Goal: Task Accomplishment & Management: Complete application form

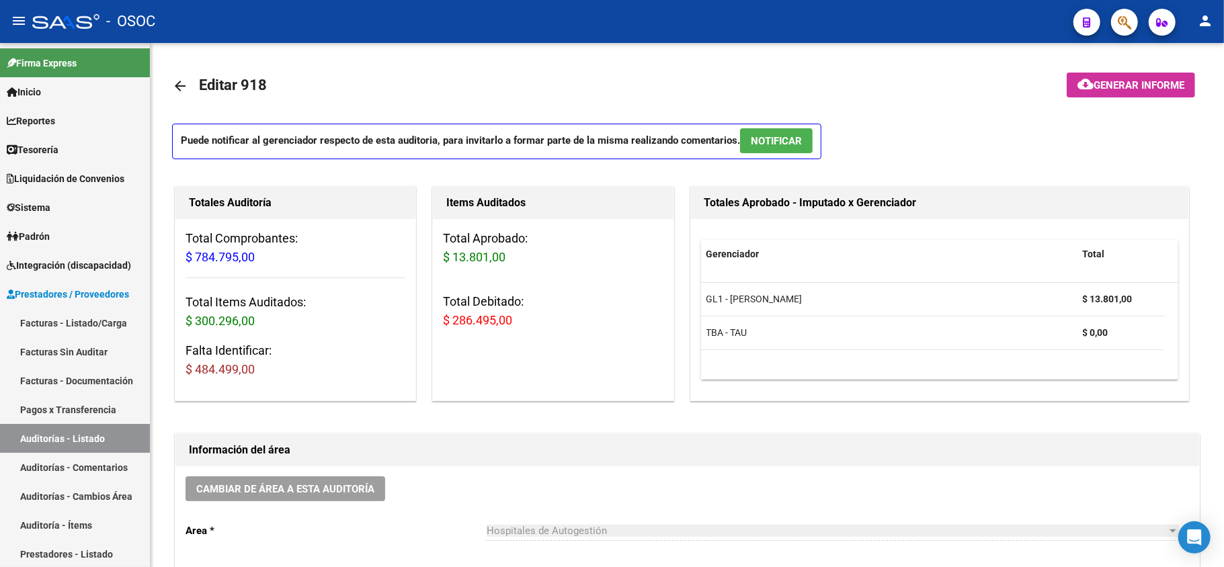
scroll to position [1, 0]
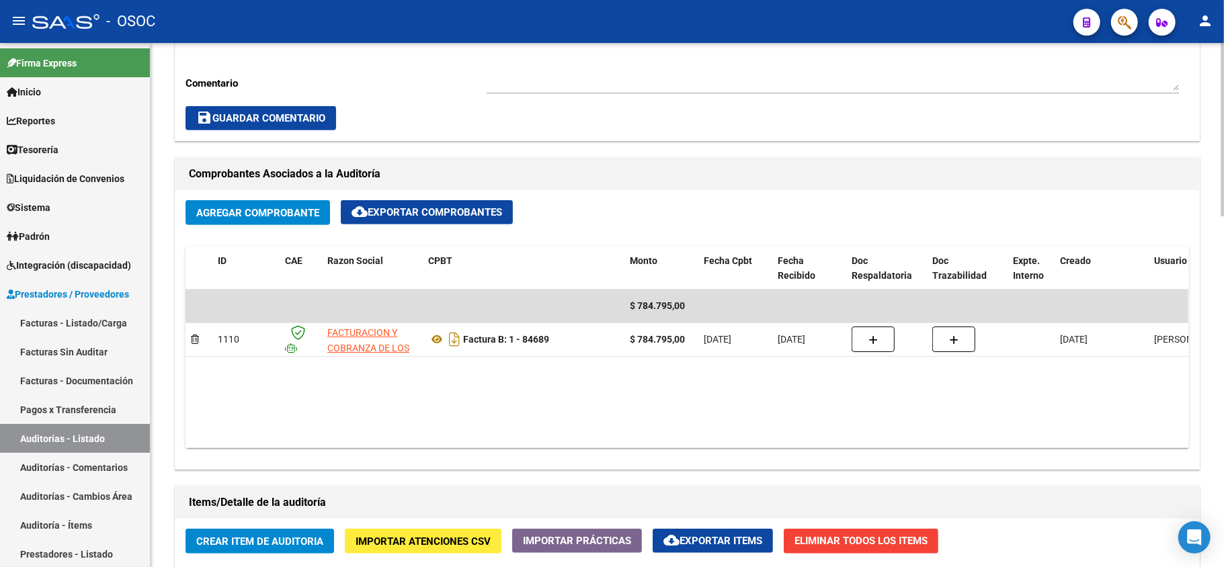
click at [576, 155] on div "Comprobantes Asociados a la Auditoría Agregar Comprobante cloud_download Export…" at bounding box center [687, 314] width 1031 height 318
drag, startPoint x: 579, startPoint y: 179, endPoint x: 574, endPoint y: 207, distance: 28.6
click at [579, 180] on h1 "Comprobantes Asociados a la Auditoría" at bounding box center [687, 174] width 997 height 22
drag, startPoint x: 574, startPoint y: 208, endPoint x: 573, endPoint y: 184, distance: 23.5
click at [573, 207] on div "Agregar Comprobante cloud_download Exportar Comprobantes" at bounding box center [688, 218] width 1004 height 36
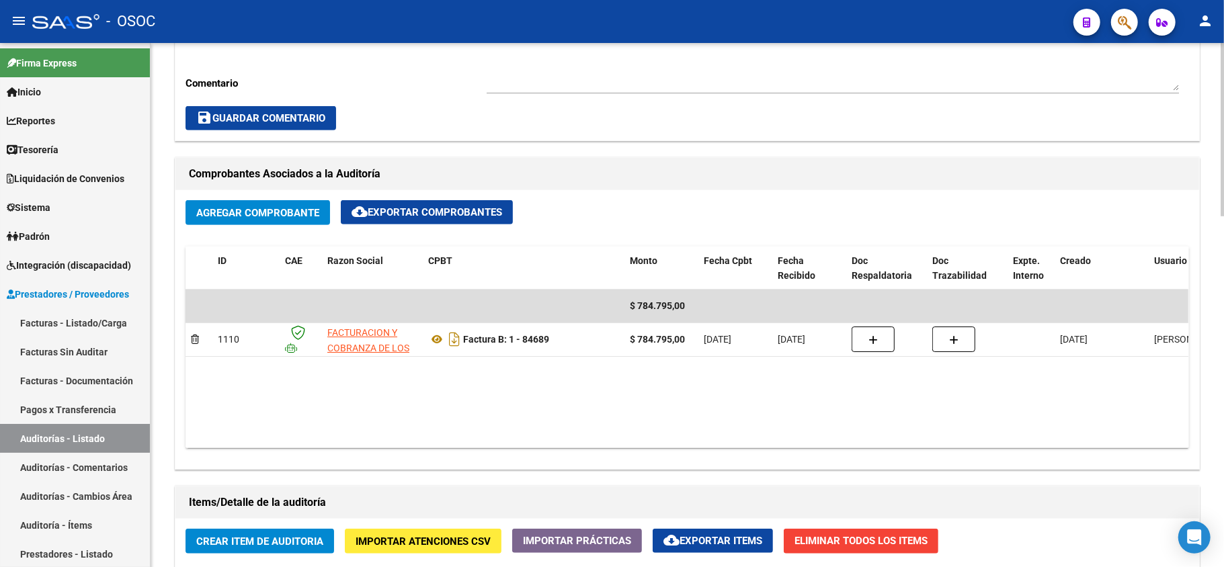
drag, startPoint x: 573, startPoint y: 182, endPoint x: 581, endPoint y: 155, distance: 27.9
click at [574, 179] on h1 "Comprobantes Asociados a la Auditoría" at bounding box center [687, 174] width 997 height 22
click at [584, 132] on div "Cambiar de área a esta auditoría Area * Hospitales de Autogestión Seleccionar a…" at bounding box center [687, 35] width 1024 height 212
click at [632, 181] on h1 "Comprobantes Asociados a la Auditoría" at bounding box center [687, 174] width 997 height 22
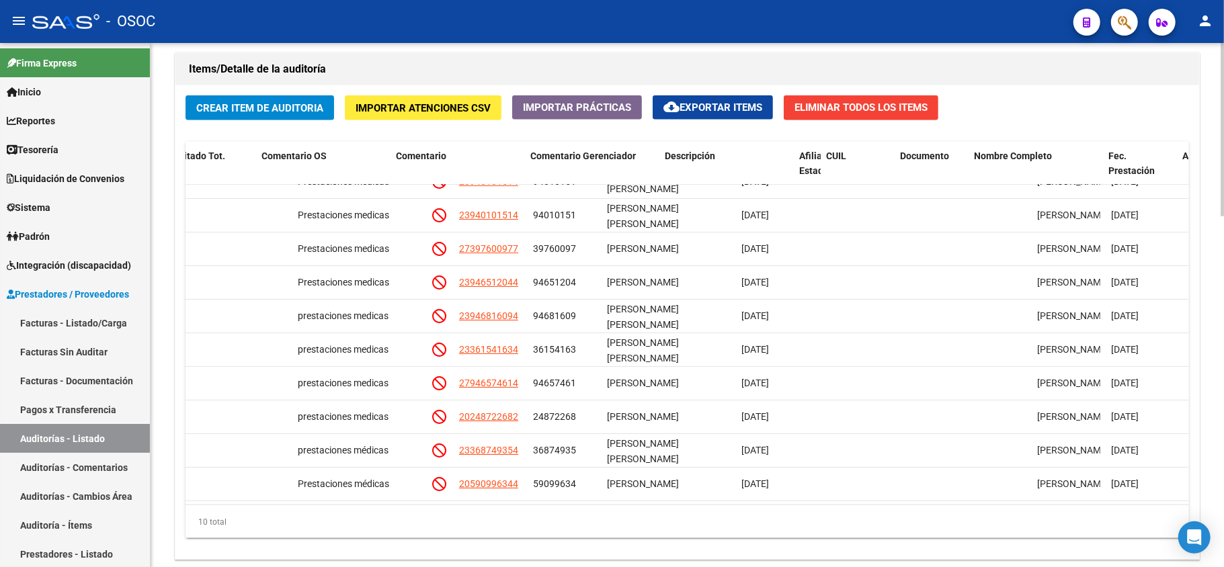
scroll to position [33, 0]
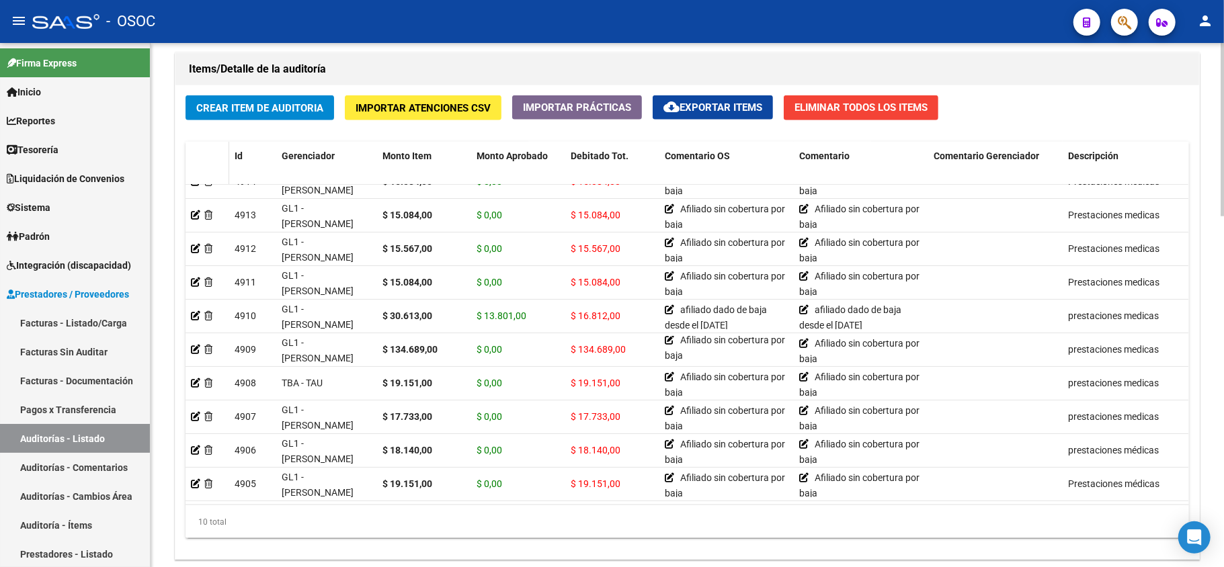
click at [202, 157] on div at bounding box center [207, 156] width 33 height 15
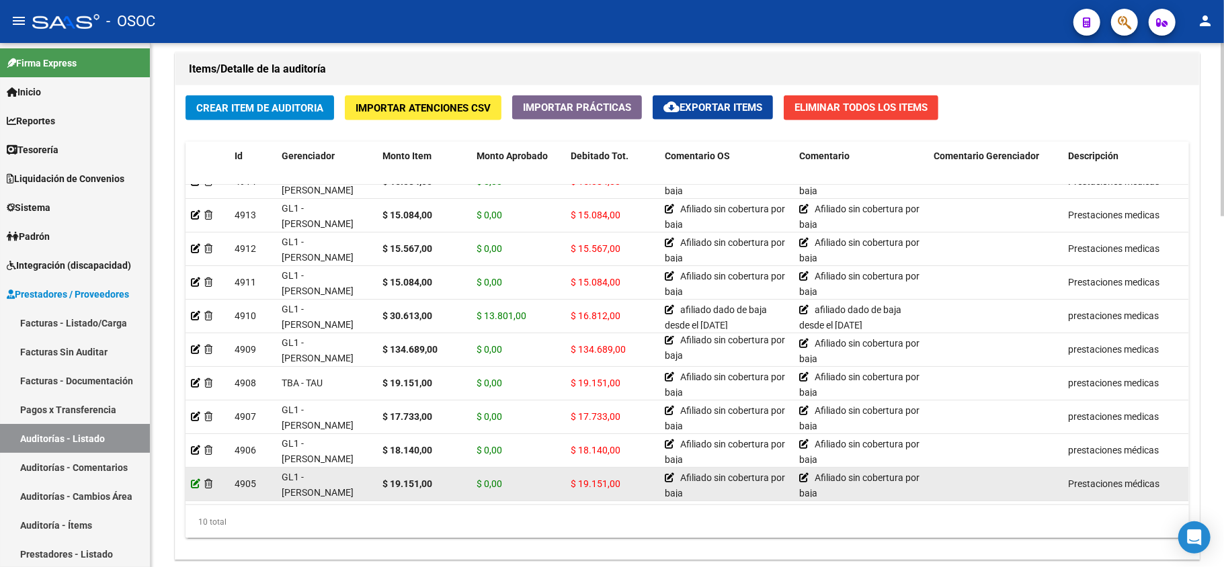
click at [192, 479] on icon at bounding box center [195, 483] width 9 height 9
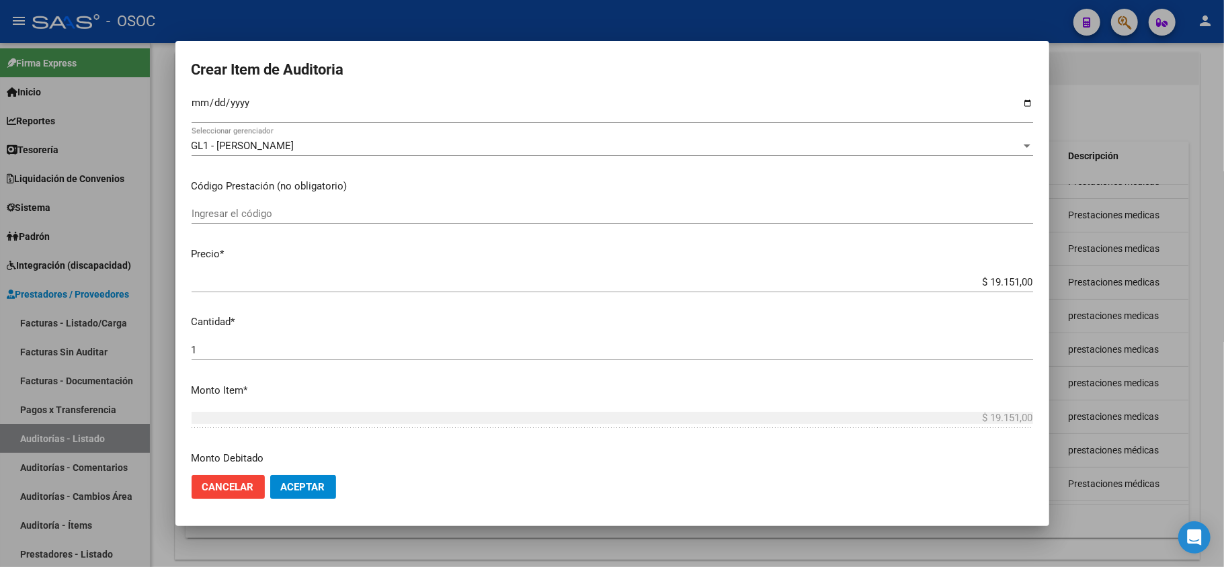
scroll to position [11, 0]
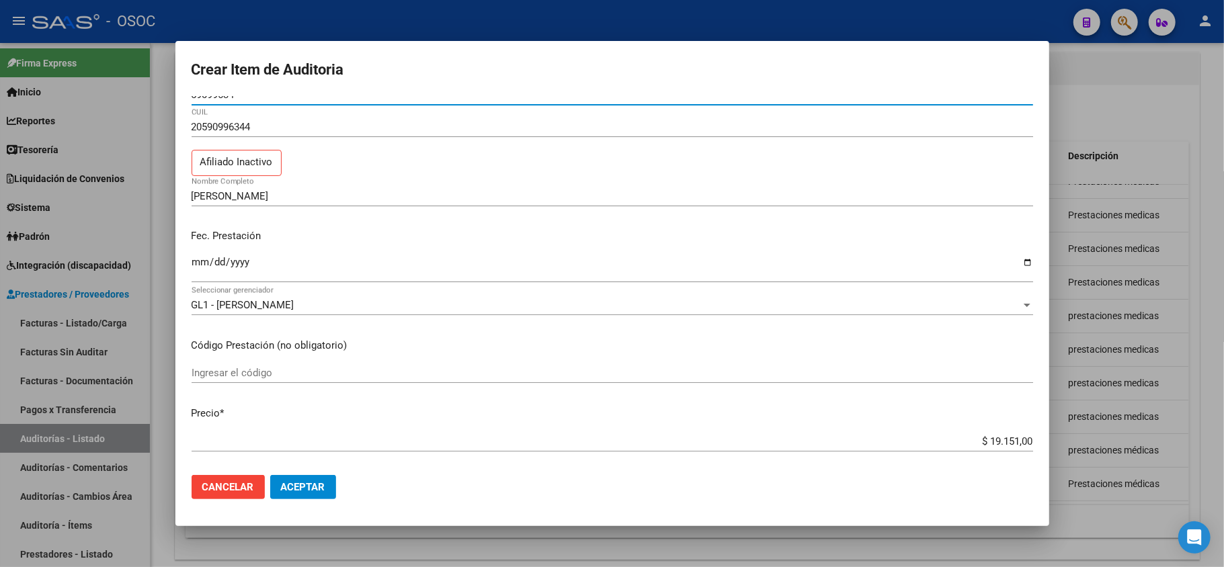
click at [1137, 100] on div at bounding box center [612, 283] width 1224 height 567
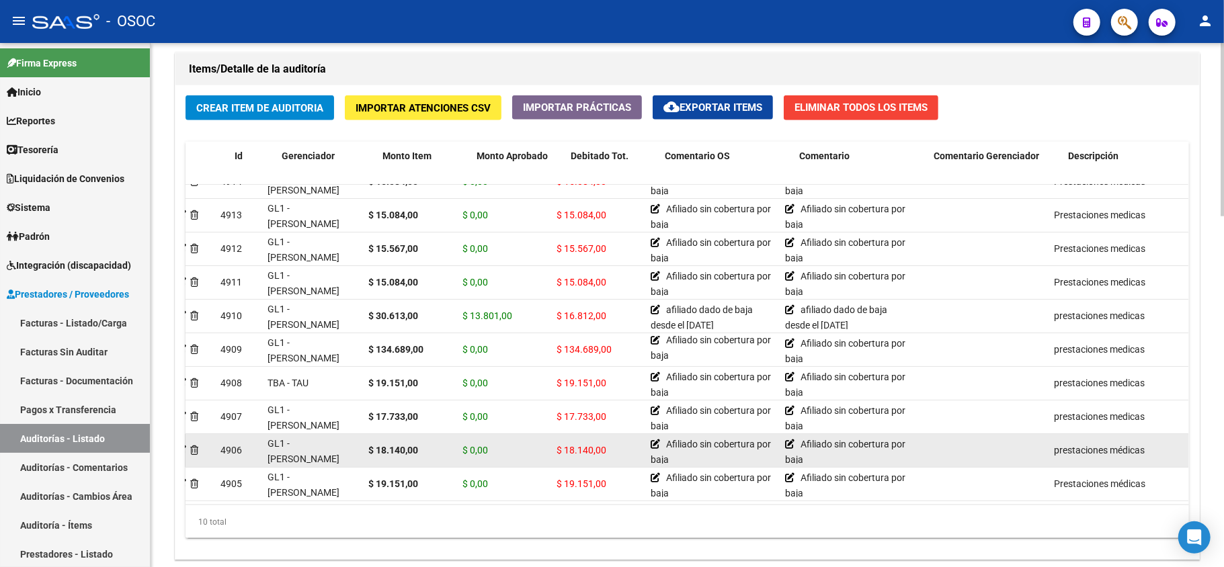
scroll to position [33, 0]
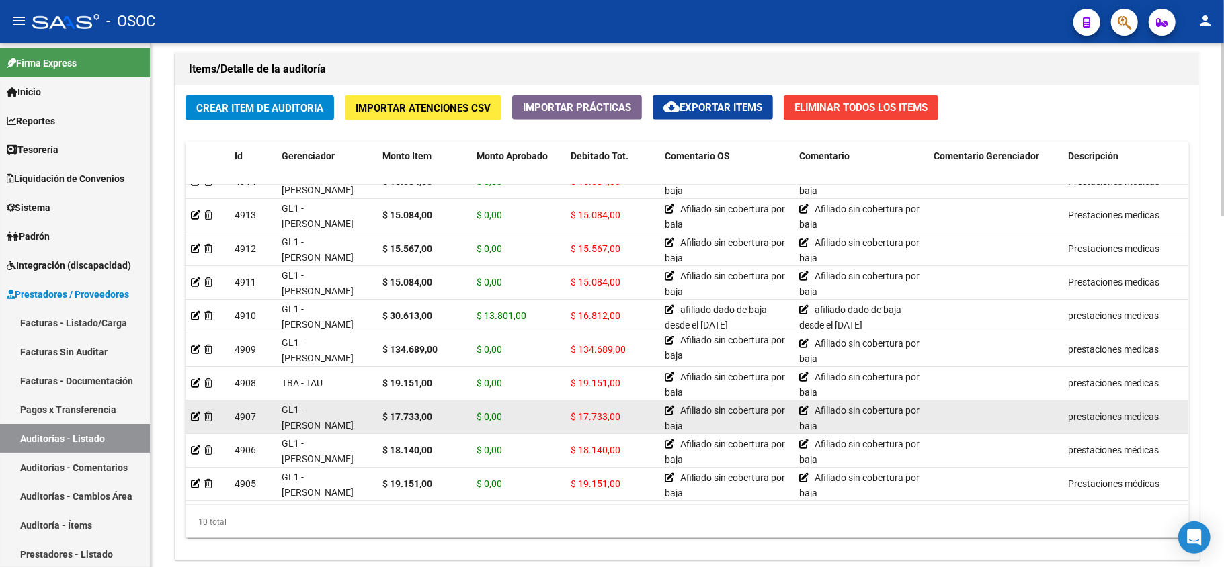
click at [190, 405] on datatable-body-cell at bounding box center [208, 417] width 44 height 33
click at [194, 412] on icon at bounding box center [195, 416] width 9 height 9
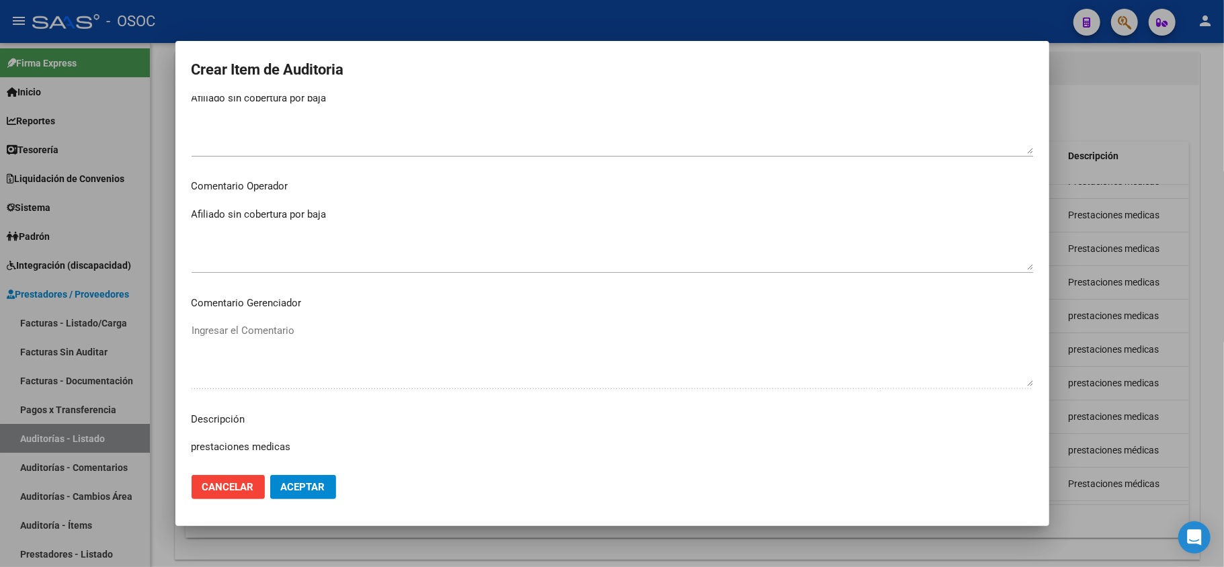
scroll to position [818, 0]
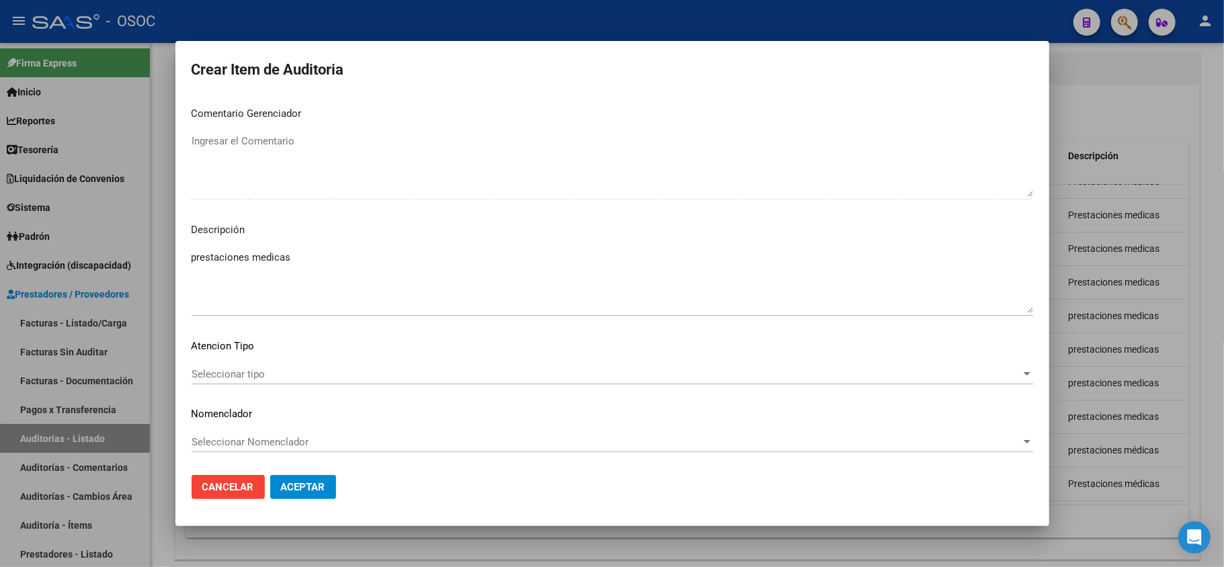
click at [1090, 415] on div at bounding box center [612, 283] width 1224 height 567
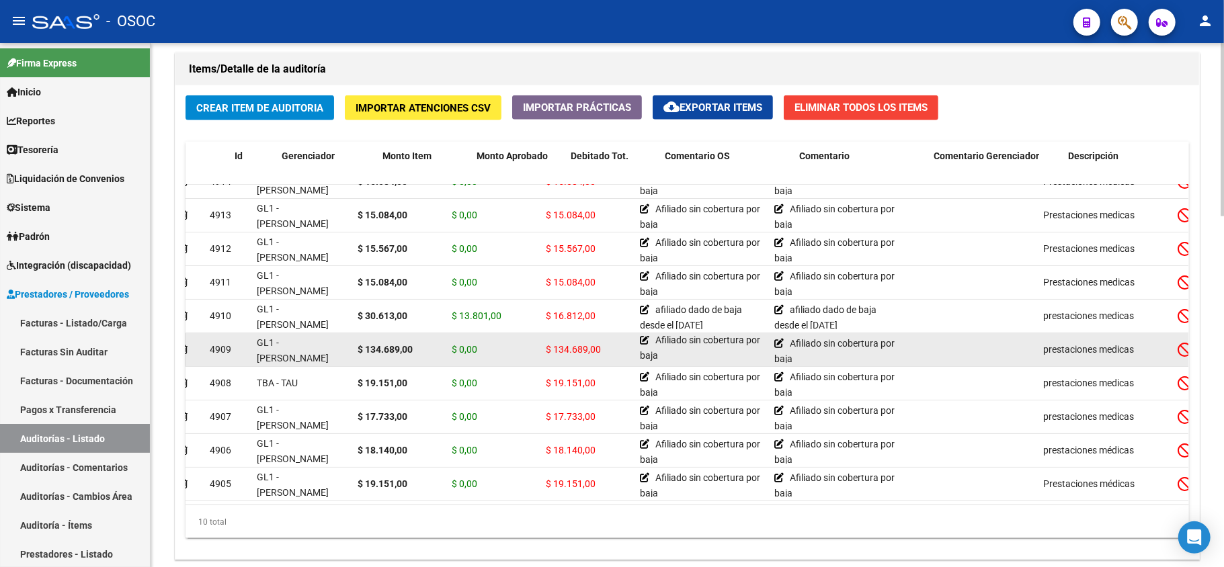
scroll to position [33, 0]
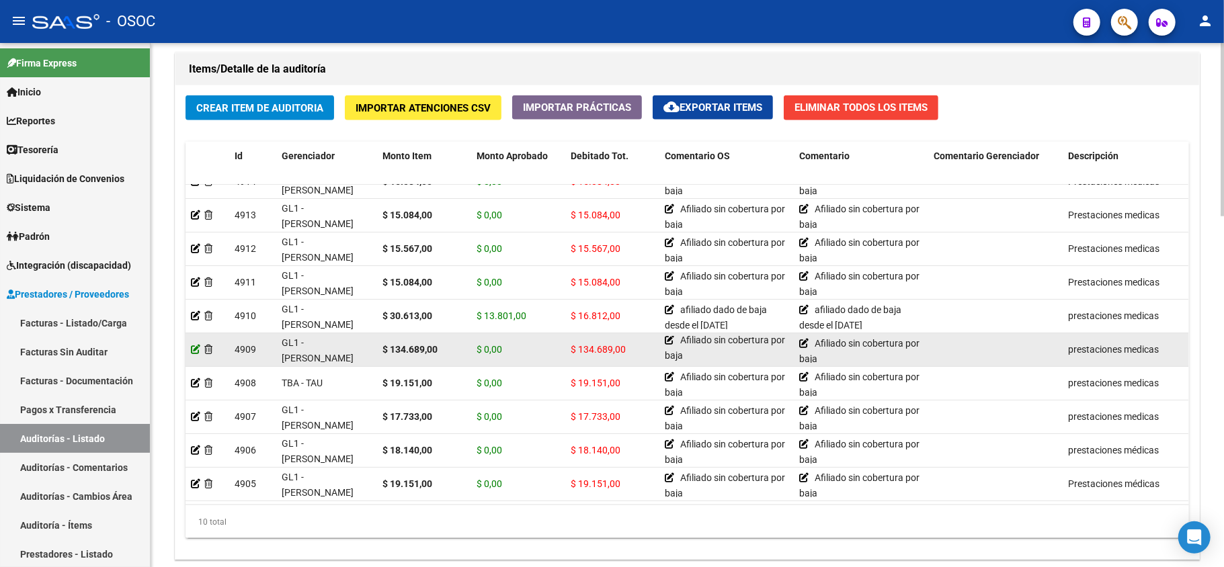
click at [194, 345] on icon at bounding box center [195, 349] width 9 height 9
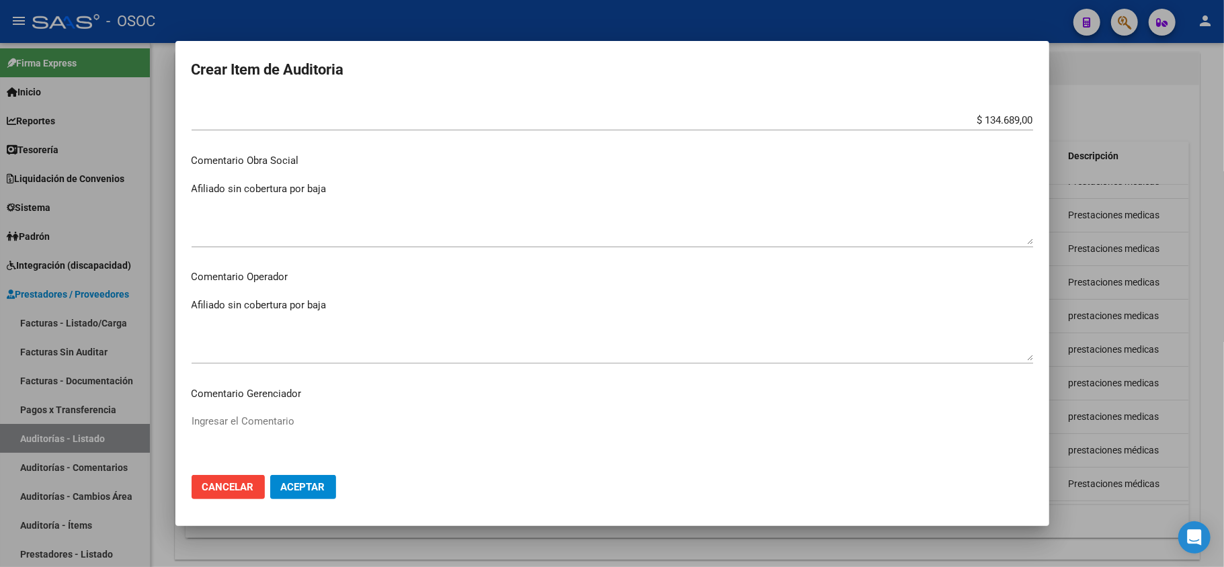
scroll to position [538, 0]
click at [1133, 353] on div at bounding box center [612, 283] width 1224 height 567
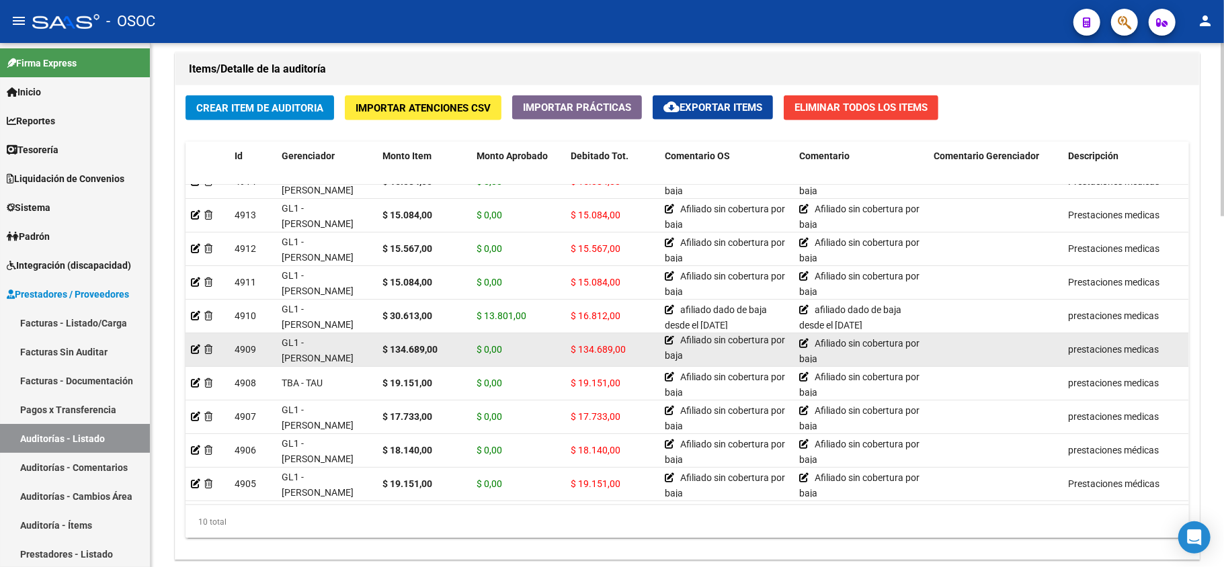
scroll to position [33, 581]
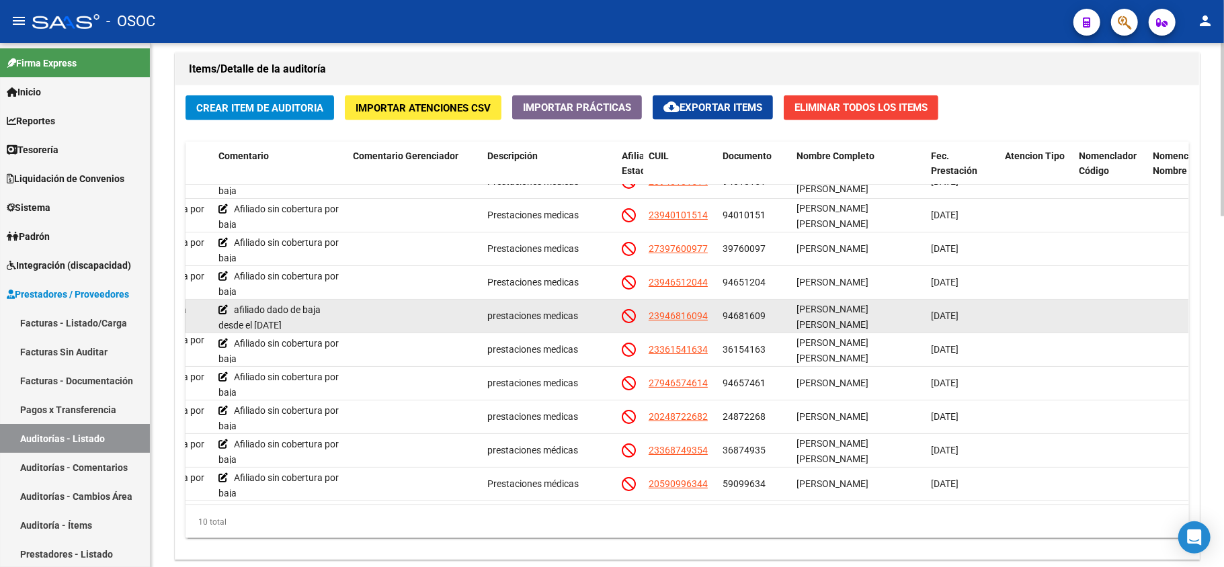
click at [758, 311] on span "94681609" at bounding box center [744, 316] width 43 height 11
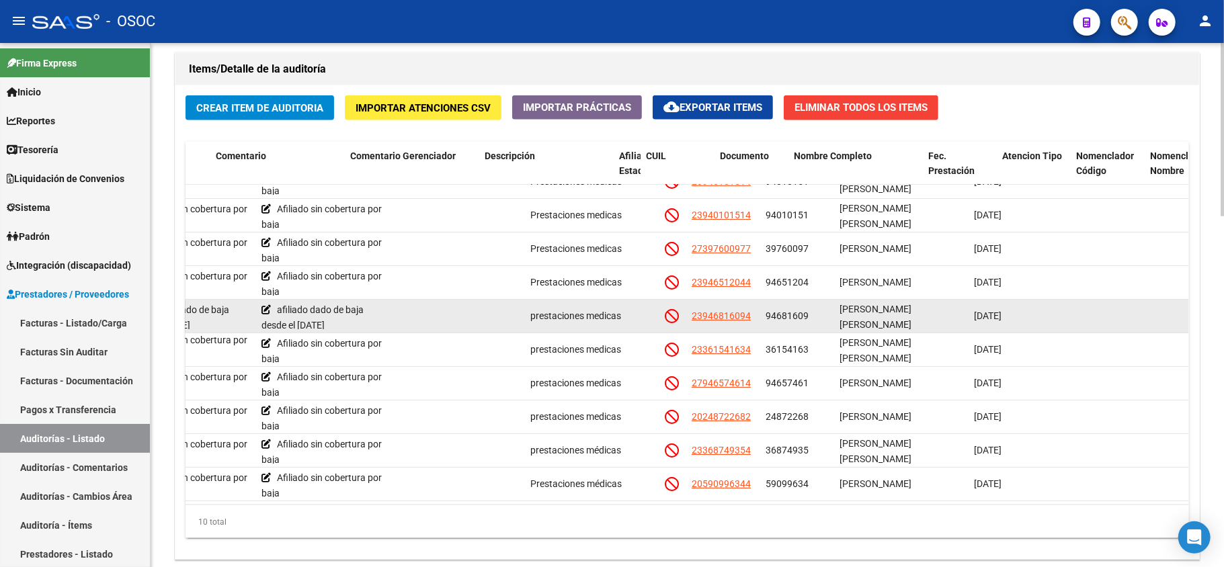
scroll to position [33, 627]
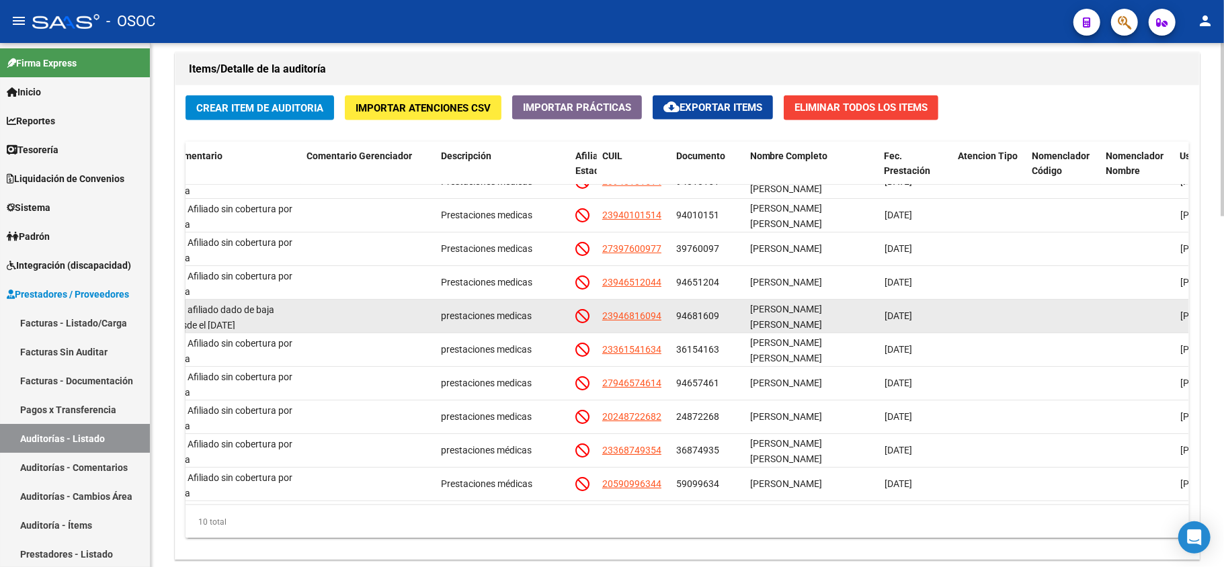
click at [695, 311] on span "94681609" at bounding box center [697, 316] width 43 height 11
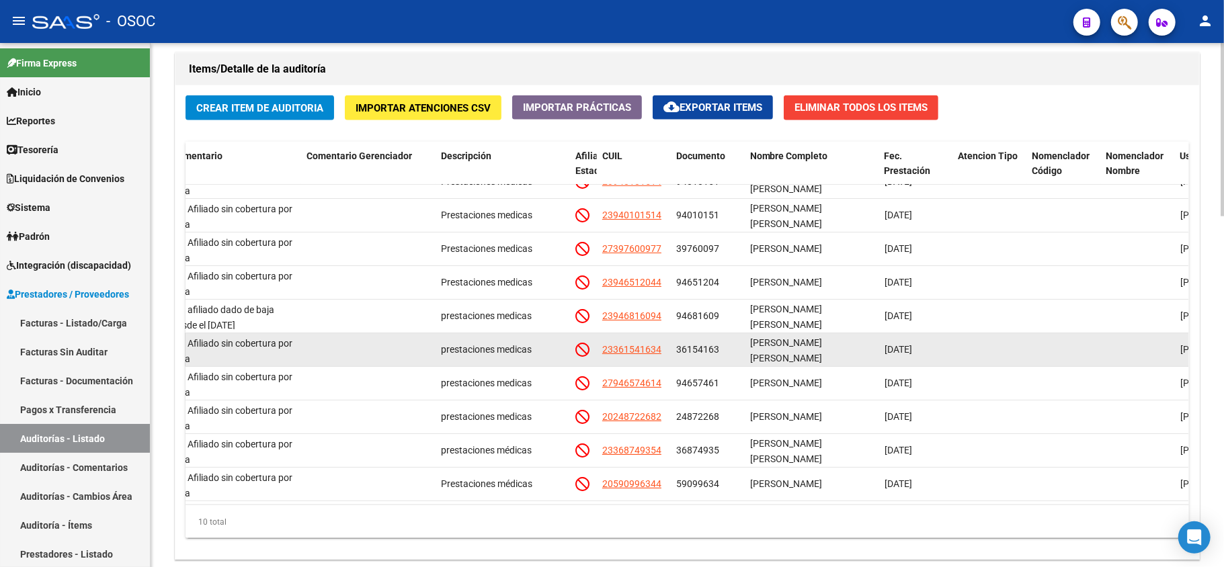
copy span "94681609"
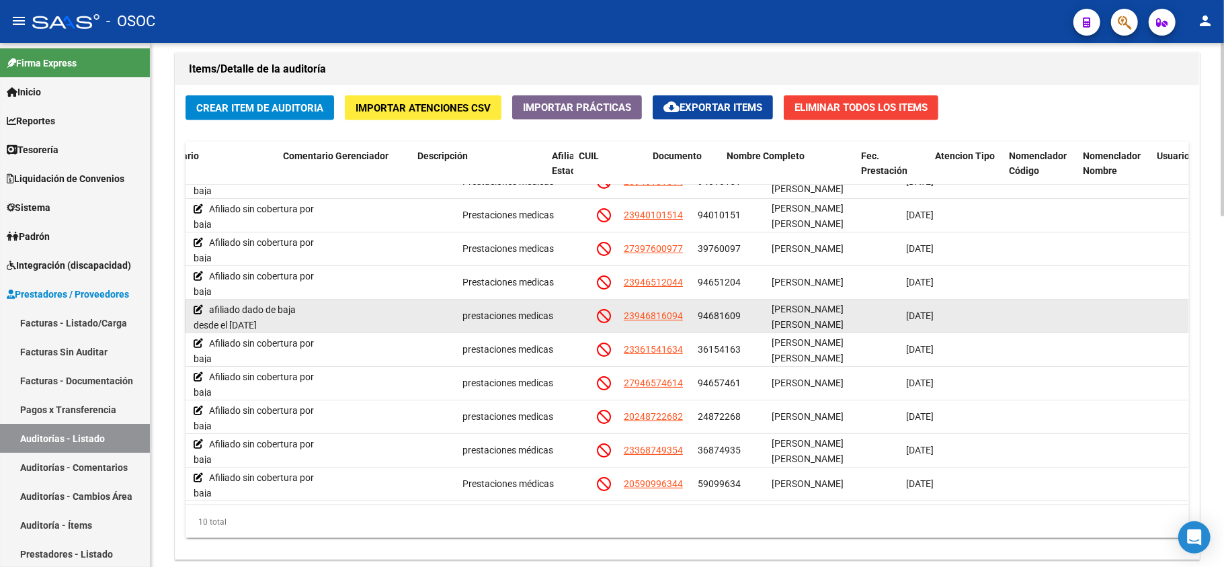
scroll to position [33, 717]
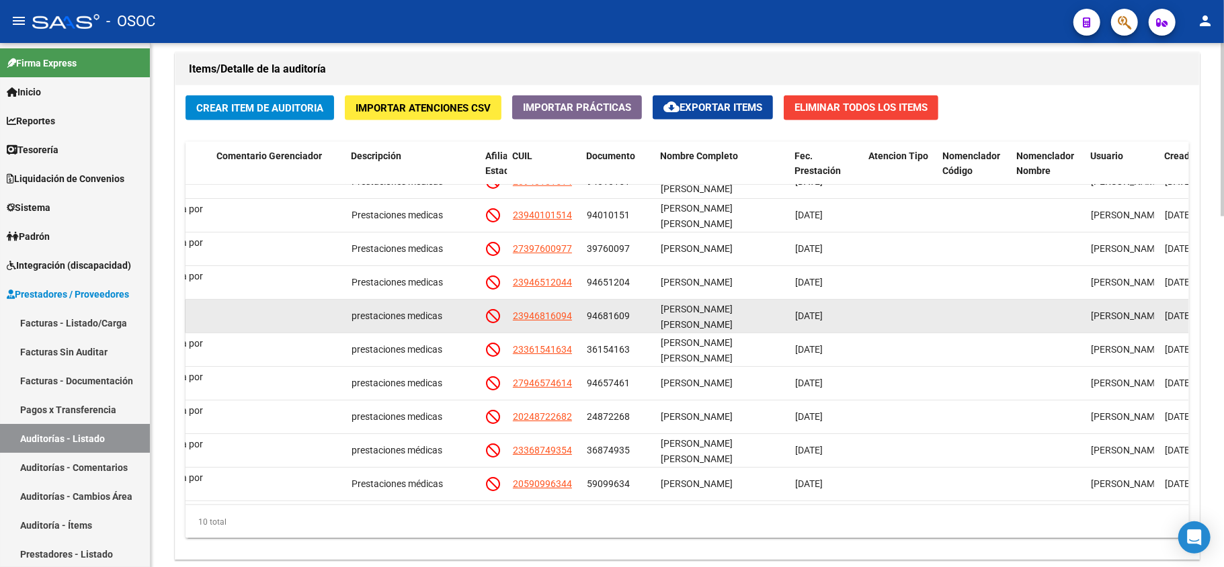
click at [616, 311] on span "94681609" at bounding box center [608, 316] width 43 height 11
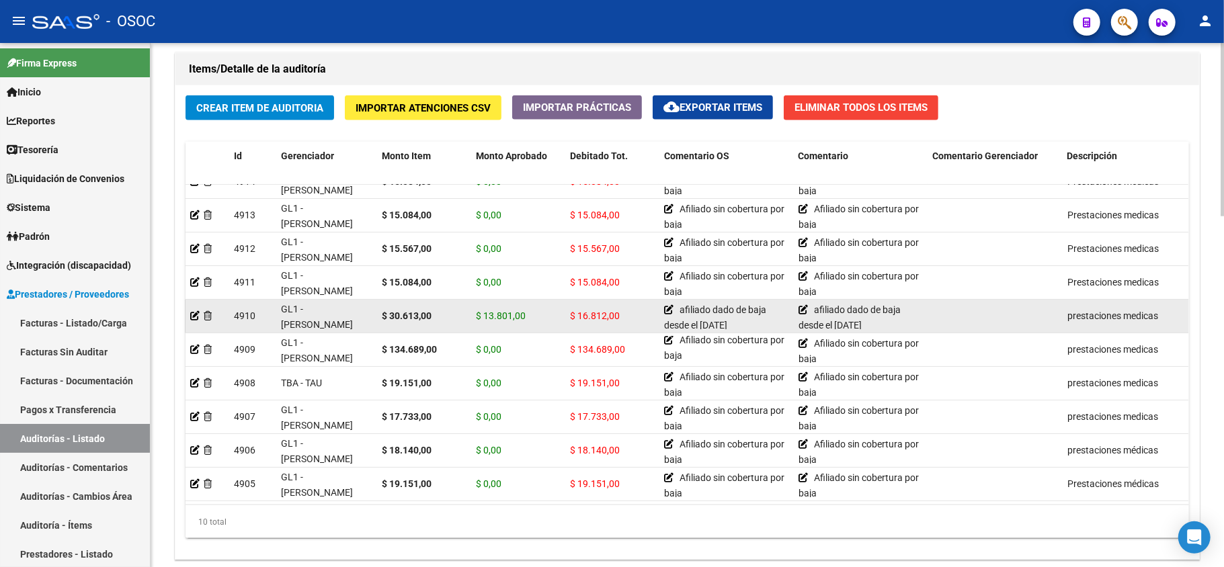
scroll to position [33, 0]
click at [197, 311] on icon at bounding box center [195, 315] width 9 height 9
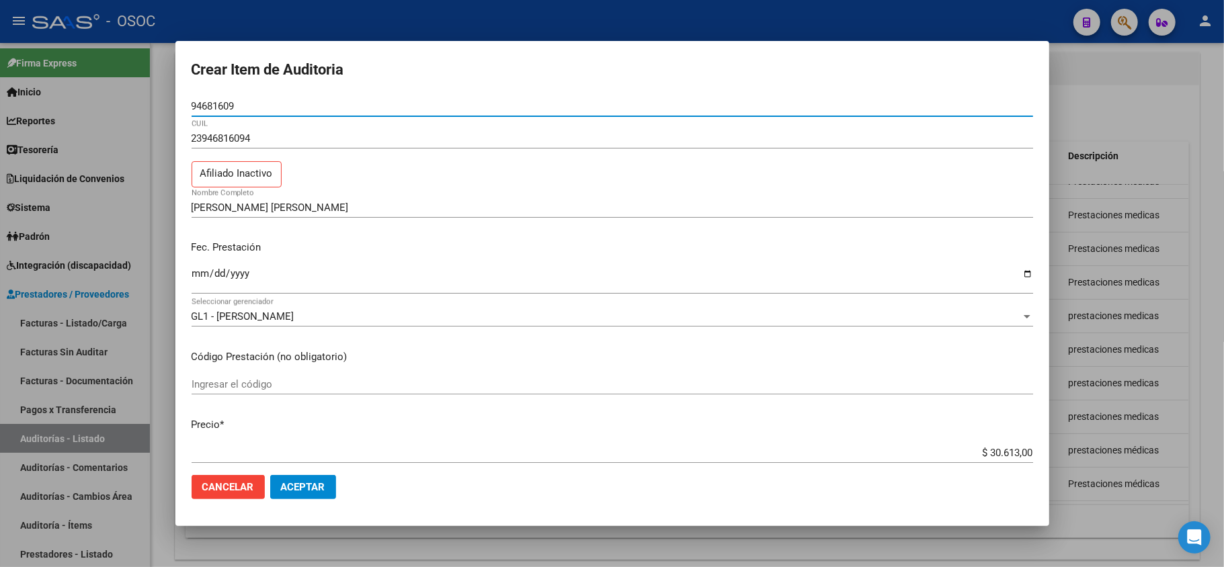
click at [1129, 303] on div at bounding box center [612, 283] width 1224 height 567
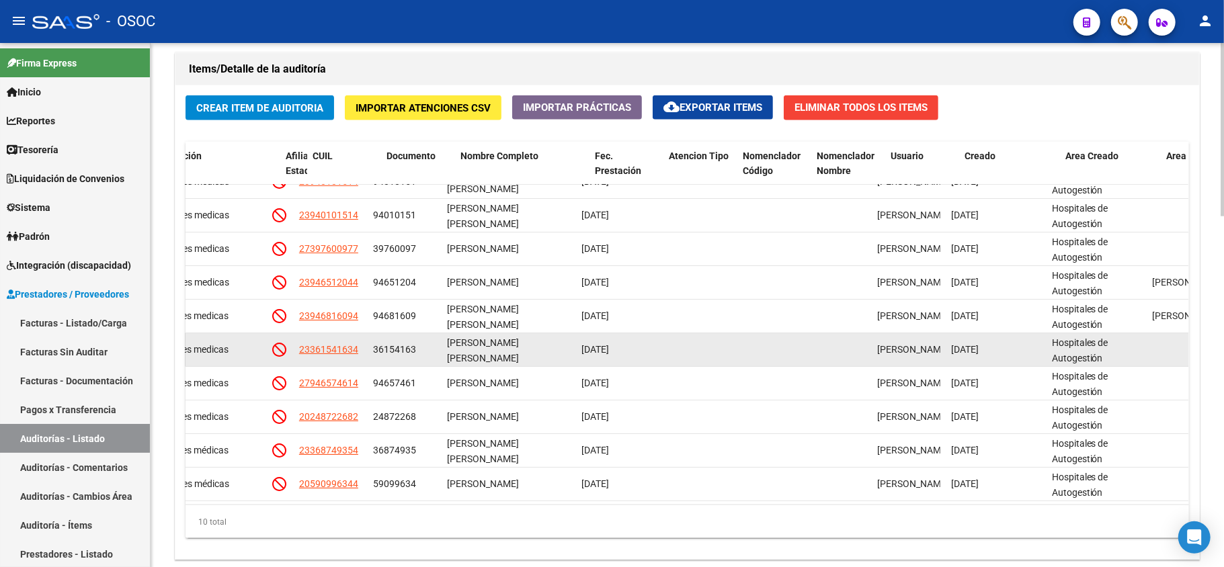
scroll to position [33, 914]
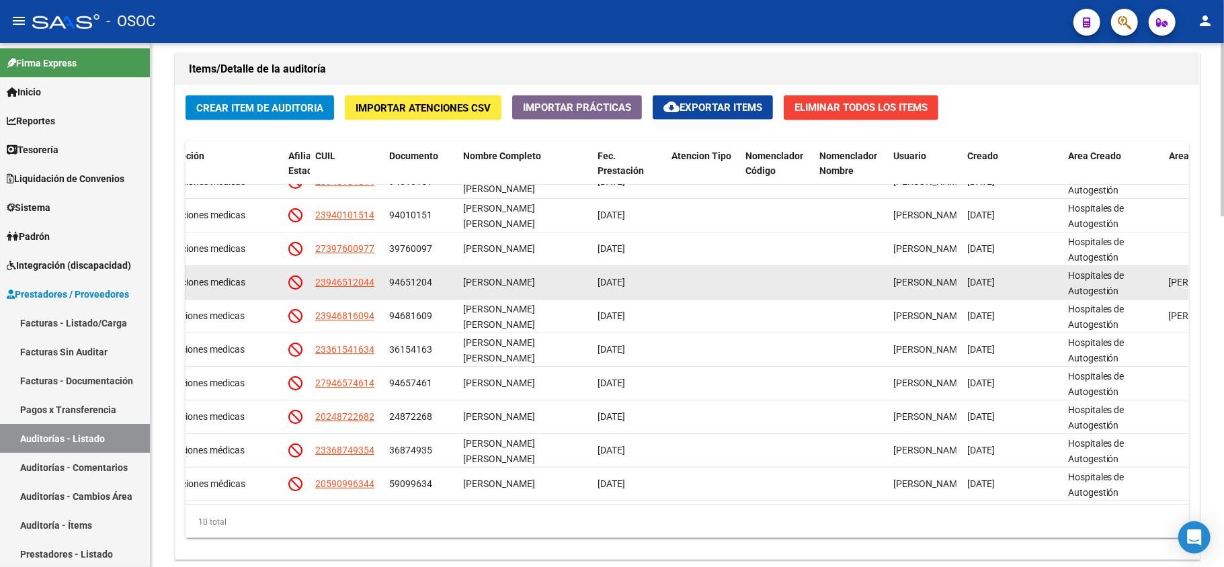
click at [415, 277] on span "94651204" at bounding box center [410, 282] width 43 height 11
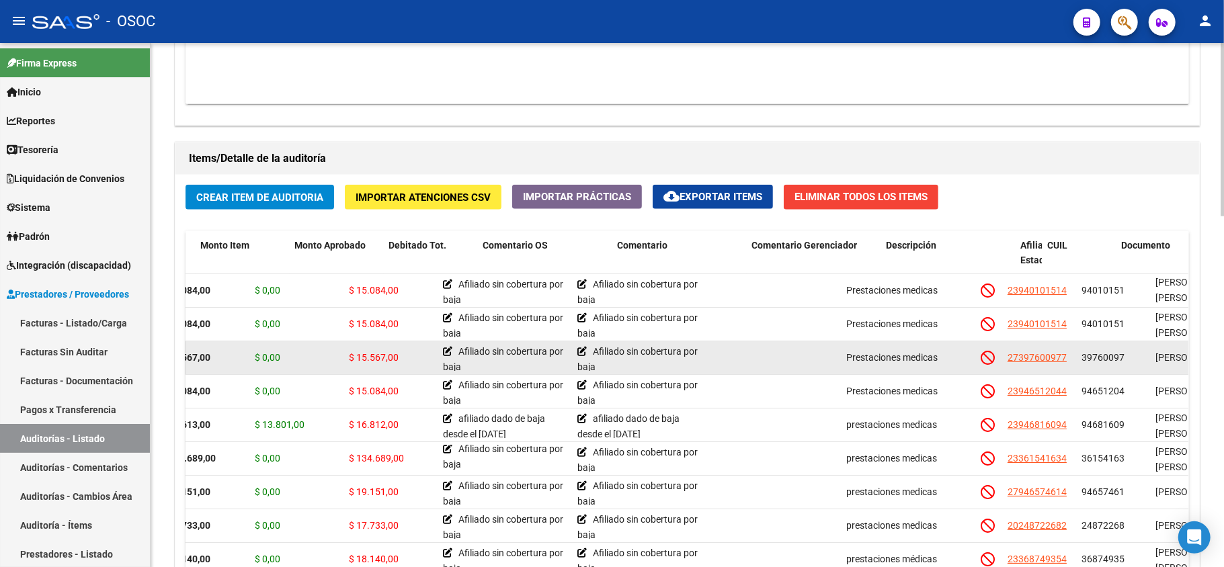
scroll to position [0, 0]
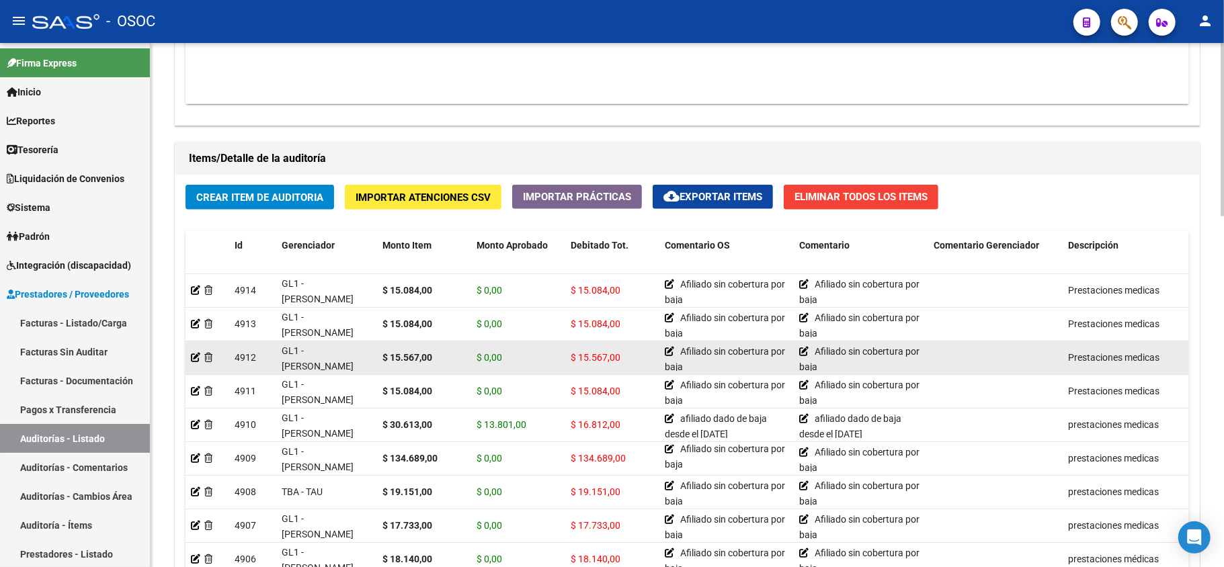
click at [557, 359] on div "$ 0,00" at bounding box center [518, 357] width 83 height 15
click at [304, 348] on span "GL1 - [PERSON_NAME]" at bounding box center [318, 359] width 72 height 26
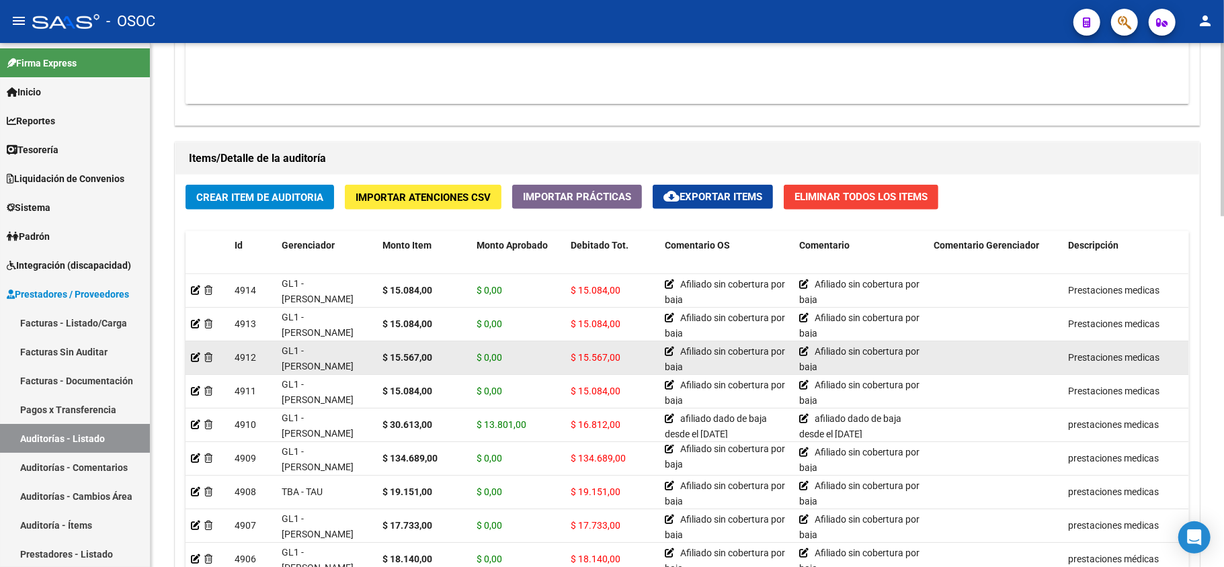
click at [410, 355] on strong "$ 15.567,00" at bounding box center [408, 357] width 50 height 11
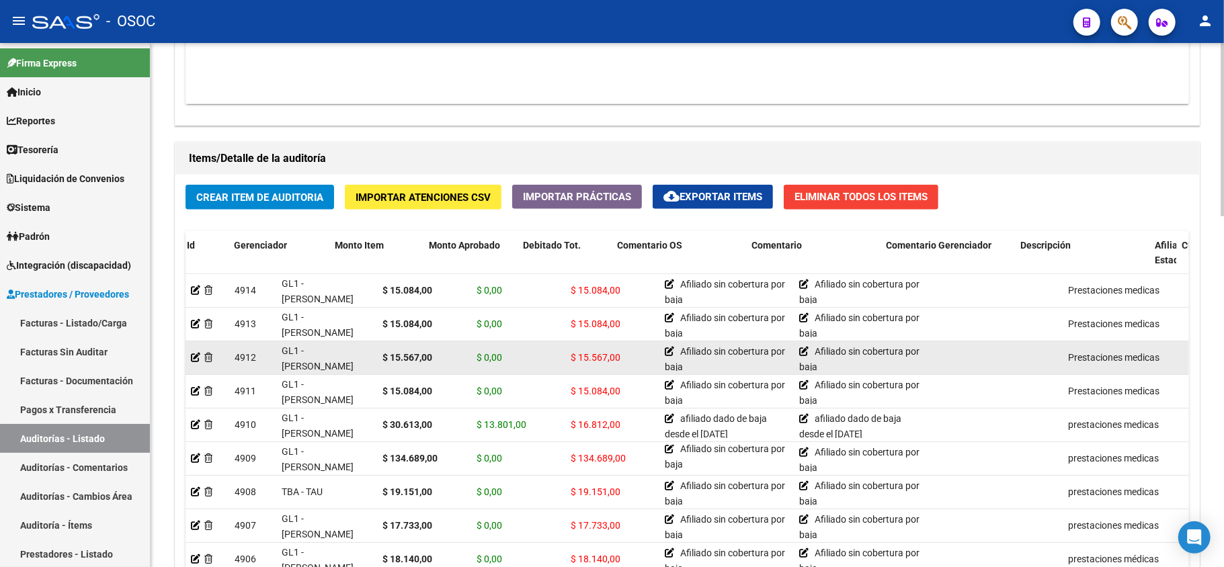
scroll to position [0, 89]
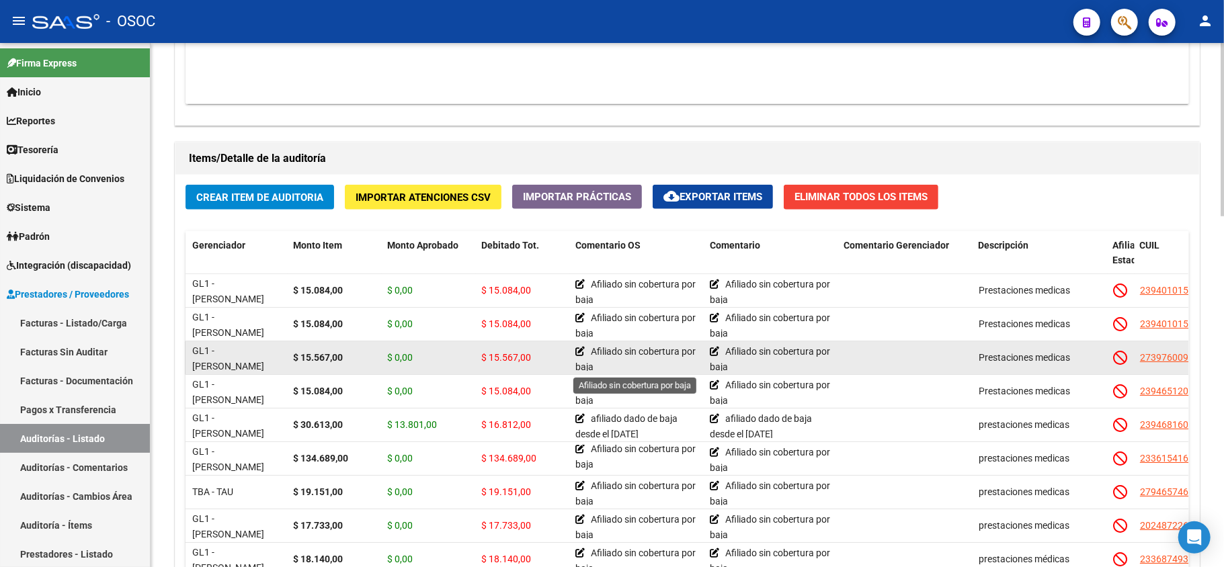
click at [579, 350] on icon at bounding box center [579, 351] width 9 height 9
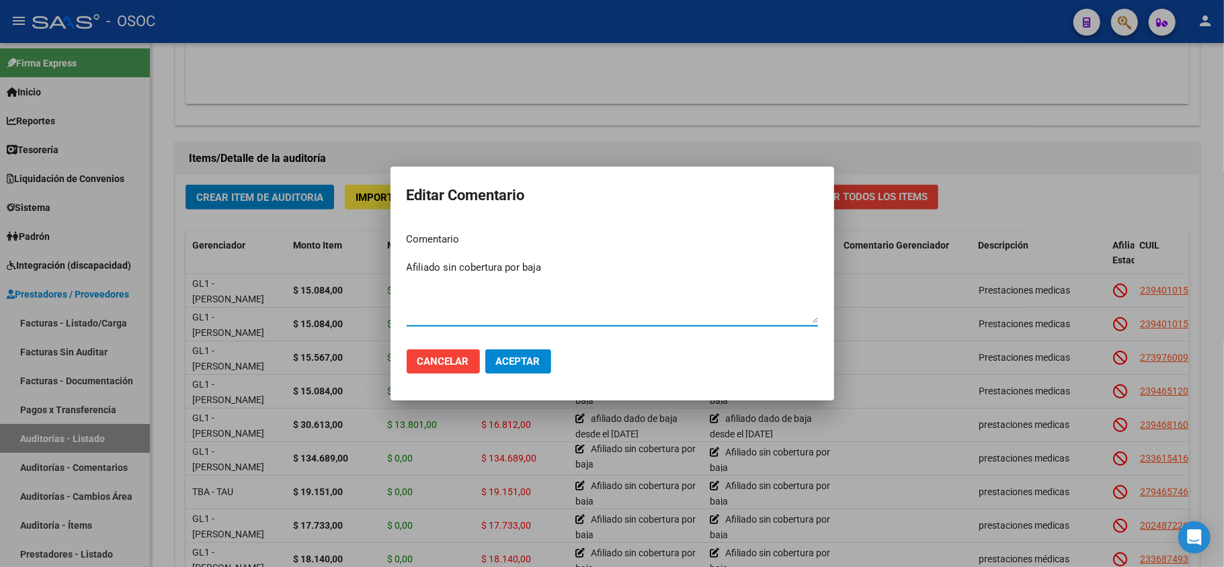
click at [895, 331] on div at bounding box center [612, 283] width 1224 height 567
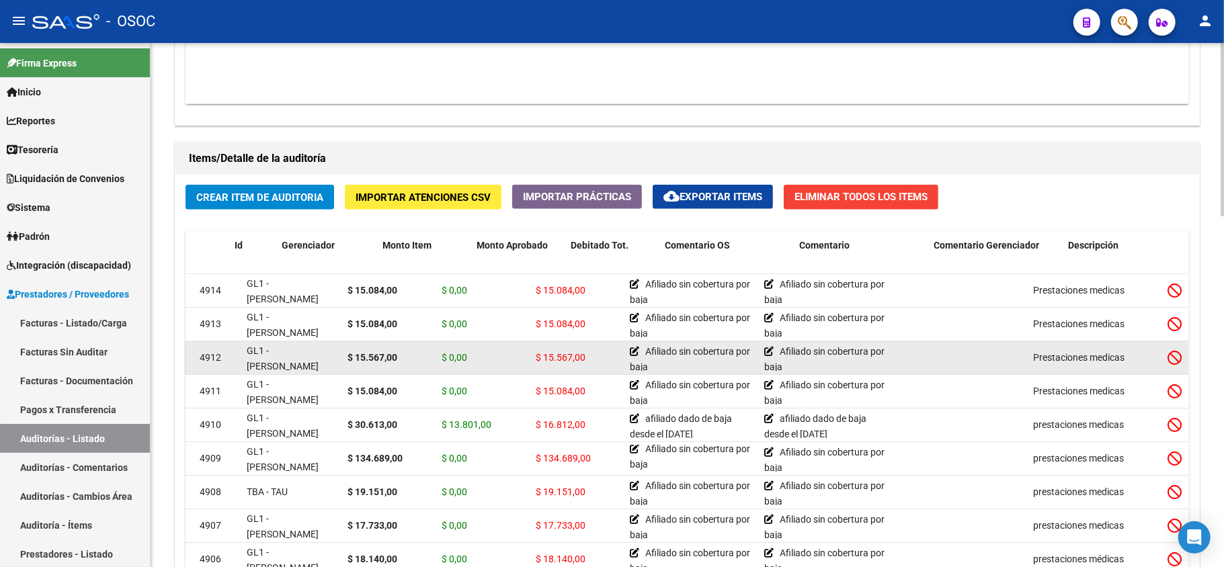
scroll to position [0, 0]
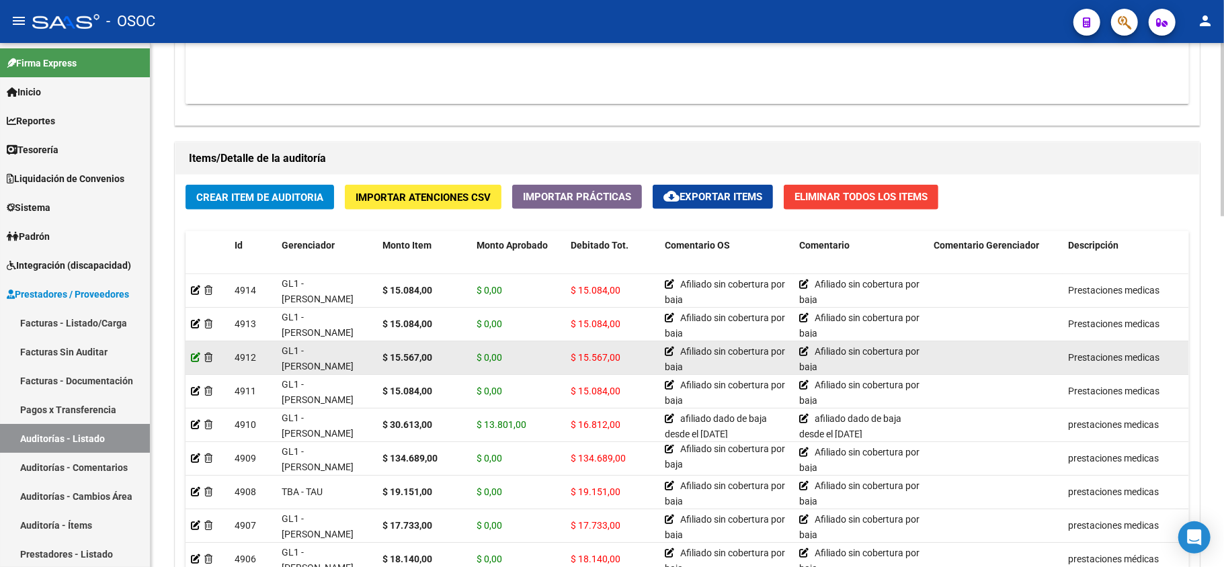
click at [196, 360] on icon at bounding box center [195, 357] width 9 height 9
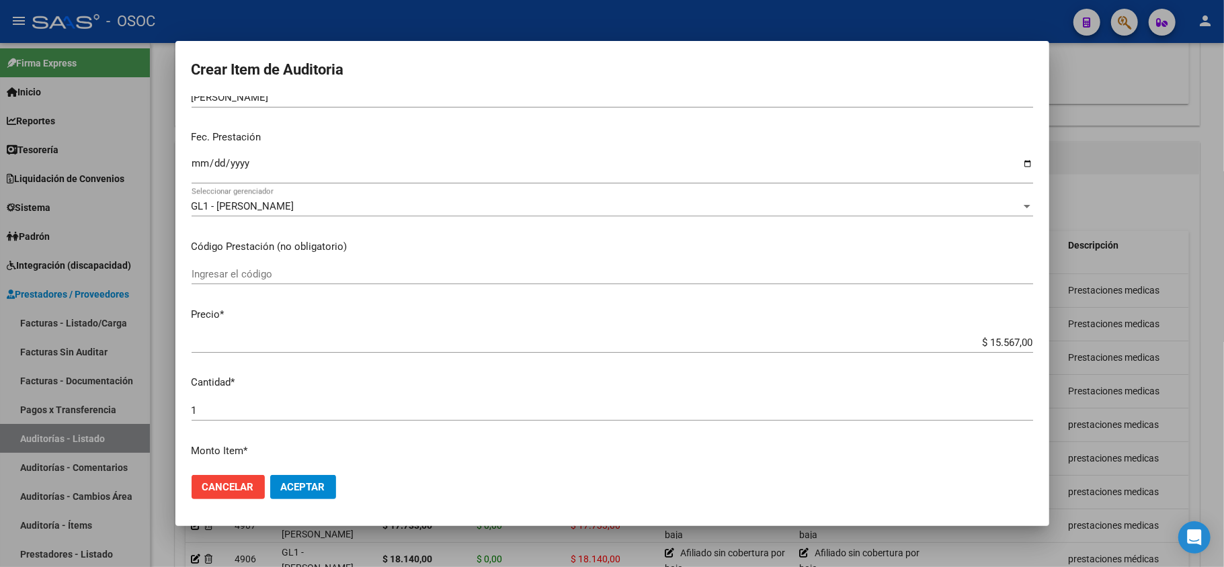
scroll to position [179, 0]
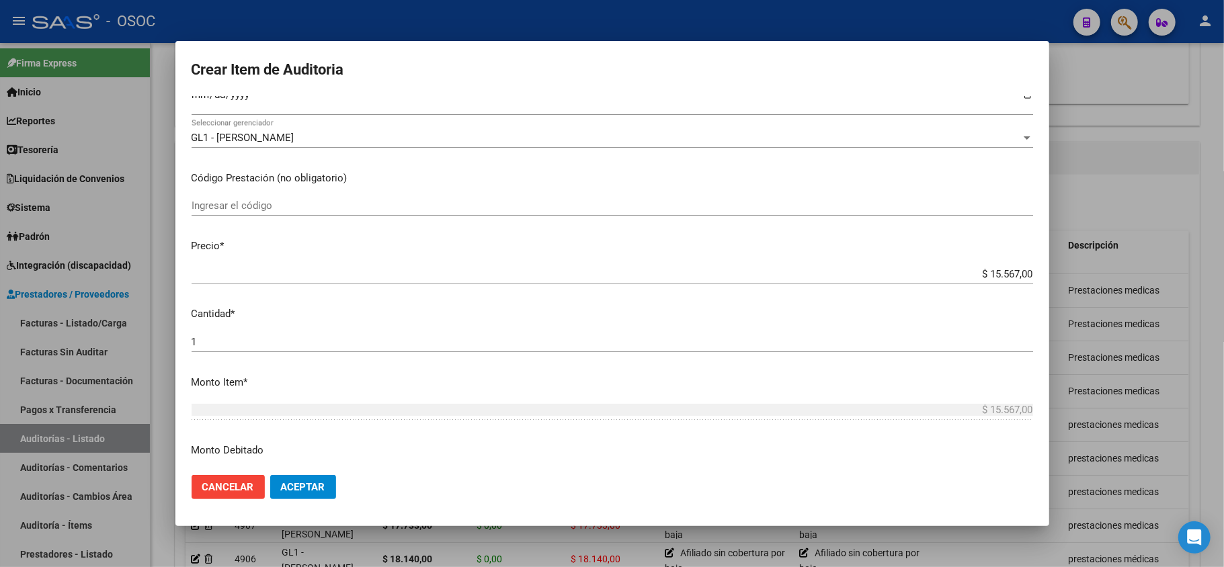
click at [979, 280] on input "$ 15.567,00" at bounding box center [613, 274] width 842 height 12
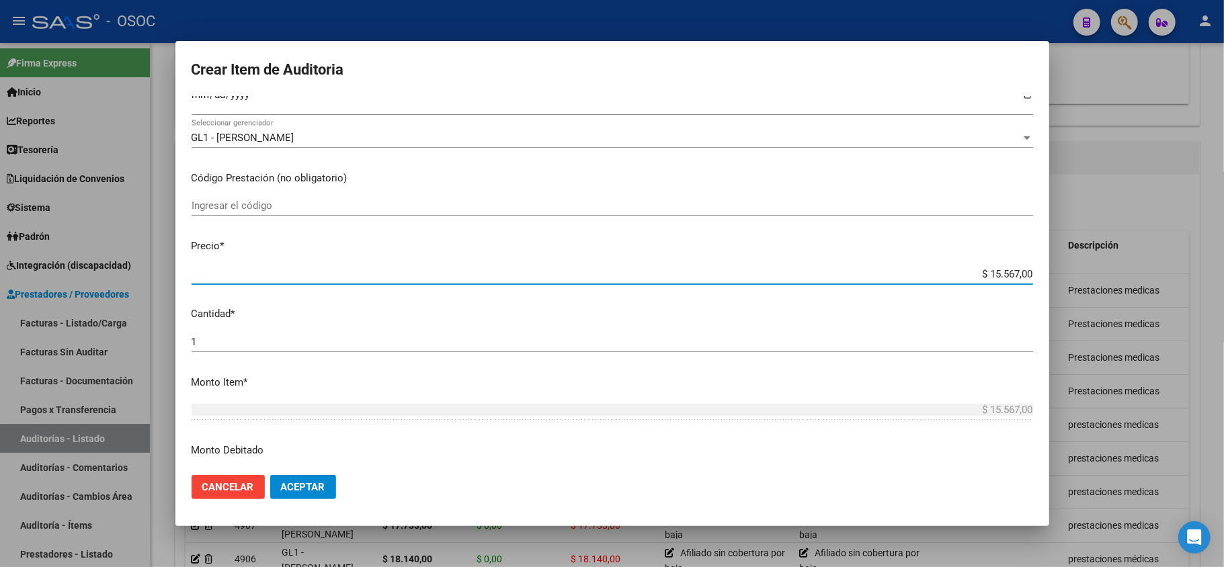
click at [979, 280] on input "$ 15.567,00" at bounding box center [613, 274] width 842 height 12
click at [979, 278] on input "$ 15.567,00" at bounding box center [613, 274] width 842 height 12
paste input "30651.00"
type input "$ 30.651,00"
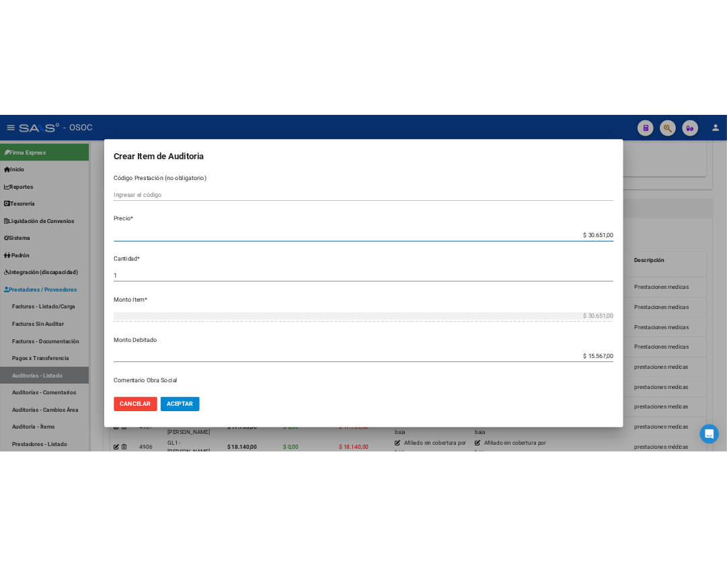
scroll to position [358, 0]
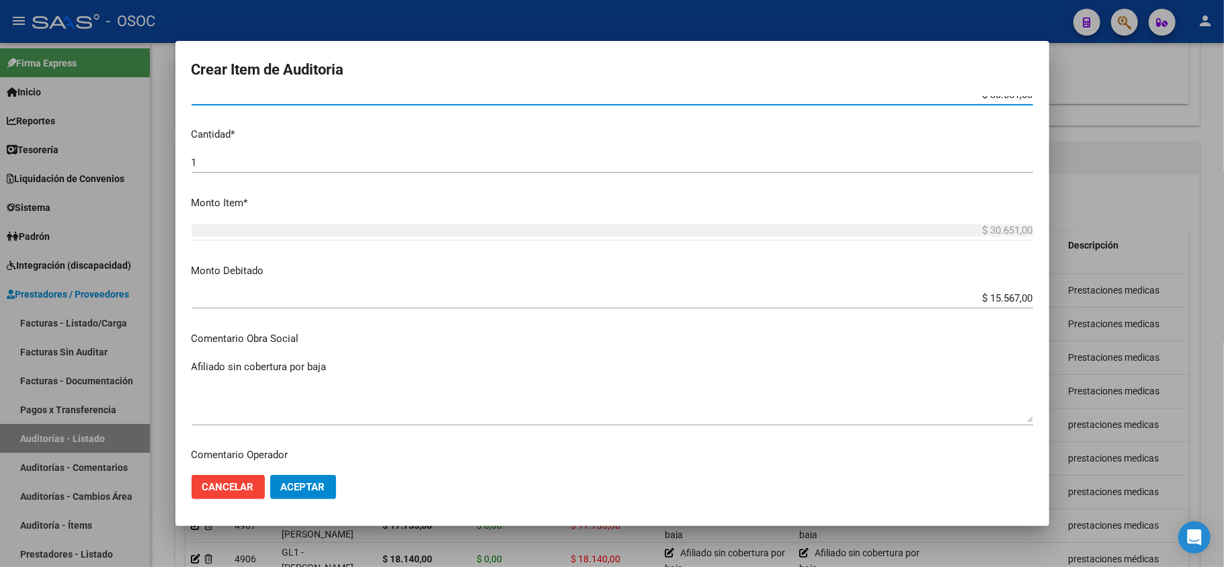
type input "$ 30.651,00"
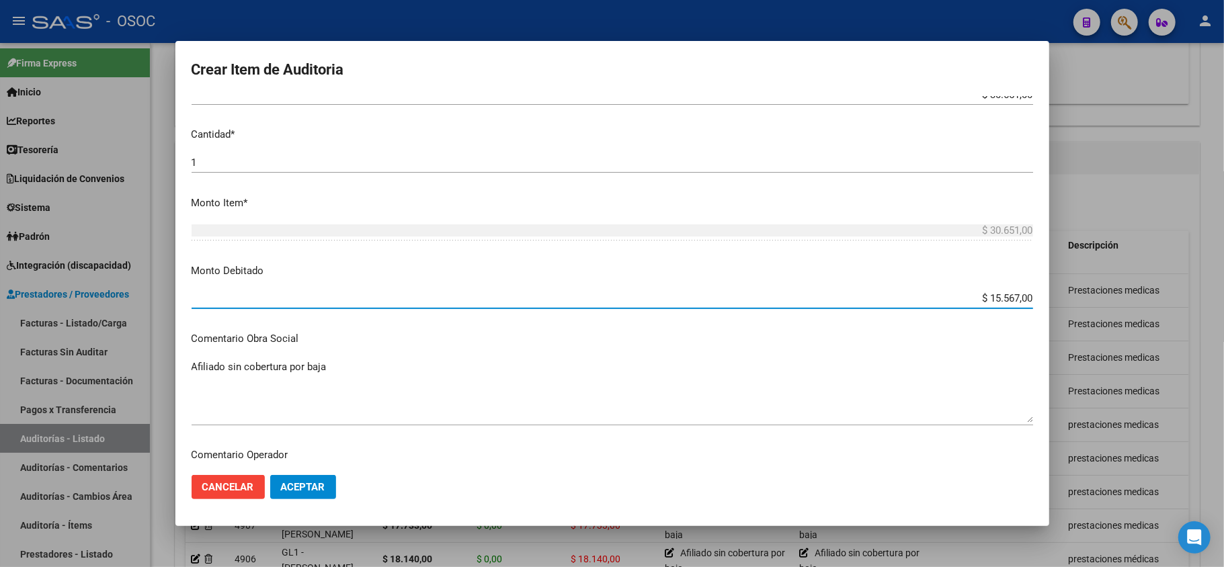
click at [999, 297] on input "$ 15.567,00" at bounding box center [613, 298] width 842 height 12
paste input "30651."
type input "$ 30.651,00"
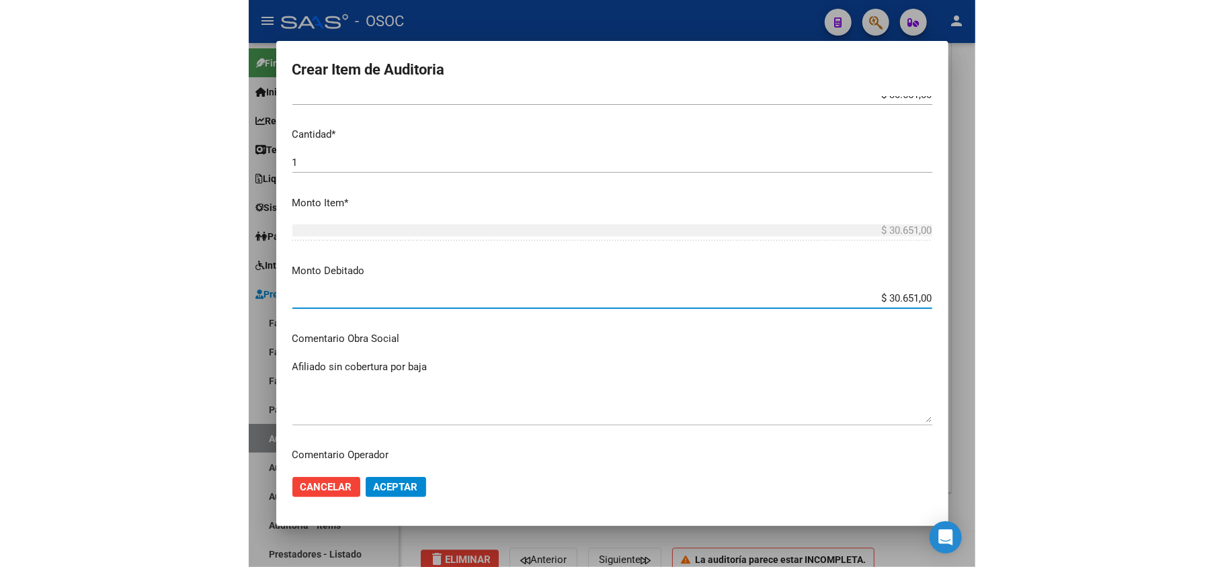
scroll to position [882, 0]
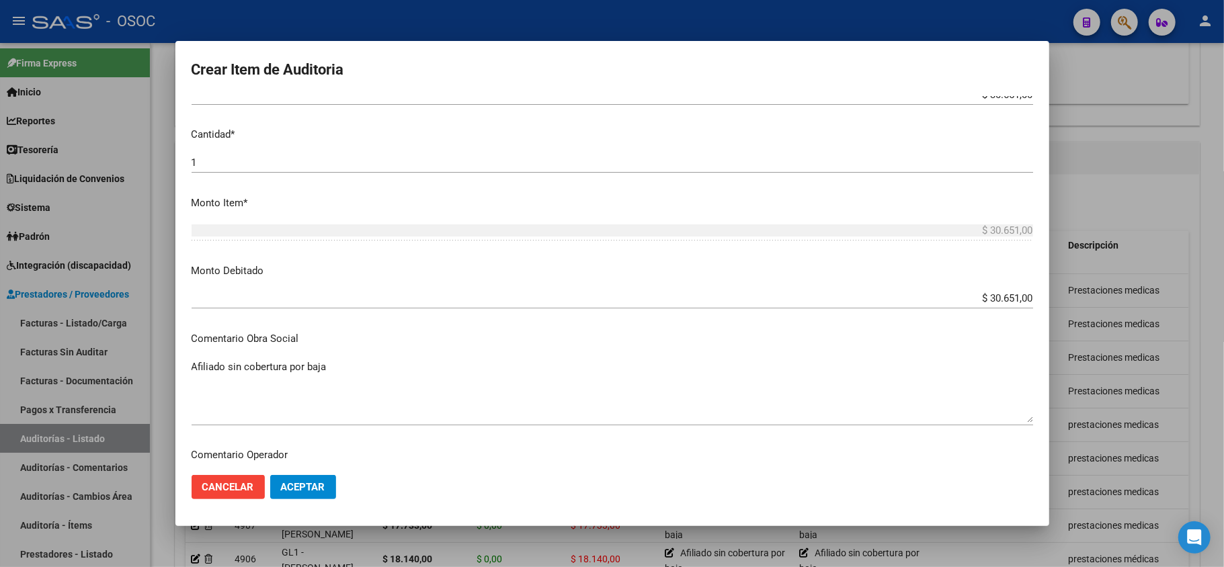
click at [820, 283] on mat-dialog-content "39760097 Nro Documento 27397600977 CUIL Afiliado [PERSON_NAME] Nombre Completo …" at bounding box center [612, 280] width 874 height 369
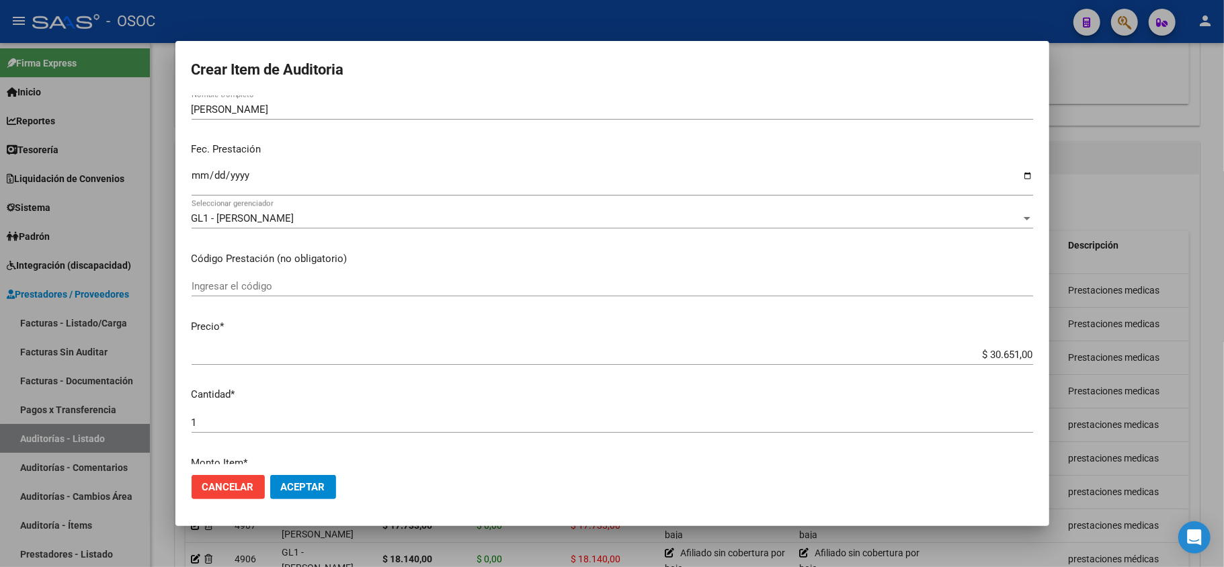
scroll to position [0, 0]
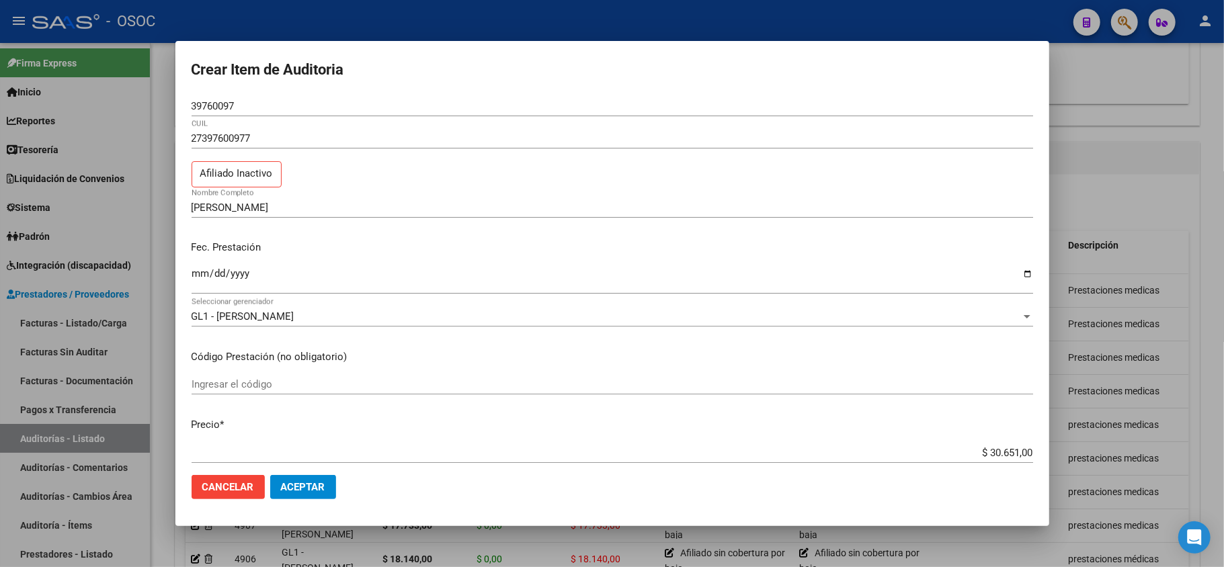
click at [1109, 216] on div at bounding box center [612, 283] width 1224 height 567
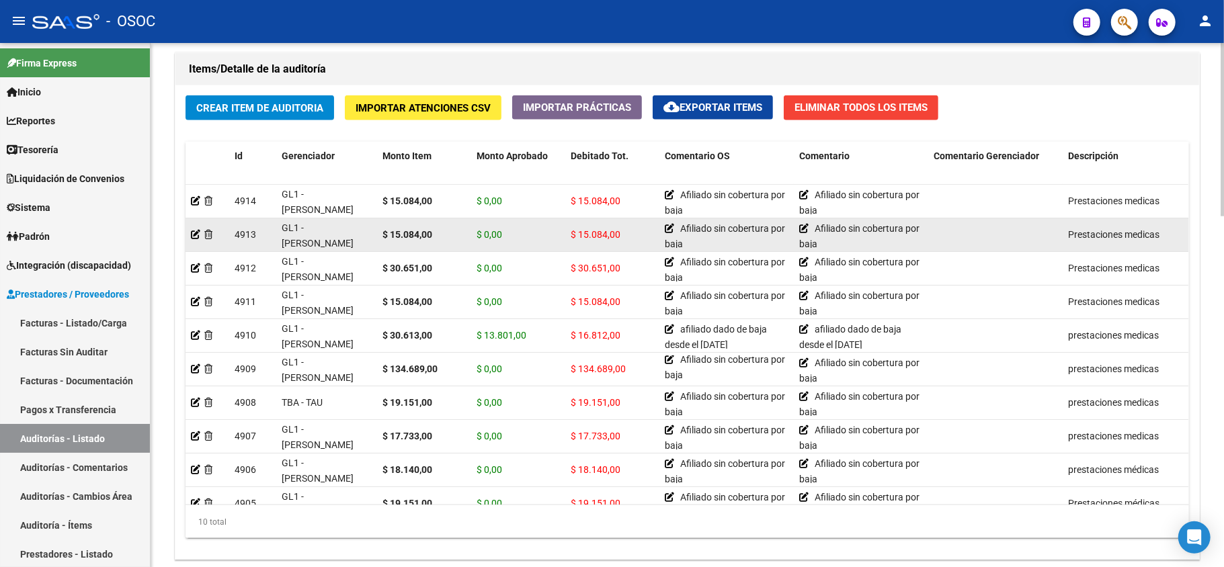
click at [331, 231] on span "GL1 - [PERSON_NAME]" at bounding box center [318, 236] width 72 height 26
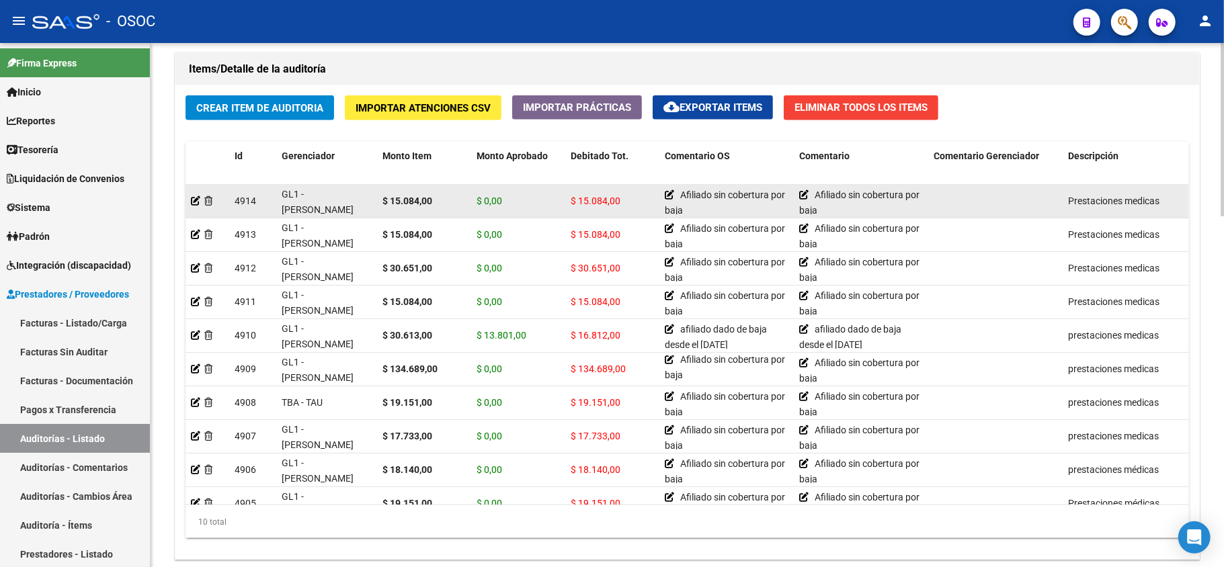
click at [329, 213] on div "GL1 - [PERSON_NAME]" at bounding box center [327, 201] width 90 height 28
click at [325, 197] on span "GL1 - [PERSON_NAME]" at bounding box center [318, 202] width 72 height 26
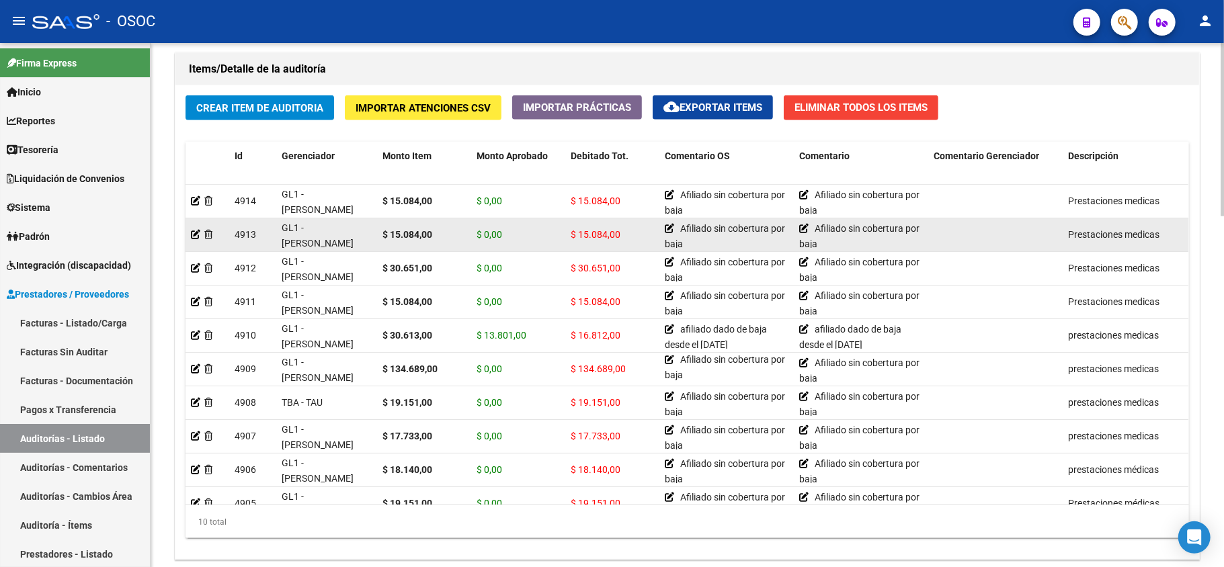
scroll to position [1, 0]
drag, startPoint x: 325, startPoint y: 197, endPoint x: 321, endPoint y: 232, distance: 35.2
click at [320, 241] on datatable-scroller "4914 GL1 - [PERSON_NAME] $ 15.084,00 $ 0,00 $ 15.084,00 Afiliado sin cobertura …" at bounding box center [687, 353] width 1003 height 336
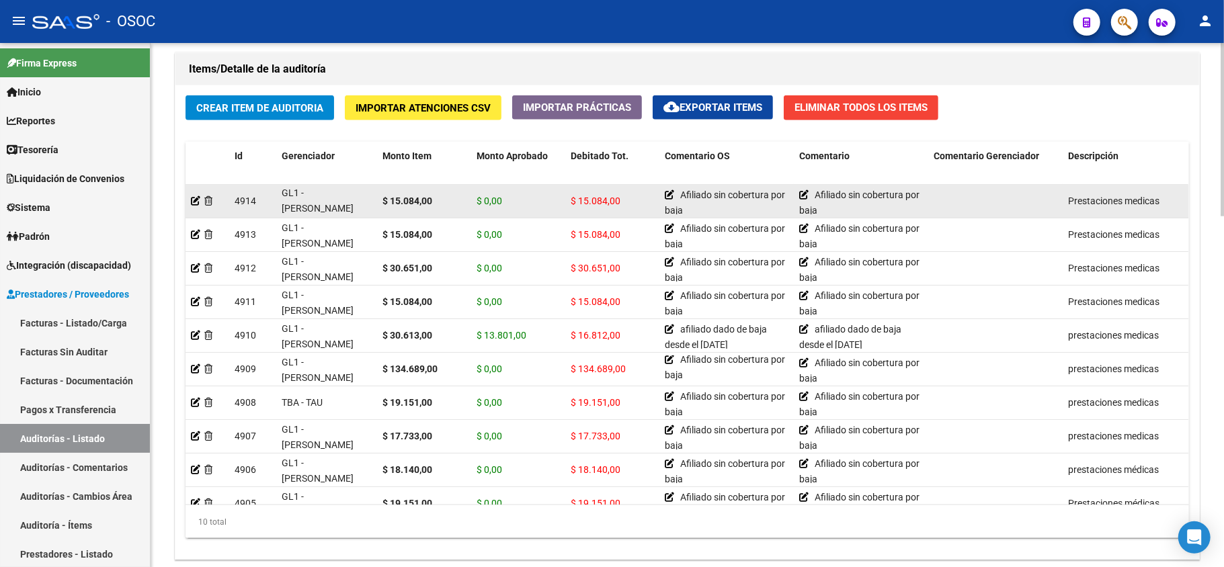
click at [328, 210] on div "GL1 - [PERSON_NAME]" at bounding box center [327, 201] width 90 height 28
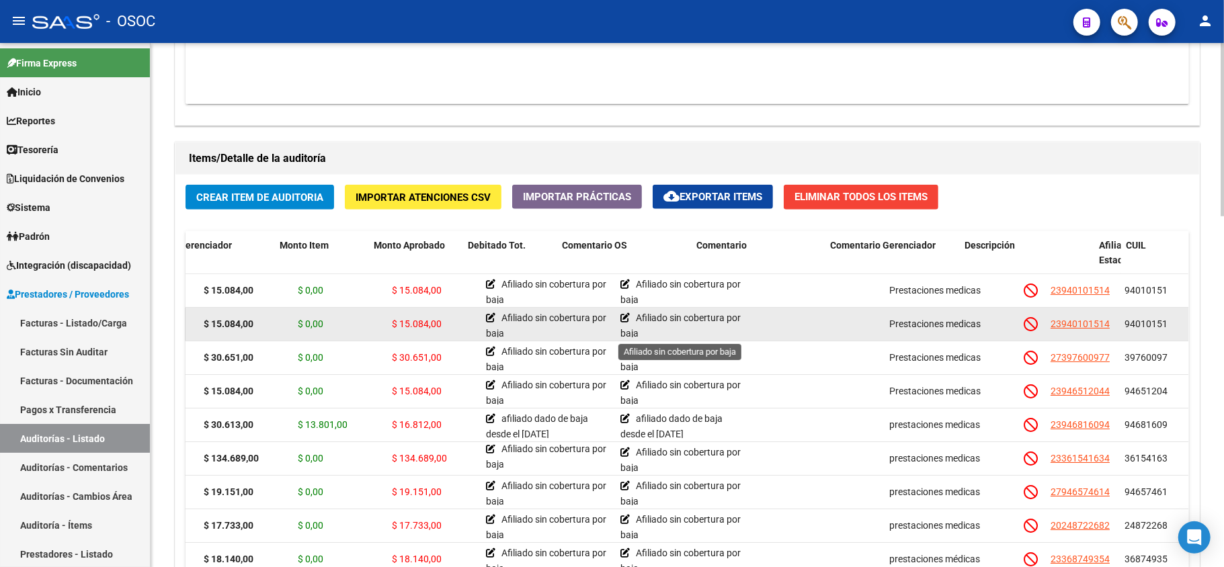
scroll to position [0, 0]
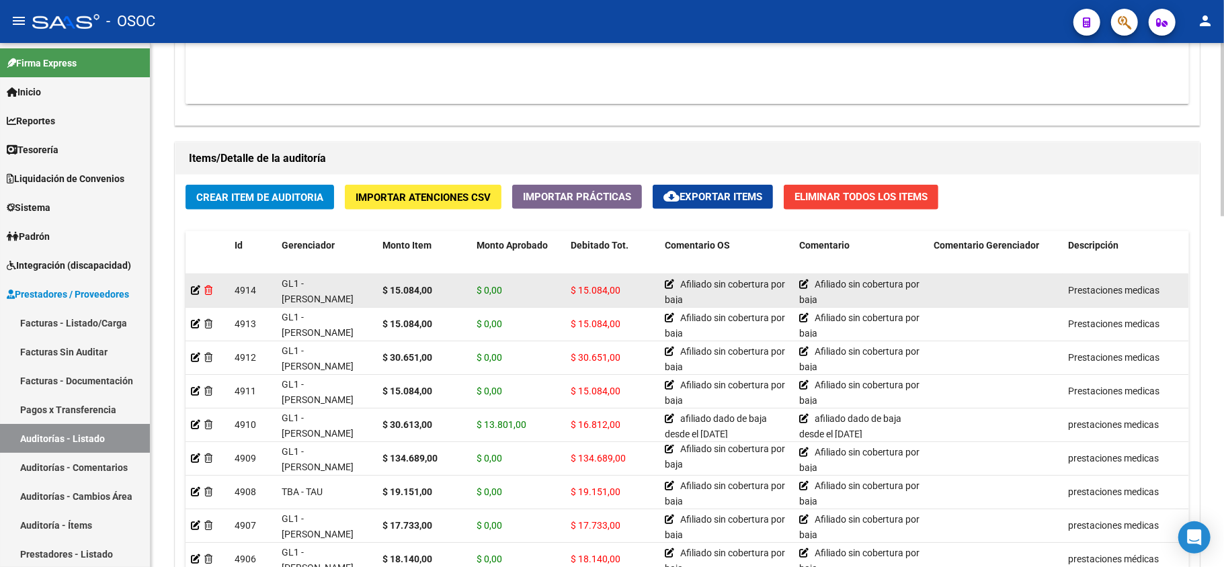
click at [208, 293] on icon at bounding box center [208, 290] width 8 height 9
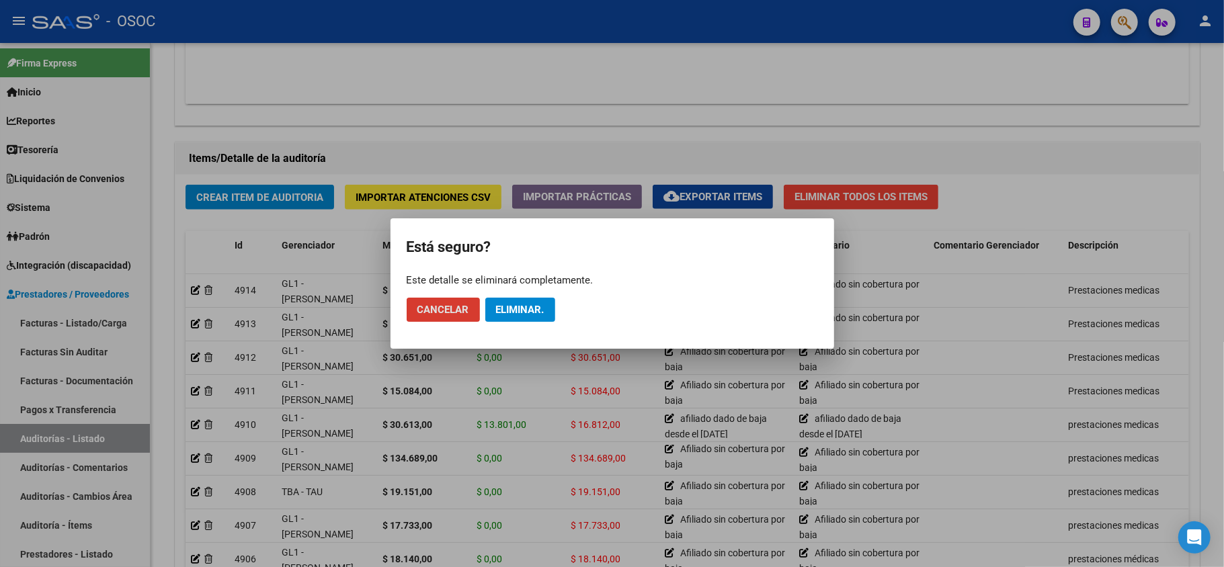
click at [471, 311] on button "Cancelar" at bounding box center [443, 310] width 73 height 24
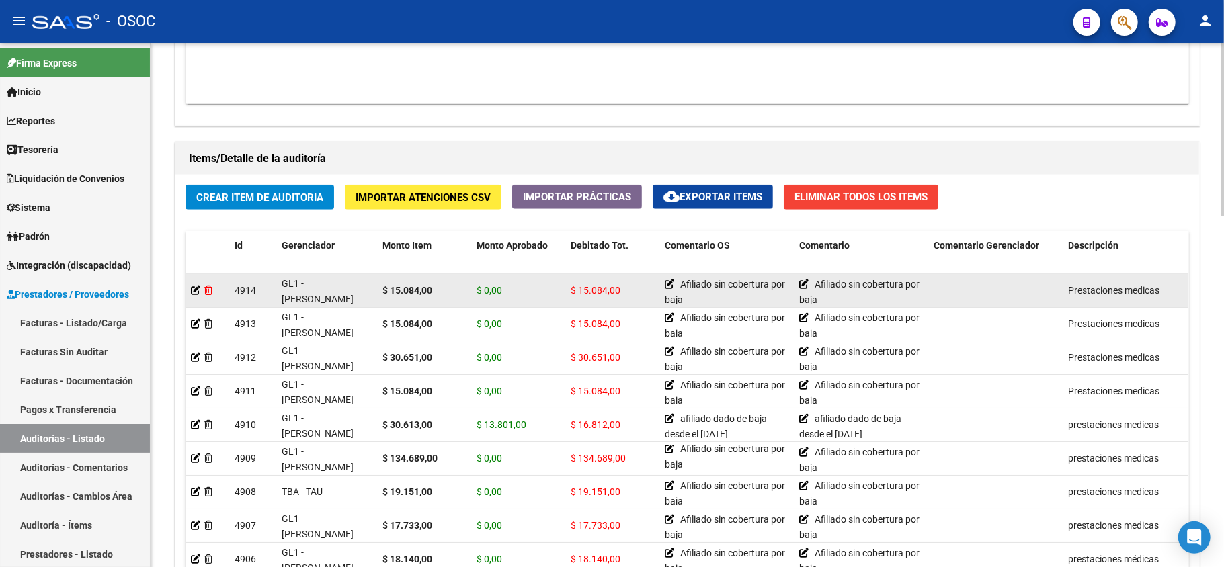
click at [210, 291] on icon at bounding box center [208, 290] width 8 height 9
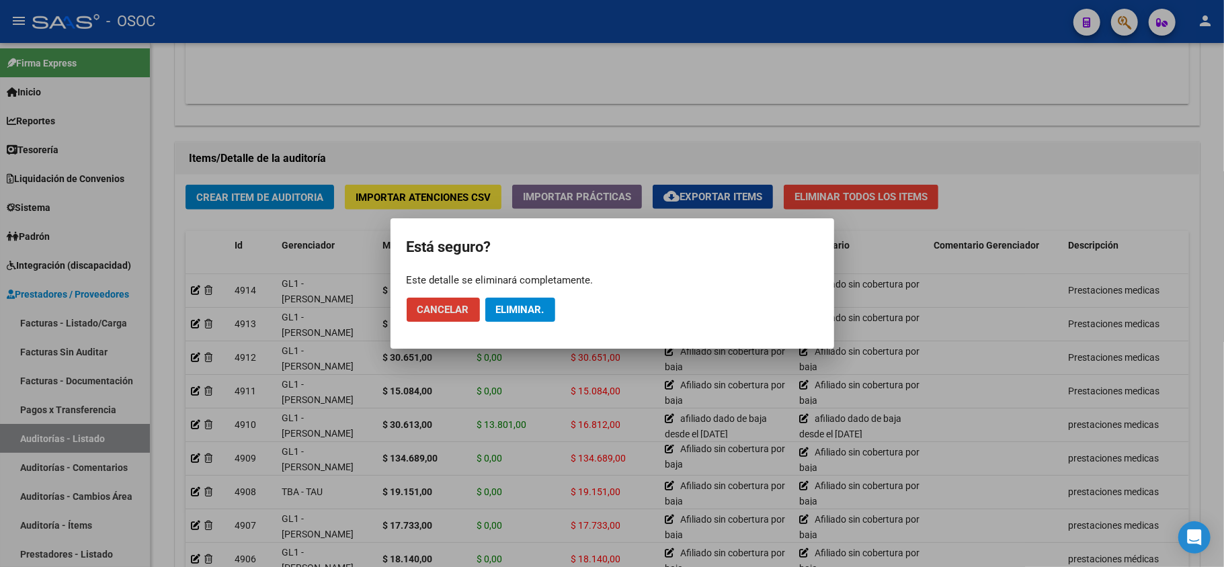
click at [515, 310] on span "Eliminar." at bounding box center [520, 310] width 48 height 12
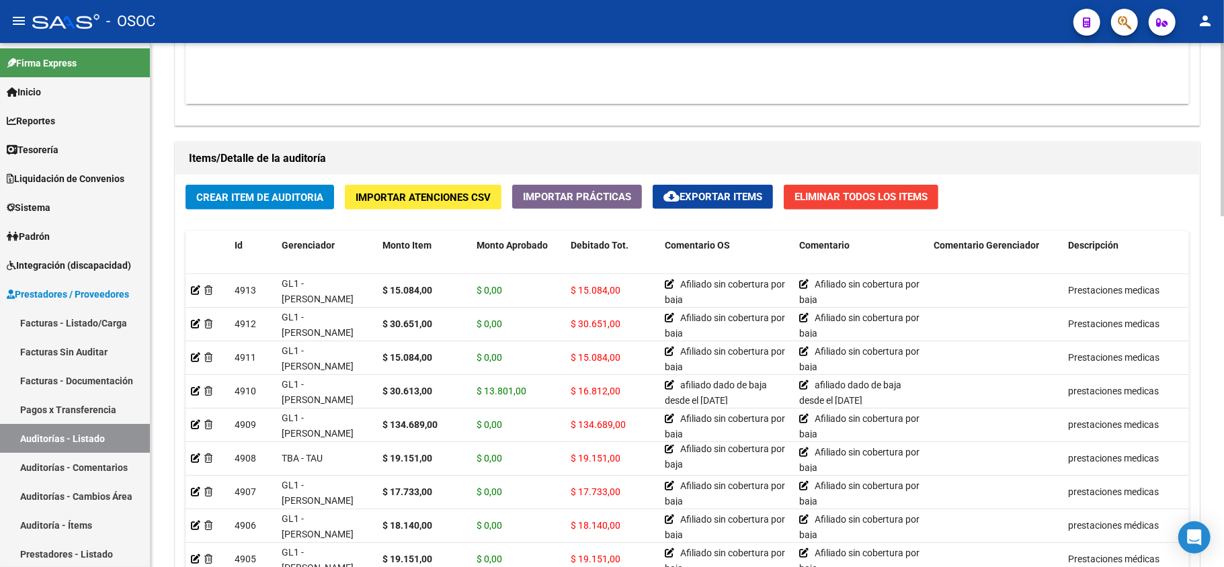
click at [296, 205] on button "Crear Item de Auditoria" at bounding box center [260, 197] width 149 height 25
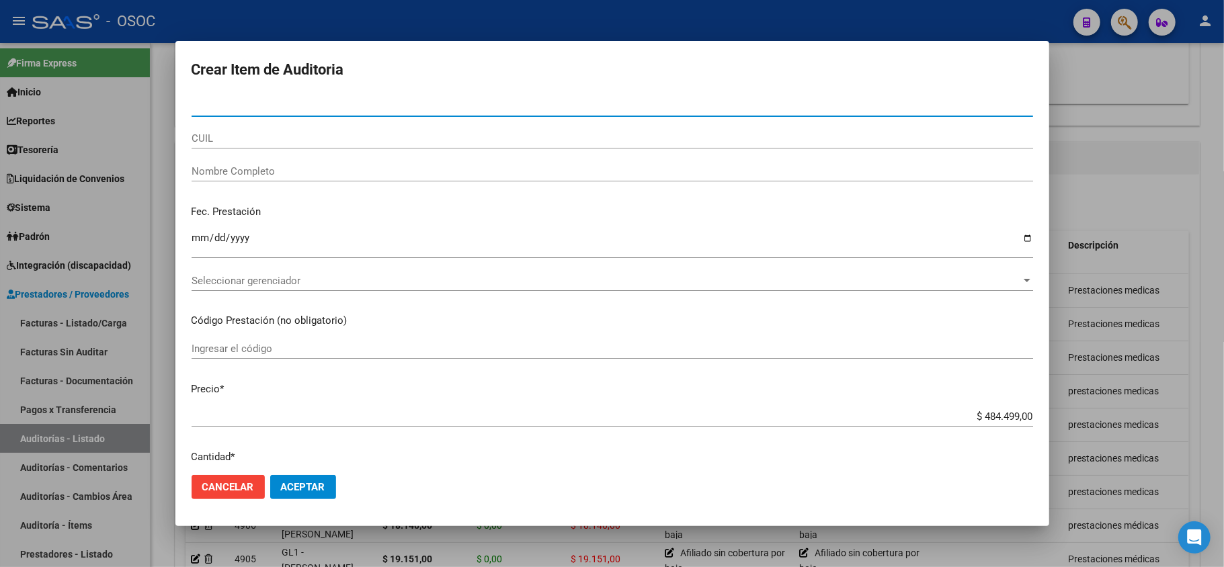
click at [280, 111] on input "Nro Documento" at bounding box center [613, 106] width 842 height 12
paste input "37114640"
type input "37114640"
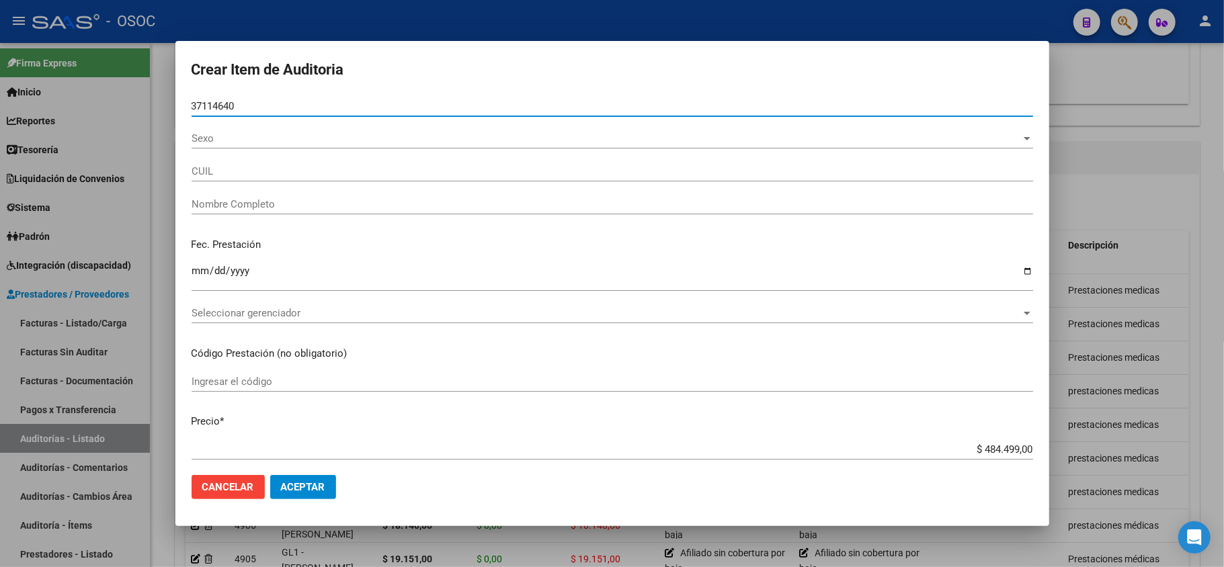
type input "24371146403"
type input "[PERSON_NAME][DATE]"
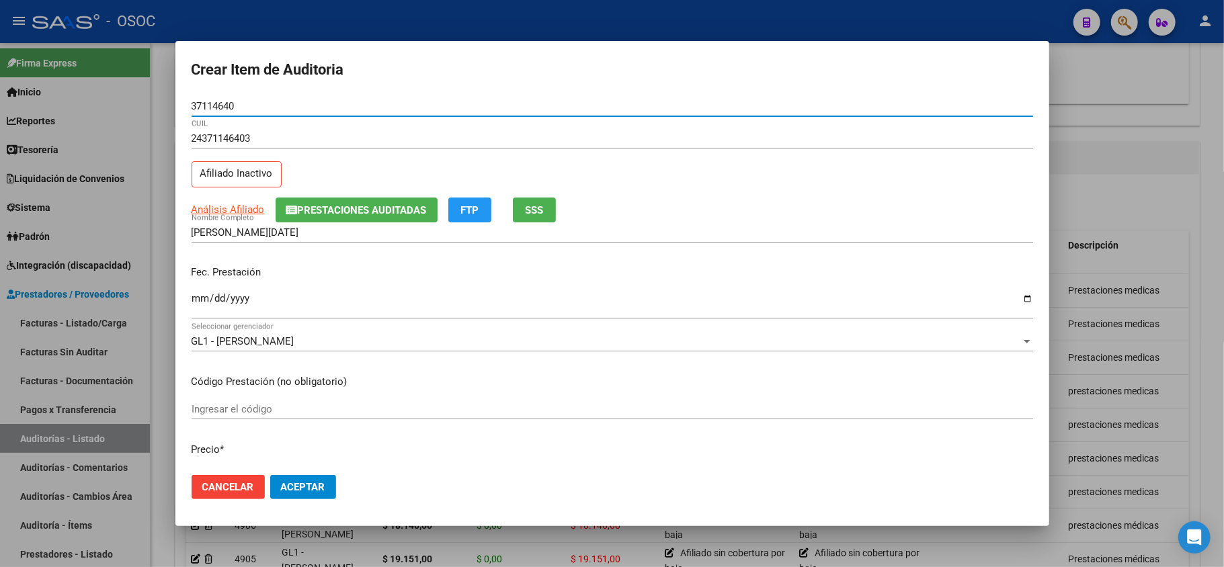
type input "37114640"
click at [474, 266] on p "Fec. Prestación" at bounding box center [613, 272] width 842 height 15
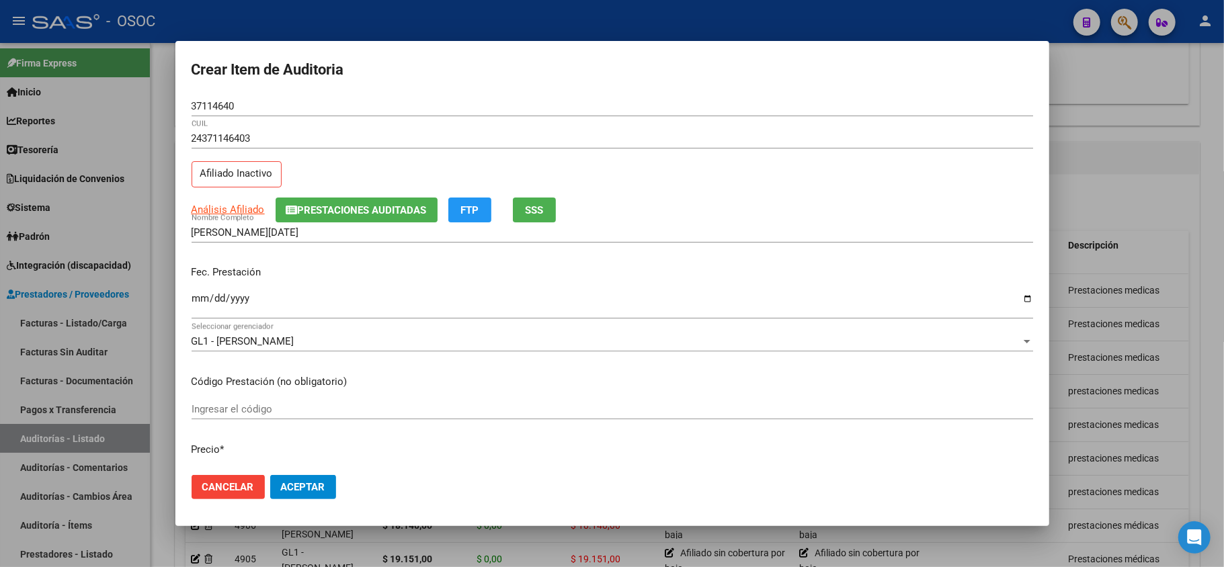
click at [202, 299] on input "Ingresar la fecha" at bounding box center [613, 304] width 842 height 22
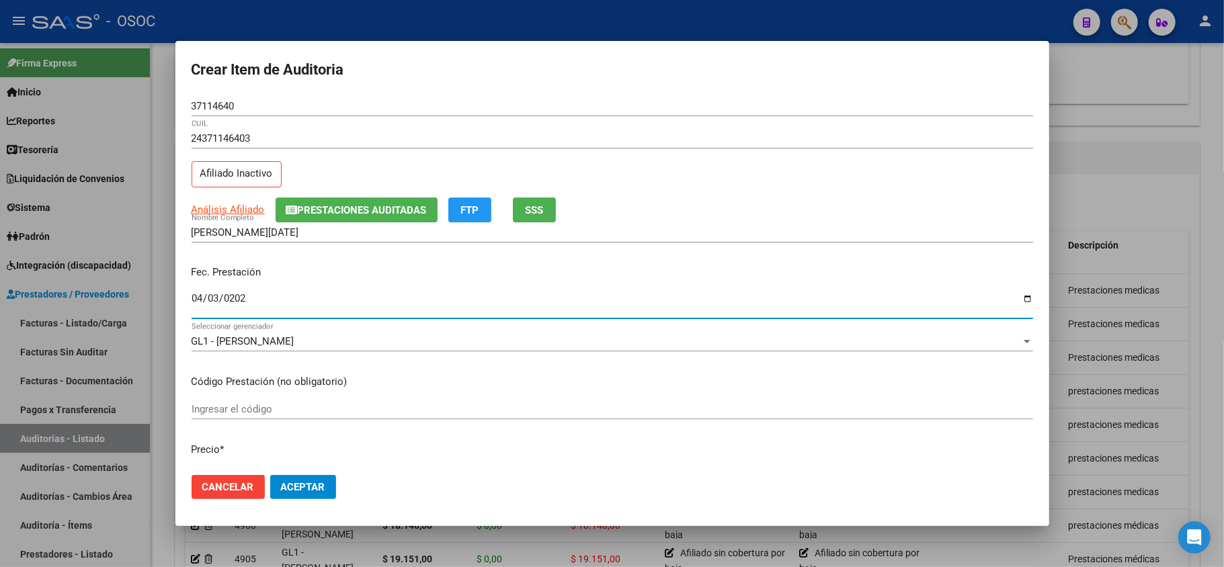
type input "[DATE]"
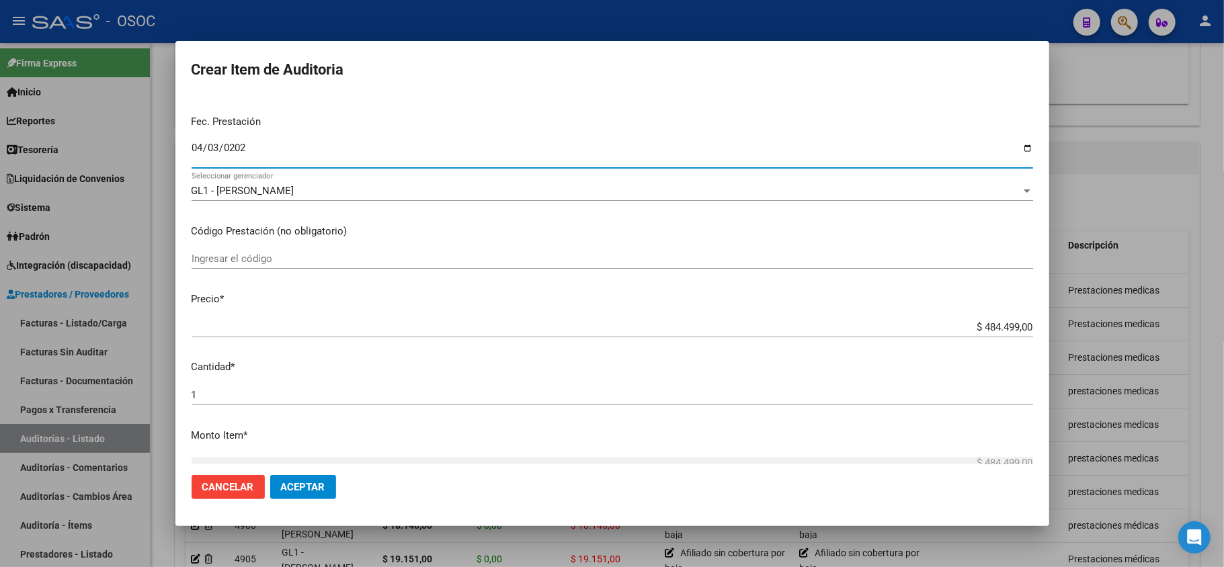
scroll to position [179, 0]
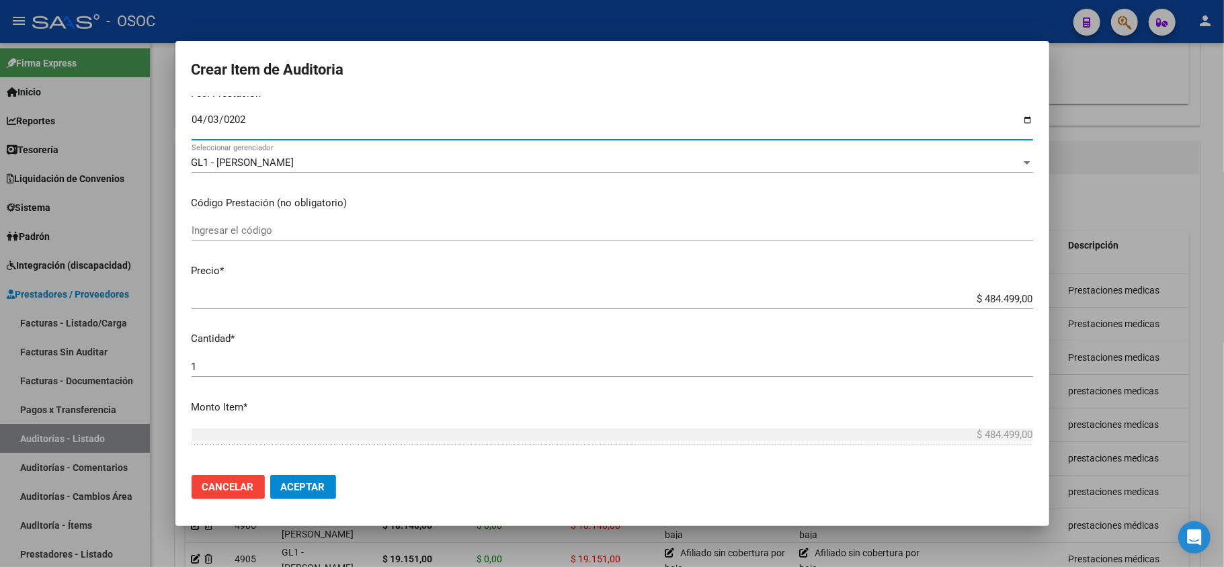
click at [983, 294] on input "$ 484.499,00" at bounding box center [613, 299] width 842 height 12
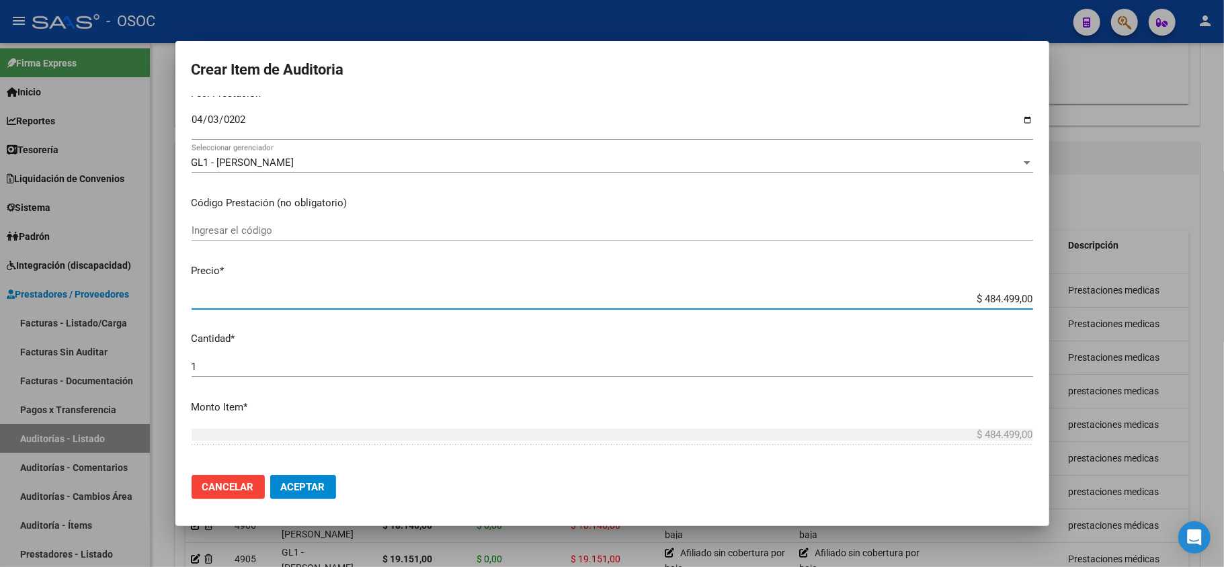
click at [983, 294] on input "$ 484.499,00" at bounding box center [613, 299] width 842 height 12
paste input "17316.00"
type input "$ 17.316,00"
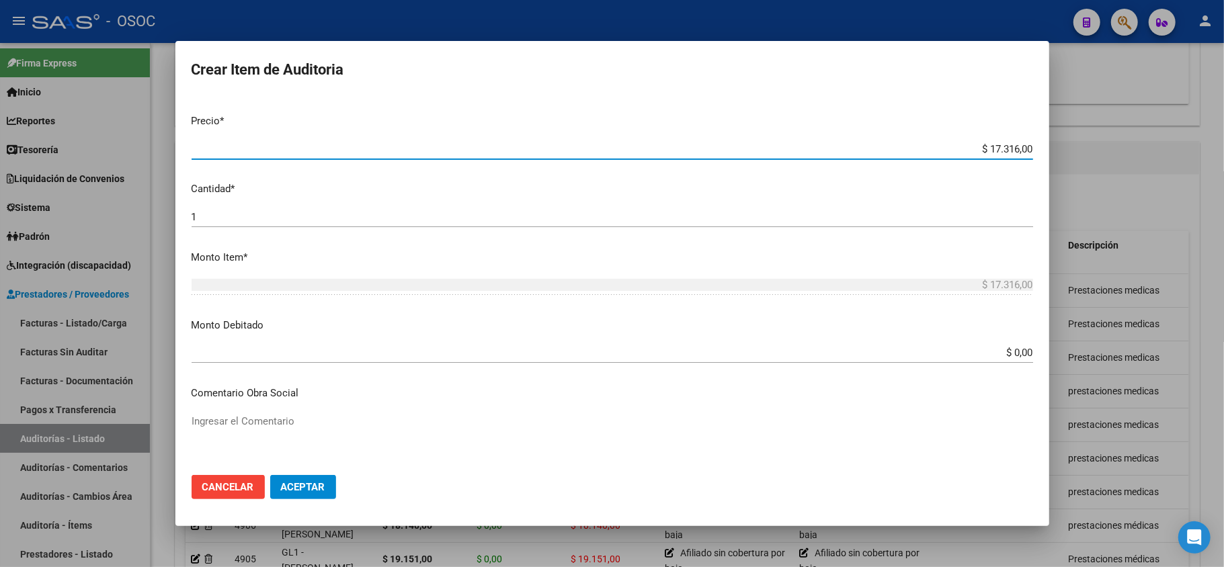
scroll to position [448, 0]
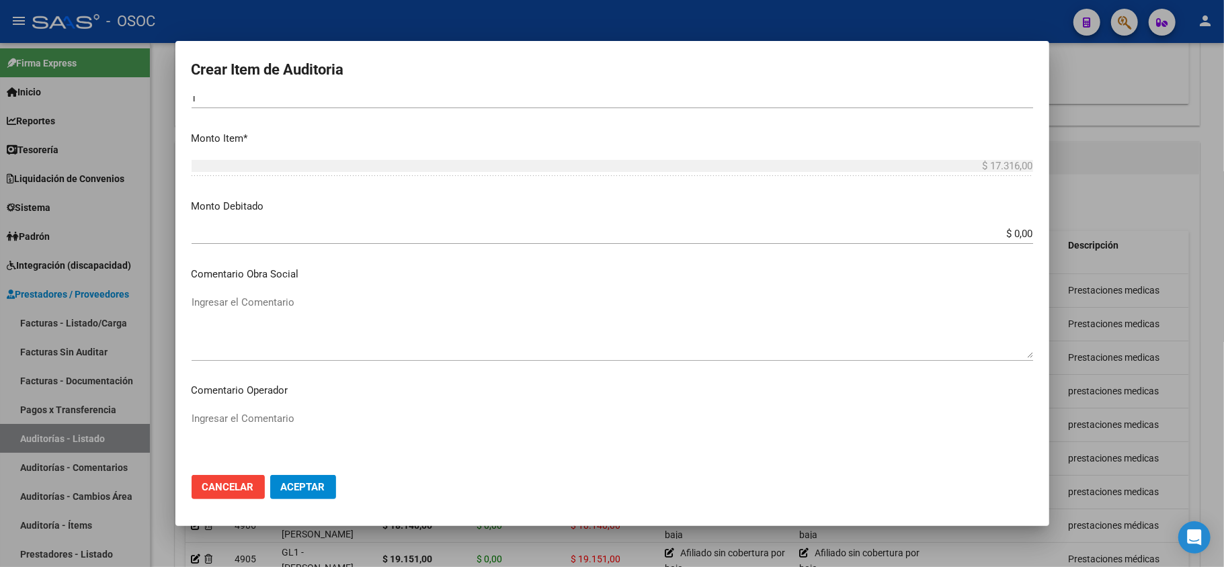
type input "$ 17.316,00"
click at [1003, 237] on input "$ 0,00" at bounding box center [613, 234] width 842 height 12
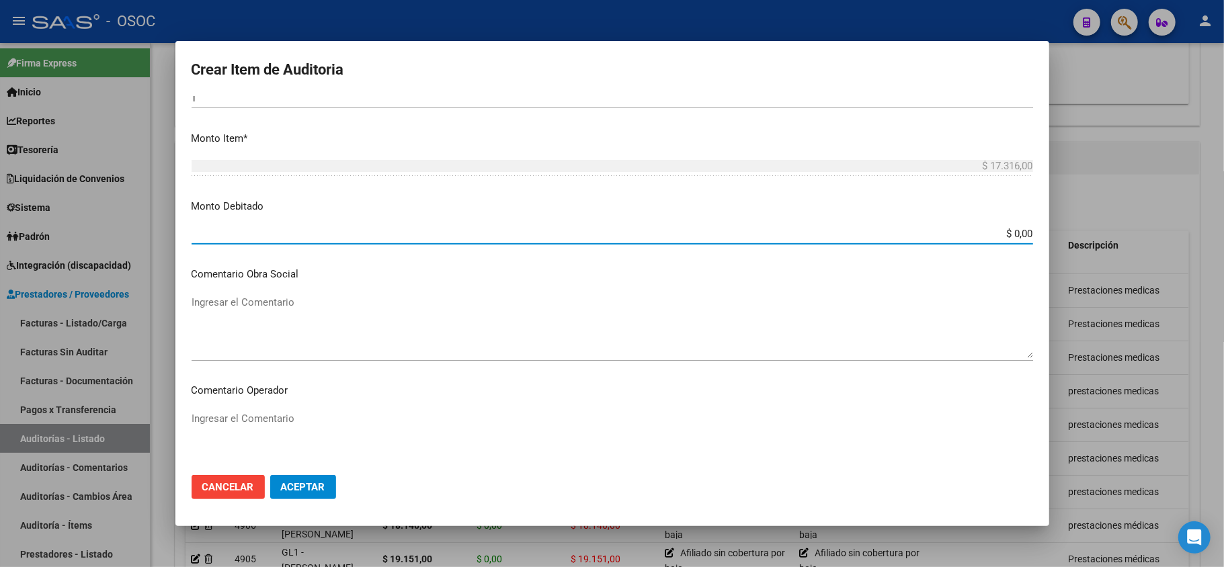
paste input "17316."
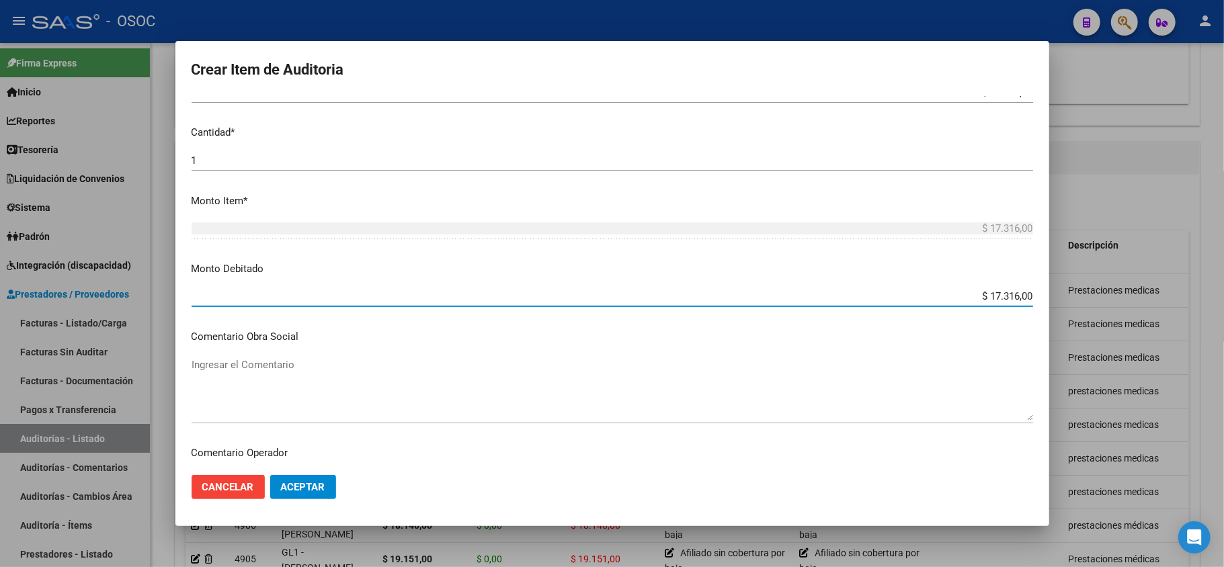
scroll to position [358, 0]
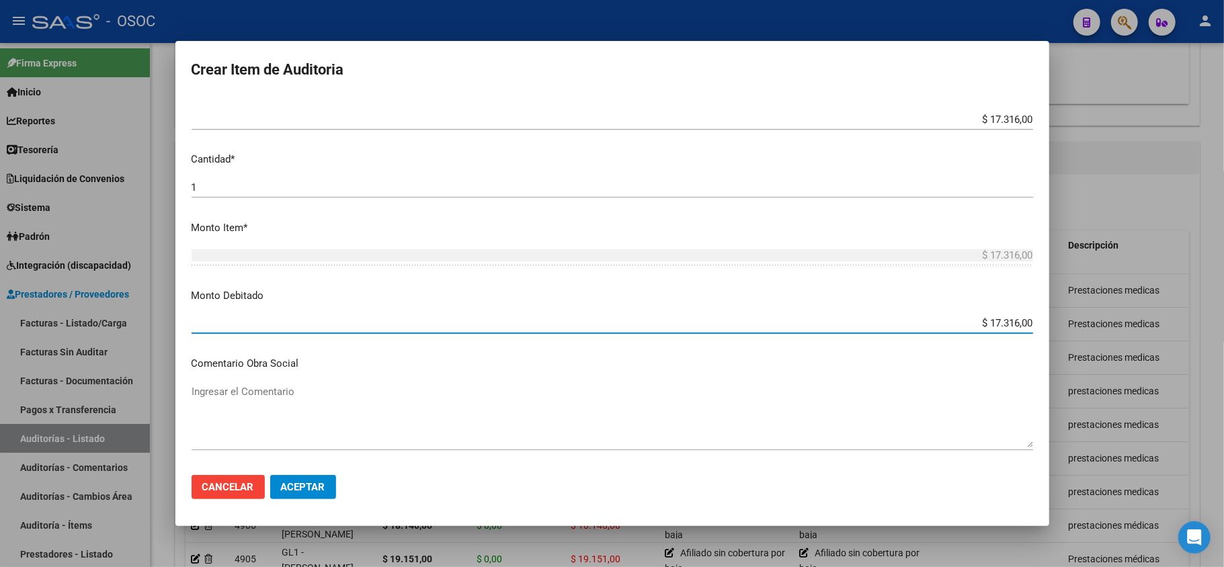
type input "$ 17.316,00"
click at [724, 182] on input "1" at bounding box center [613, 188] width 842 height 12
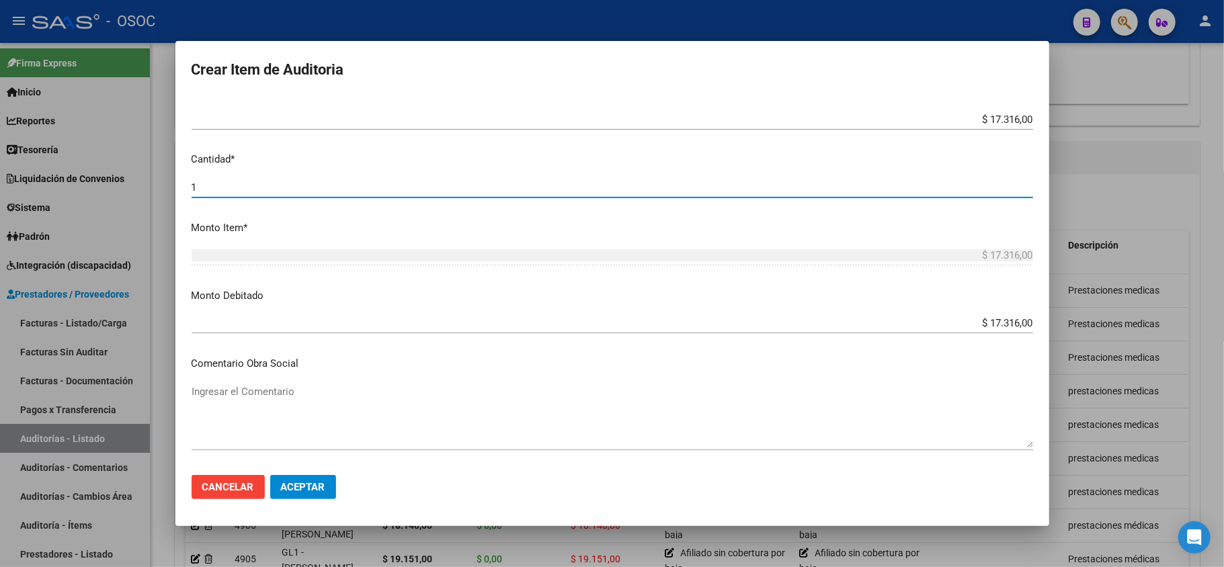
click at [723, 81] on h2 "Crear Item de Auditoria" at bounding box center [613, 70] width 842 height 26
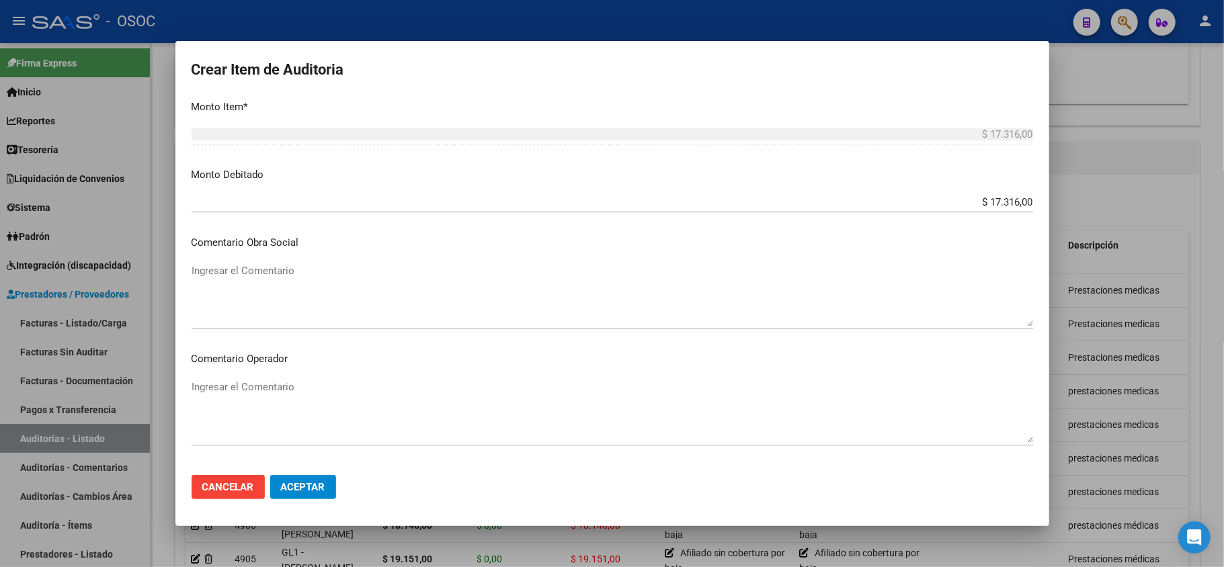
scroll to position [448, 0]
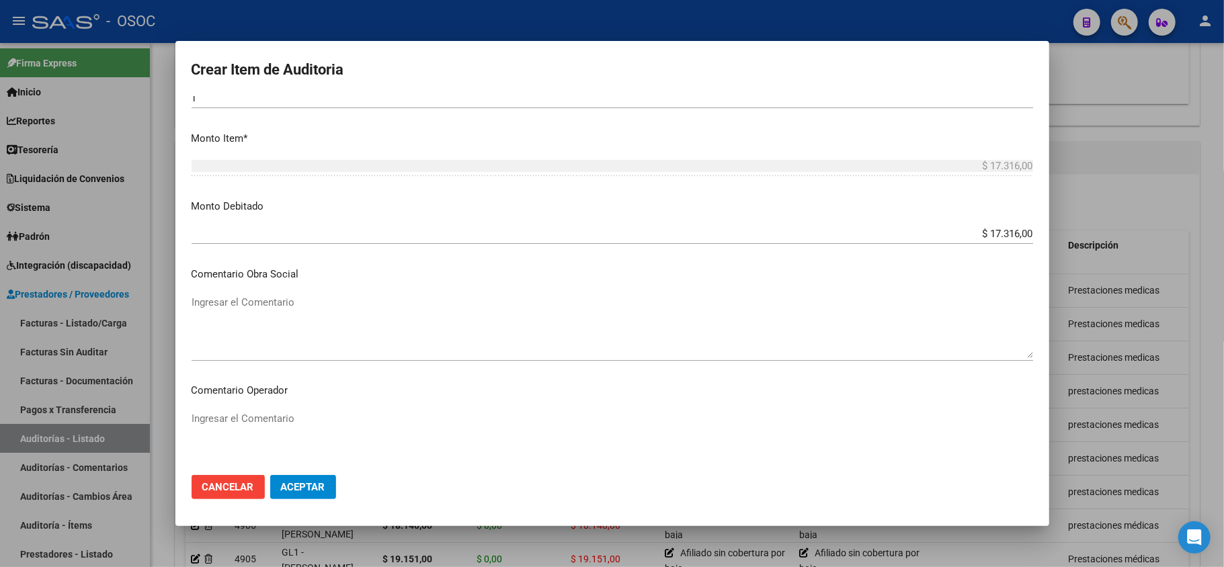
click at [374, 317] on textarea "Ingresar el Comentario" at bounding box center [613, 326] width 842 height 63
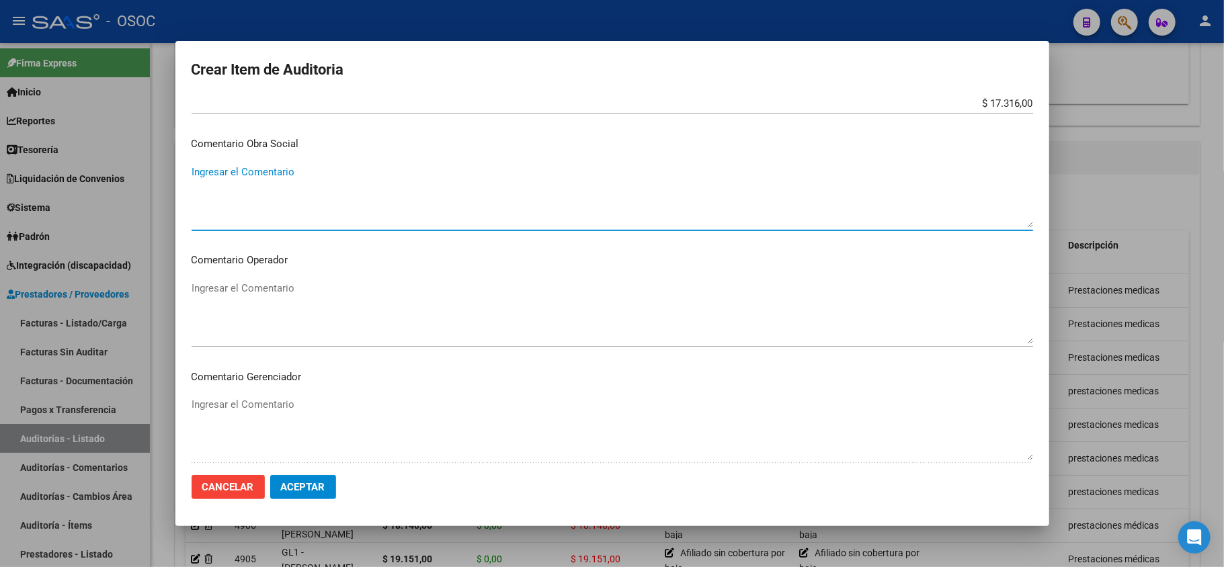
scroll to position [538, 0]
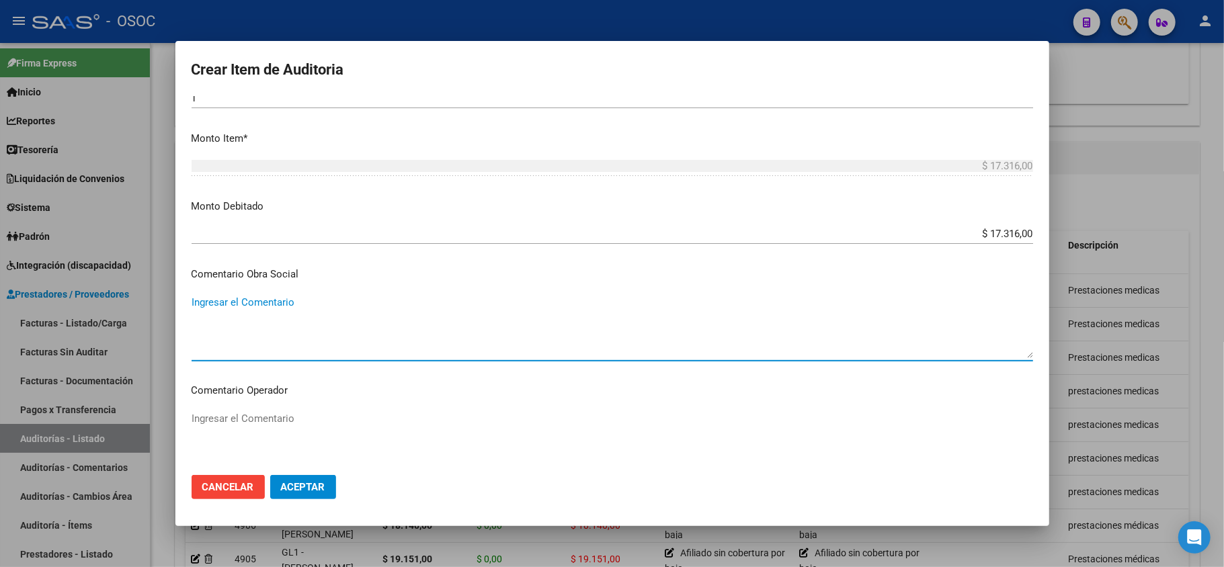
paste textarea "Afiliado sin cobertura por baja"
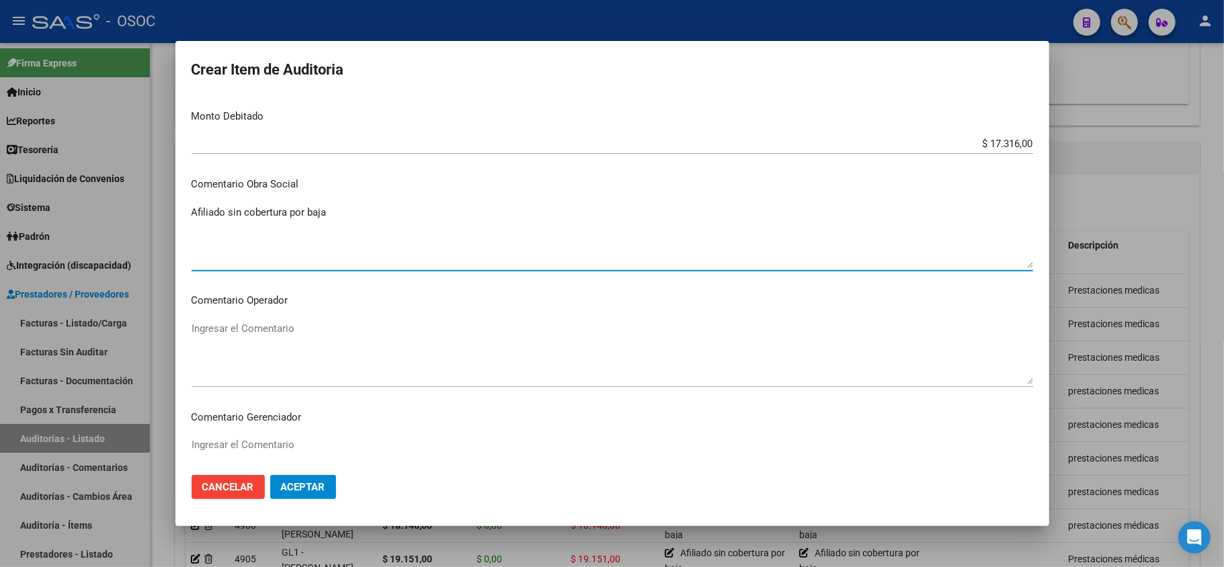
type textarea "Afiliado sin cobertura por baja"
click at [296, 346] on textarea "Ingresar el Comentario" at bounding box center [613, 352] width 842 height 63
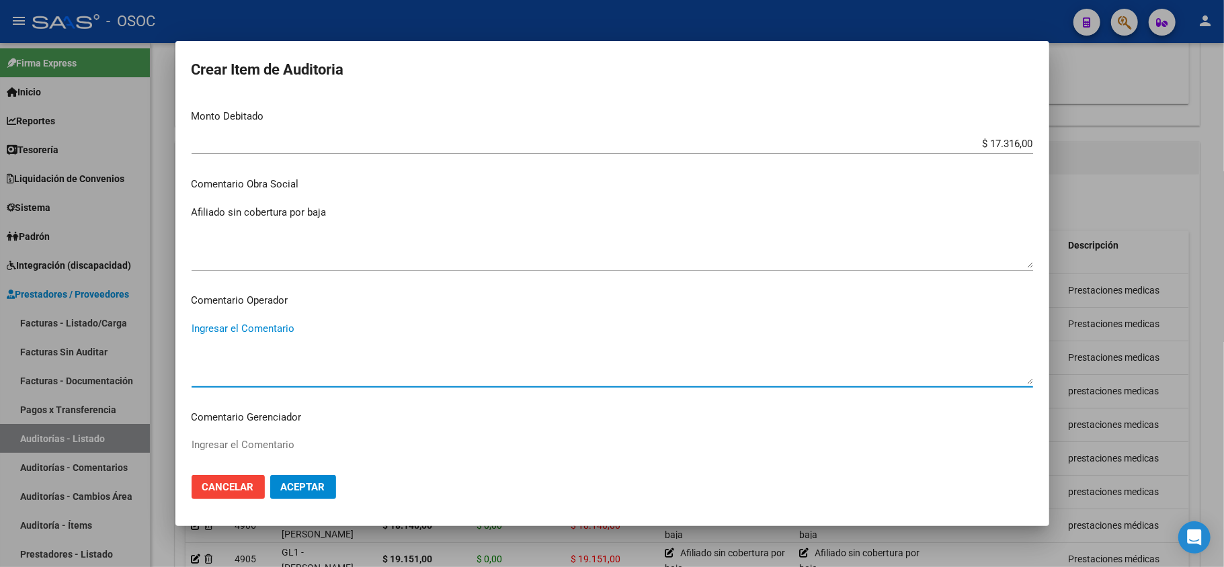
paste textarea "Afiliado sin cobertura por baja"
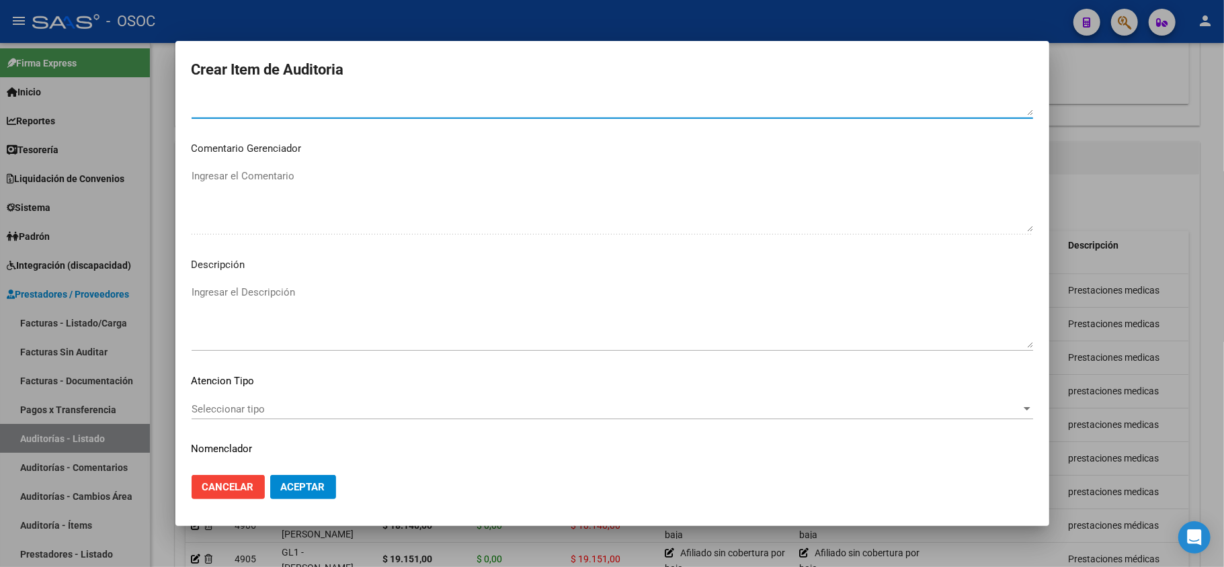
scroll to position [842, 0]
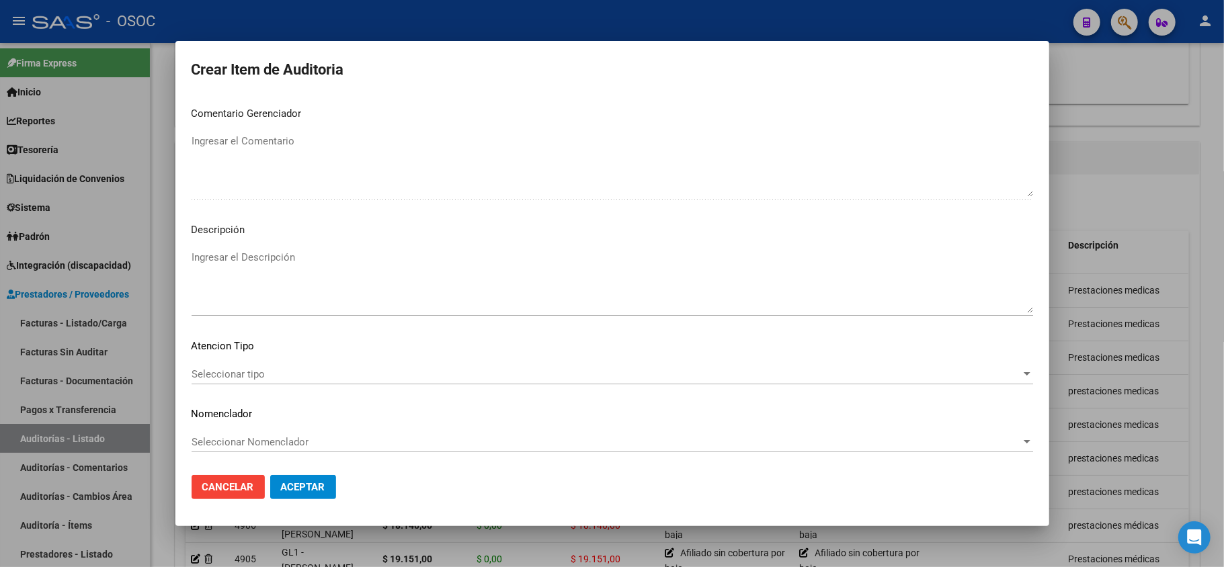
type textarea "Afiliado sin cobertura por baja"
click at [327, 254] on textarea "Ingresar el Descripción" at bounding box center [613, 281] width 842 height 63
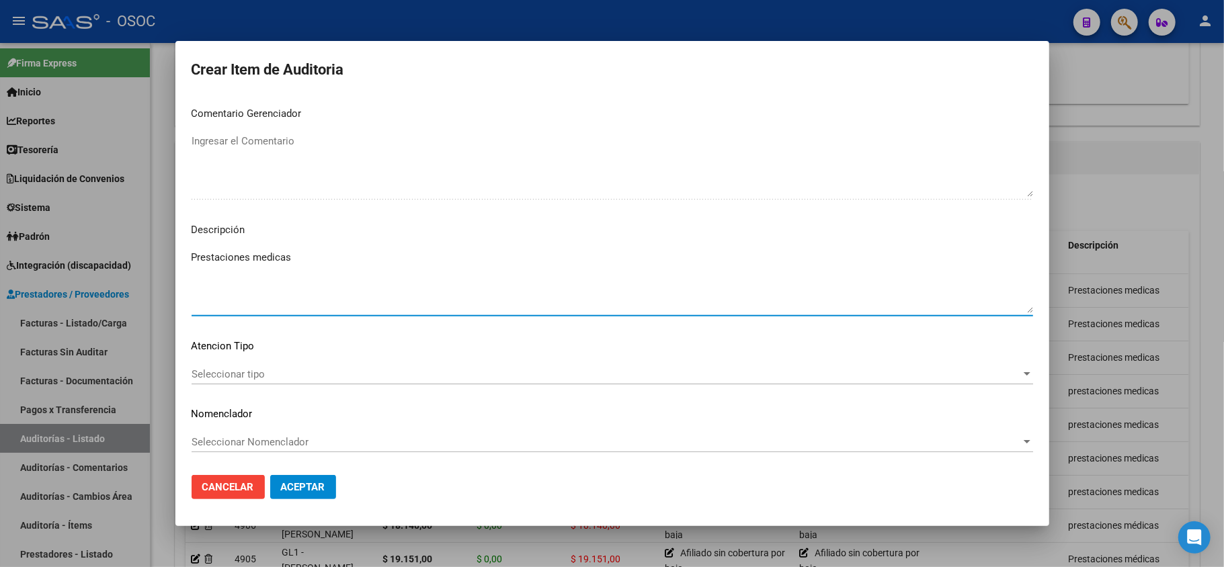
type textarea "Prestaciones medicas"
click at [319, 484] on span "Aceptar" at bounding box center [303, 487] width 44 height 12
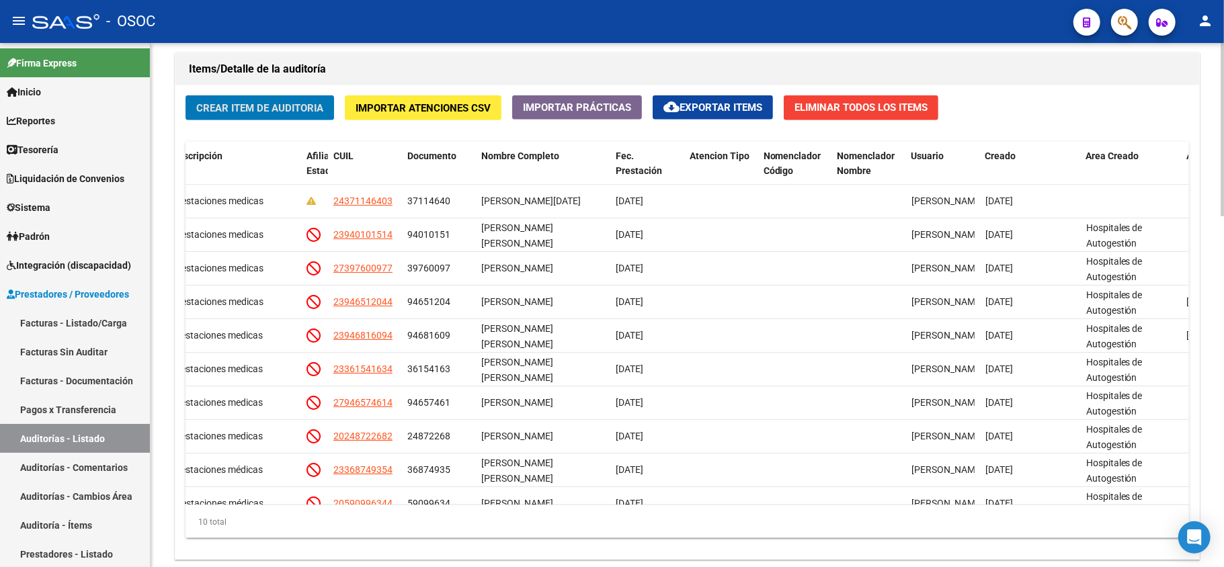
scroll to position [792, 0]
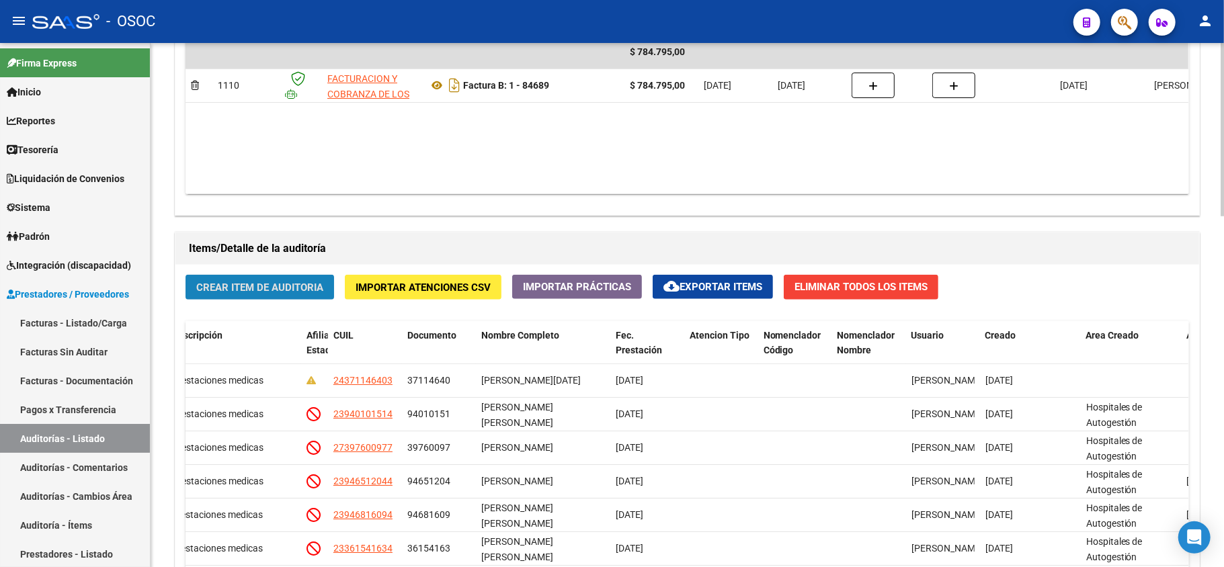
click at [304, 292] on span "Crear Item de Auditoria" at bounding box center [259, 288] width 127 height 12
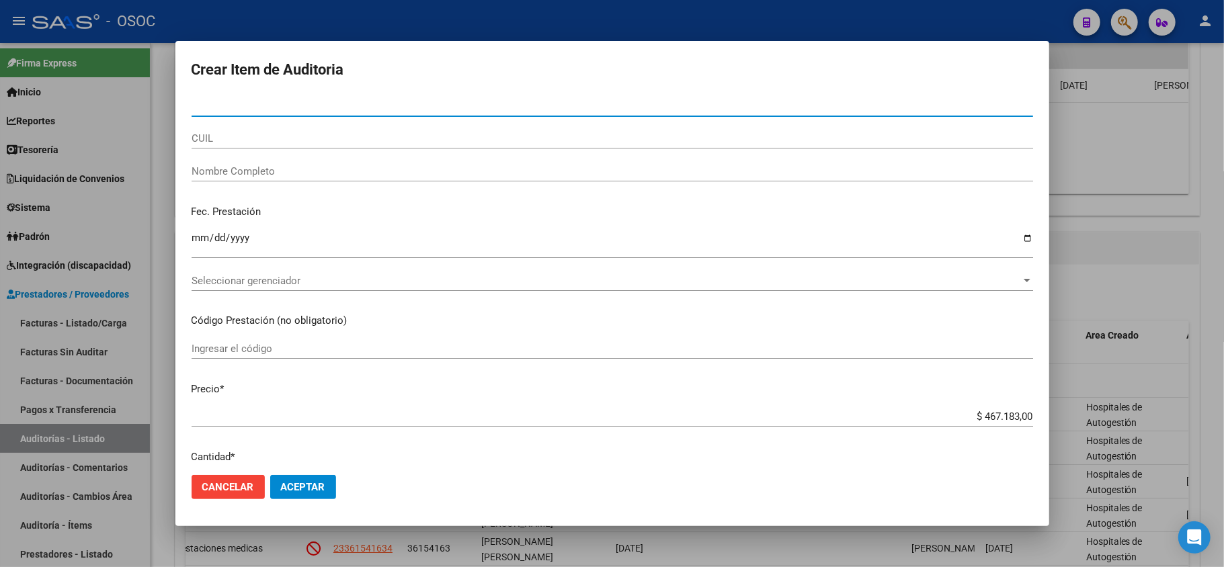
paste input "44131779"
type input "44131779"
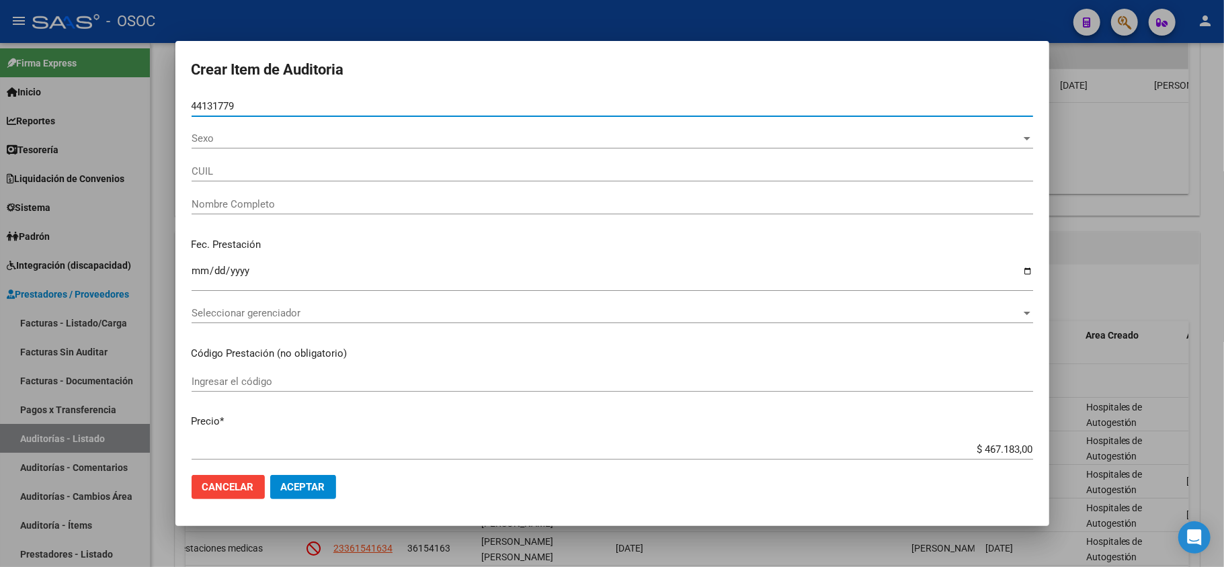
type input "23441317794"
type input "[PERSON_NAME] [PERSON_NAME]"
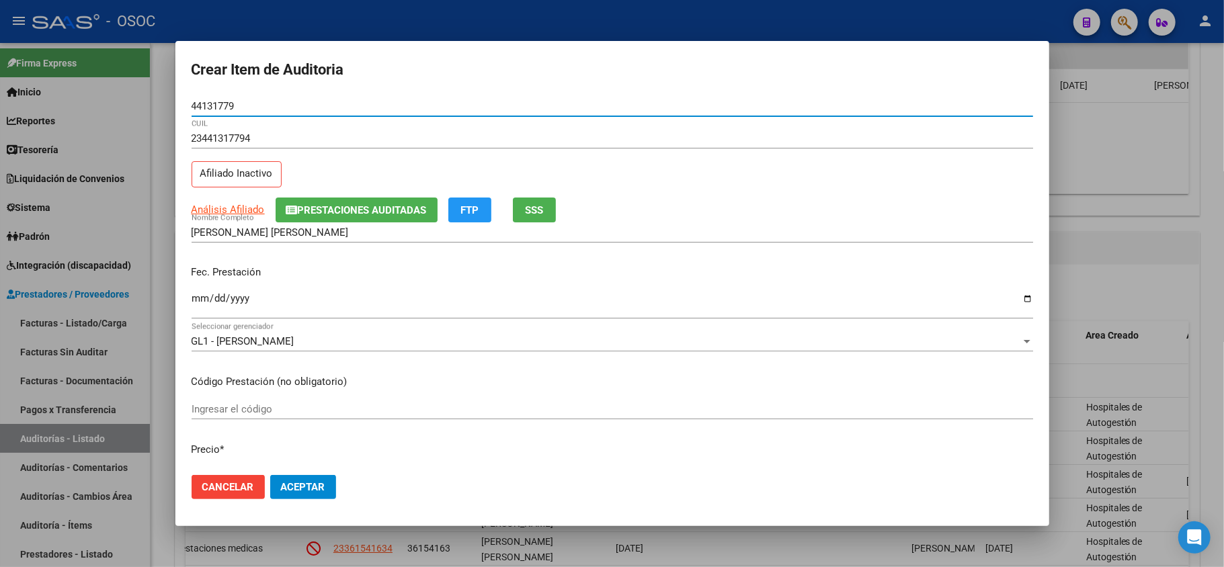
type input "44131779"
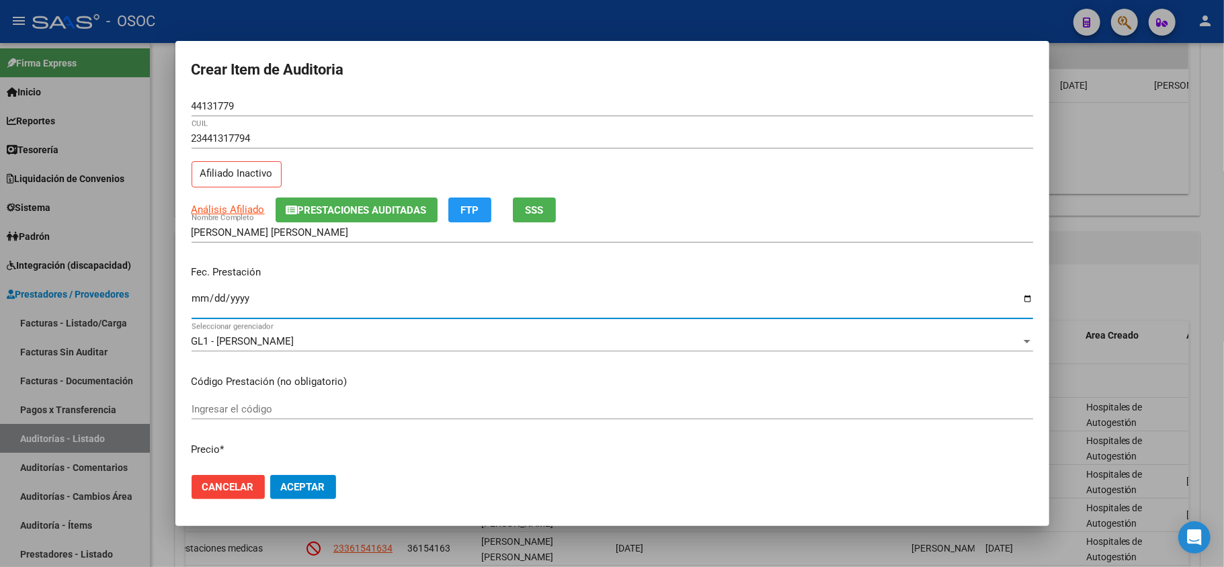
click at [199, 301] on input "Ingresar la fecha" at bounding box center [613, 304] width 842 height 22
type input "[DATE]"
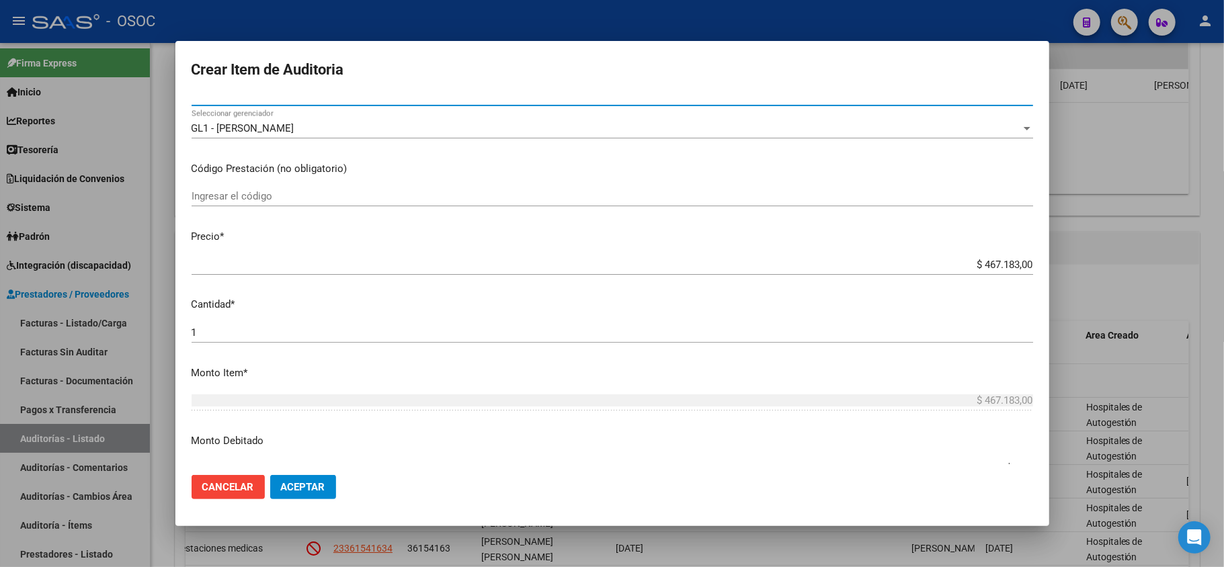
scroll to position [269, 0]
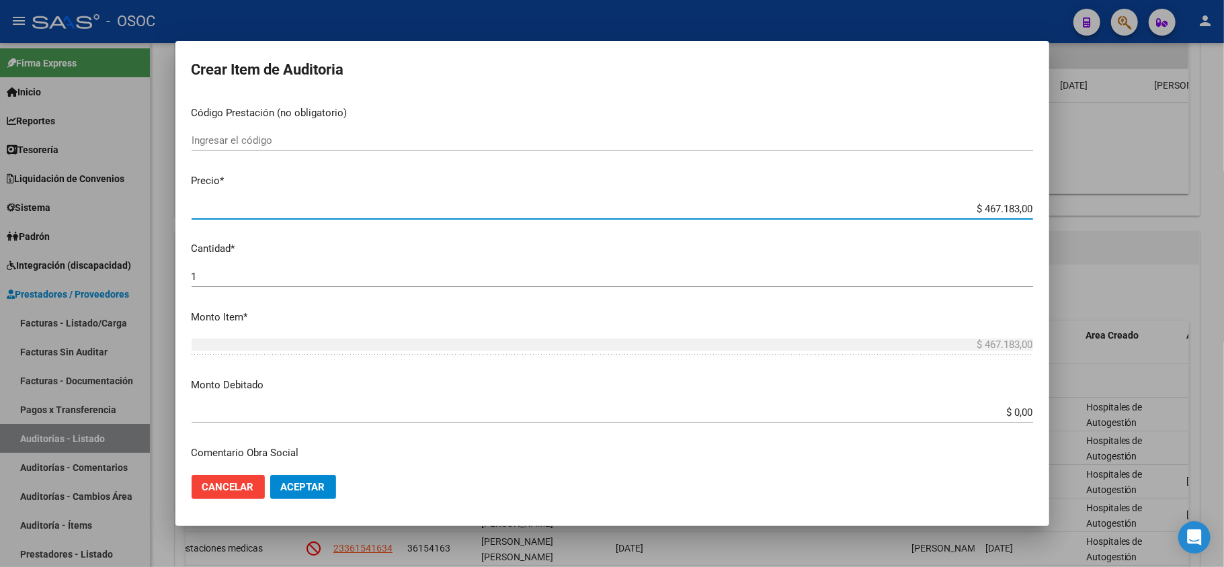
click at [998, 210] on input "$ 467.183,00" at bounding box center [613, 209] width 842 height 12
paste input "33607.00"
type input "$ 33.607,00"
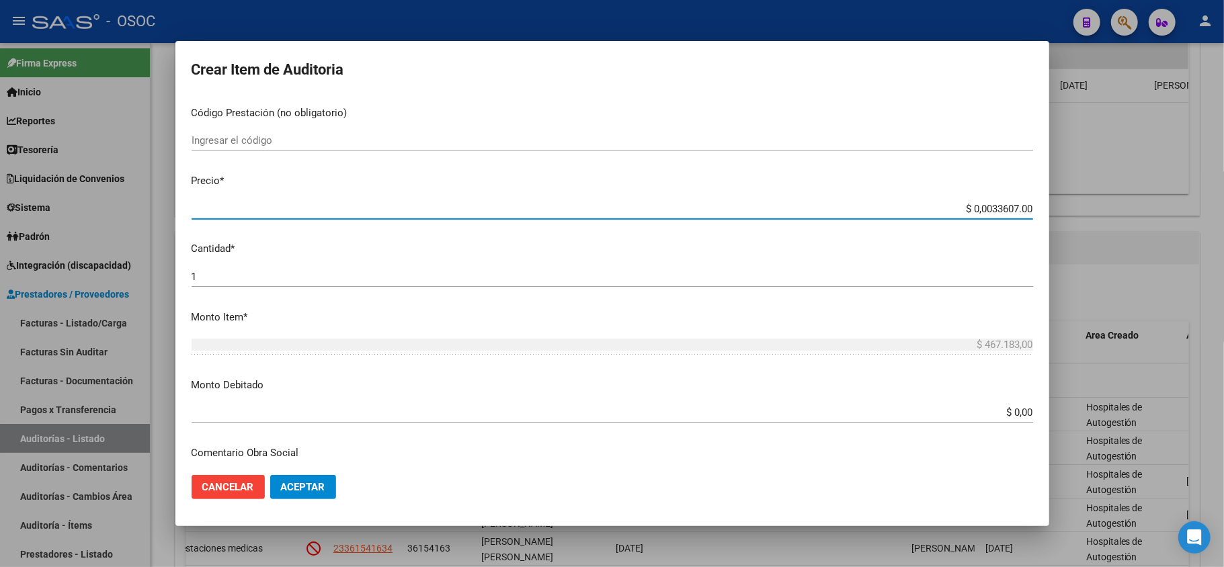
type input "$ 33.607,00"
click at [1004, 414] on input "$ 0,00" at bounding box center [613, 413] width 842 height 12
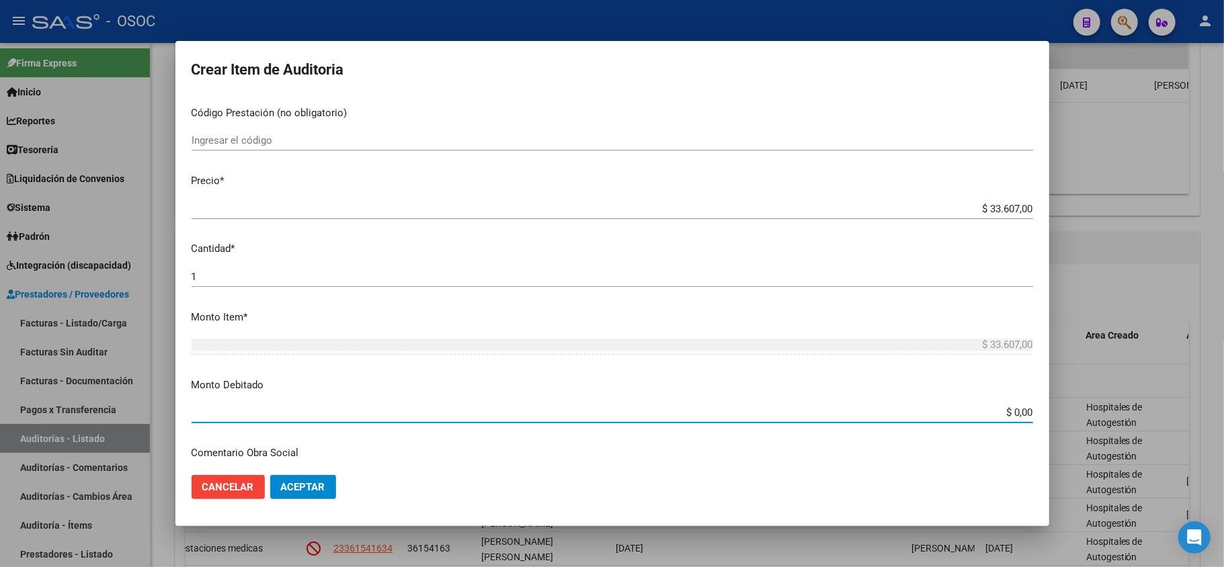
click at [1004, 414] on input "$ 0,00" at bounding box center [613, 413] width 842 height 12
paste input "33607."
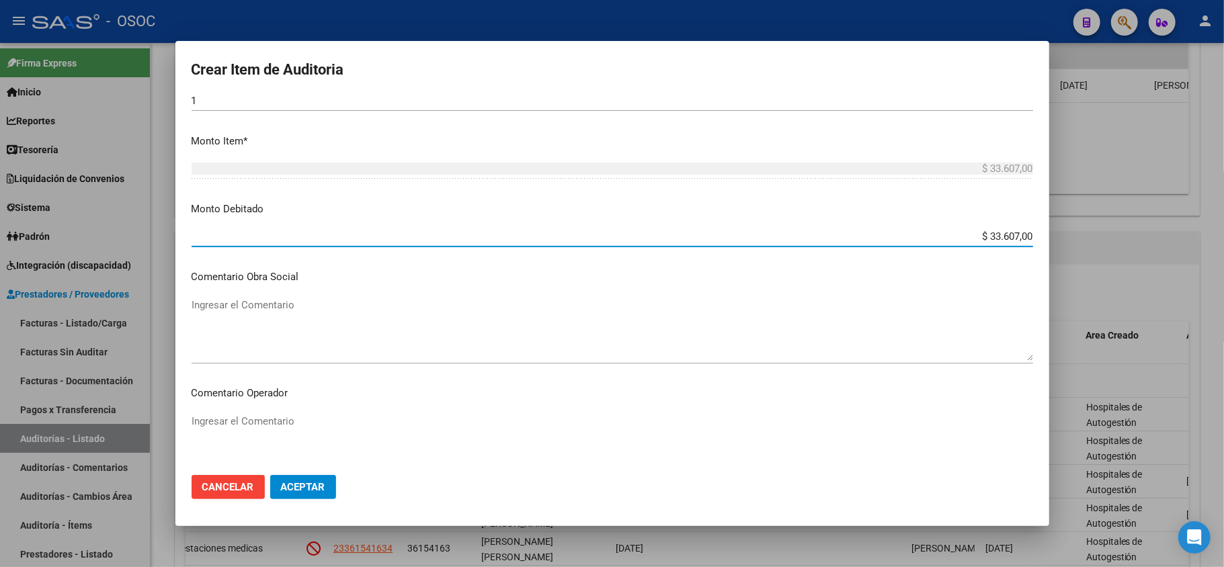
scroll to position [538, 0]
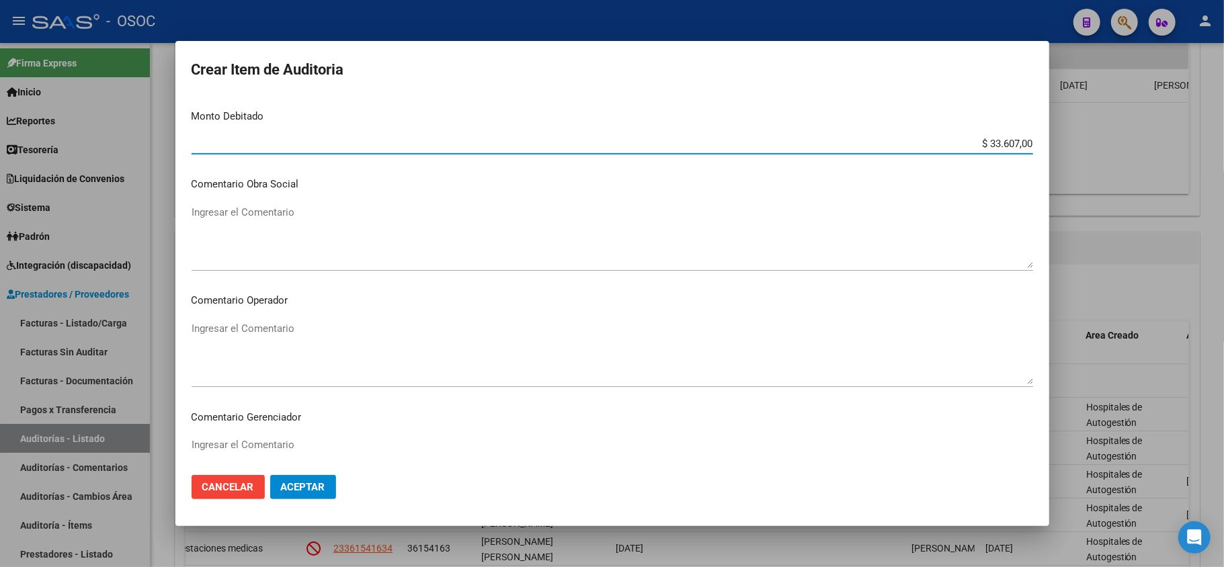
type input "$ 33.607,00"
click at [325, 340] on textarea "Ingresar el Comentario" at bounding box center [613, 352] width 842 height 63
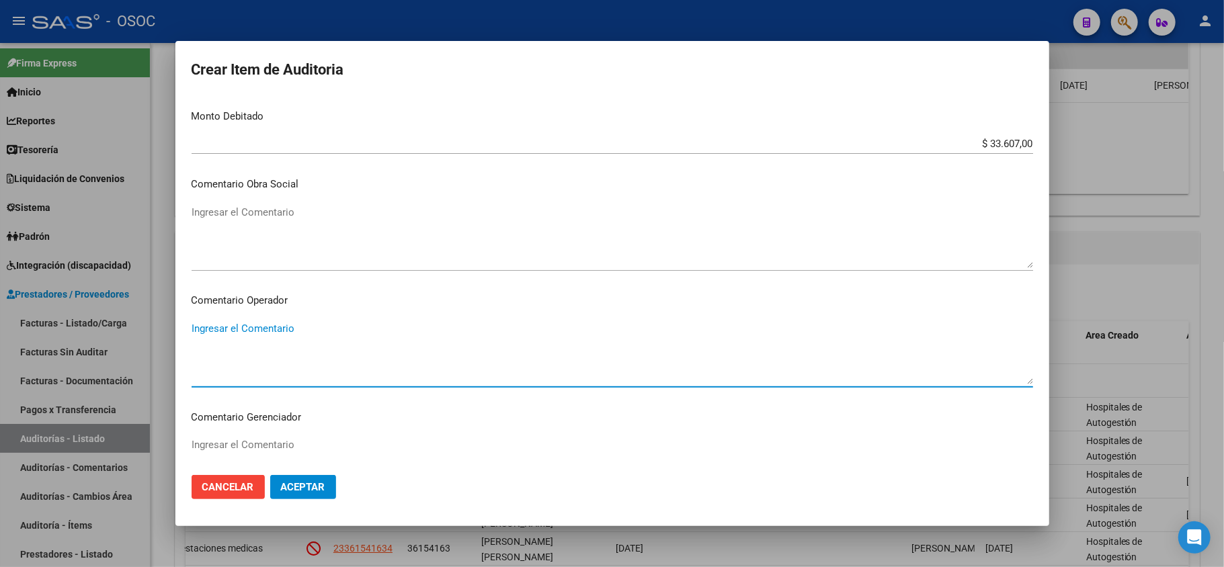
paste textarea "Afiliado sin cobertura por baja"
type textarea "Afiliado sin cobertura por baja"
click at [277, 225] on textarea "Ingresar el Comentario" at bounding box center [613, 236] width 842 height 63
paste textarea "Afiliado sin cobertura por baja"
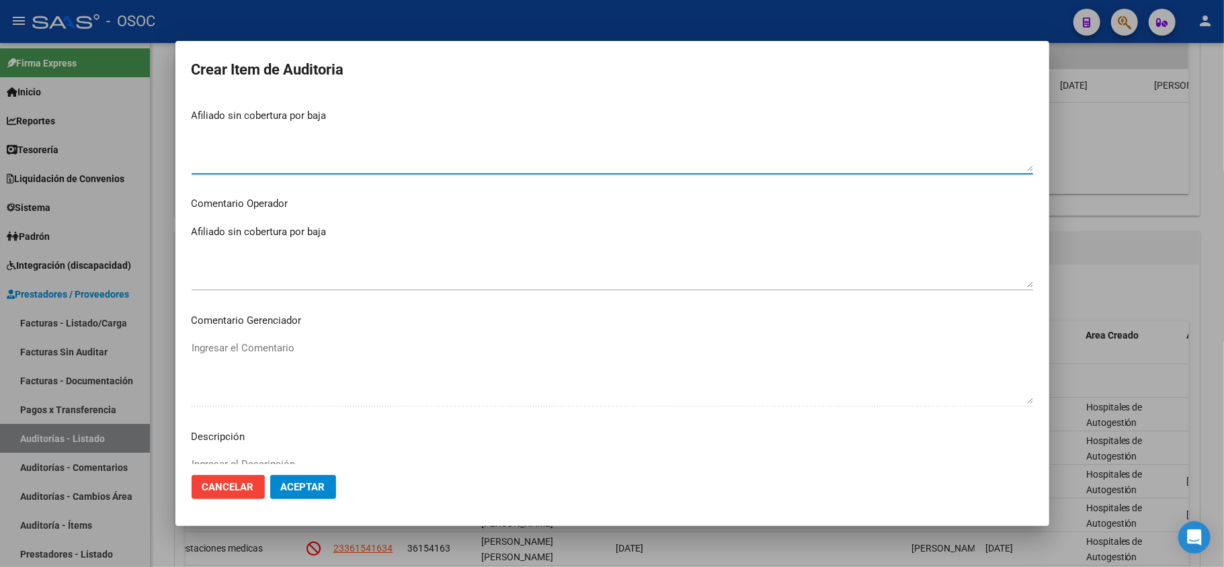
scroll to position [717, 0]
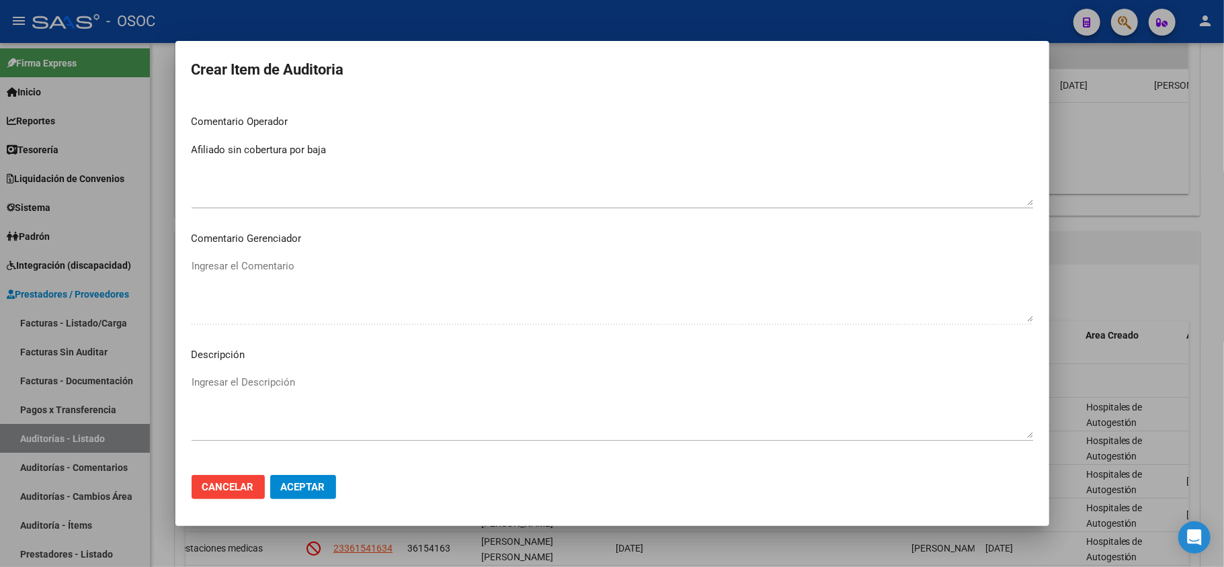
type textarea "Afiliado sin cobertura por baja"
click at [272, 366] on mat-dialog-content "44131779 Nro Documento 23441317794 CUIL Afiliado Inactivo Análisis Afiliado Pre…" at bounding box center [612, 280] width 874 height 369
click at [267, 380] on textarea "Ingresar el Descripción" at bounding box center [613, 406] width 842 height 63
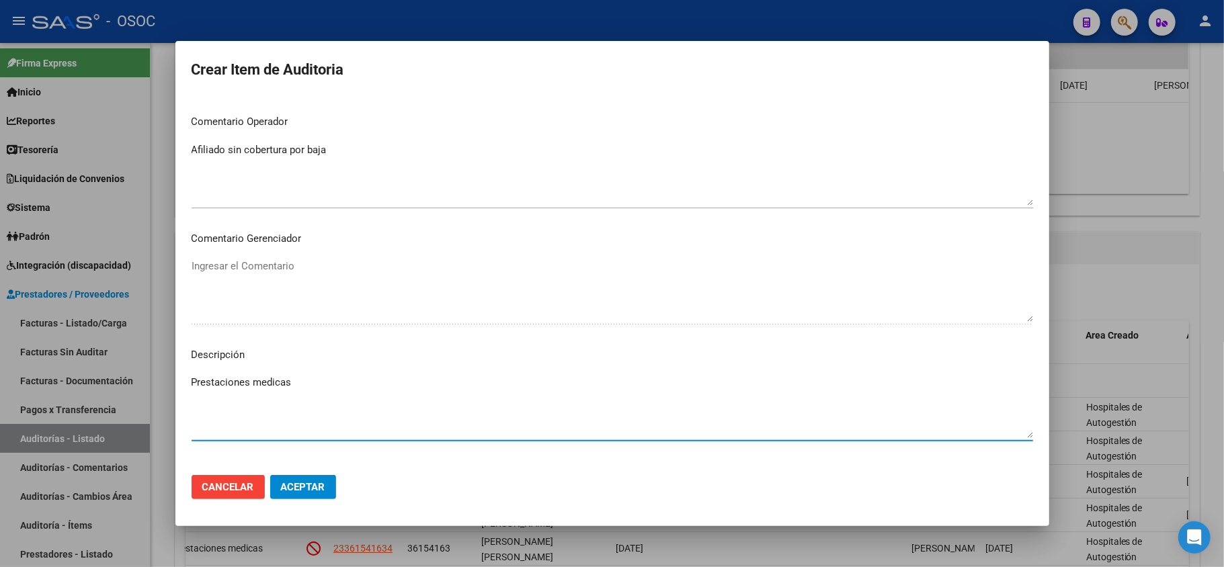
type textarea "Prestaciones medicas"
click at [305, 487] on span "Aceptar" at bounding box center [303, 487] width 44 height 12
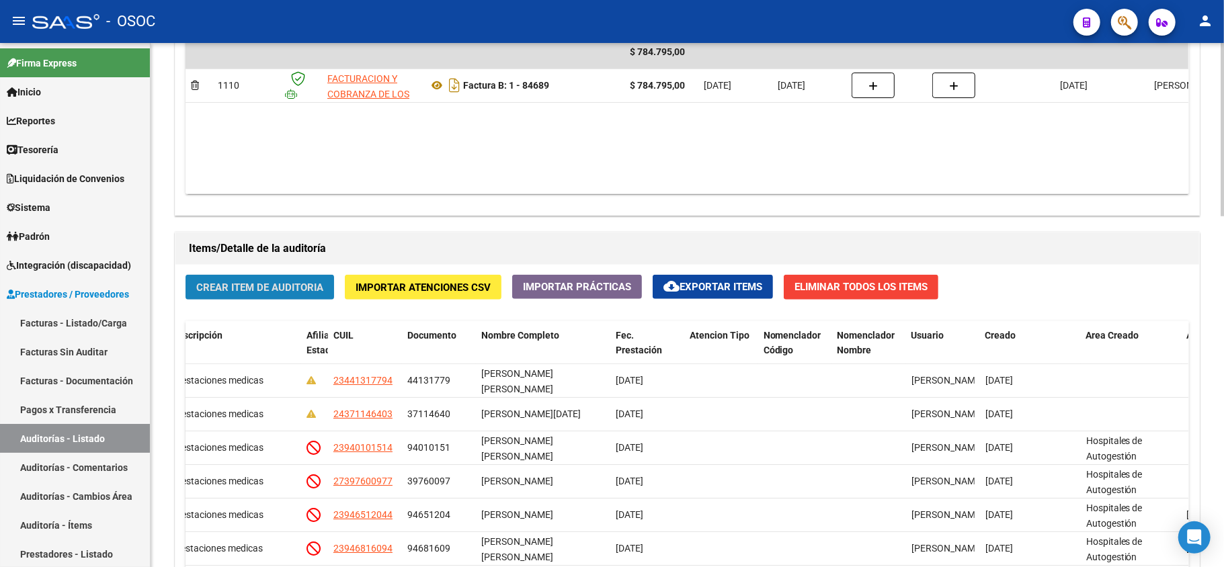
click at [243, 289] on span "Crear Item de Auditoria" at bounding box center [259, 288] width 127 height 12
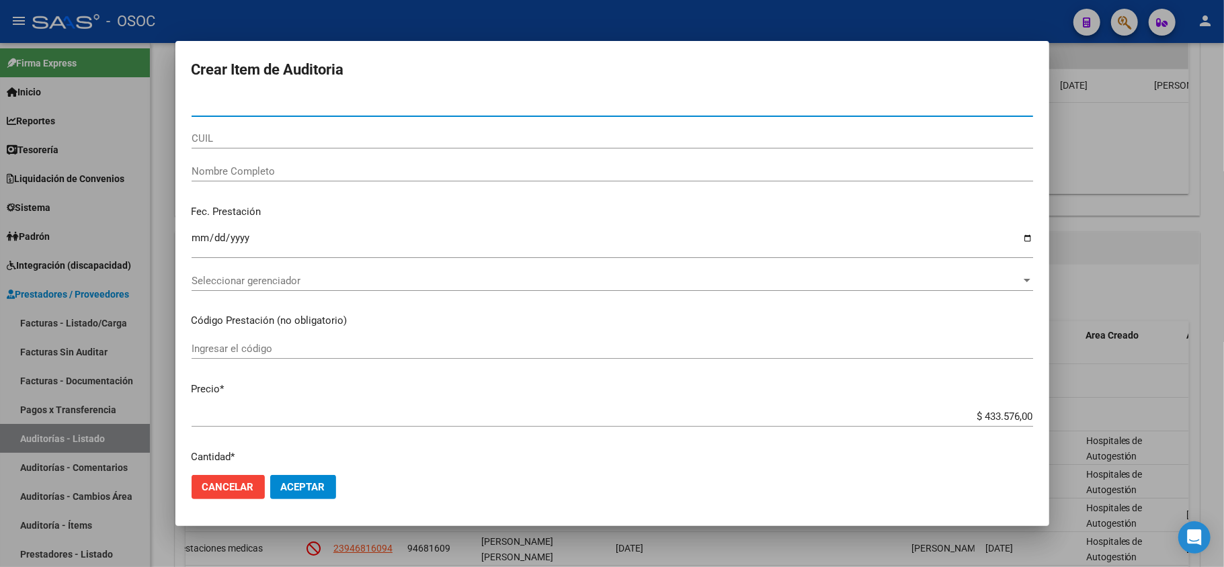
paste input "20718836"
type input "20718836"
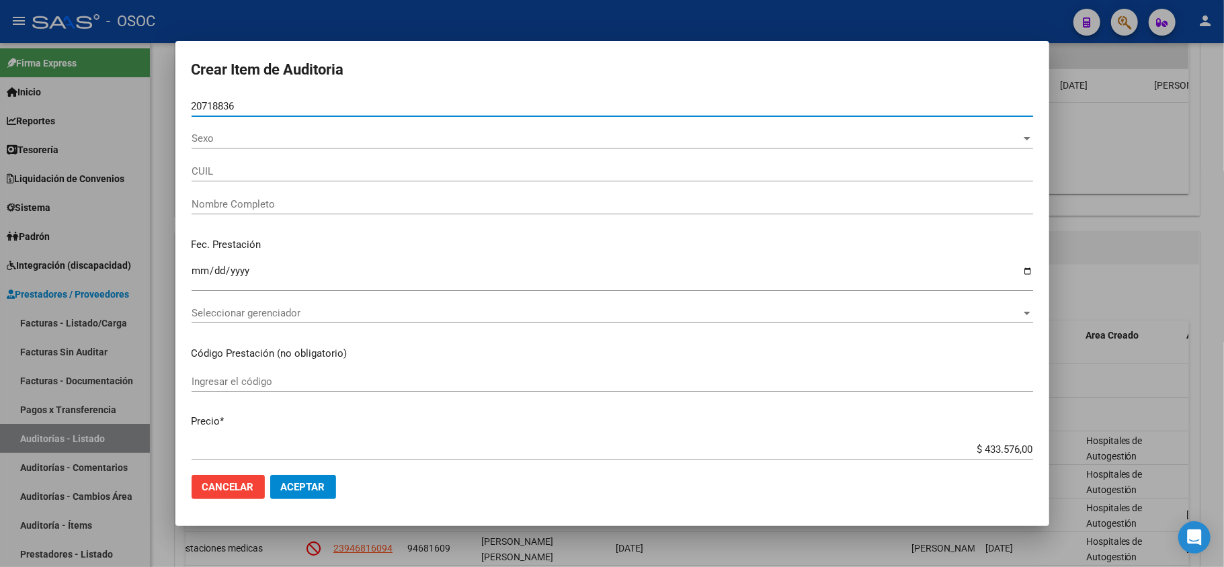
type input "20207188361"
type input "[PERSON_NAME]"
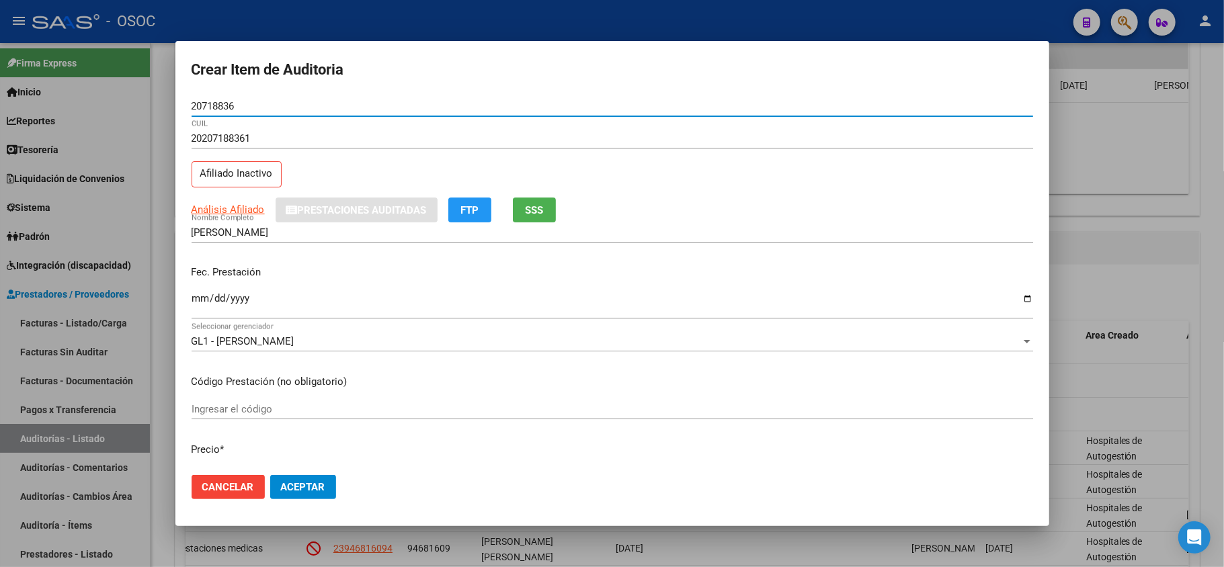
type input "20718836"
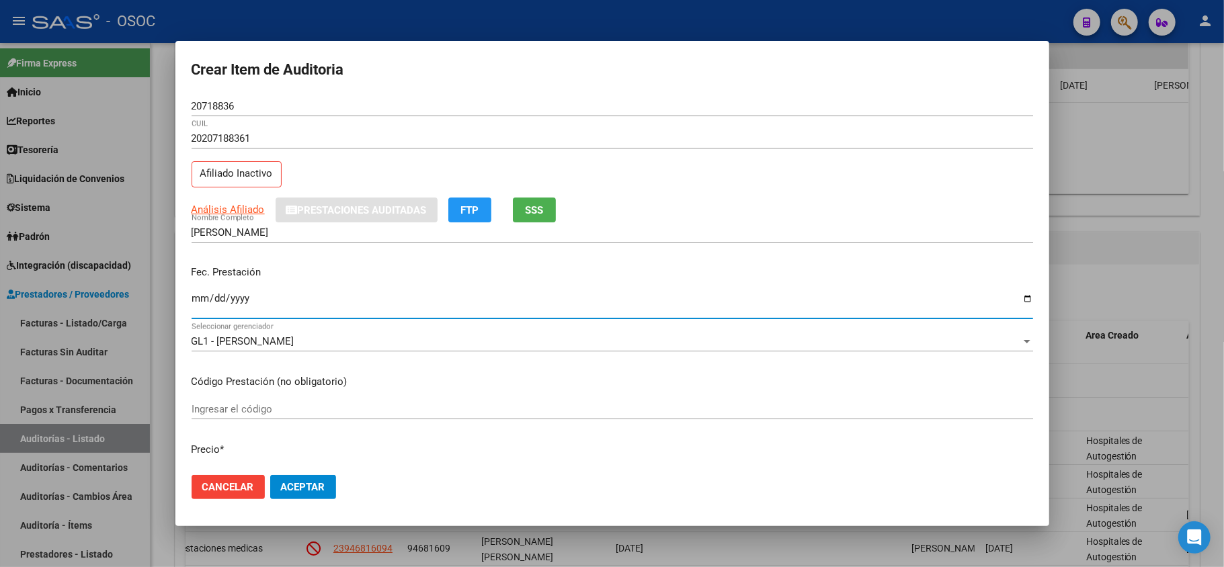
click at [203, 294] on input "Ingresar la fecha" at bounding box center [613, 304] width 842 height 22
type input "0002-05-17"
type input "[DATE]"
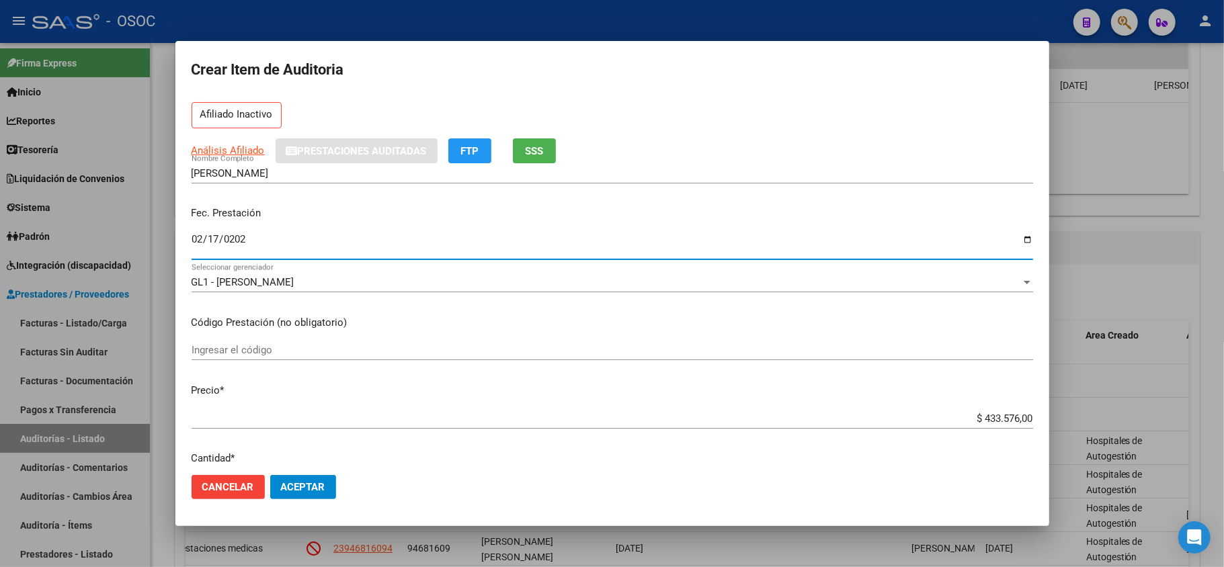
scroll to position [89, 0]
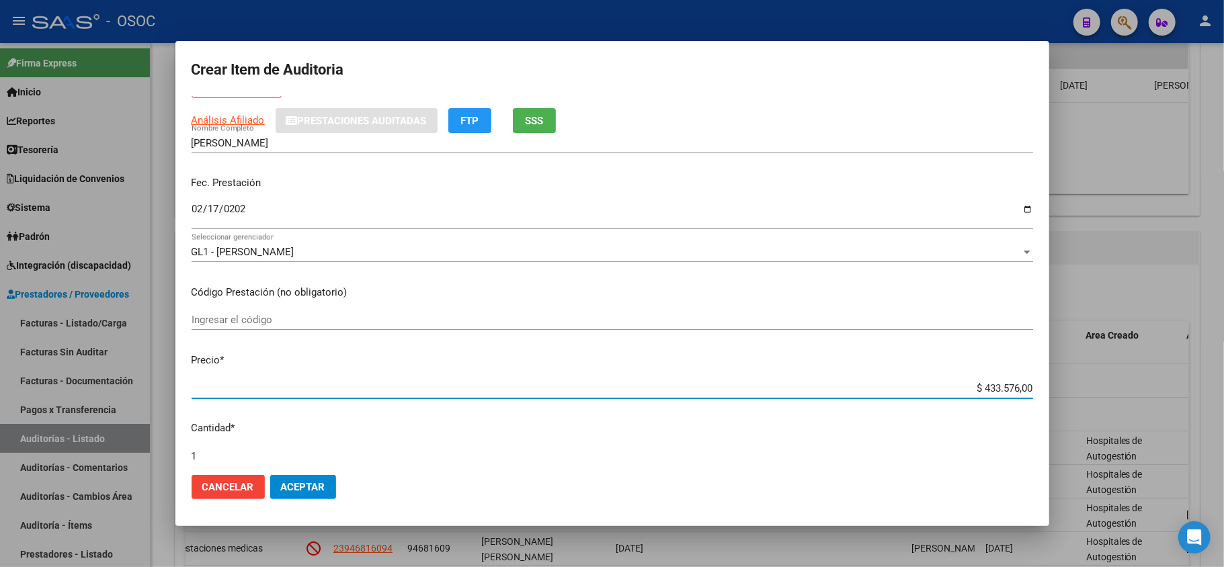
click at [990, 391] on input "$ 433.576,00" at bounding box center [613, 389] width 842 height 12
paste input "16.291"
type input "$ 16.291,00"
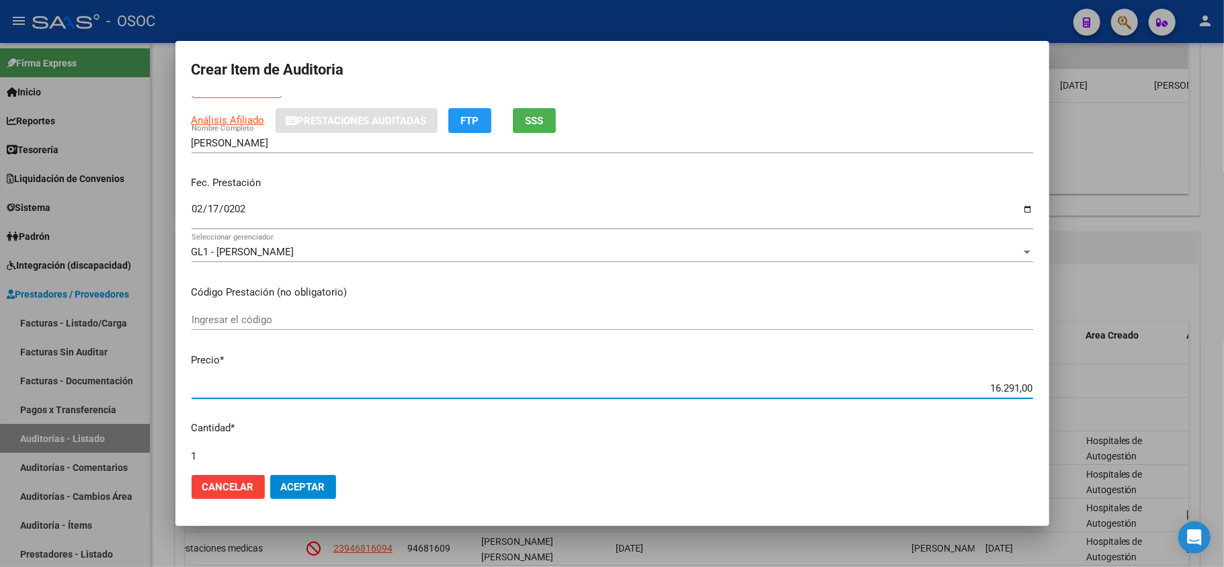
type input "$ 16.291,00"
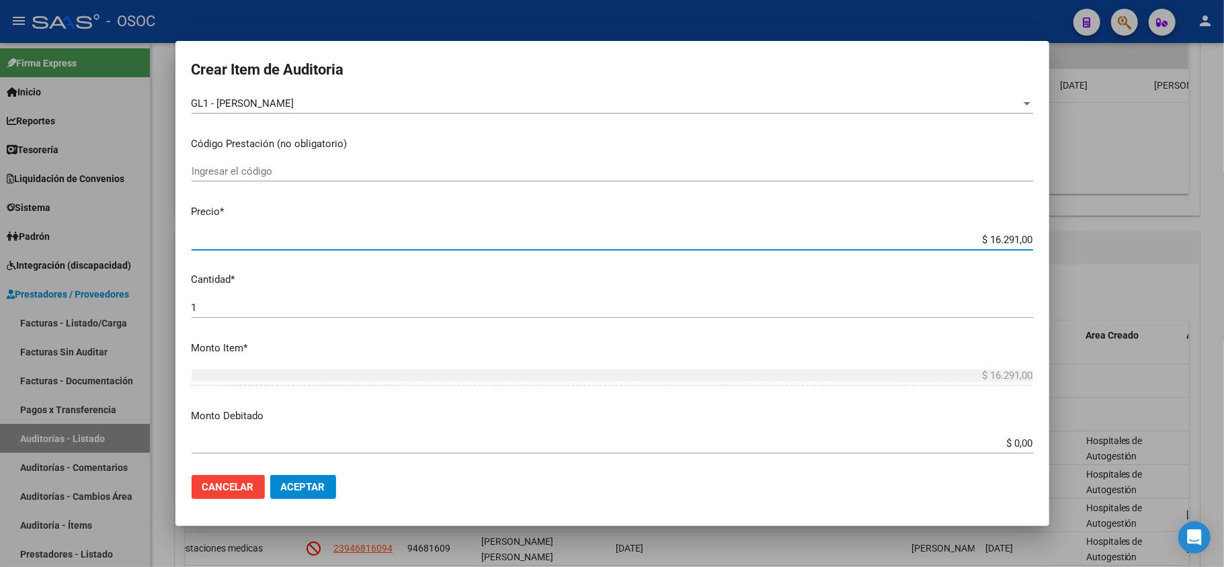
scroll to position [269, 0]
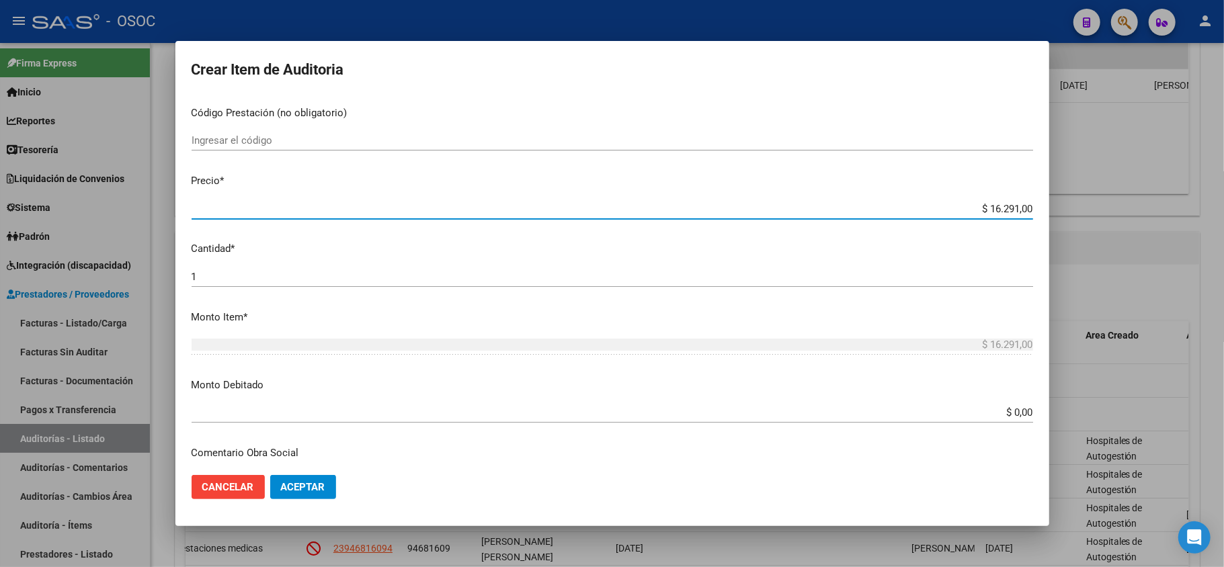
type input "$ 16.291,00"
click at [1009, 407] on input "$ 0,00" at bounding box center [613, 413] width 842 height 12
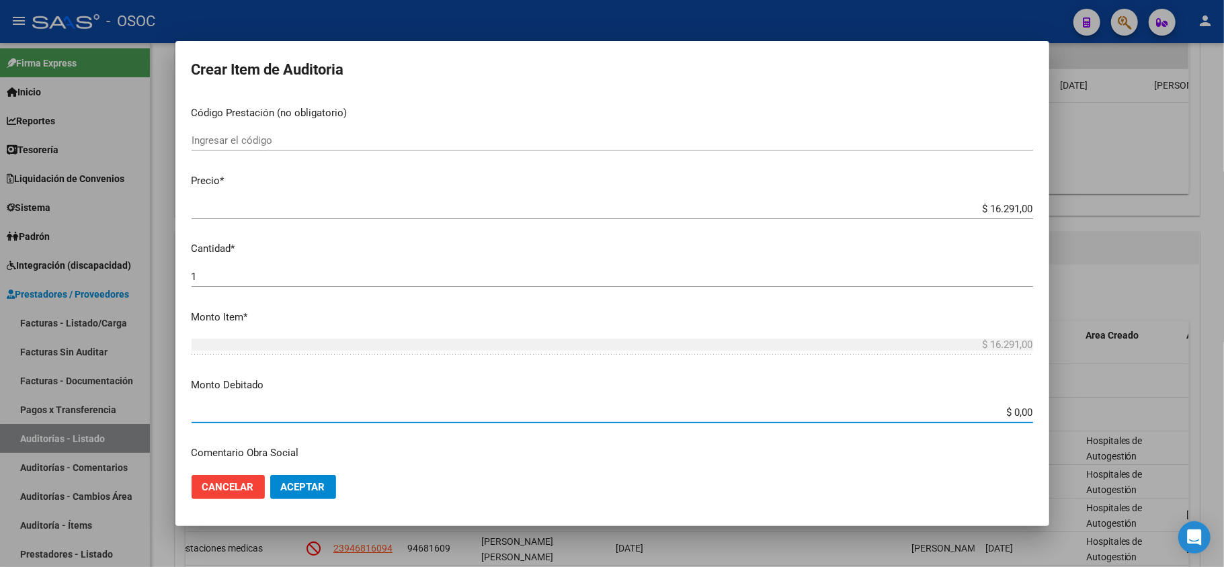
click at [1009, 407] on input "$ 0,00" at bounding box center [613, 413] width 842 height 12
paste input "16.291"
type input "$ 16.291,00"
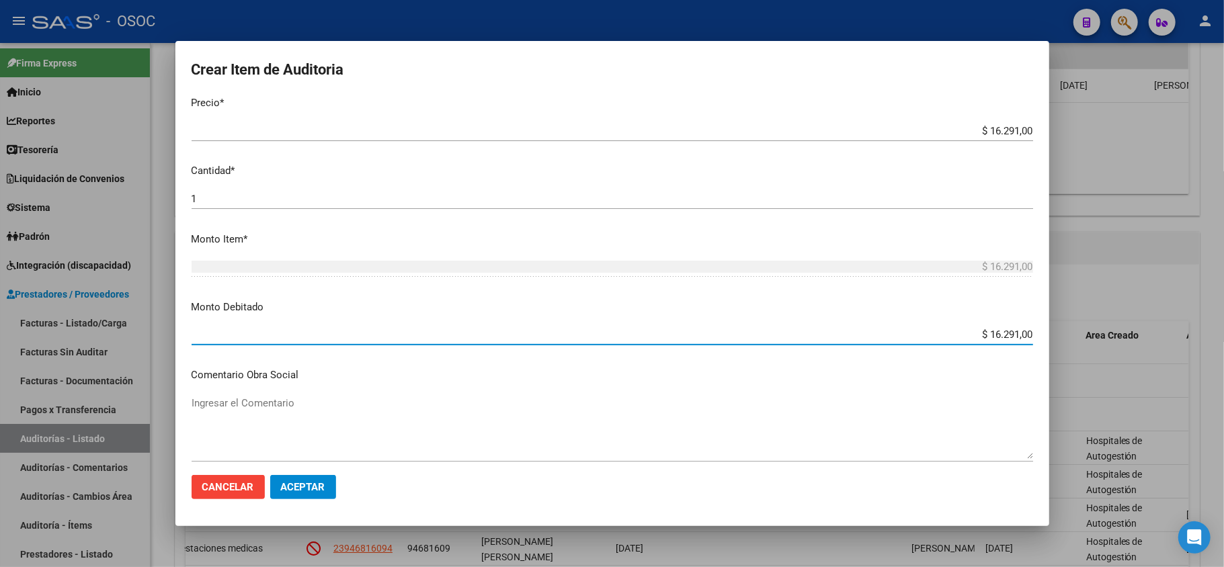
scroll to position [448, 0]
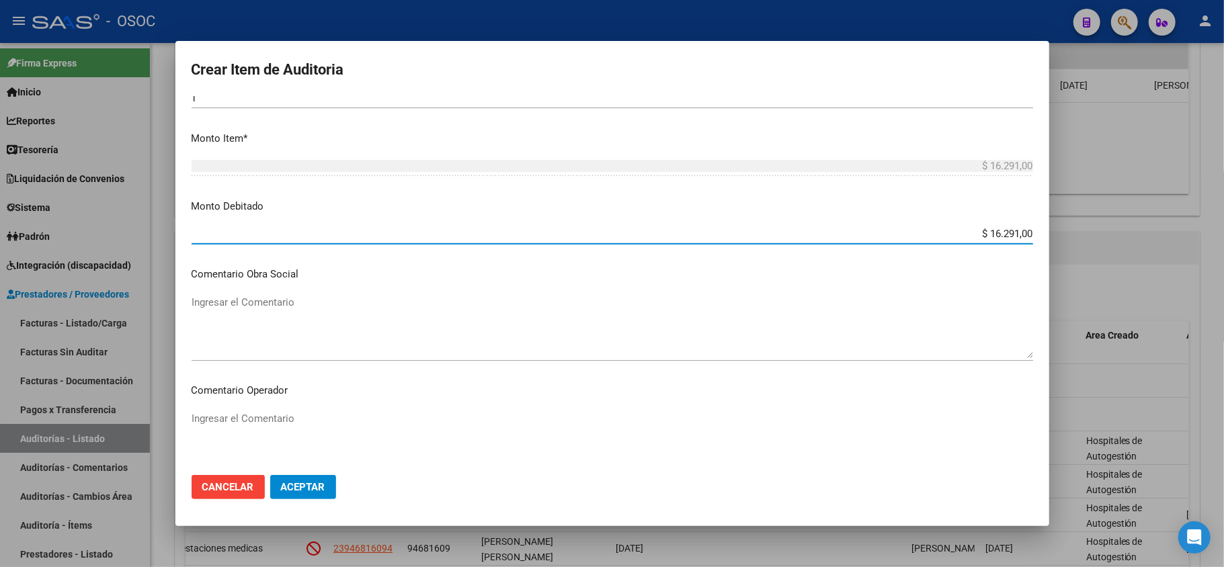
click at [254, 311] on textarea "Ingresar el Comentario" at bounding box center [613, 326] width 842 height 63
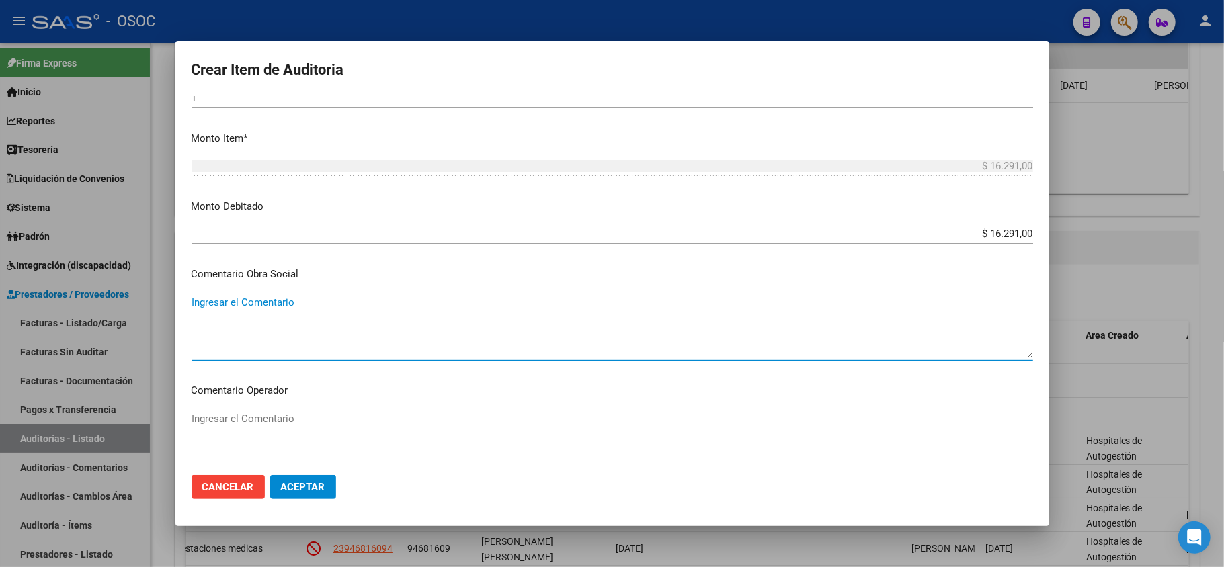
paste textarea "Afiliado sin cobertura por baja"
type textarea "Afiliado sin cobertura por baja"
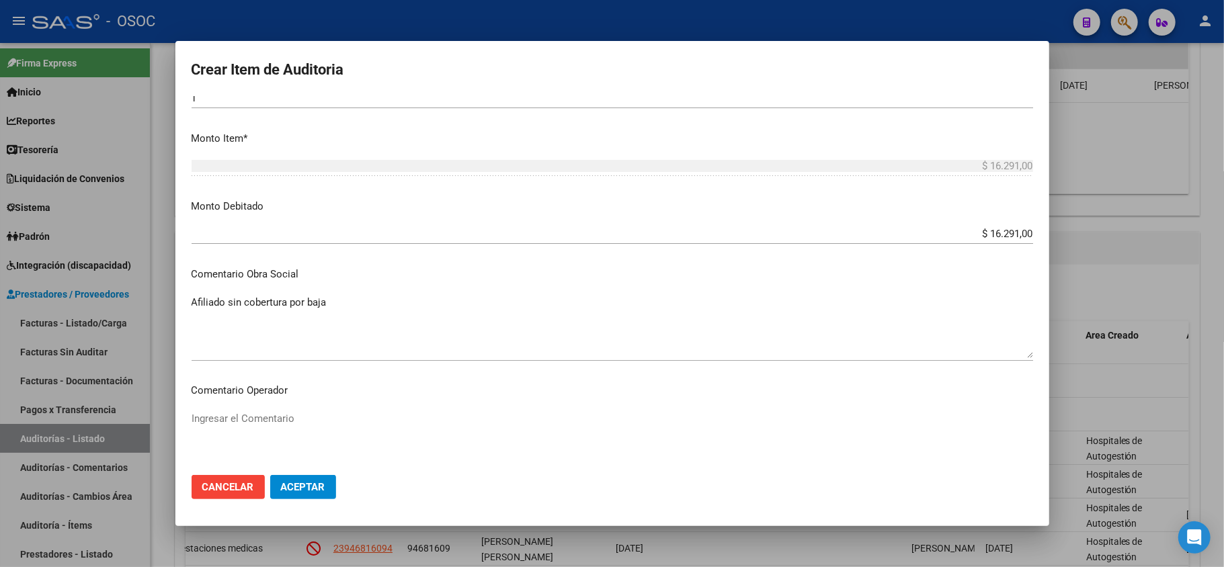
click at [249, 409] on div "Ingresar el Comentario" at bounding box center [613, 443] width 842 height 69
paste textarea "Afiliado sin cobertura por baja"
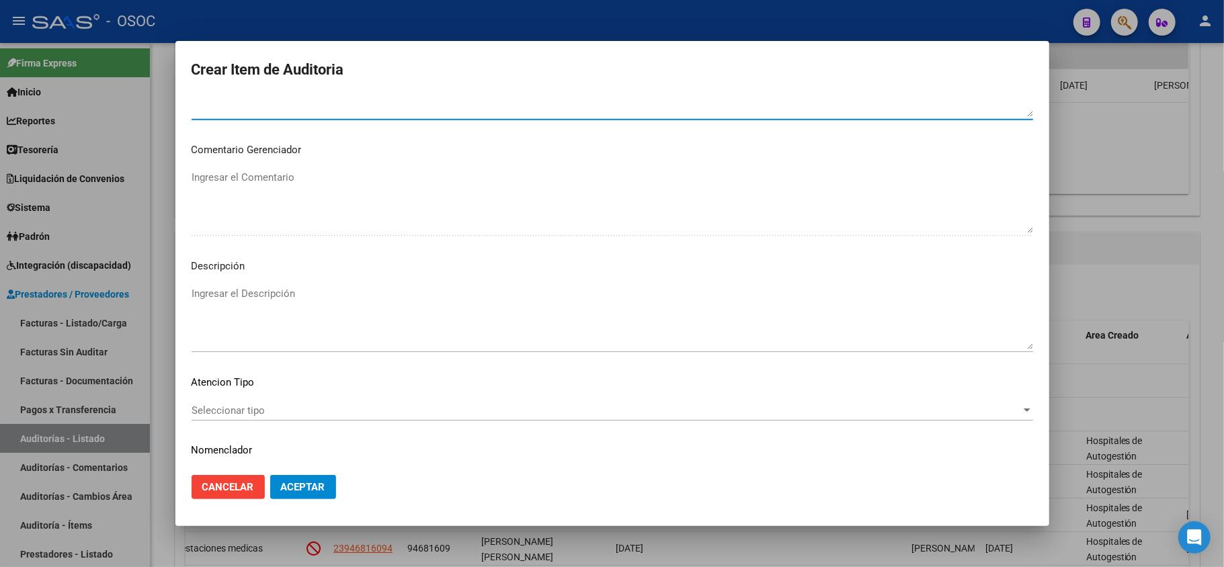
scroll to position [807, 0]
type textarea "Afiliado sin cobertura por baja"
click at [251, 302] on textarea "Ingresar el Descripción" at bounding box center [613, 316] width 842 height 63
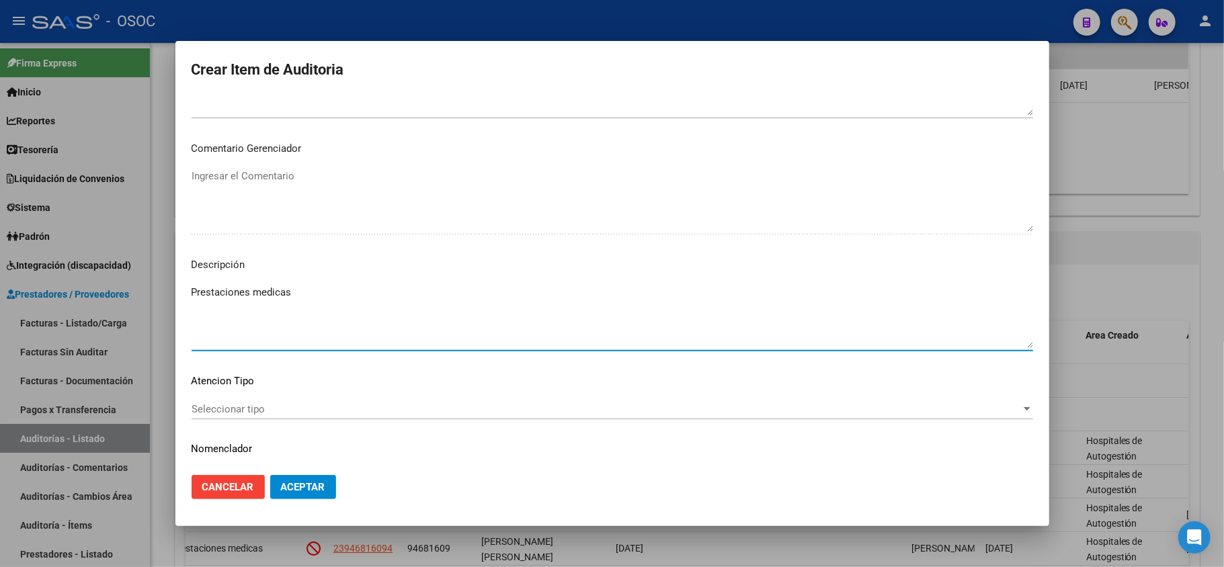
type textarea "Prestaciones medicas"
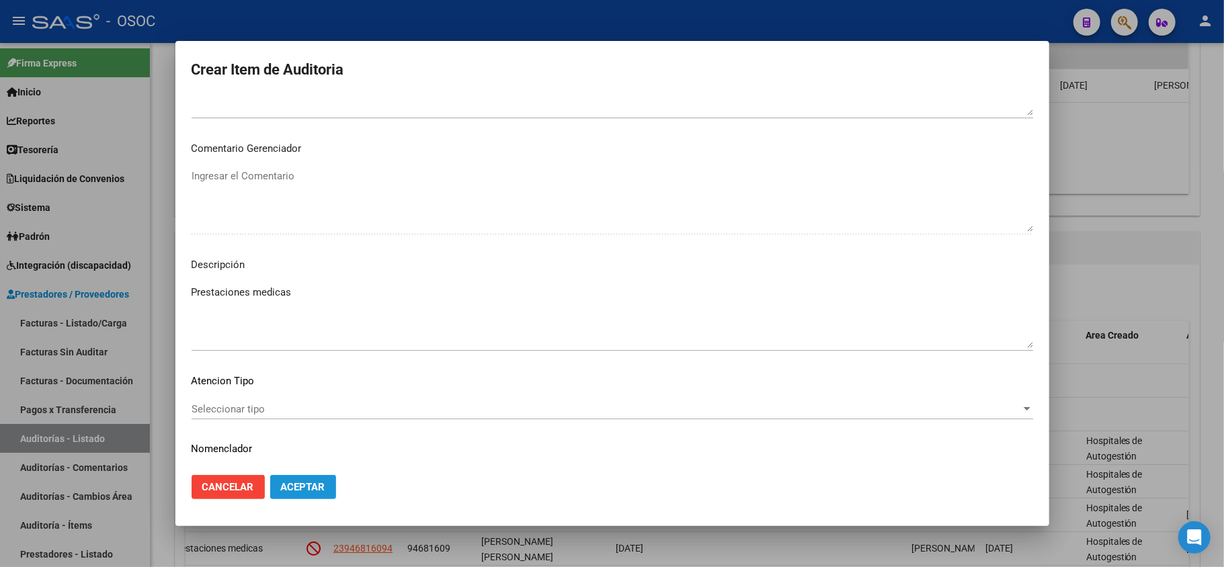
click at [290, 487] on span "Aceptar" at bounding box center [303, 487] width 44 height 12
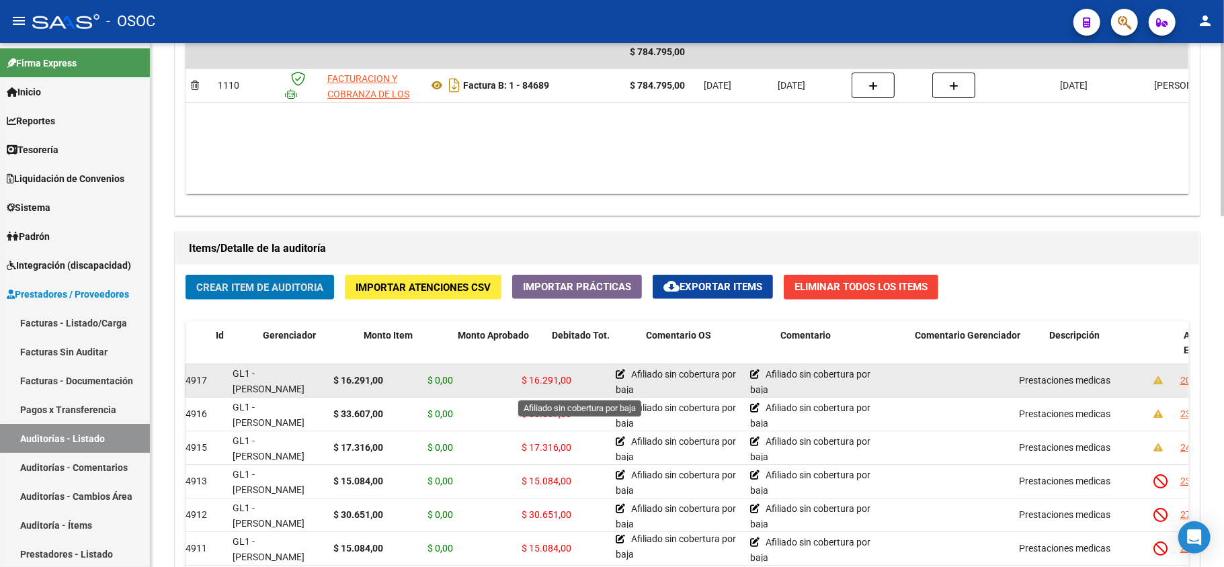
scroll to position [0, 17]
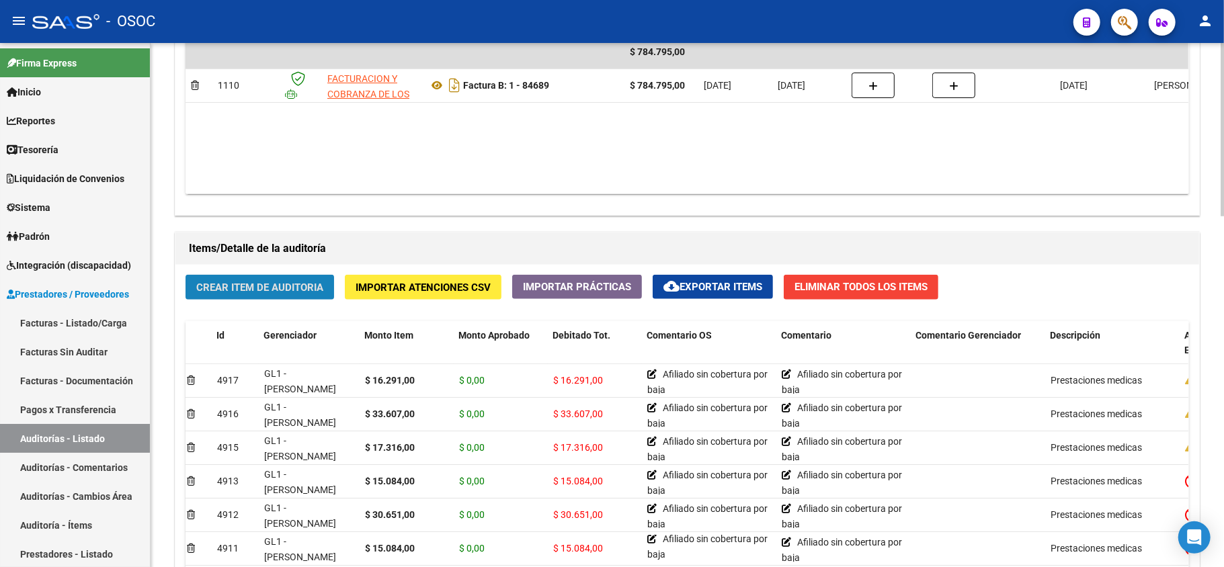
click at [280, 284] on span "Crear Item de Auditoria" at bounding box center [259, 288] width 127 height 12
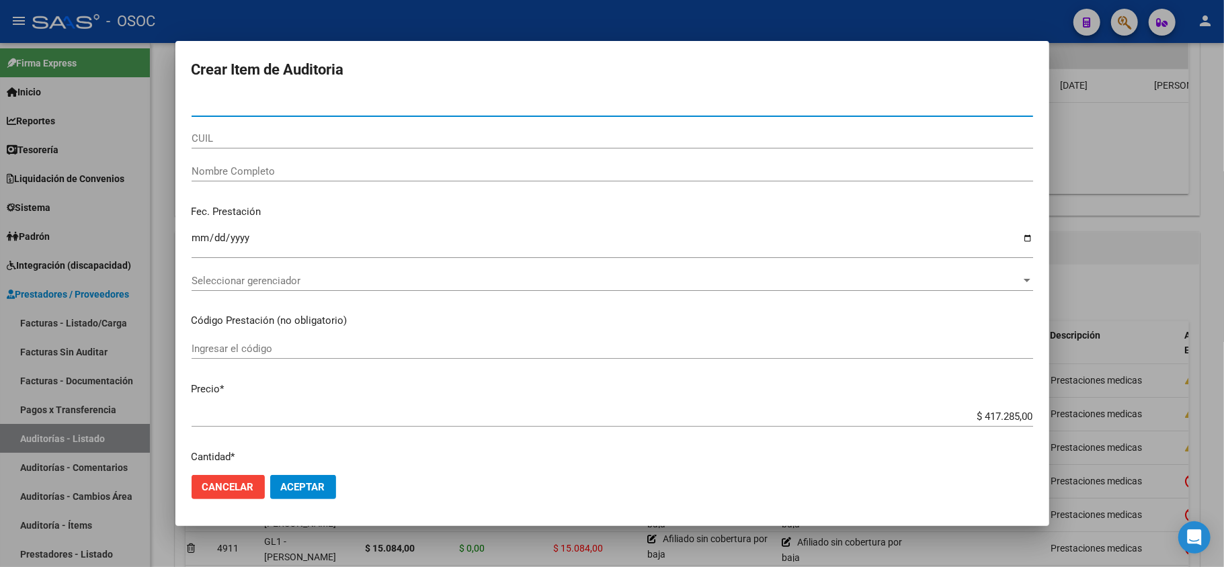
type input "92923702"
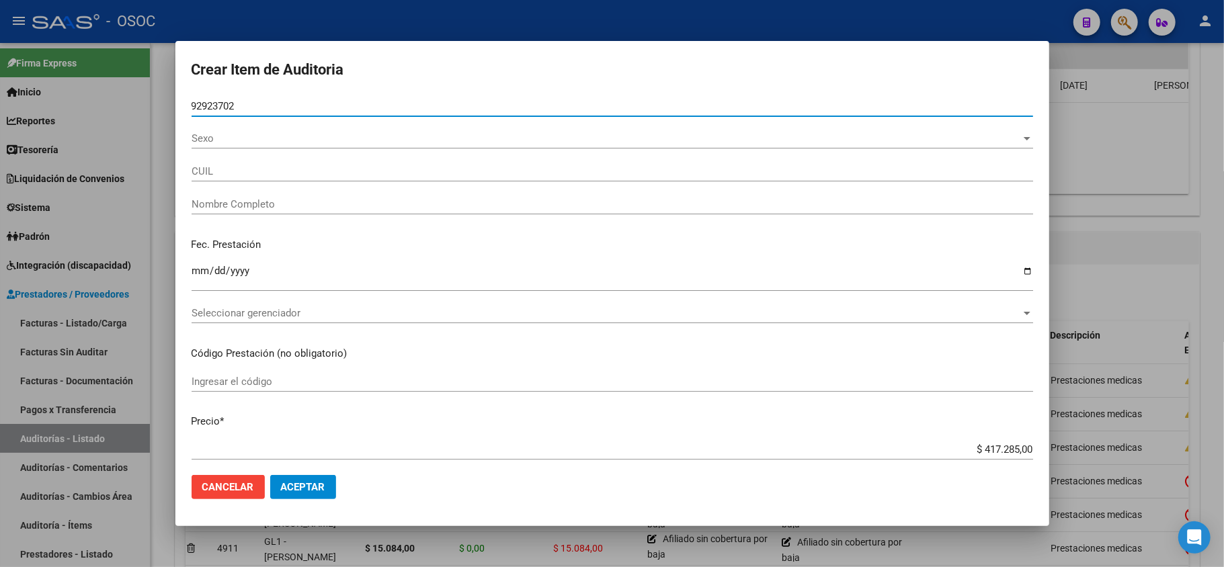
type input "27929237027"
type input "[PERSON_NAME]"
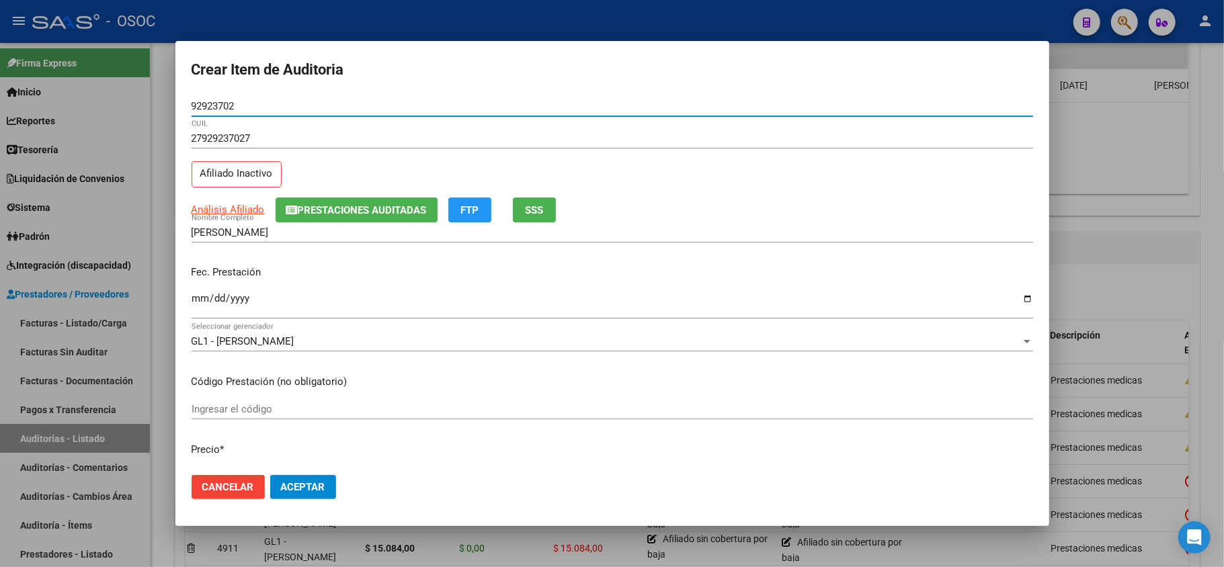
type input "92923702"
click at [204, 257] on div "Fec. Prestación Ingresar la fecha" at bounding box center [613, 293] width 842 height 77
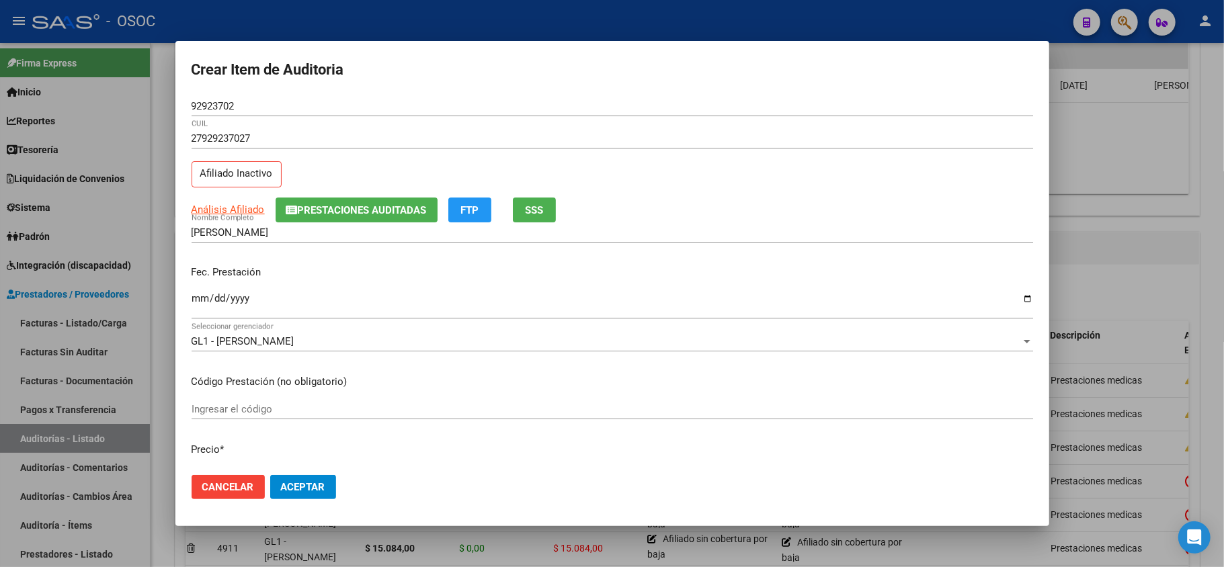
click at [194, 292] on div "Ingresar la fecha" at bounding box center [613, 304] width 842 height 29
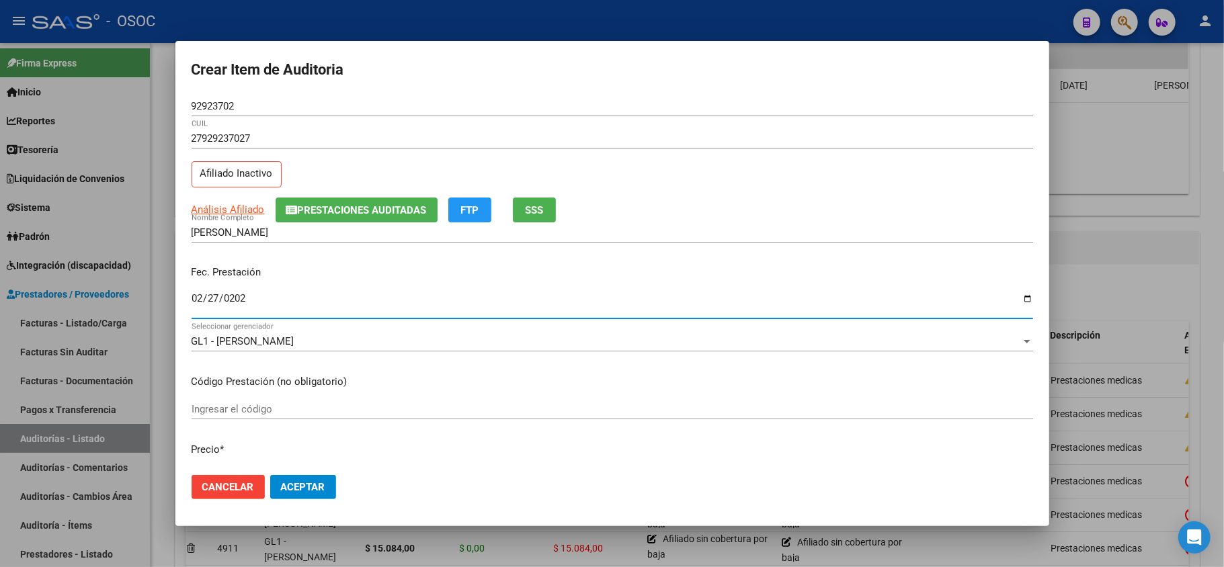
type input "[DATE]"
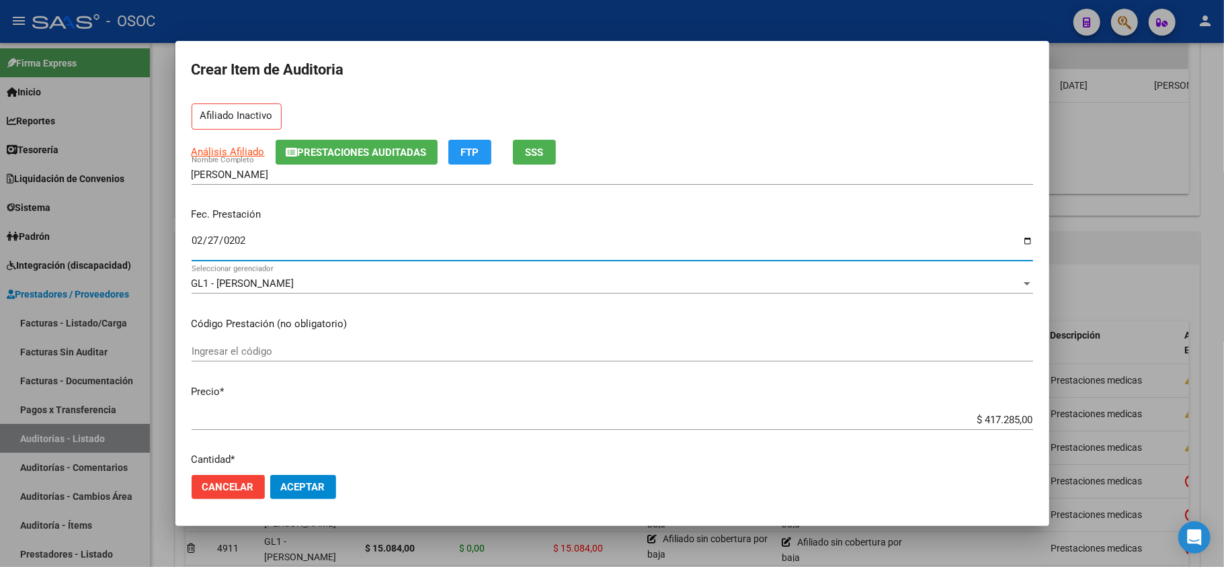
scroll to position [89, 0]
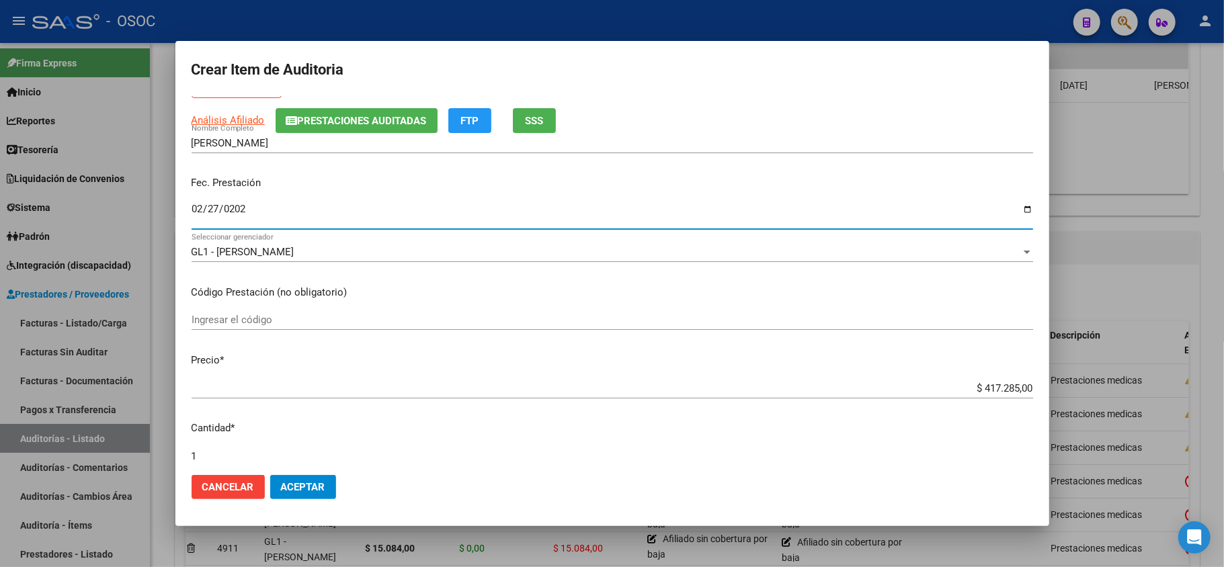
click at [979, 383] on input "$ 417.285,00" at bounding box center [613, 389] width 842 height 12
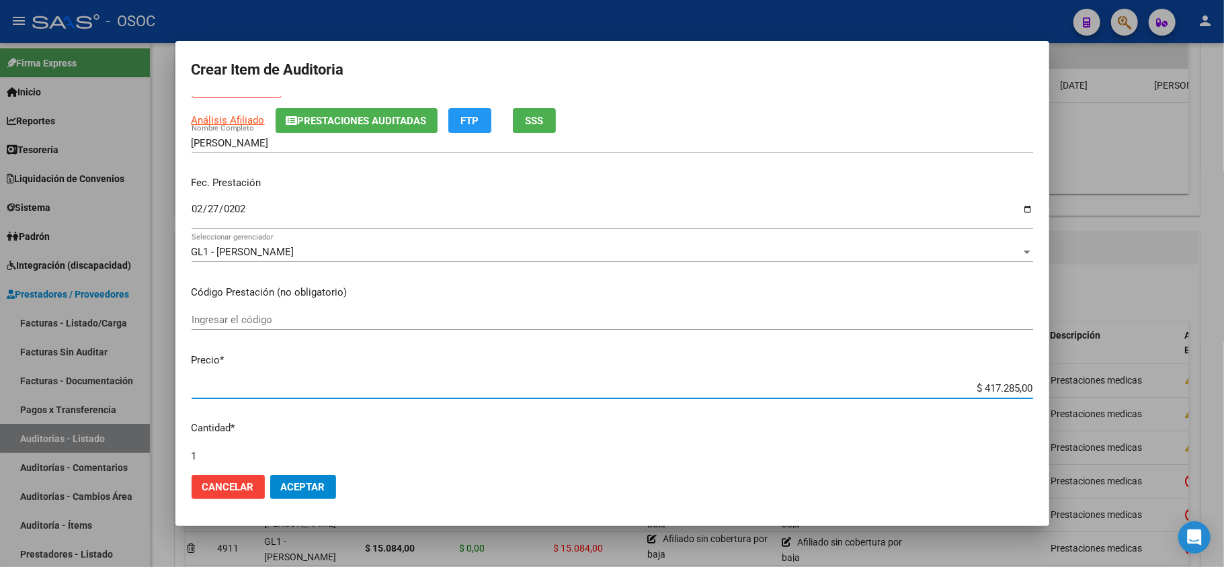
click at [979, 383] on input "$ 417.285,00" at bounding box center [613, 389] width 842 height 12
paste input "16812."
type input "$ 16.812,00"
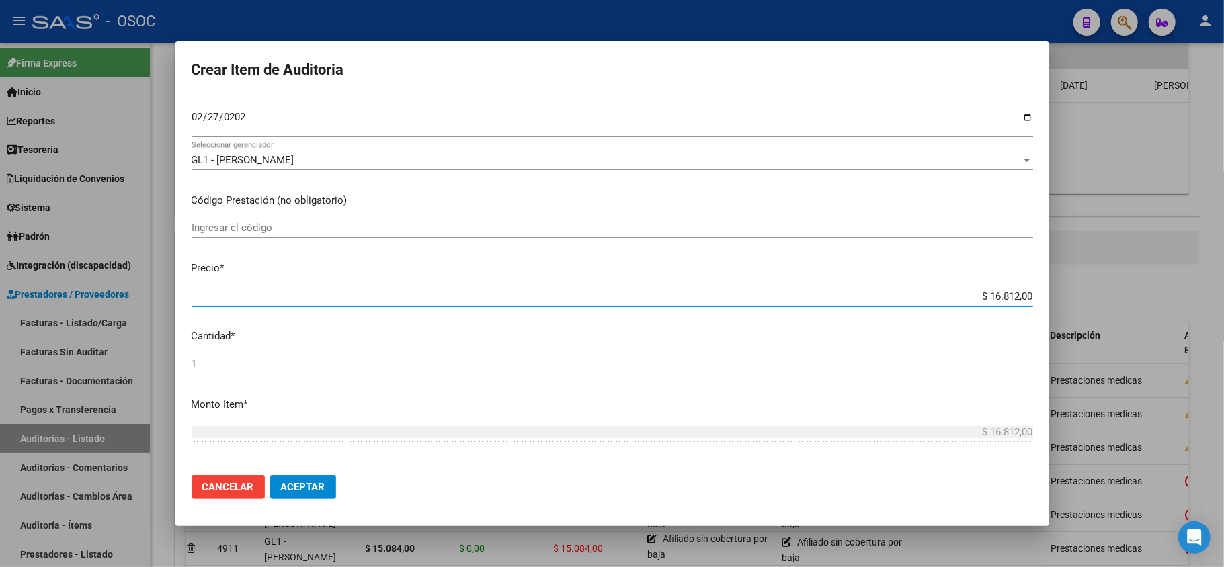
scroll to position [269, 0]
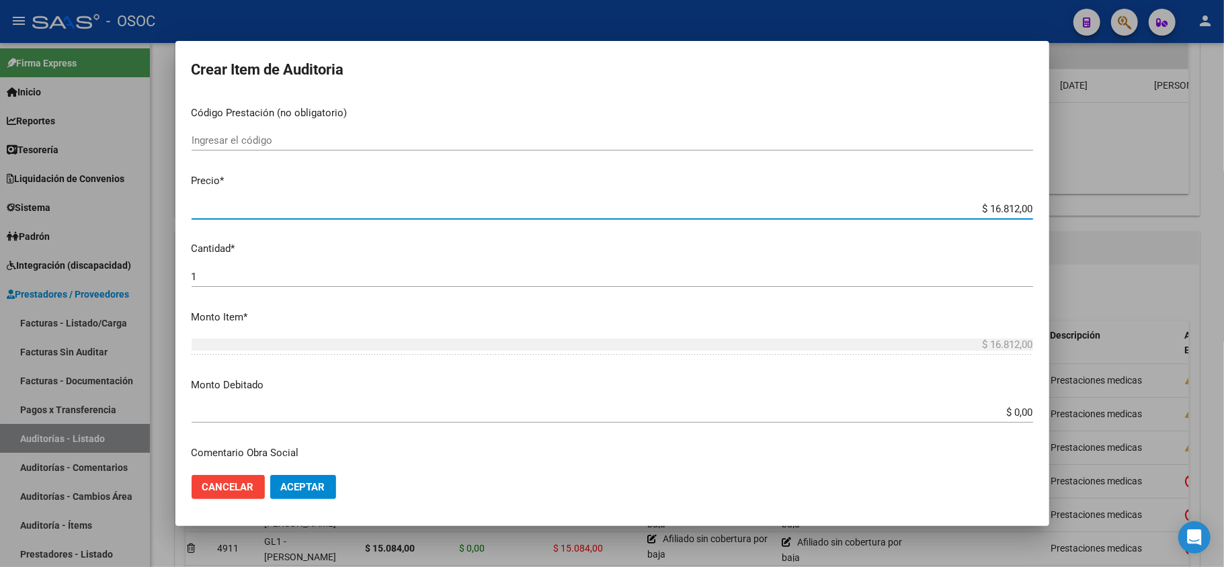
type input "$ 16.812,00"
click at [1002, 407] on input "$ 0,00" at bounding box center [613, 413] width 842 height 12
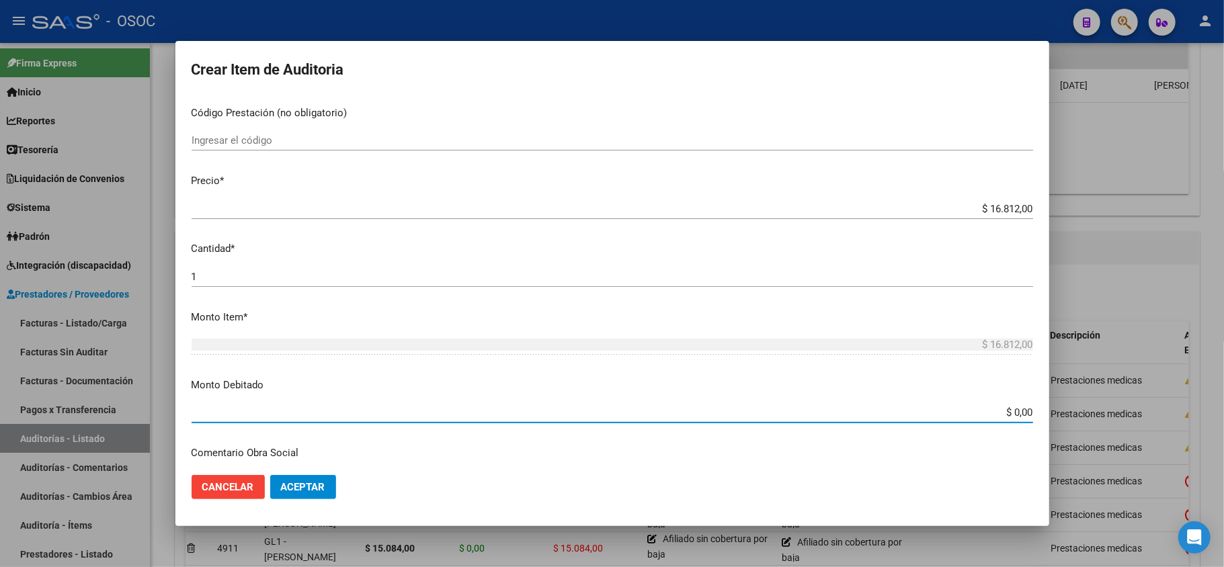
click at [1002, 407] on input "$ 0,00" at bounding box center [613, 413] width 842 height 12
paste input "16812."
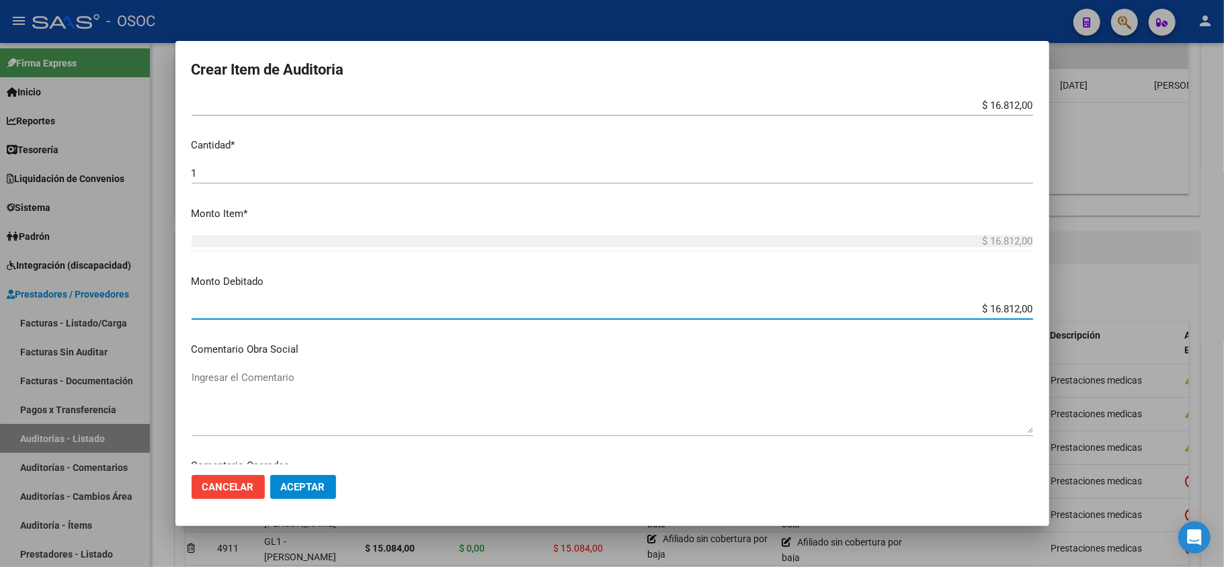
scroll to position [448, 0]
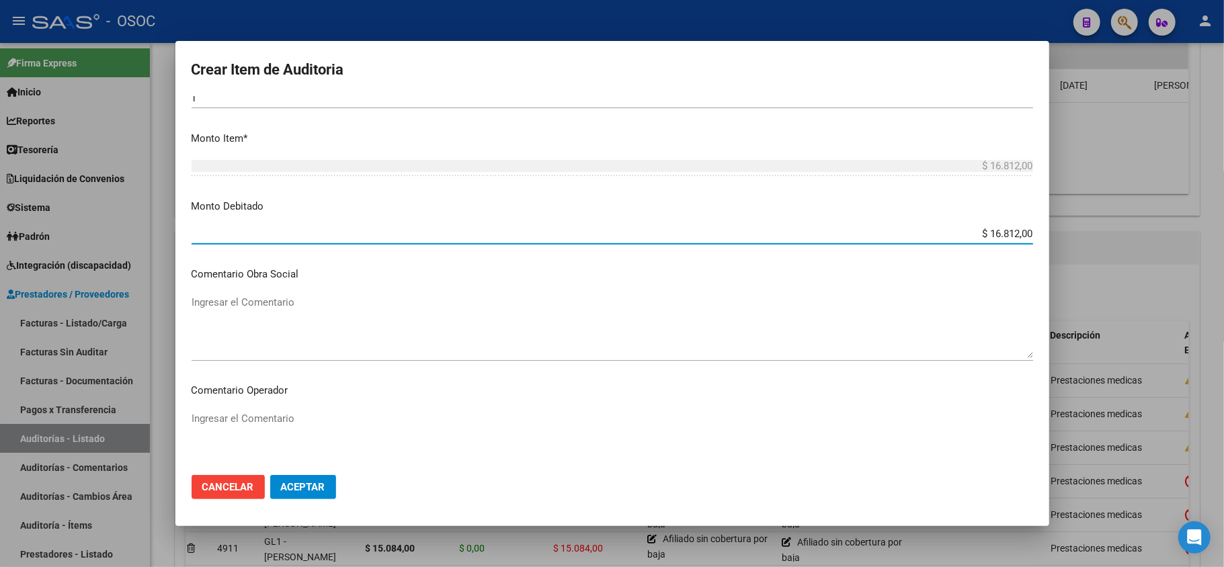
type input "$ 16.812,00"
click at [286, 326] on textarea "Ingresar el Comentario" at bounding box center [613, 326] width 842 height 63
paste textarea "Afiliado sin cobertura por baja"
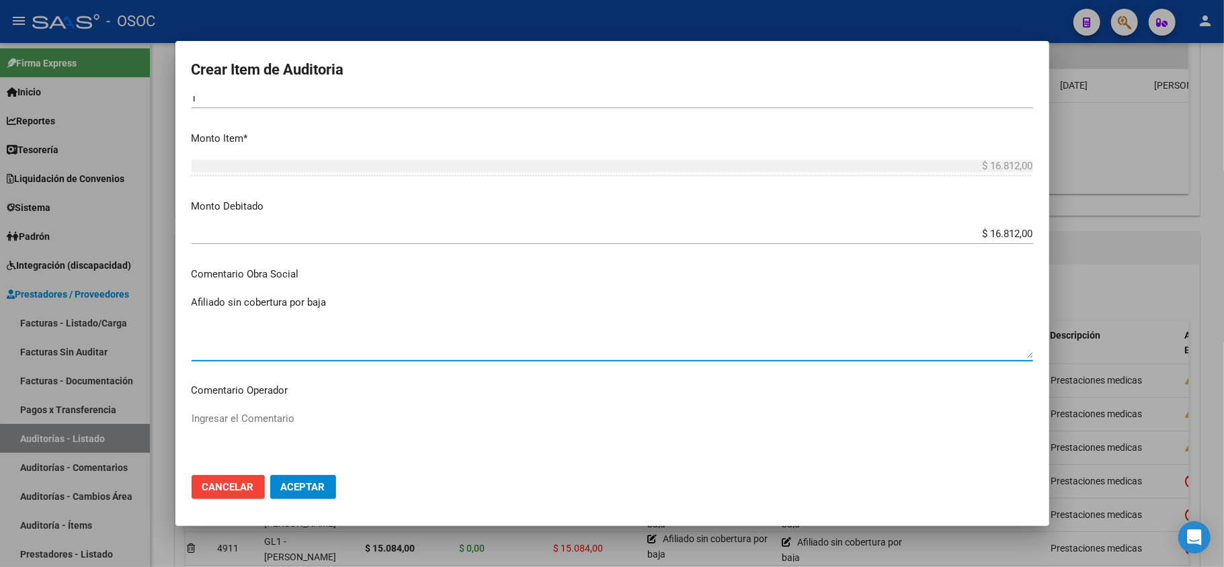
type textarea "Afiliado sin cobertura por baja"
click at [243, 419] on textarea "Ingresar el Comentario" at bounding box center [613, 442] width 842 height 63
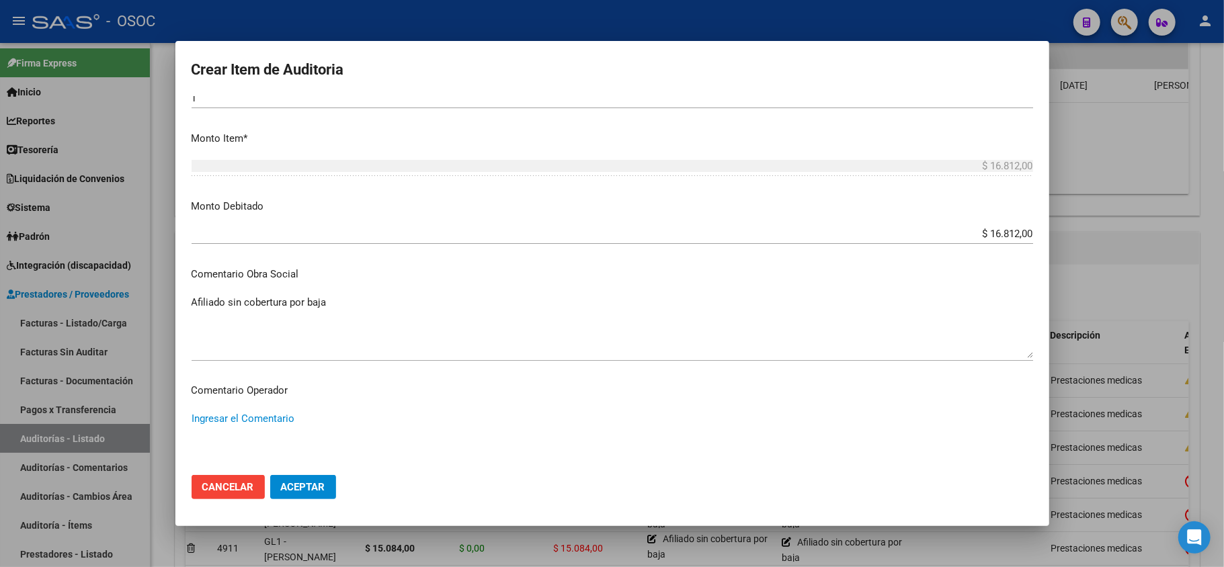
paste textarea "Afiliado sin cobertura por baja"
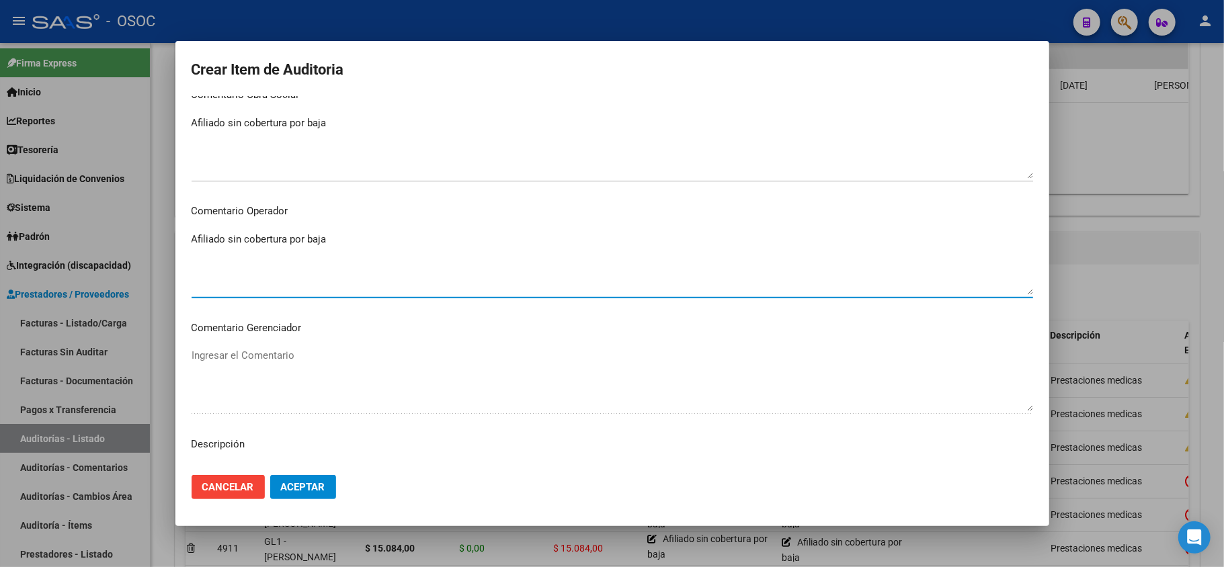
type textarea "Afiliado sin cobertura por baja"
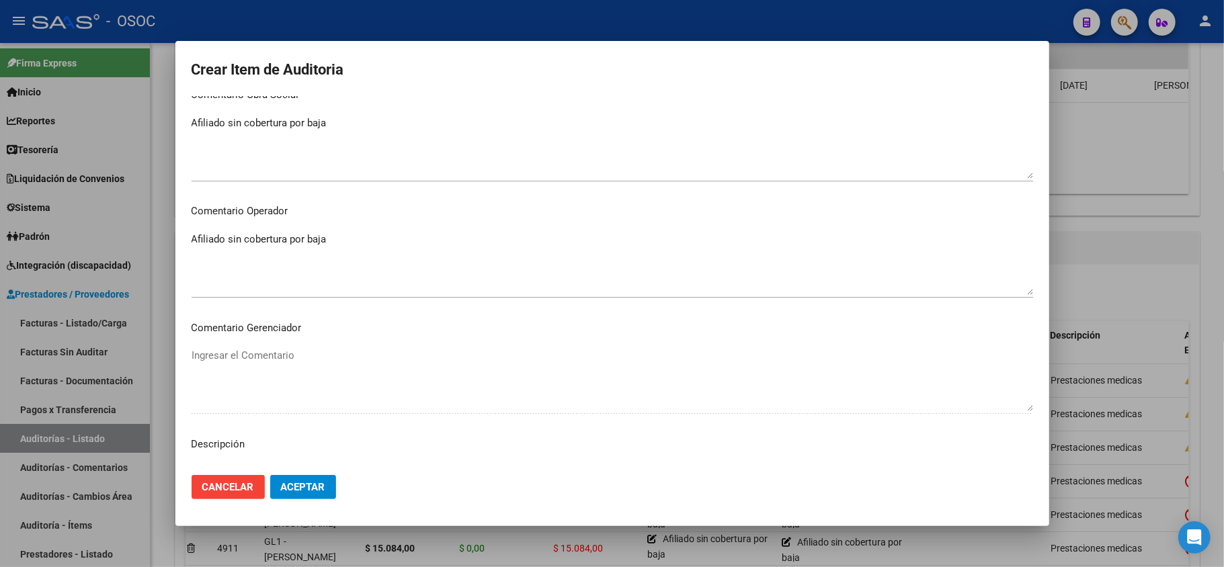
click at [258, 448] on p "Descripción" at bounding box center [613, 444] width 842 height 15
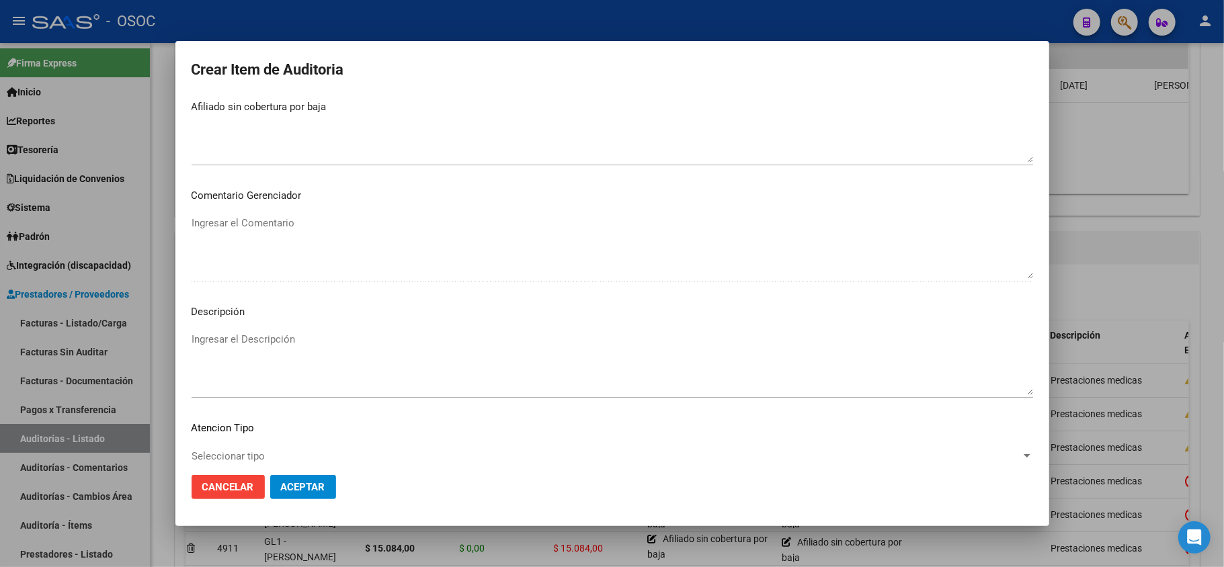
scroll to position [807, 0]
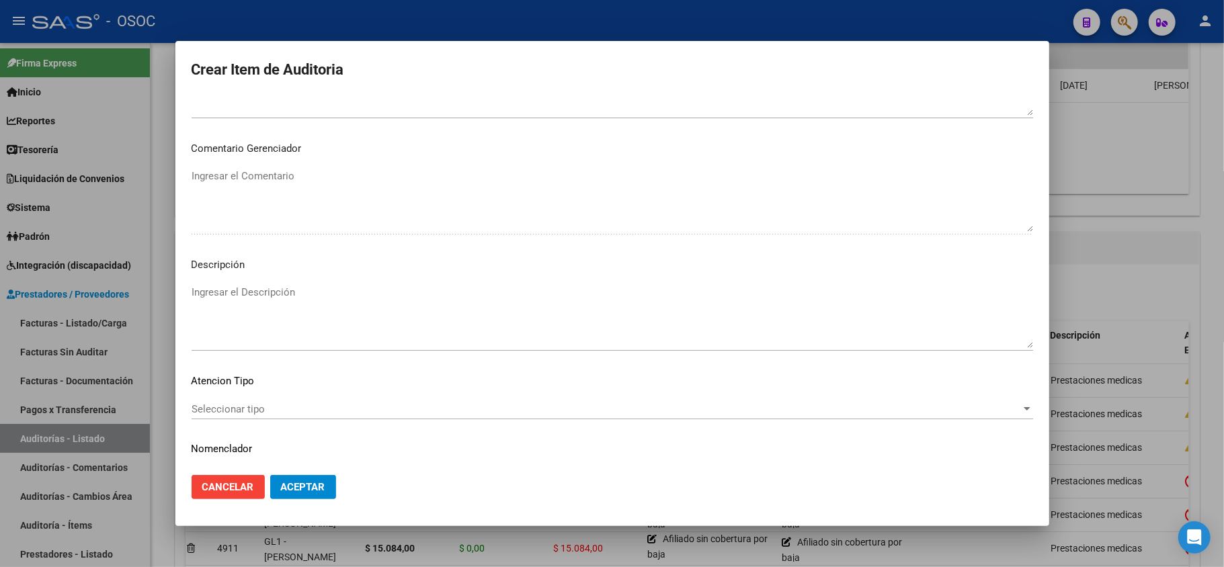
click at [280, 296] on textarea "Ingresar el Descripción" at bounding box center [613, 316] width 842 height 63
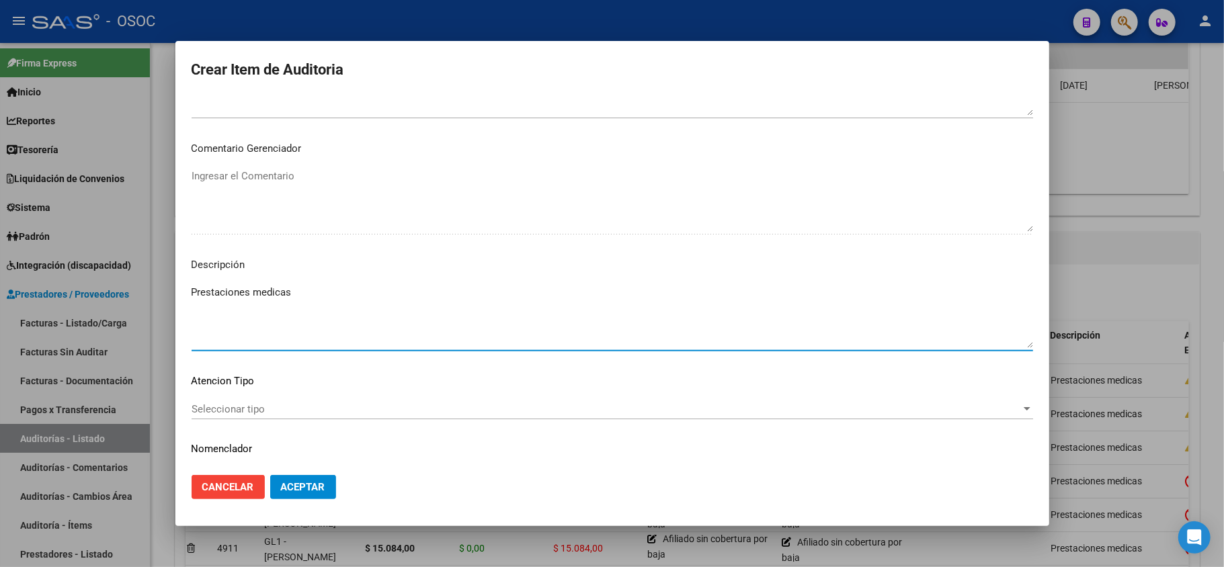
type textarea "Prestaciones medicas"
click at [294, 490] on span "Aceptar" at bounding box center [303, 487] width 44 height 12
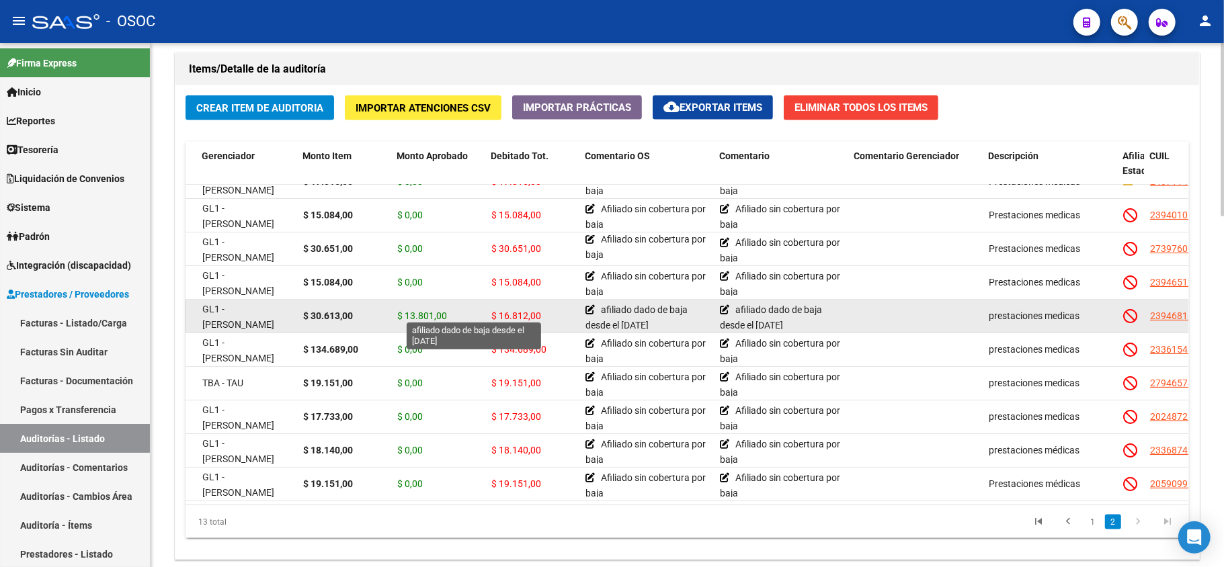
scroll to position [133, 0]
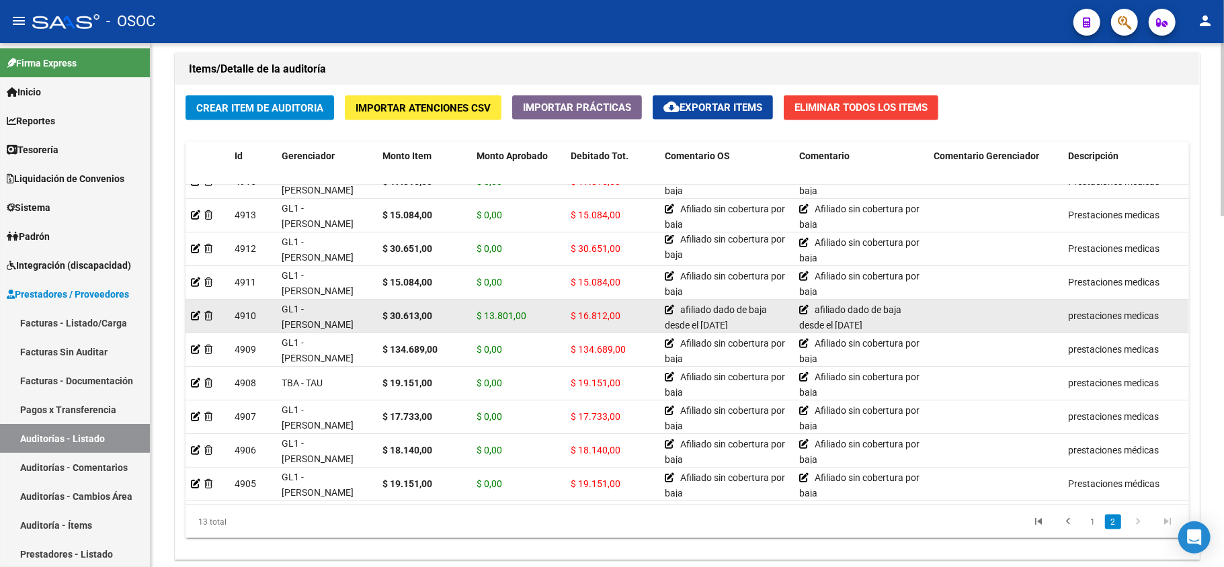
click at [415, 311] on strong "$ 30.613,00" at bounding box center [408, 316] width 50 height 11
copy strong "30.613,00"
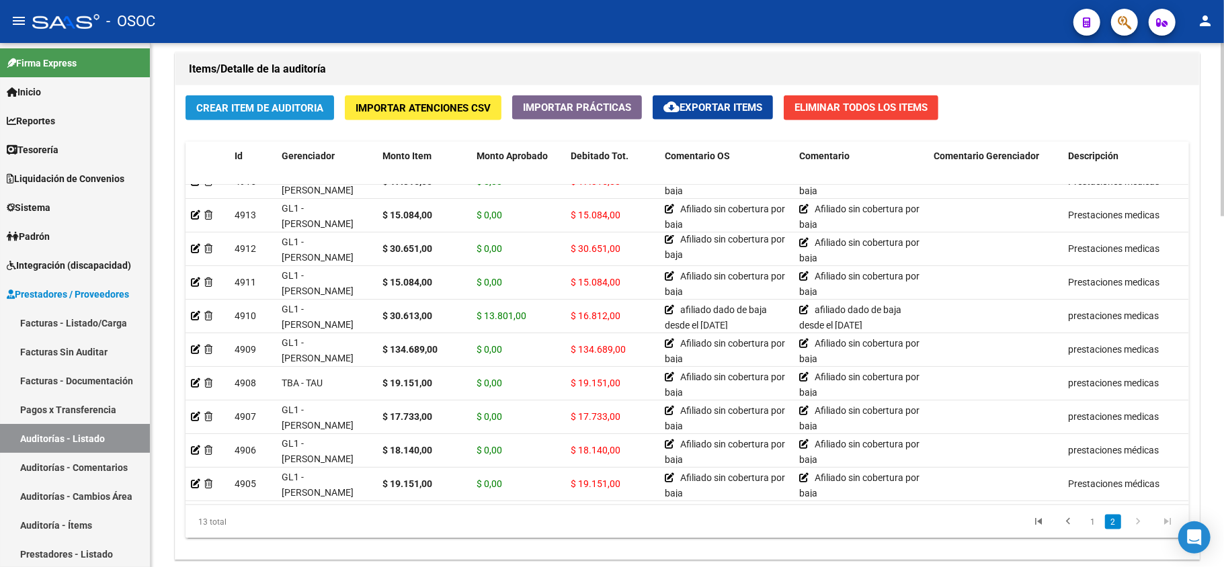
click at [296, 112] on span "Crear Item de Auditoria" at bounding box center [259, 108] width 127 height 12
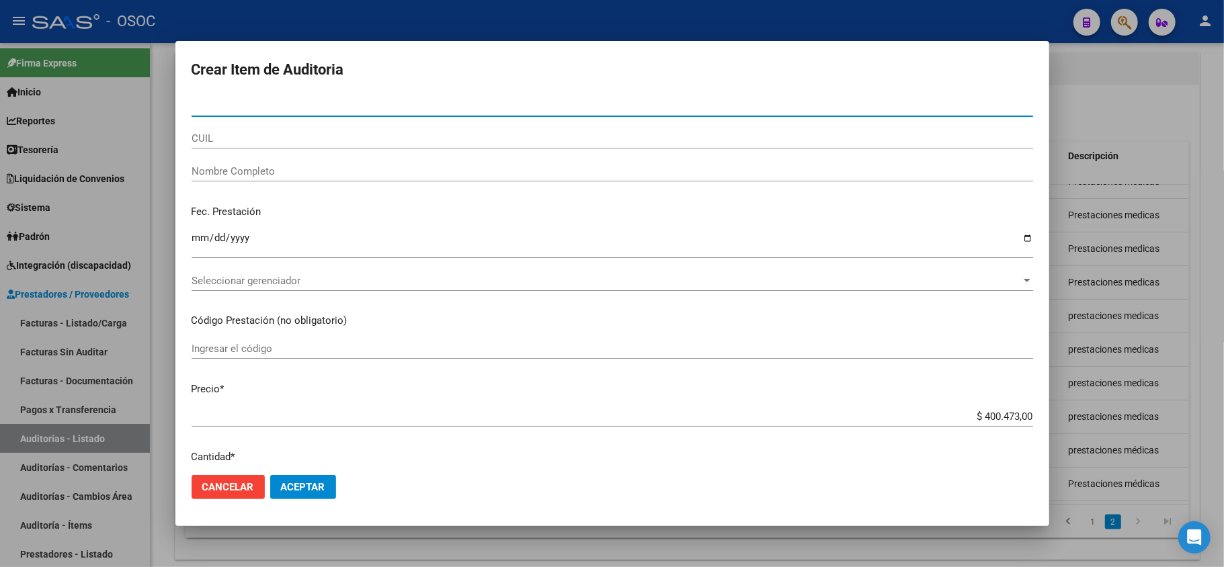
paste input "32790500"
type input "32790500"
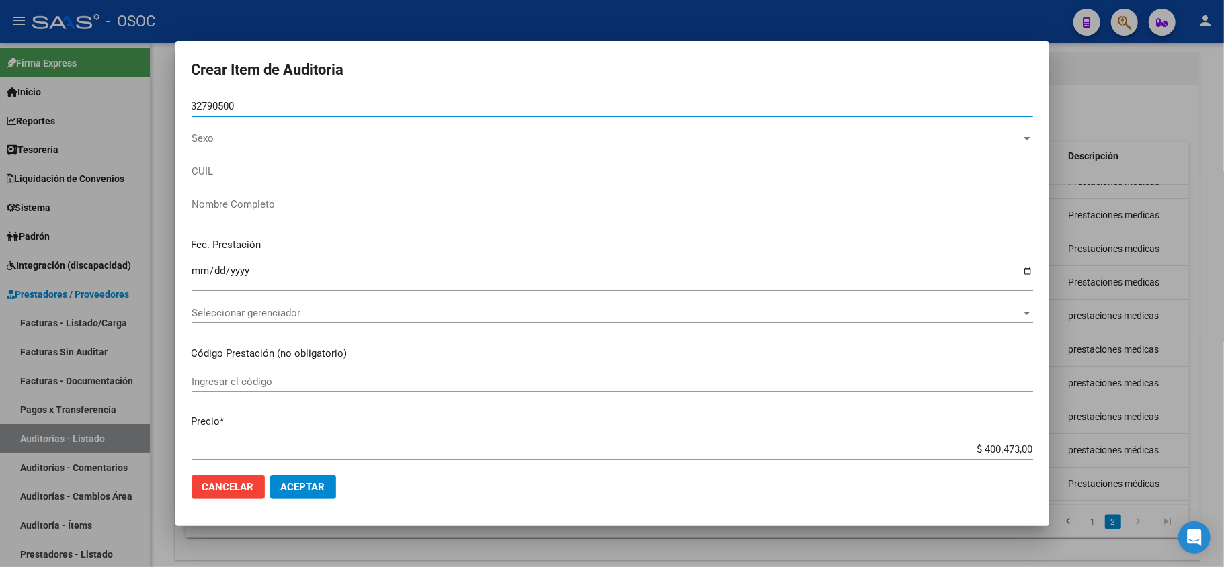
type input "27327905002"
type input "[PERSON_NAME]"
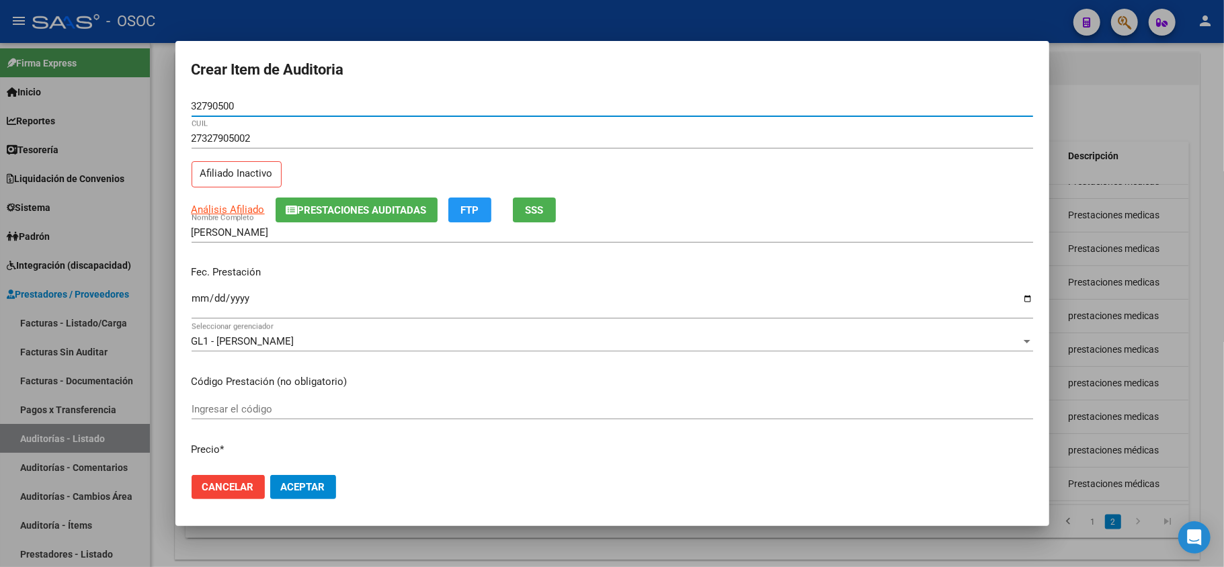
type input "32790500"
click at [202, 264] on div "Fec. Prestación Ingresar la fecha" at bounding box center [613, 293] width 842 height 77
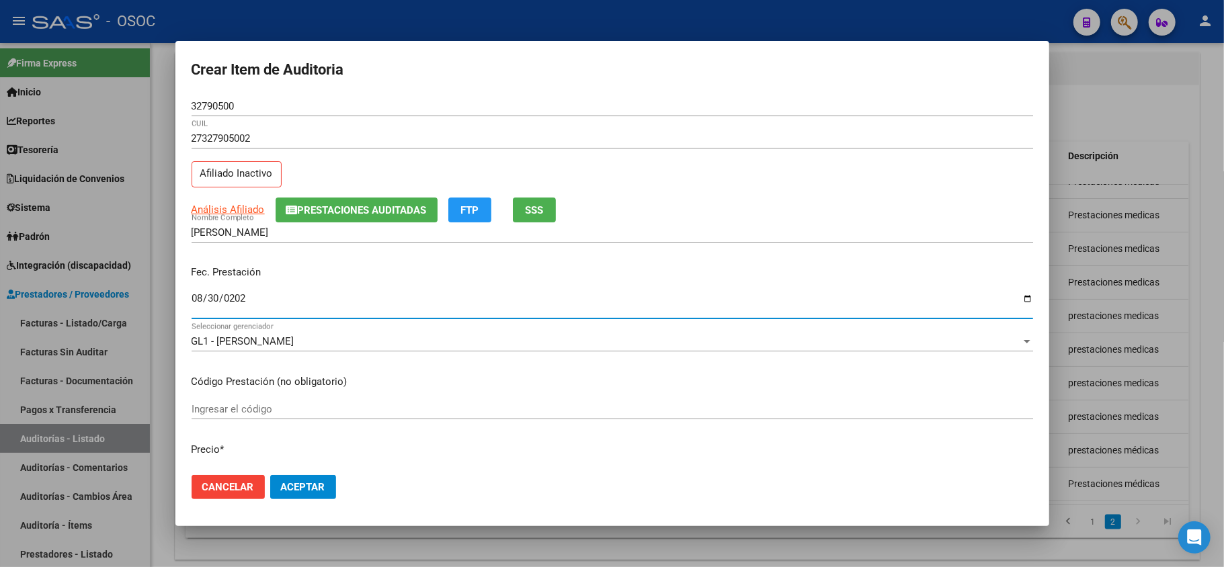
type input "[DATE]"
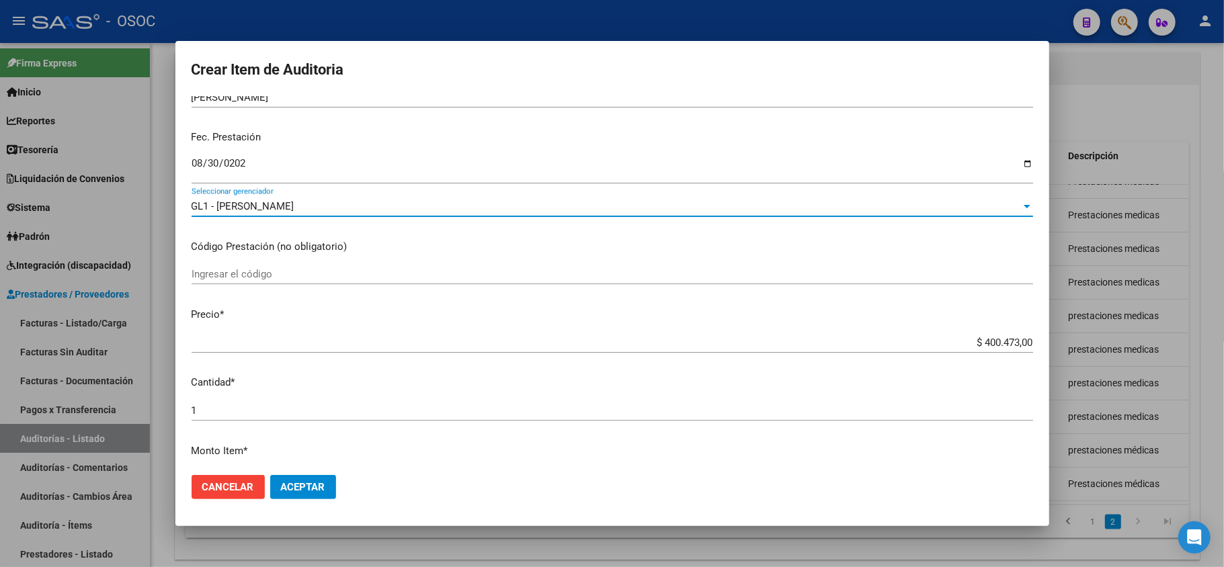
scroll to position [179, 0]
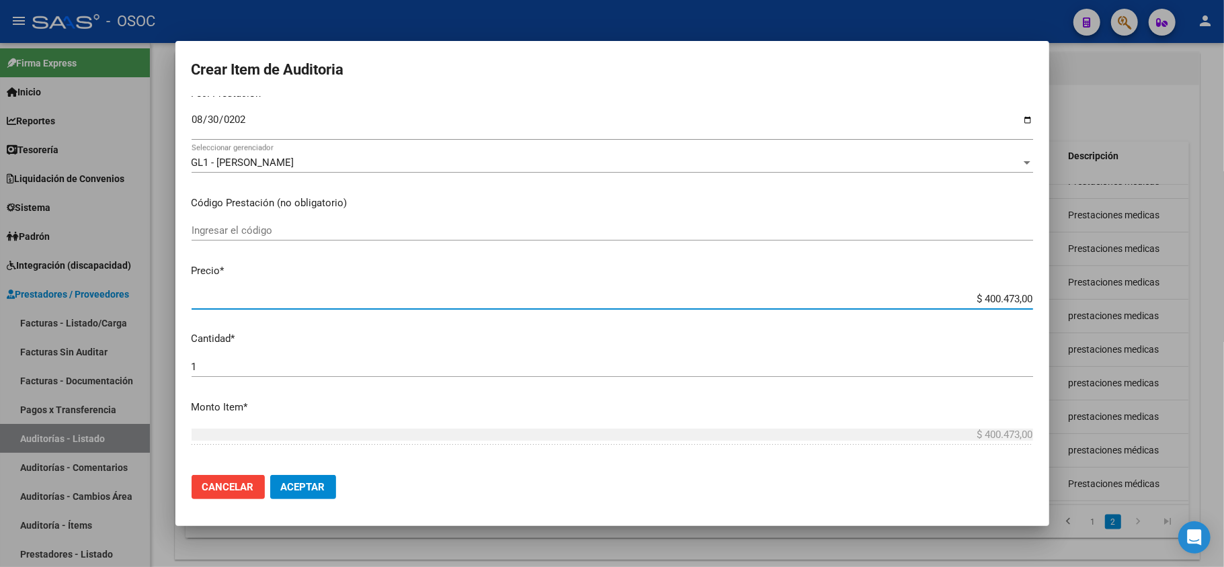
click at [1011, 304] on input "$ 400.473,00" at bounding box center [613, 299] width 842 height 12
click at [1011, 302] on input "$ 400.473,00" at bounding box center [613, 299] width 842 height 12
paste input "13.801,00"
type input "$ 13.801,00"
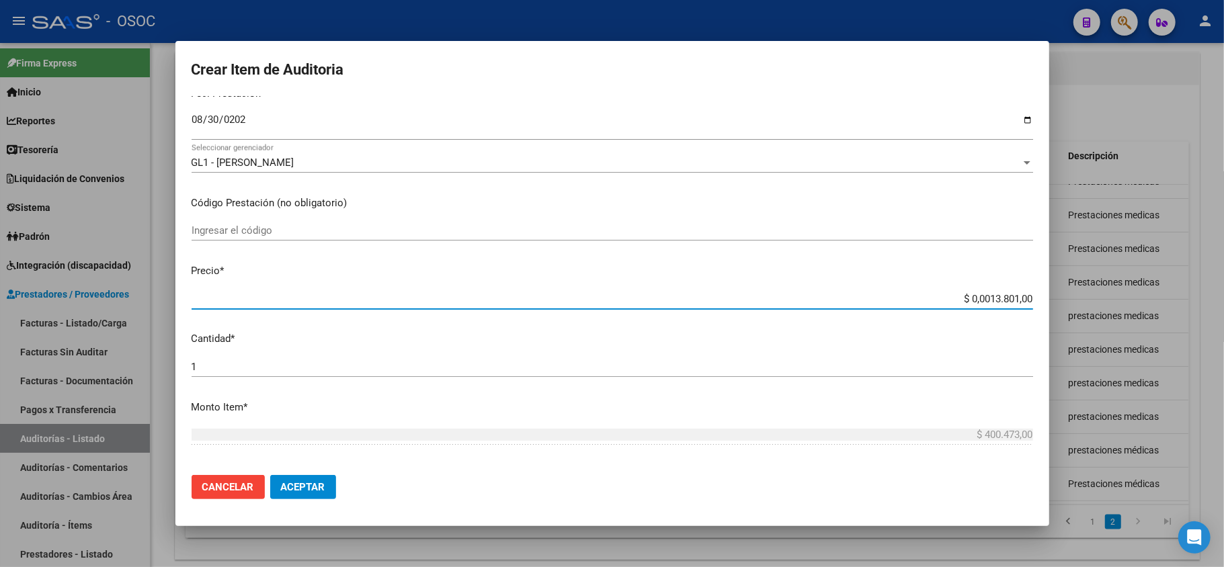
type input "$ 13.801,00"
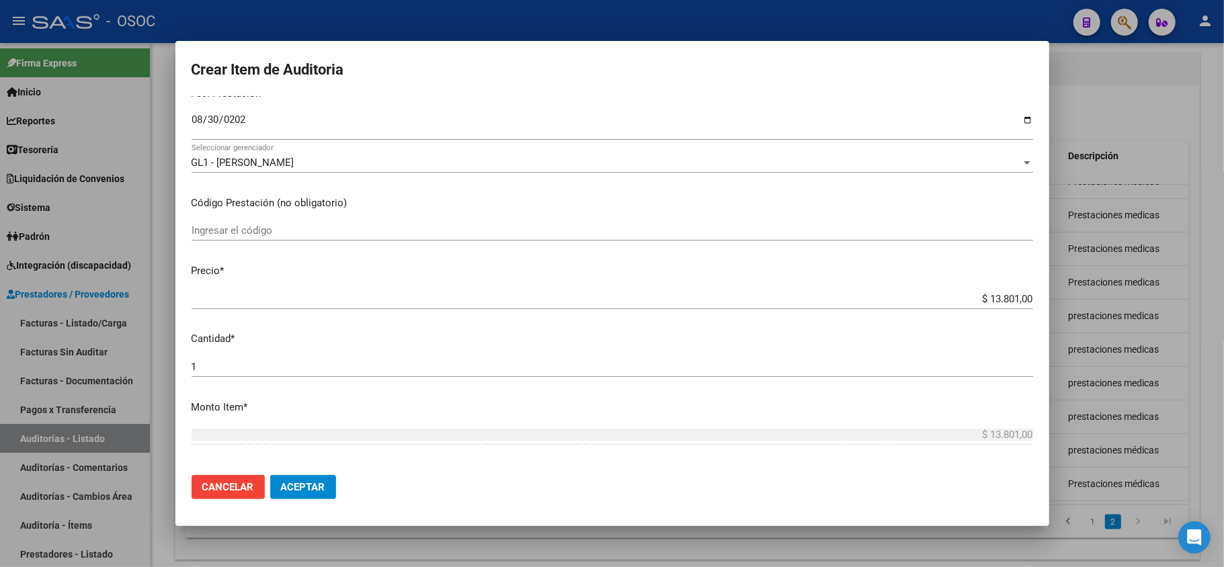
click at [904, 286] on mat-dialog-content "32790500 Nro Documento 27327905002 CUIL Afiliado Inactivo Análisis Afiliado Pre…" at bounding box center [612, 280] width 874 height 369
drag, startPoint x: 859, startPoint y: 278, endPoint x: 1031, endPoint y: 299, distance: 172.8
click at [875, 282] on mat-dialog-content "32790500 Nro Documento 27327905002 CUIL Afiliado Inactivo Análisis Afiliado Pre…" at bounding box center [612, 280] width 874 height 369
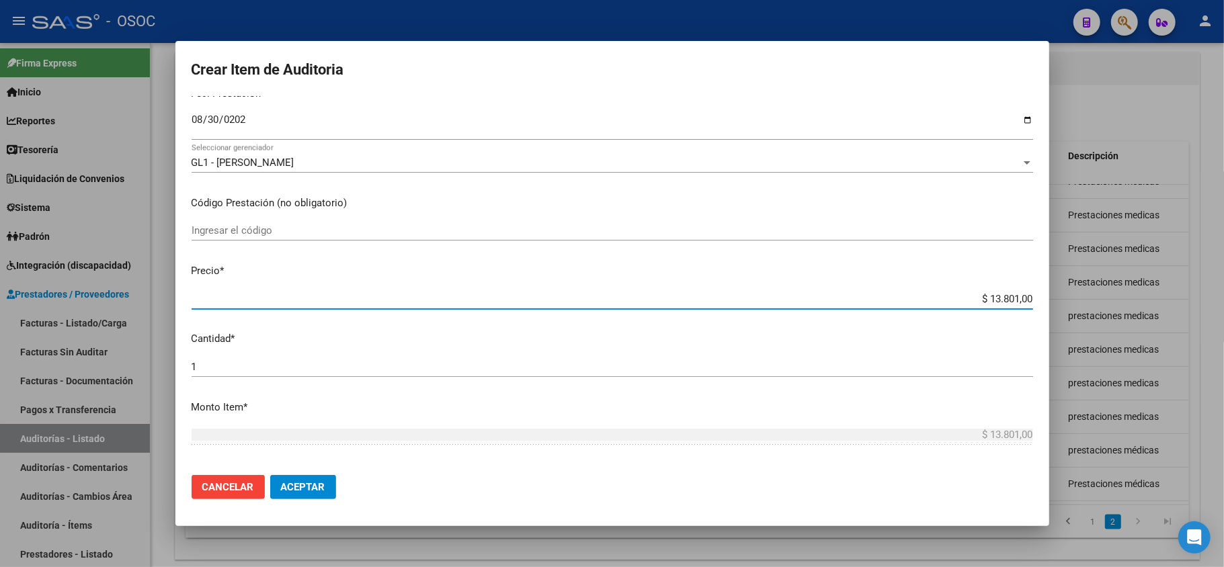
click at [1006, 300] on input "$ 13.801,00" at bounding box center [613, 299] width 842 height 12
paste input "13801.00"
type input "$ 13.801,00"
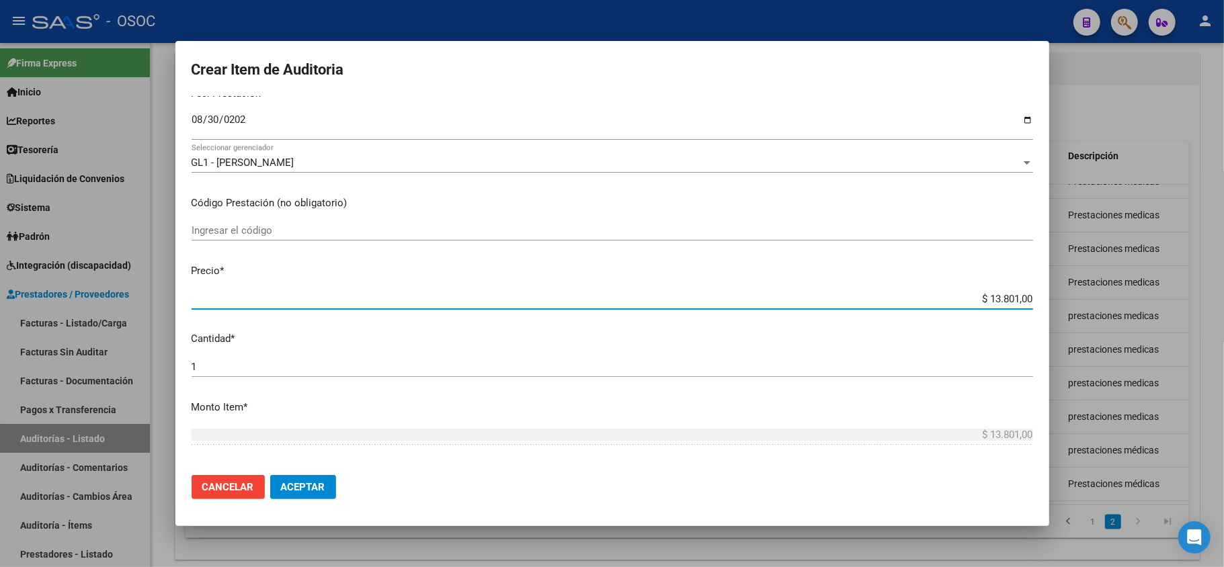
click at [877, 286] on mat-dialog-content "32790500 Nro Documento 27327905002 CUIL Afiliado Inactivo Análisis Afiliado Pre…" at bounding box center [612, 280] width 874 height 369
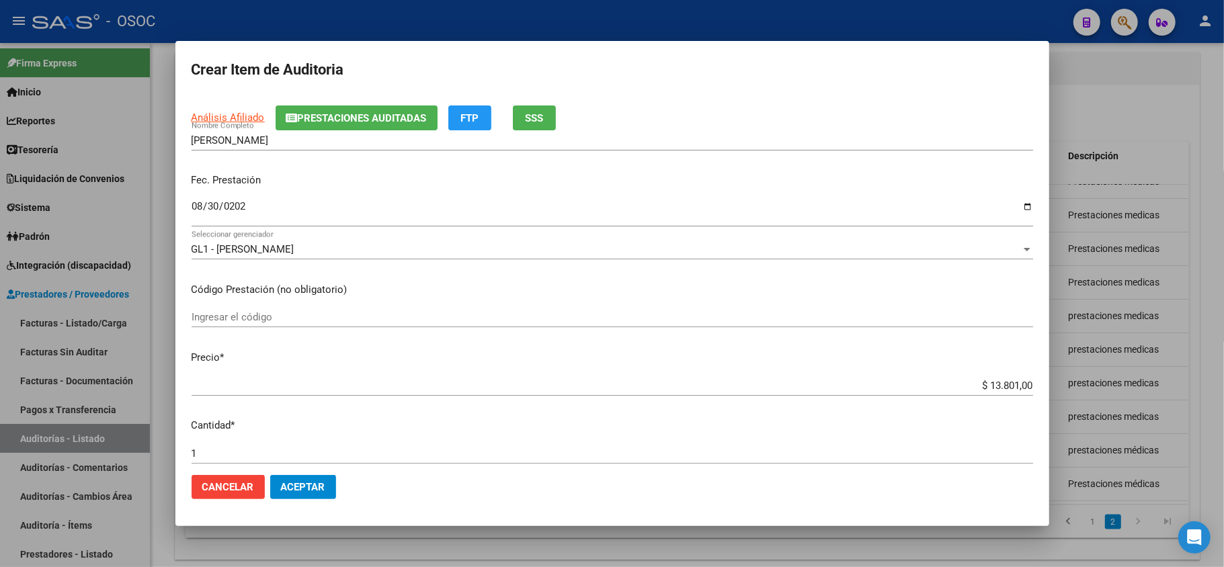
scroll to position [0, 0]
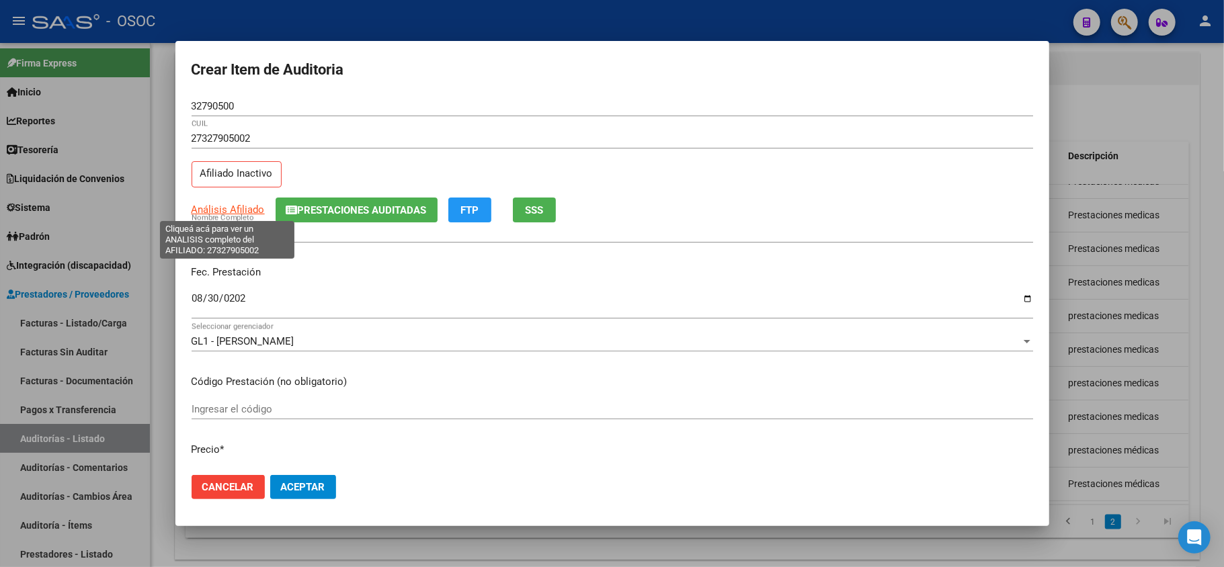
click at [230, 208] on span "Análisis Afiliado" at bounding box center [228, 210] width 73 height 12
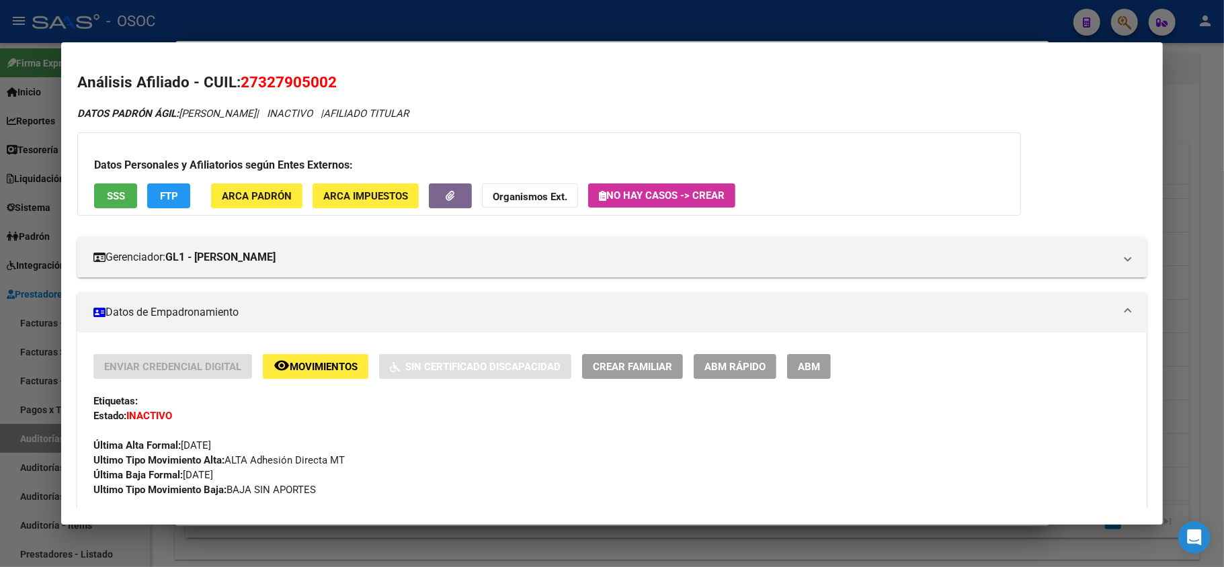
click at [1183, 183] on div at bounding box center [612, 283] width 1224 height 567
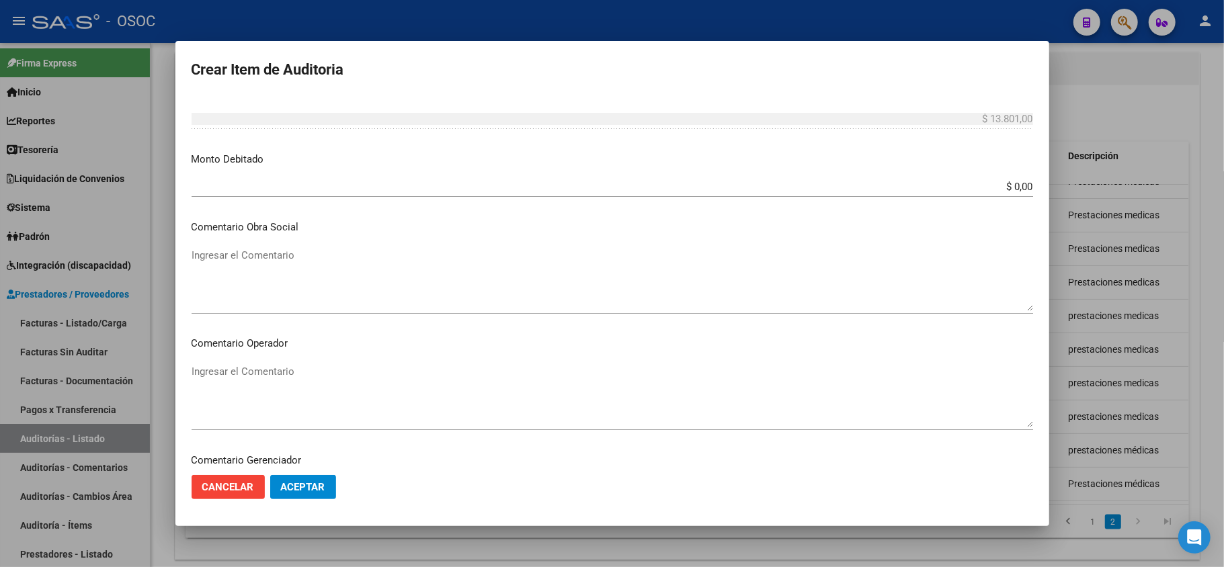
scroll to position [538, 0]
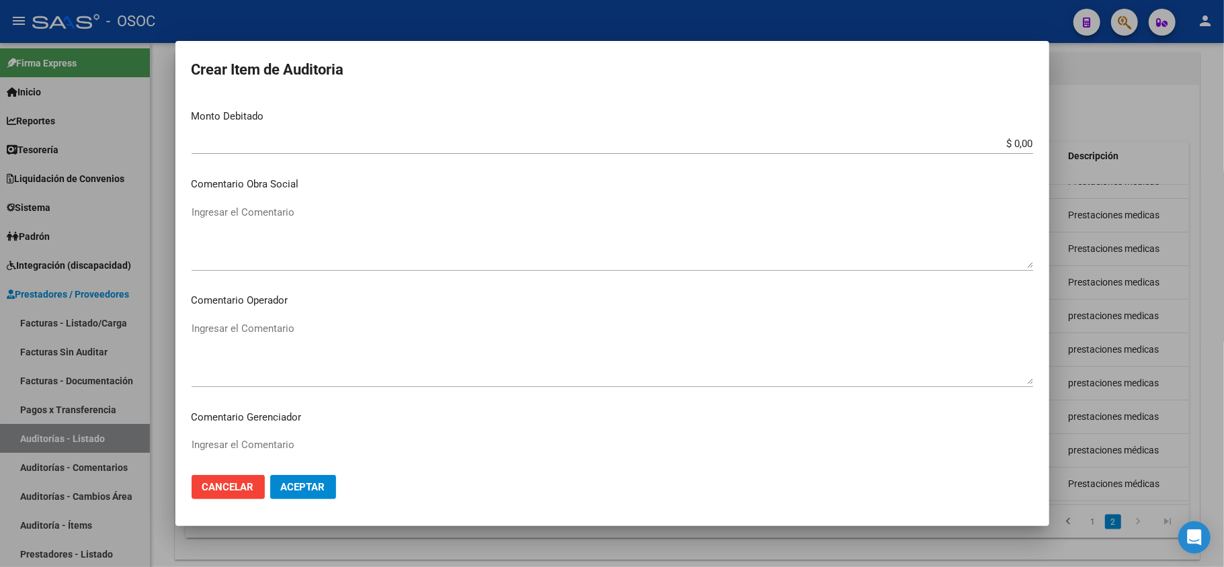
click at [251, 208] on textarea "Ingresar el Comentario" at bounding box center [613, 236] width 842 height 63
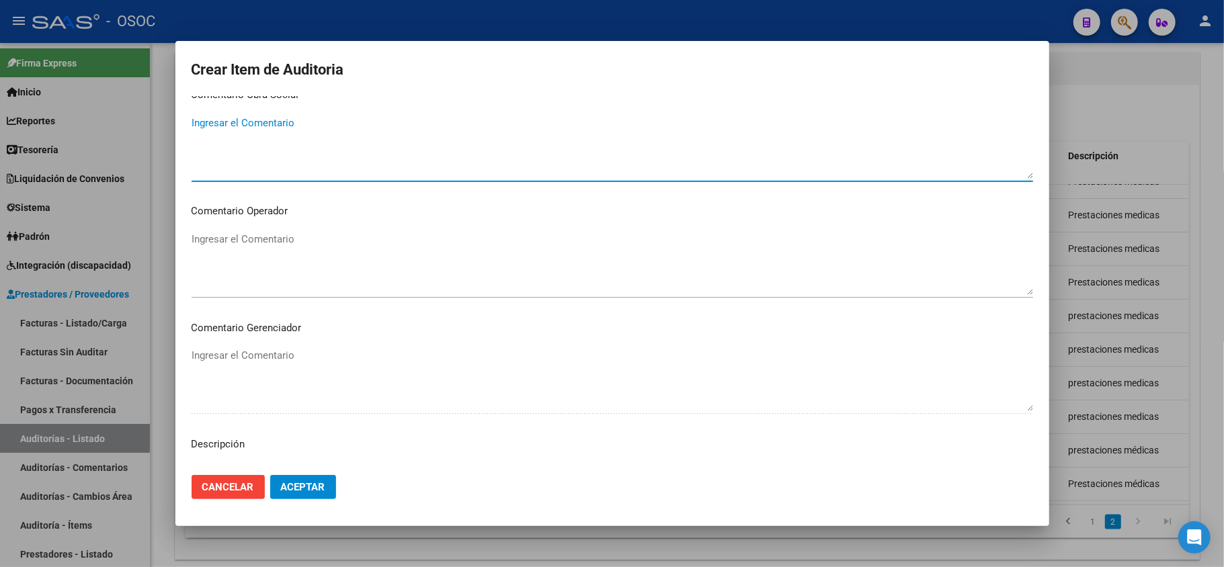
scroll to position [717, 0]
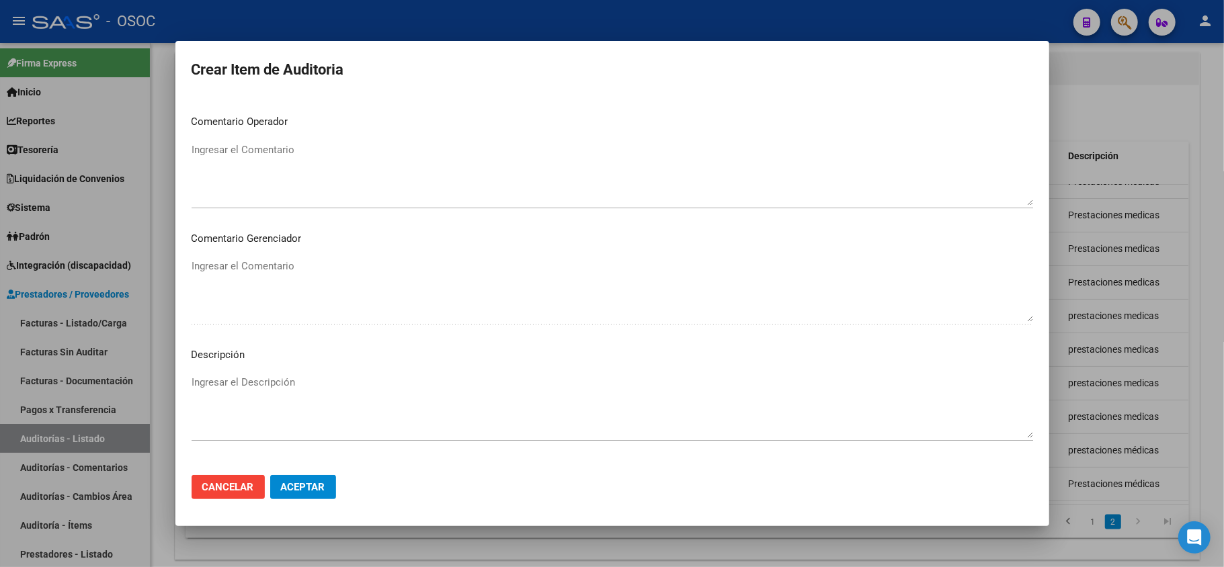
click at [526, 399] on textarea "Ingresar el Descripción" at bounding box center [613, 406] width 842 height 63
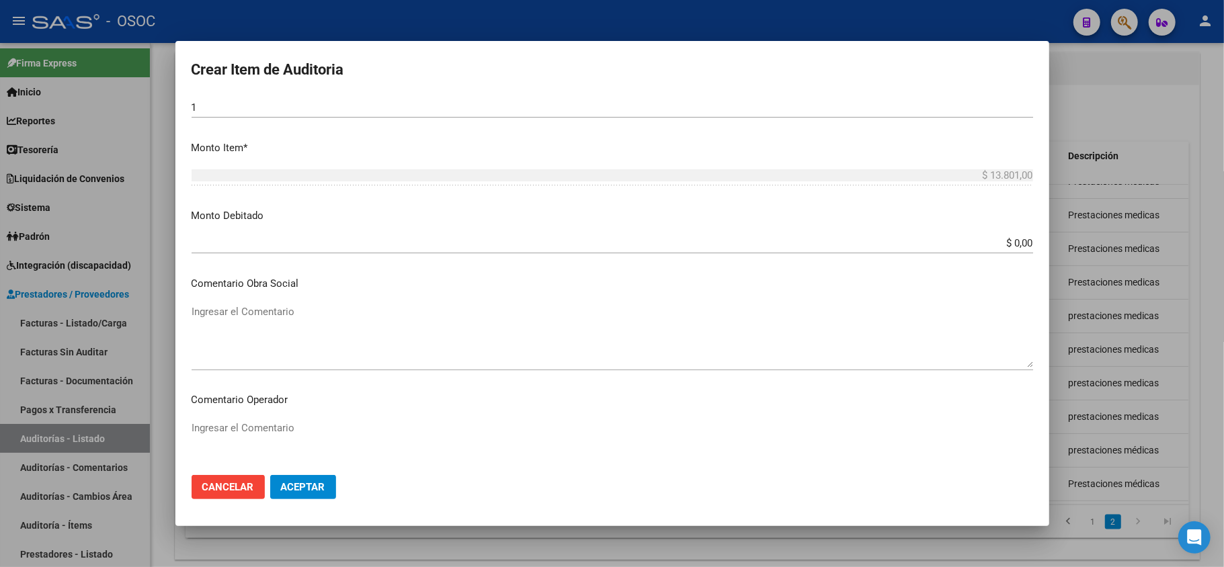
scroll to position [538, 0]
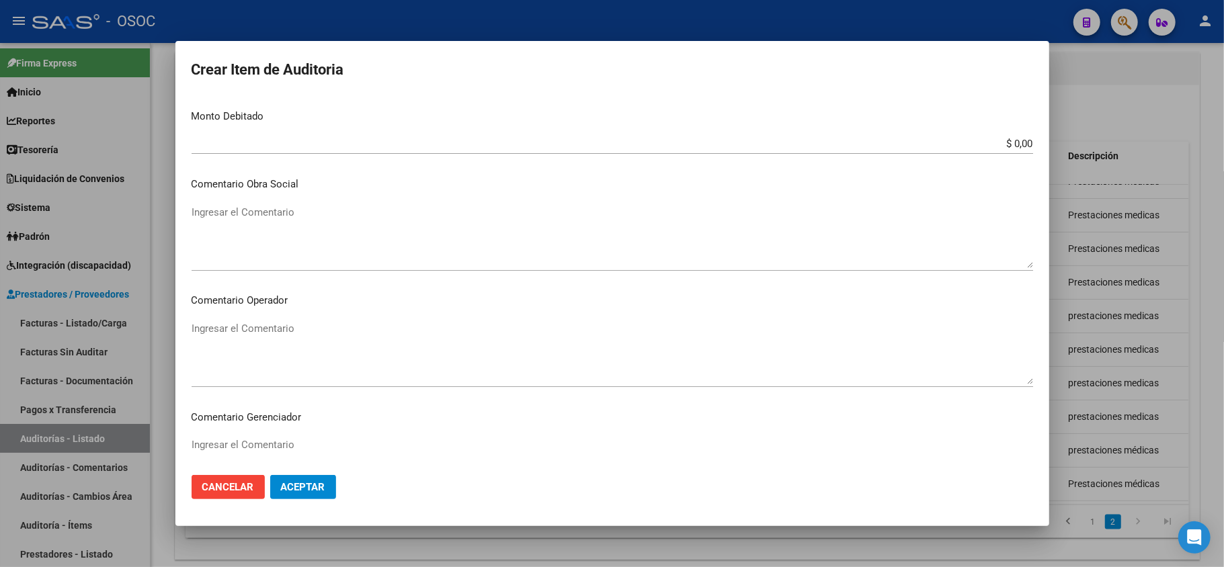
type textarea "Prestaciones medicas"
click at [471, 225] on textarea "Ingresar el Comentario" at bounding box center [613, 236] width 842 height 63
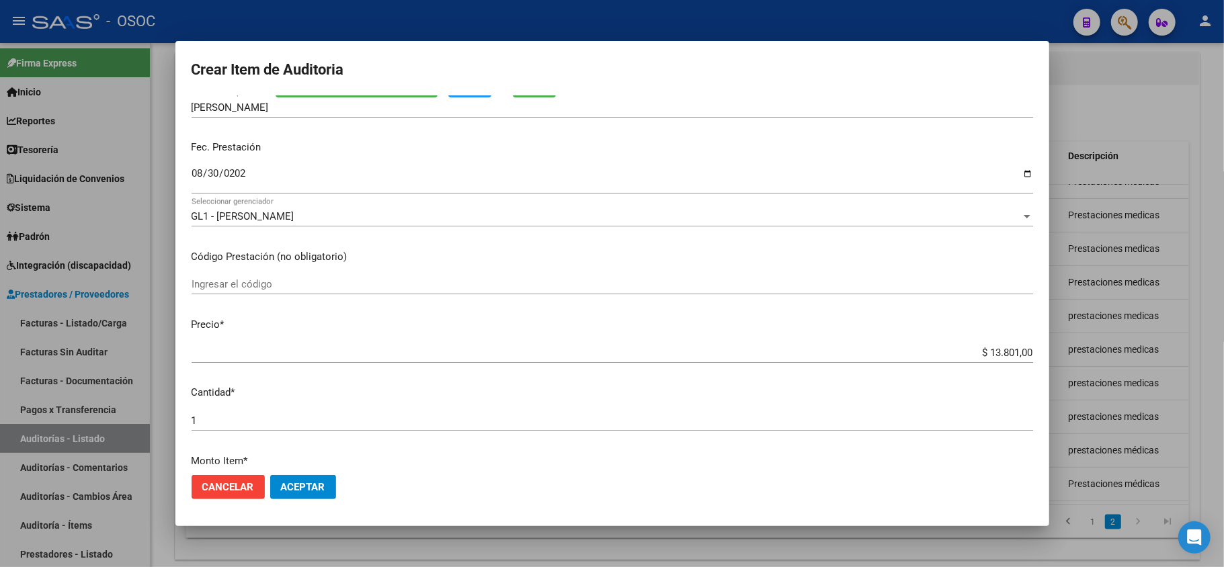
scroll to position [0, 0]
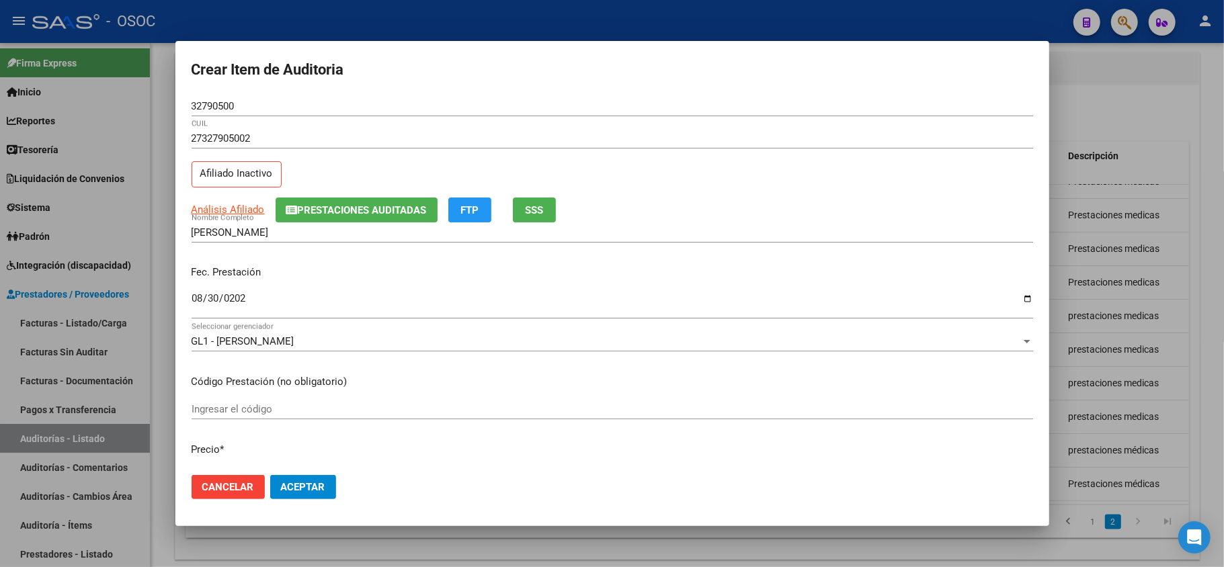
click at [317, 490] on span "Aceptar" at bounding box center [303, 487] width 44 height 12
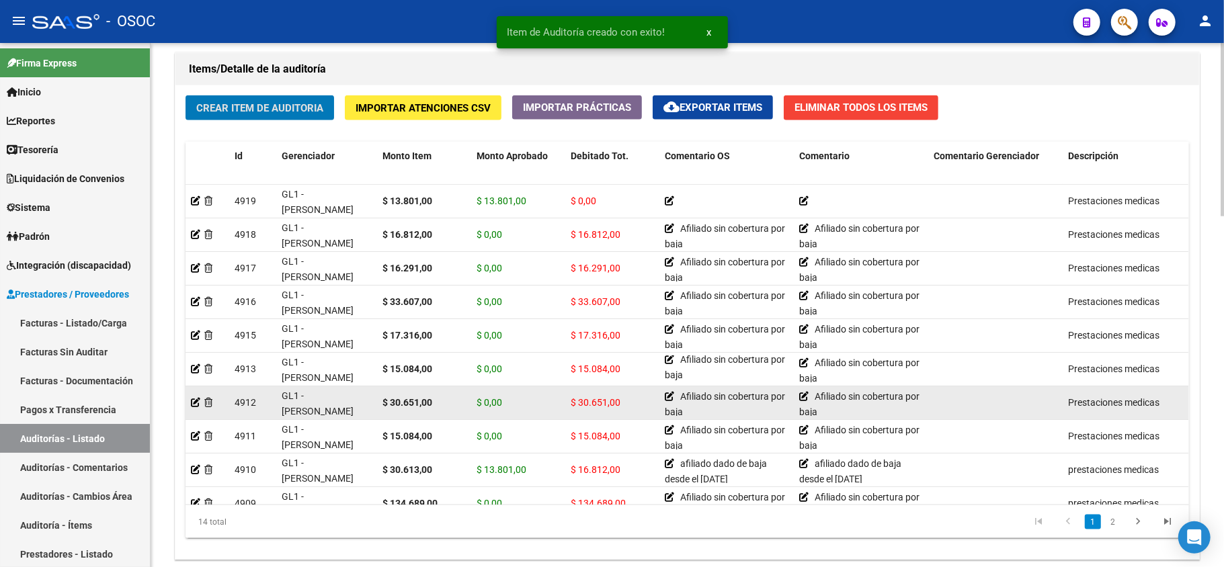
scroll to position [792, 0]
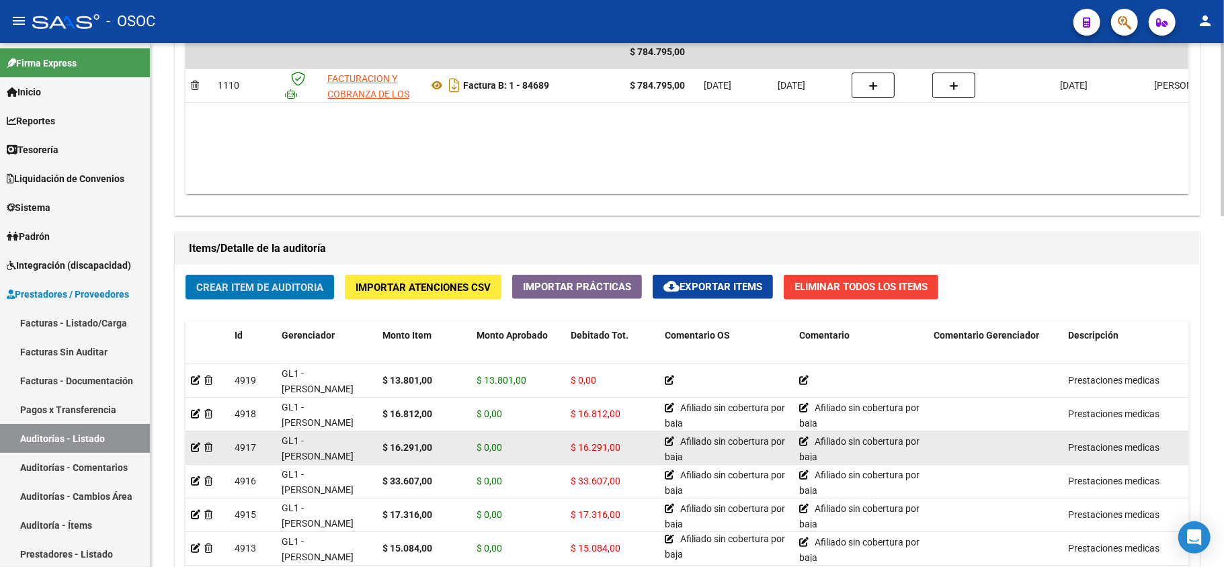
drag, startPoint x: 528, startPoint y: 442, endPoint x: 539, endPoint y: 434, distance: 13.4
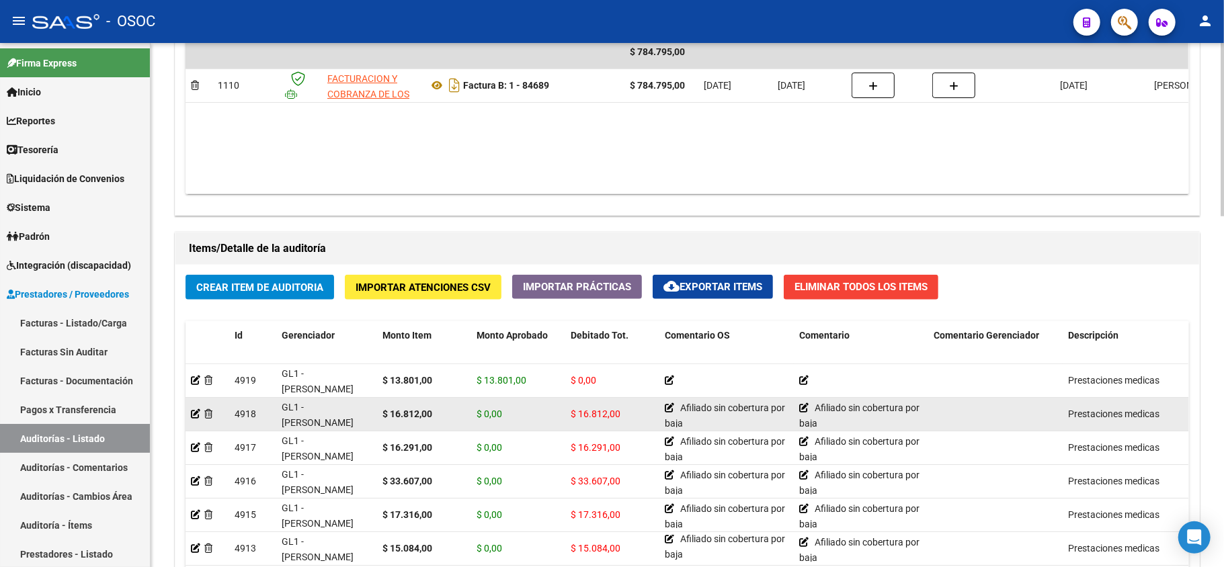
click at [532, 431] on datatable-body-cell "$ 0,00" at bounding box center [518, 414] width 94 height 33
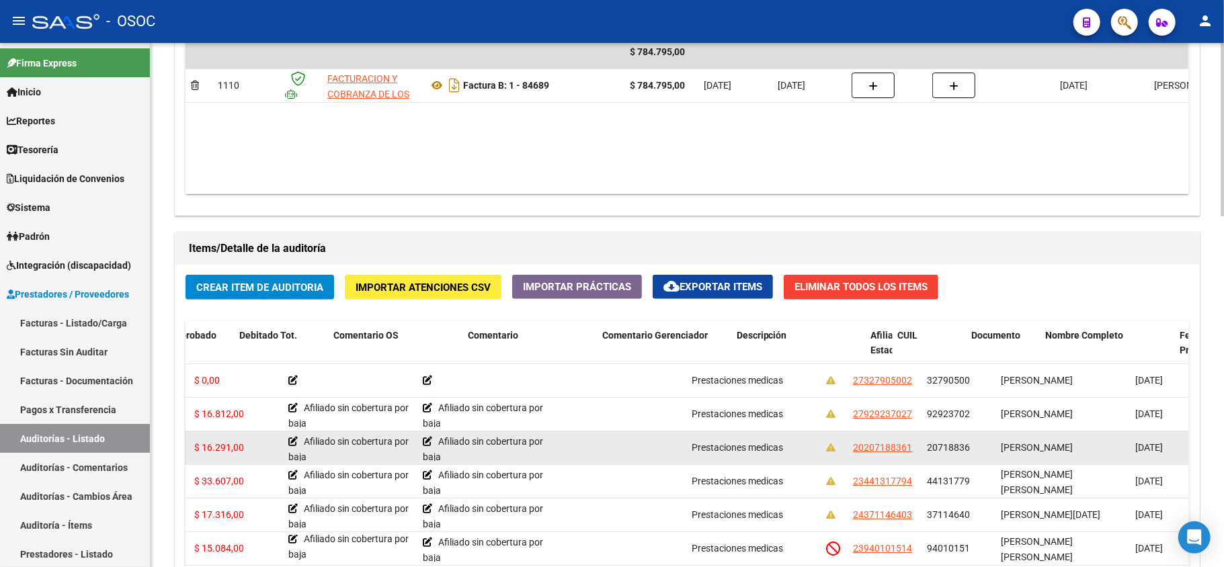
scroll to position [0, 0]
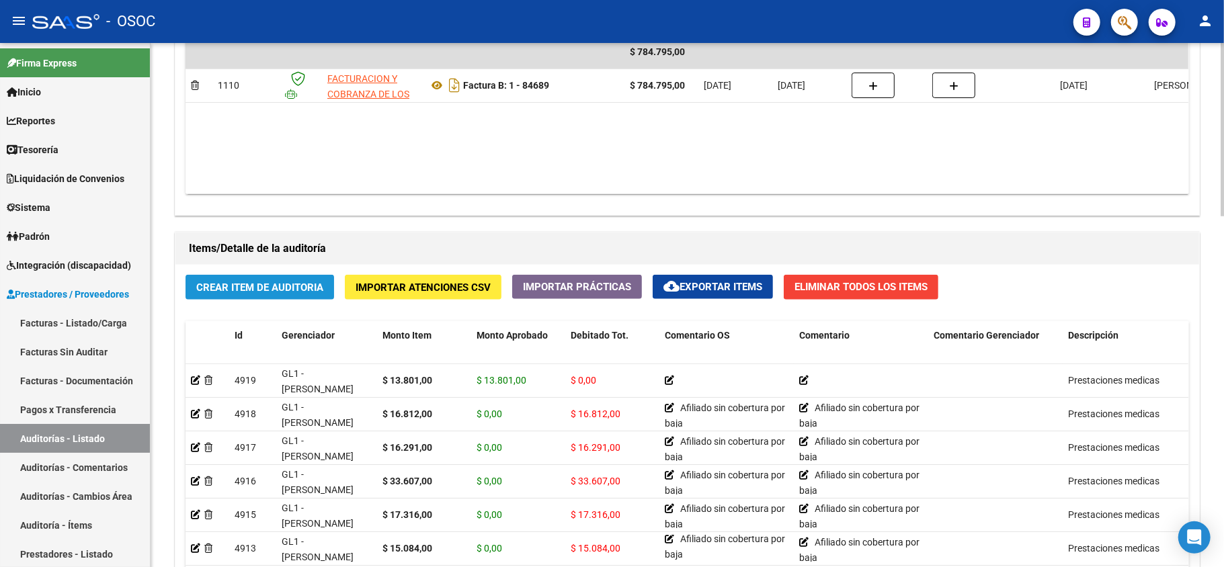
click at [262, 286] on span "Crear Item de Auditoria" at bounding box center [259, 288] width 127 height 12
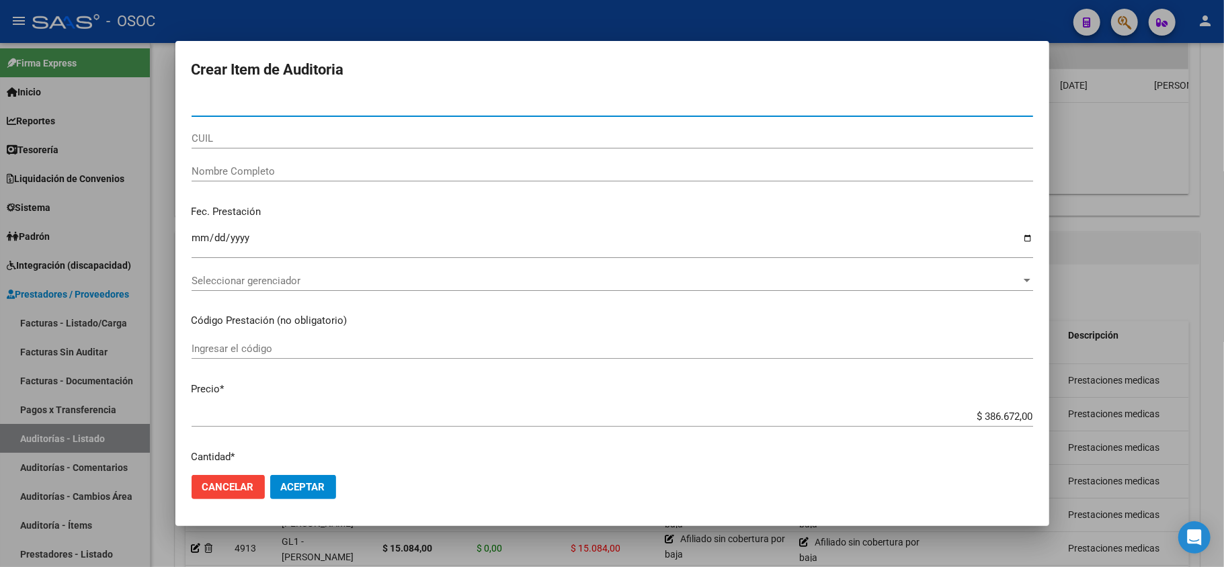
paste input "94698040"
type input "94698040"
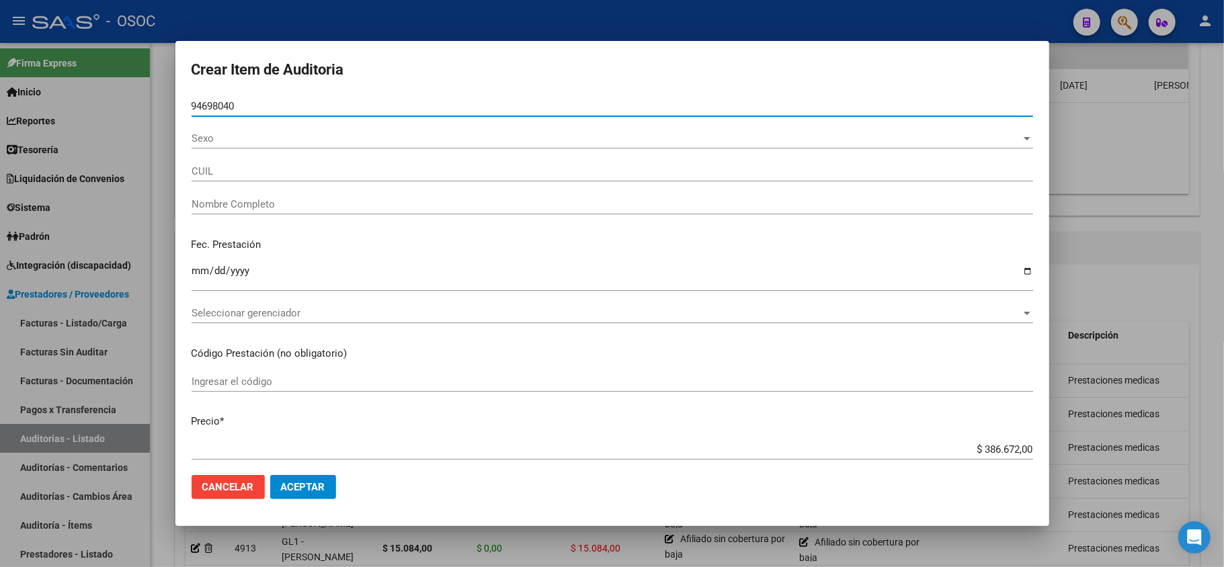
type input "23946980404"
type input "BORDON MERELES MIRNA"
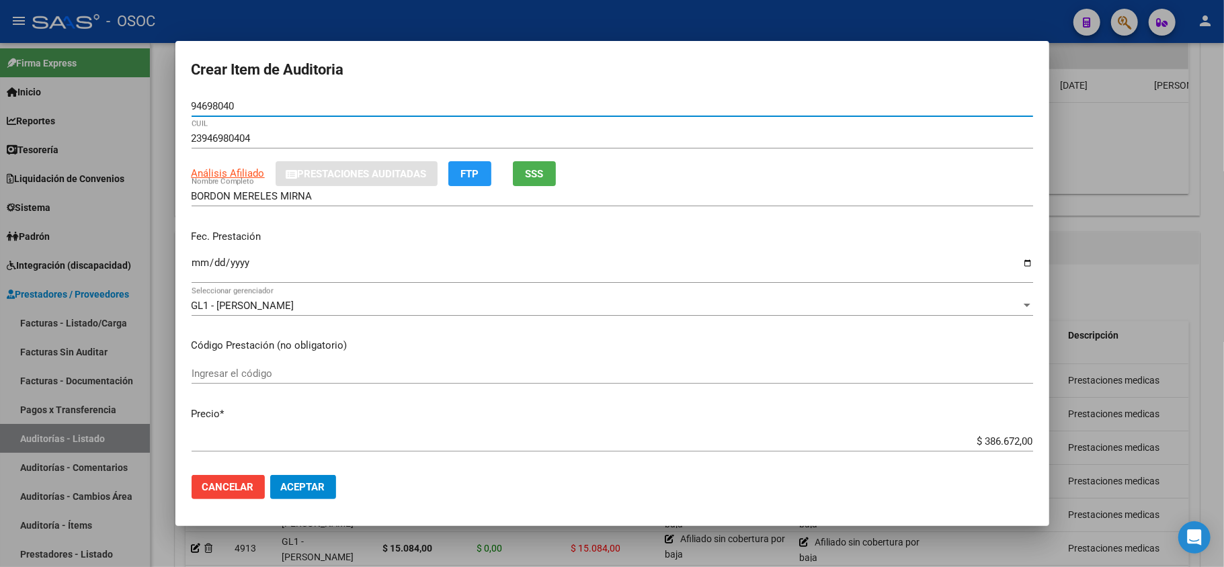
type input "94698040"
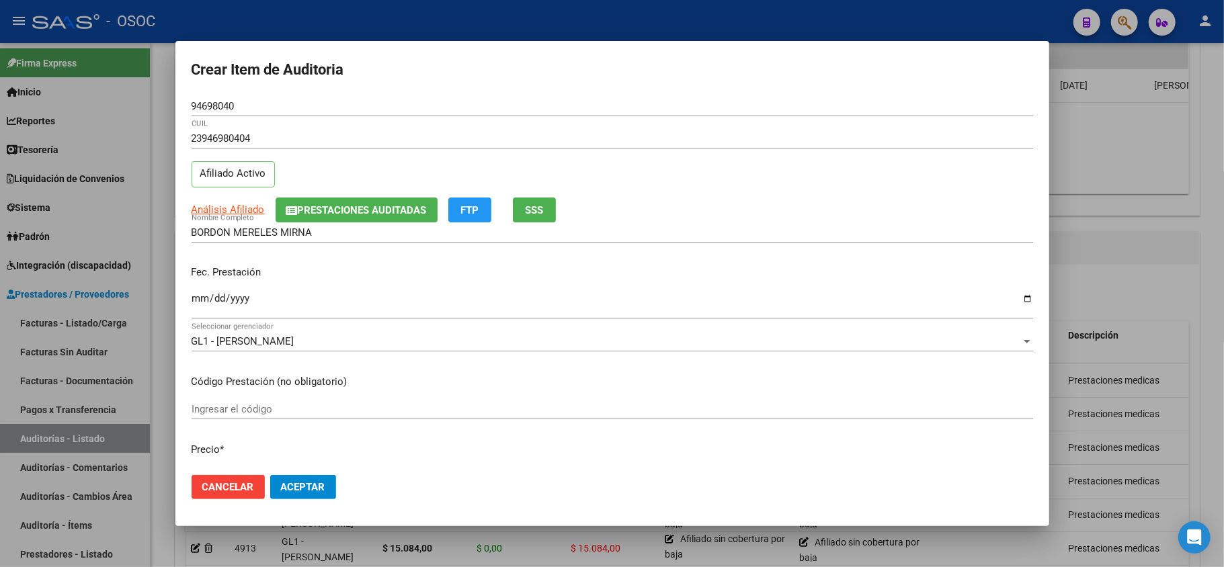
click at [200, 258] on div "Fec. Prestación Ingresar la fecha" at bounding box center [613, 293] width 842 height 77
click at [194, 304] on input "Ingresar la fecha" at bounding box center [613, 304] width 842 height 22
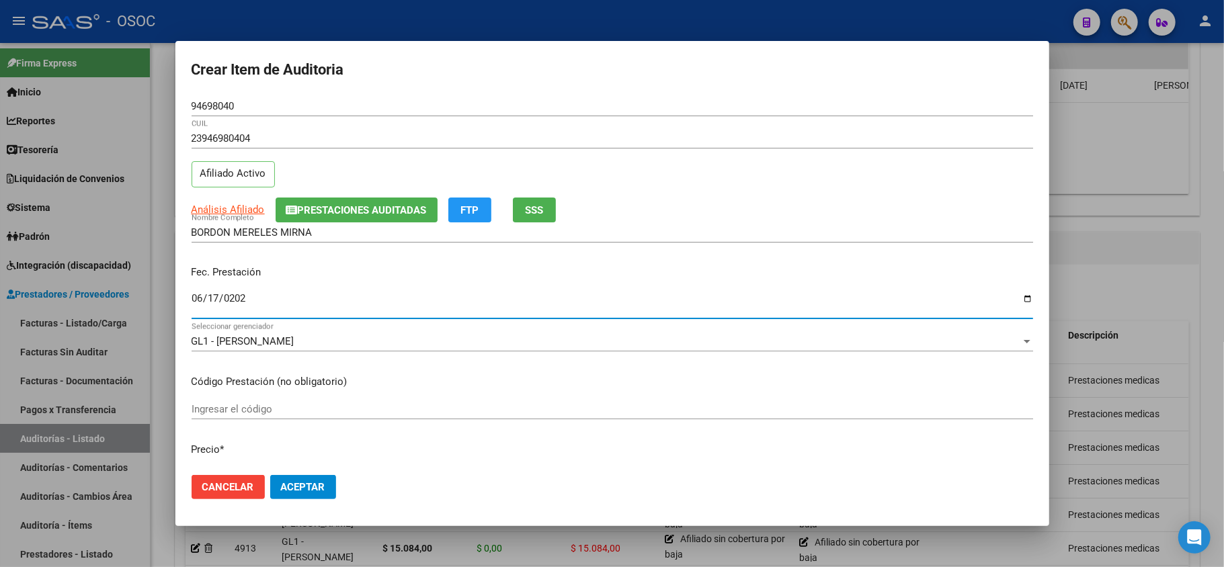
type input "[DATE]"
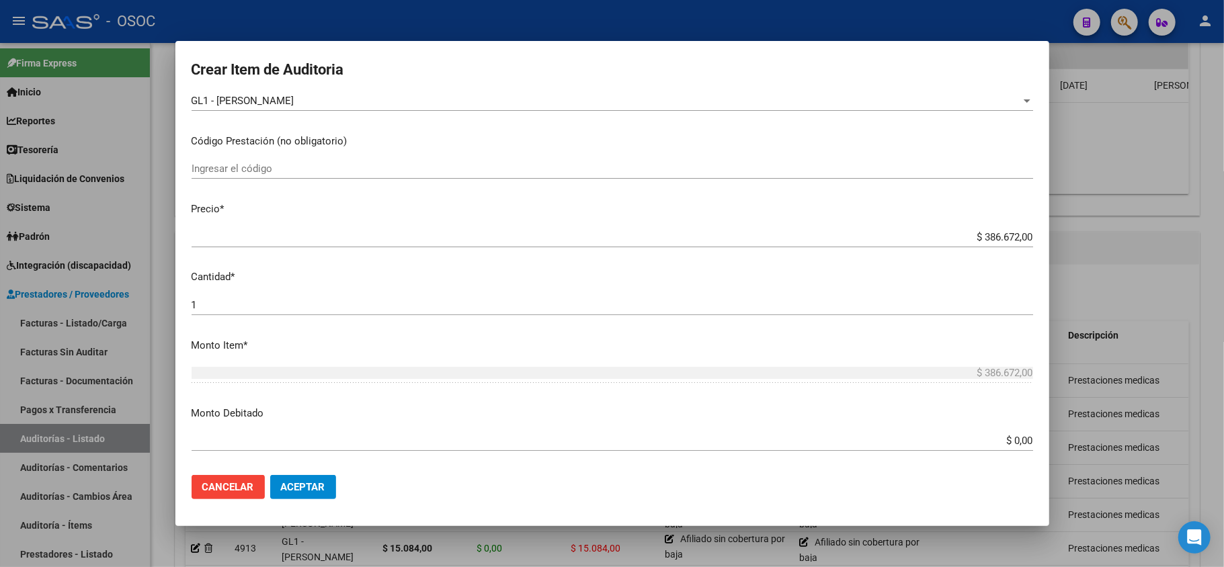
scroll to position [269, 0]
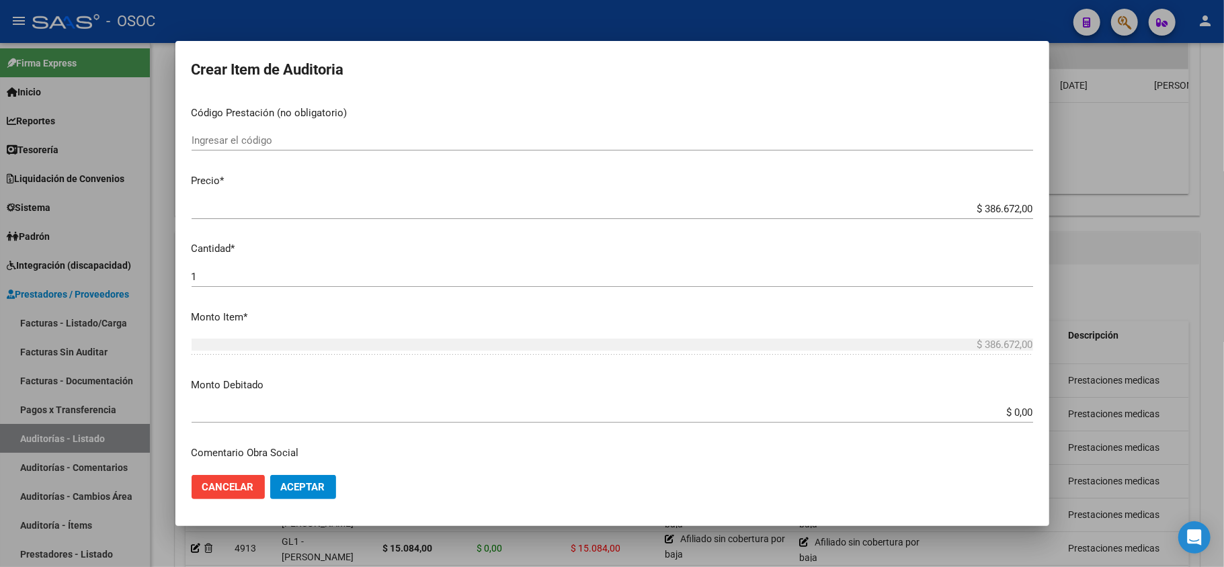
click at [985, 211] on input "$ 386.672,00" at bounding box center [613, 209] width 842 height 12
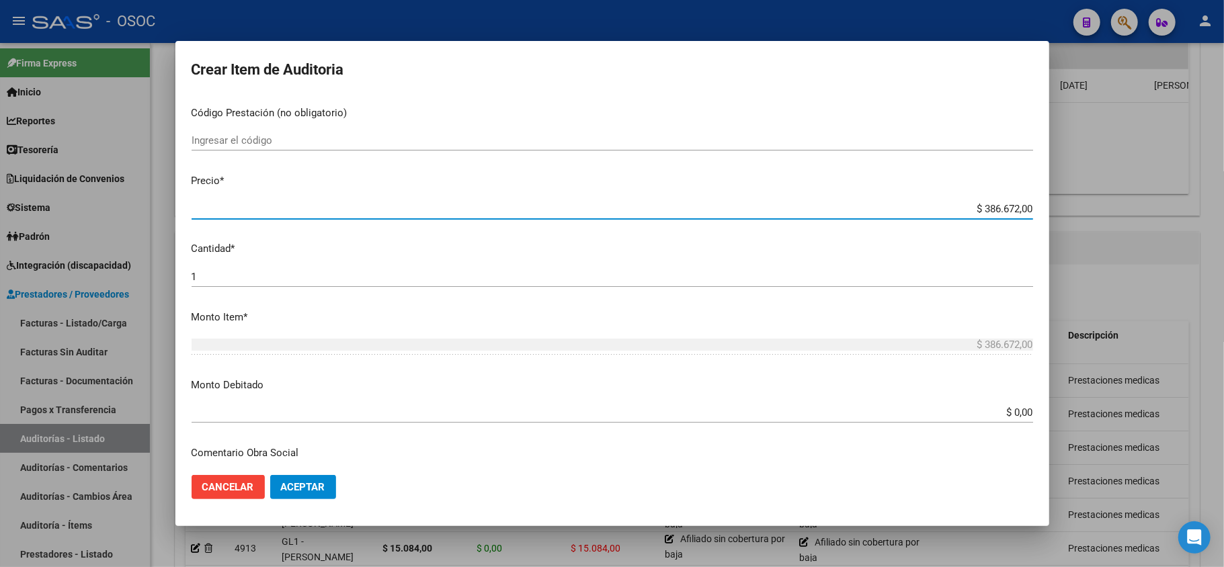
click at [985, 212] on input "$ 386.672,00" at bounding box center [613, 209] width 842 height 12
paste input "17283."
click at [985, 213] on input "$ 386.672,00" at bounding box center [613, 209] width 842 height 12
type input "$ 17.283,00"
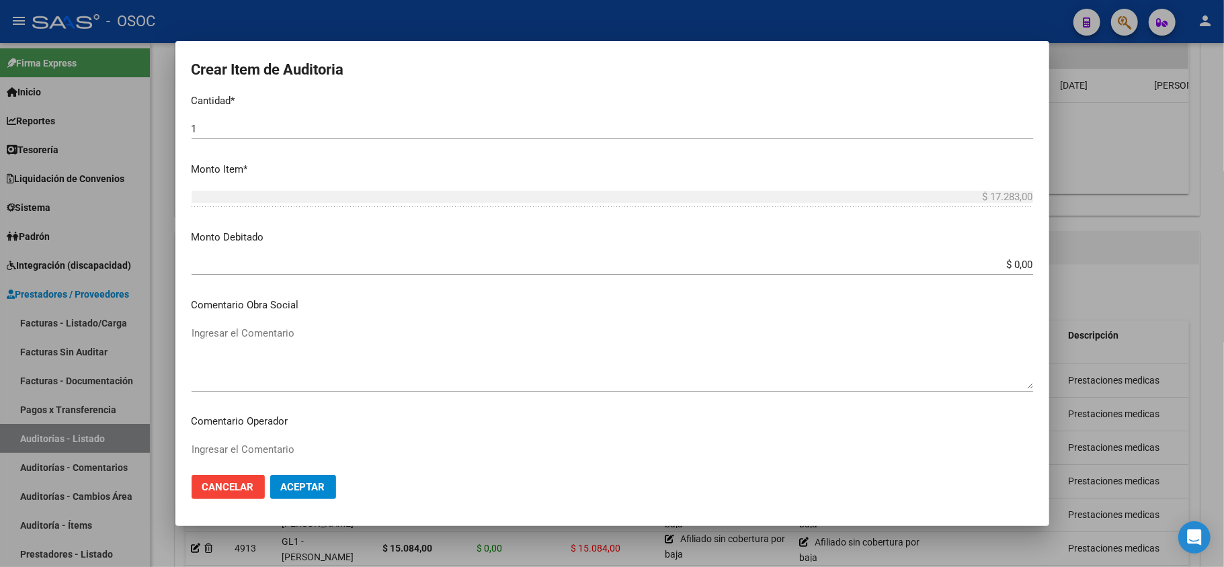
scroll to position [538, 0]
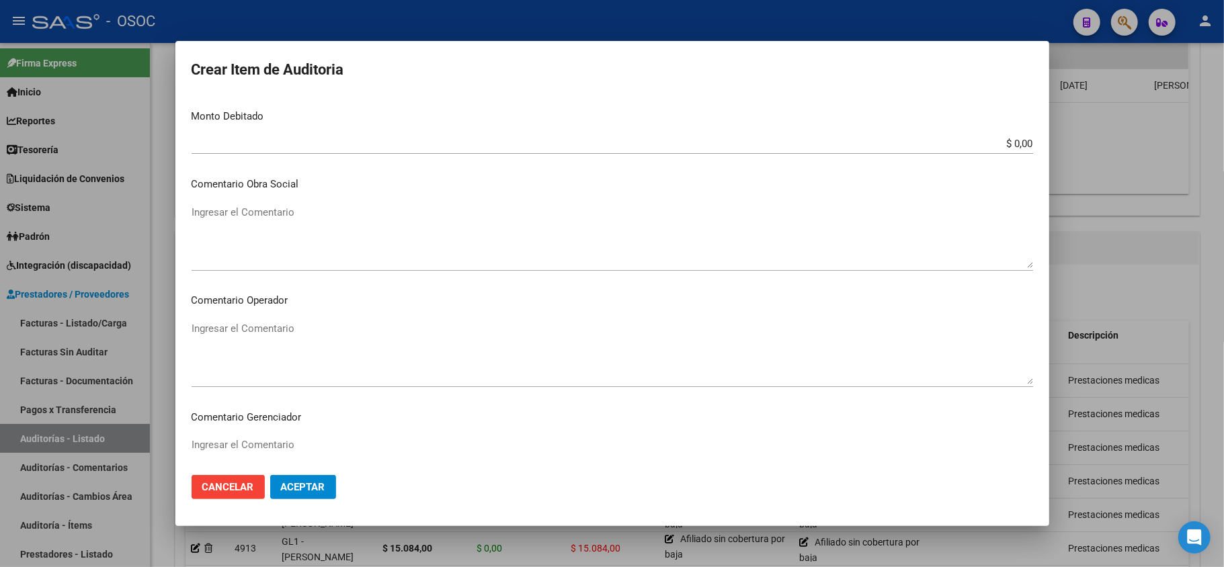
type input "$ 17.283,00"
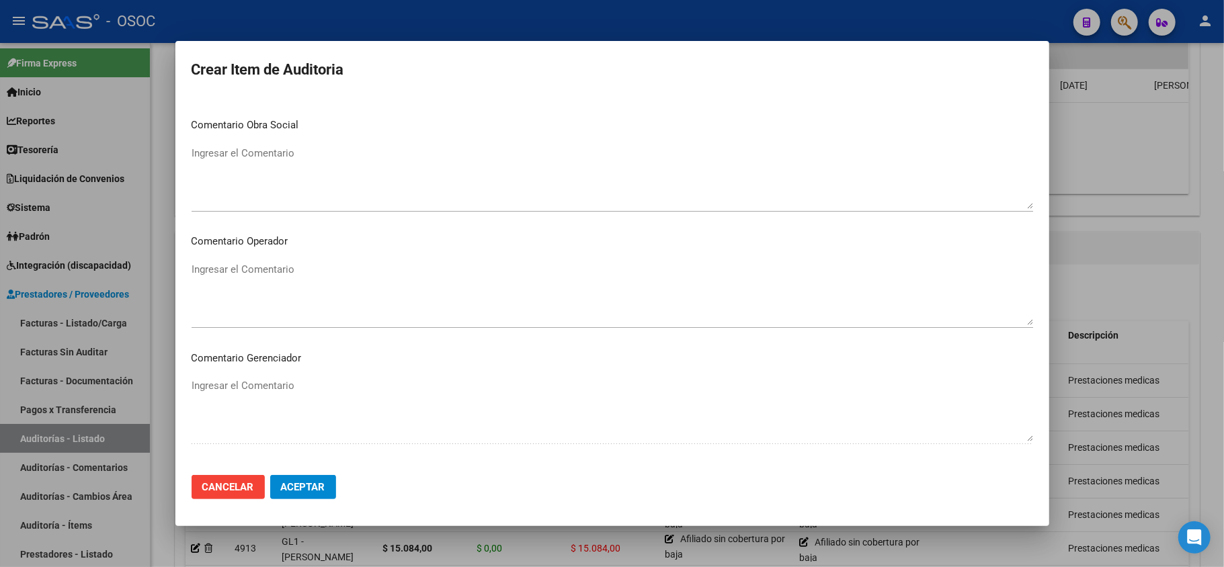
scroll to position [627, 0]
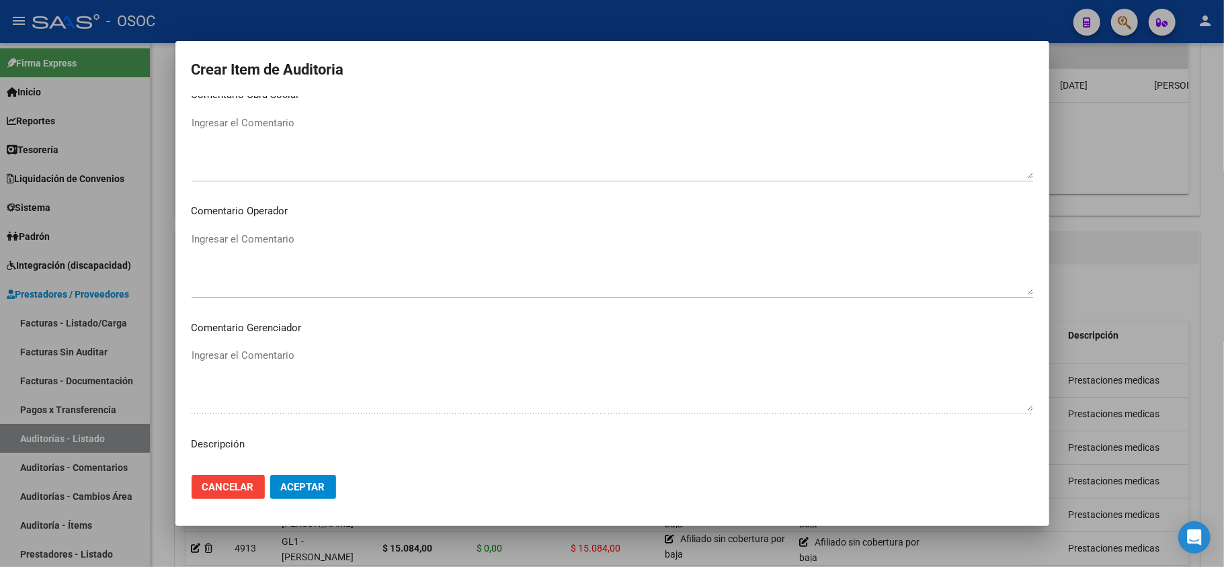
click at [222, 350] on mat-dialog-content "94698040 Nro Documento 23946980404 CUIL Afiliado Activo Análisis Afiliado Prest…" at bounding box center [612, 280] width 874 height 369
click at [248, 334] on p "Comentario Gerenciador" at bounding box center [613, 328] width 842 height 15
drag, startPoint x: 250, startPoint y: 329, endPoint x: 241, endPoint y: 360, distance: 32.3
click at [248, 335] on p "Comentario Gerenciador" at bounding box center [613, 328] width 842 height 15
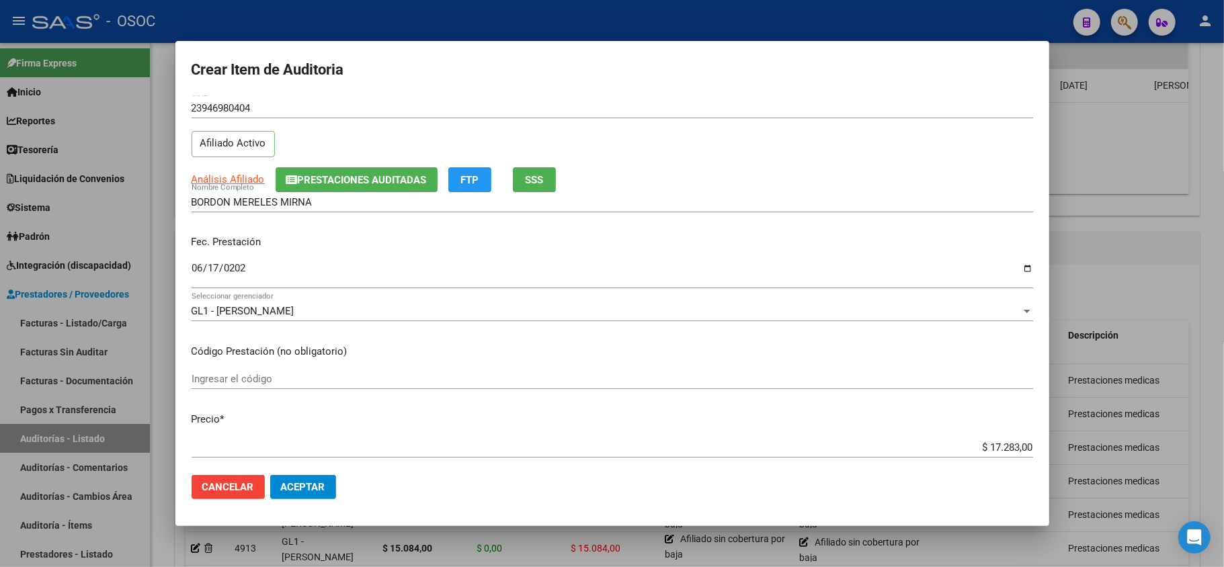
scroll to position [0, 0]
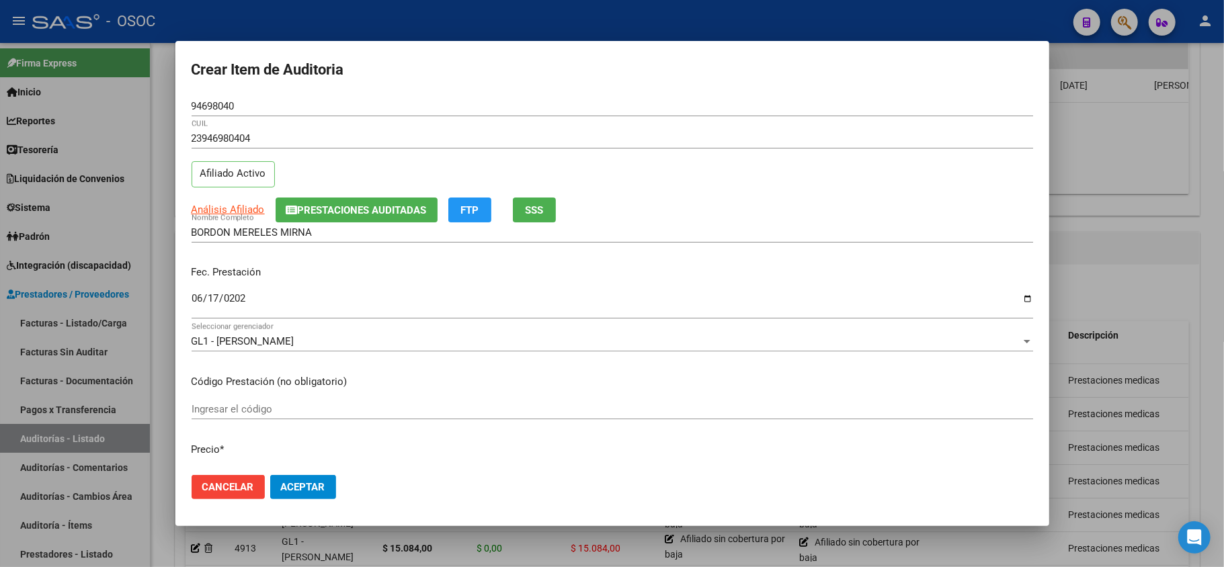
click at [729, 184] on div "23946980404 CUIL Afiliado Activo" at bounding box center [613, 162] width 842 height 69
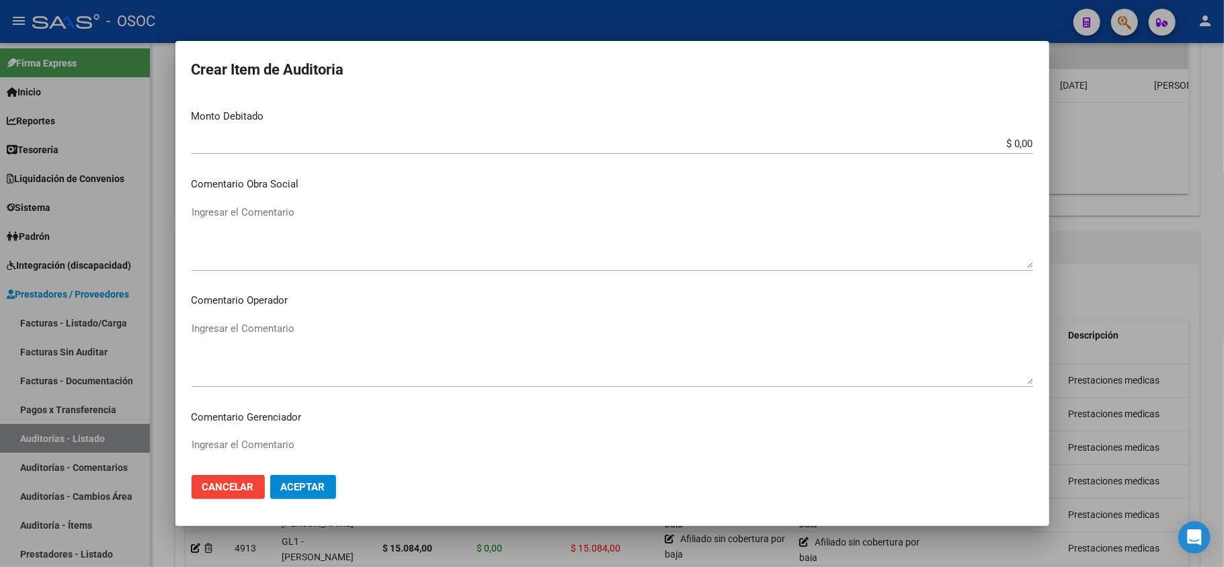
scroll to position [627, 0]
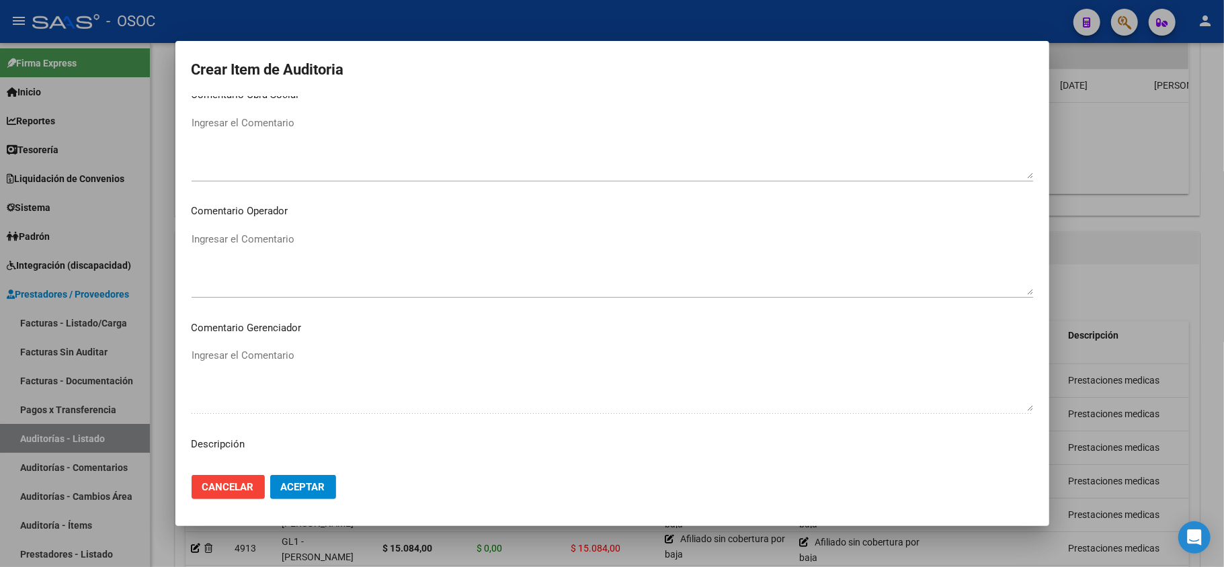
click at [267, 234] on textarea "Ingresar el Comentario" at bounding box center [613, 263] width 842 height 63
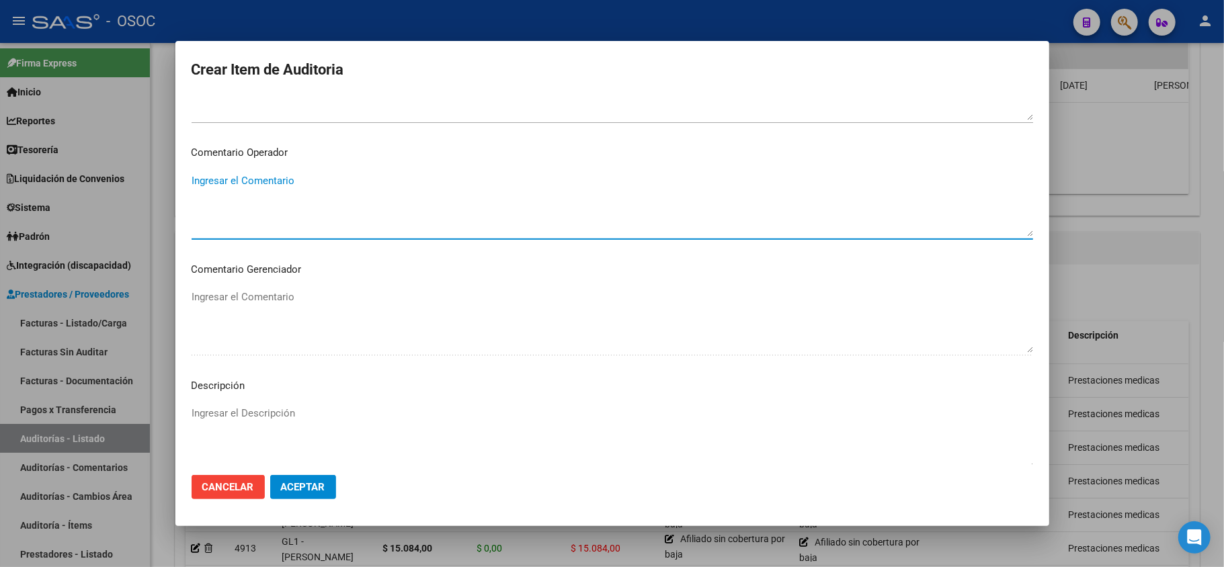
scroll to position [717, 0]
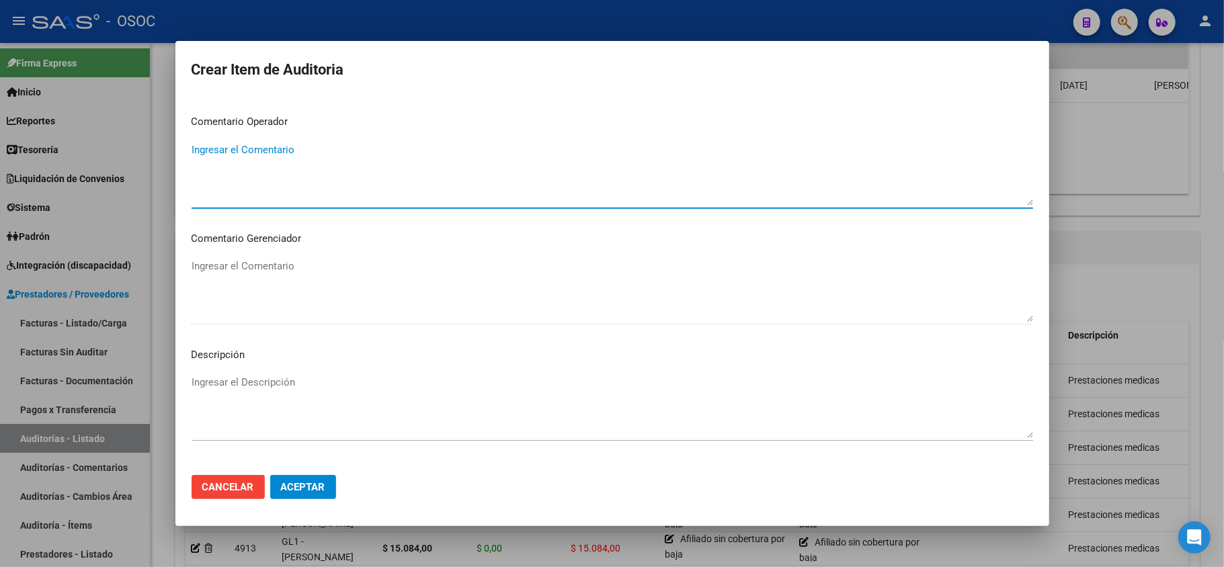
click at [218, 385] on textarea "Ingresar el Descripción" at bounding box center [613, 406] width 842 height 63
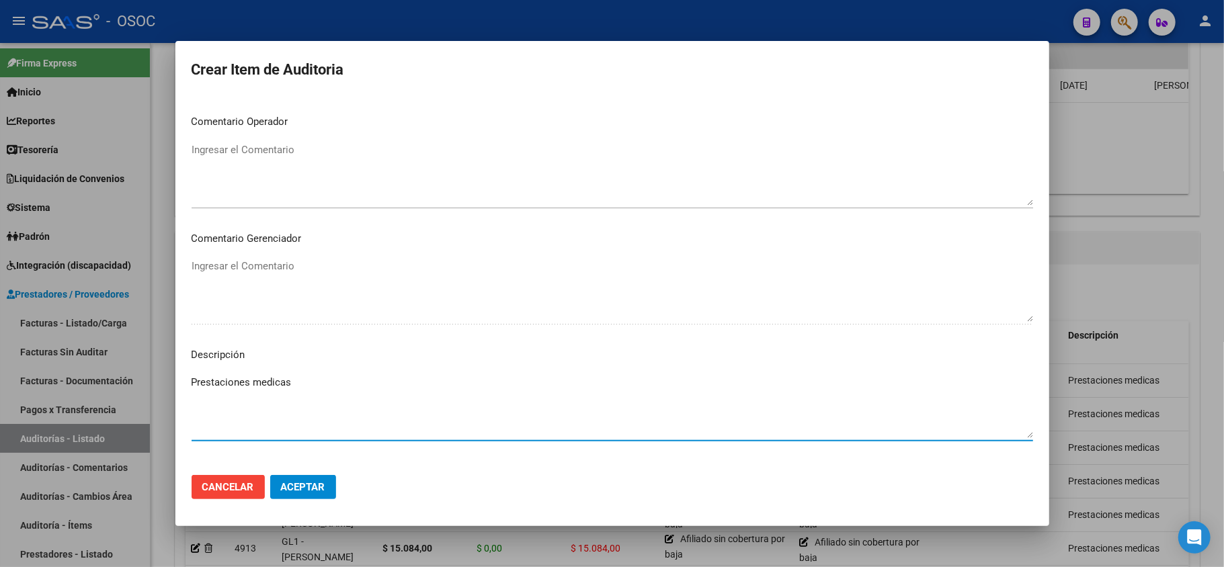
type textarea "Prestaciones medicas"
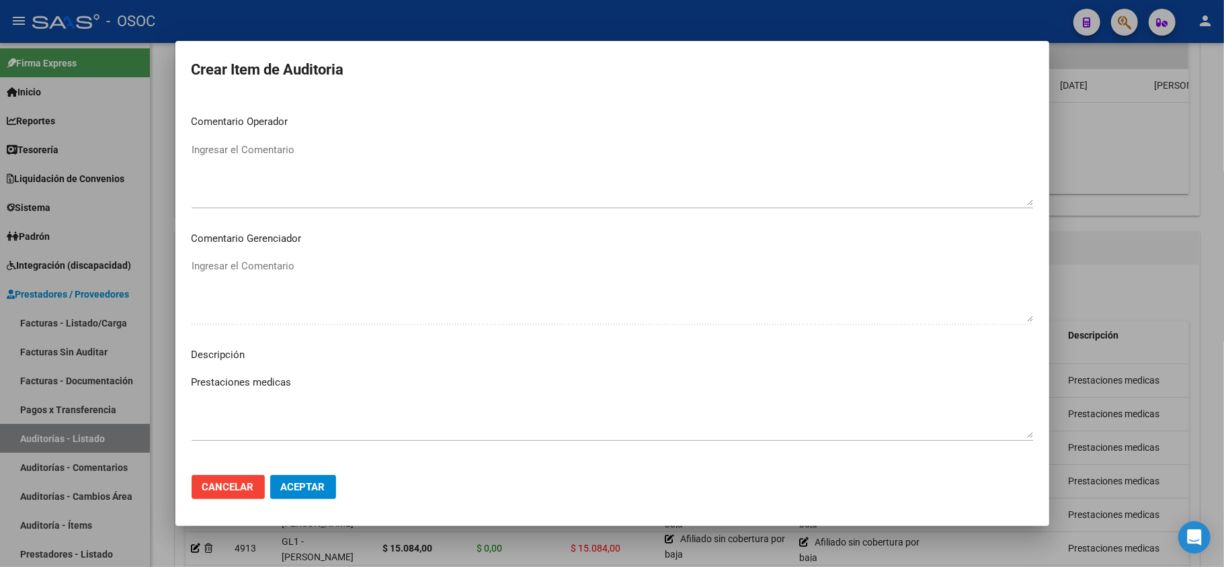
scroll to position [842, 0]
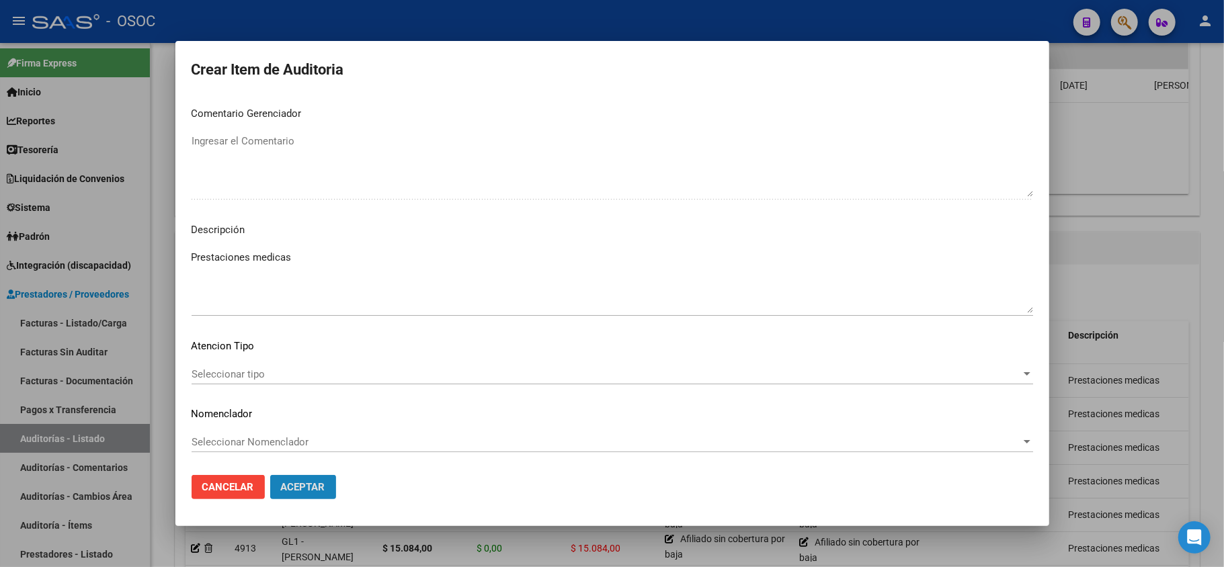
click at [292, 493] on span "Aceptar" at bounding box center [303, 487] width 44 height 12
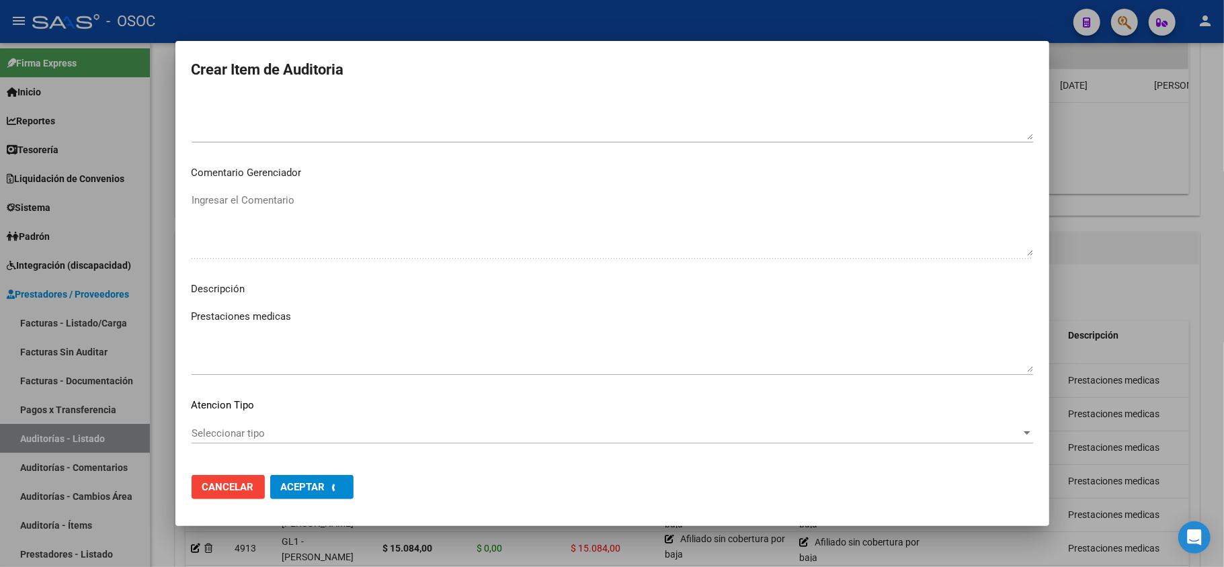
scroll to position [753, 0]
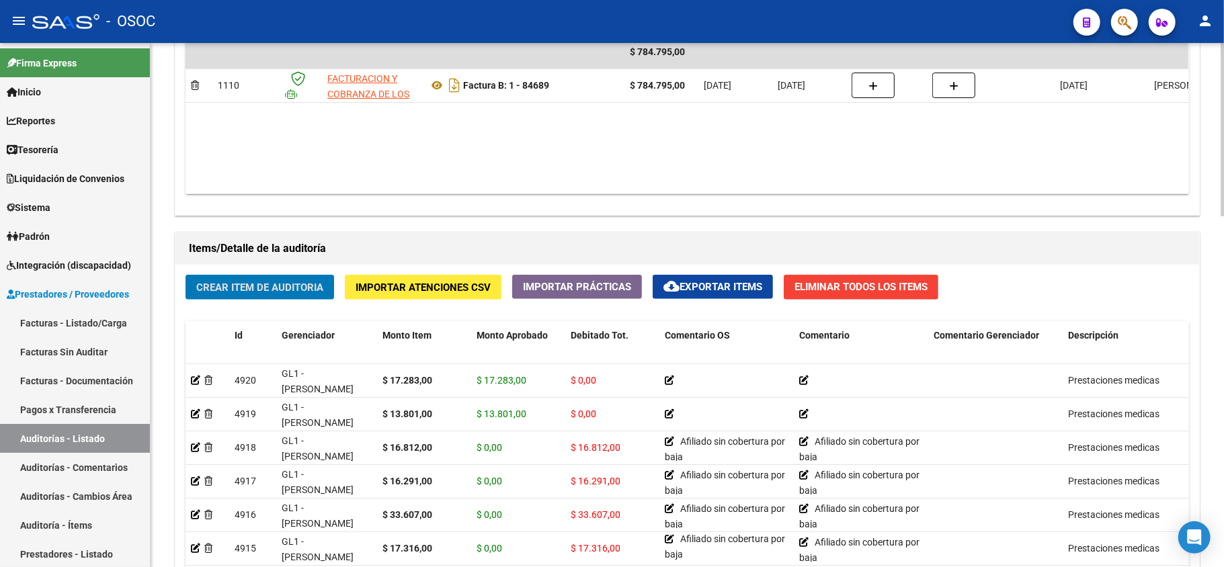
click at [264, 294] on button "Crear Item de Auditoria" at bounding box center [260, 287] width 149 height 25
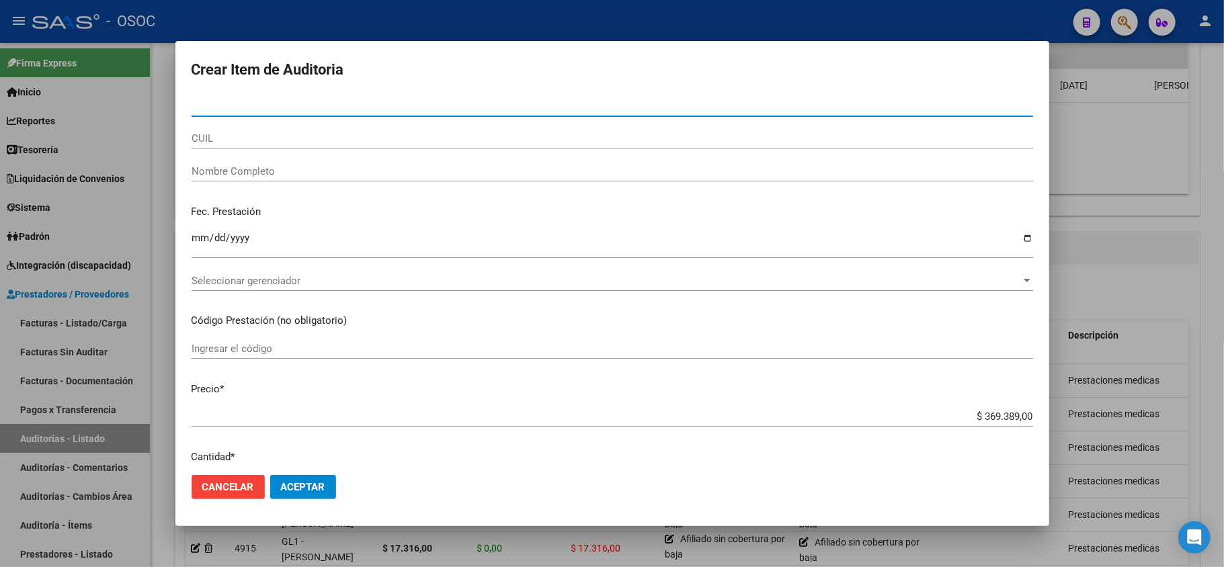
paste input "50970013"
type input "50970013"
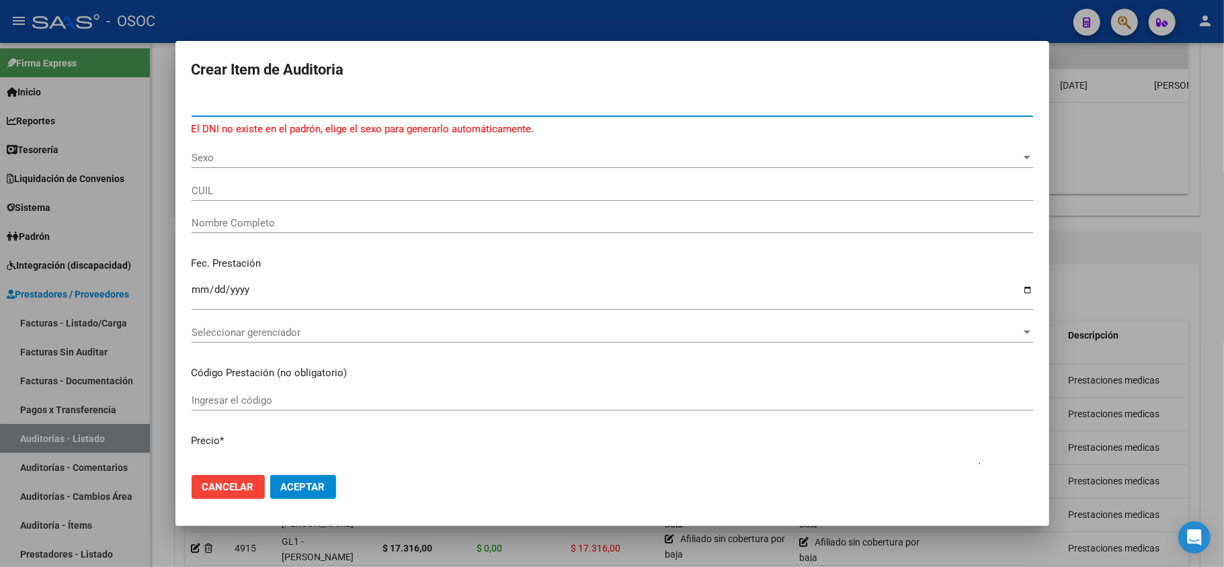
paste input "50970013"
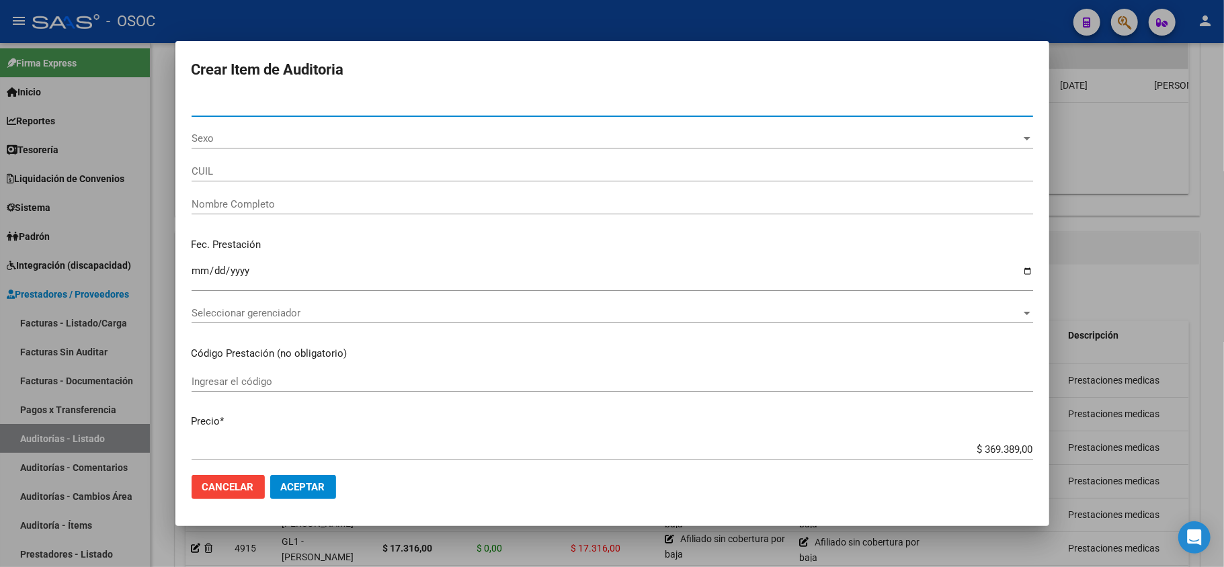
type input "50970013"
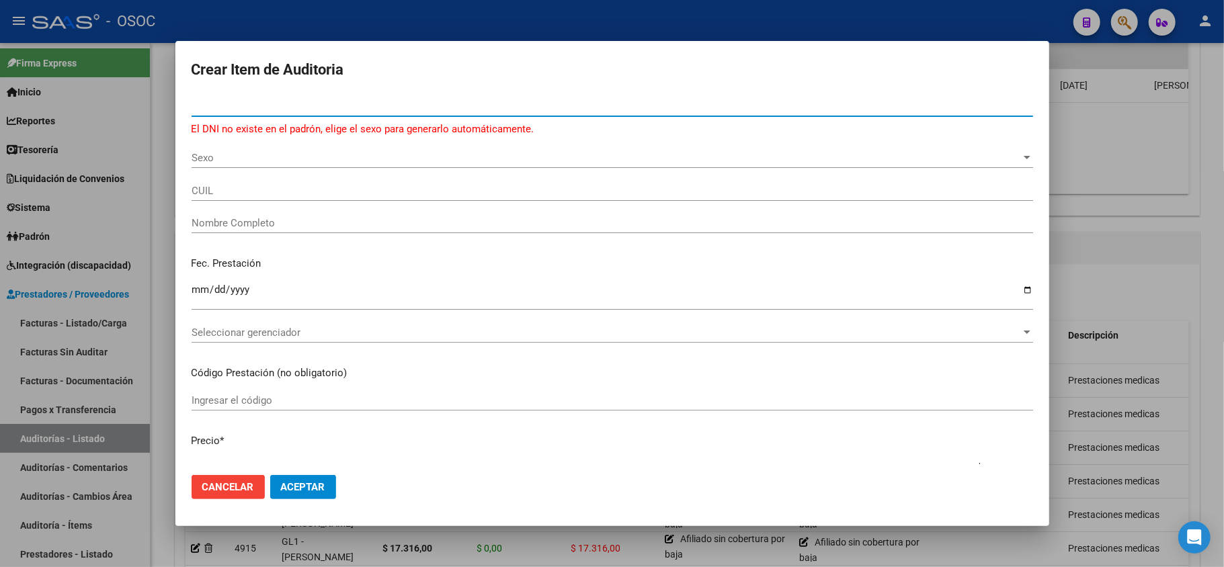
paste input "50970013"
type input "50970013"
drag, startPoint x: 248, startPoint y: 103, endPoint x: 189, endPoint y: 106, distance: 59.3
click at [189, 106] on mat-dialog-content "50970013 Nro Documento El DNI no existe en el padrón, elige el sexo para genera…" at bounding box center [612, 280] width 874 height 369
click at [216, 191] on input "CUIL" at bounding box center [613, 191] width 842 height 12
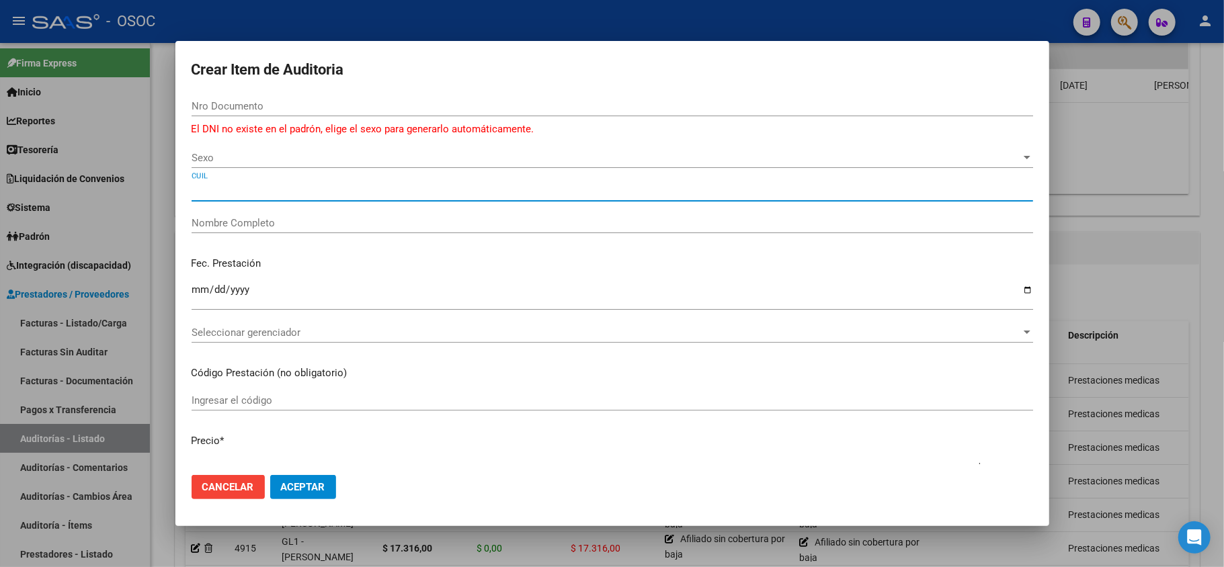
paste input "27509700139"
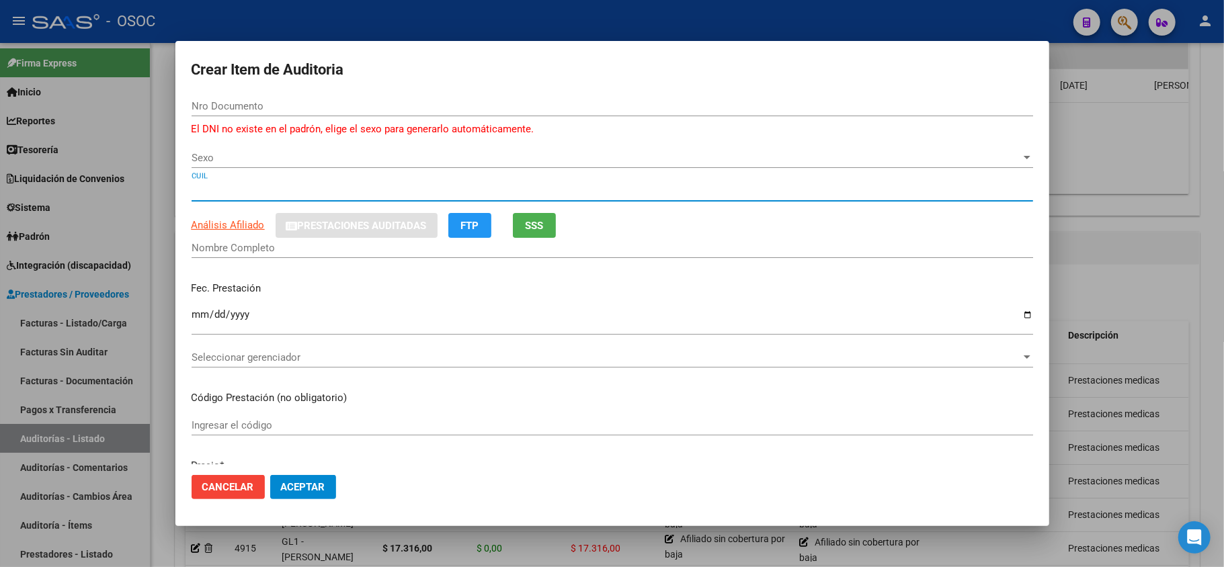
type input "27509700139"
type input "50970013"
type input "[PERSON_NAME] [PERSON_NAME]"
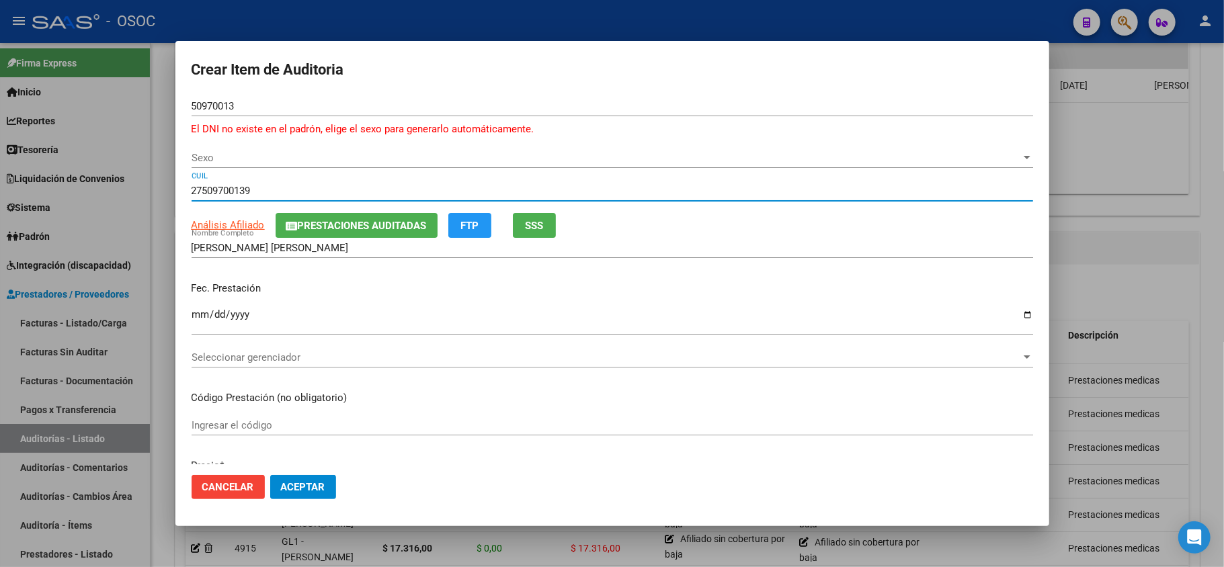
type input "27509700139"
click at [211, 104] on input "50970013" at bounding box center [613, 106] width 842 height 12
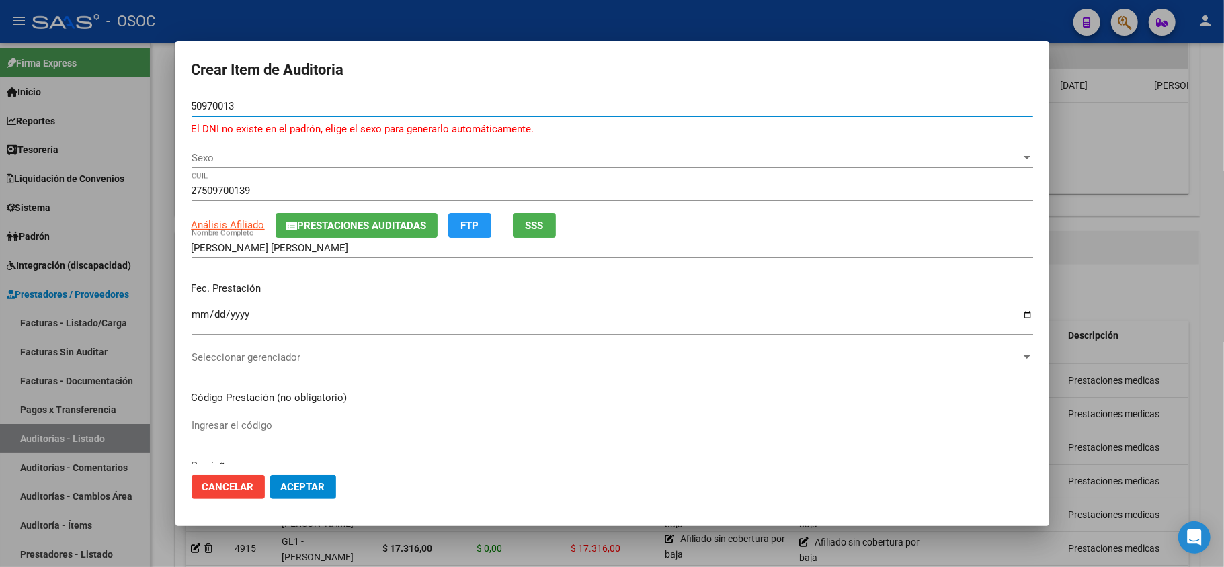
click at [211, 104] on input "50970013" at bounding box center [613, 106] width 842 height 12
click at [804, 243] on input "[PERSON_NAME] [PERSON_NAME]" at bounding box center [613, 248] width 842 height 12
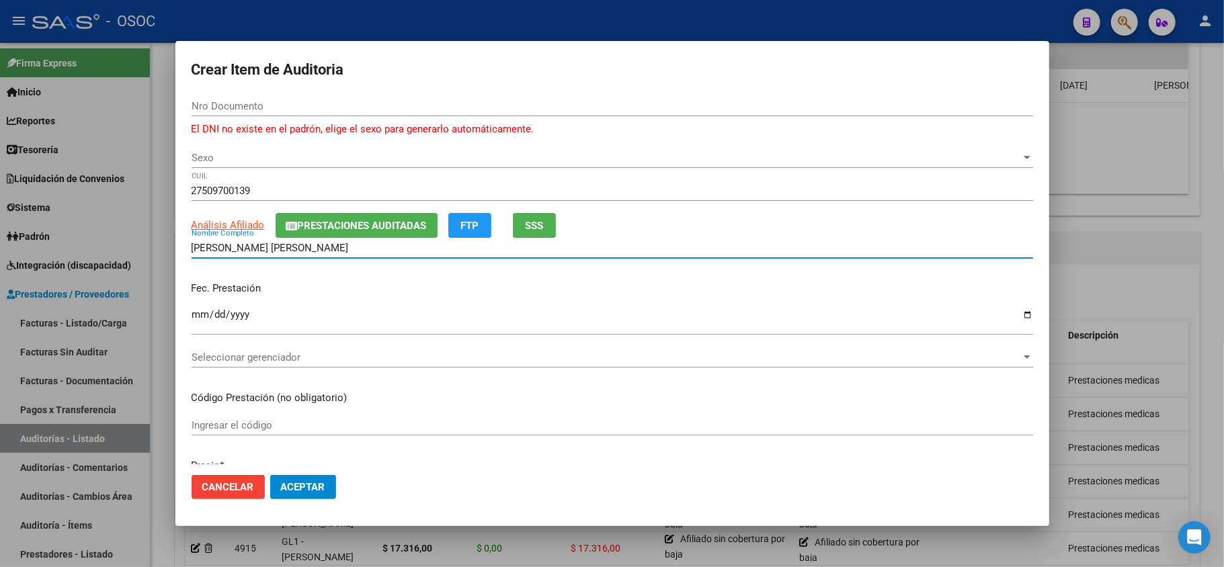
click at [637, 122] on div "Nro Documento" at bounding box center [613, 112] width 842 height 33
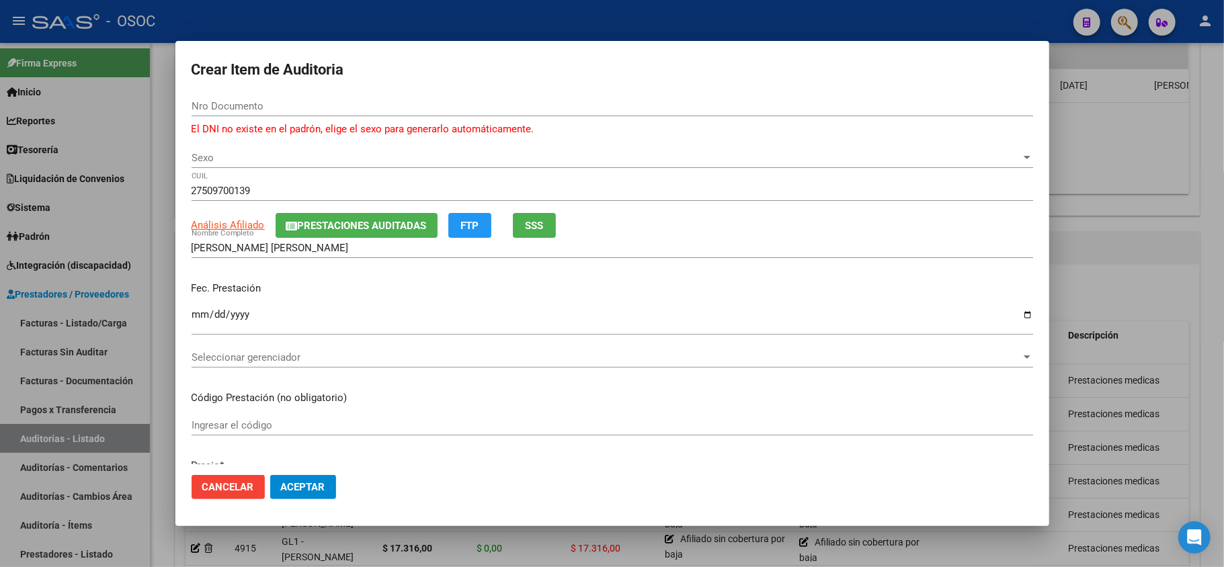
click at [625, 304] on div "Fec. Prestación Ingresar la fecha" at bounding box center [613, 309] width 842 height 77
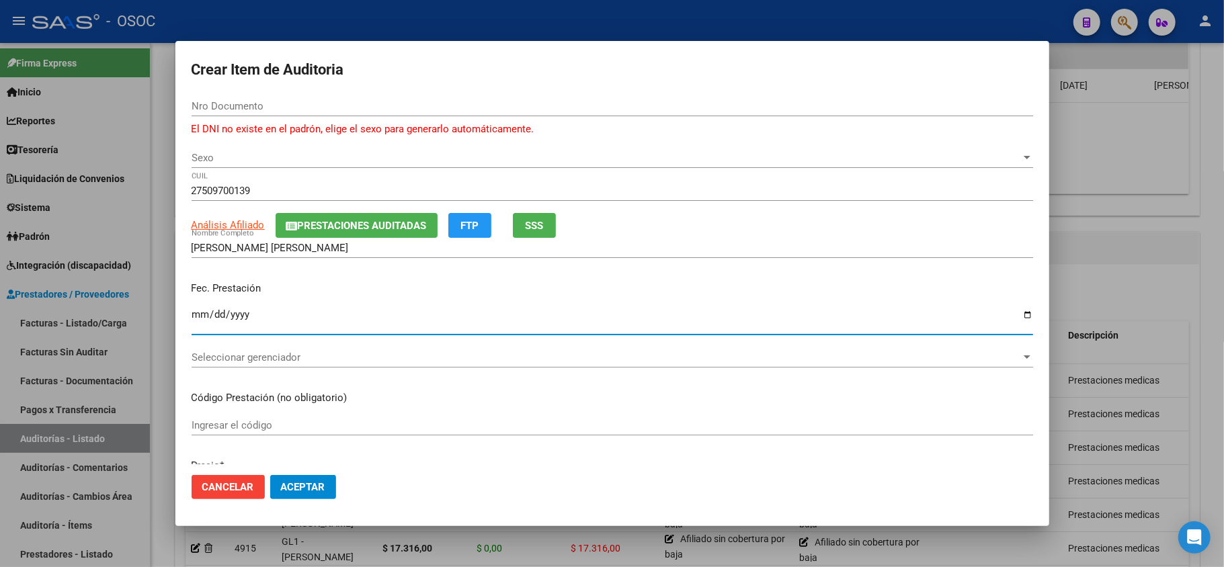
click at [200, 318] on input "Ingresar la fecha" at bounding box center [613, 320] width 842 height 22
type input "[DATE]"
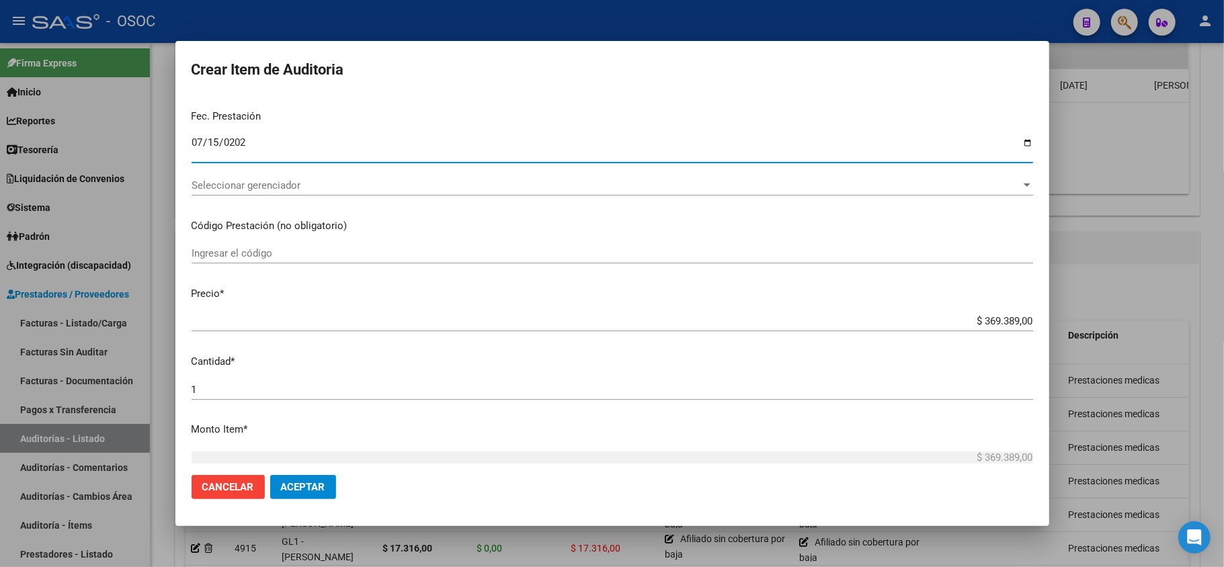
scroll to position [179, 0]
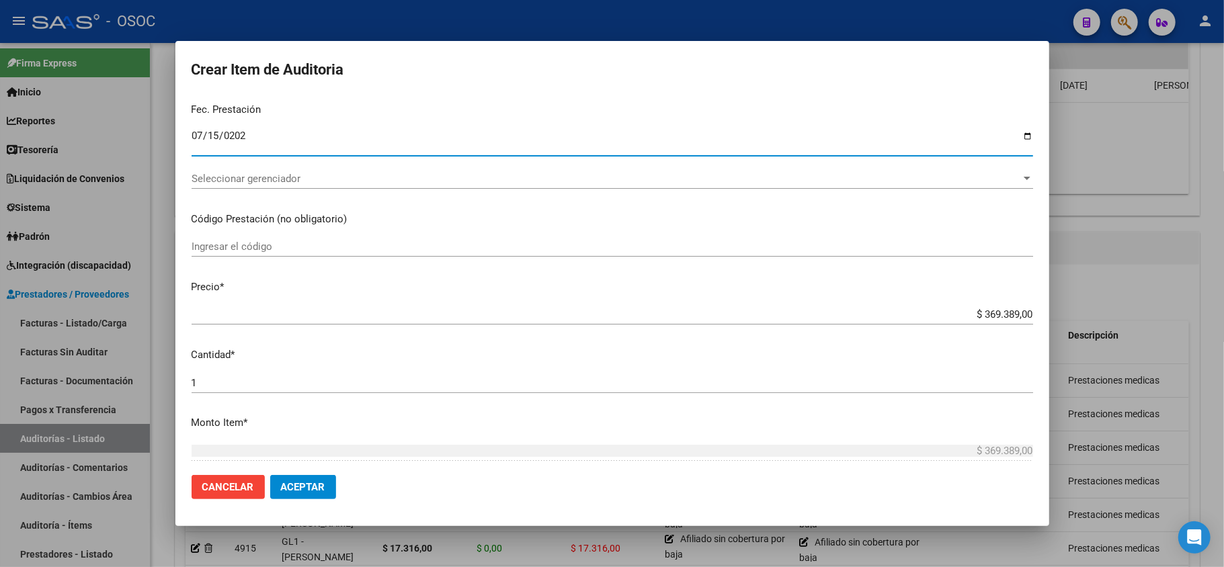
click at [971, 315] on input "$ 369.389,00" at bounding box center [613, 315] width 842 height 12
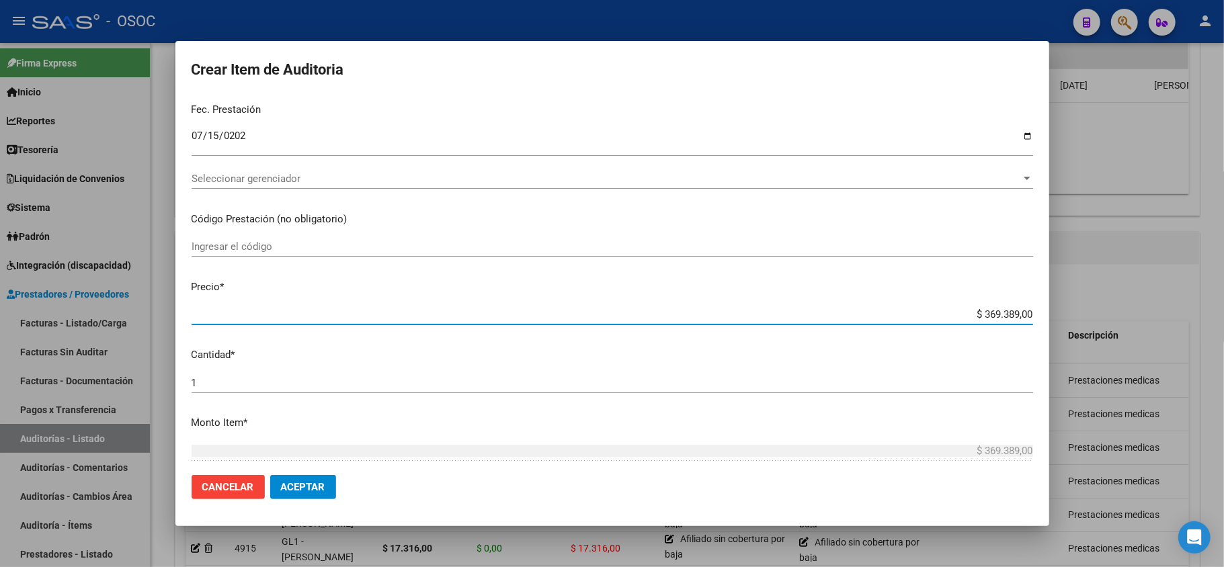
click at [971, 315] on input "$ 369.389,00" at bounding box center [613, 315] width 842 height 12
paste input "35475.00"
type input "$ 35.475,00"
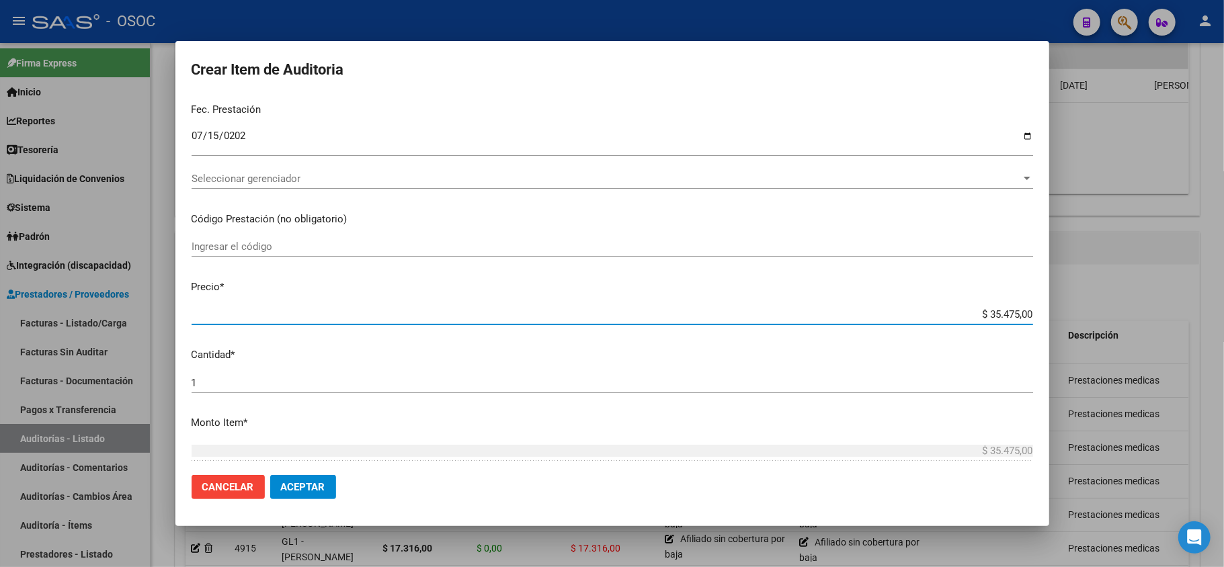
scroll to position [269, 0]
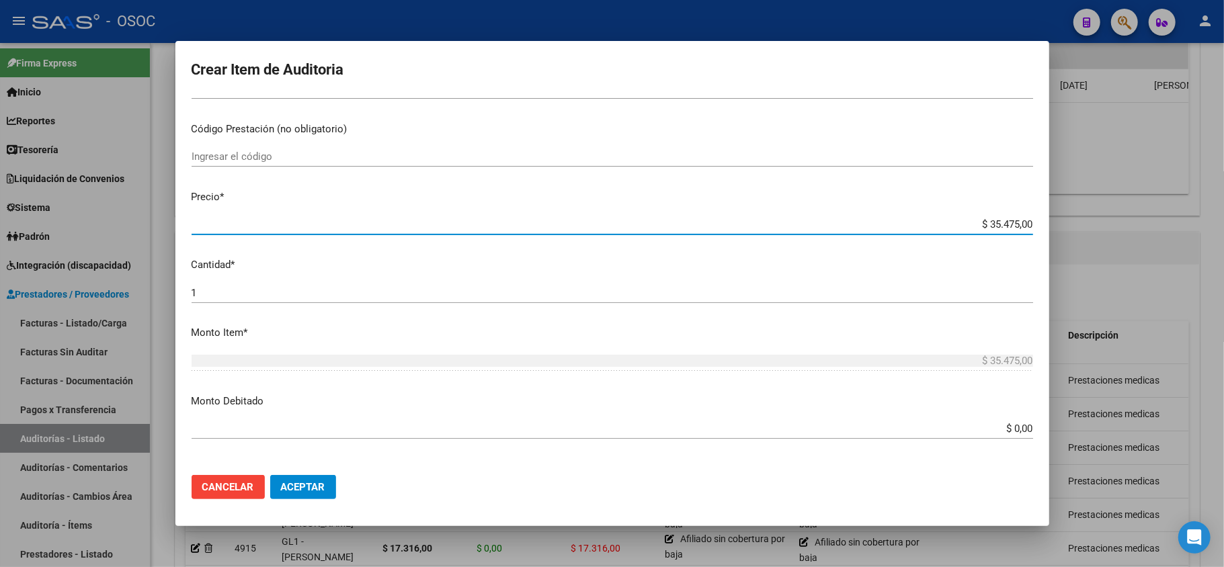
type input "$ 35.475,00"
click at [1008, 432] on input "$ 0,00" at bounding box center [613, 429] width 842 height 12
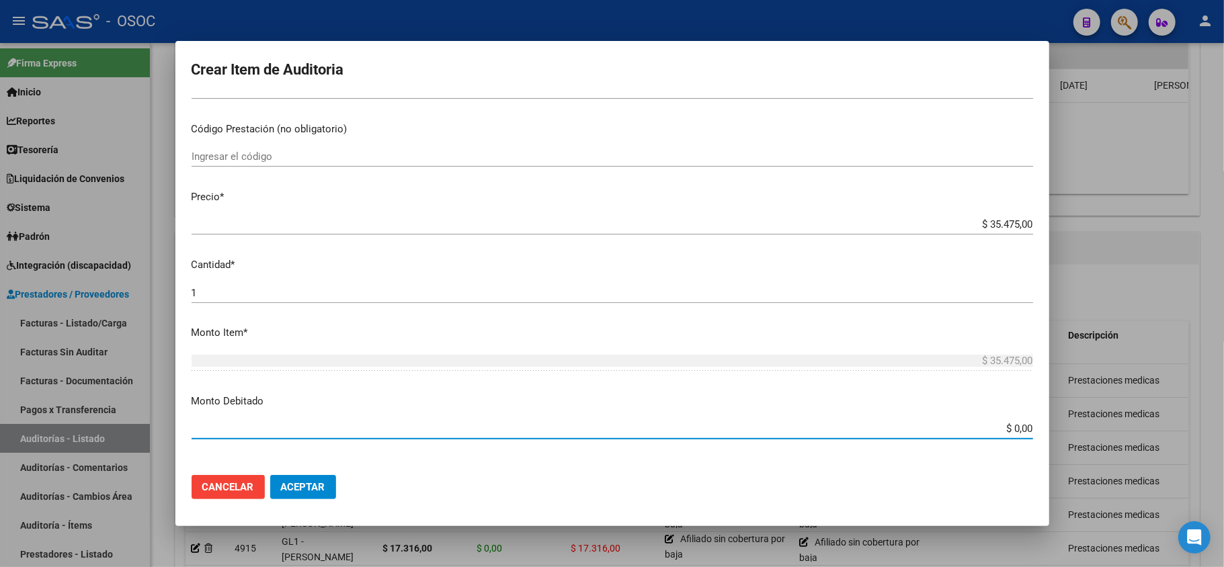
click at [1008, 432] on input "$ 0,00" at bounding box center [613, 429] width 842 height 12
paste input "35475."
type input "$ 35.475,00"
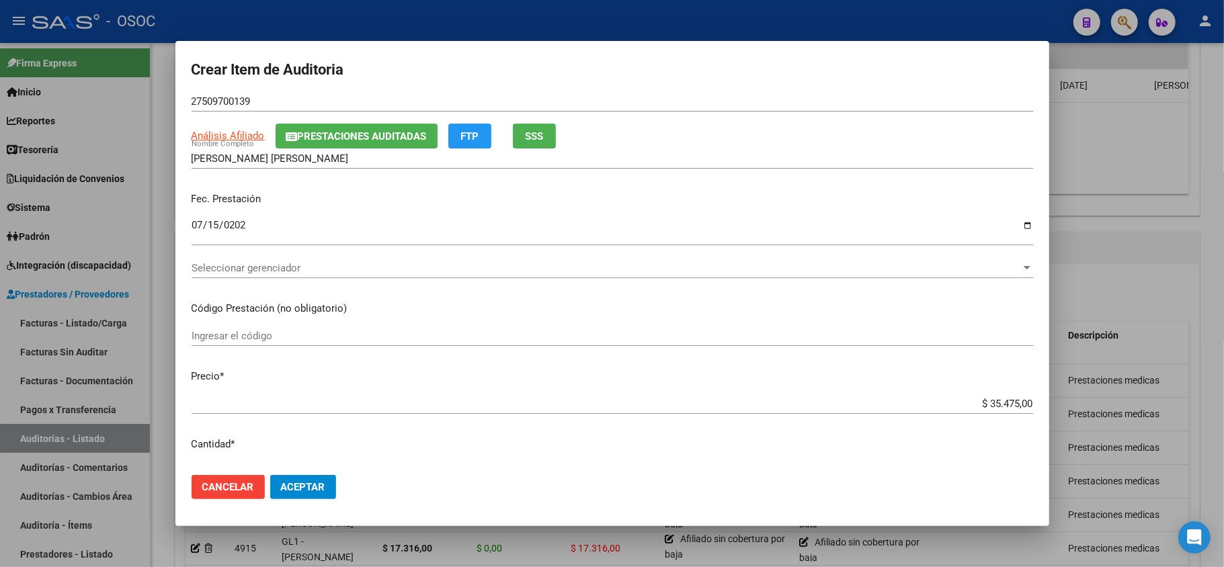
scroll to position [179, 0]
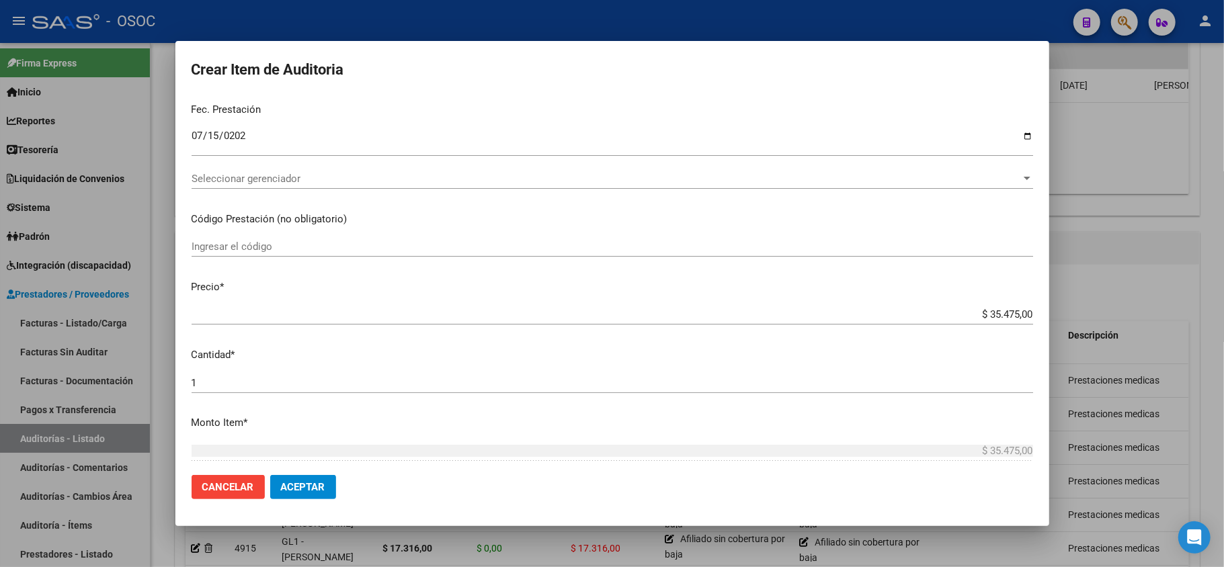
click at [303, 179] on span "Seleccionar gerenciador" at bounding box center [607, 179] width 830 height 12
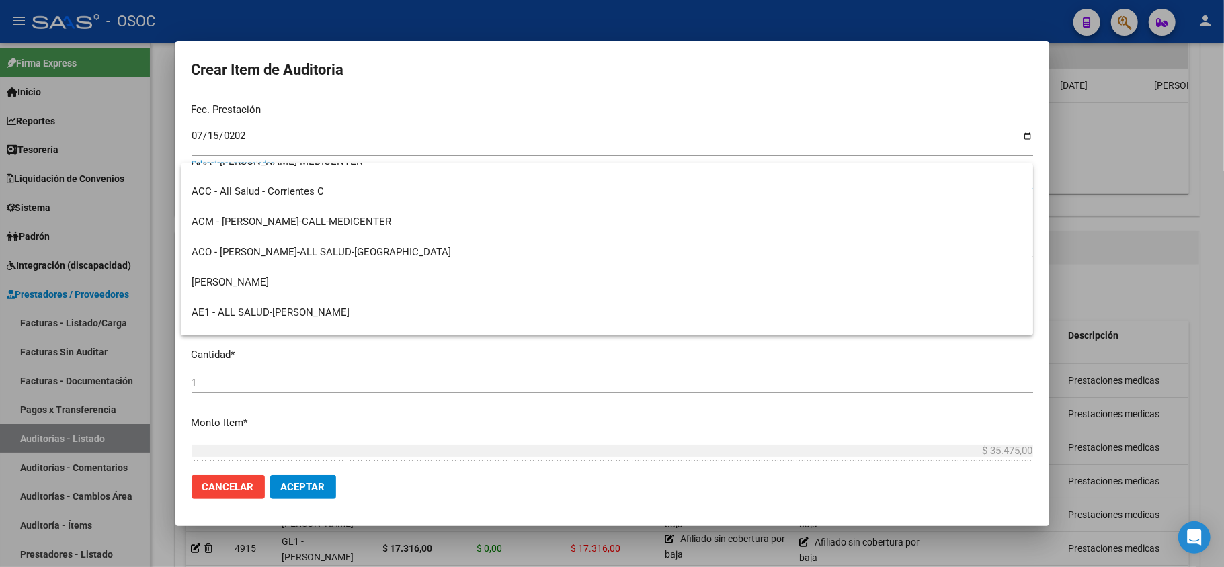
scroll to position [0, 0]
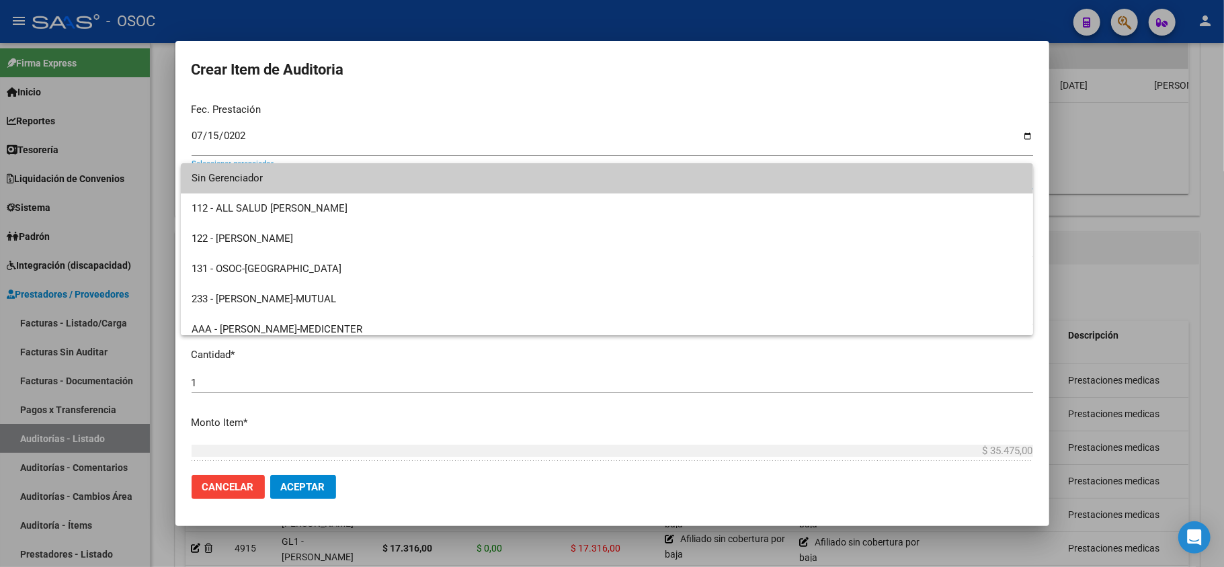
click at [891, 89] on div at bounding box center [612, 283] width 1224 height 567
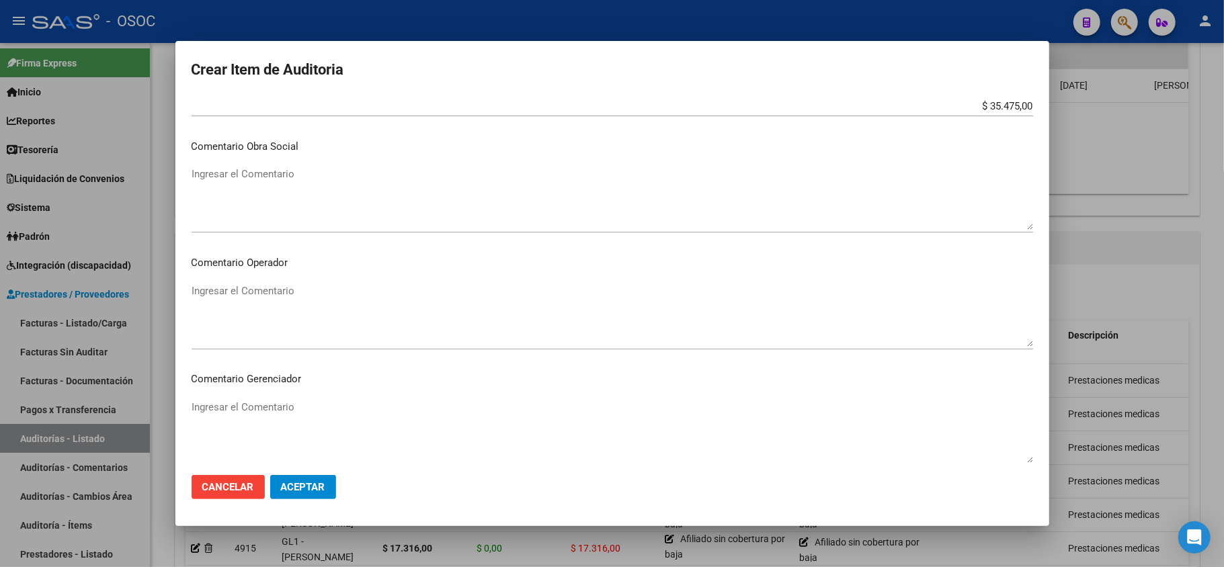
scroll to position [717, 0]
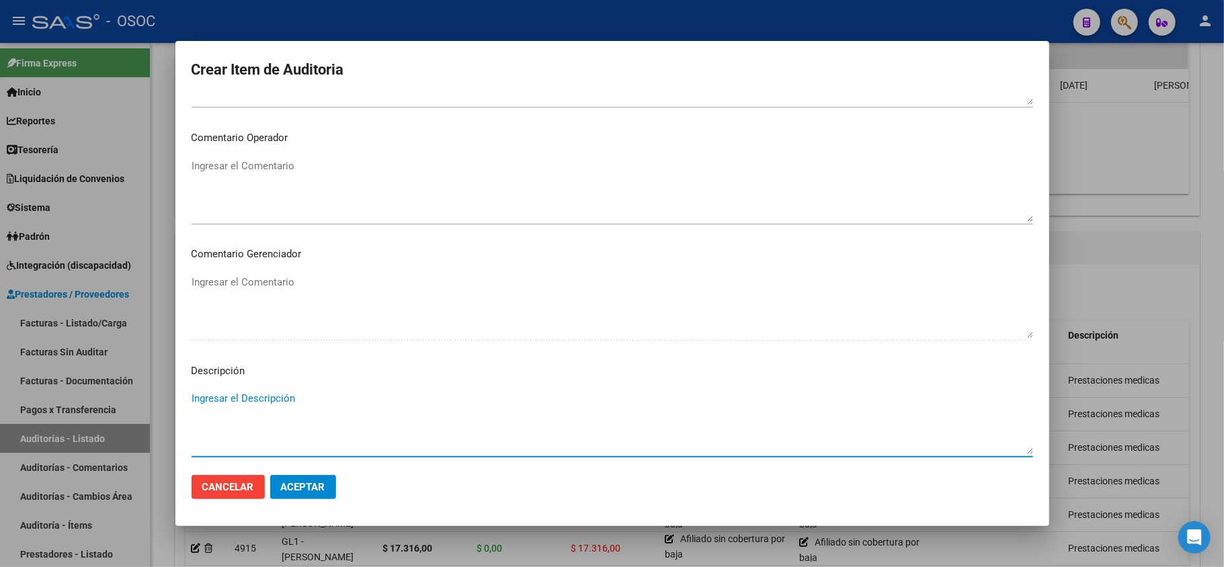
click at [278, 393] on textarea "Ingresar el Descripción" at bounding box center [613, 422] width 842 height 63
type textarea "p"
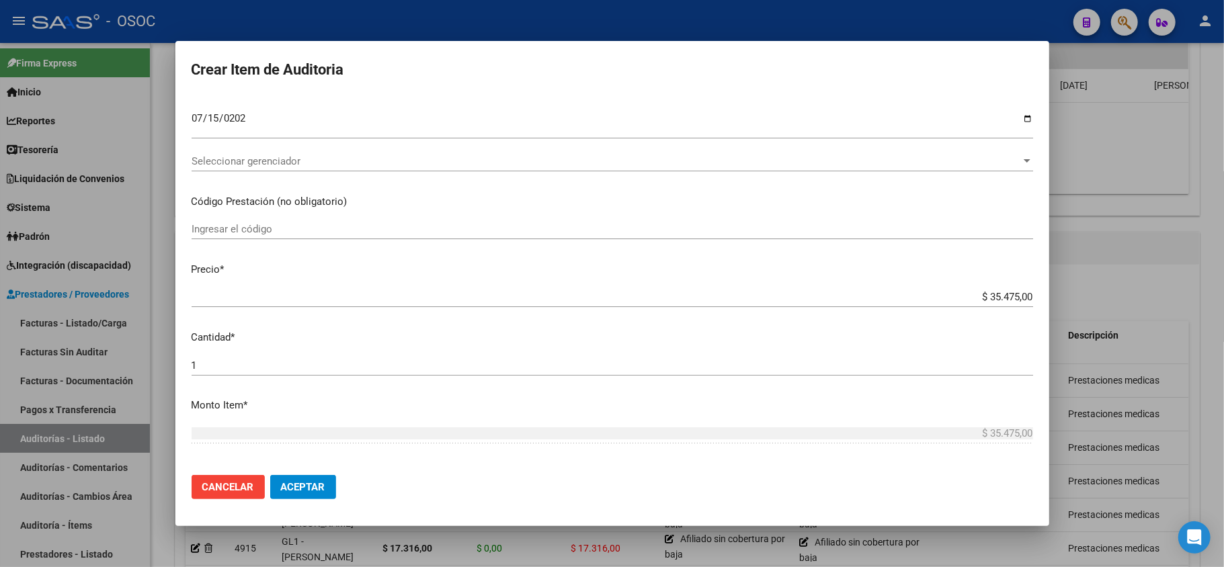
scroll to position [358, 0]
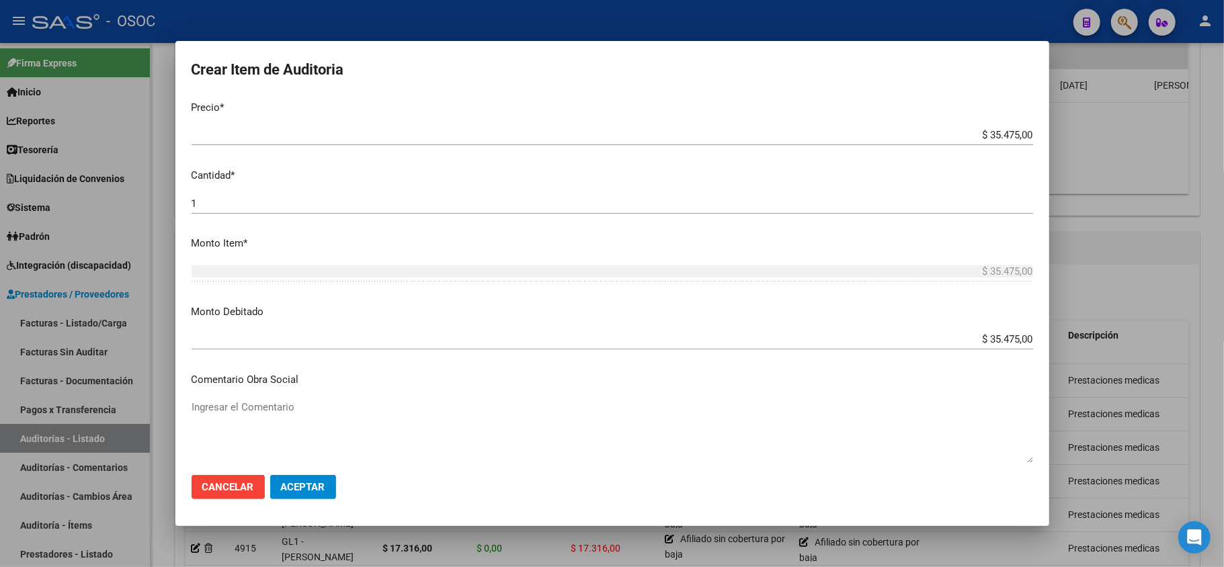
type textarea "Prestaciones medicas"
click at [307, 485] on span "Aceptar" at bounding box center [303, 487] width 44 height 12
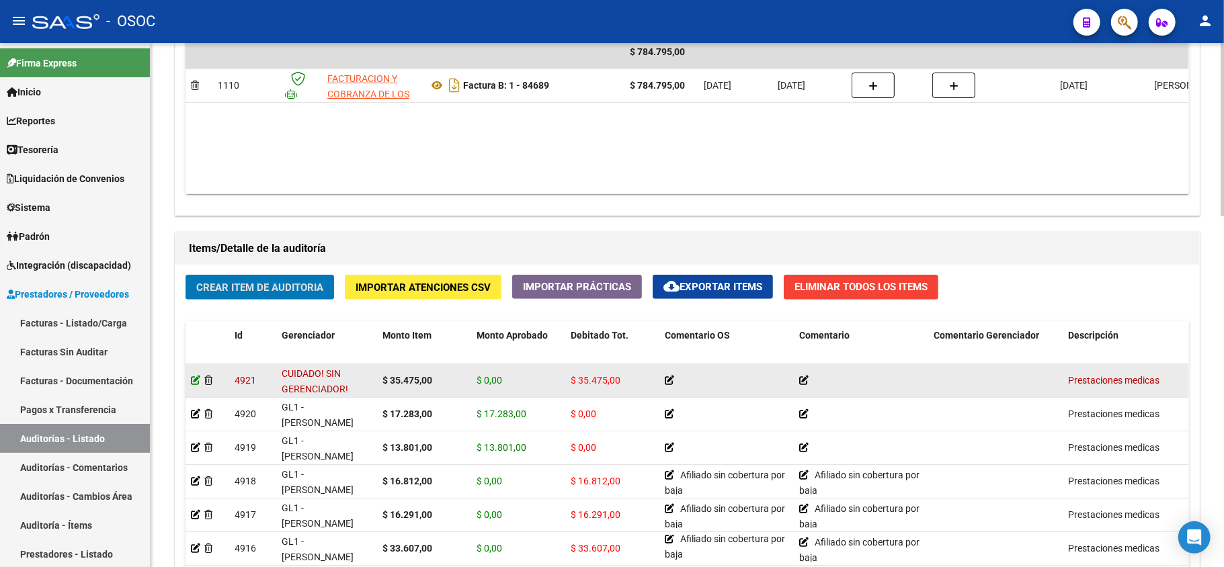
click at [194, 382] on icon at bounding box center [195, 380] width 9 height 9
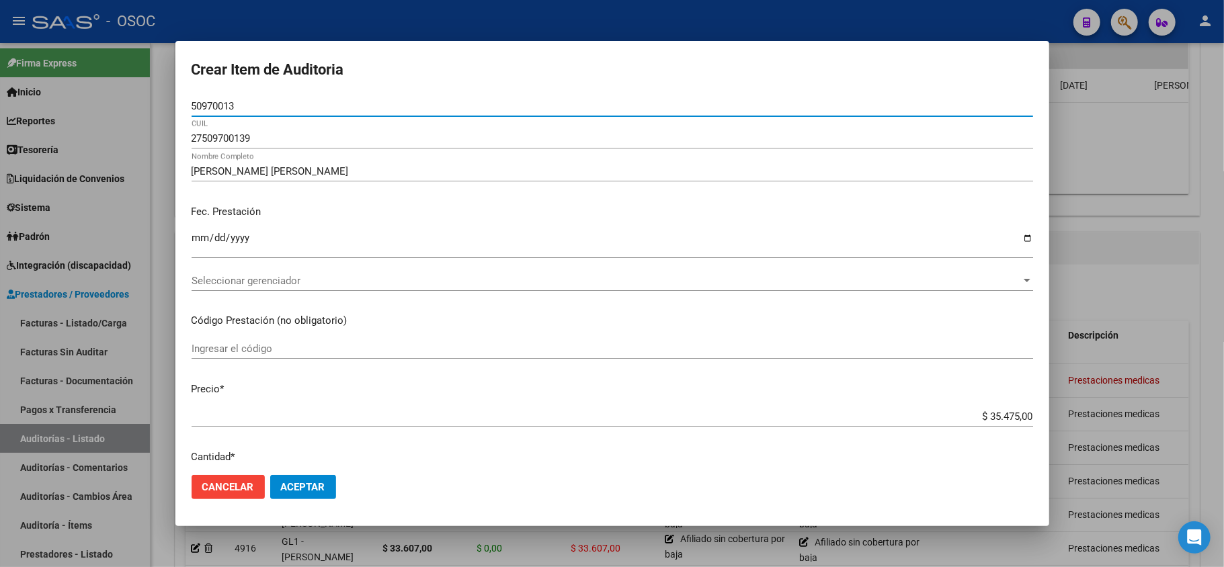
click at [257, 276] on span "Seleccionar gerenciador" at bounding box center [607, 281] width 830 height 12
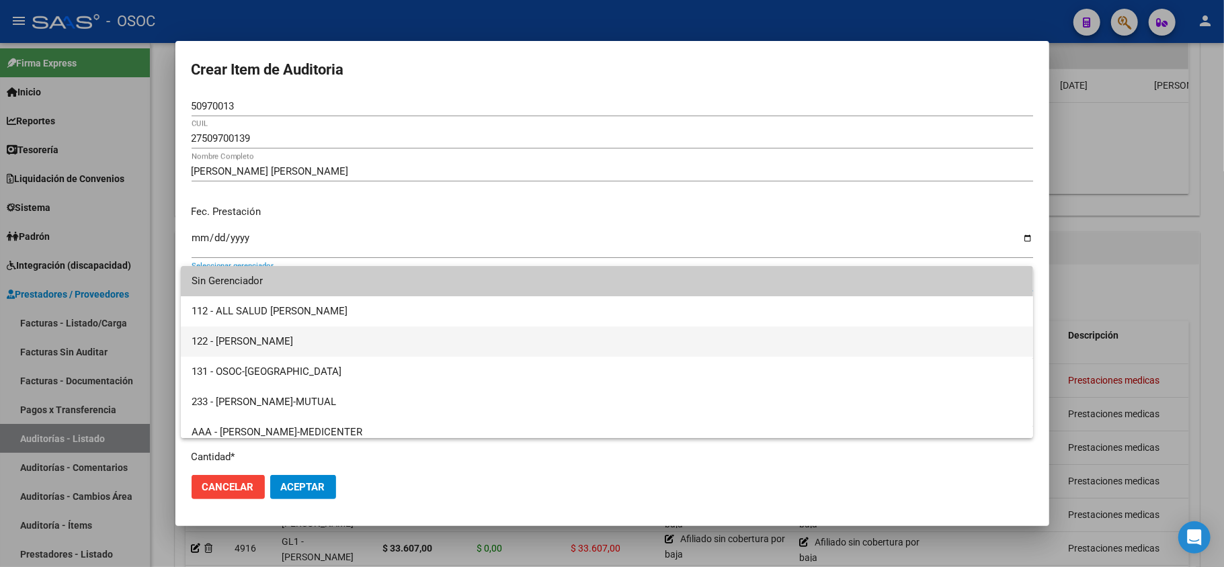
scroll to position [1068, 0]
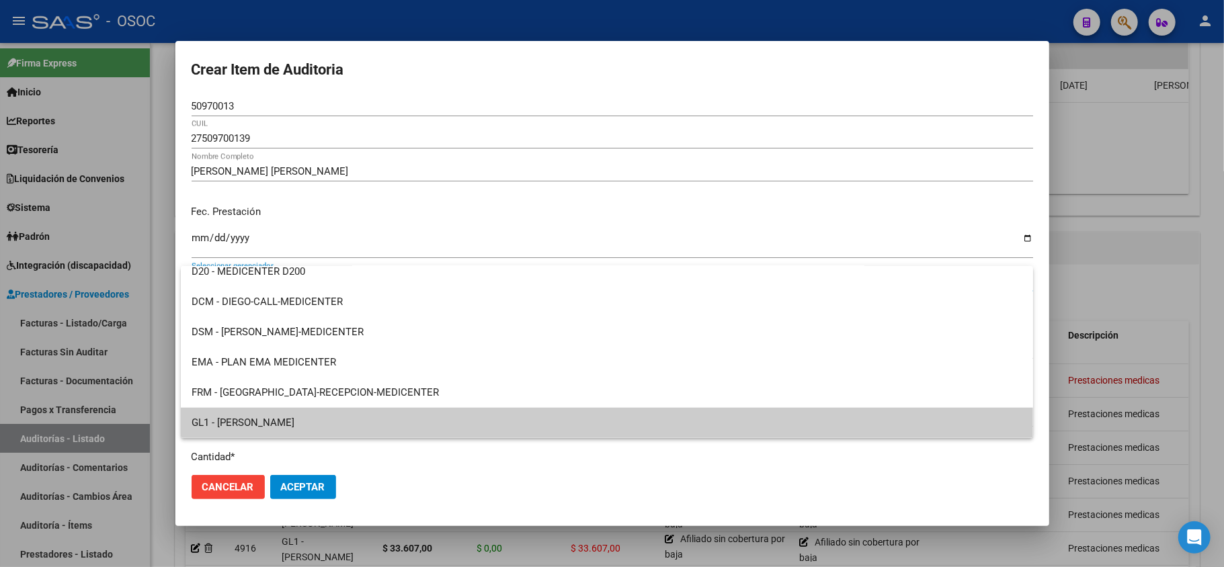
click at [367, 420] on span "GL1 - [PERSON_NAME]" at bounding box center [607, 423] width 831 height 30
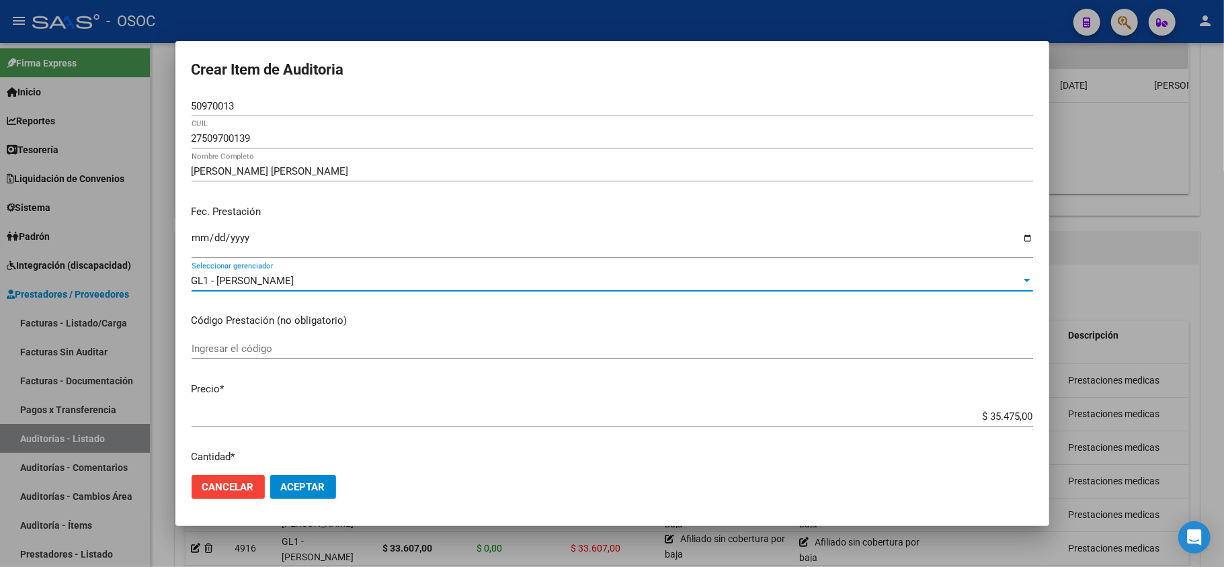
click at [308, 485] on span "Aceptar" at bounding box center [303, 487] width 44 height 12
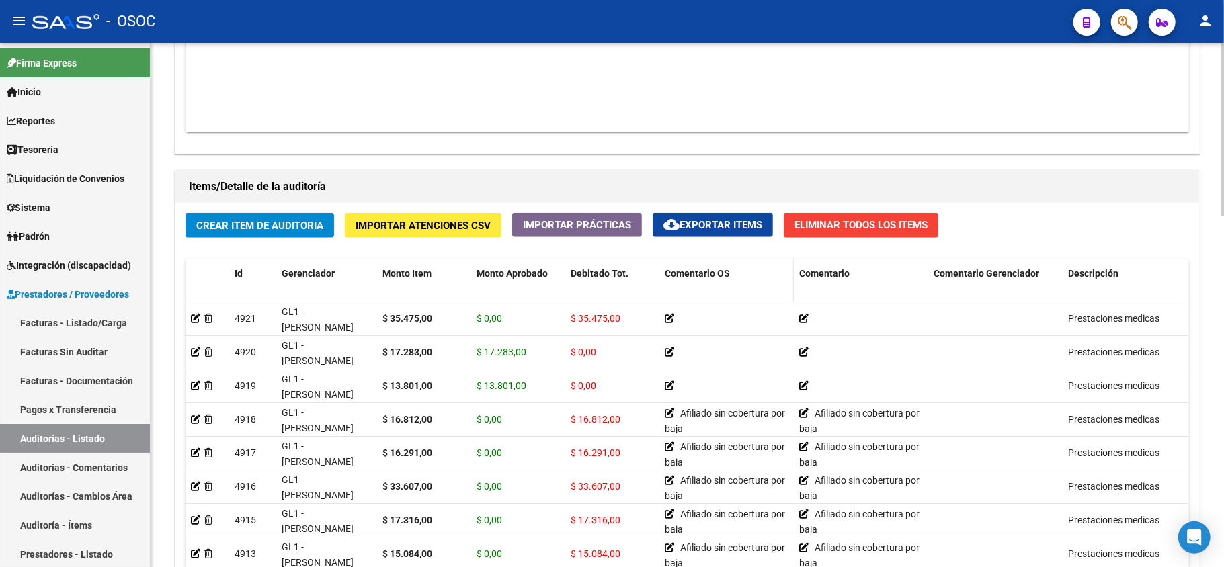
scroll to position [896, 0]
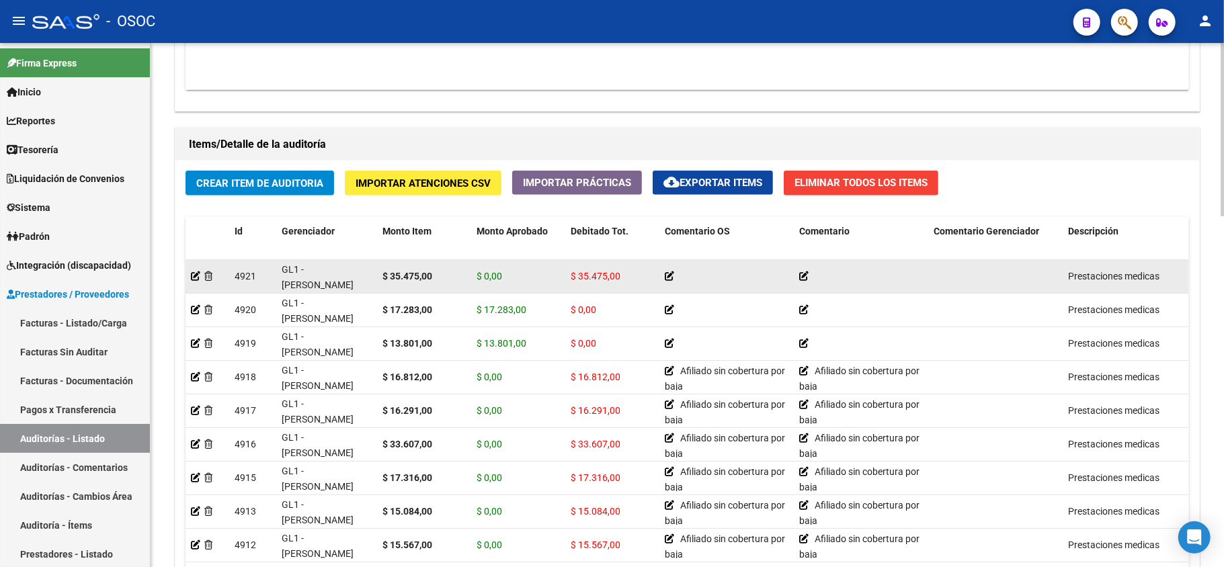
click at [668, 275] on icon at bounding box center [669, 276] width 9 height 9
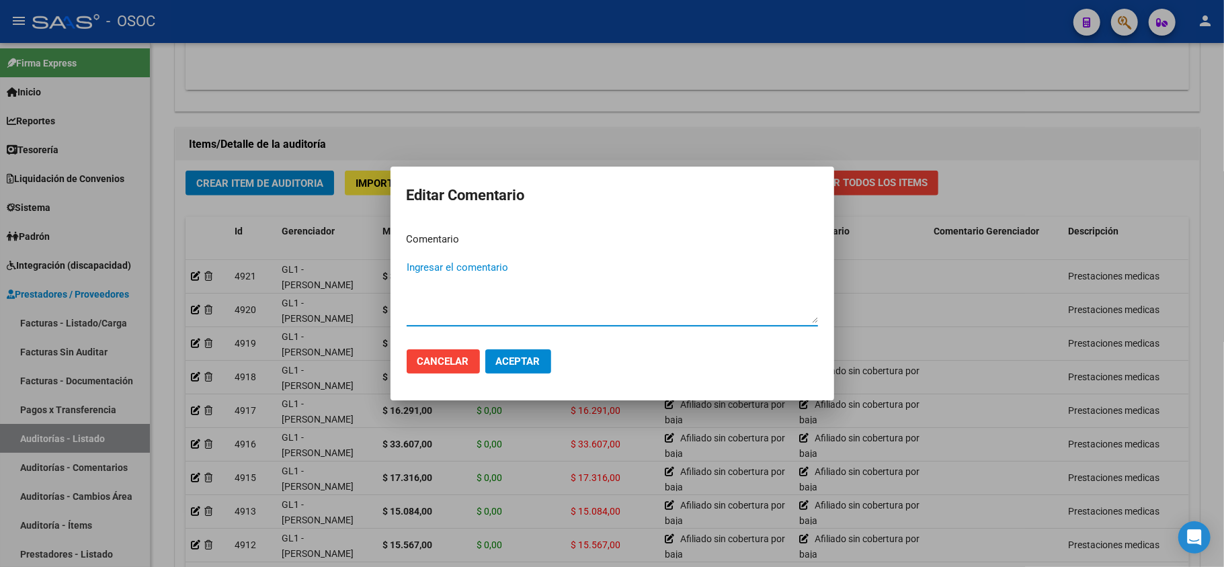
click at [498, 273] on textarea "Ingresar el comentario" at bounding box center [612, 291] width 411 height 63
paste textarea "Afiliado sin cobertura por baja"
type textarea "Afiliado sin cobertura por baja"
click at [528, 358] on span "Aceptar" at bounding box center [518, 362] width 44 height 12
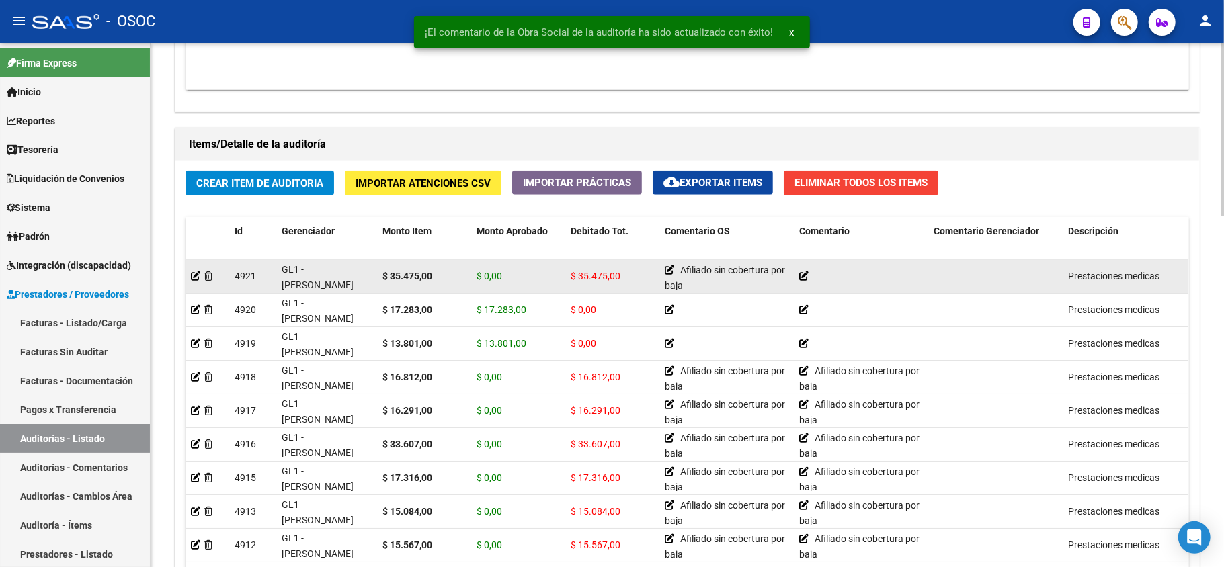
click at [805, 275] on icon at bounding box center [803, 276] width 9 height 9
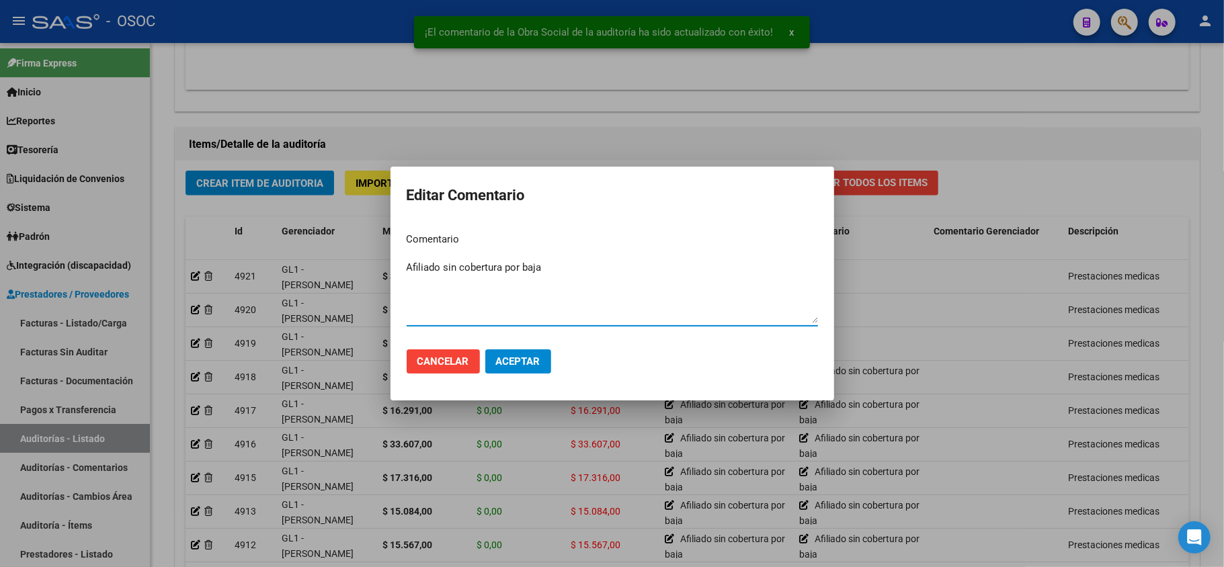
type textarea "Afiliado sin cobertura por baja"
click at [523, 363] on span "Aceptar" at bounding box center [518, 362] width 44 height 12
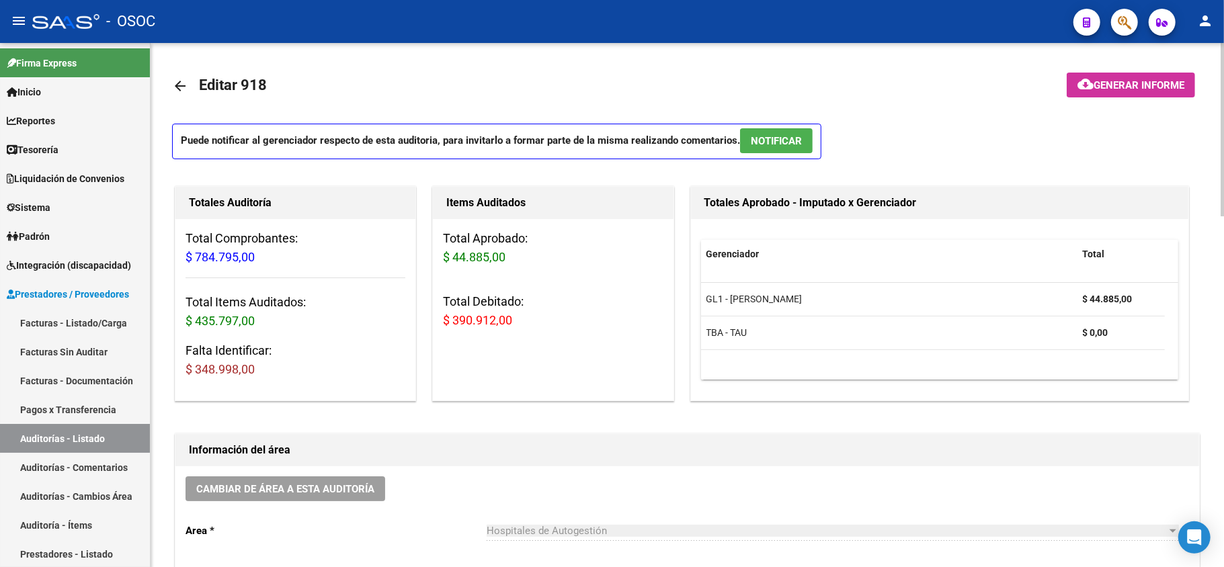
scroll to position [869, 0]
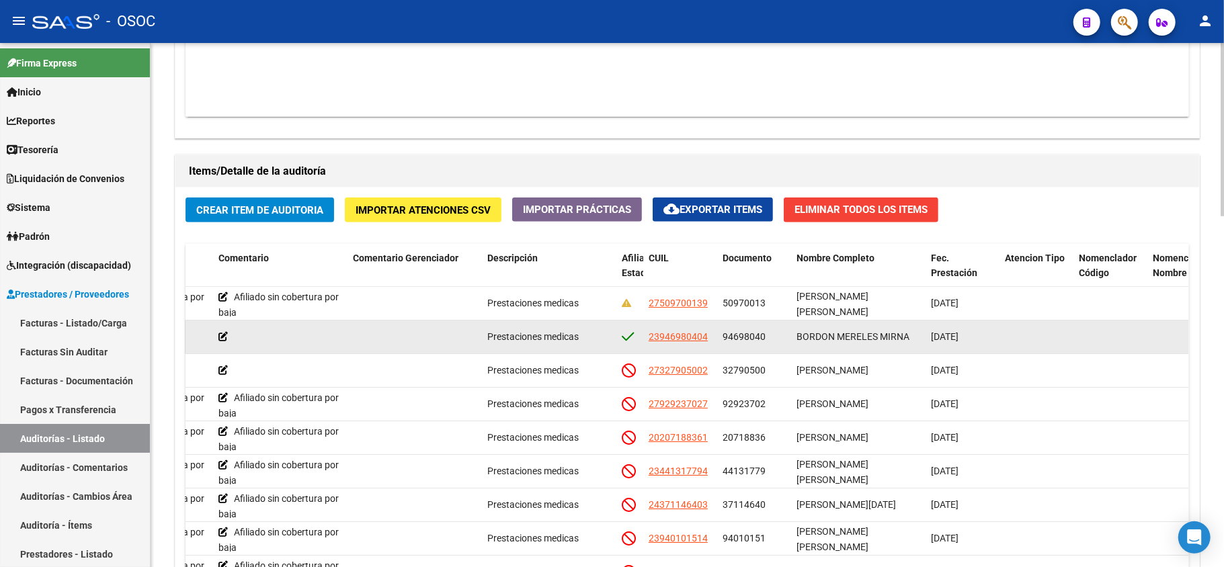
click at [1046, 327] on datatable-body-cell at bounding box center [1037, 337] width 74 height 33
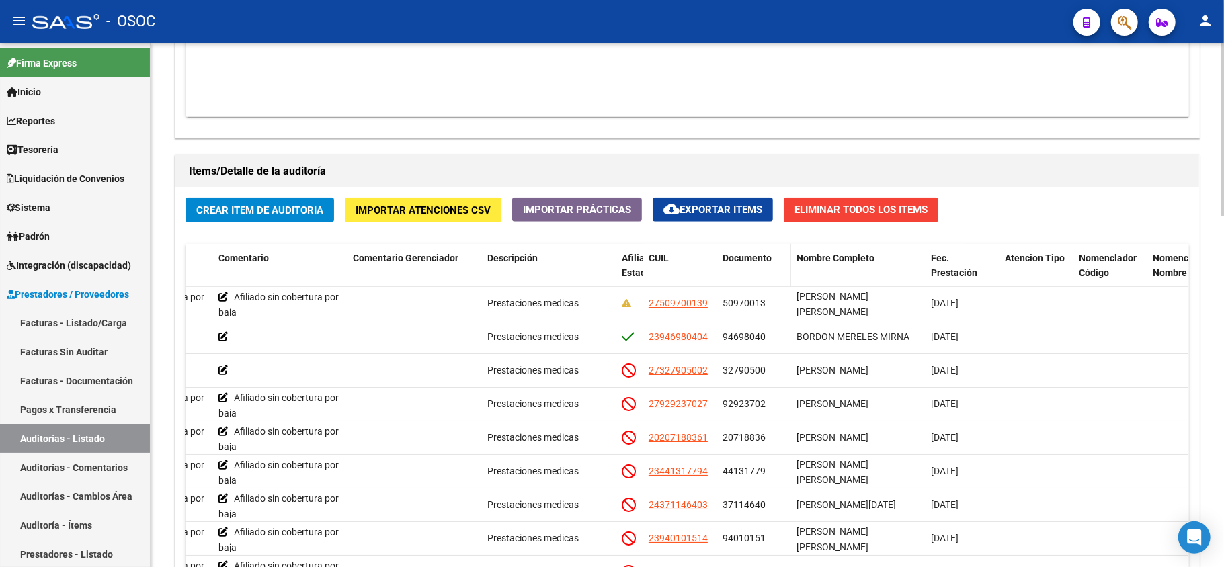
click at [774, 280] on datatable-header-cell "Documento" at bounding box center [754, 273] width 74 height 59
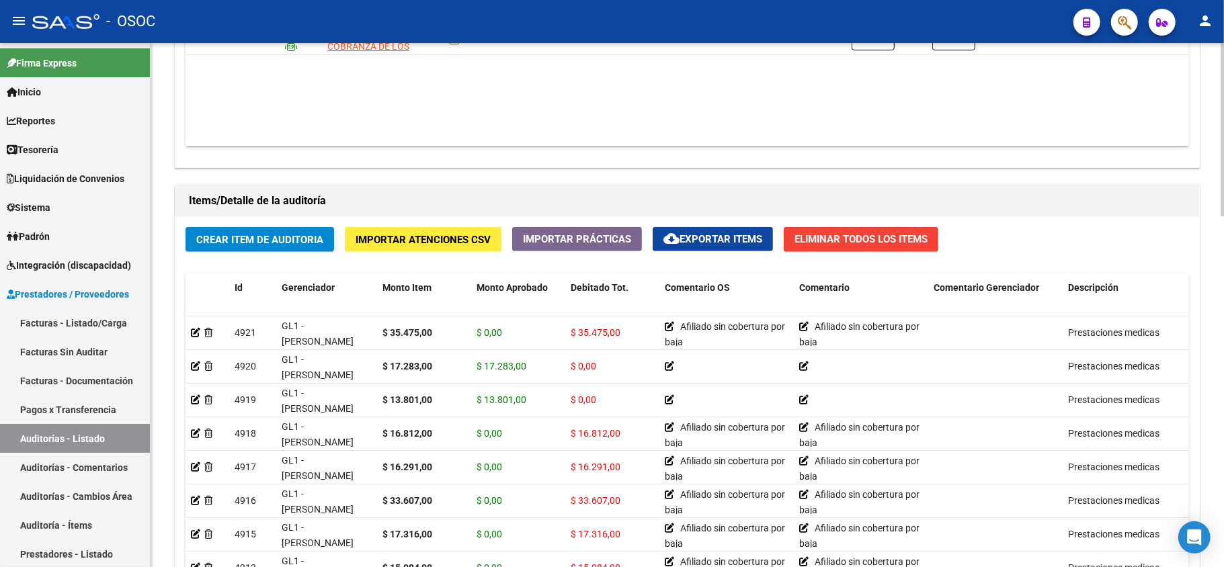
scroll to position [882, 0]
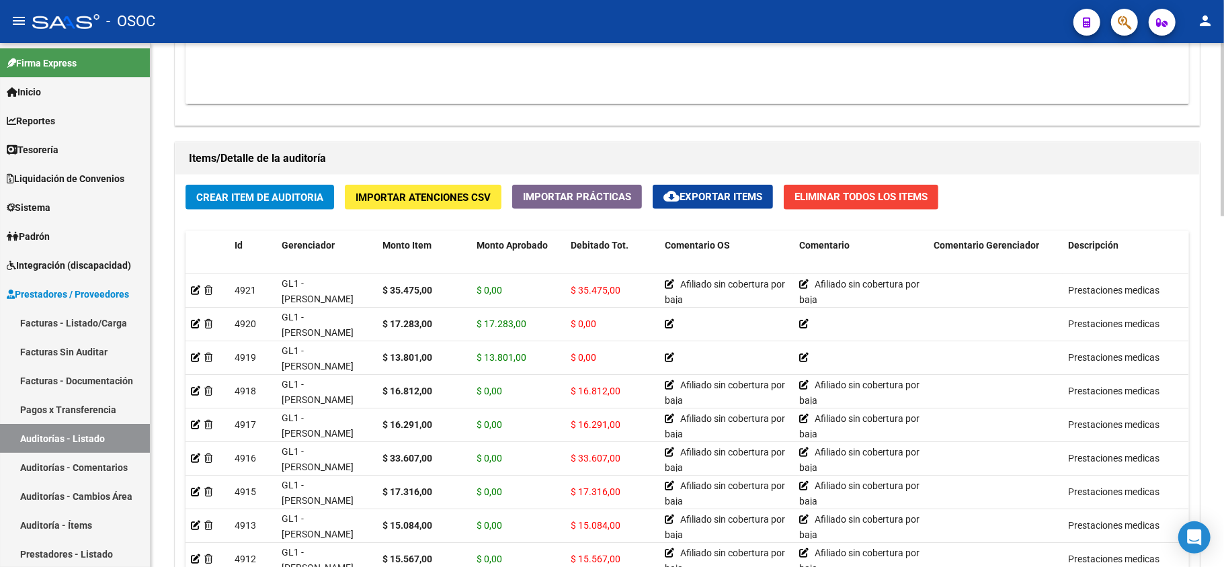
click at [273, 194] on span "Crear Item de Auditoria" at bounding box center [259, 198] width 127 height 12
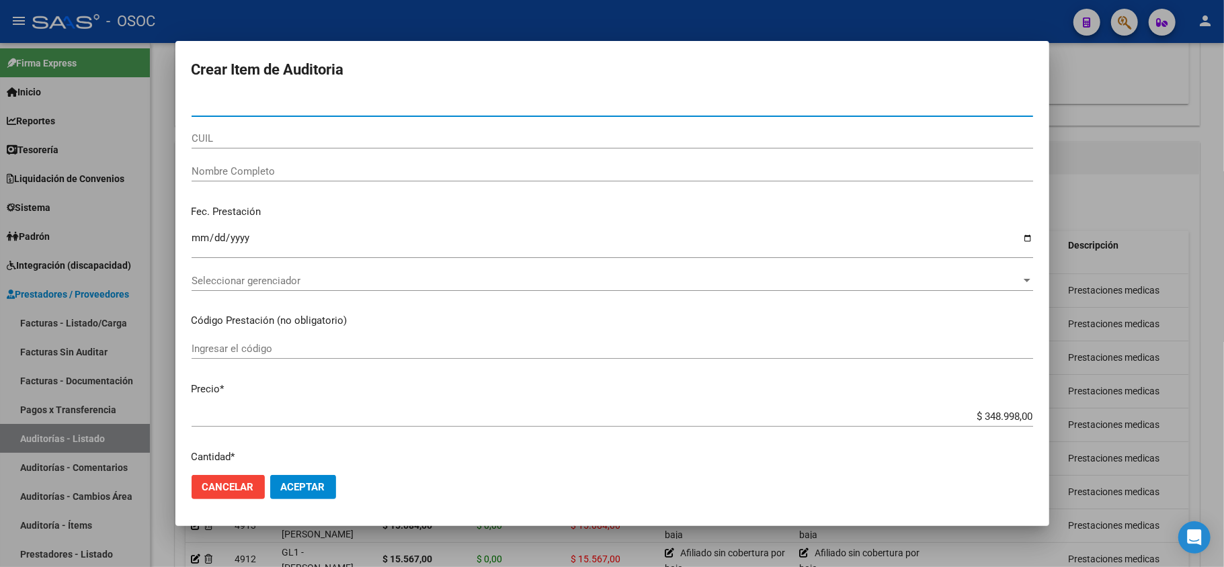
paste input "41114222"
type input "41114222"
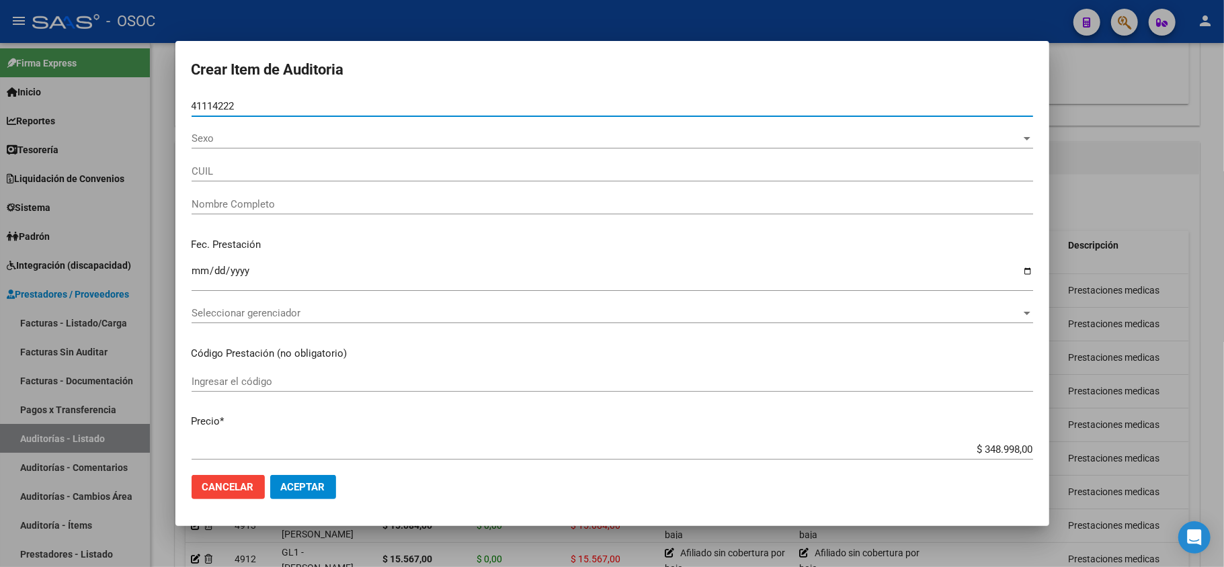
type input "27411142227"
type input "[PERSON_NAME] [PERSON_NAME]"
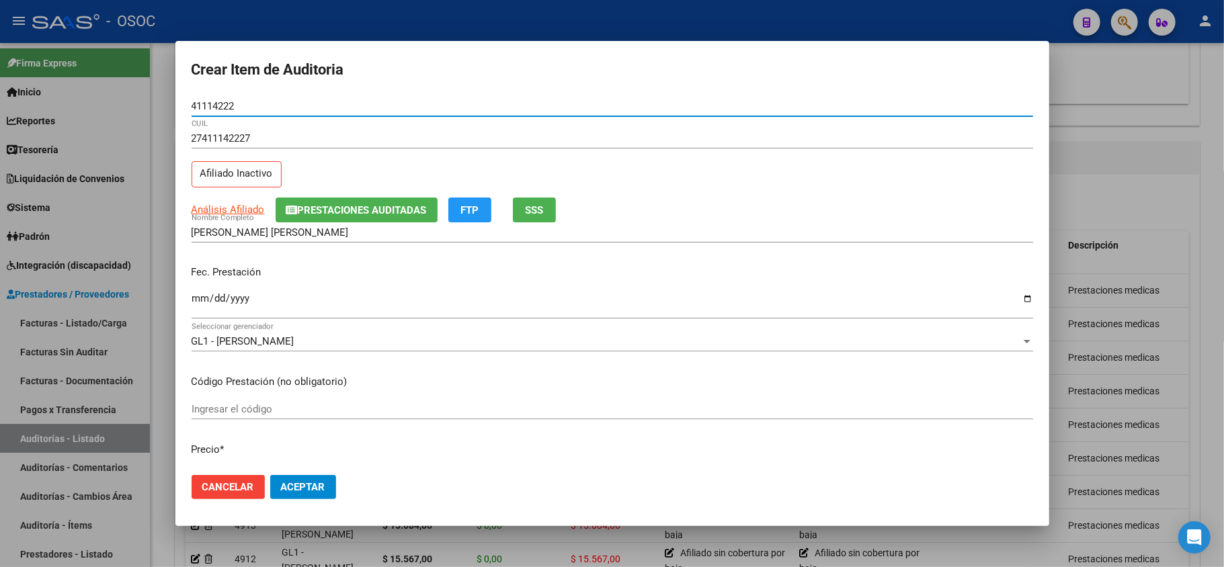
type input "41114222"
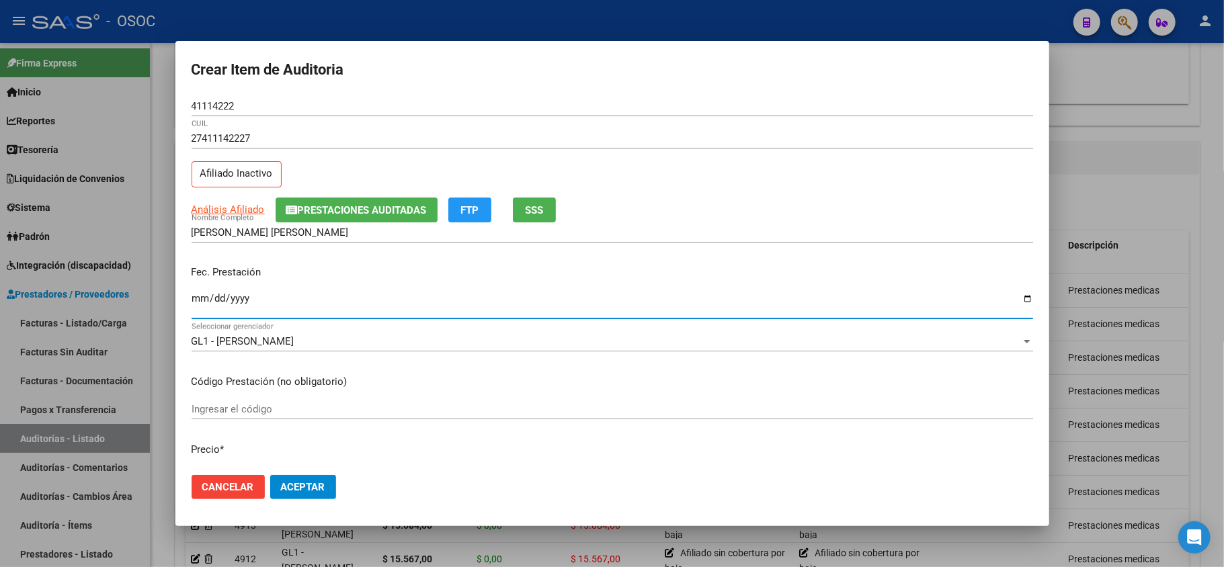
click at [195, 302] on input "Ingresar la fecha" at bounding box center [613, 304] width 842 height 22
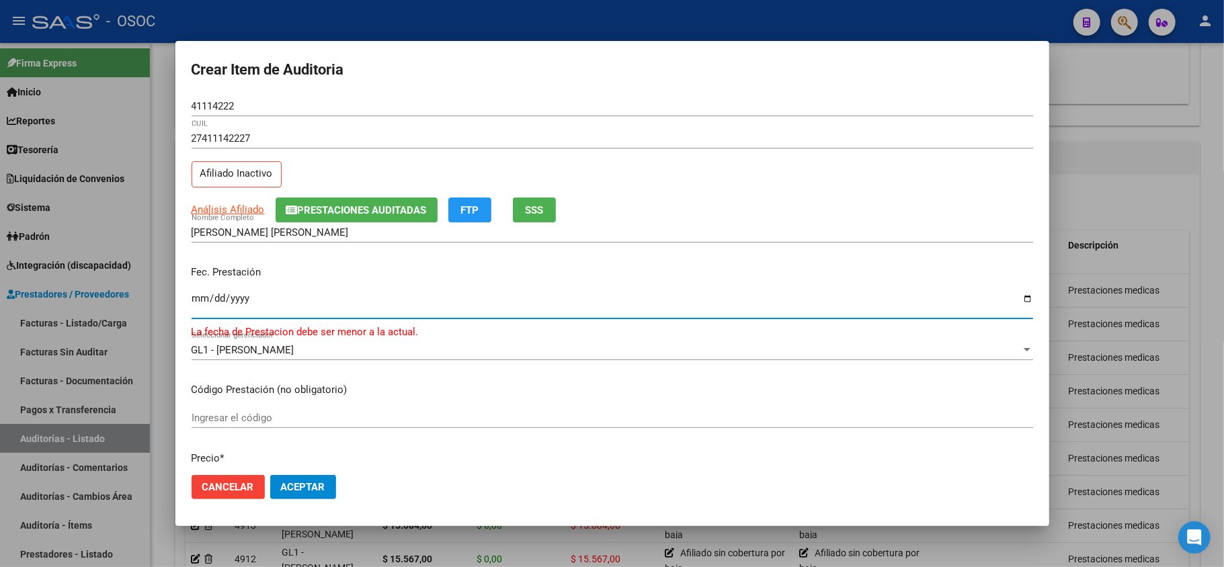
click at [242, 298] on input "[DATE]" at bounding box center [613, 304] width 842 height 22
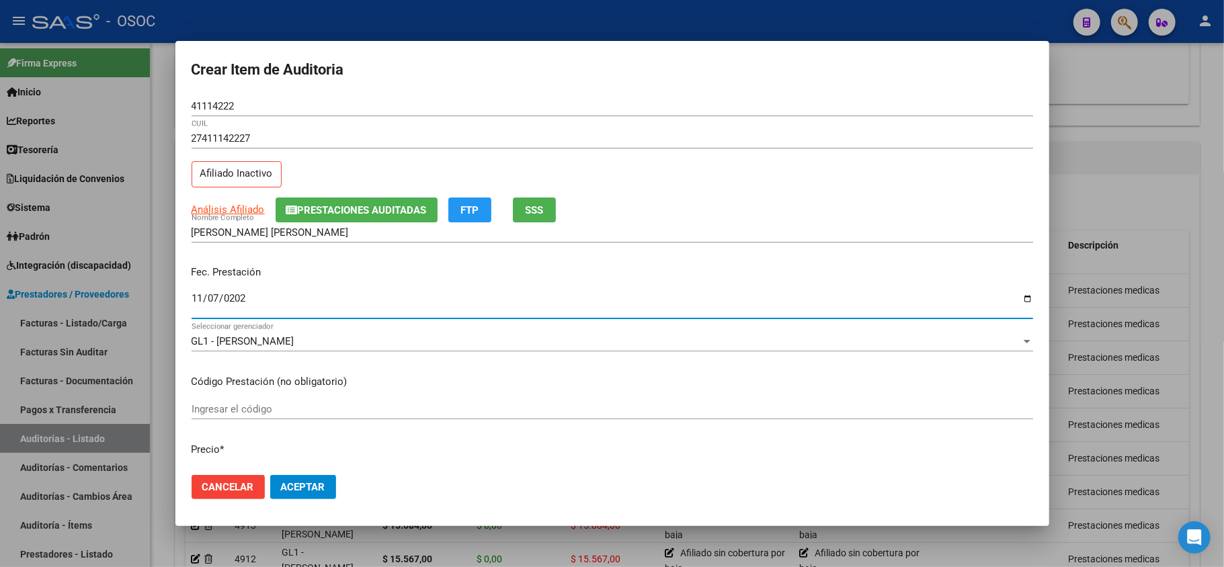
type input "[DATE]"
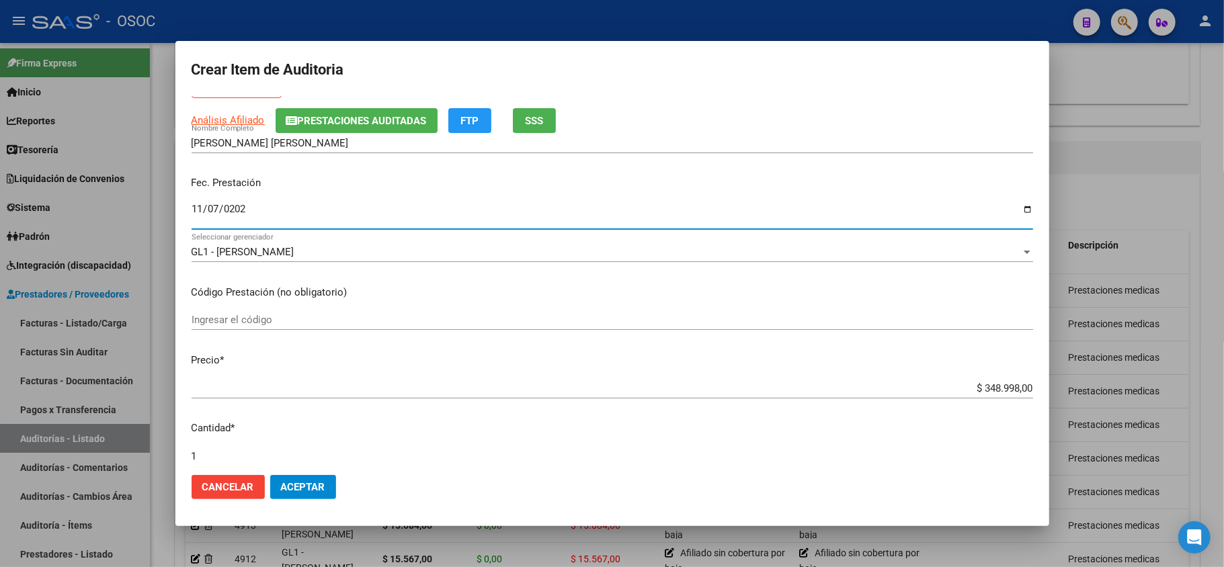
scroll to position [269, 0]
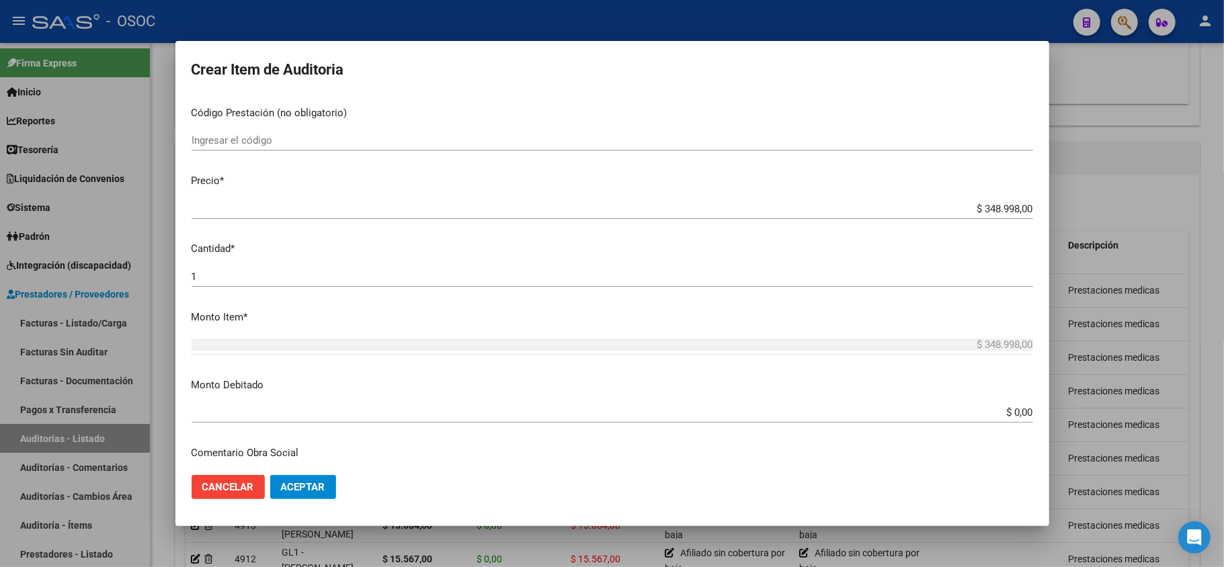
click at [1008, 213] on input "$ 348.998,00" at bounding box center [613, 209] width 842 height 12
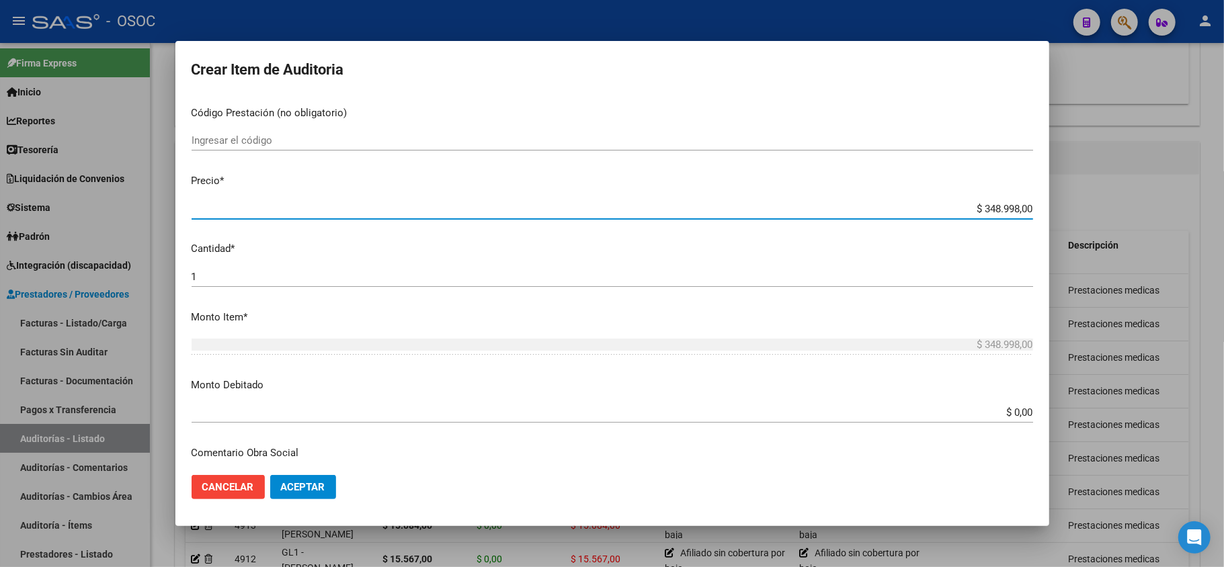
click at [1008, 213] on input "$ 348.998,00" at bounding box center [613, 209] width 842 height 12
click at [1006, 213] on input "$ 348.998,00" at bounding box center [613, 209] width 842 height 12
paste input "28994."
type input "$ 28.994,00"
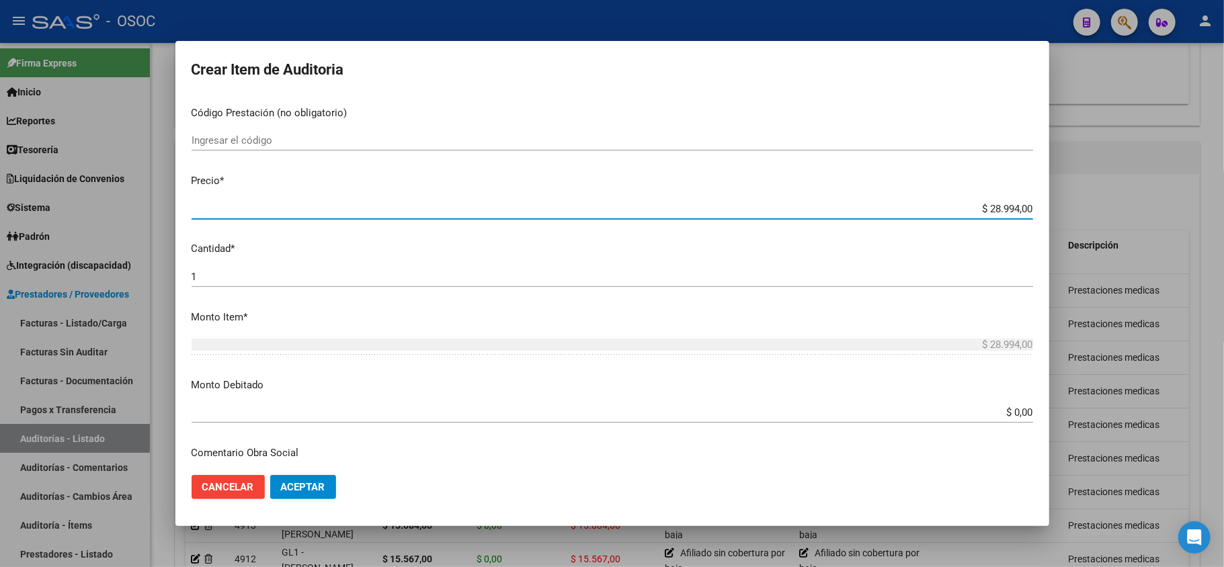
type input "$ 28.994,00"
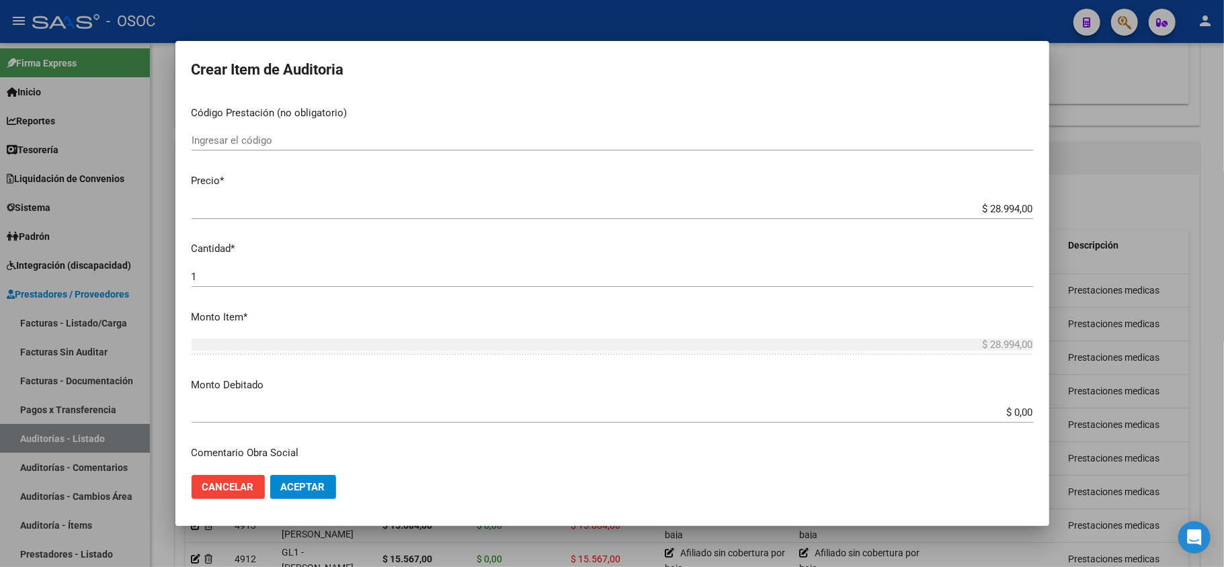
click at [918, 218] on div "$ 28.994,00 Ingresar el precio" at bounding box center [613, 209] width 842 height 20
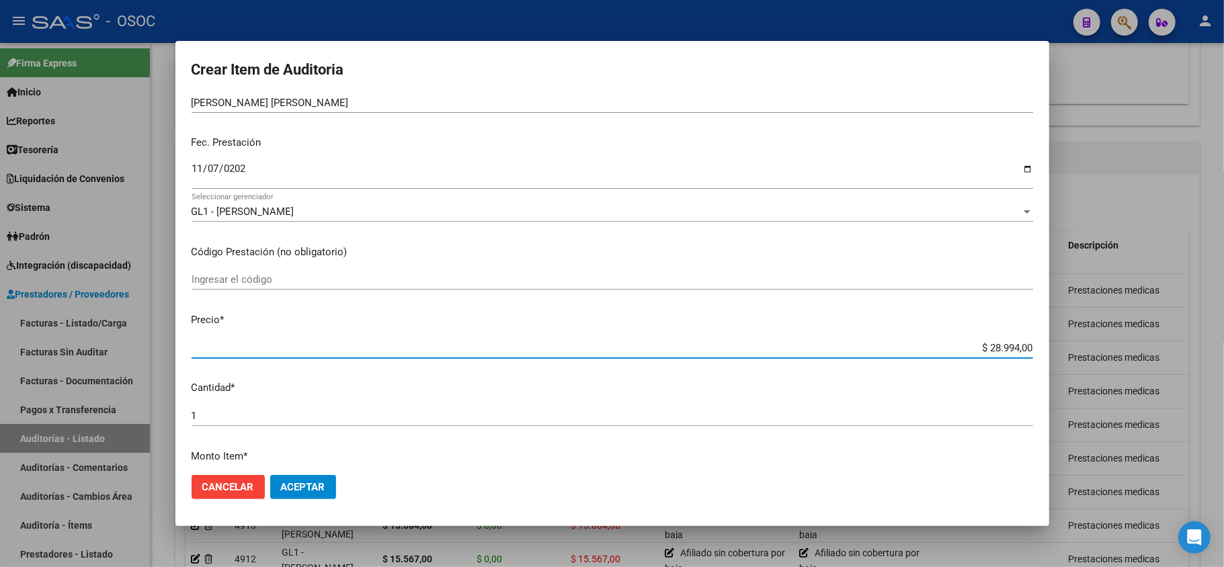
scroll to position [89, 0]
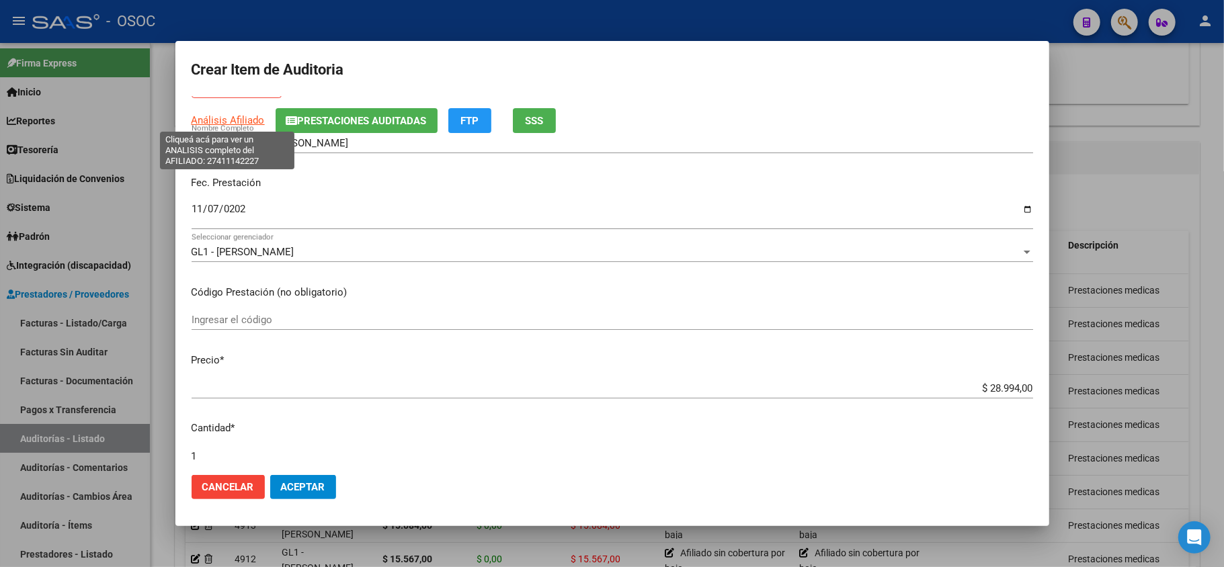
click at [240, 122] on span "Análisis Afiliado" at bounding box center [228, 120] width 73 height 12
type textarea "27411142227"
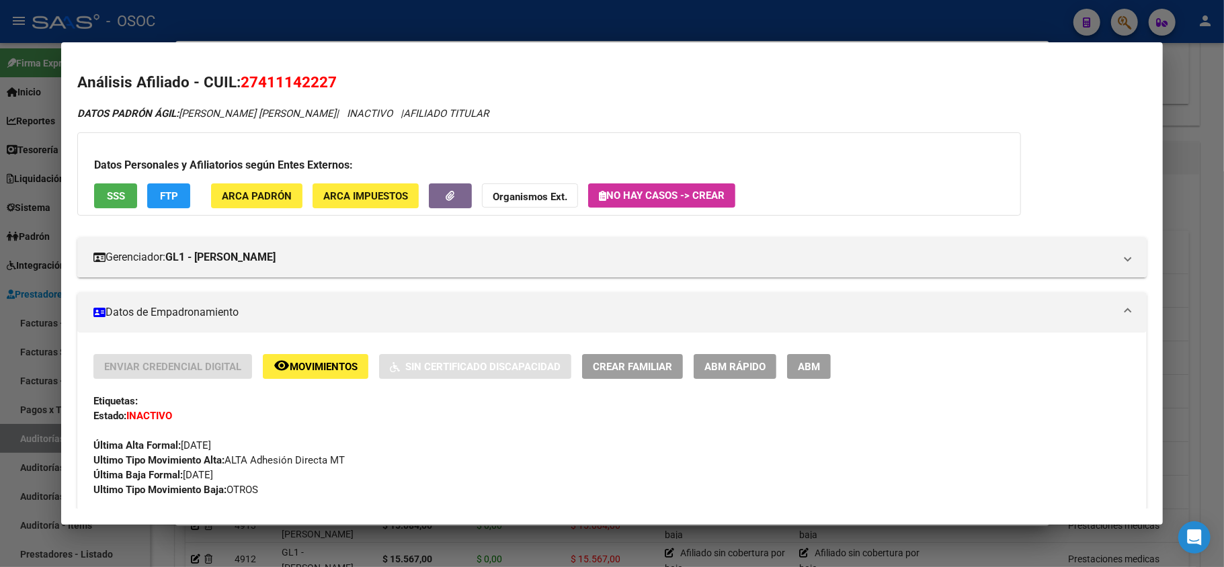
scroll to position [179, 0]
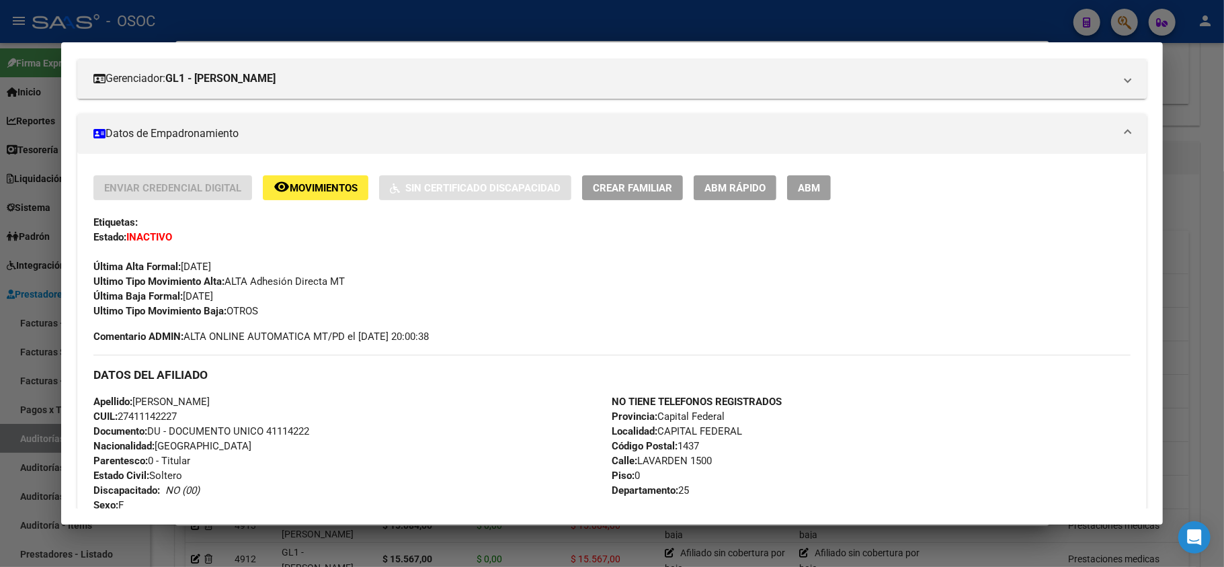
click at [1184, 225] on div at bounding box center [612, 283] width 1224 height 567
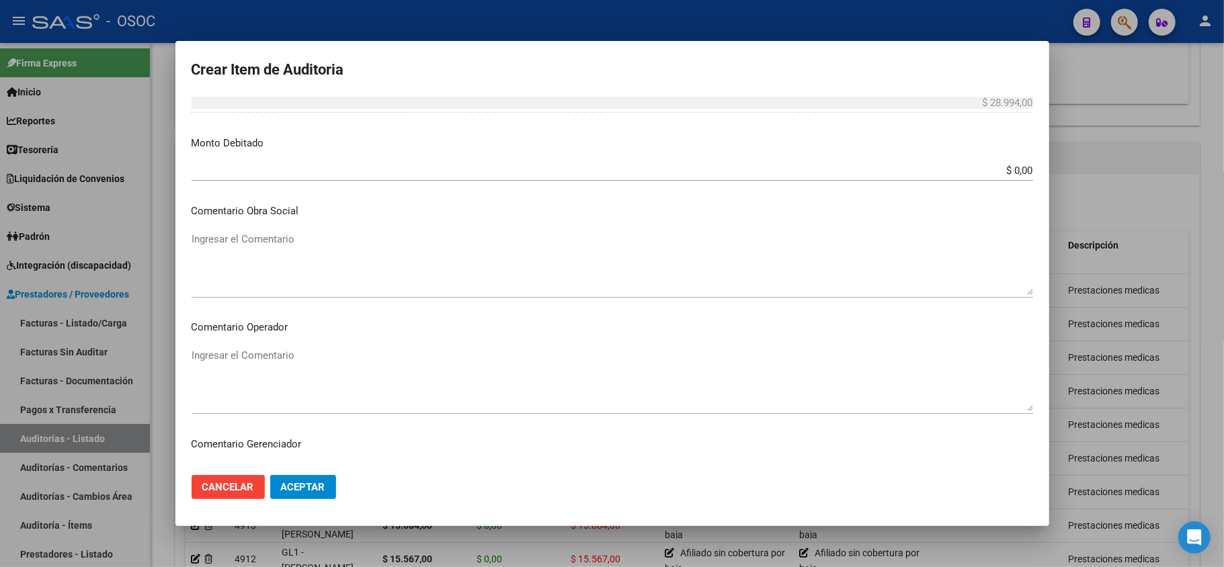
scroll to position [538, 0]
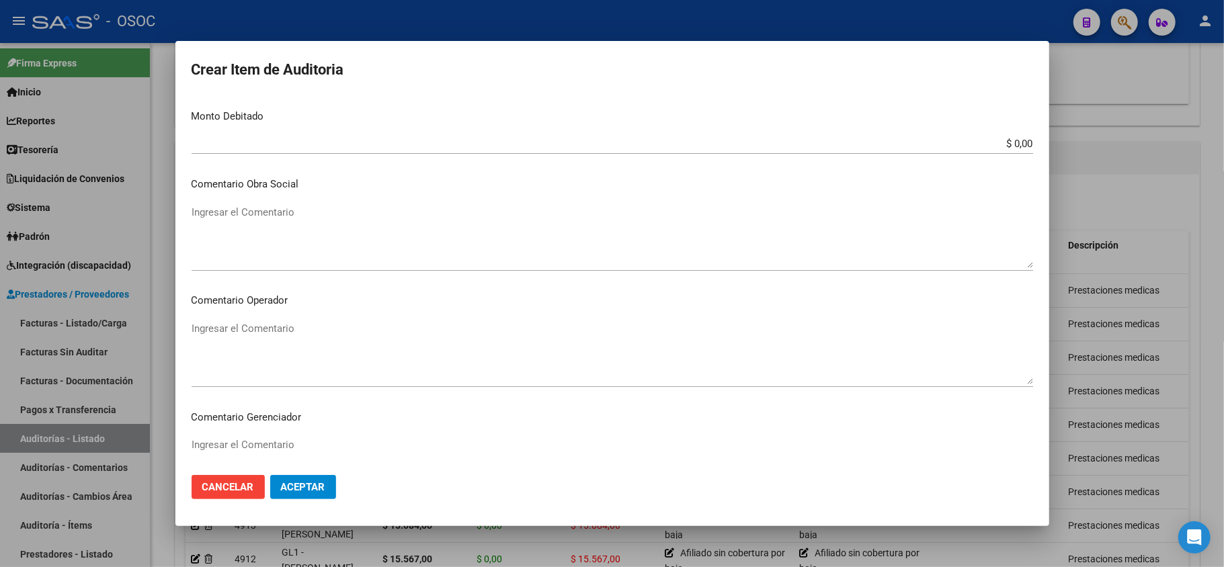
click at [264, 436] on div "Ingresar el Comentario" at bounding box center [613, 469] width 842 height 69
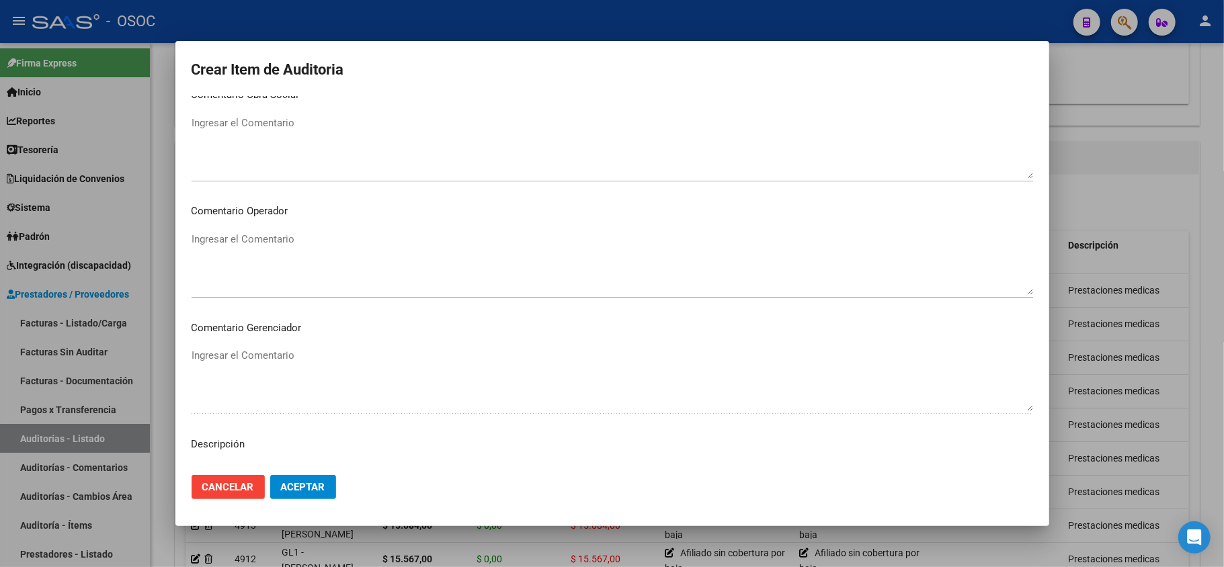
click at [270, 456] on mat-dialog-content "41114222 Nro Documento 27411142227 CUIL Afiliado Inactivo Análisis Afiliado Pre…" at bounding box center [612, 280] width 874 height 369
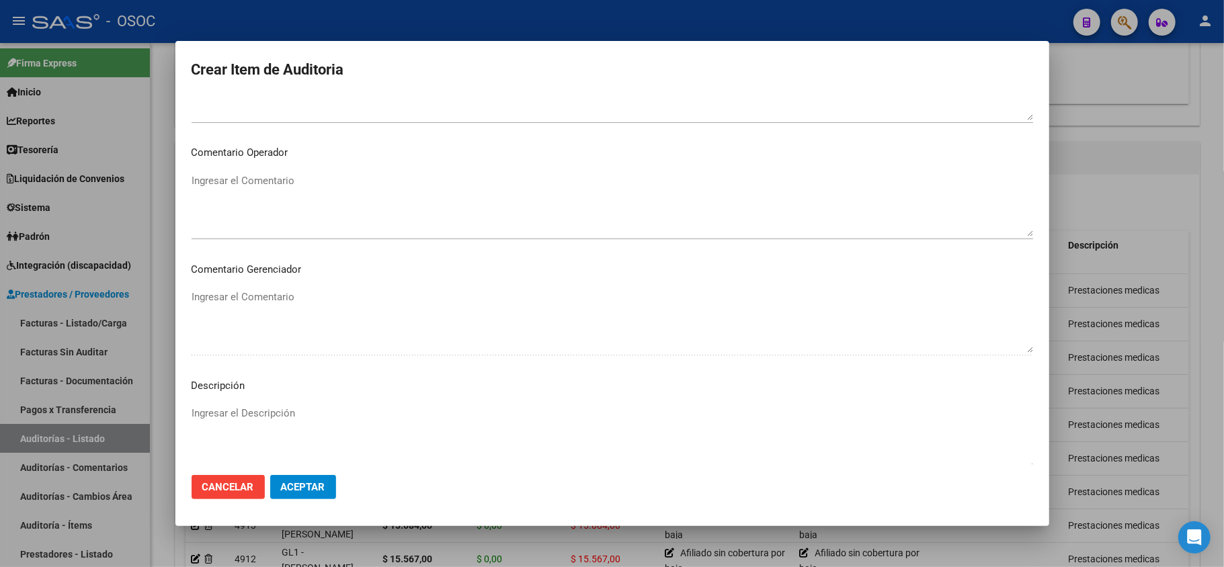
scroll to position [717, 0]
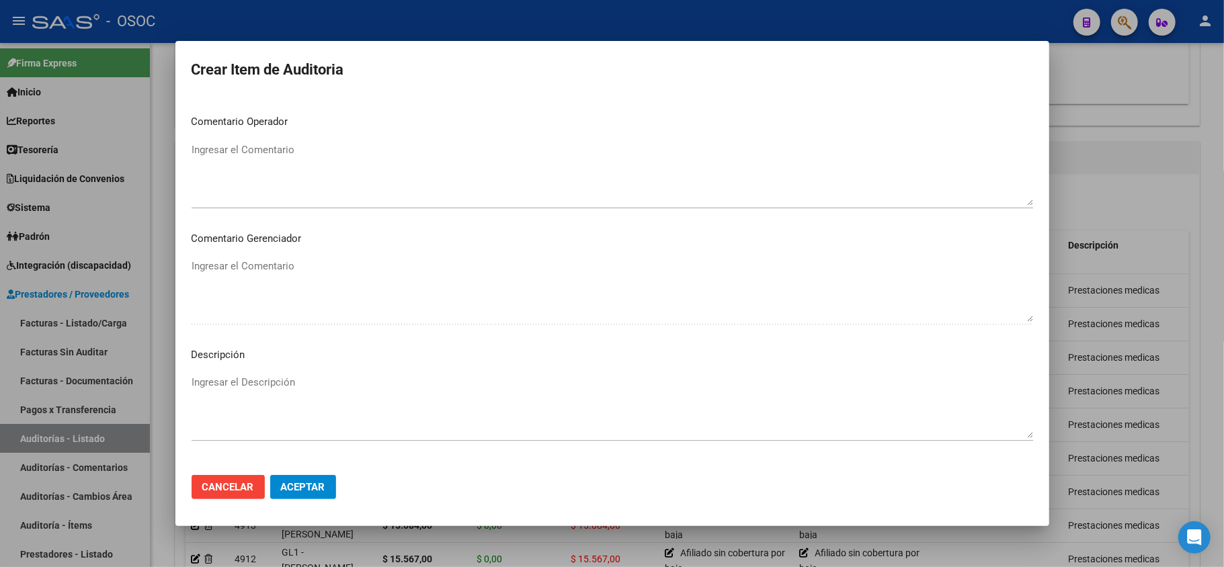
click at [245, 380] on textarea "Ingresar el Descripción" at bounding box center [613, 406] width 842 height 63
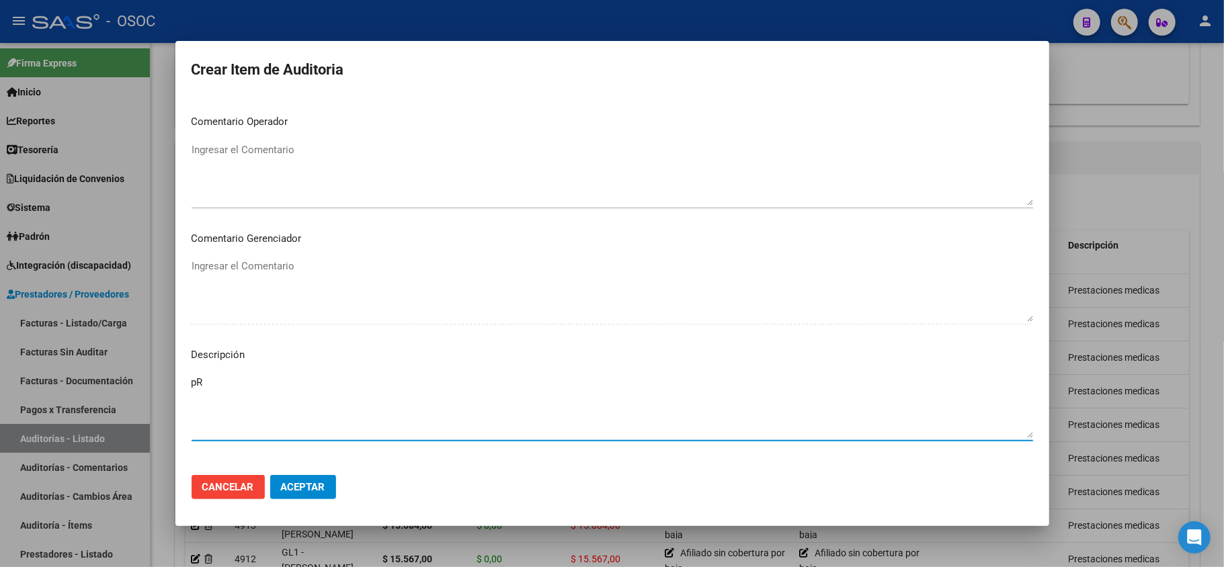
type textarea "p"
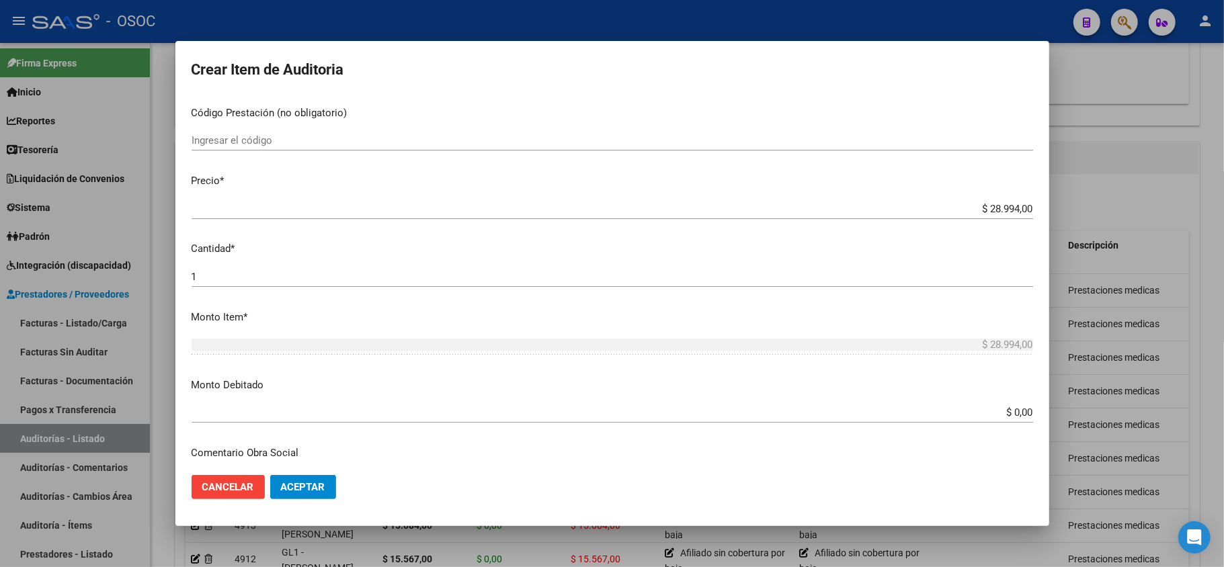
scroll to position [0, 0]
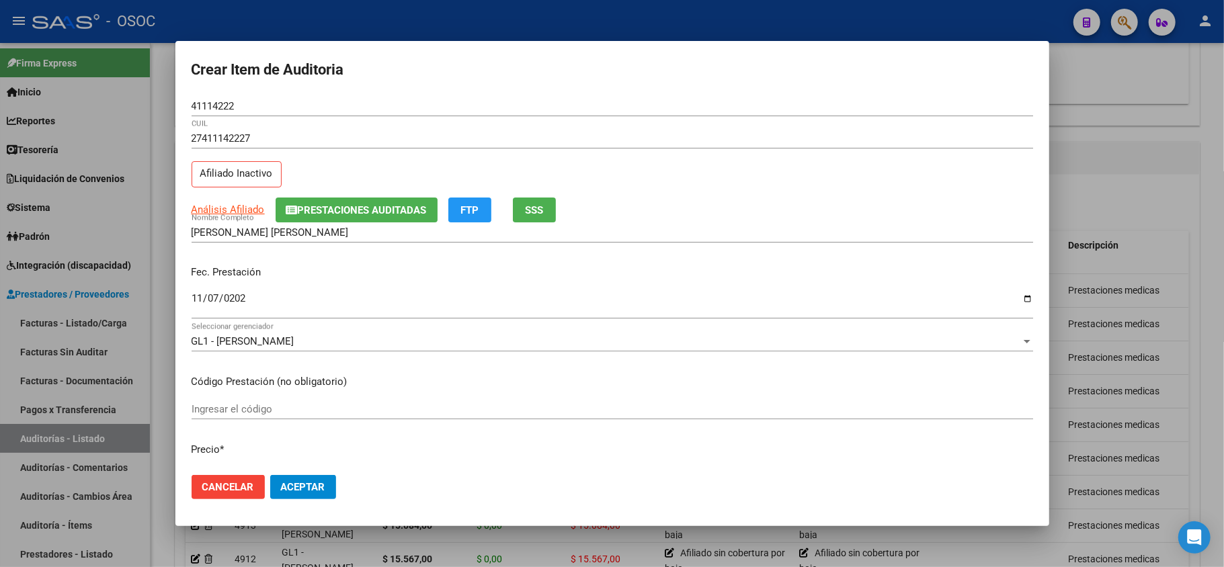
type textarea "Prestaciones medicas"
click at [304, 485] on span "Aceptar" at bounding box center [303, 487] width 44 height 12
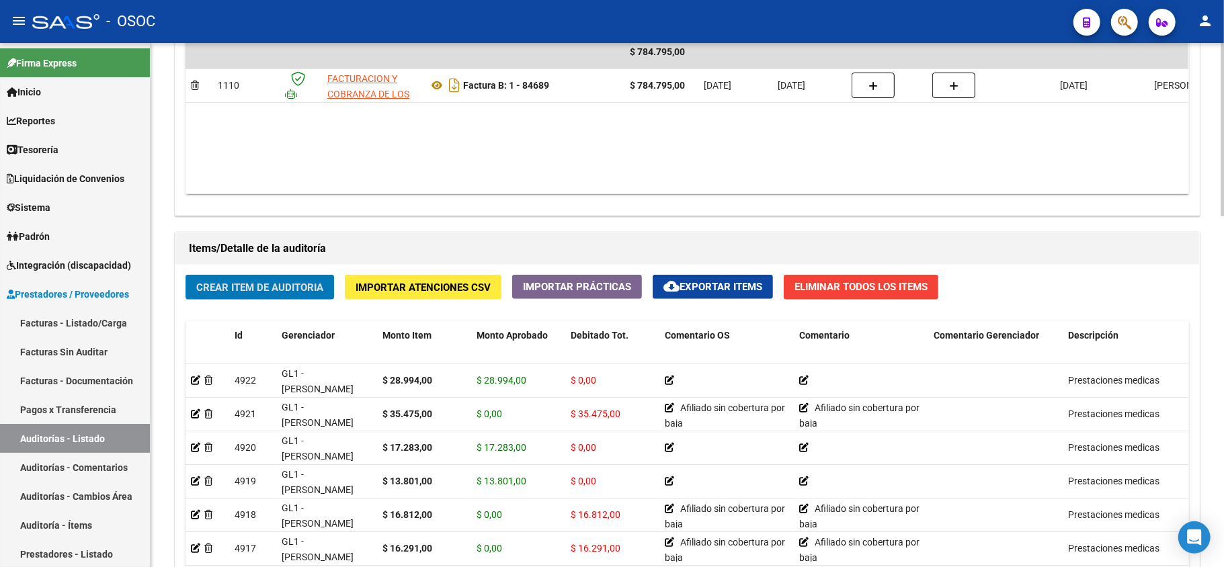
scroll to position [613, 0]
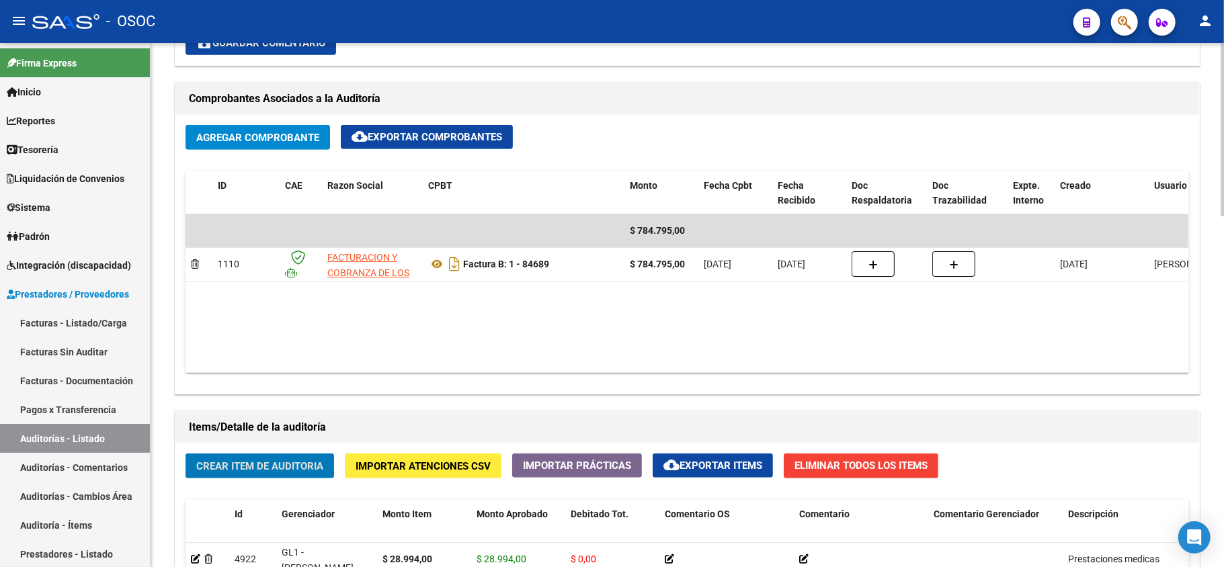
click at [276, 464] on span "Crear Item de Auditoria" at bounding box center [259, 466] width 127 height 12
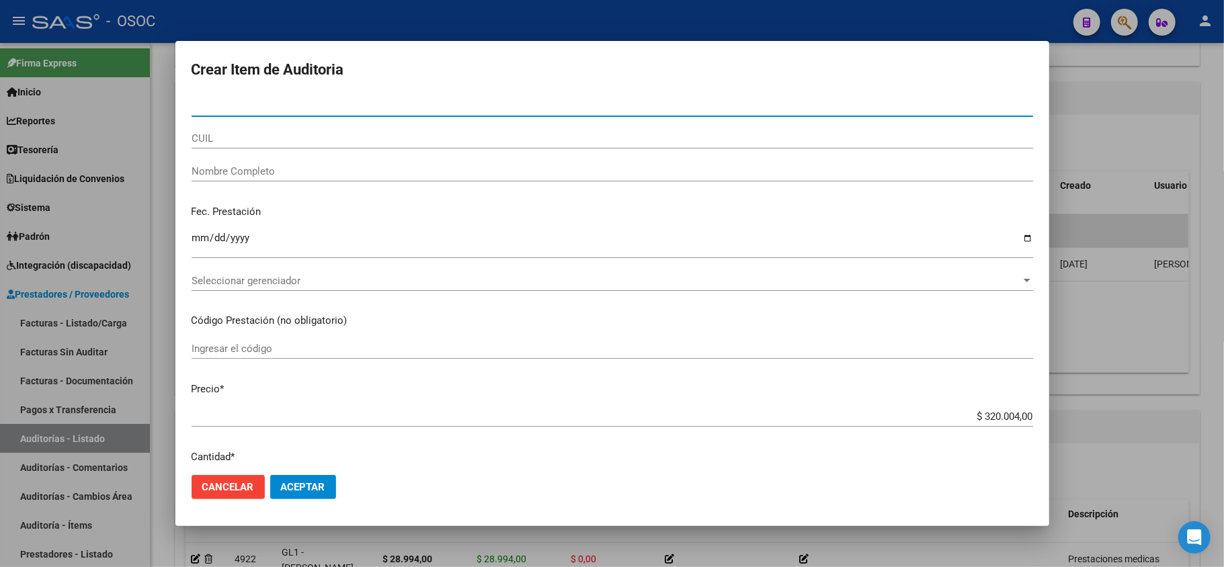
paste input "42722587"
type input "42722587"
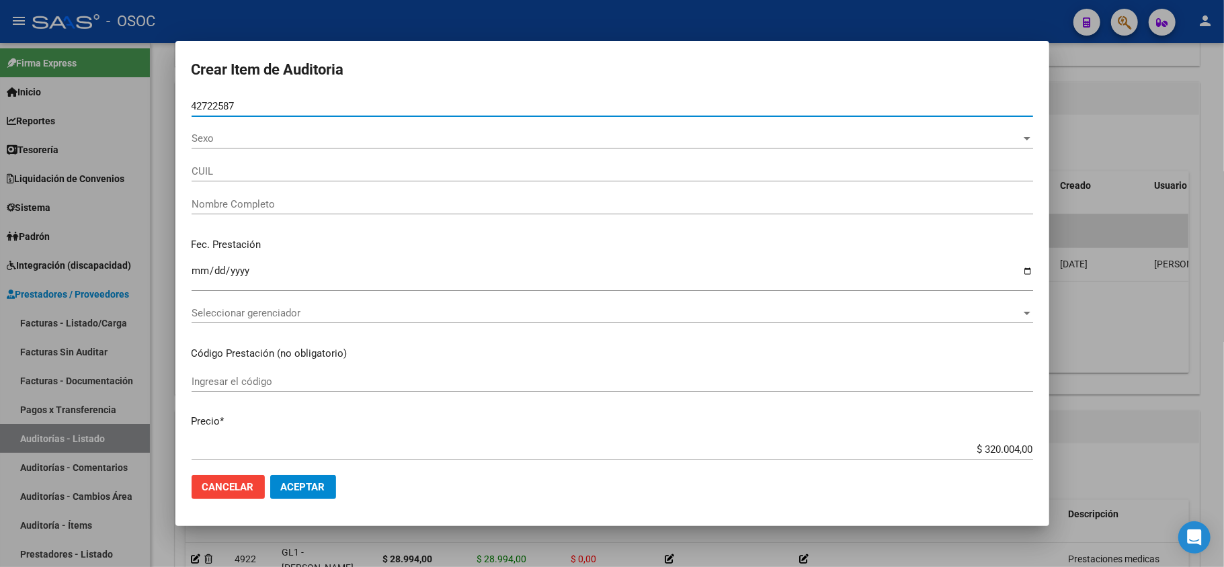
type input "23427225879"
type input "[PERSON_NAME]"
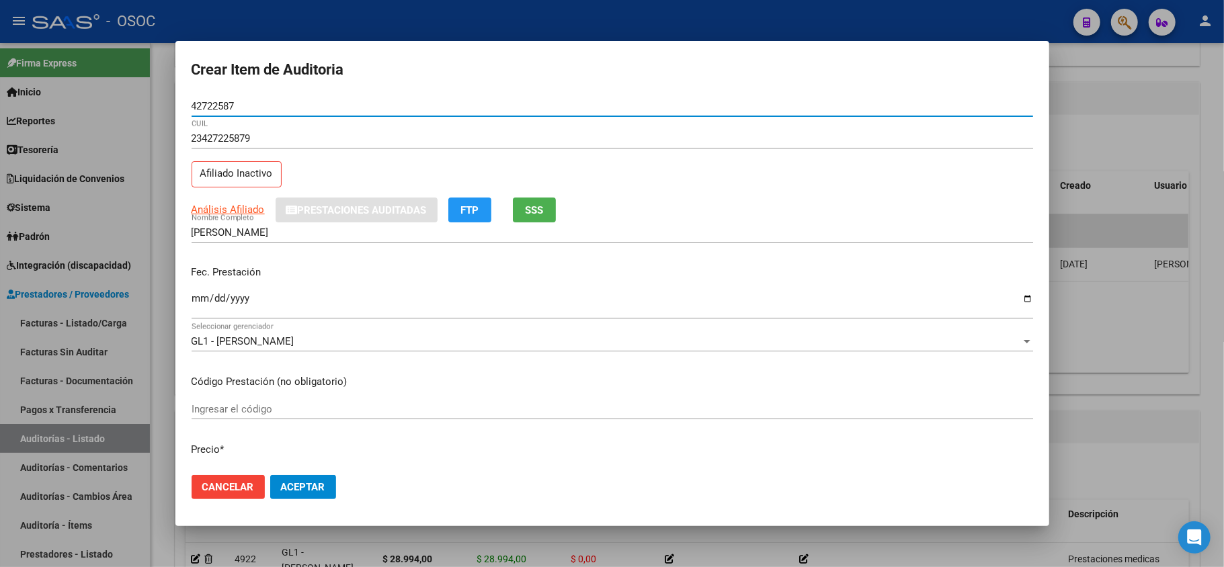
type input "42722587"
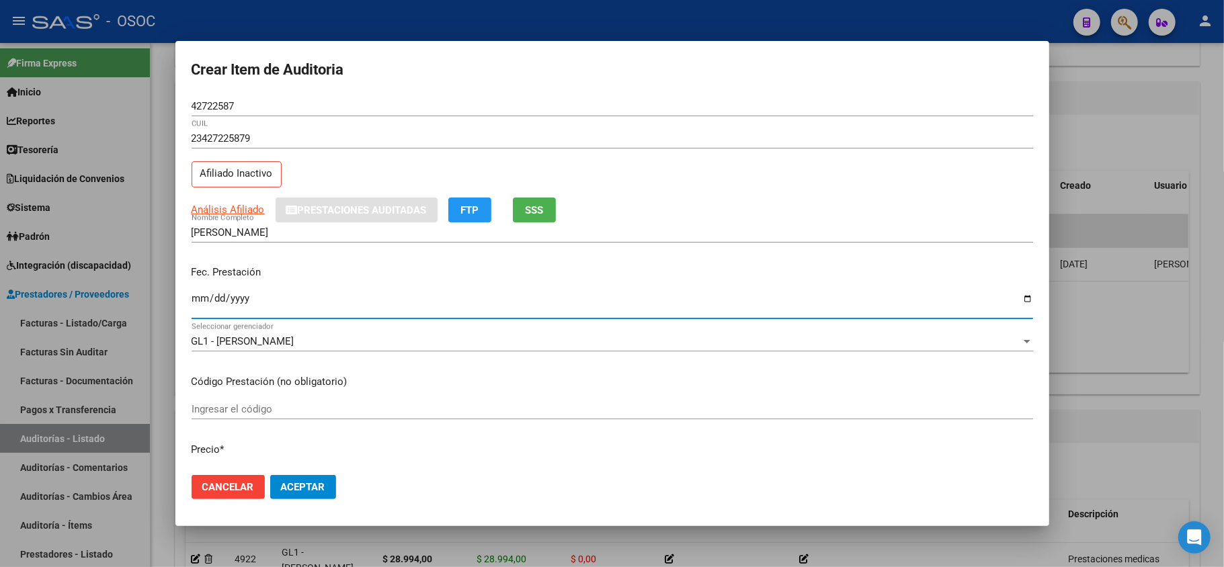
click at [202, 303] on input "Ingresar la fecha" at bounding box center [613, 304] width 842 height 22
type input "[DATE]"
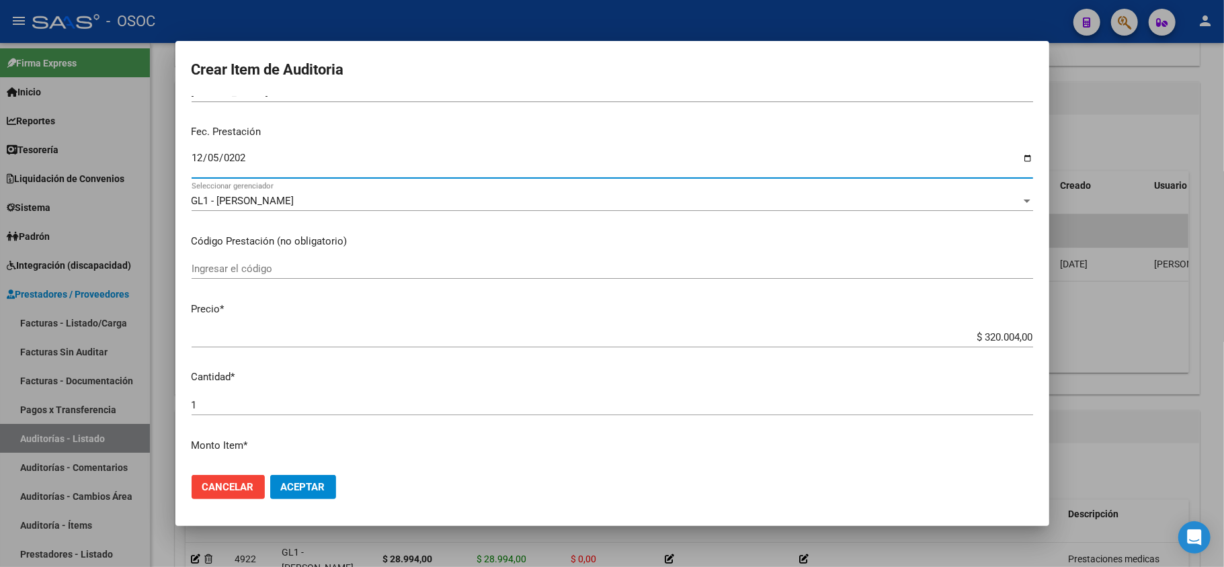
scroll to position [179, 0]
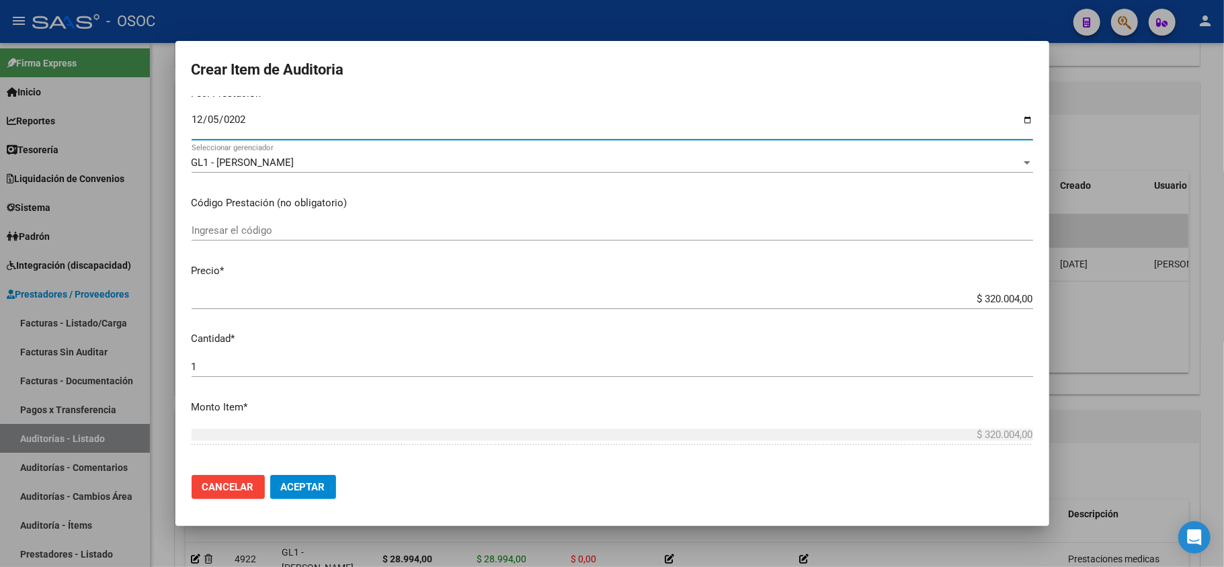
click at [990, 305] on div "$ 320.004,00 Ingresar el precio" at bounding box center [613, 299] width 842 height 20
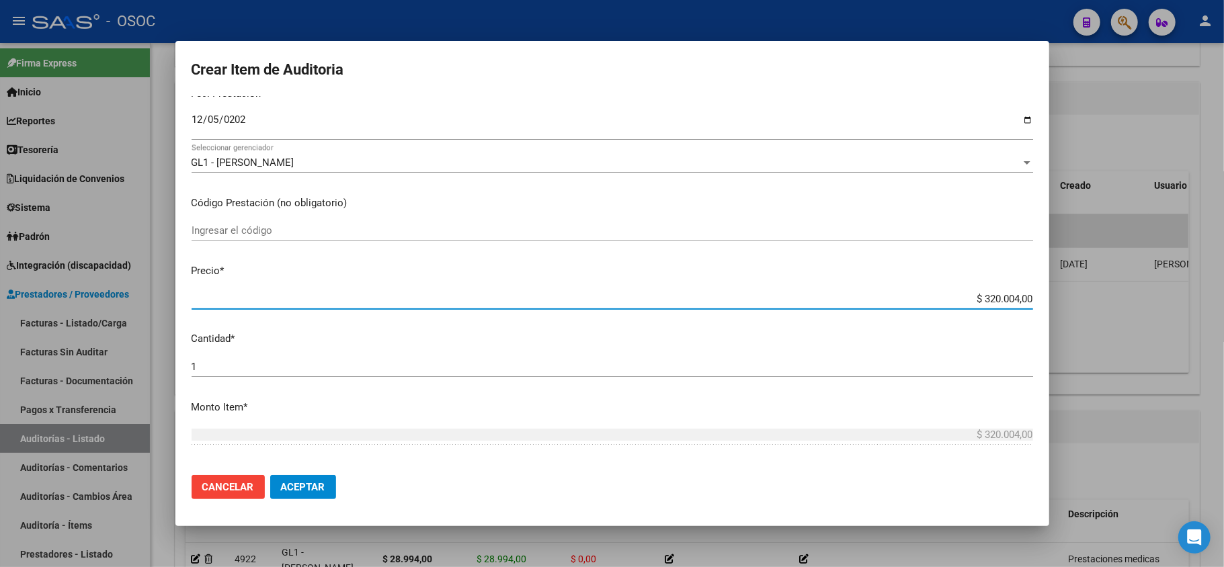
click at [990, 302] on input "$ 320.004,00" at bounding box center [613, 299] width 842 height 12
paste input "14.546"
type input "$ 14.546,00"
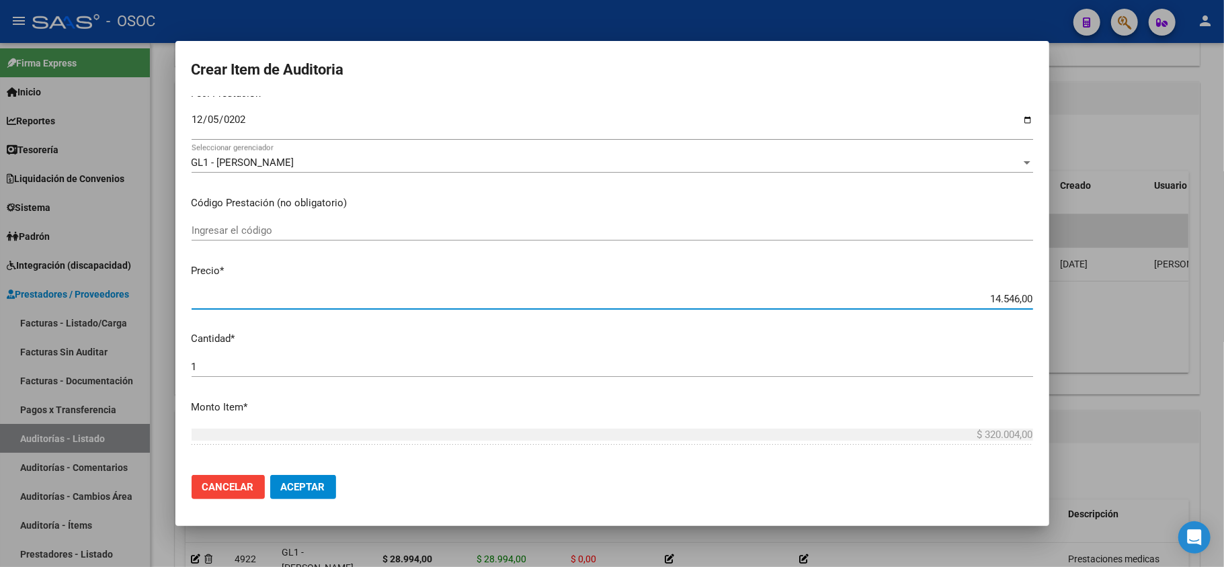
type input "$ 14.546,00"
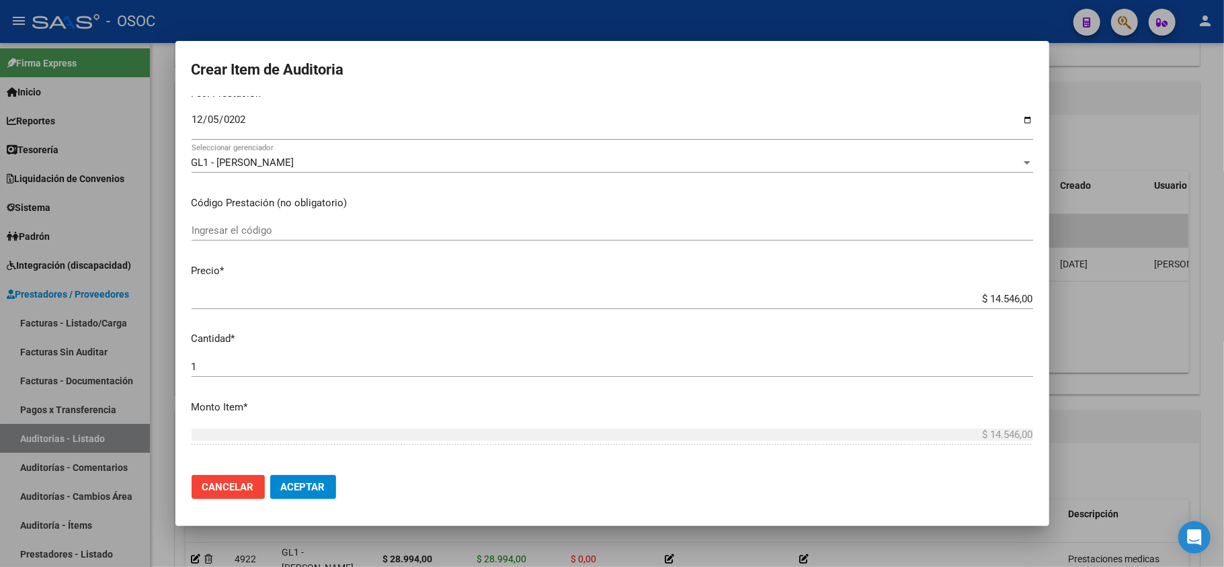
click at [877, 286] on mat-dialog-content "42722587 Nro Documento 23427225879 CUIL Afiliado Inactivo Análisis Afiliado Pre…" at bounding box center [612, 280] width 874 height 369
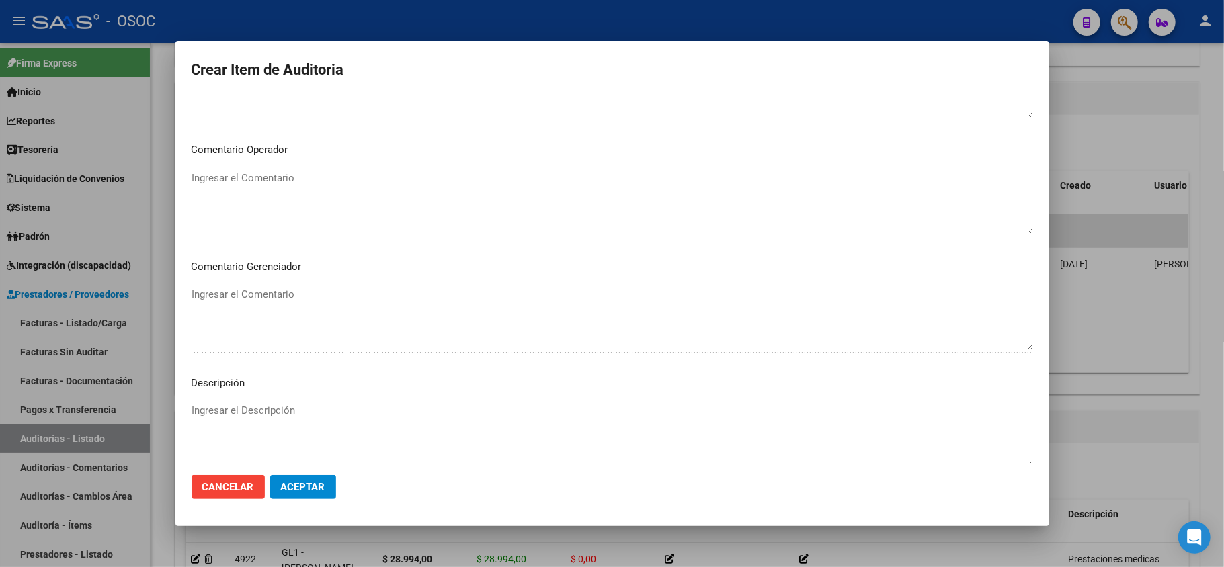
scroll to position [717, 0]
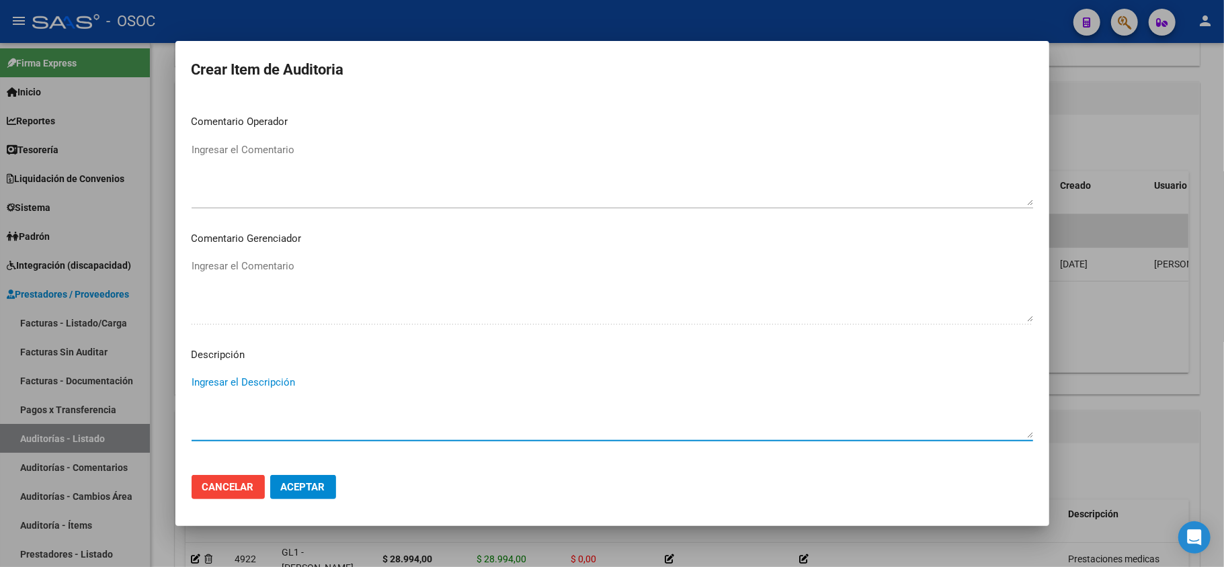
click at [276, 399] on textarea "Ingresar el Descripción" at bounding box center [613, 406] width 842 height 63
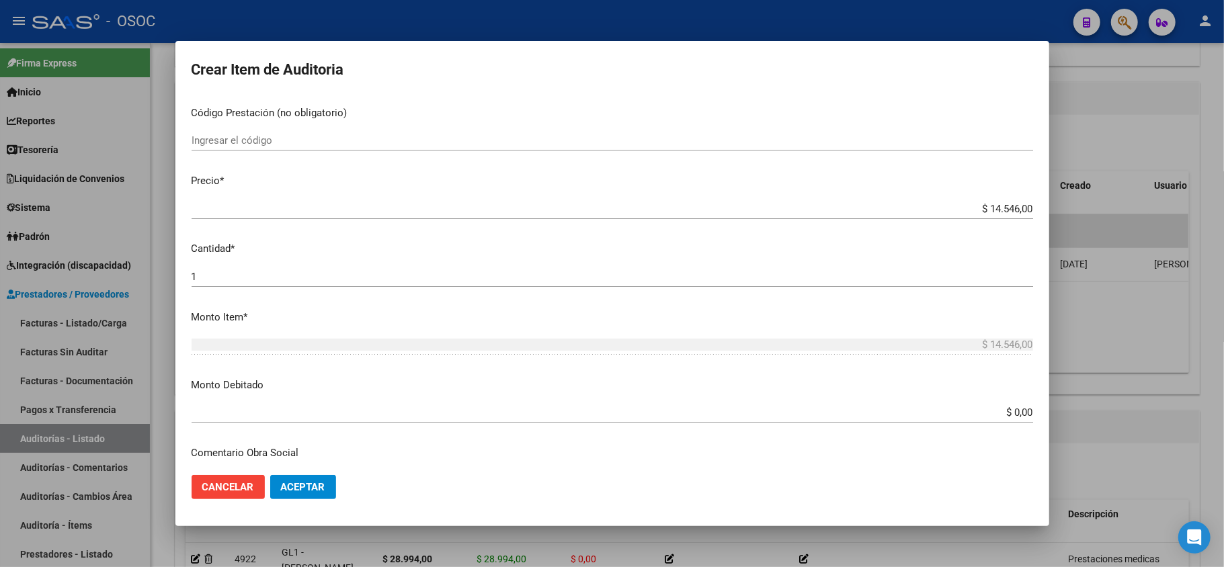
scroll to position [89, 0]
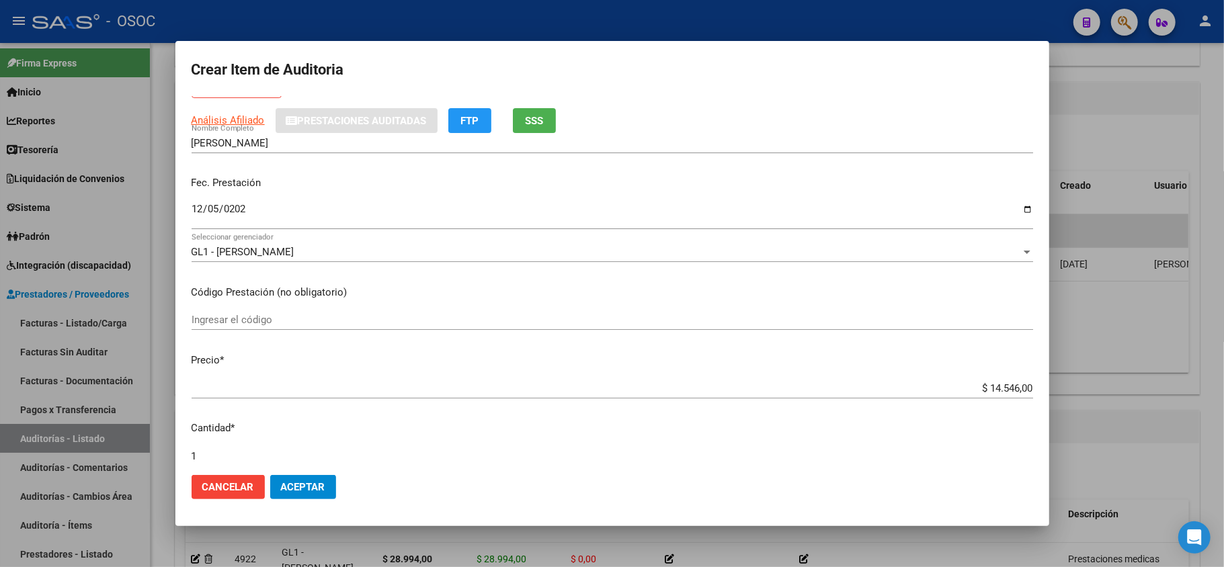
type textarea "Prestaciones medicas"
click at [288, 483] on span "Aceptar" at bounding box center [303, 487] width 44 height 12
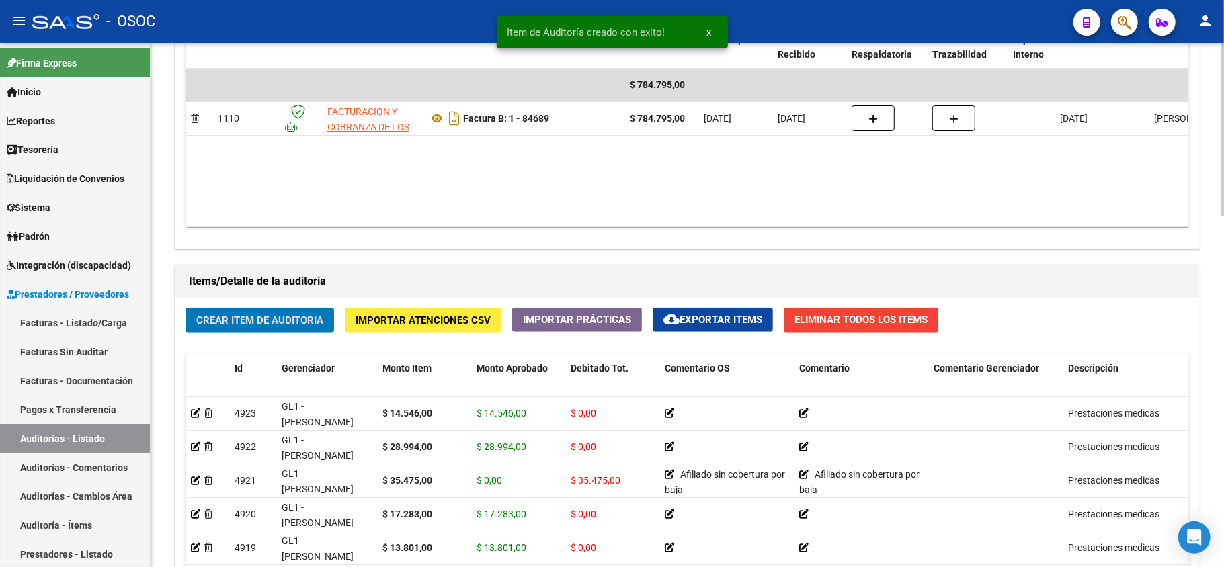
scroll to position [792, 0]
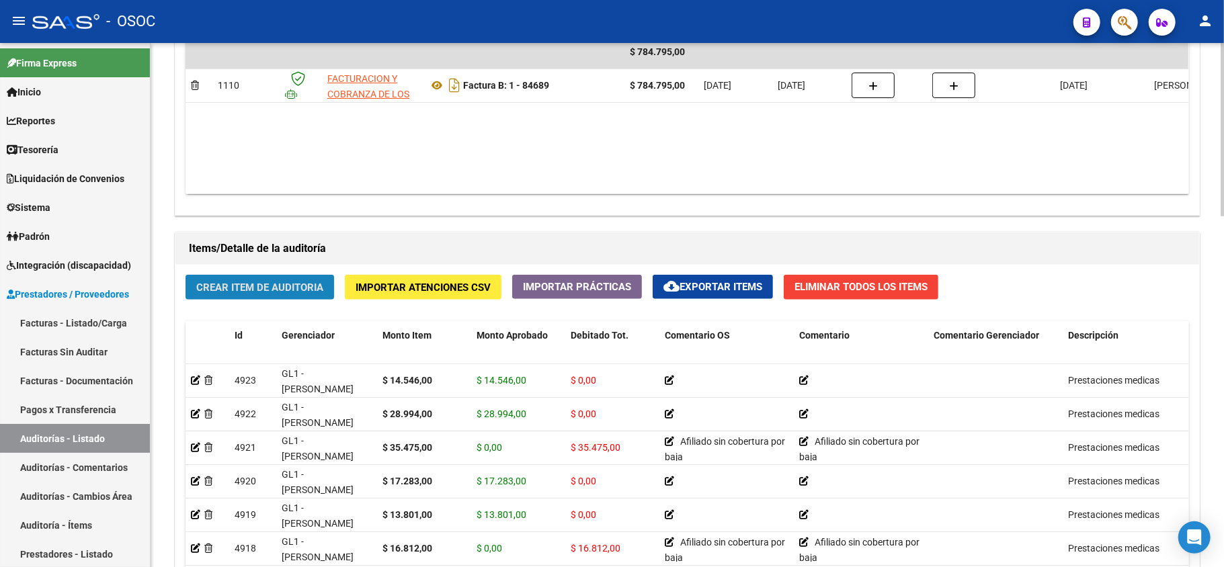
click at [230, 282] on span "Crear Item de Auditoria" at bounding box center [259, 288] width 127 height 12
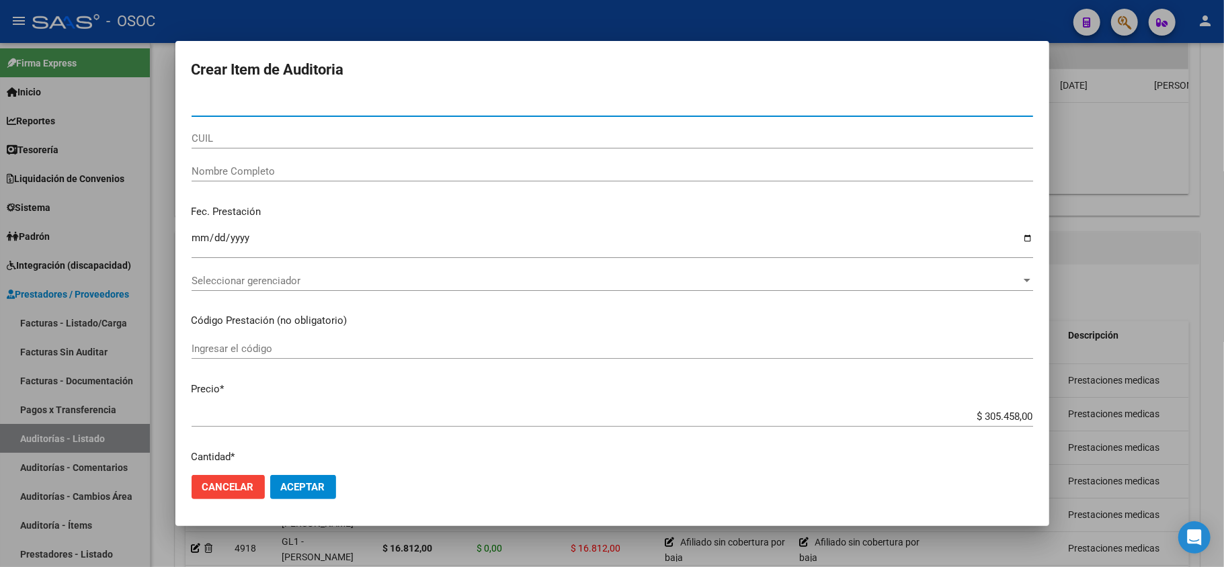
paste input "92928684"
type input "92928684"
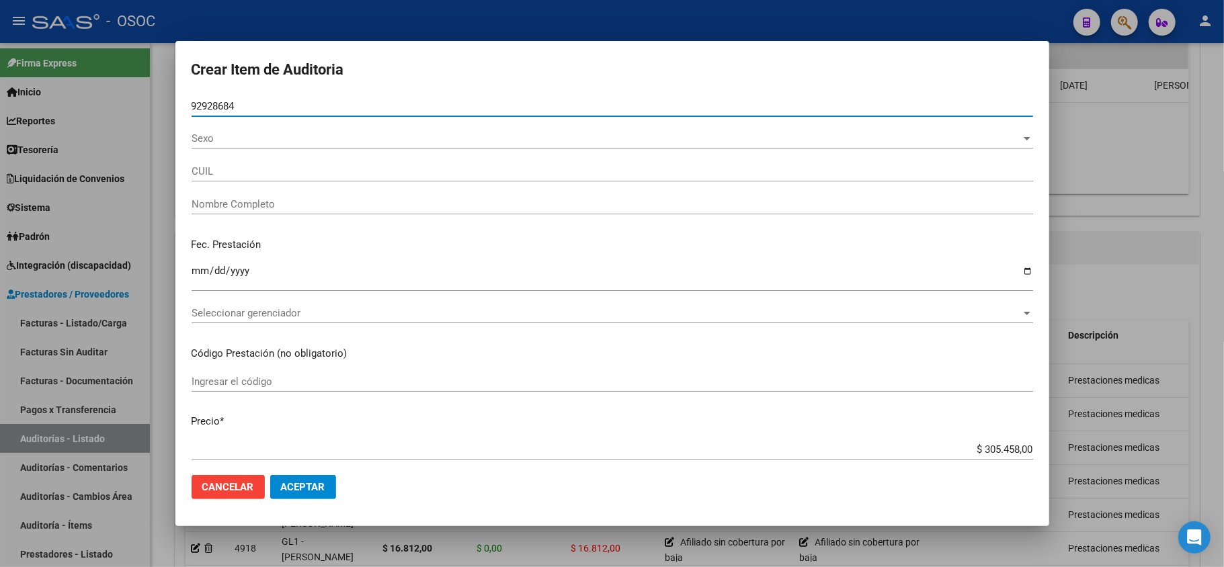
type input "27929286842"
type input "[PERSON_NAME] [PERSON_NAME]"
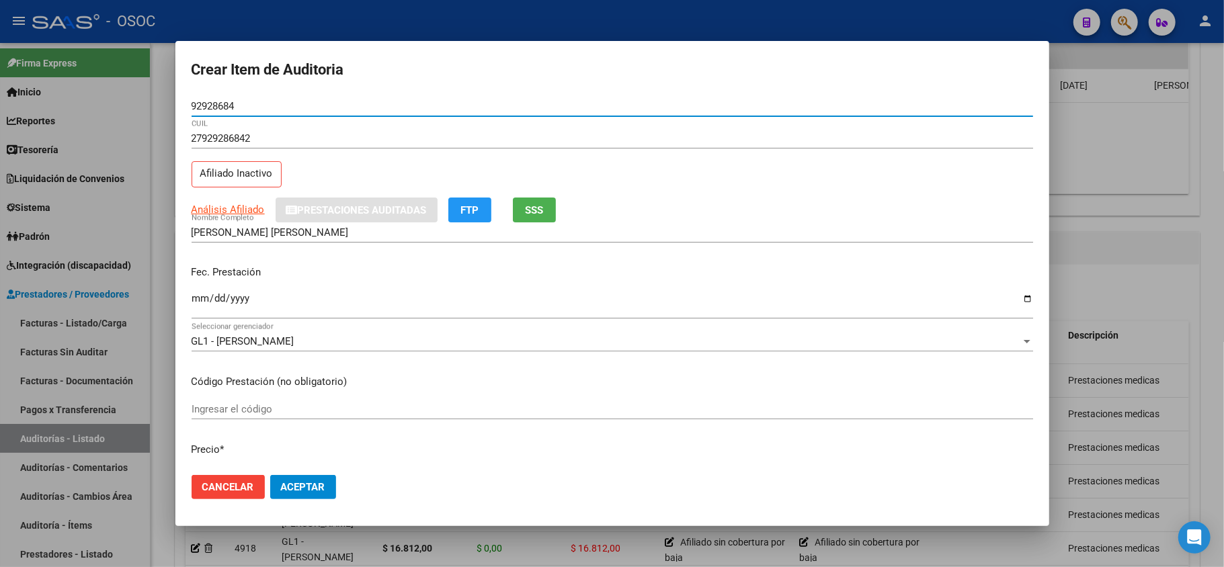
type input "92928684"
click at [194, 304] on input "Ingresar la fecha" at bounding box center [613, 304] width 842 height 22
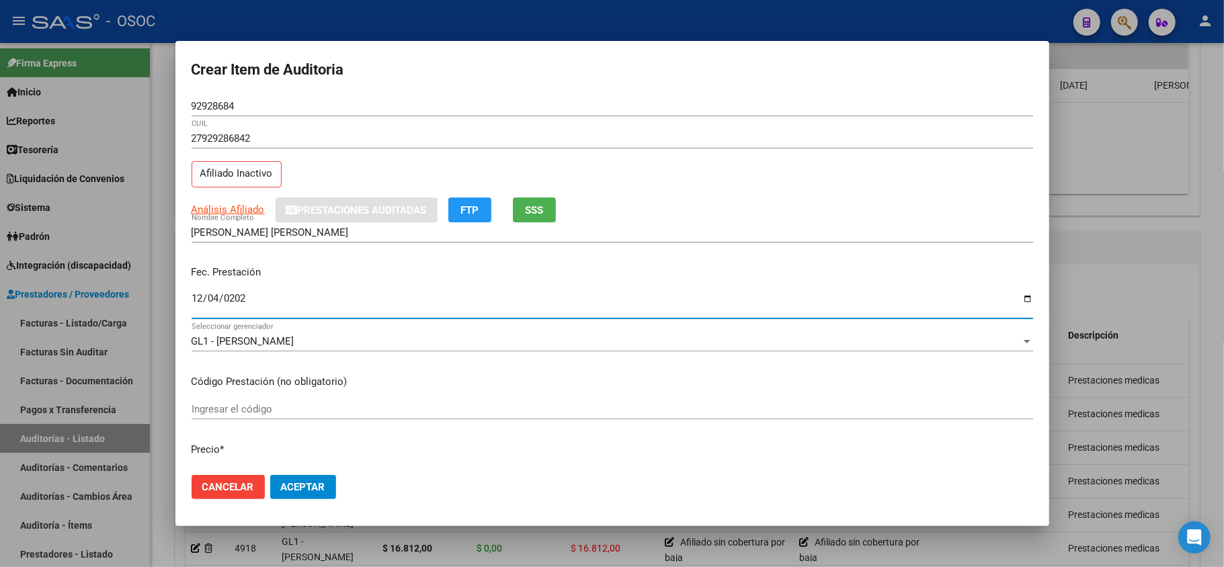
type input "[DATE]"
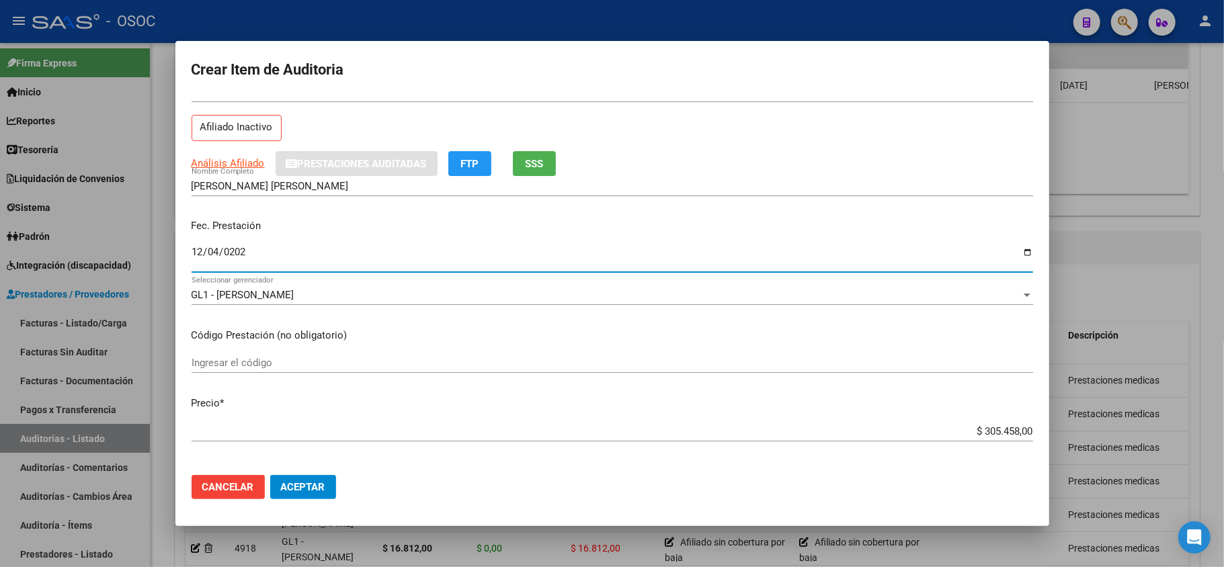
scroll to position [89, 0]
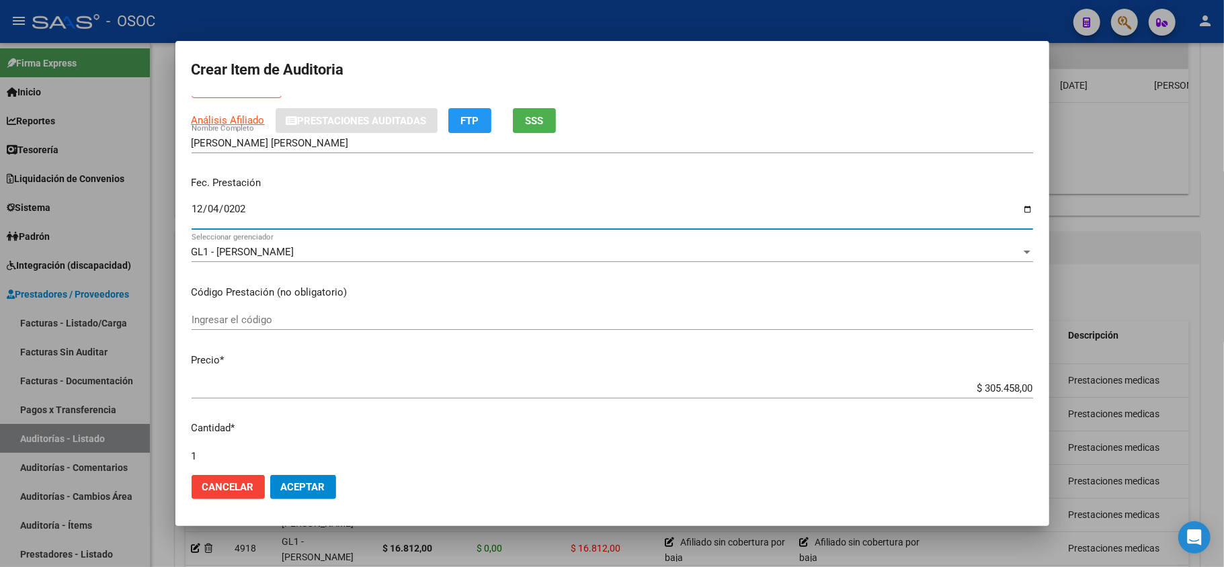
click at [990, 391] on input "$ 305.458,00" at bounding box center [613, 389] width 842 height 12
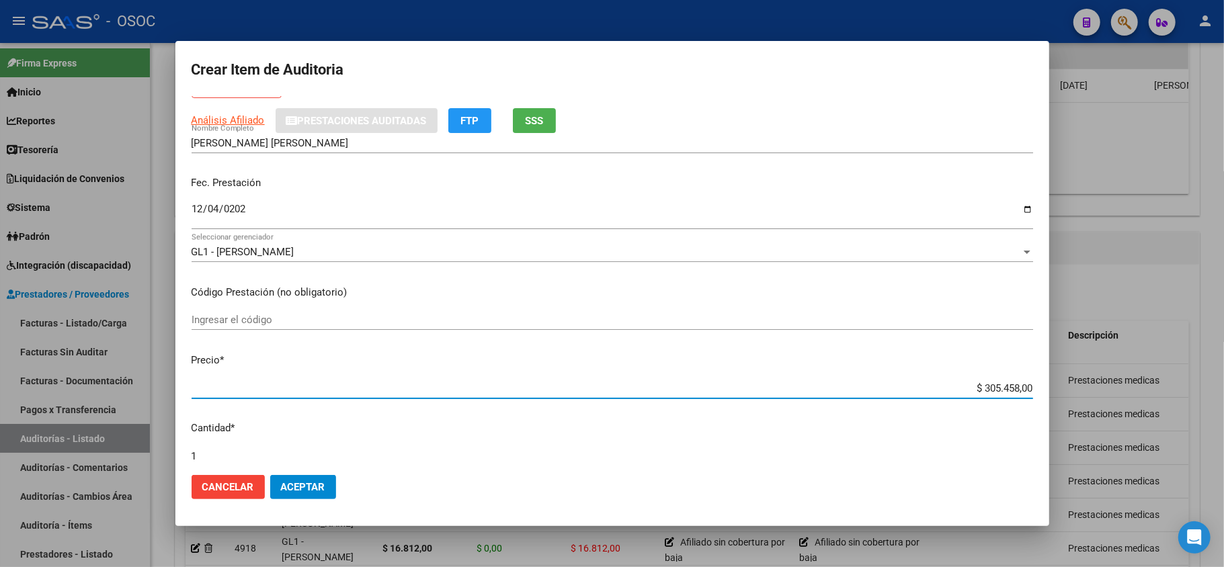
click at [990, 391] on input "$ 305.458,00" at bounding box center [613, 389] width 842 height 12
paste input "14546."
type input "$ 14.546,00"
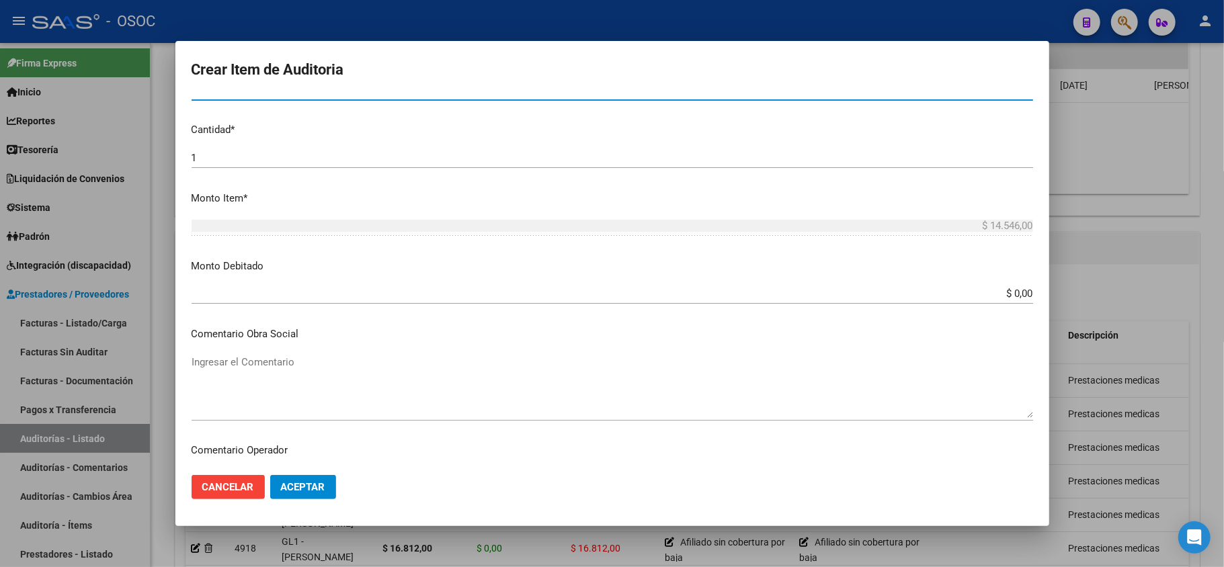
scroll to position [448, 0]
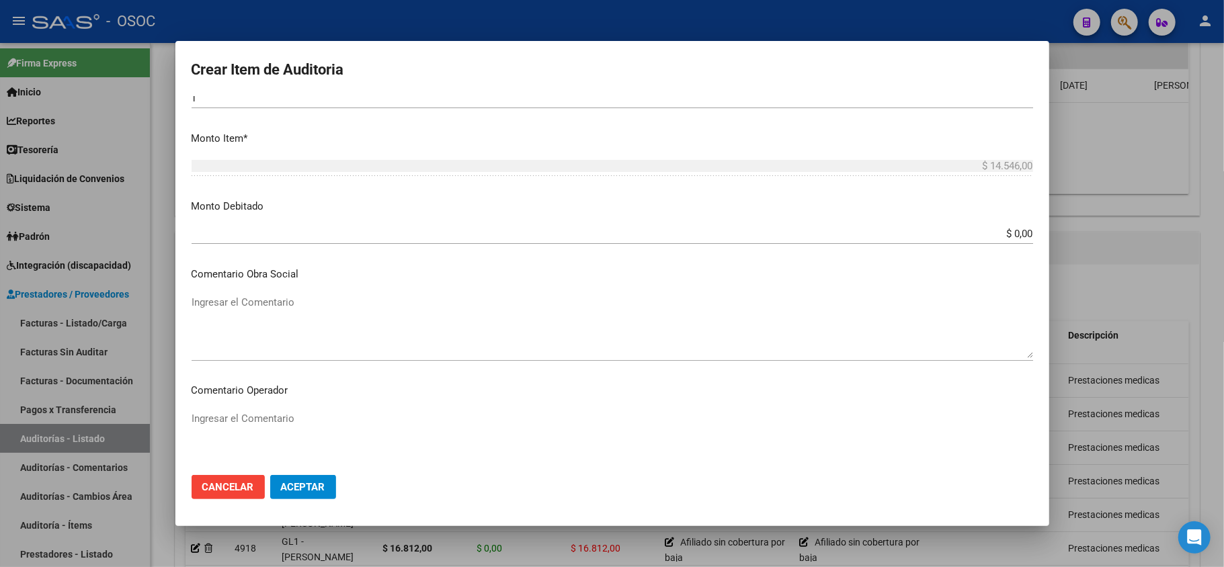
type input "$ 14.546,00"
click at [255, 418] on textarea "Ingresar el Comentario" at bounding box center [613, 442] width 842 height 63
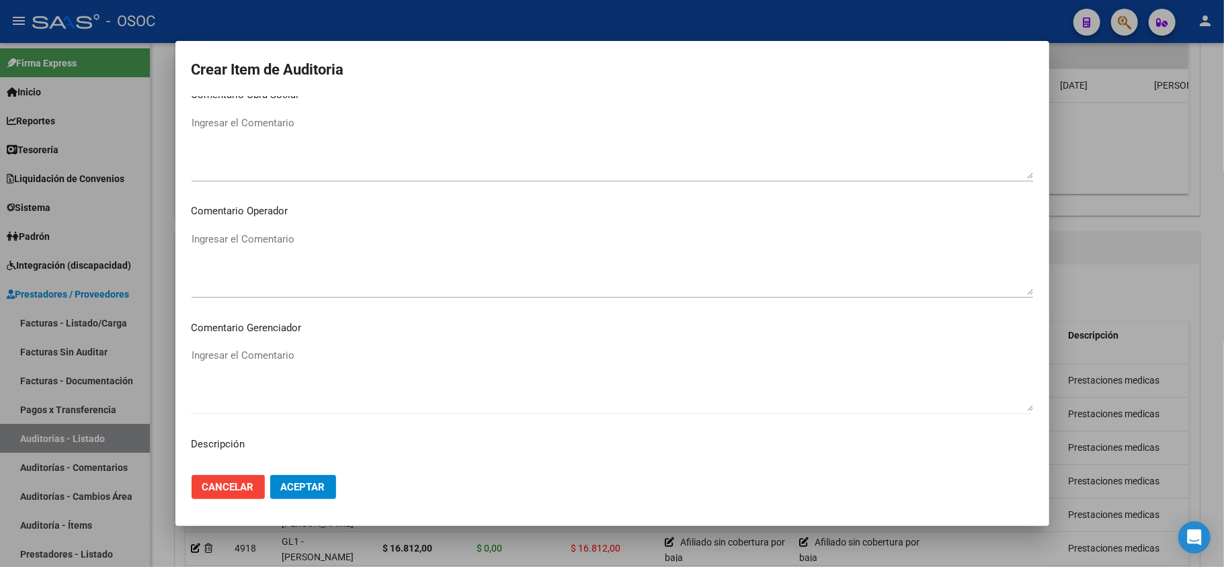
click at [225, 439] on p "Descripción" at bounding box center [613, 444] width 842 height 15
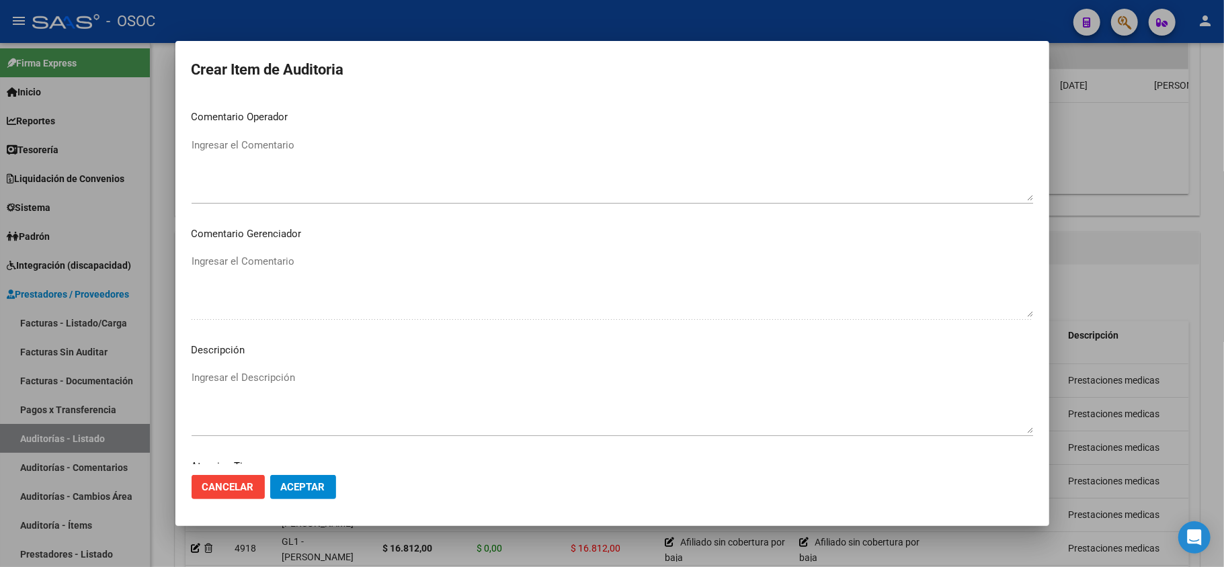
scroll to position [807, 0]
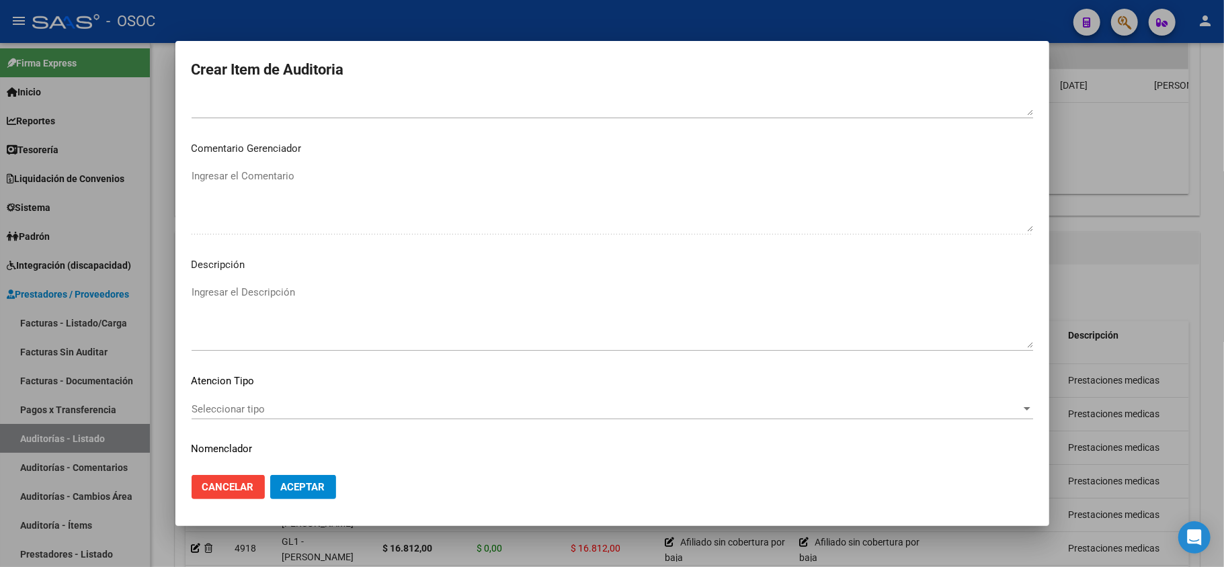
click at [216, 292] on textarea "Ingresar el Descripción" at bounding box center [613, 316] width 842 height 63
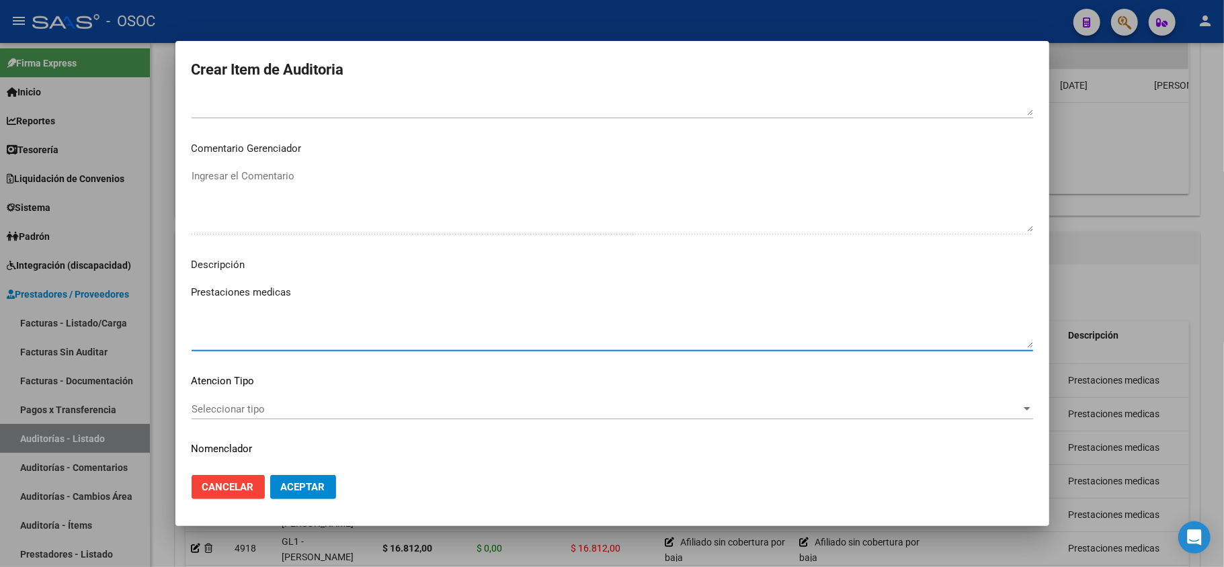
scroll to position [842, 0]
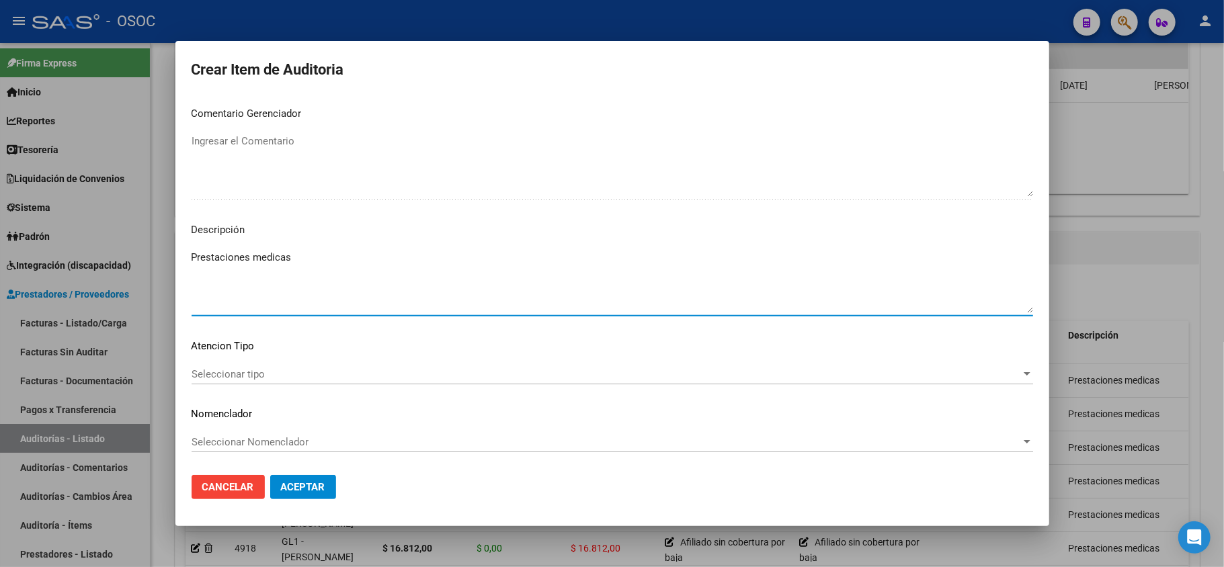
type textarea "Prestaciones medicas"
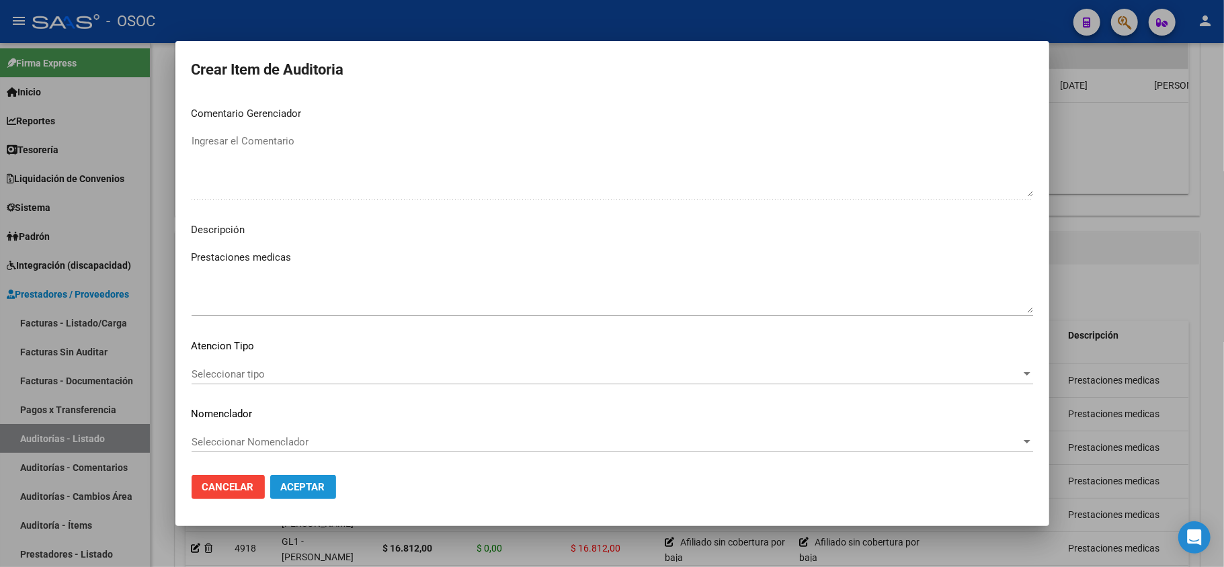
click at [315, 485] on span "Aceptar" at bounding box center [303, 487] width 44 height 12
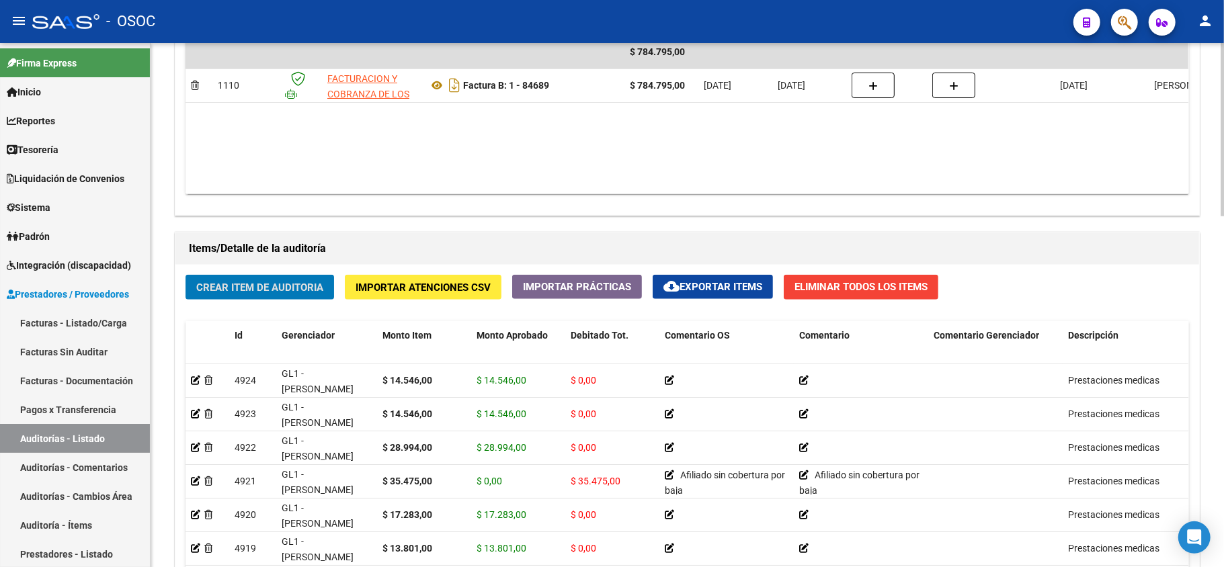
click at [274, 293] on span "Crear Item de Auditoria" at bounding box center [259, 288] width 127 height 12
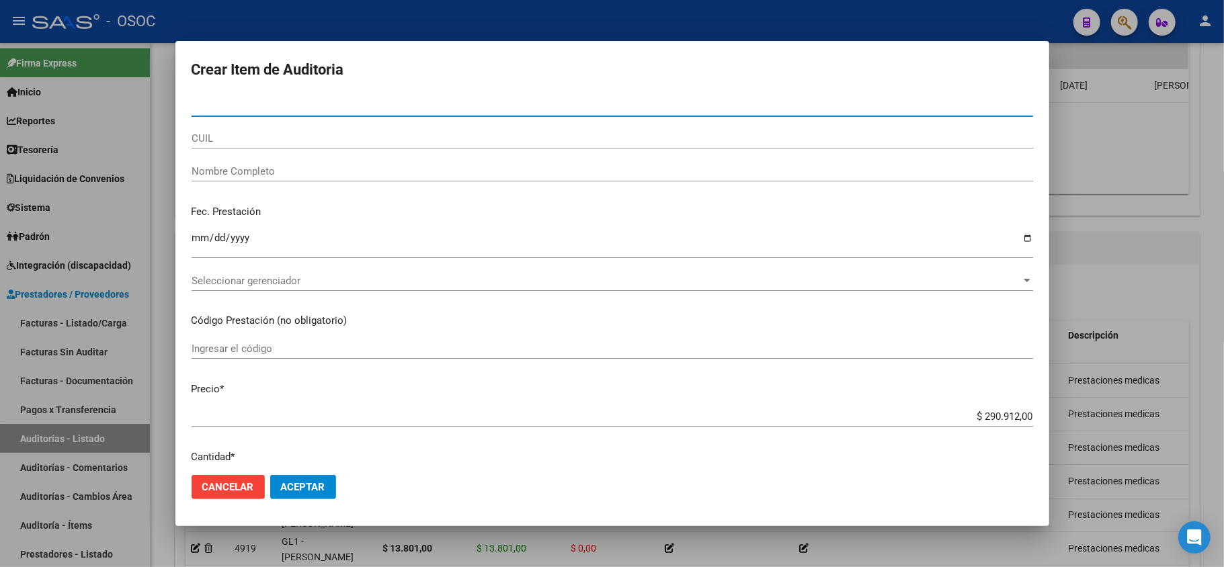
paste input "43001176"
type input "43001176"
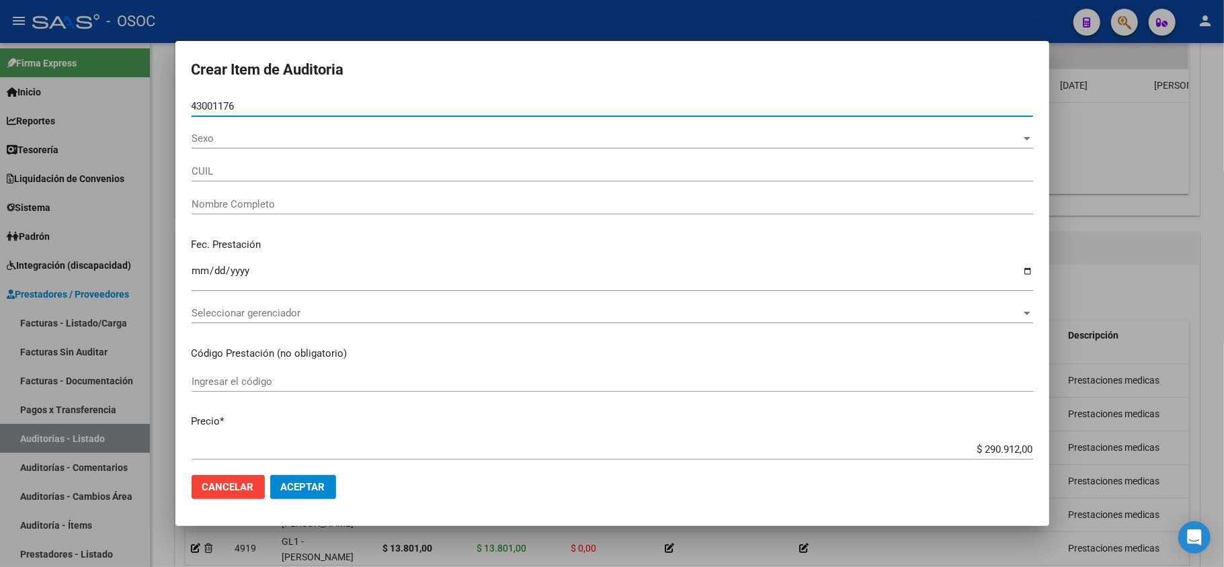
type input "20430011767"
type input "[PERSON_NAME] [PERSON_NAME]"
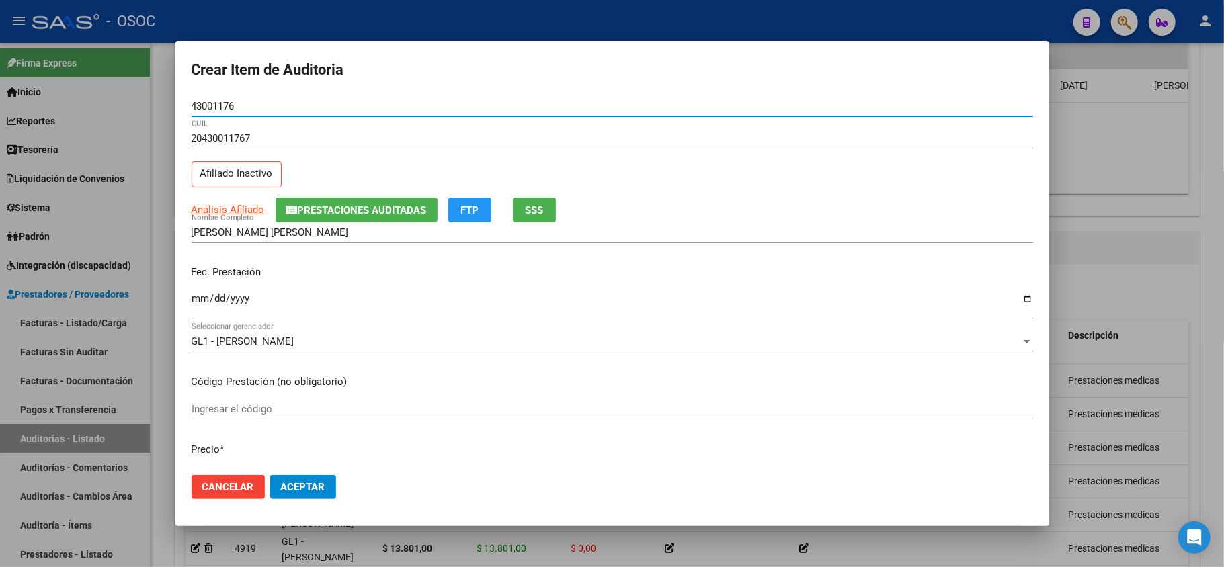
type input "43001176"
click at [202, 298] on input "Ingresar la fecha" at bounding box center [613, 304] width 842 height 22
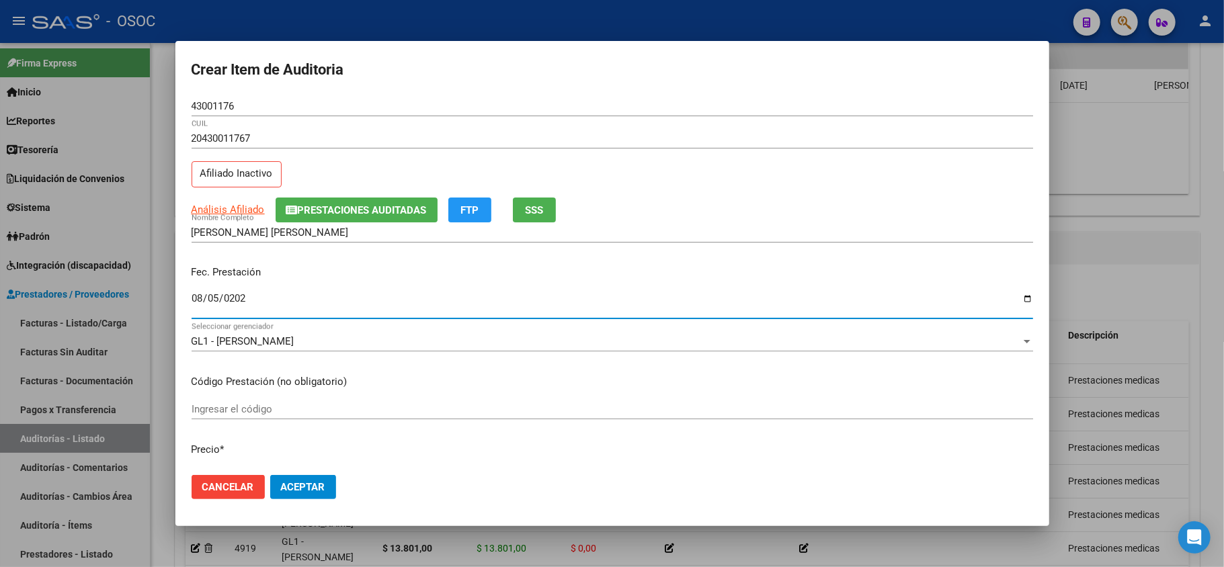
type input "[DATE]"
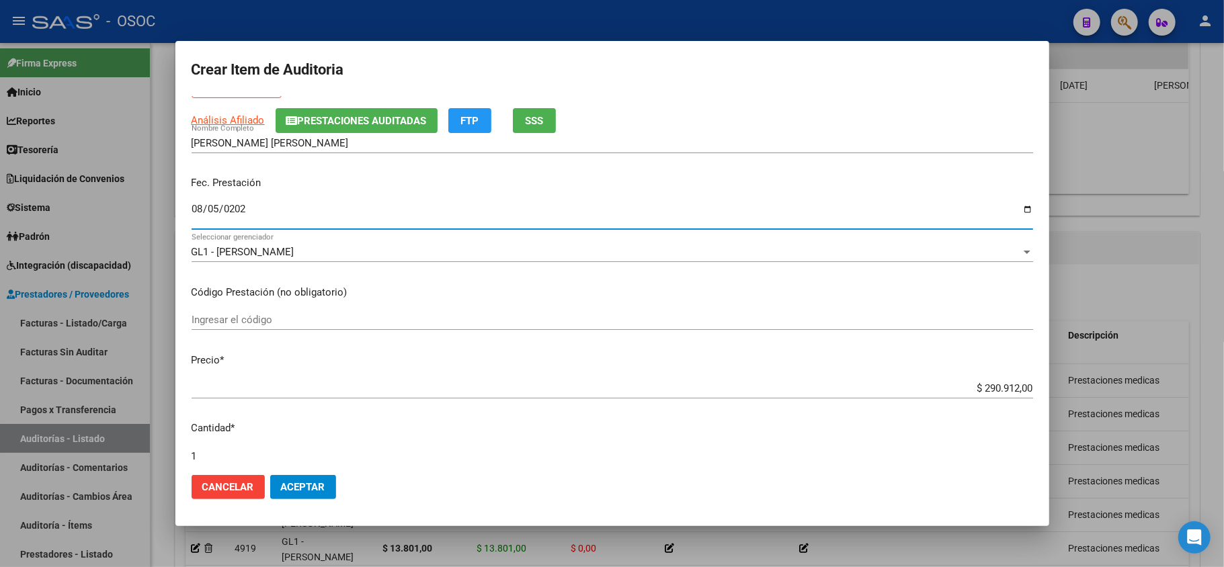
click at [986, 383] on input "$ 290.912,00" at bounding box center [613, 389] width 842 height 12
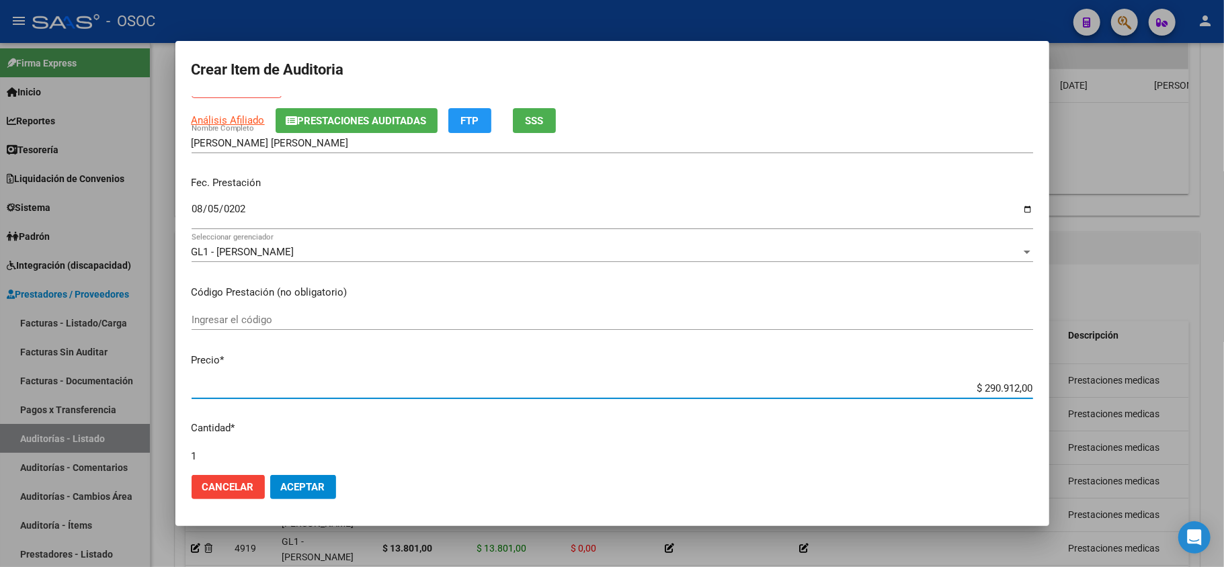
paste input "17733."
type input "$ 17.733,00"
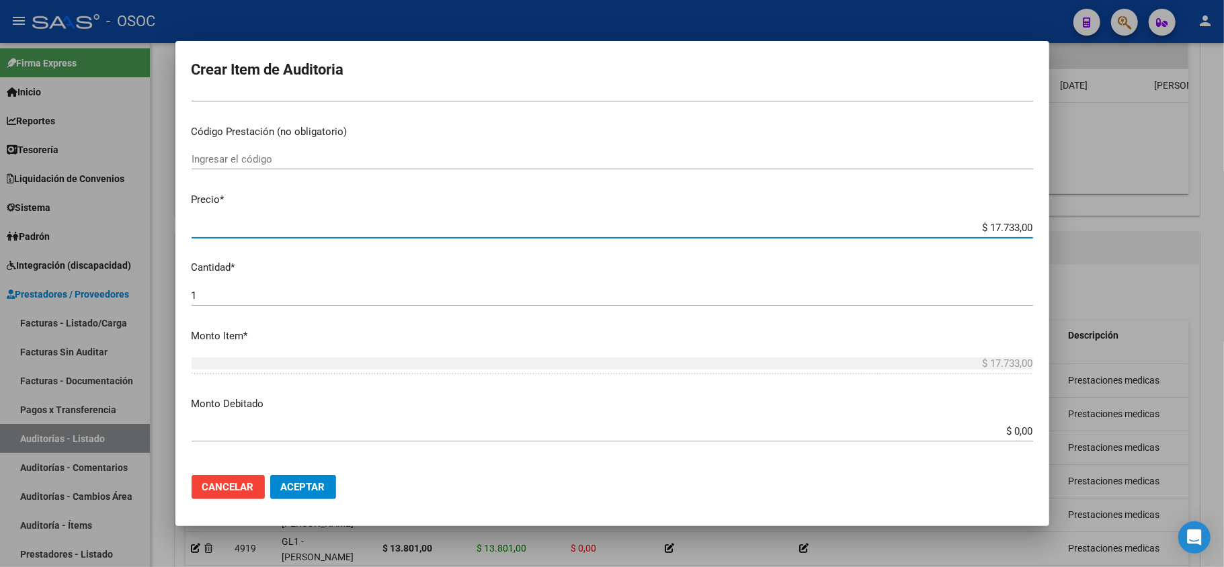
scroll to position [358, 0]
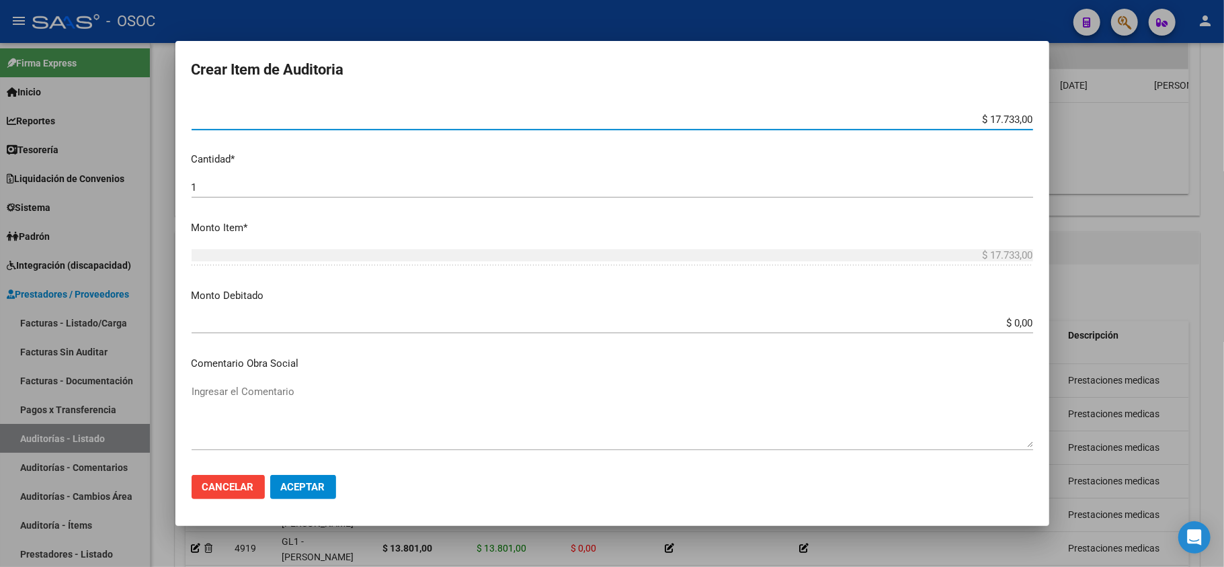
type input "$ 17.733,00"
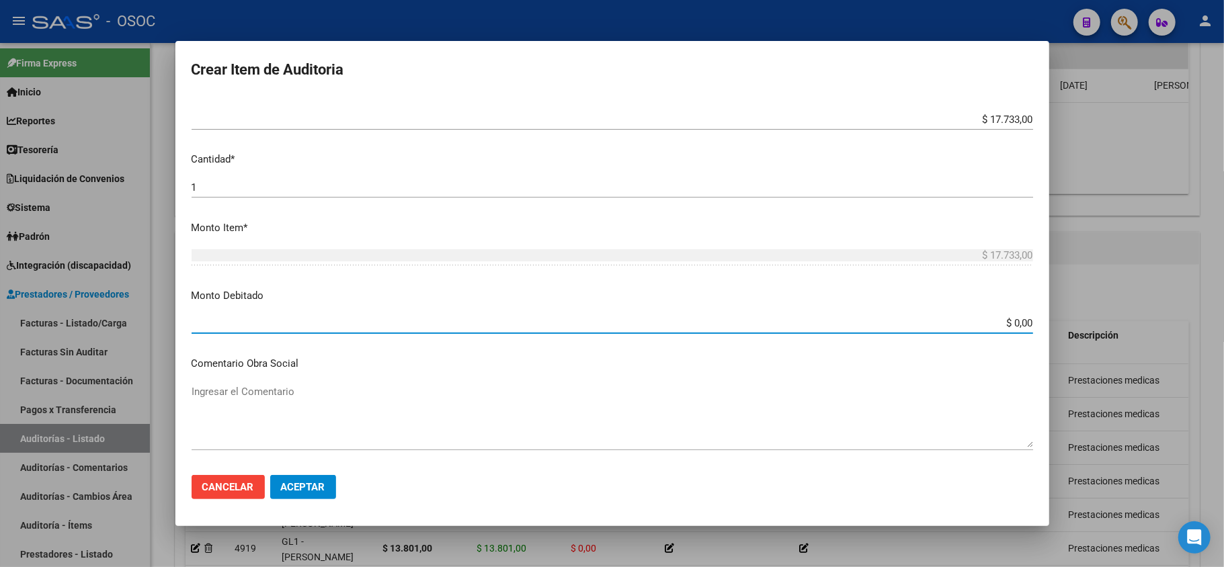
click at [1015, 321] on input "$ 0,00" at bounding box center [613, 323] width 842 height 12
paste input "17733."
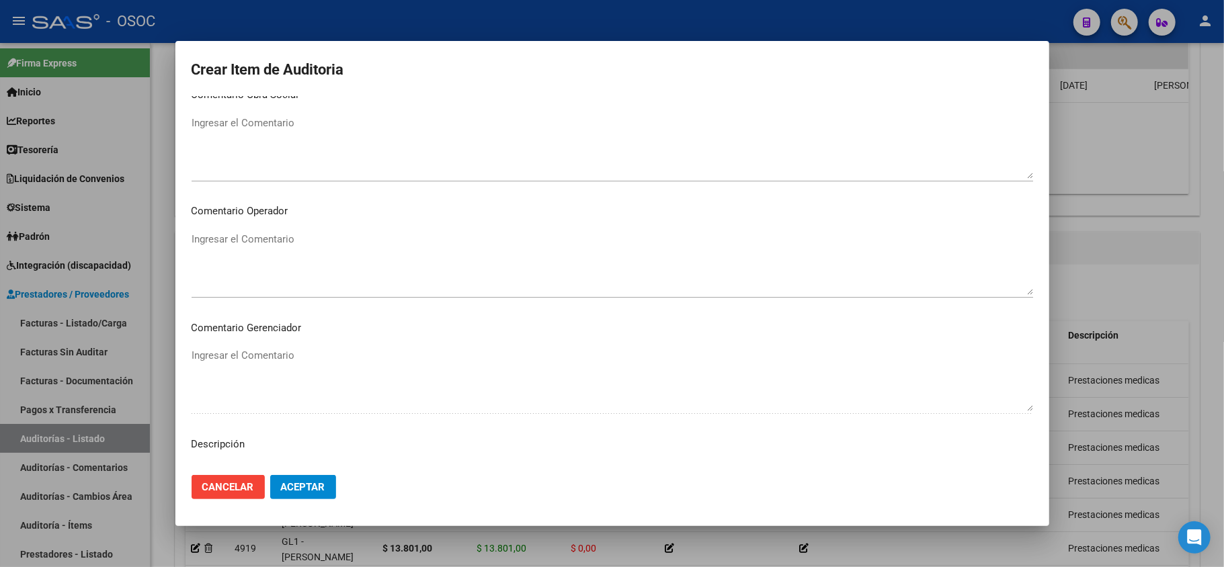
scroll to position [538, 0]
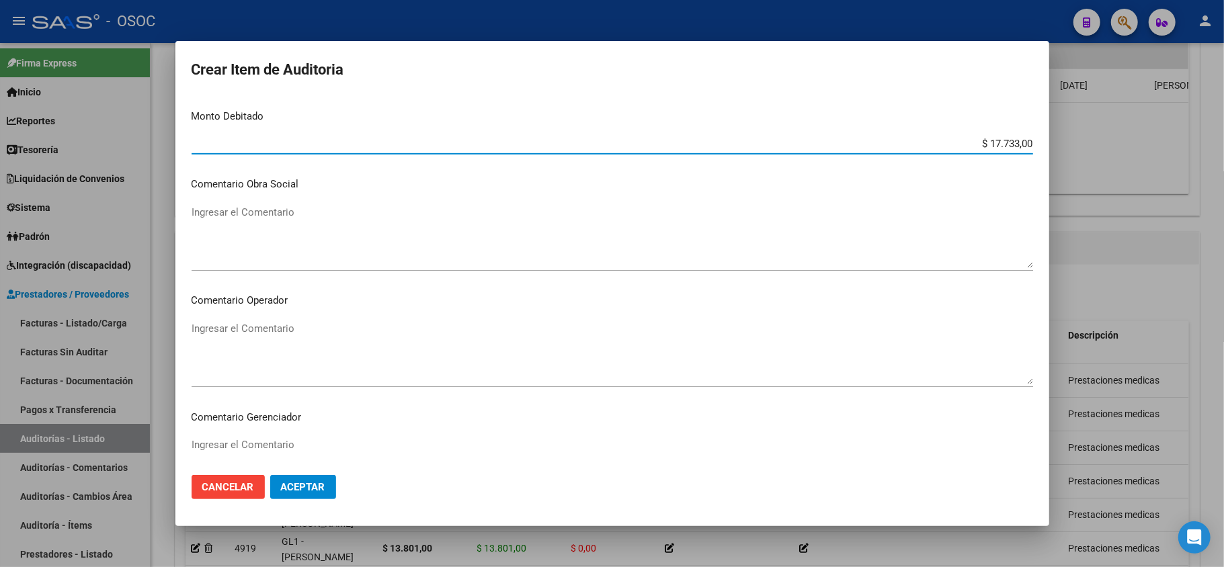
type input "$ 17.733,00"
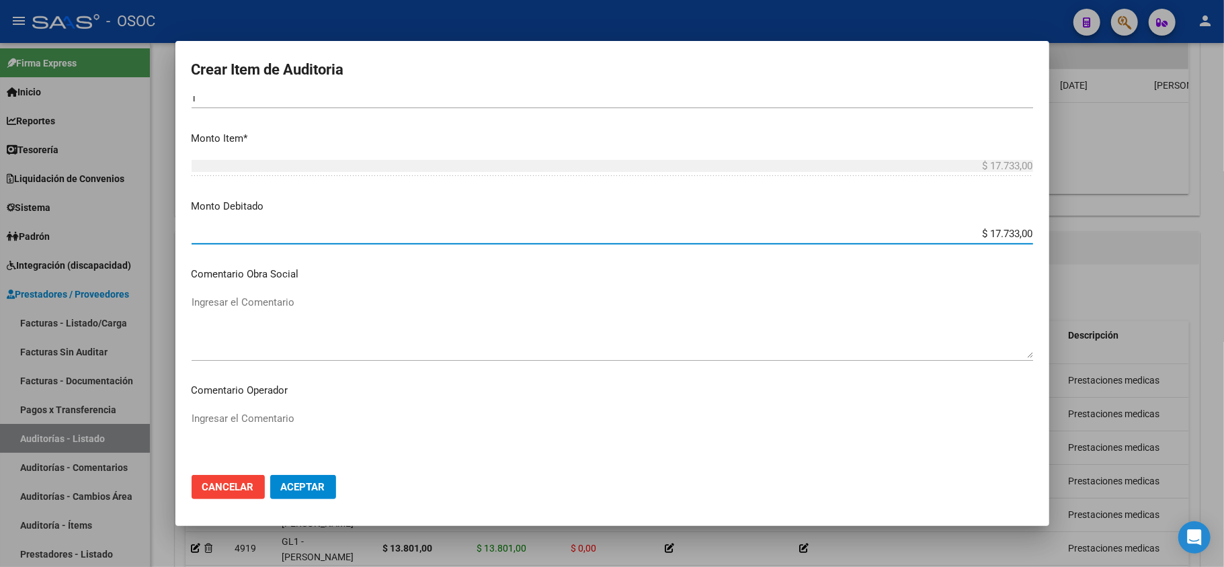
click at [242, 325] on textarea "Ingresar el Comentario" at bounding box center [613, 326] width 842 height 63
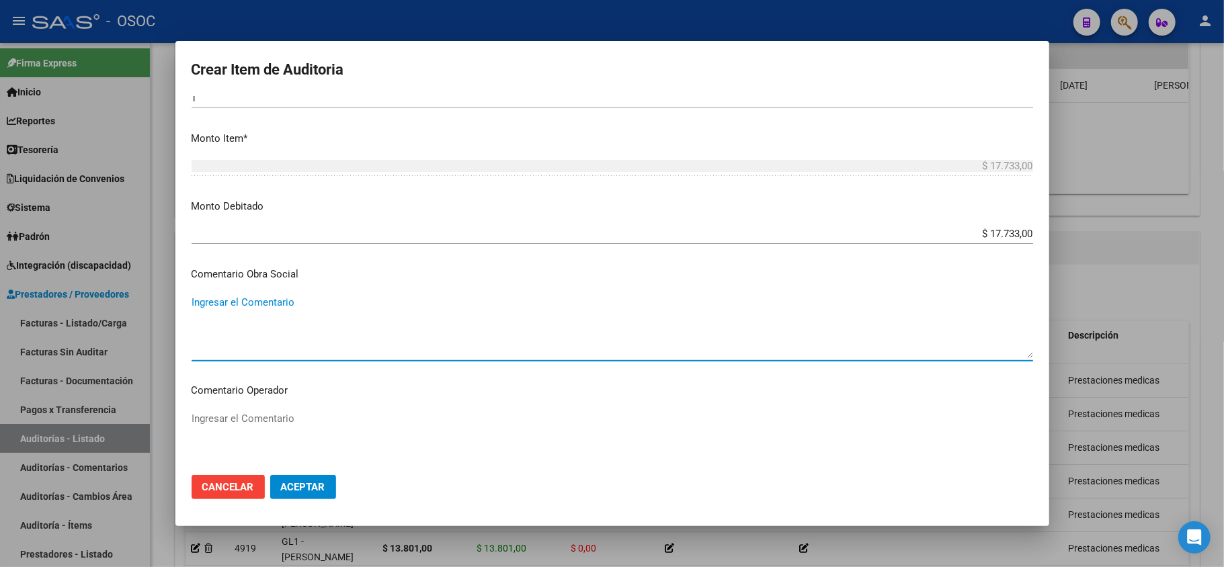
paste textarea "Afiliado sin cobertura por baja"
type textarea "Afiliado sin cobertura por baja"
click at [291, 418] on textarea "Ingresar el Comentario" at bounding box center [613, 442] width 842 height 63
paste textarea "Afiliado sin cobertura por baja"
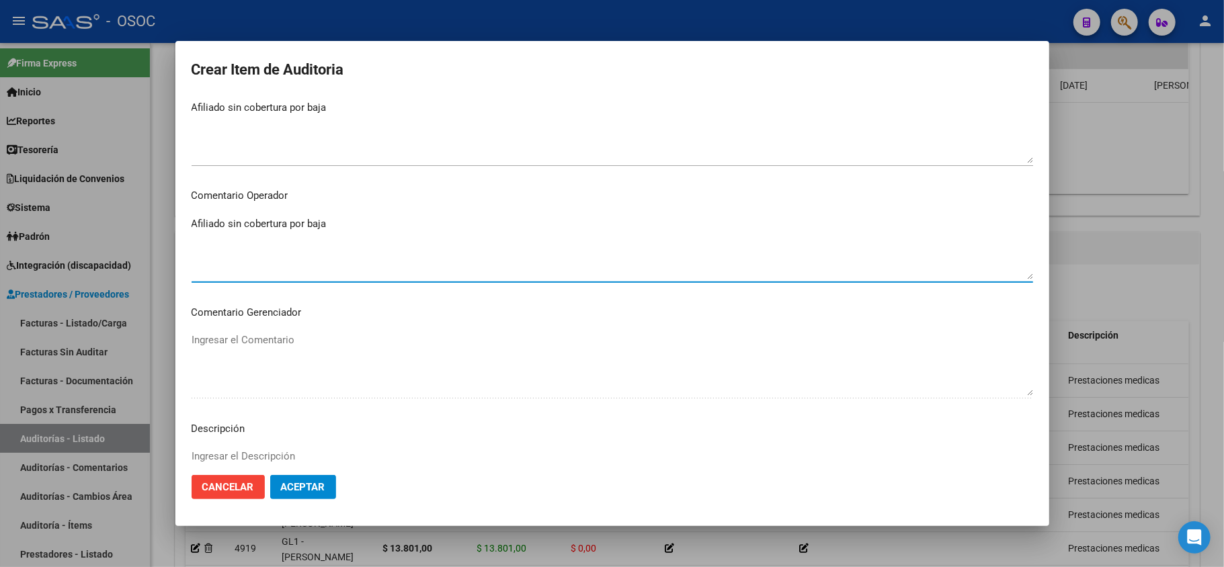
scroll to position [717, 0]
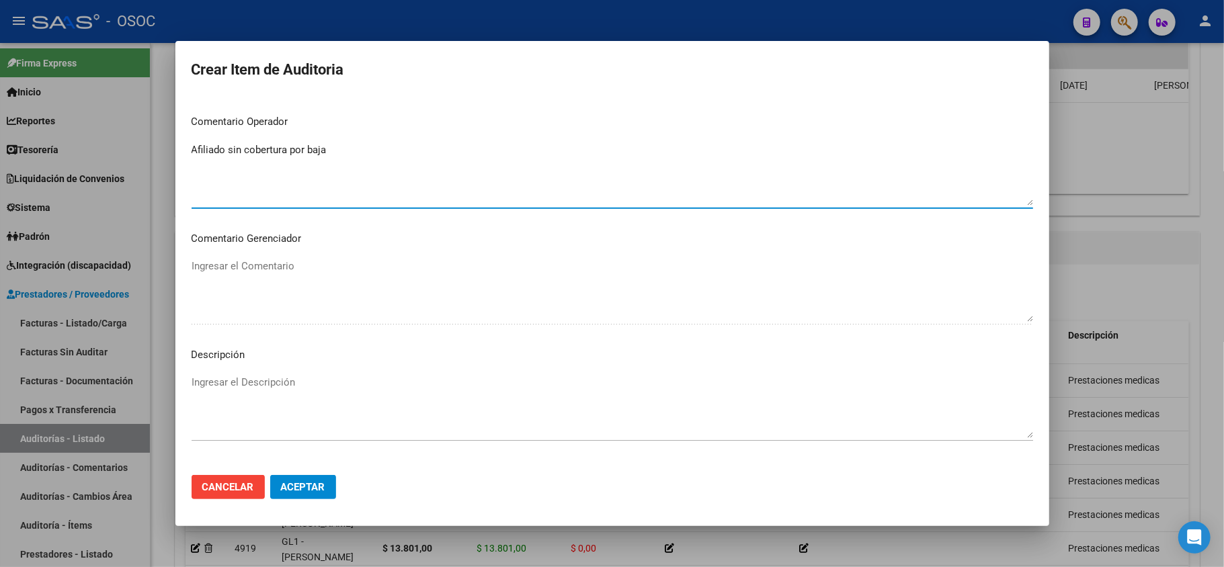
type textarea "Afiliado sin cobertura por baja"
click at [235, 385] on textarea "Ingresar el Descripción" at bounding box center [613, 406] width 842 height 63
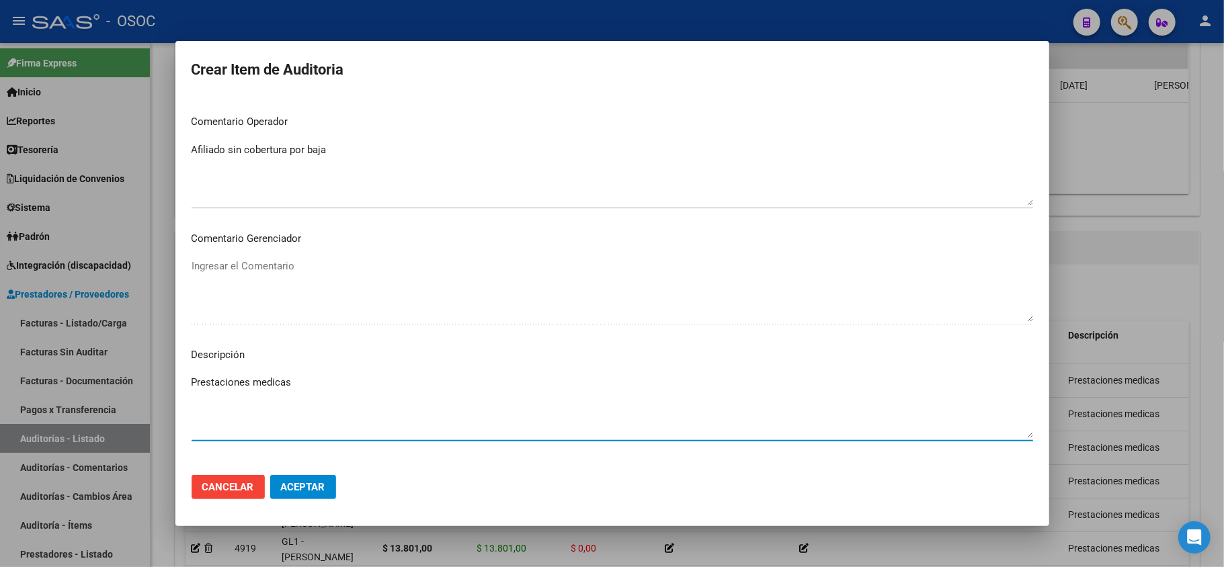
type textarea "Prestaciones medicas"
click at [303, 495] on button "Aceptar" at bounding box center [303, 487] width 66 height 24
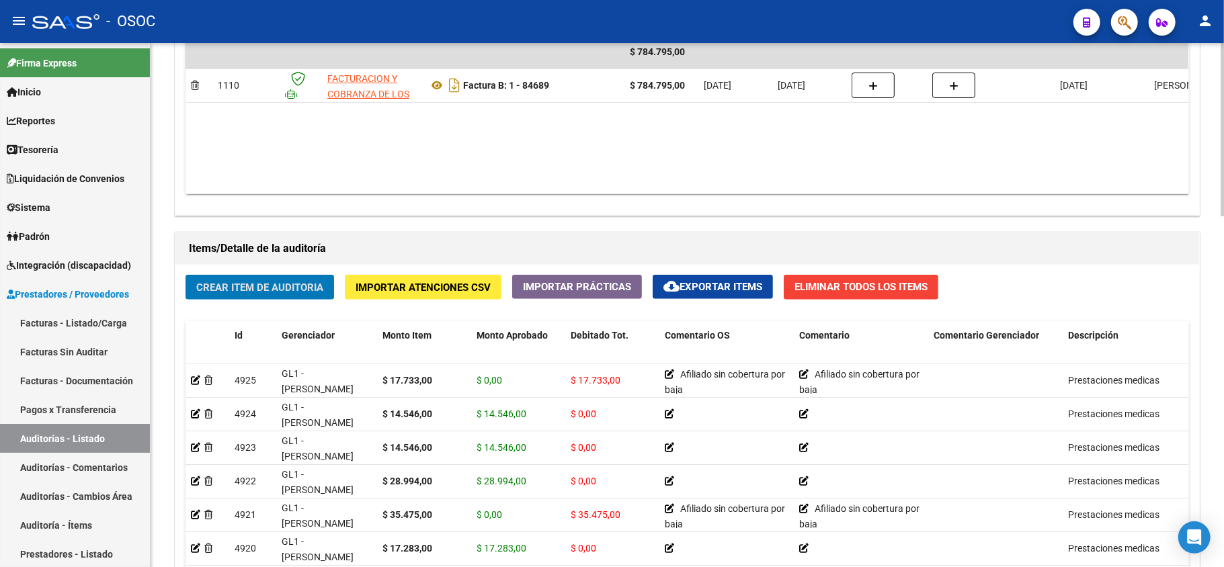
click at [274, 283] on span "Crear Item de Auditoria" at bounding box center [259, 288] width 127 height 12
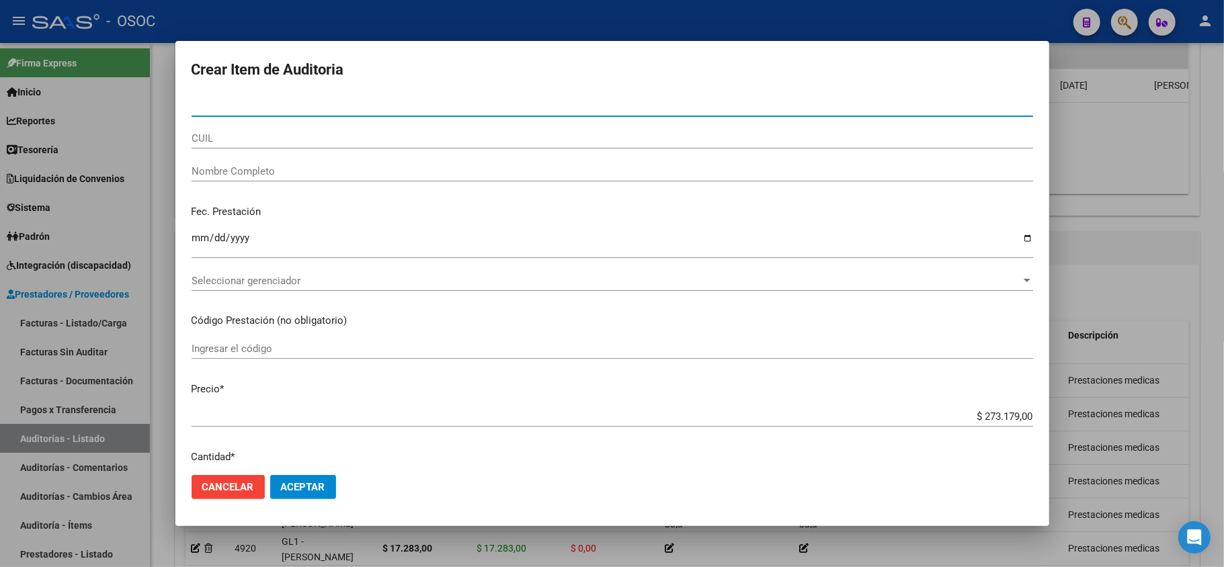
paste input "58637904"
type input "58637904"
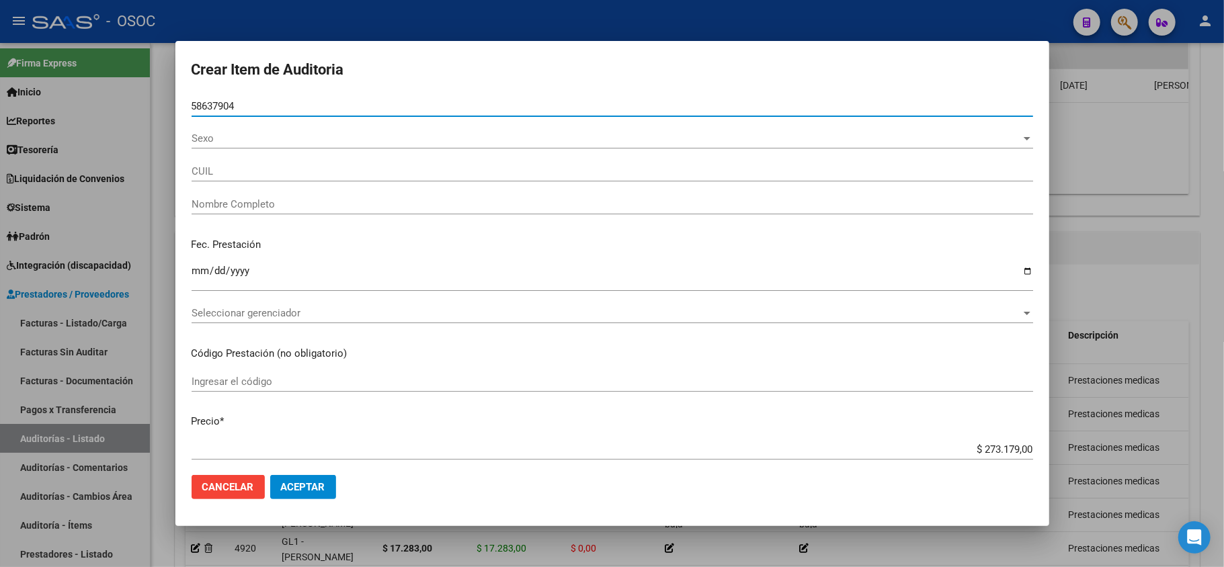
type input "20586379047"
type input "[PERSON_NAME] -"
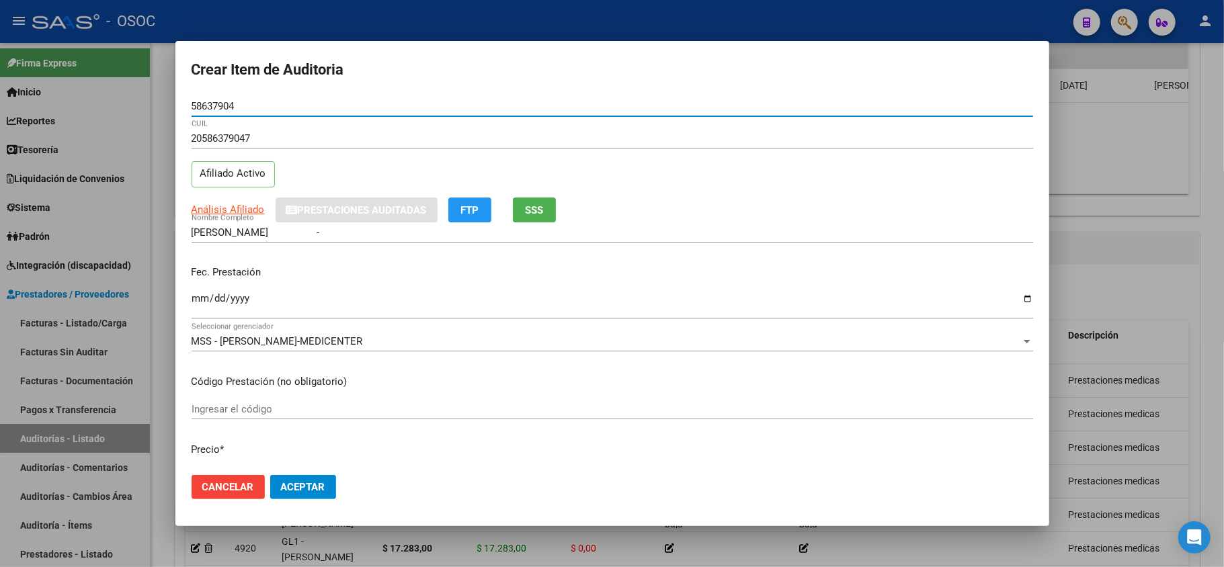
type input "58637904"
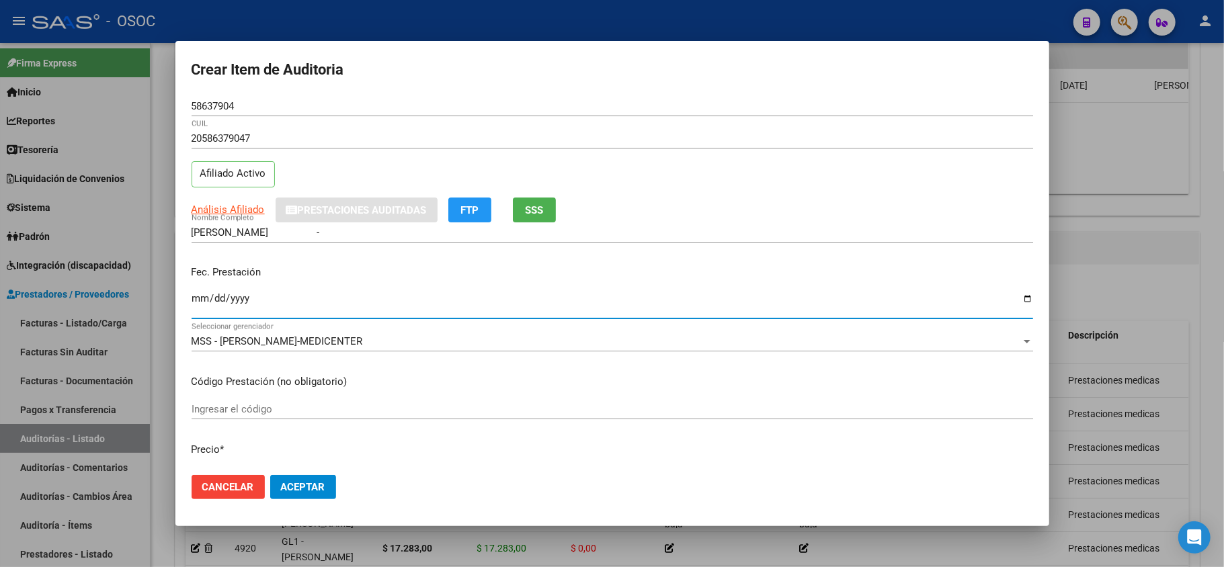
click at [200, 300] on input "Ingresar la fecha" at bounding box center [613, 304] width 842 height 22
type input "[DATE]"
click at [783, 196] on div "20586379047 CUIL Afiliado Activo" at bounding box center [613, 162] width 842 height 69
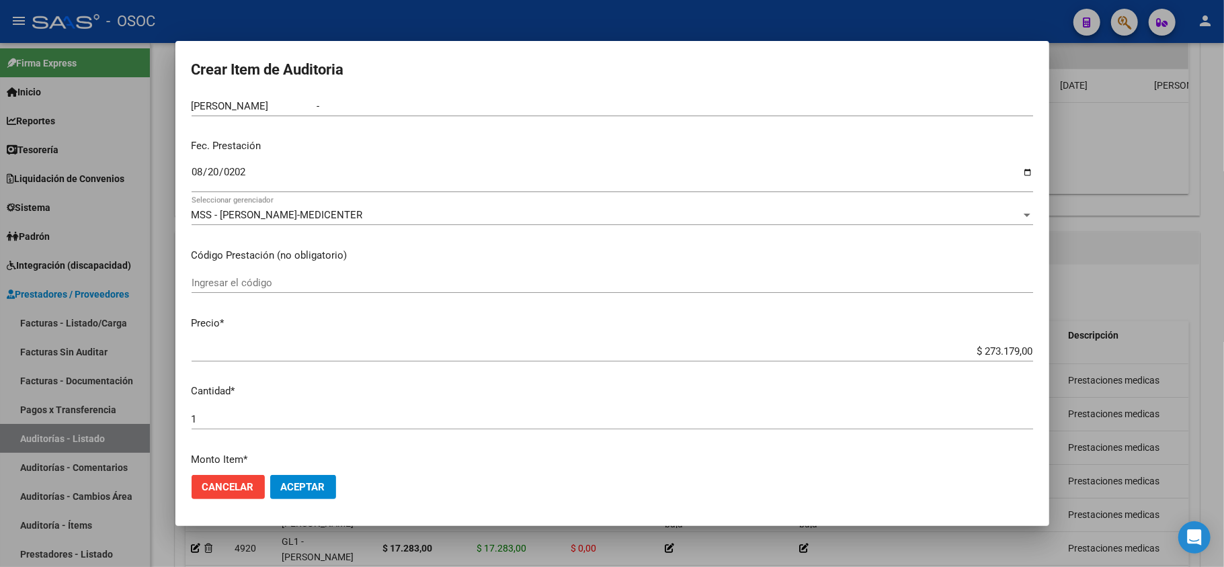
scroll to position [0, 0]
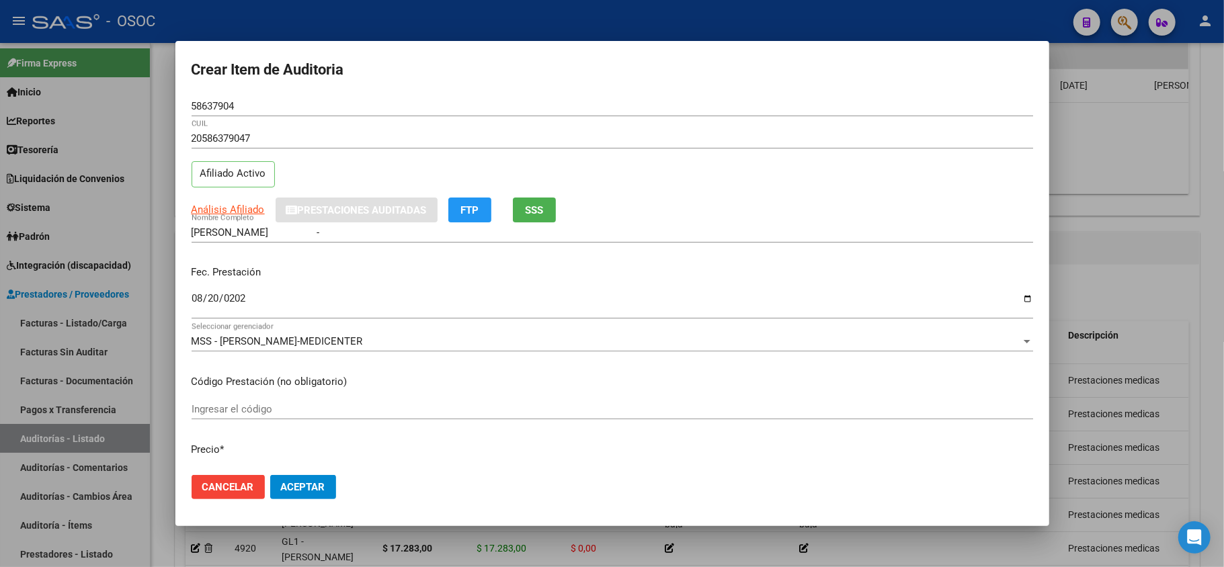
click at [632, 182] on div "20586379047 CUIL Afiliado Activo" at bounding box center [613, 162] width 842 height 69
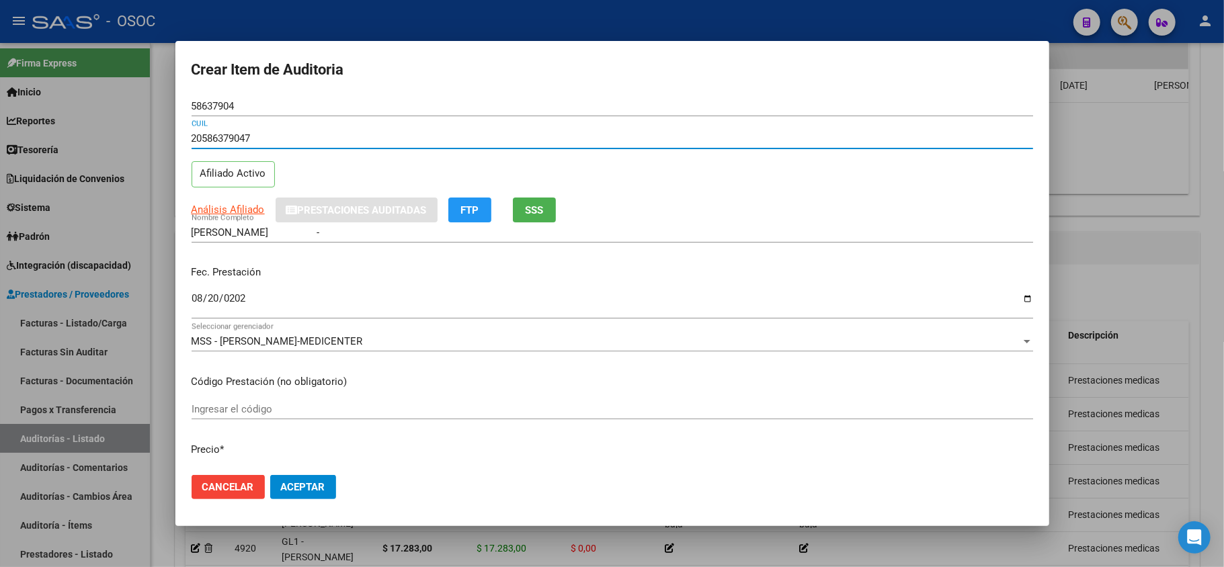
drag, startPoint x: 641, startPoint y: 138, endPoint x: 654, endPoint y: 78, distance: 61.8
click at [641, 137] on input "20586379047" at bounding box center [613, 138] width 842 height 12
click at [654, 78] on h2 "Crear Item de Auditoria" at bounding box center [613, 70] width 842 height 26
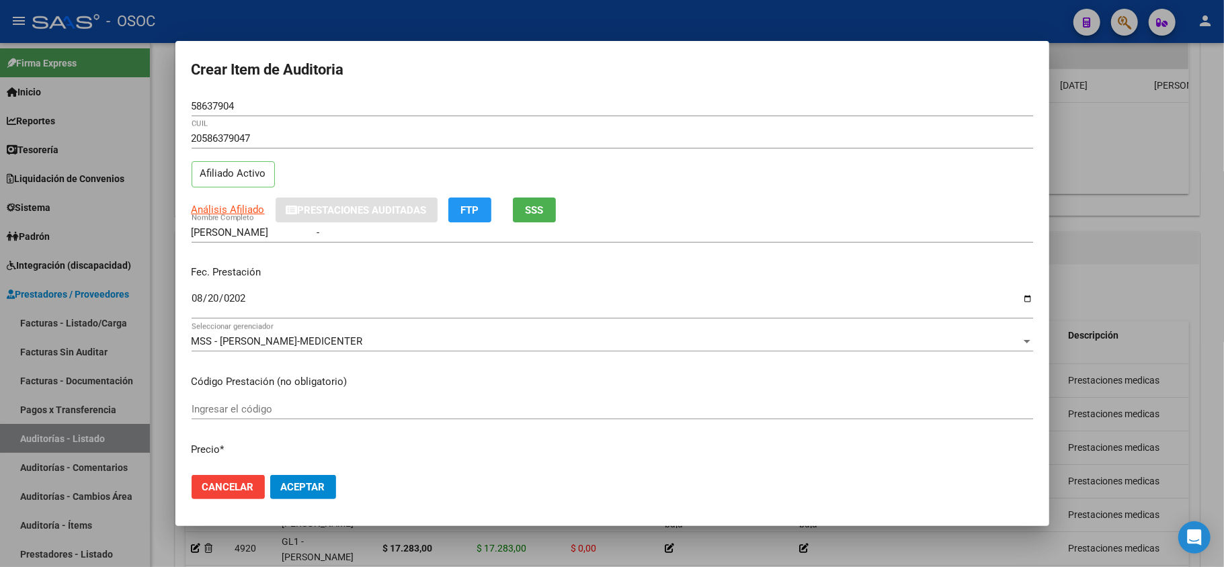
click at [657, 141] on input "20586379047" at bounding box center [613, 138] width 842 height 12
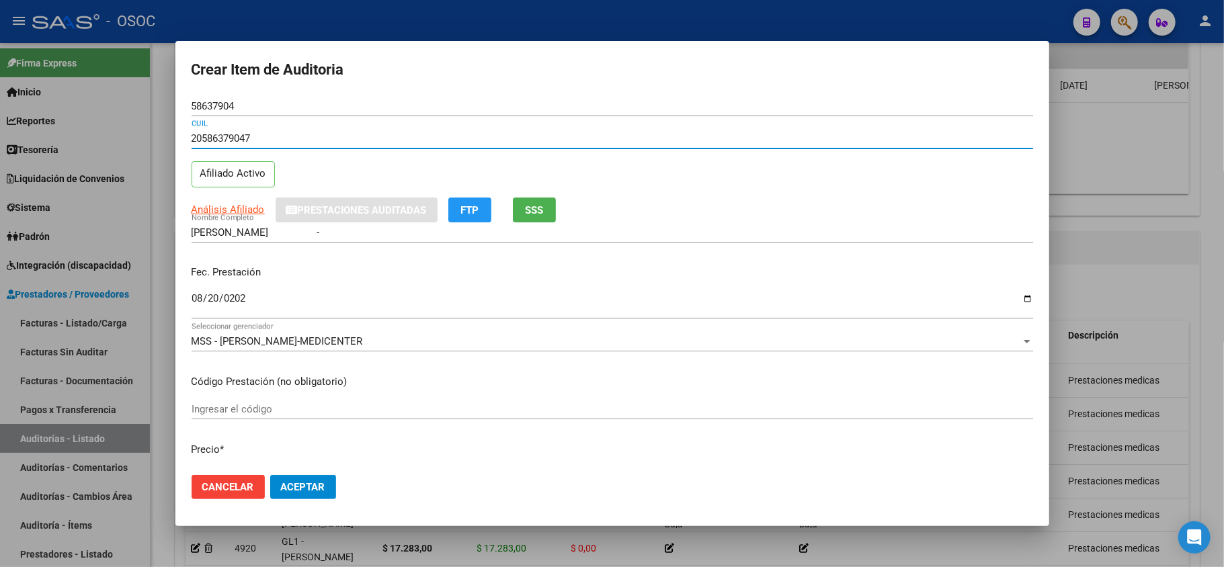
click at [662, 178] on div "20586379047 CUIL Afiliado Activo" at bounding box center [613, 162] width 842 height 69
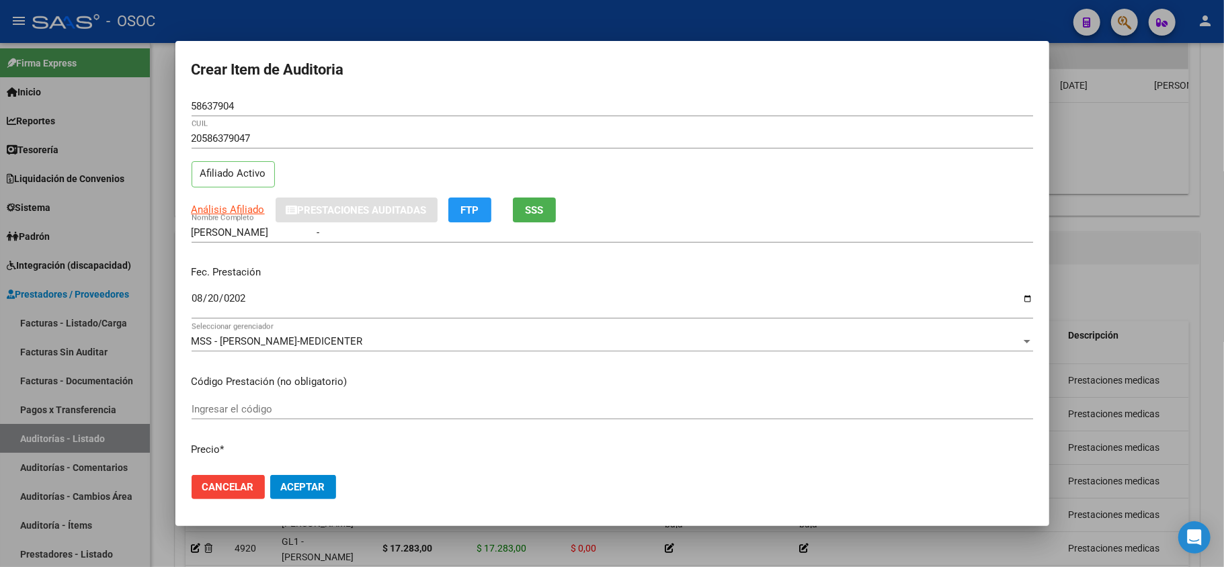
click at [769, 272] on p "Fec. Prestación" at bounding box center [613, 272] width 842 height 15
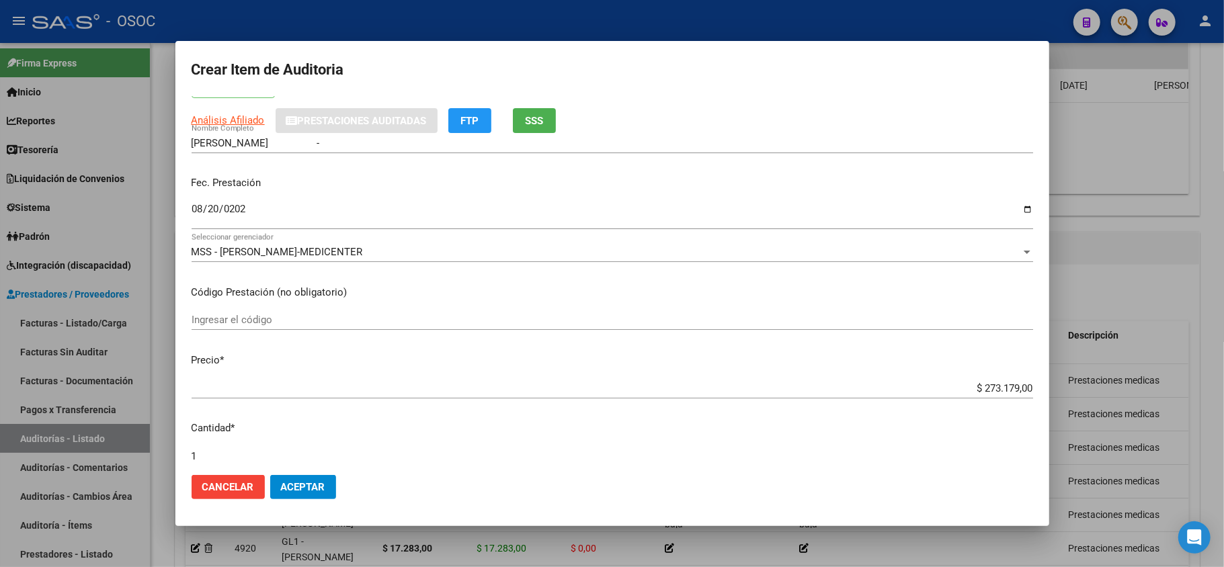
click at [984, 389] on input "$ 273.179,00" at bounding box center [613, 389] width 842 height 12
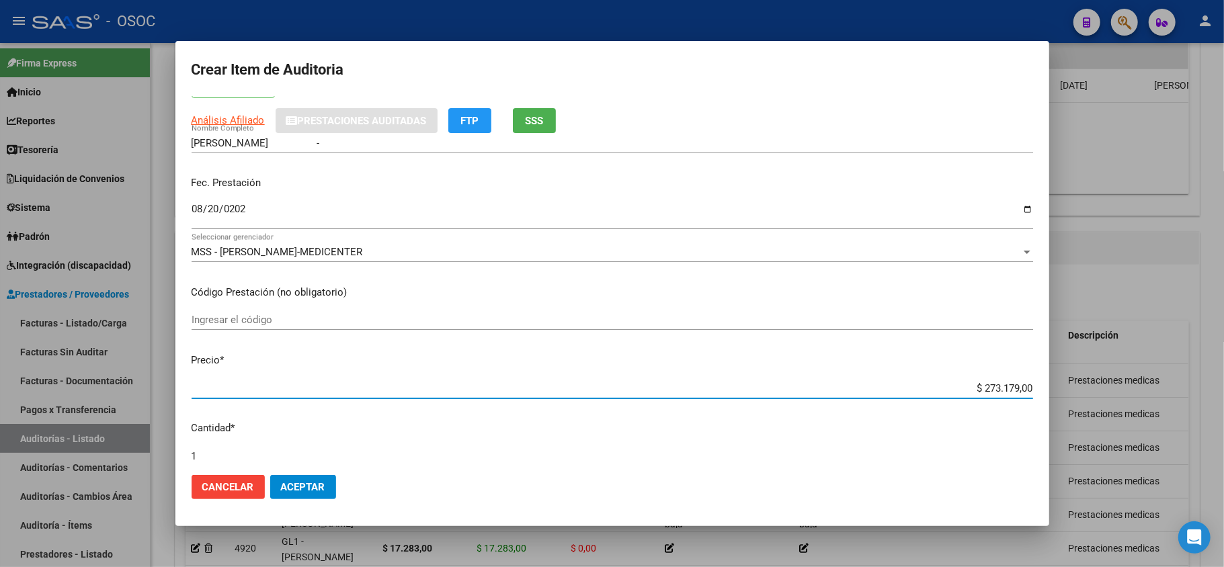
click at [984, 389] on input "$ 273.179,00" at bounding box center [613, 389] width 842 height 12
paste input "48012.00"
type input "$ 48.012,00"
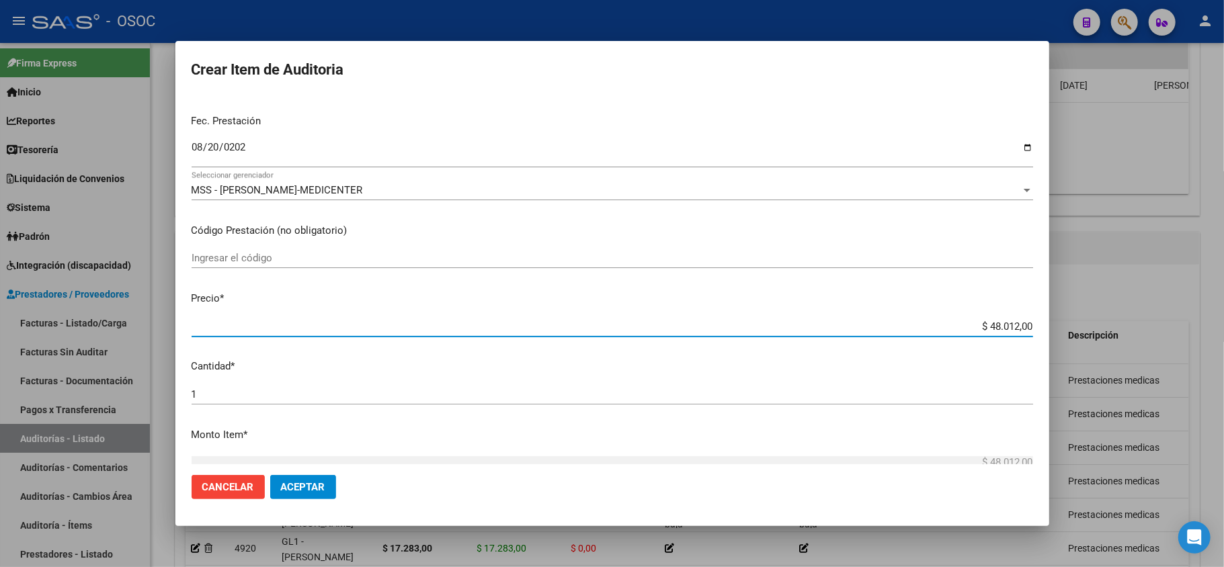
scroll to position [179, 0]
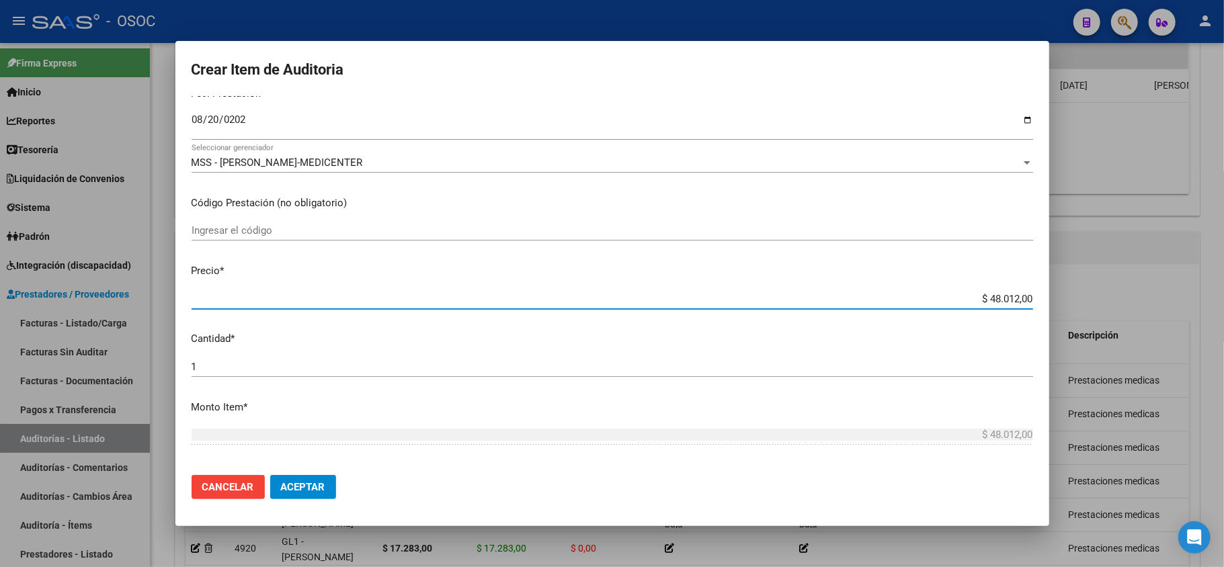
type input "$ 48.012,00"
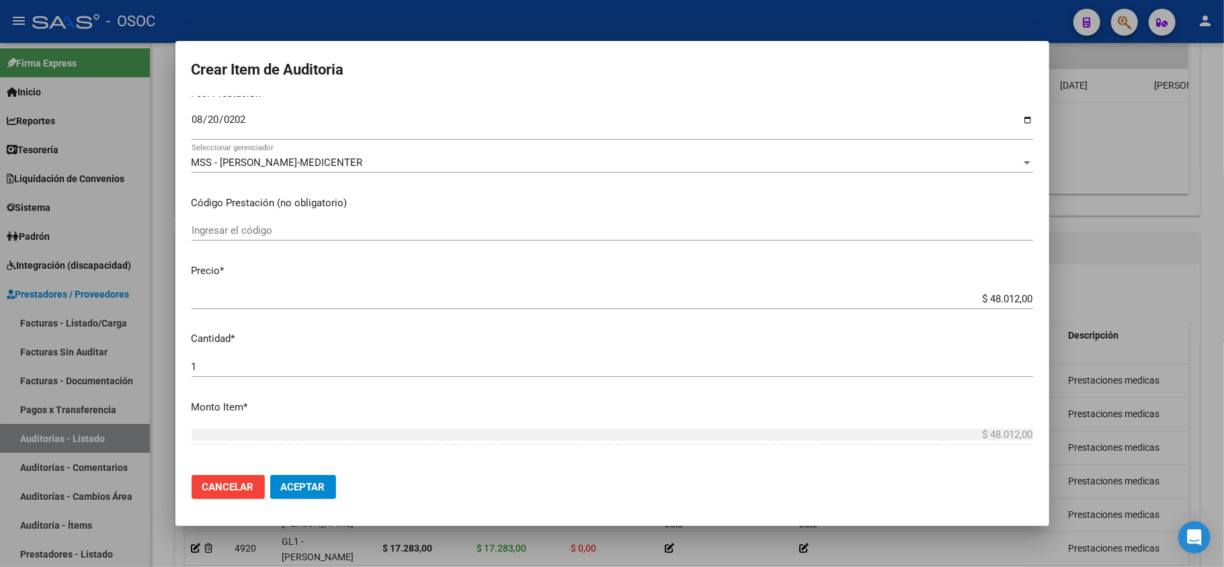
click at [979, 332] on p "Cantidad *" at bounding box center [613, 338] width 842 height 15
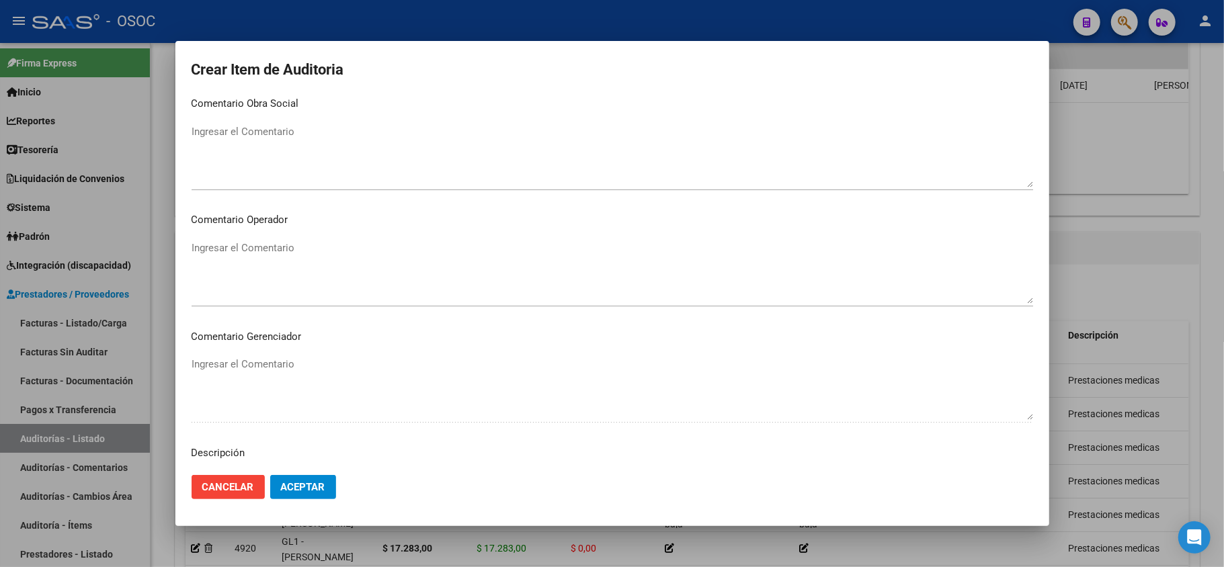
scroll to position [717, 0]
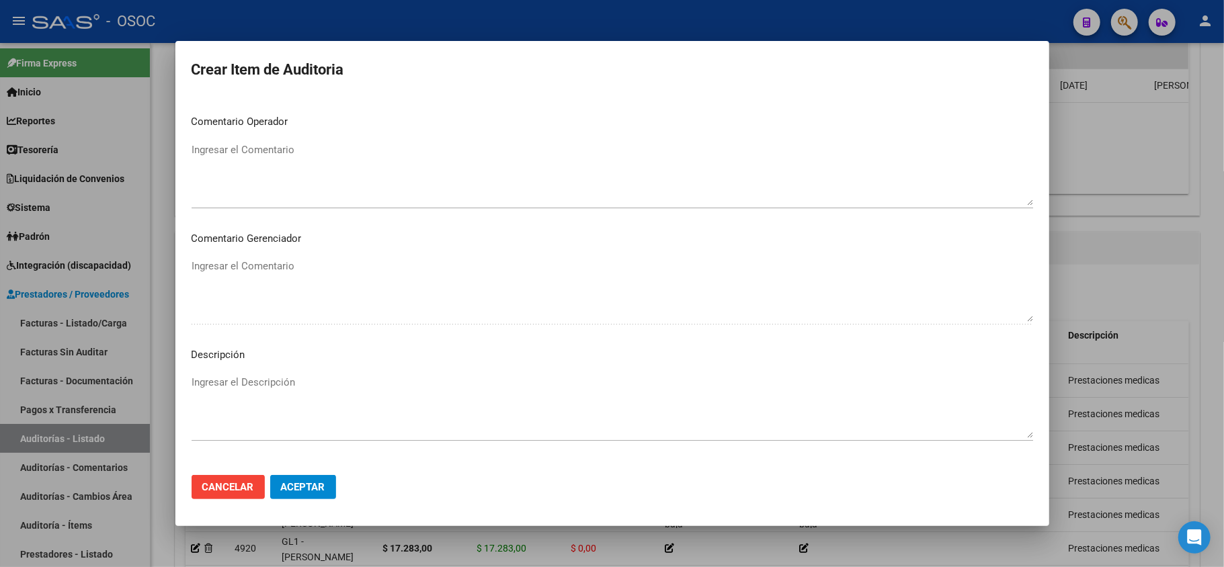
click at [257, 380] on textarea "Ingresar el Descripción" at bounding box center [613, 406] width 842 height 63
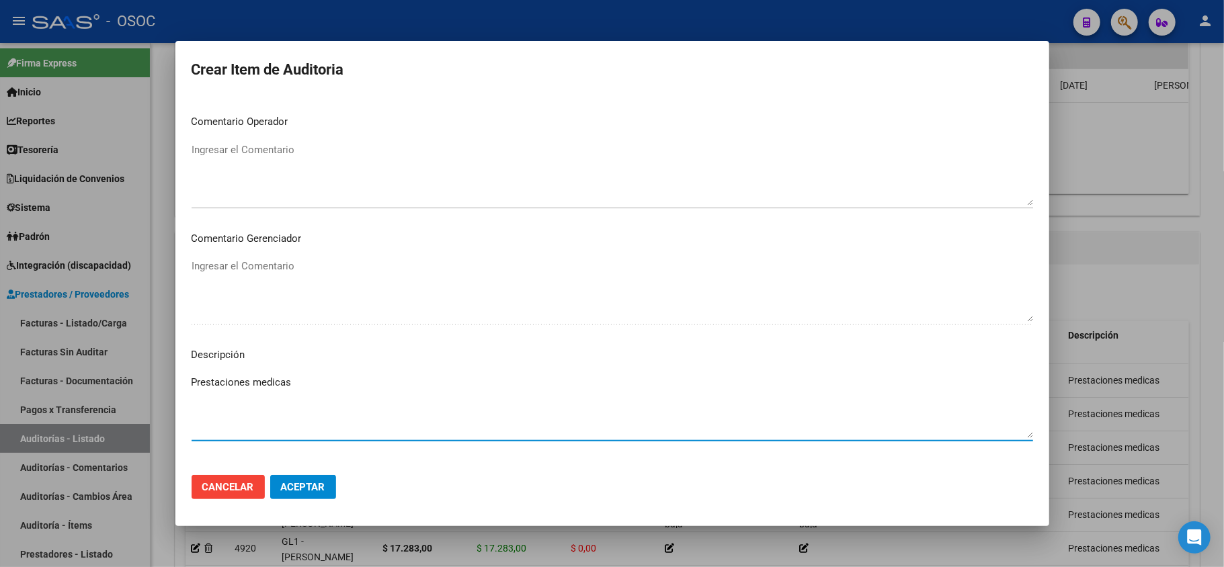
drag, startPoint x: 331, startPoint y: 216, endPoint x: 460, endPoint y: 221, distance: 129.2
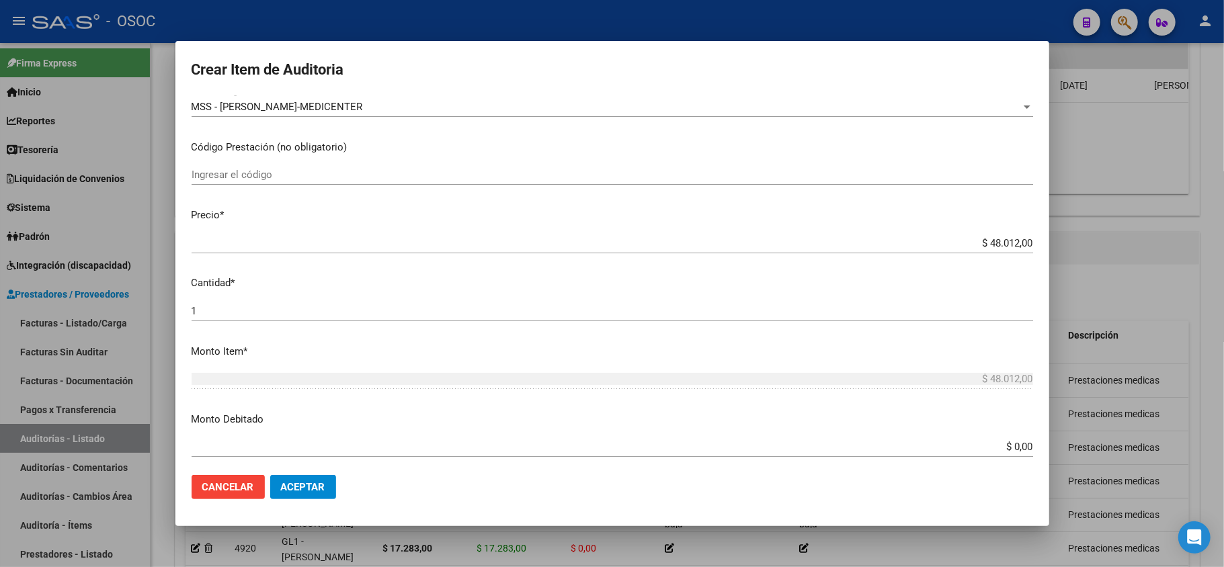
scroll to position [0, 0]
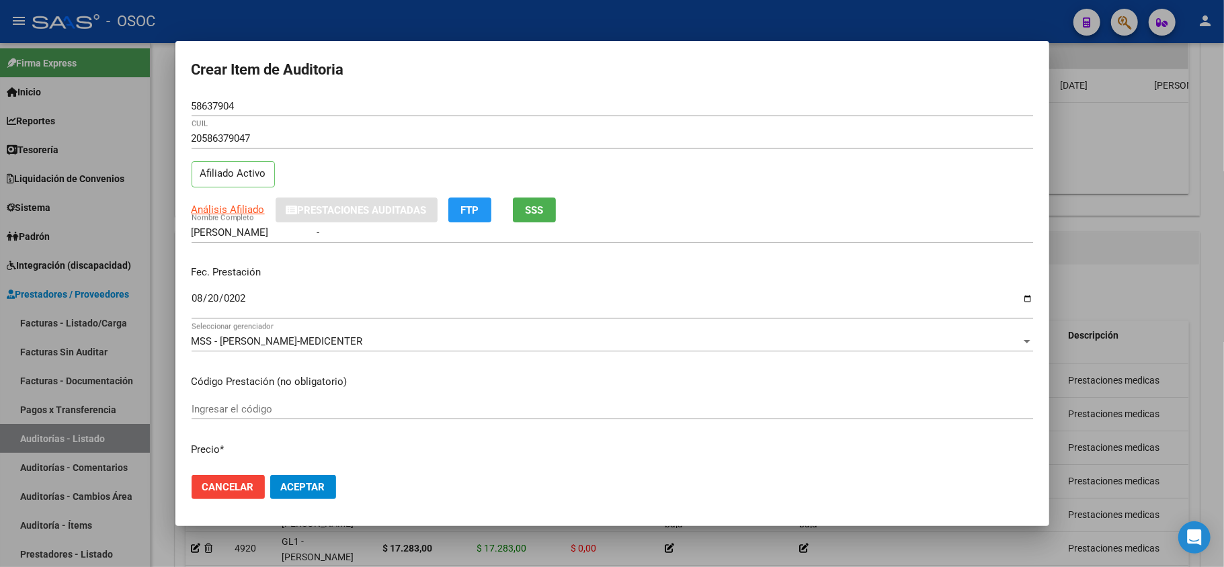
type textarea "Prestaciones medicas"
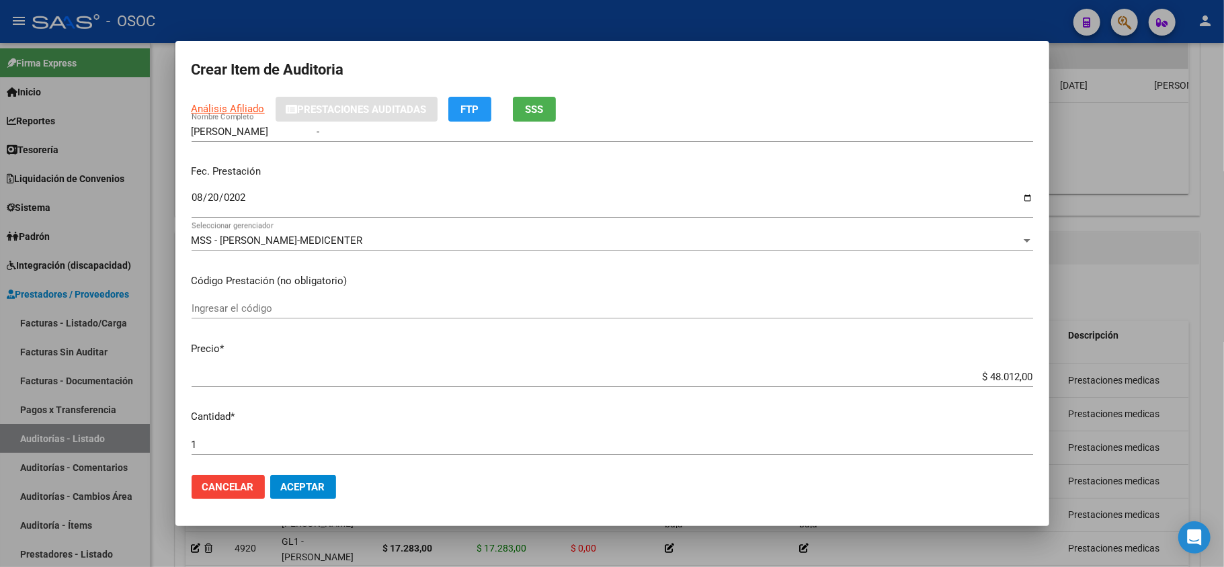
scroll to position [269, 0]
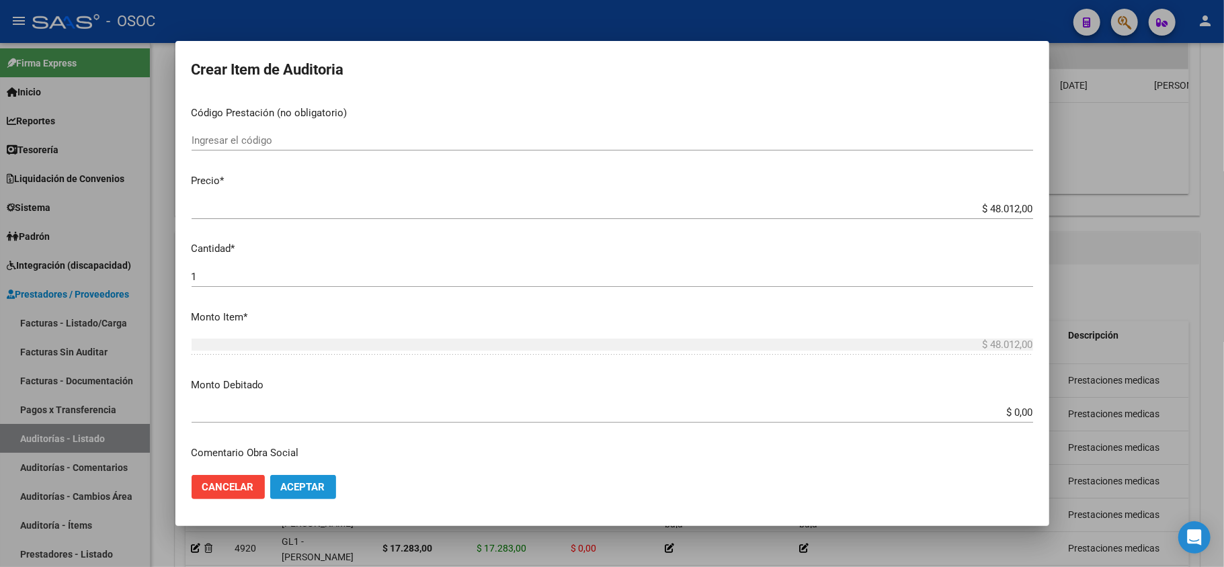
click at [317, 481] on span "Aceptar" at bounding box center [303, 487] width 44 height 12
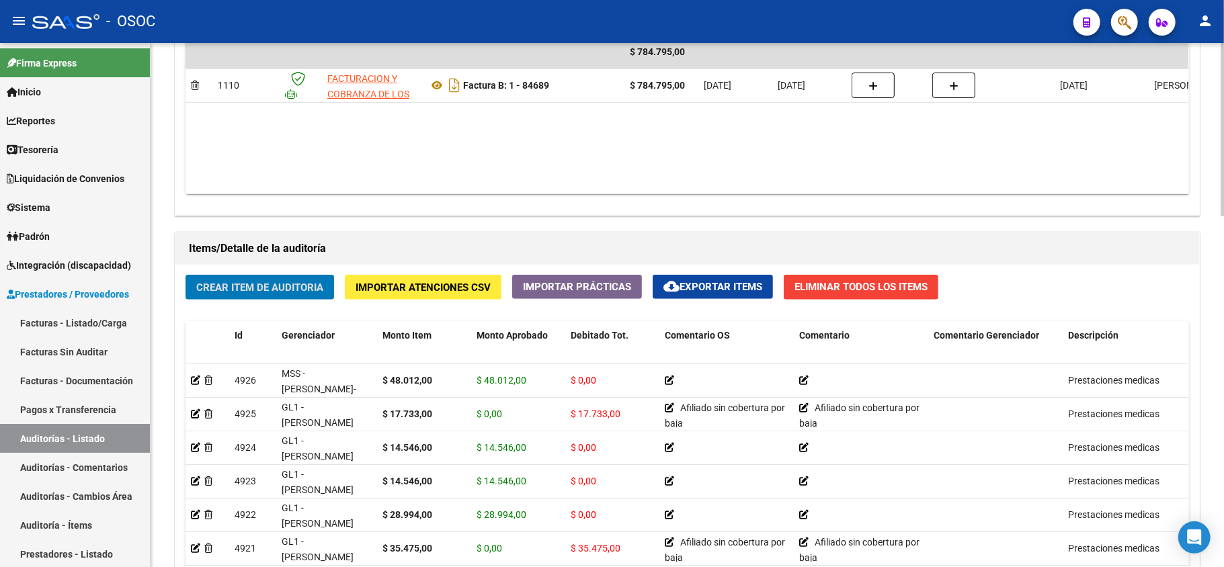
click at [264, 282] on span "Crear Item de Auditoria" at bounding box center [259, 288] width 127 height 12
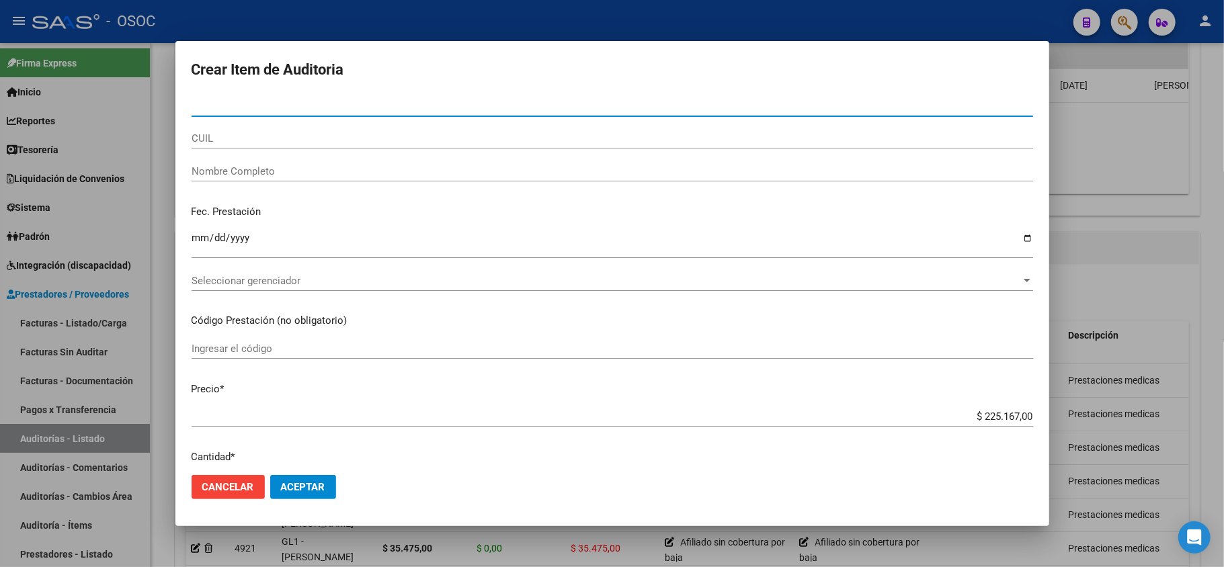
paste input "92970410"
type input "92970410"
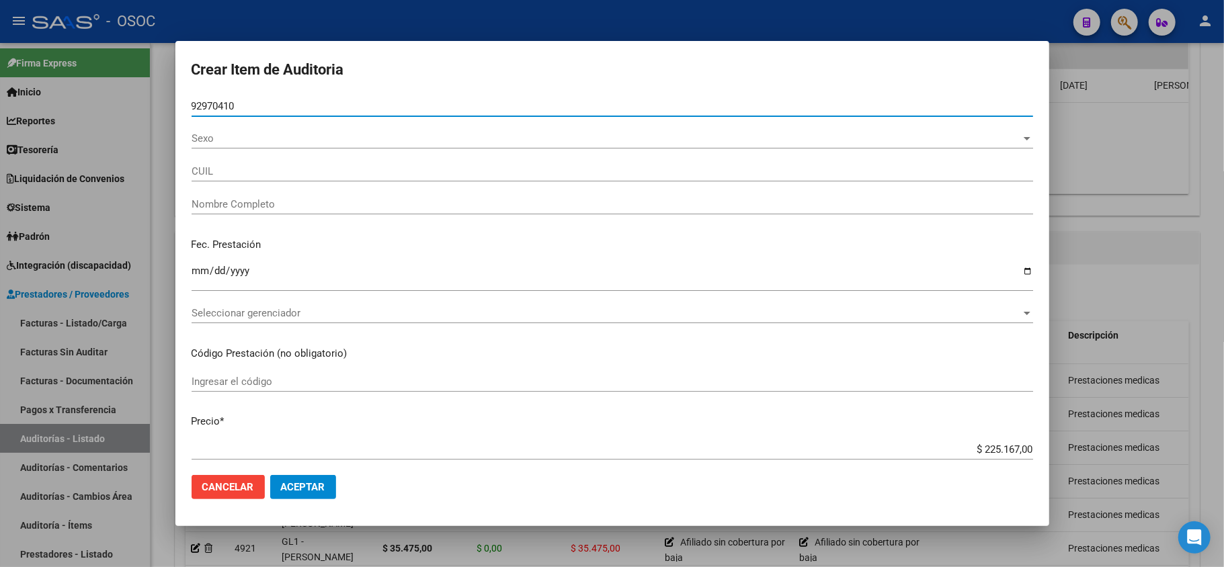
type input "27929704105"
type input "[PERSON_NAME]"
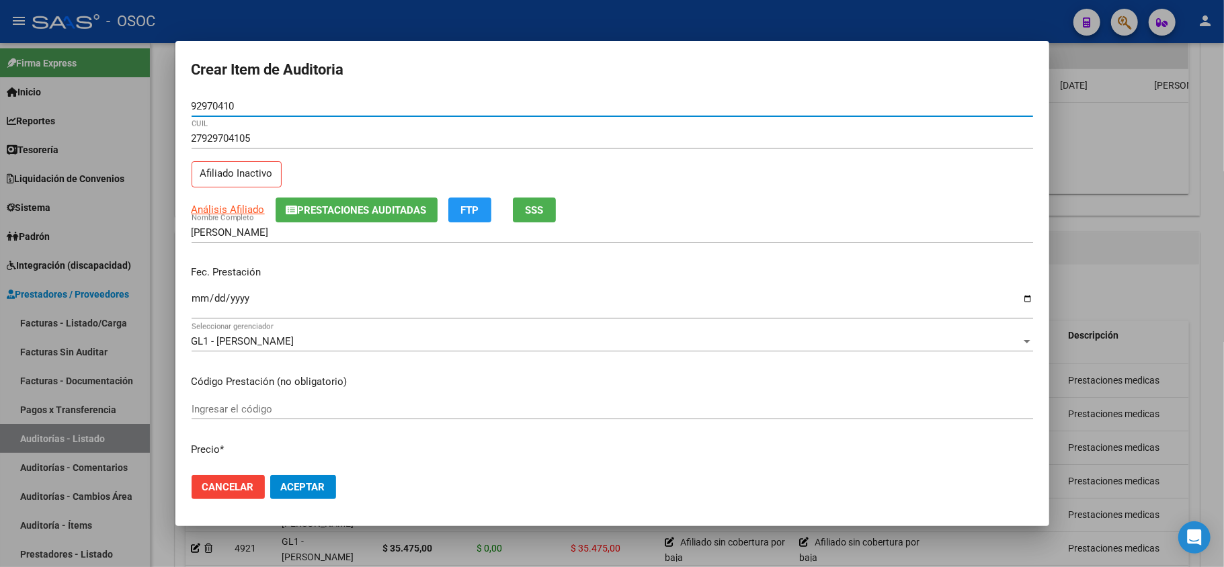
type input "92970410"
drag, startPoint x: 194, startPoint y: 301, endPoint x: 206, endPoint y: 293, distance: 14.0
click at [205, 294] on input "Ingresar la fecha" at bounding box center [613, 304] width 842 height 22
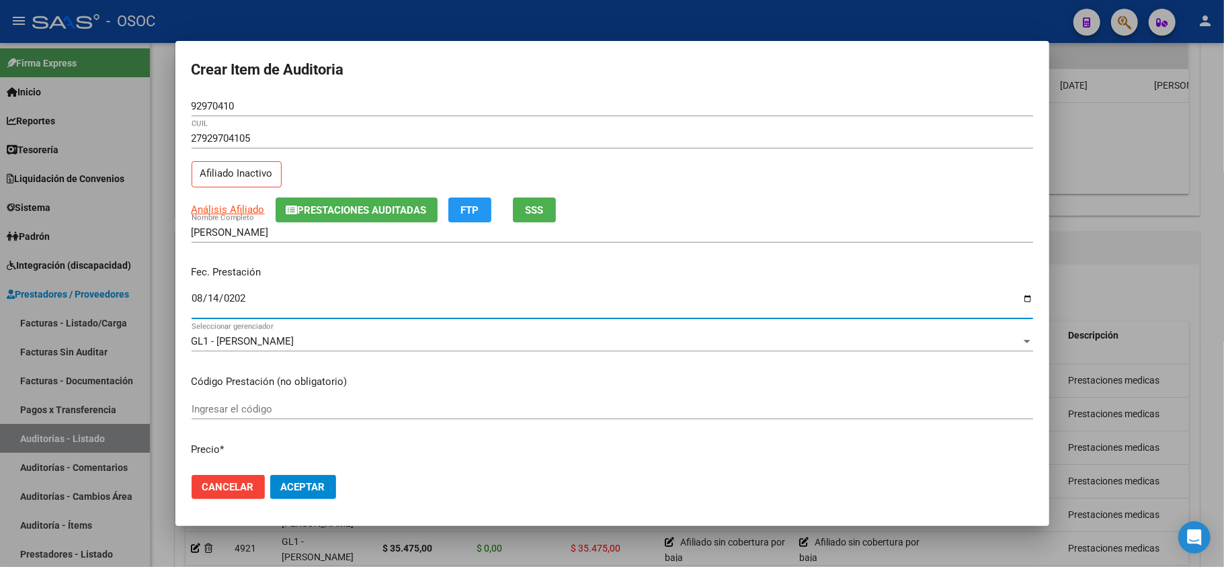
type input "[DATE]"
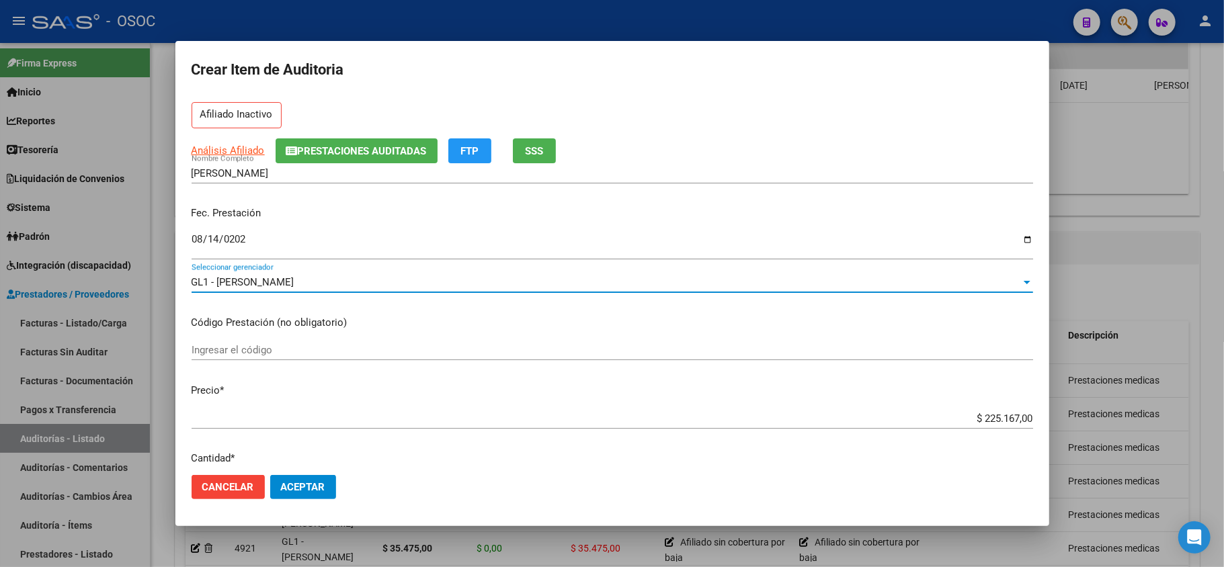
scroll to position [89, 0]
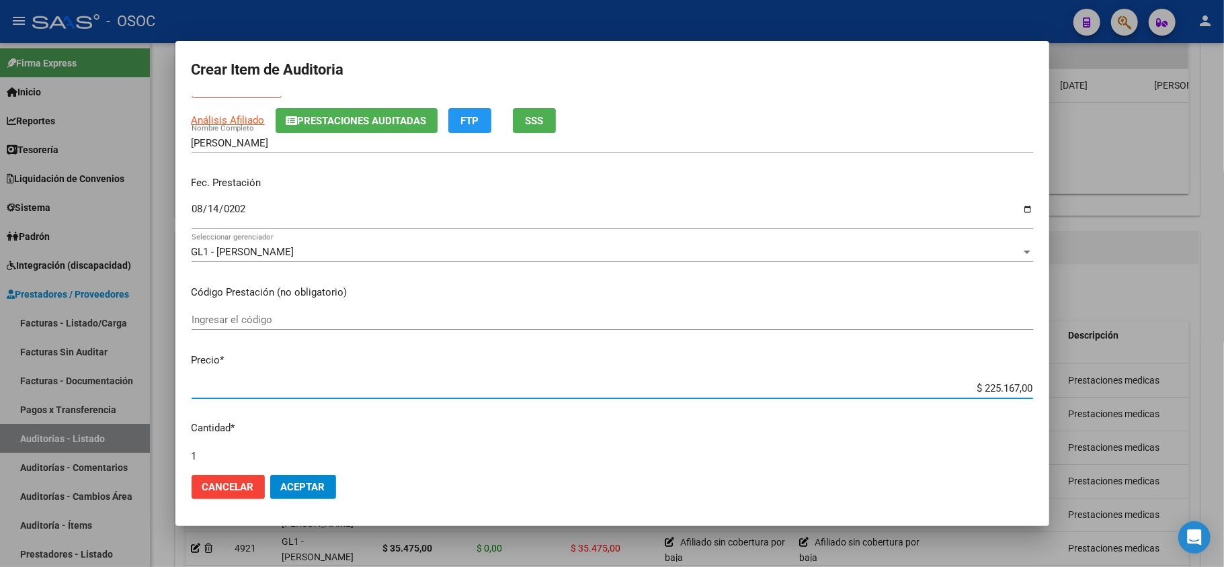
click at [1008, 391] on input "$ 225.167,00" at bounding box center [613, 389] width 842 height 12
paste input "8351."
type input "$ 28.351,00"
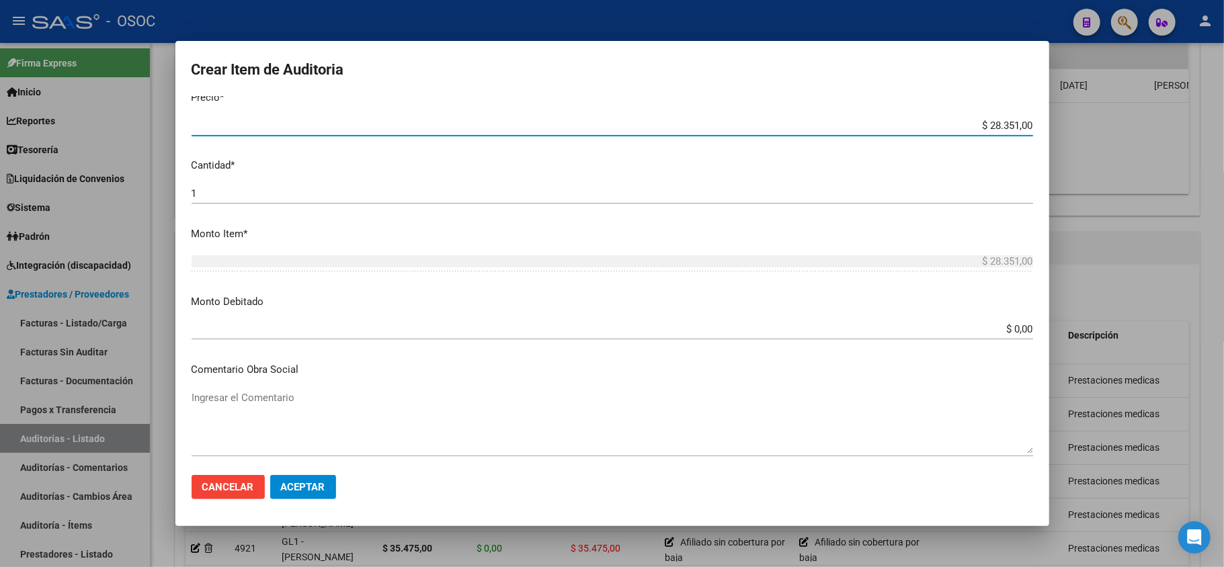
scroll to position [358, 0]
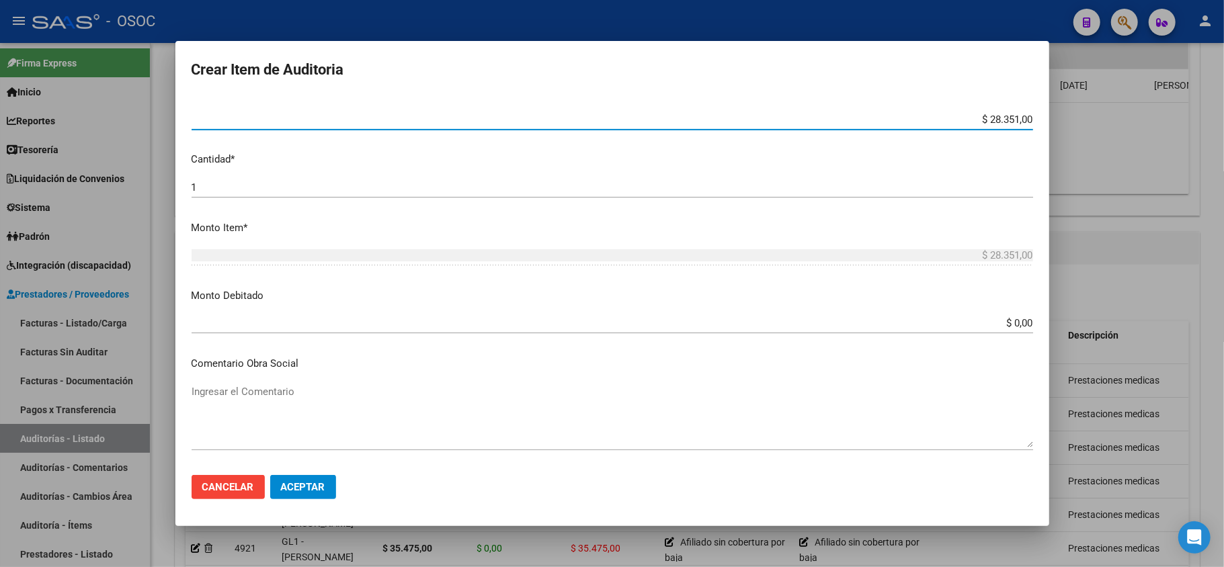
type input "$ 28.351,00"
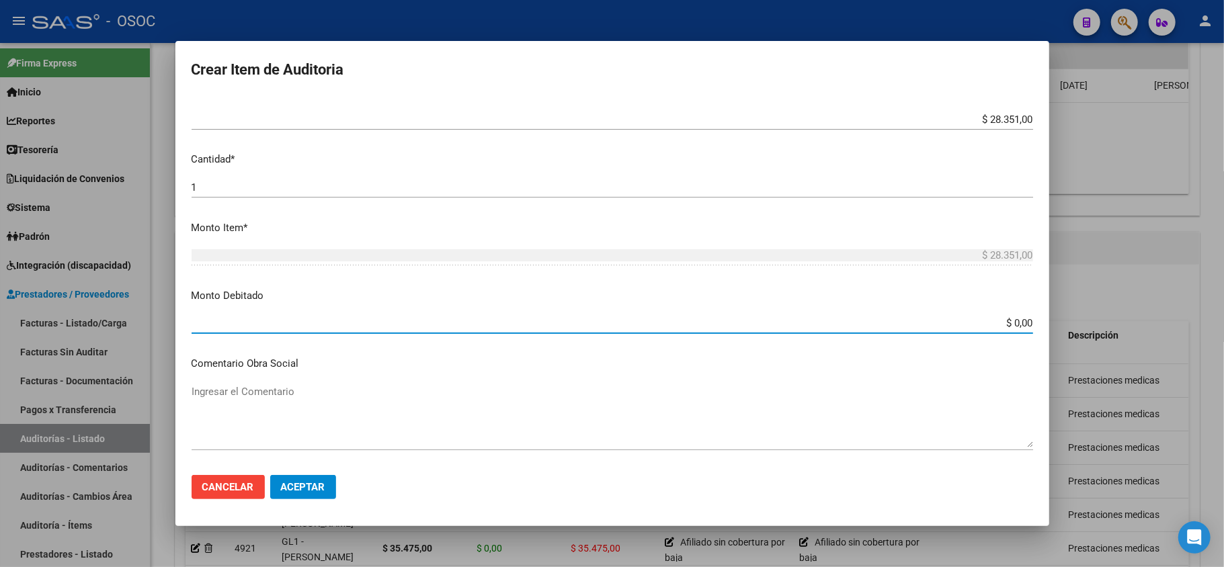
click at [1012, 328] on input "$ 0,00" at bounding box center [613, 323] width 842 height 12
paste input "28351."
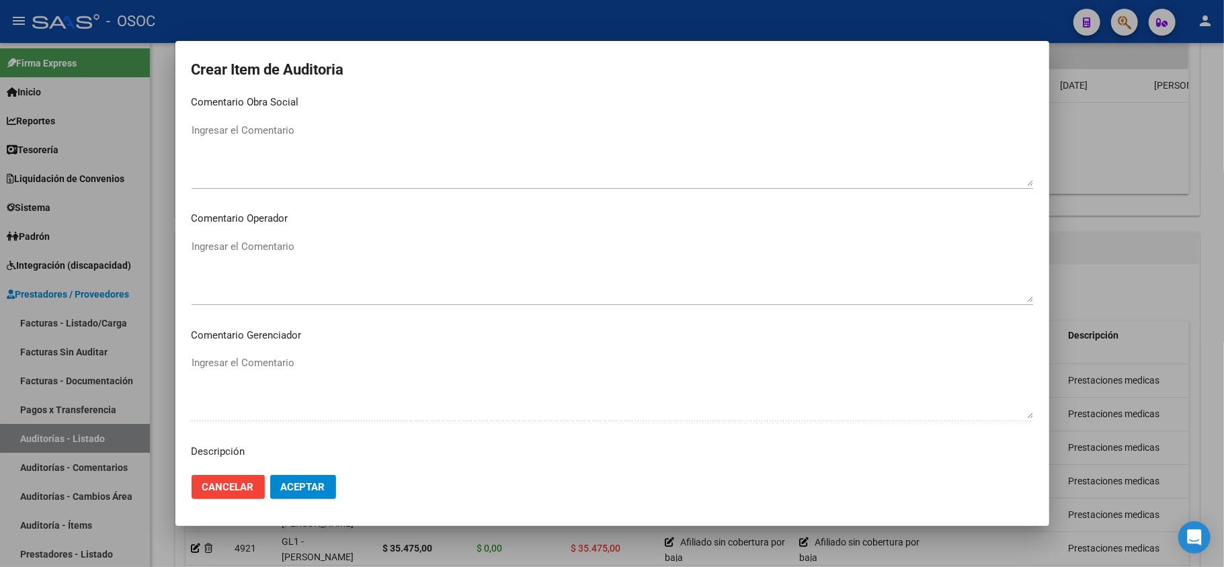
scroll to position [627, 0]
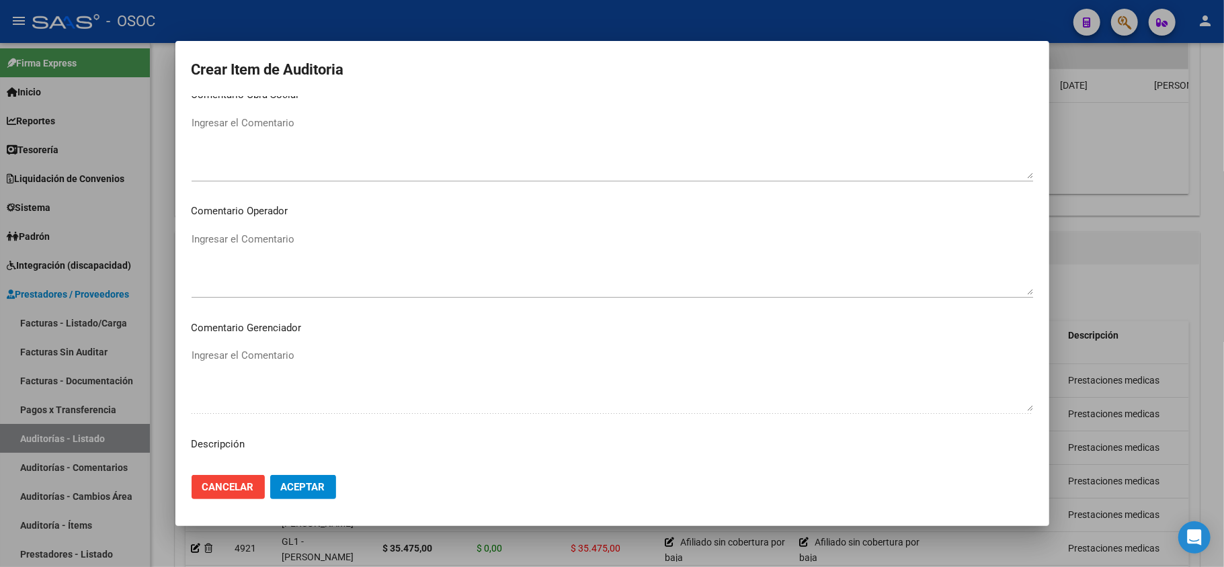
type input "$ 28.351,00"
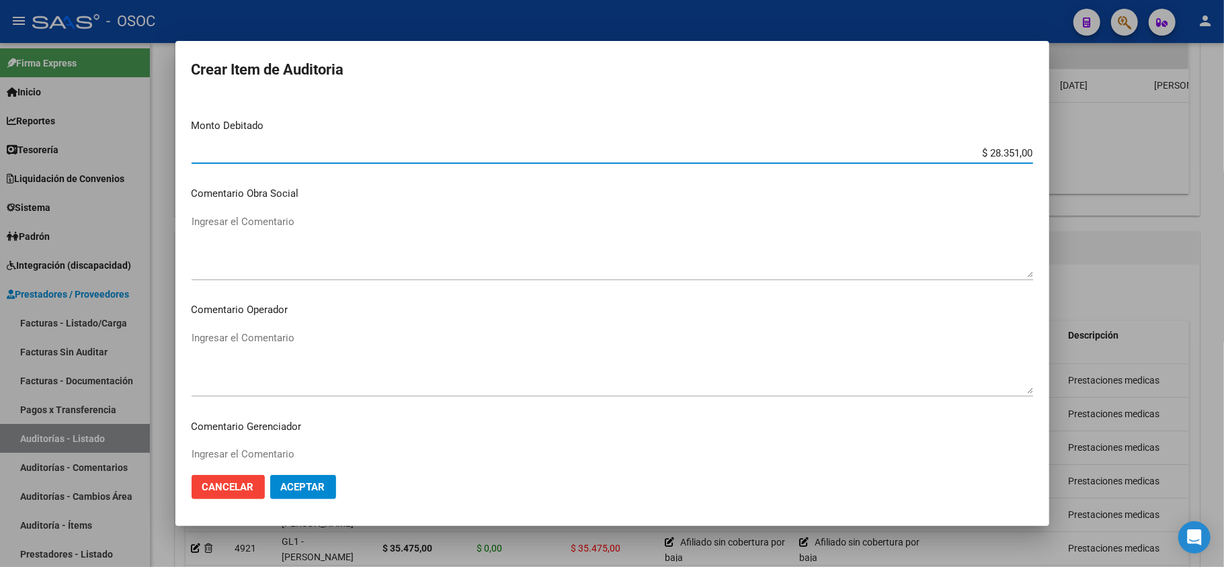
scroll to position [448, 0]
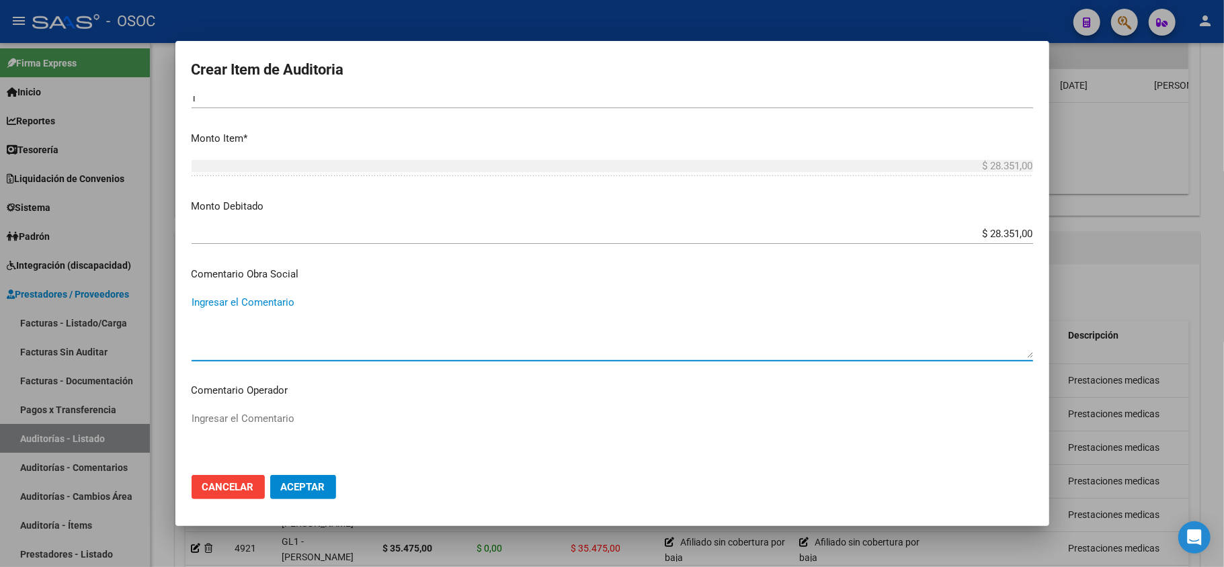
click at [250, 311] on textarea "Ingresar el Comentario" at bounding box center [613, 326] width 842 height 63
paste textarea "Afiliado sin cobertura por baja"
type textarea "Afiliado sin cobertura por baja"
click at [272, 419] on textarea "Ingresar el Comentario" at bounding box center [613, 442] width 842 height 63
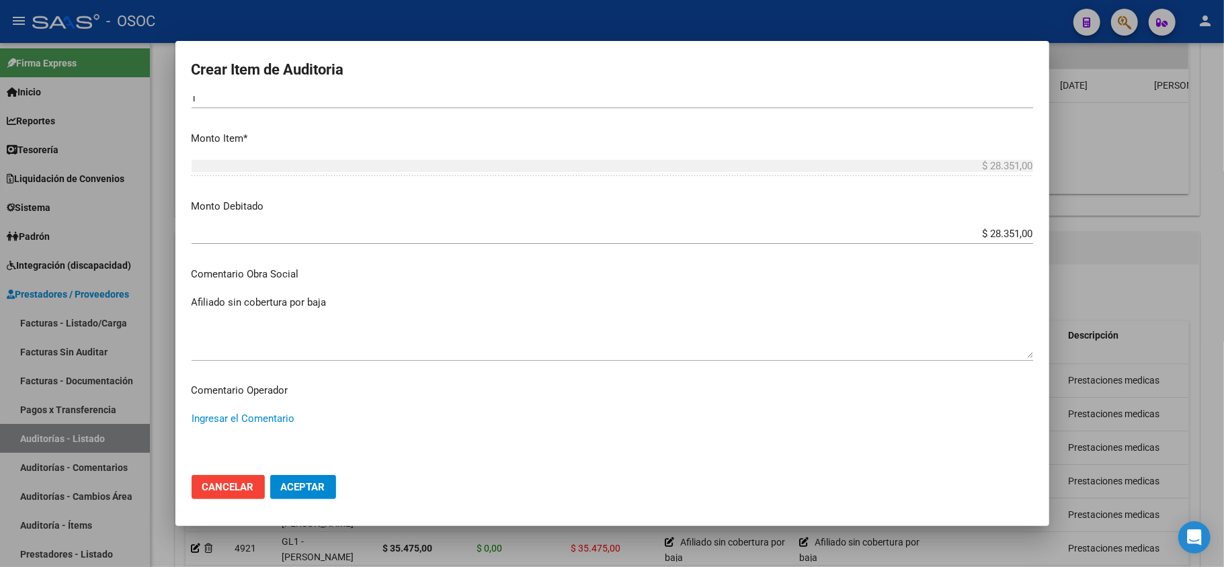
paste textarea "Afiliado sin cobertura por baja"
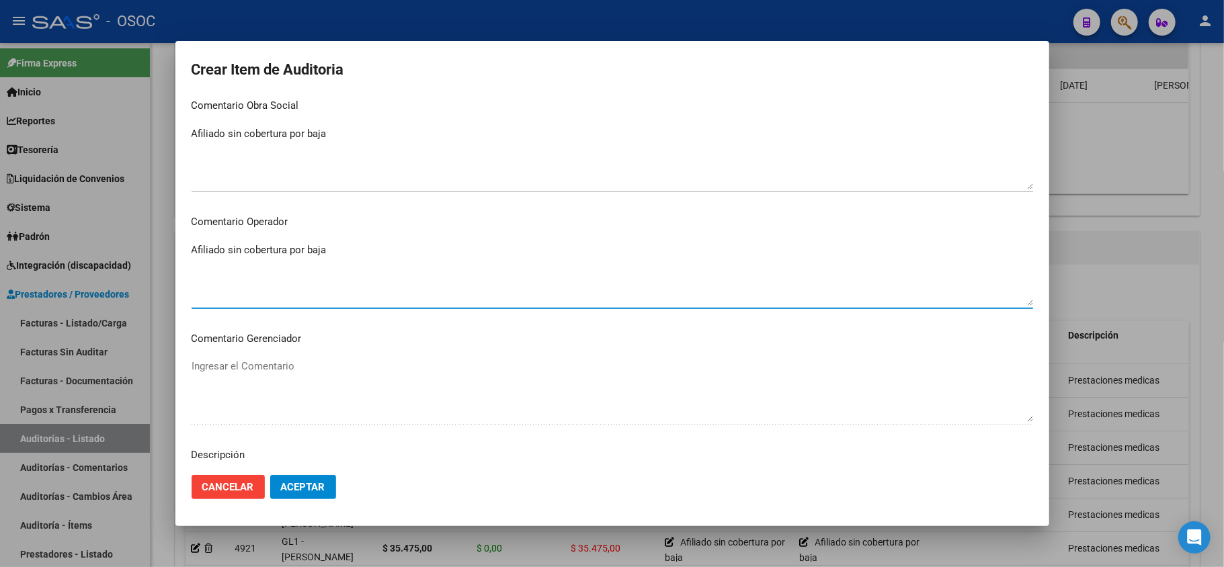
scroll to position [717, 0]
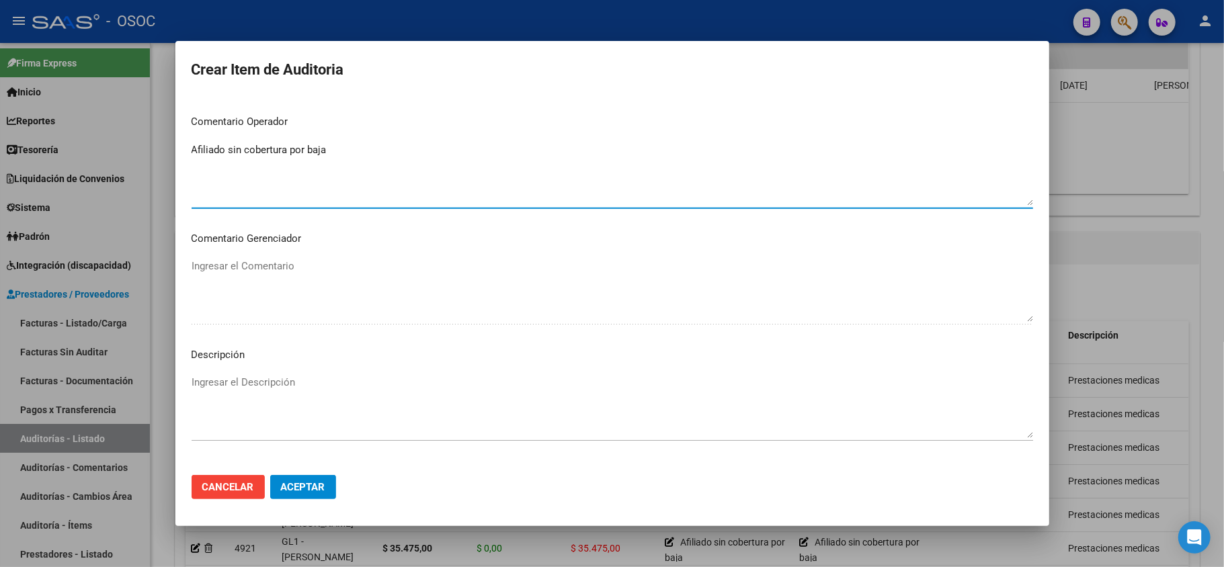
type textarea "Afiliado sin cobertura por baja"
click at [265, 386] on textarea "Ingresar el Descripción" at bounding box center [613, 406] width 842 height 63
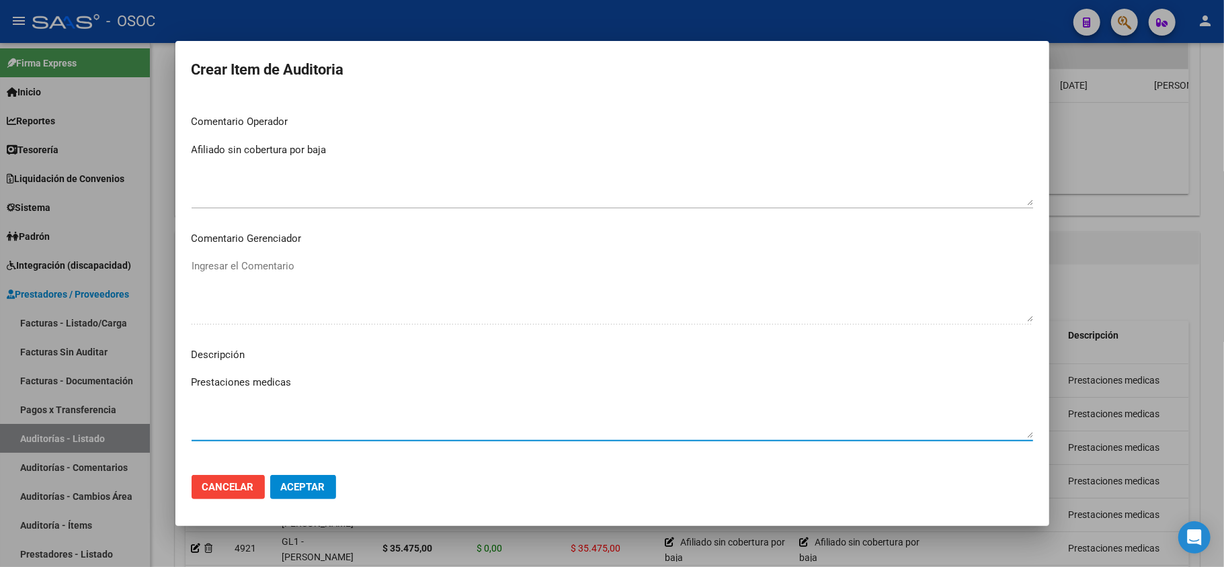
type textarea "Prestaciones medicas"
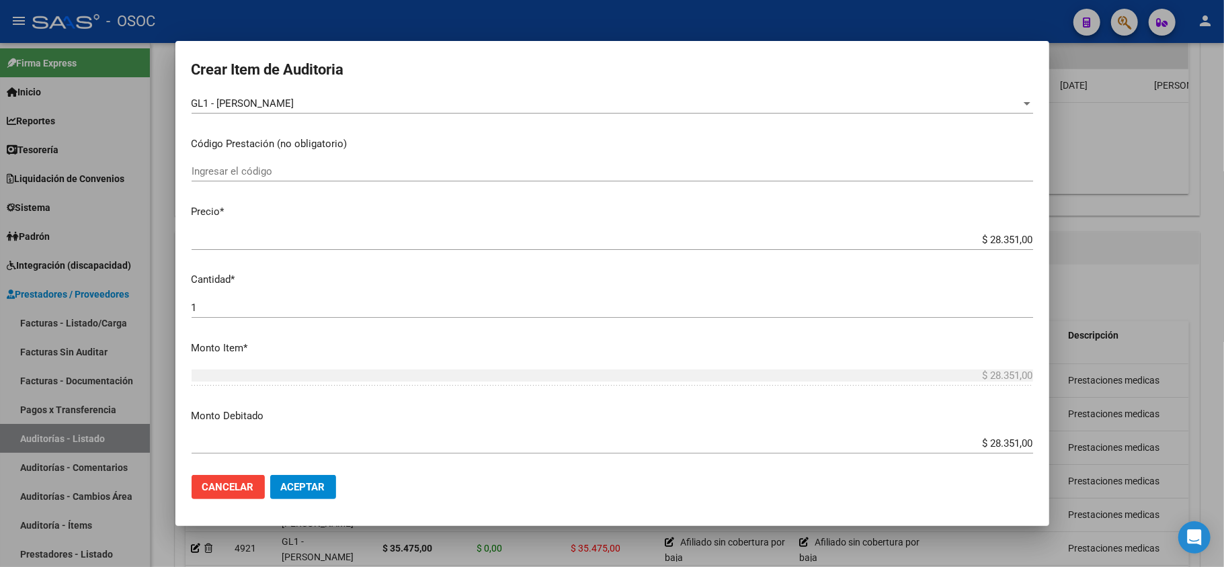
scroll to position [0, 0]
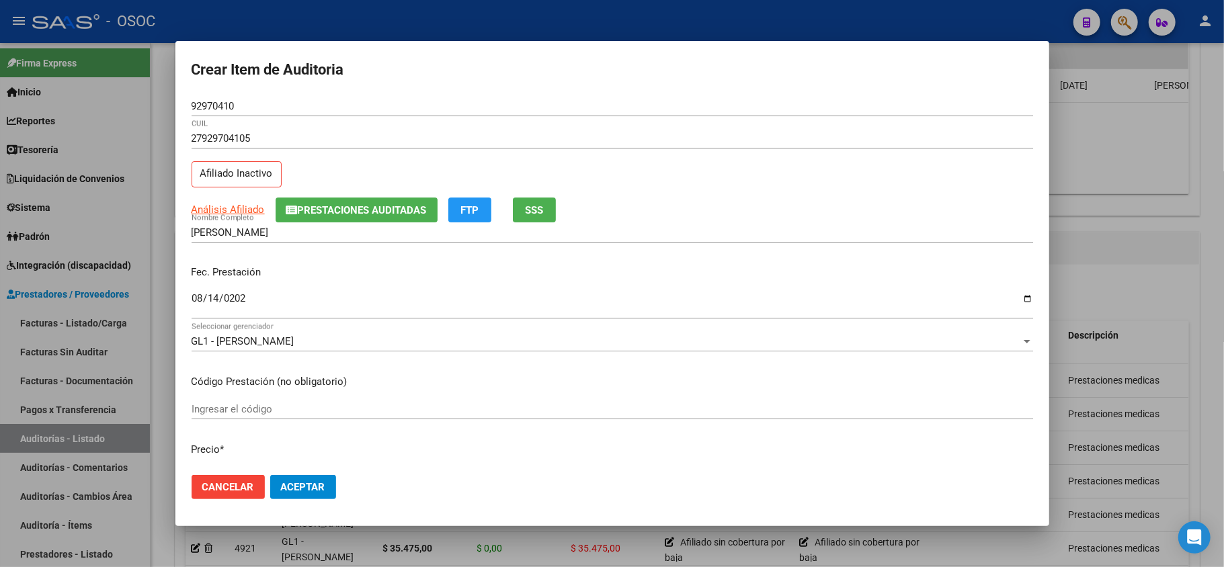
drag, startPoint x: 303, startPoint y: 293, endPoint x: 387, endPoint y: 383, distance: 123.2
drag, startPoint x: 617, startPoint y: 265, endPoint x: 447, endPoint y: 496, distance: 287.1
click at [303, 485] on span "Aceptar" at bounding box center [303, 487] width 44 height 12
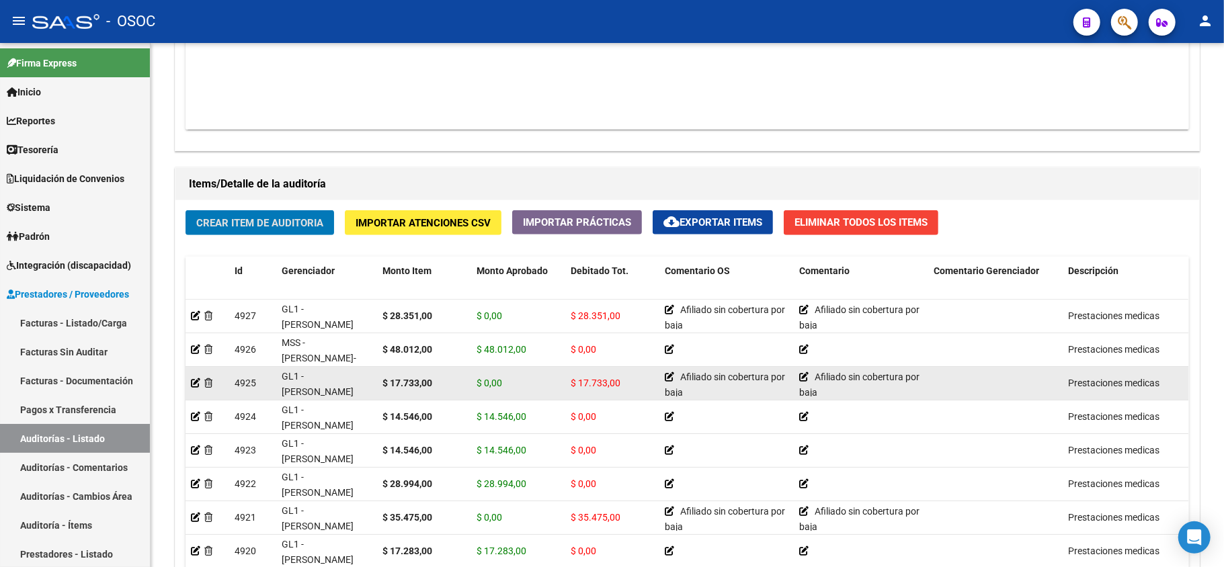
scroll to position [882, 0]
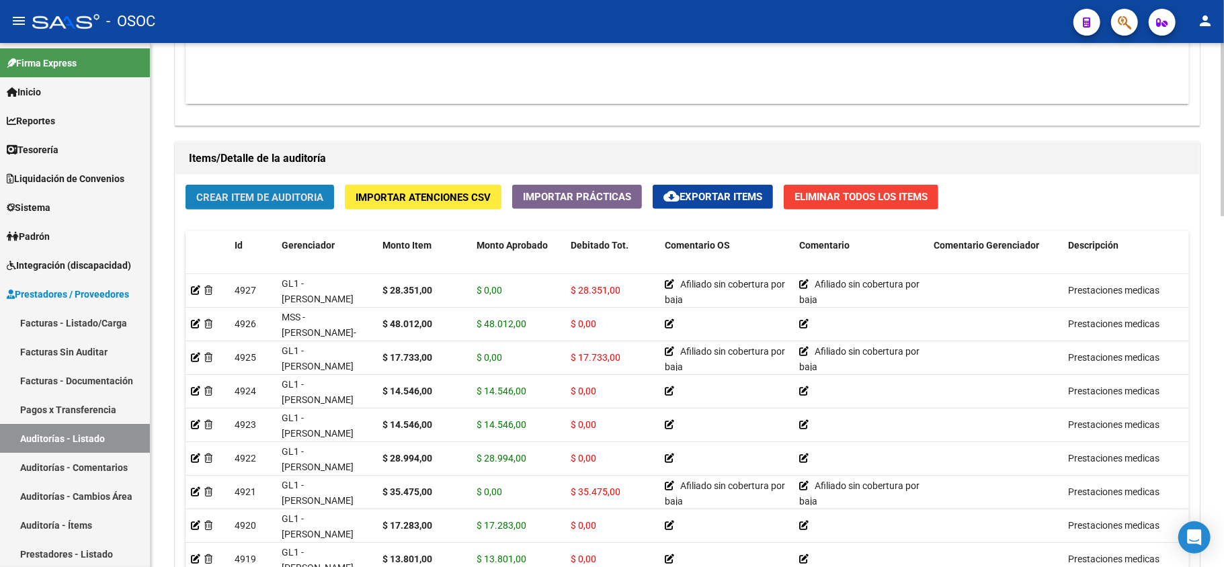
click at [304, 200] on span "Crear Item de Auditoria" at bounding box center [259, 198] width 127 height 12
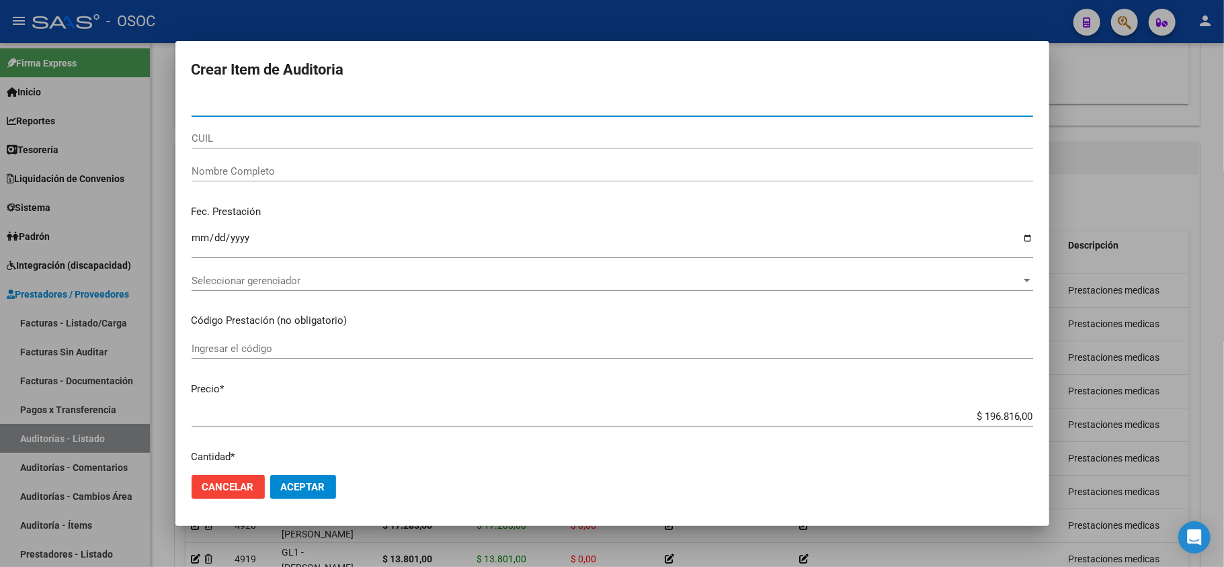
type input "92809429"
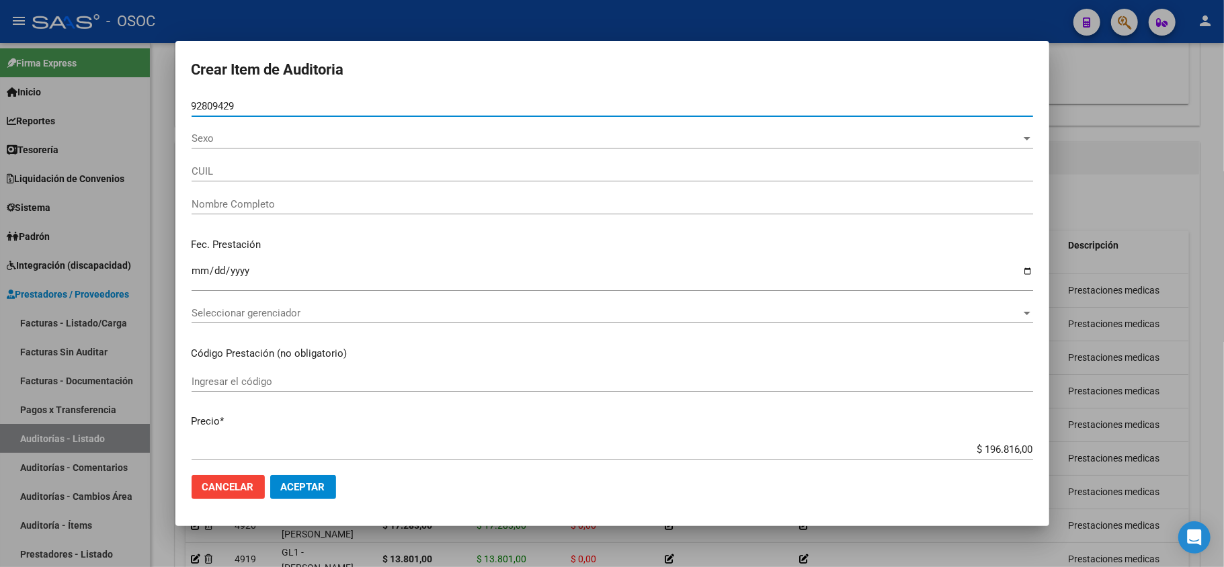
type input "23928094294"
type input "[PERSON_NAME] [PERSON_NAME]"
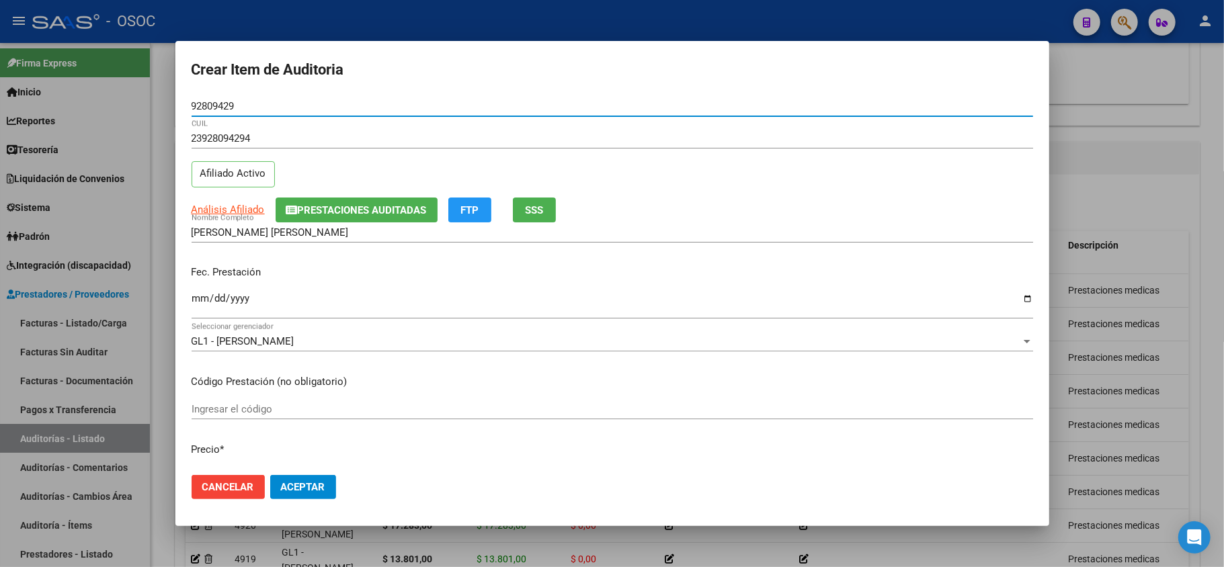
type input "92809429"
drag, startPoint x: 204, startPoint y: 290, endPoint x: 239, endPoint y: 307, distance: 38.8
click at [204, 292] on div "Ingresar la fecha" at bounding box center [613, 304] width 842 height 29
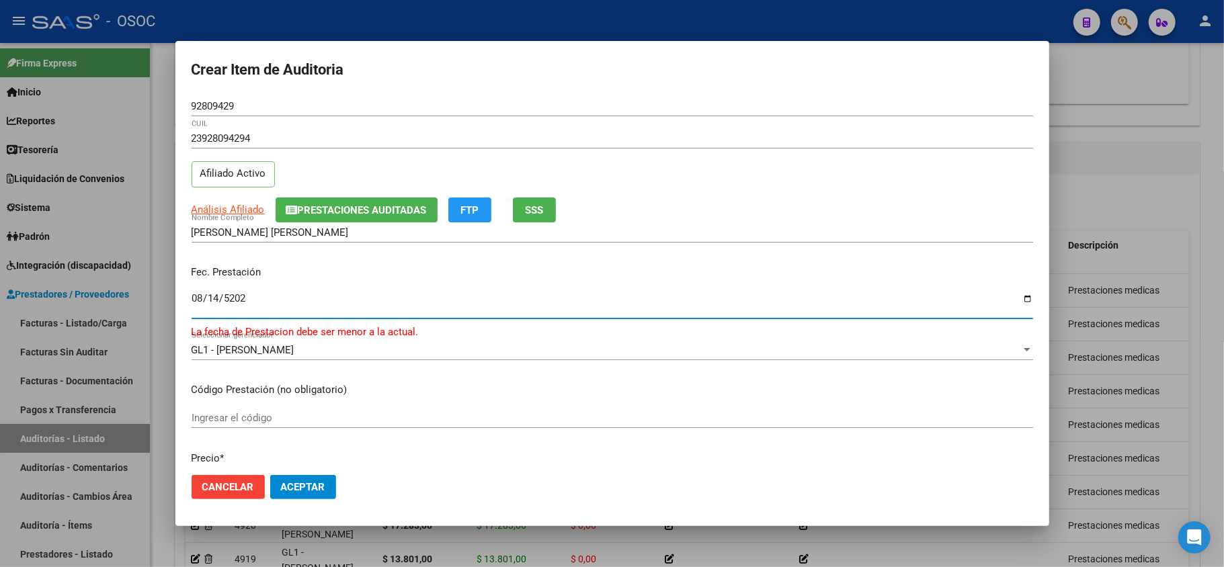
type input "[DATE]"
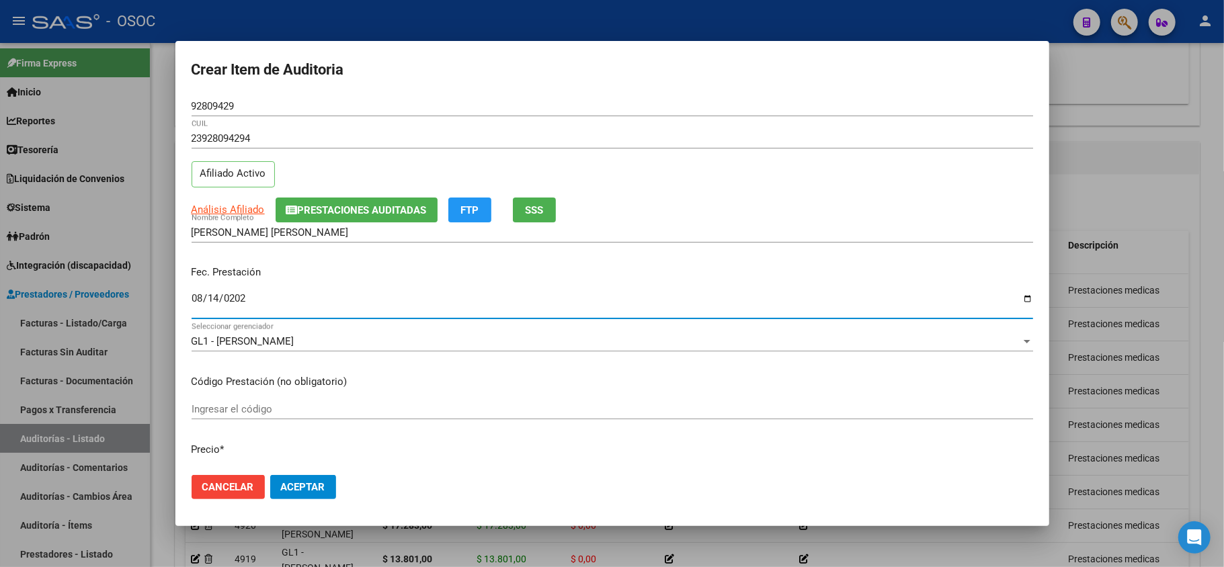
type input "[DATE]"
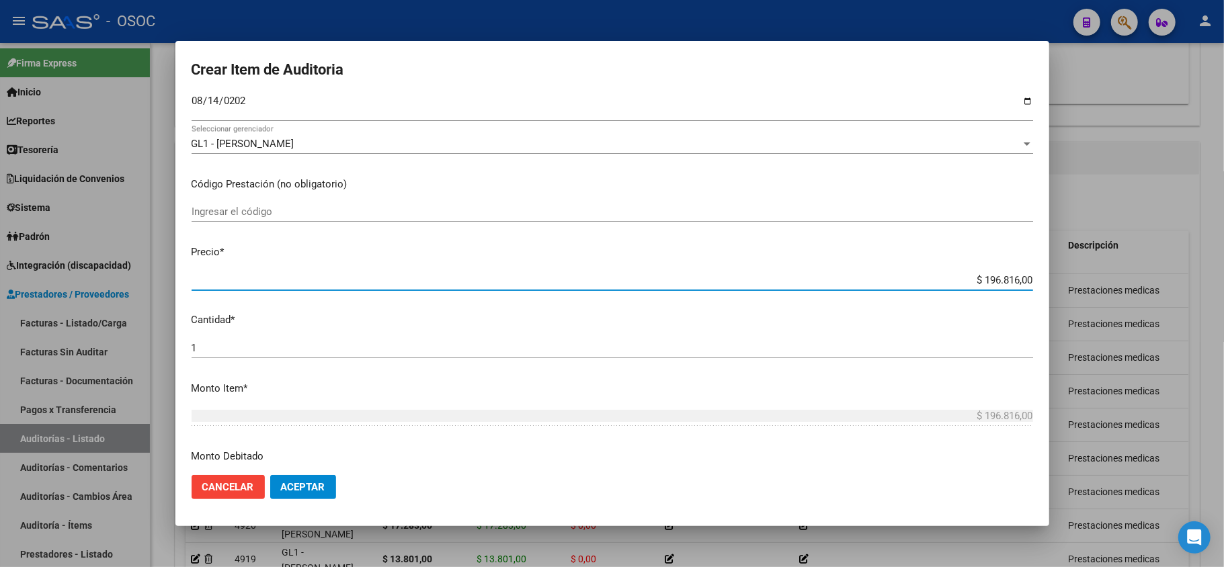
scroll to position [377, 0]
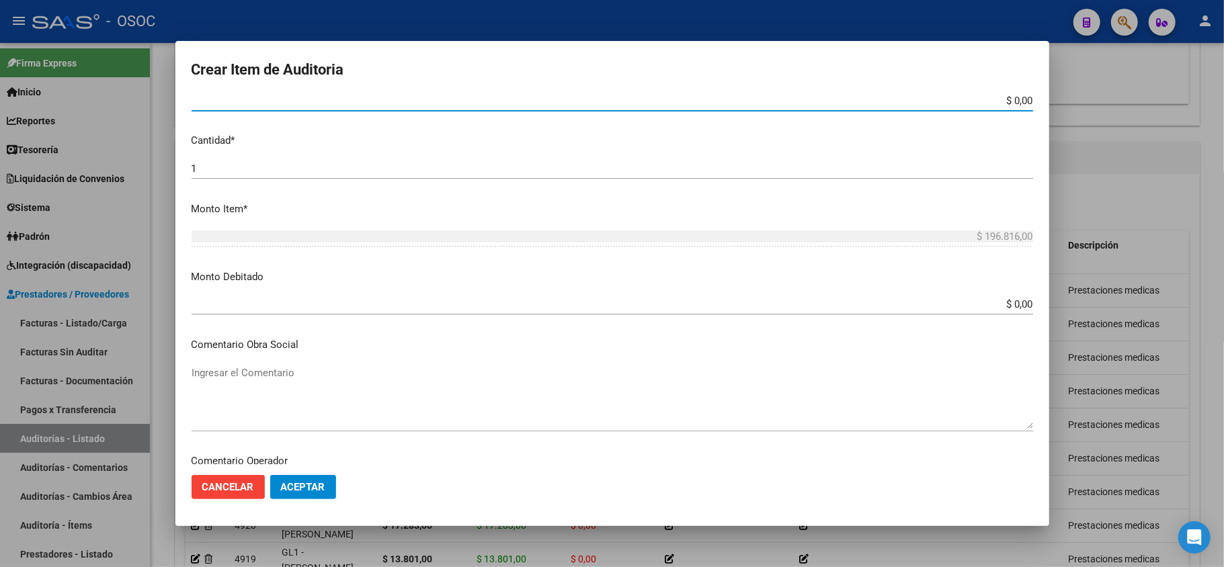
paste input "19151.00"
type input "$ 19.151,00"
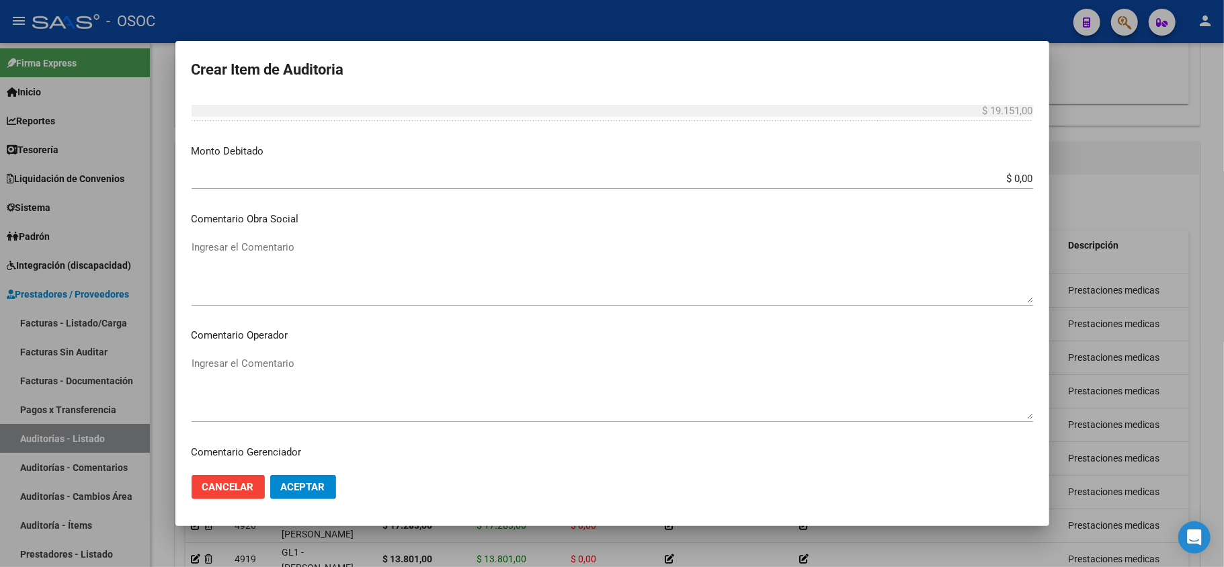
scroll to position [645, 0]
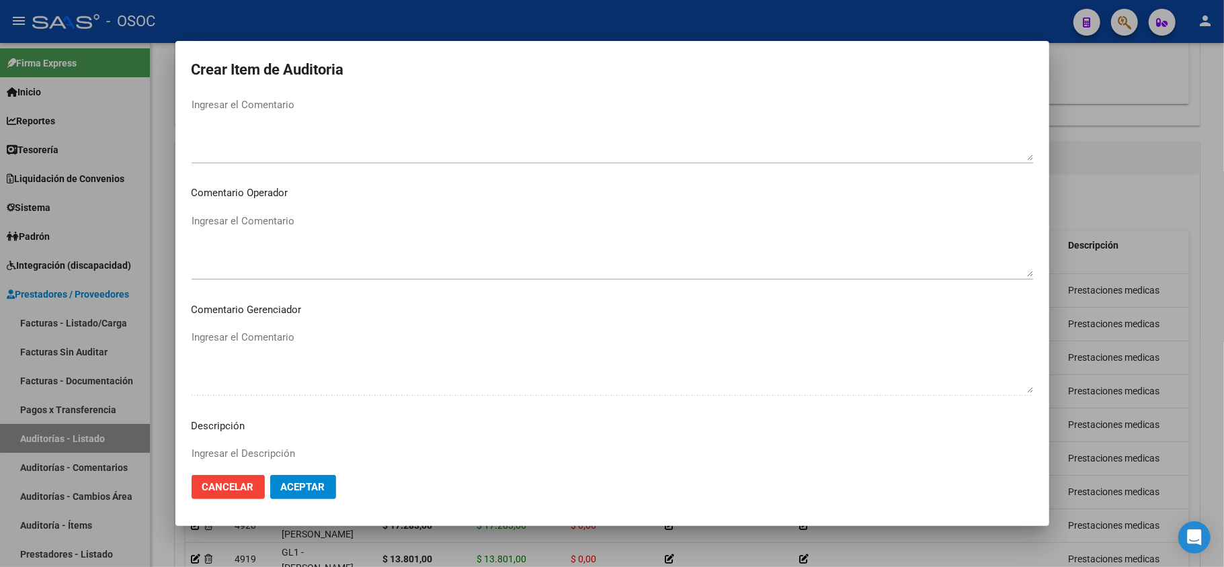
type input "$ 19.151,00"
click at [229, 440] on mat-dialog-content "92809429 Nro Documento 23928094294 CUIL Afiliado Activo Análisis Afiliado Prest…" at bounding box center [612, 280] width 874 height 369
click at [229, 452] on textarea "Ingresar el Descripción" at bounding box center [613, 477] width 842 height 63
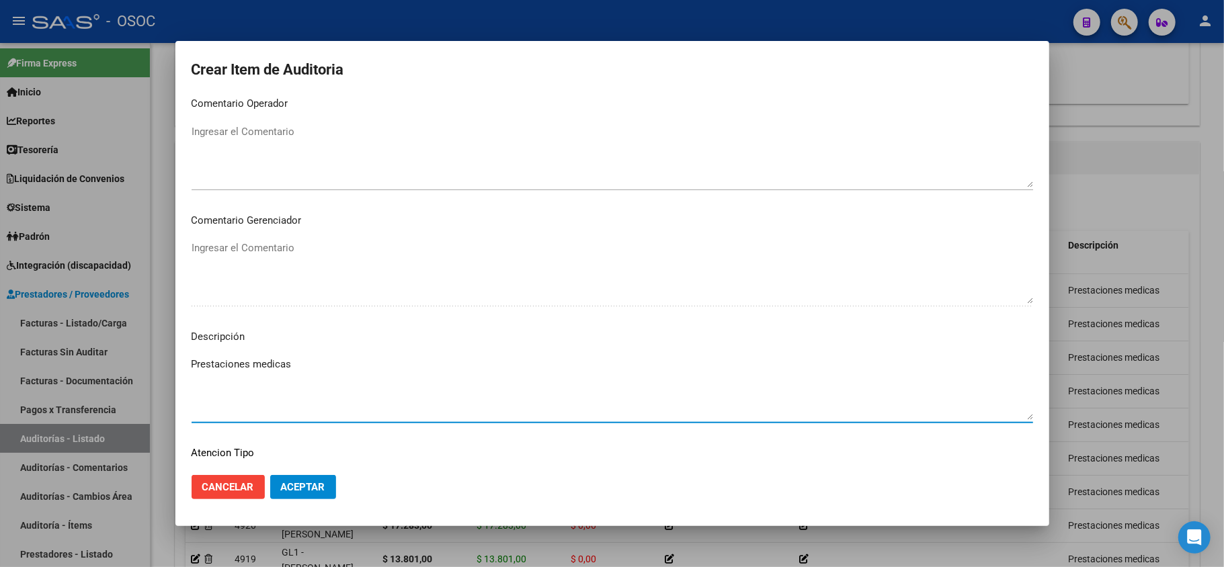
type textarea "Prestaciones medicas"
click at [331, 492] on button "Aceptar" at bounding box center [303, 487] width 66 height 24
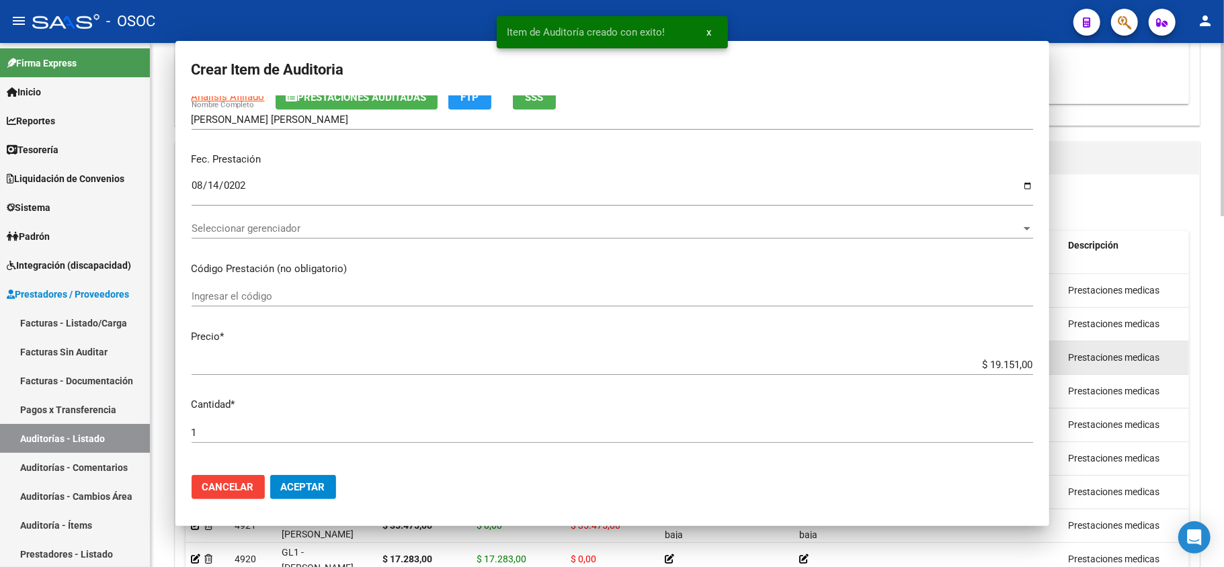
scroll to position [0, 0]
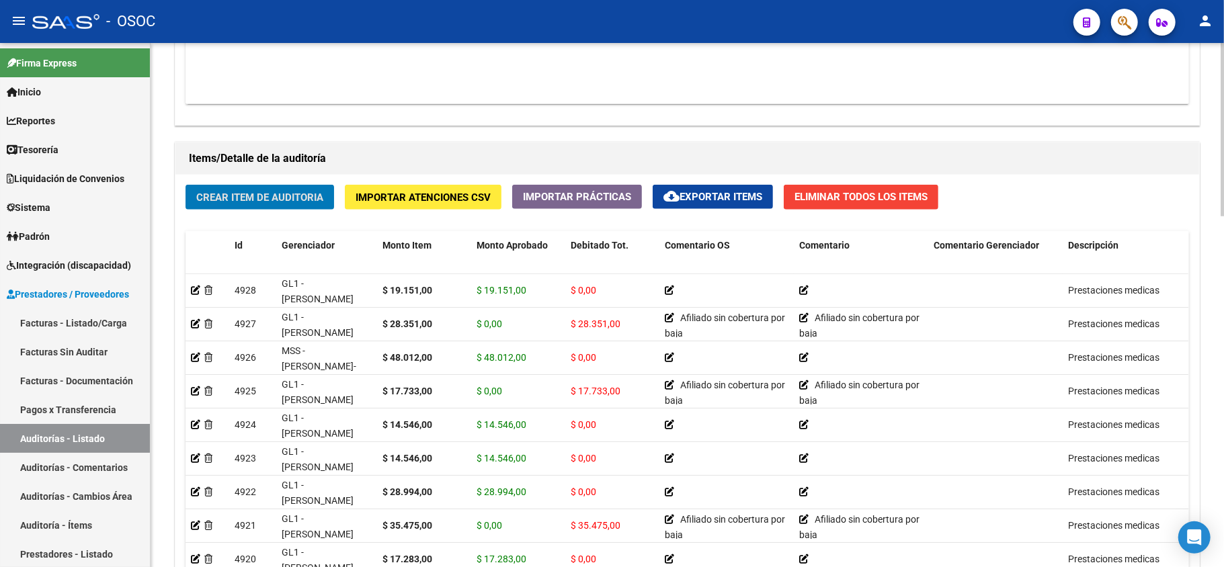
click at [243, 196] on span "Crear Item de Auditoria" at bounding box center [259, 198] width 127 height 12
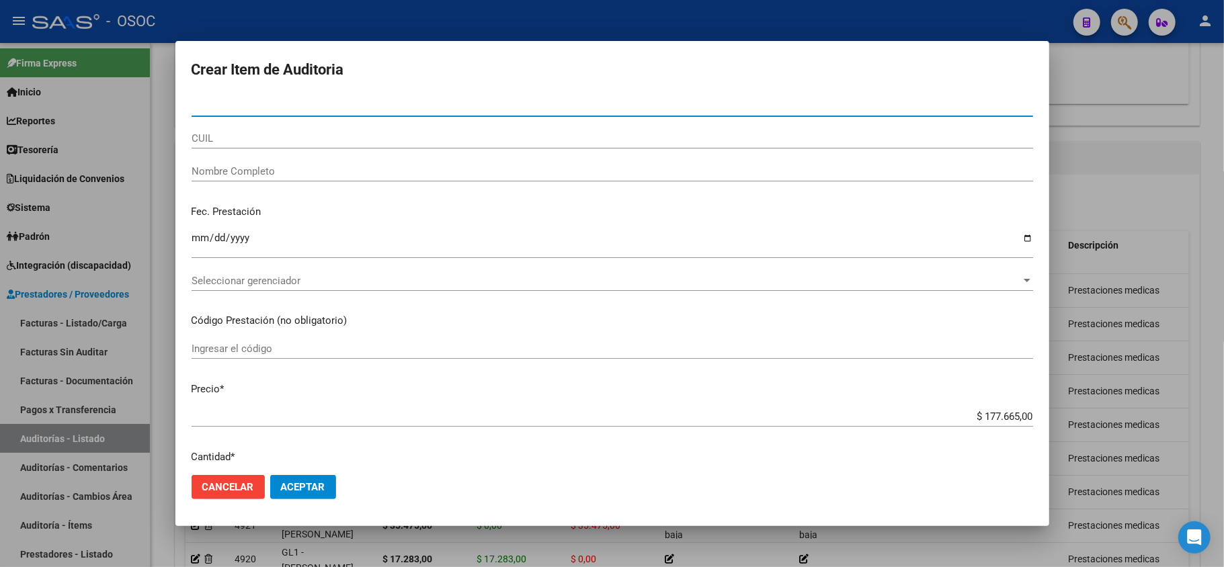
paste input "39646256"
type input "39646256"
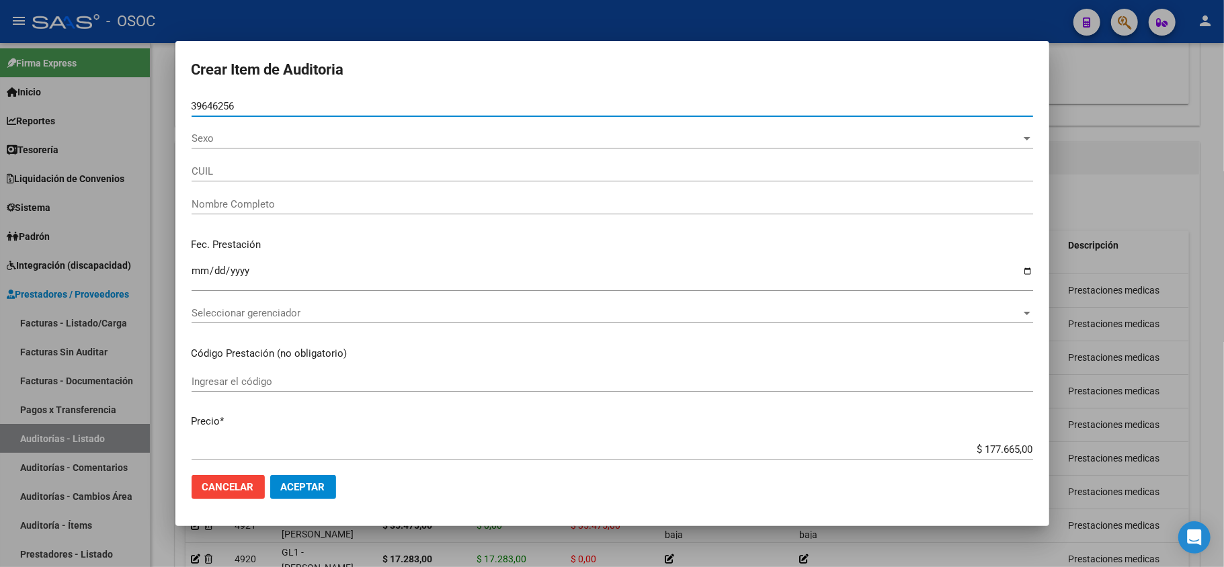
type input "27396462562"
type input "[PERSON_NAME] DE [GEOGRAPHIC_DATA]"
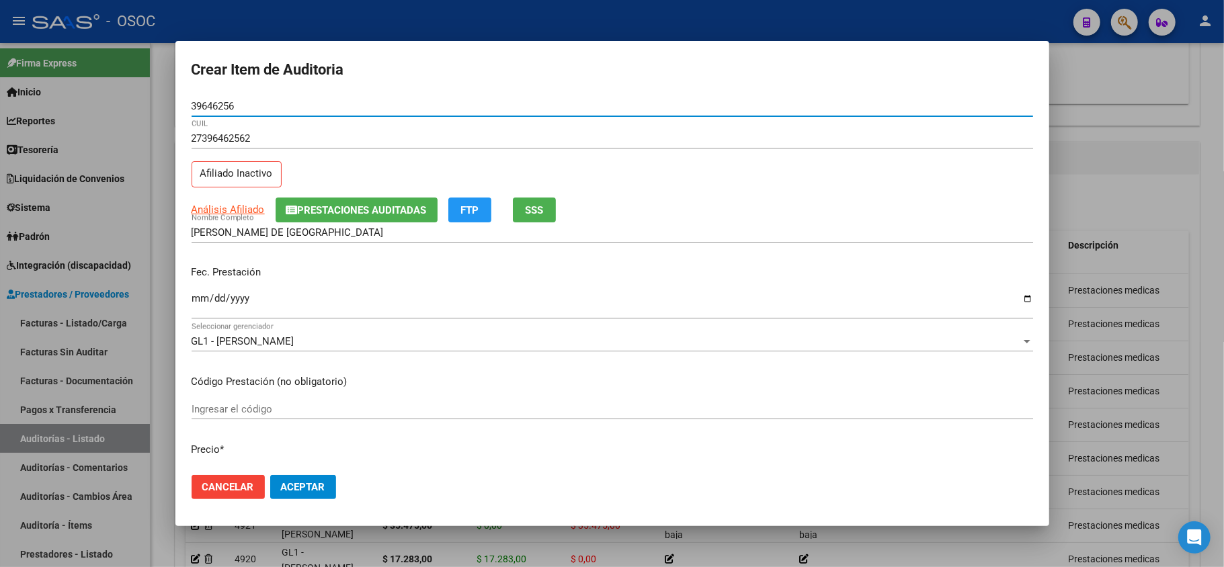
type input "39646256"
click at [199, 296] on input "Ingresar la fecha" at bounding box center [613, 304] width 842 height 22
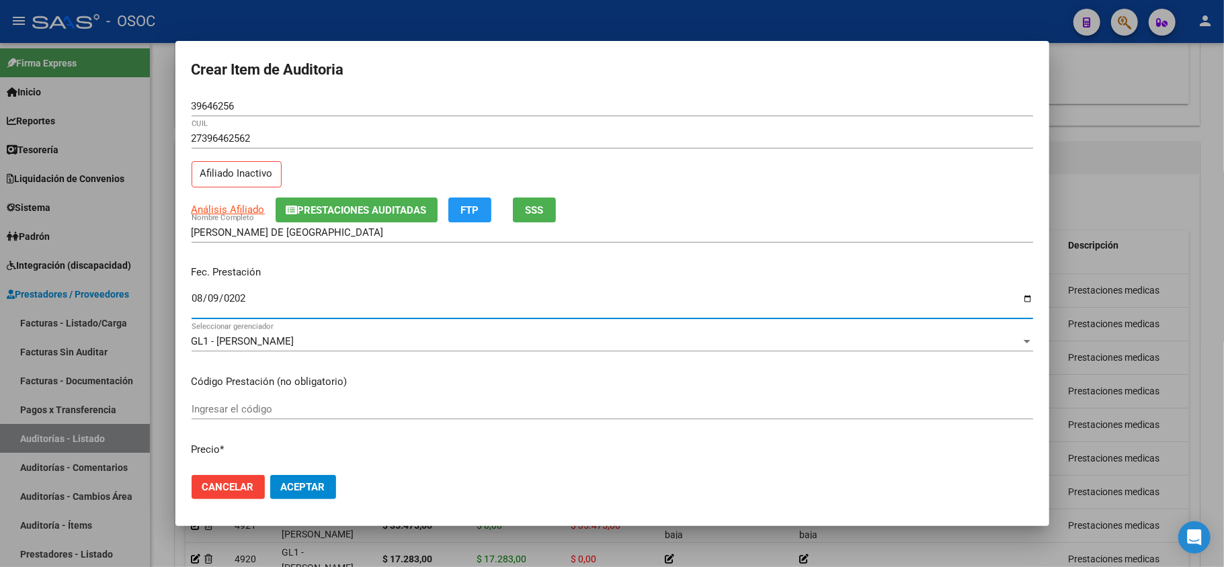
type input "[DATE]"
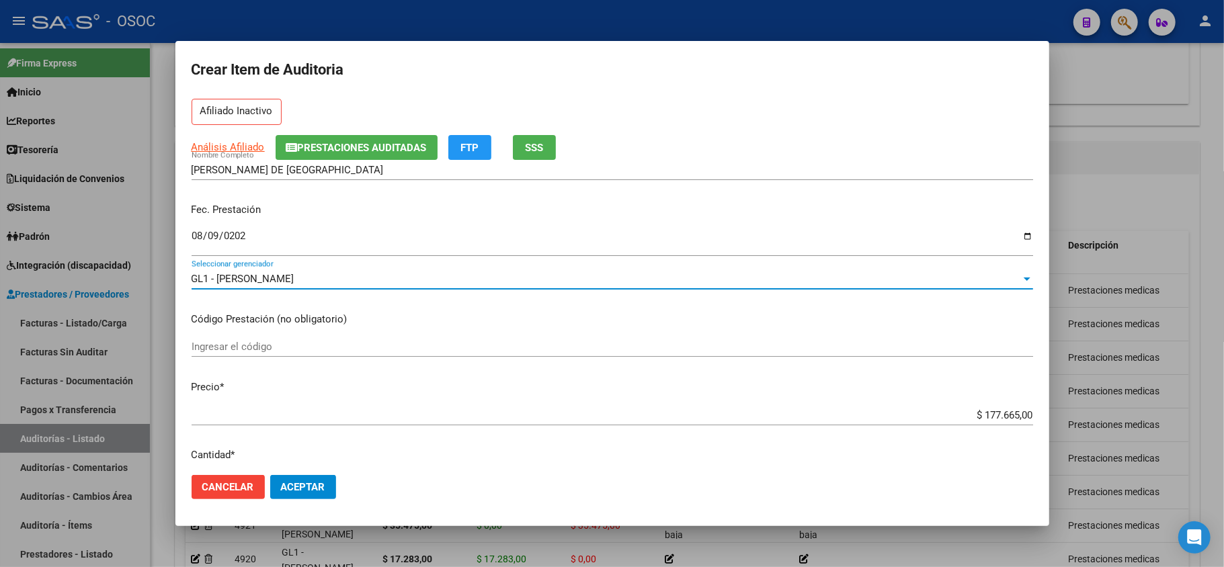
scroll to position [89, 0]
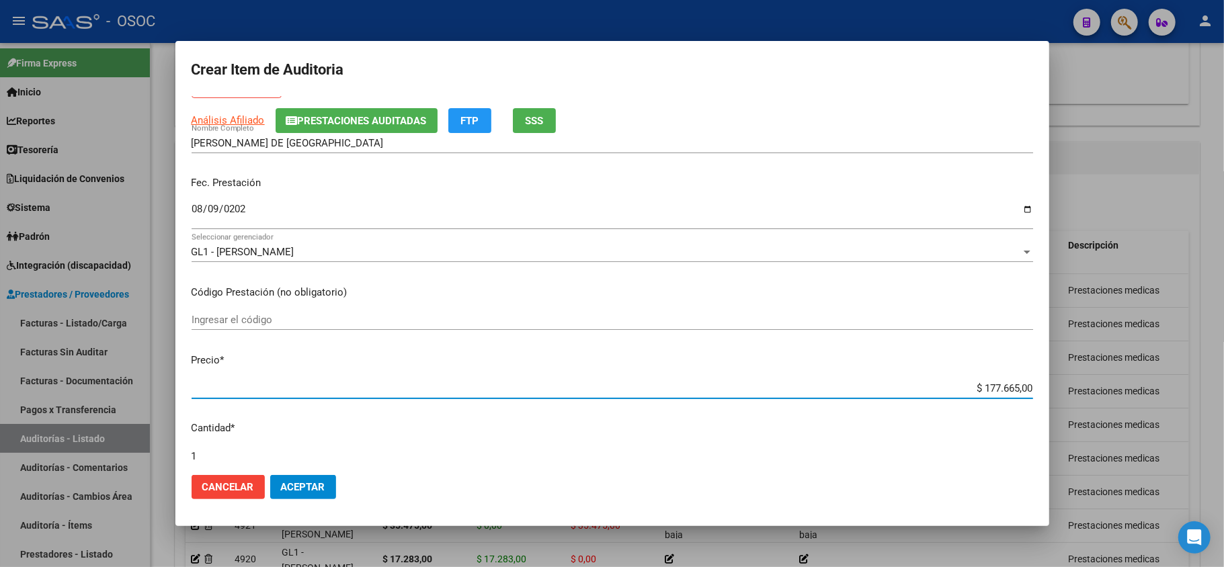
click at [977, 394] on input "$ 177.665,00" at bounding box center [613, 389] width 842 height 12
paste input "19151.00"
type input "$ 19.151,00"
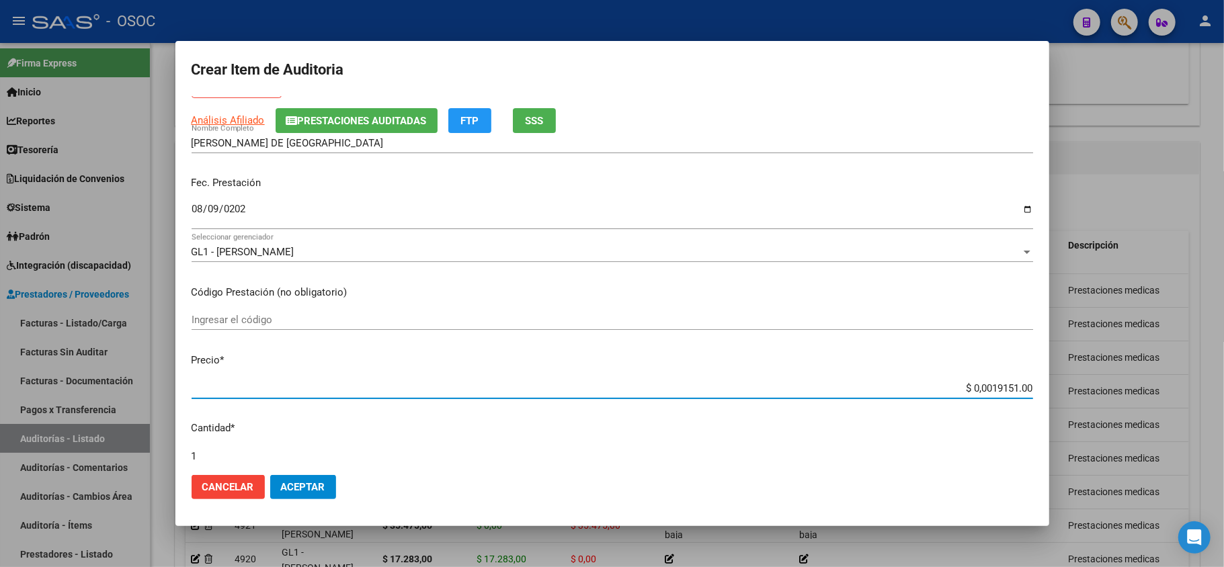
type input "$ 19.151,00"
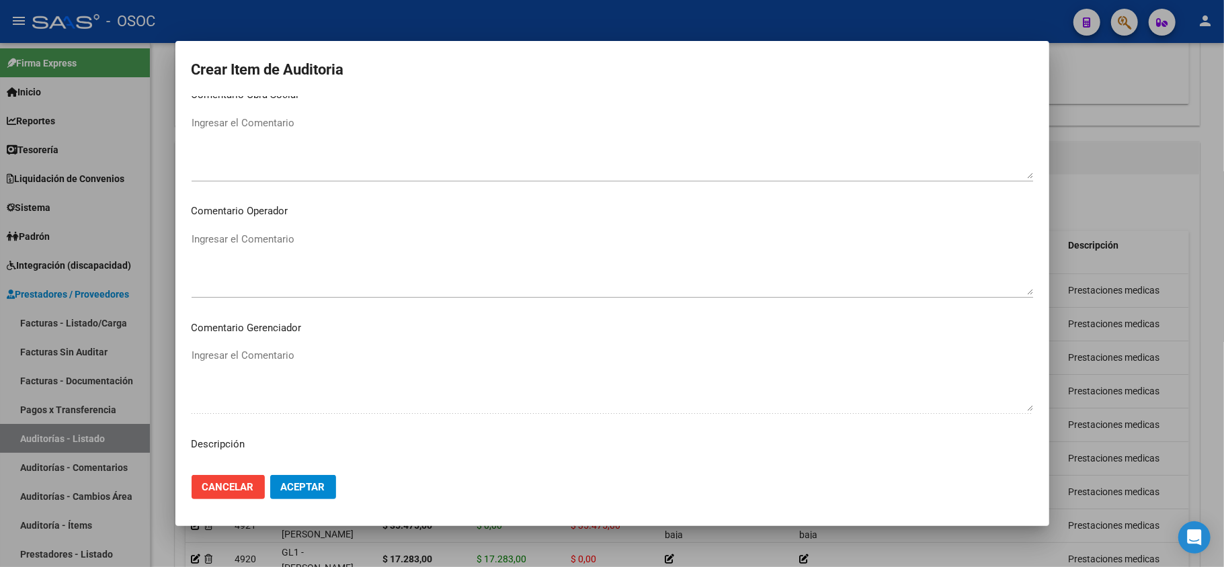
type input "$ 19.151,00"
drag, startPoint x: 242, startPoint y: 454, endPoint x: 291, endPoint y: 396, distance: 76.3
click at [242, 452] on mat-dialog-content "39646256 Nro Documento 27396462562 CUIL Afiliado Inactivo Análisis Afiliado Pre…" at bounding box center [612, 280] width 874 height 369
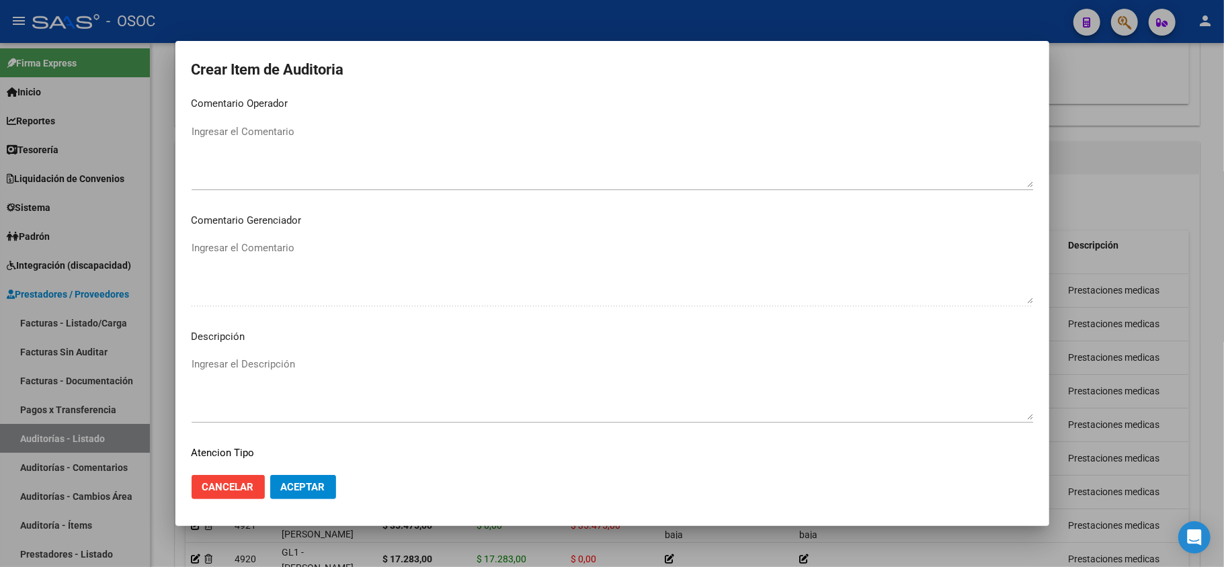
scroll to position [807, 0]
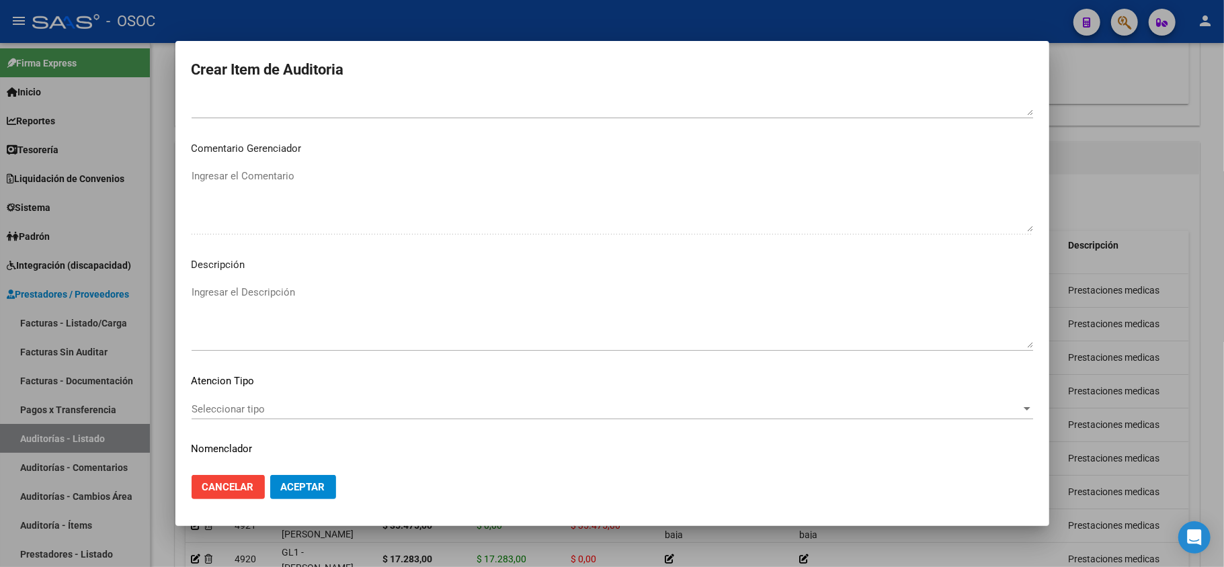
click at [233, 310] on textarea "Ingresar el Descripción" at bounding box center [613, 316] width 842 height 63
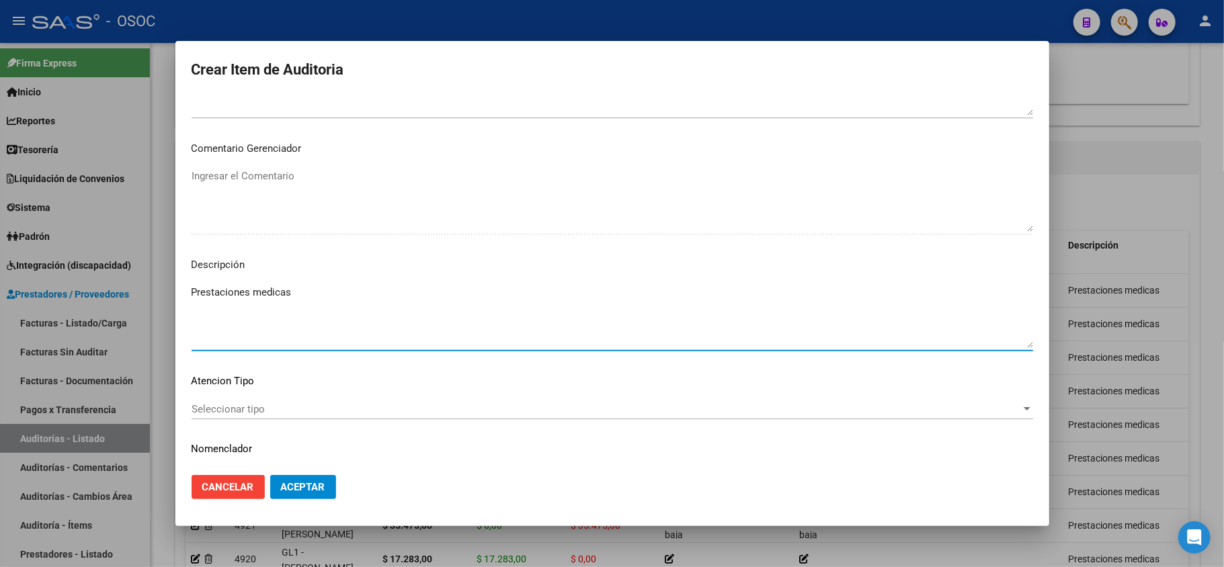
type textarea "Prestaciones medicas"
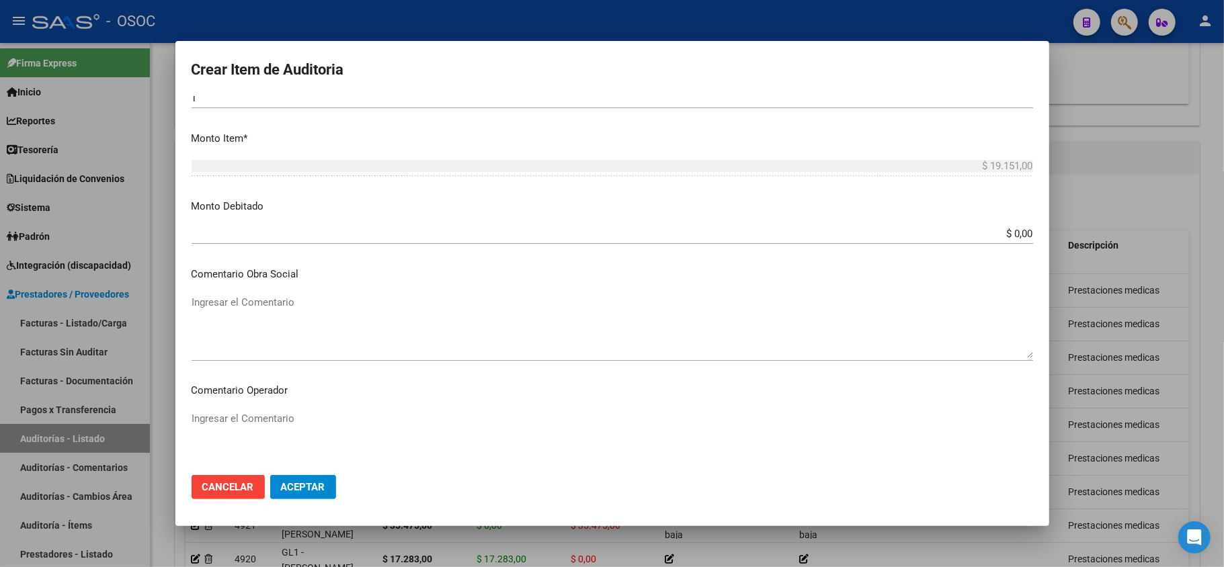
scroll to position [0, 0]
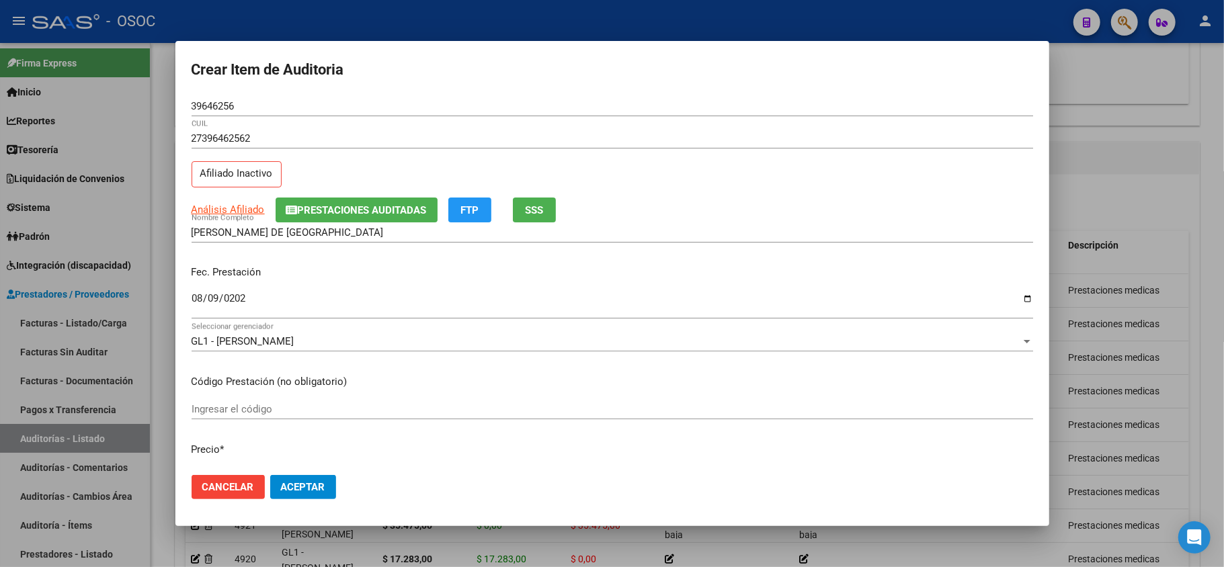
drag, startPoint x: 500, startPoint y: 9, endPoint x: 447, endPoint y: 169, distance: 169.2
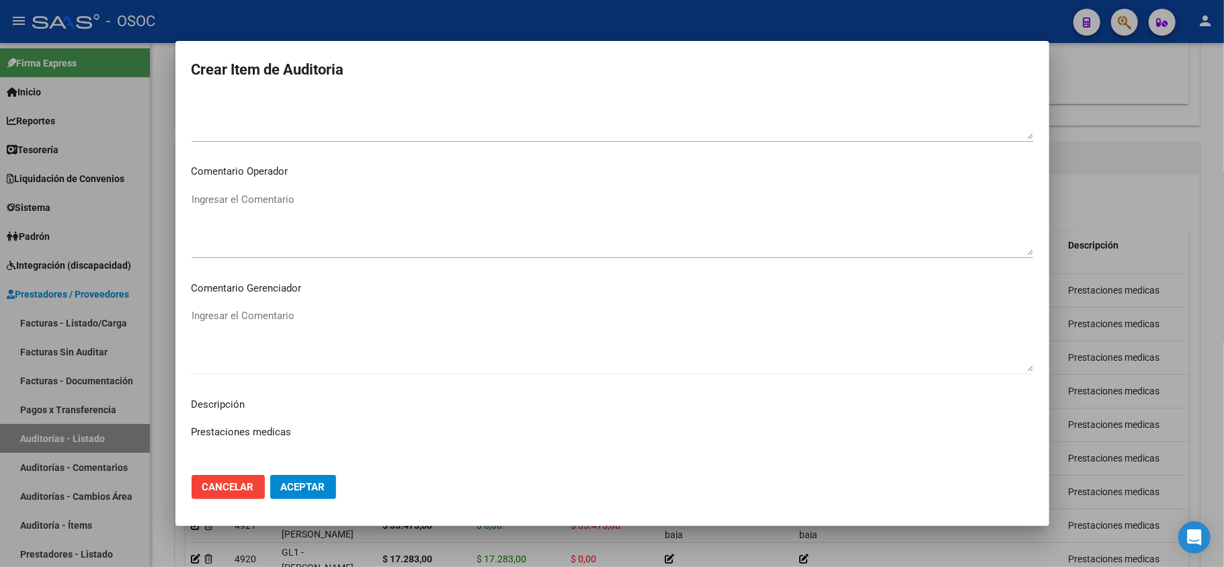
scroll to position [807, 0]
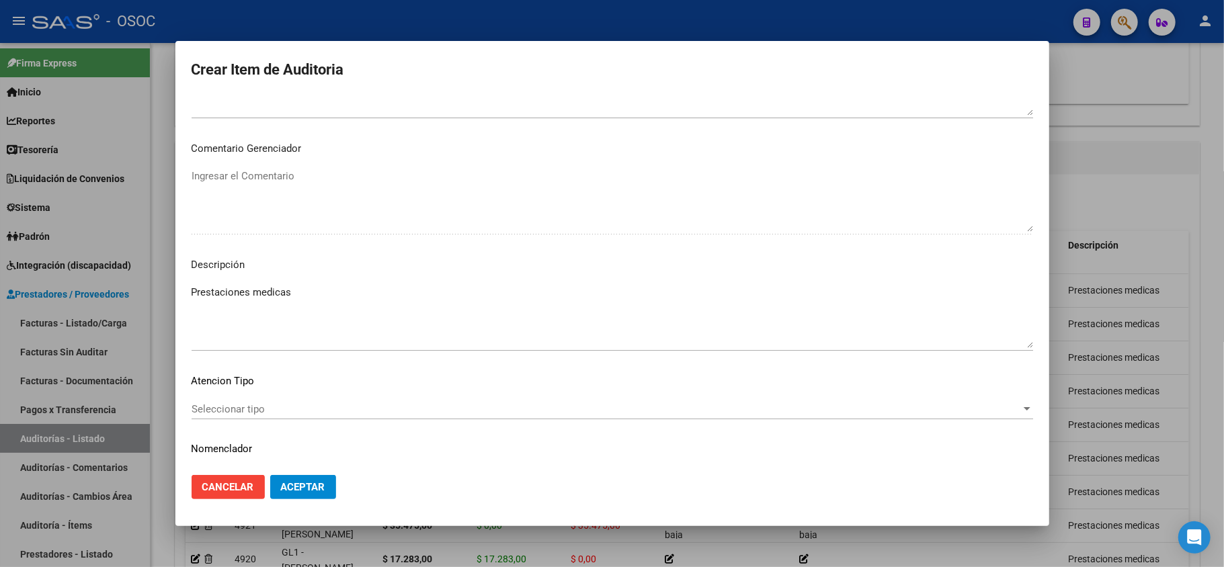
click at [304, 487] on span "Aceptar" at bounding box center [303, 487] width 44 height 12
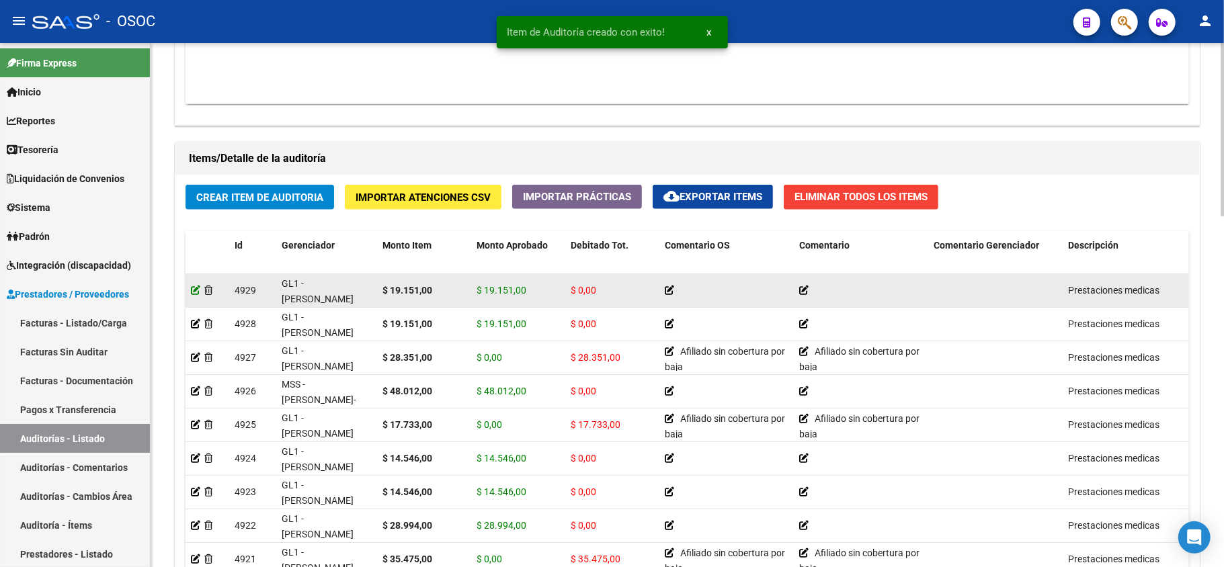
click at [197, 293] on icon at bounding box center [195, 290] width 9 height 9
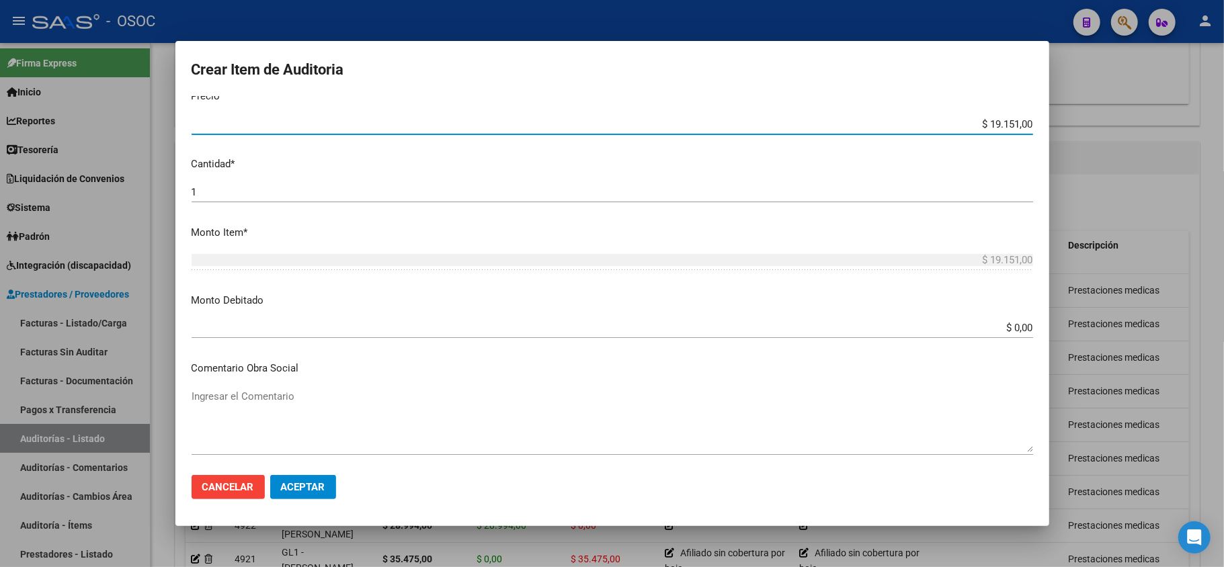
scroll to position [358, 0]
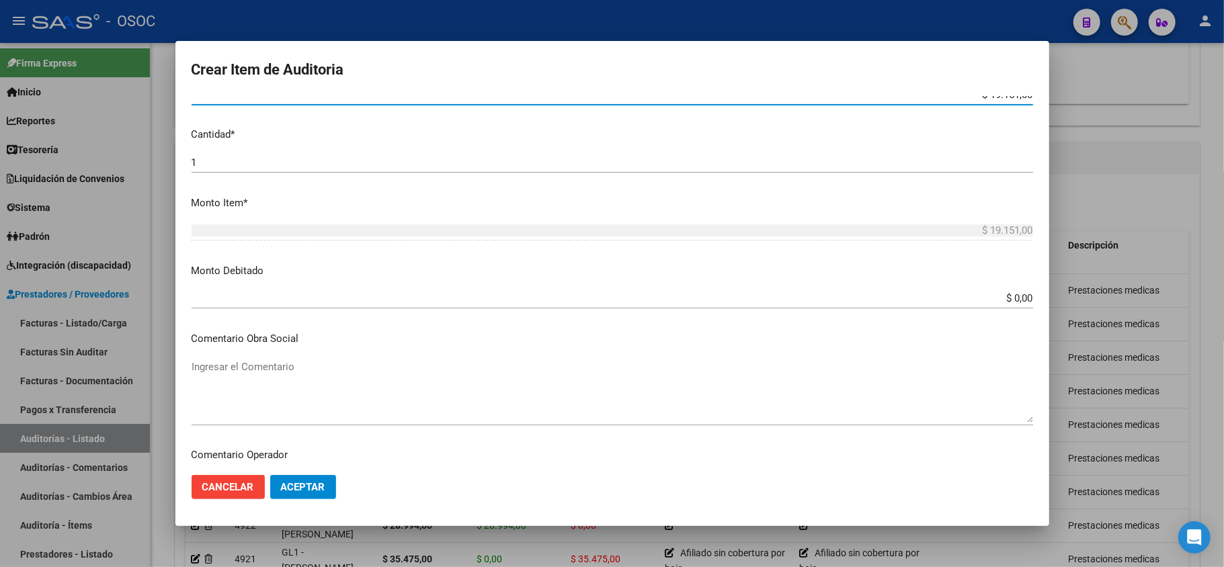
click at [1011, 298] on input "$ 0,00" at bounding box center [613, 298] width 842 height 12
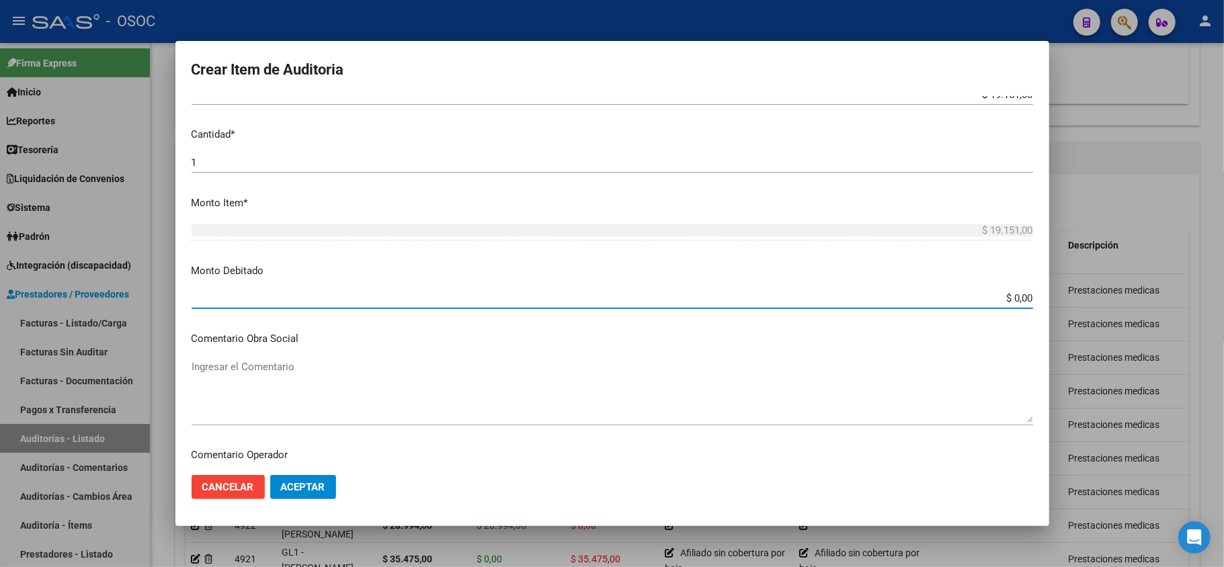
paste input "19.151"
click at [1011, 298] on input "$ 0,00" at bounding box center [613, 298] width 842 height 12
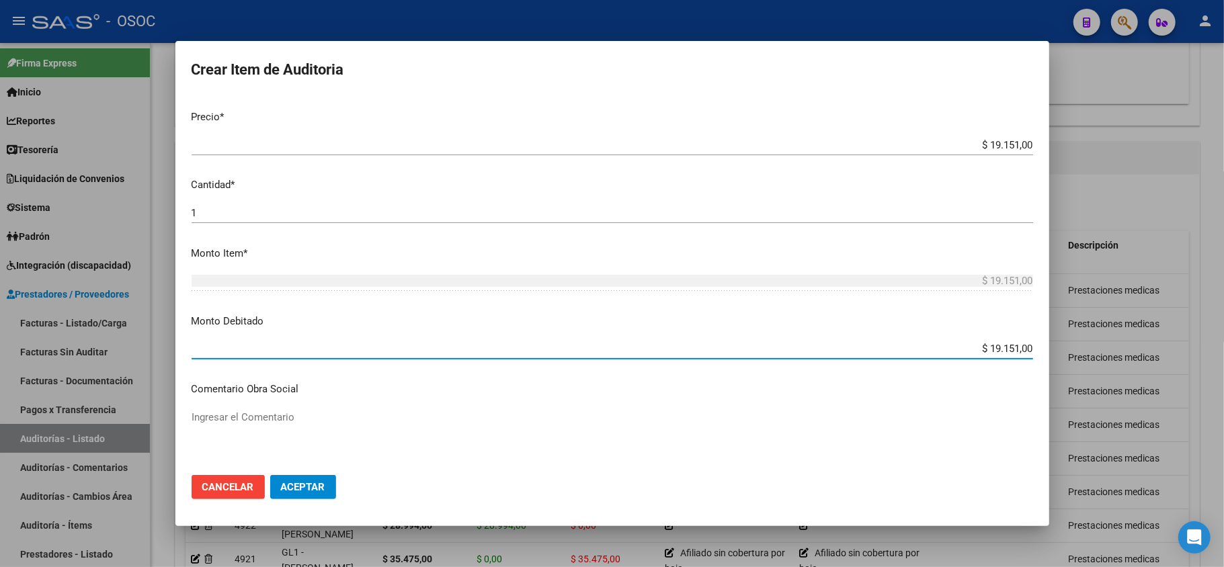
scroll to position [269, 0]
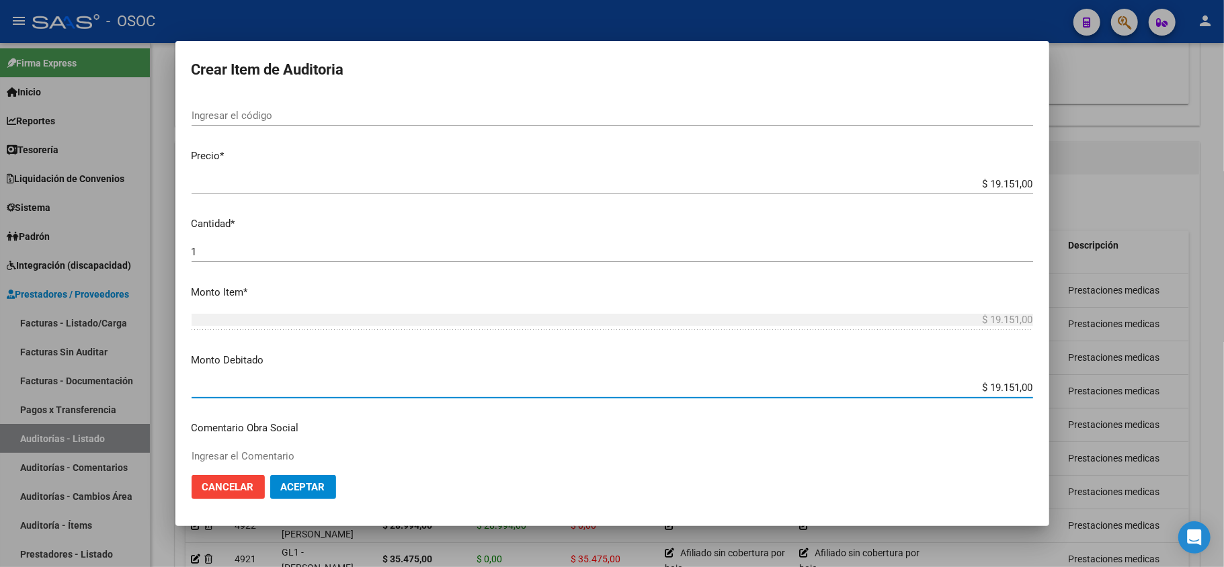
type input "$ 19.151,00"
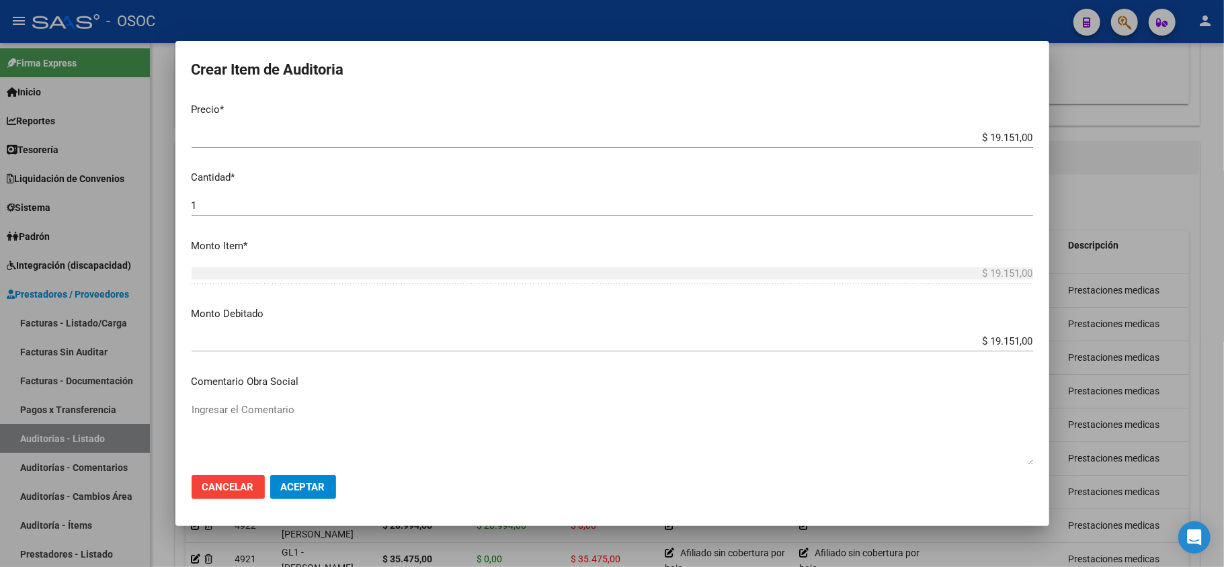
scroll to position [358, 0]
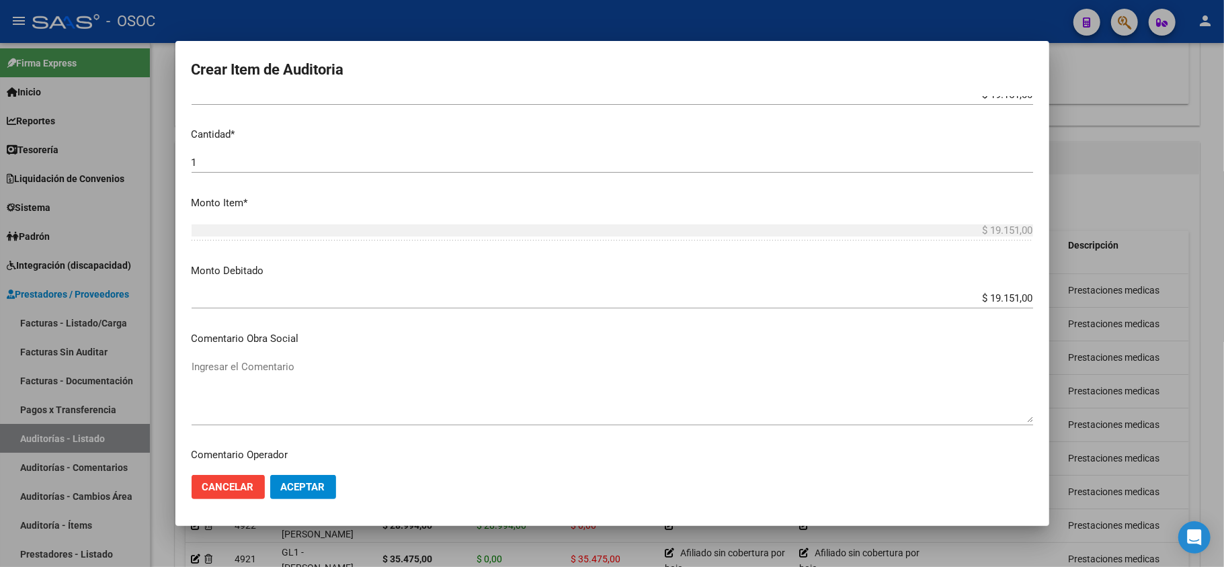
click at [664, 372] on textarea "Ingresar el Comentario" at bounding box center [613, 391] width 842 height 63
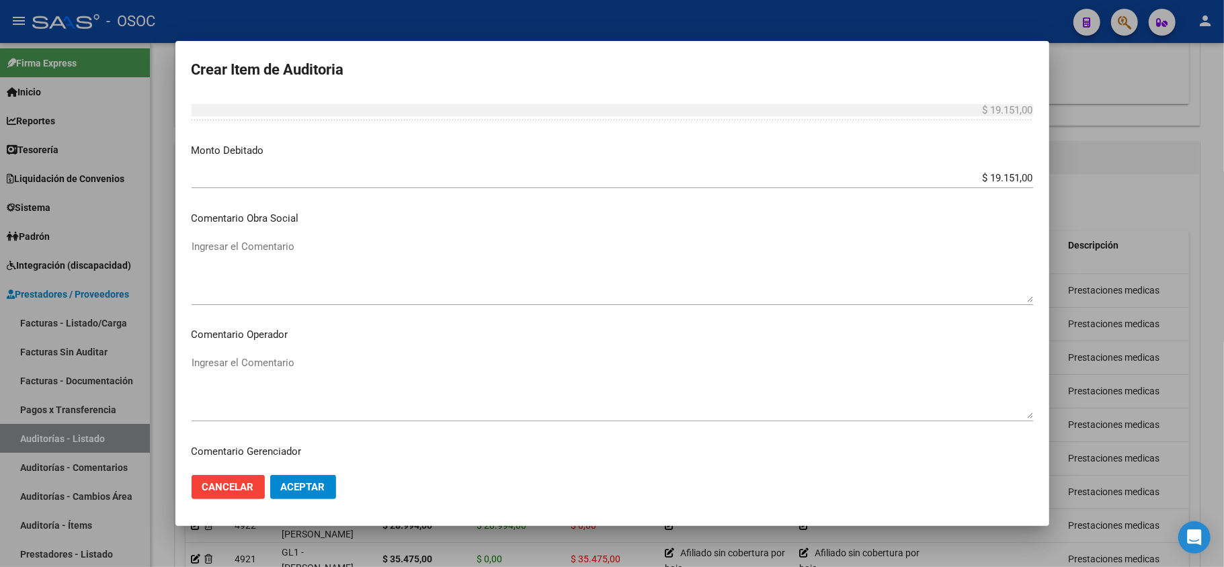
scroll to position [448, 0]
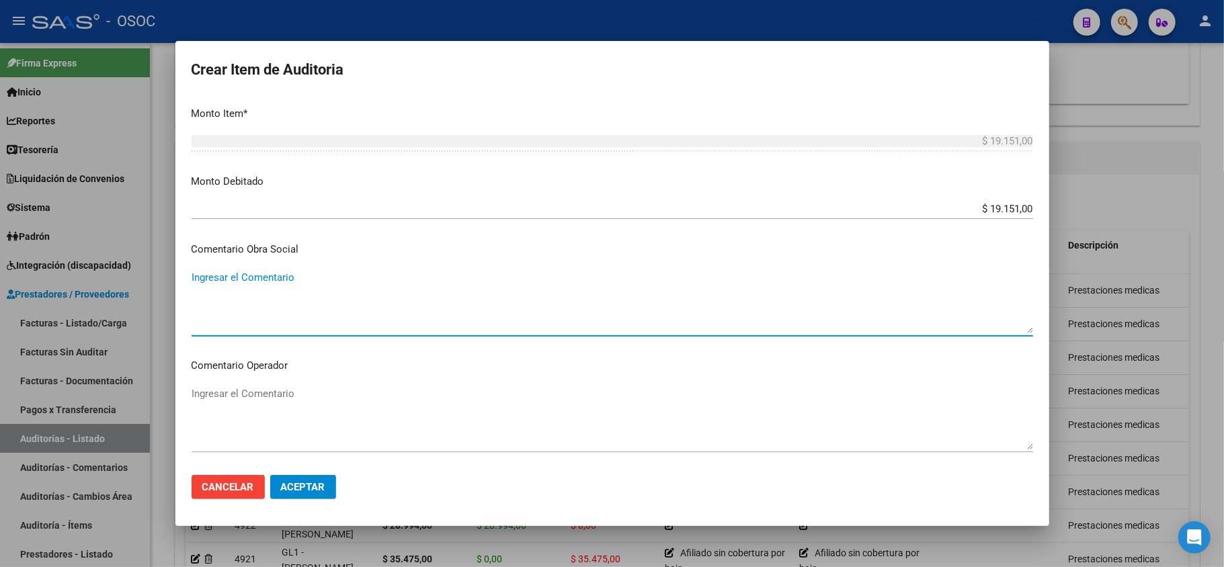
paste textarea "Afiliado sin cobertura por baja"
type textarea "Afiliado sin cobertura por baja"
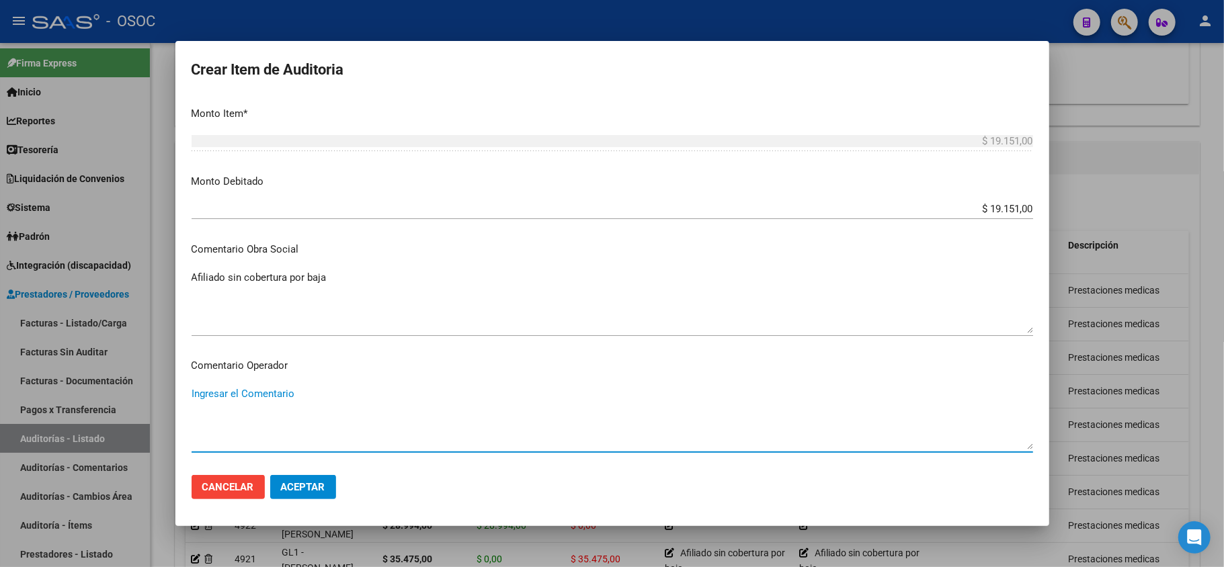
click at [273, 393] on textarea "Ingresar el Comentario" at bounding box center [613, 418] width 842 height 63
paste textarea "Afiliado sin cobertura por baja"
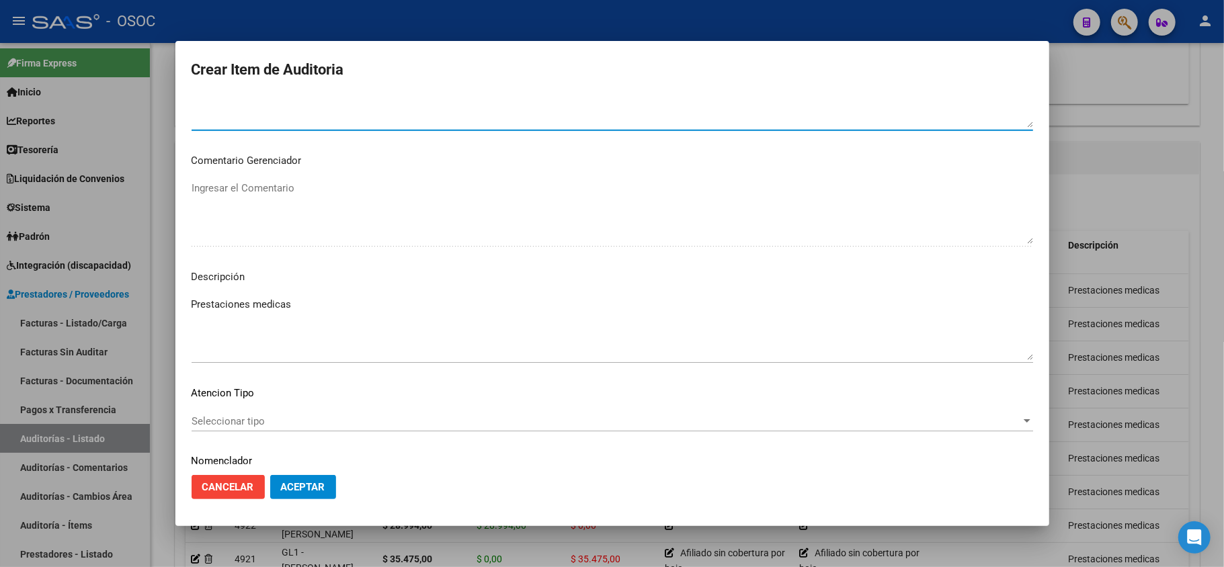
scroll to position [818, 0]
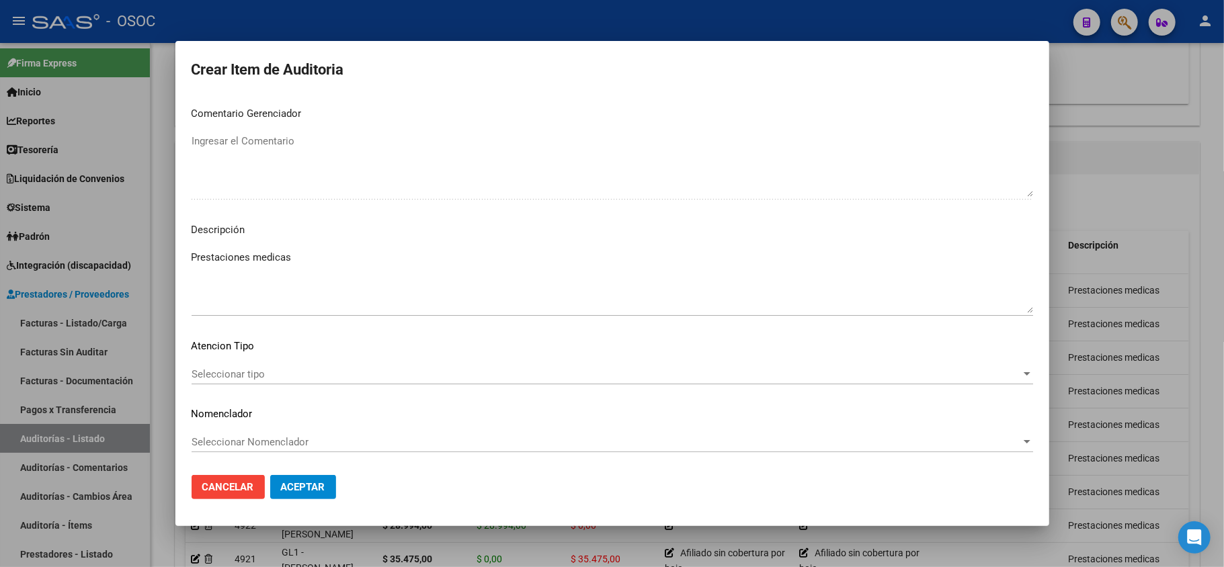
type textarea "Afiliado sin cobertura por baja"
click at [315, 485] on span "Aceptar" at bounding box center [303, 487] width 44 height 12
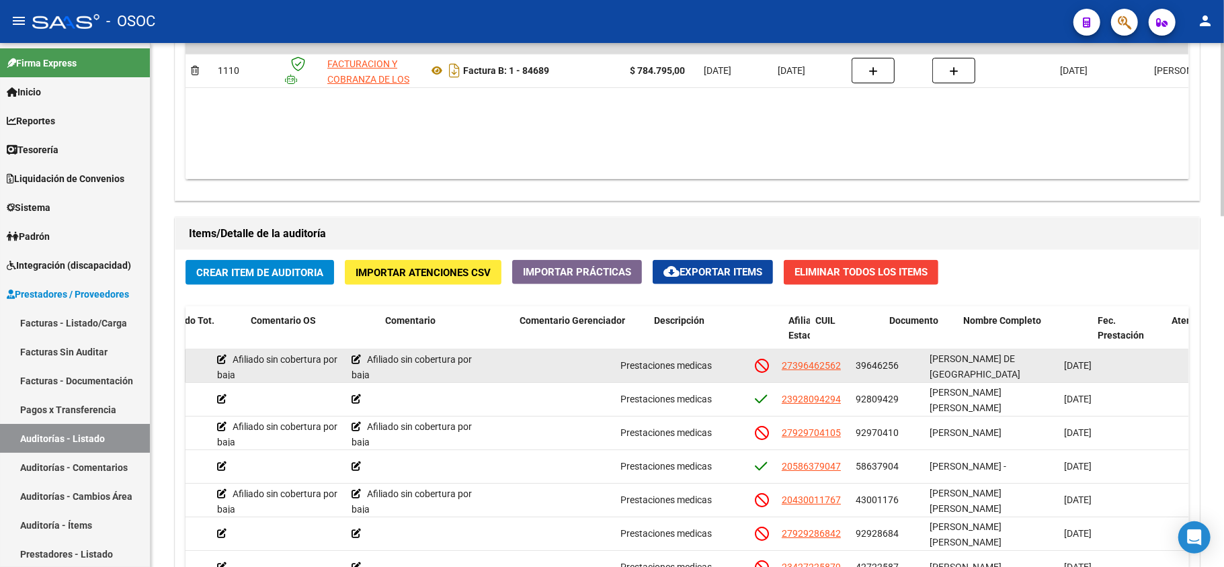
scroll to position [0, 0]
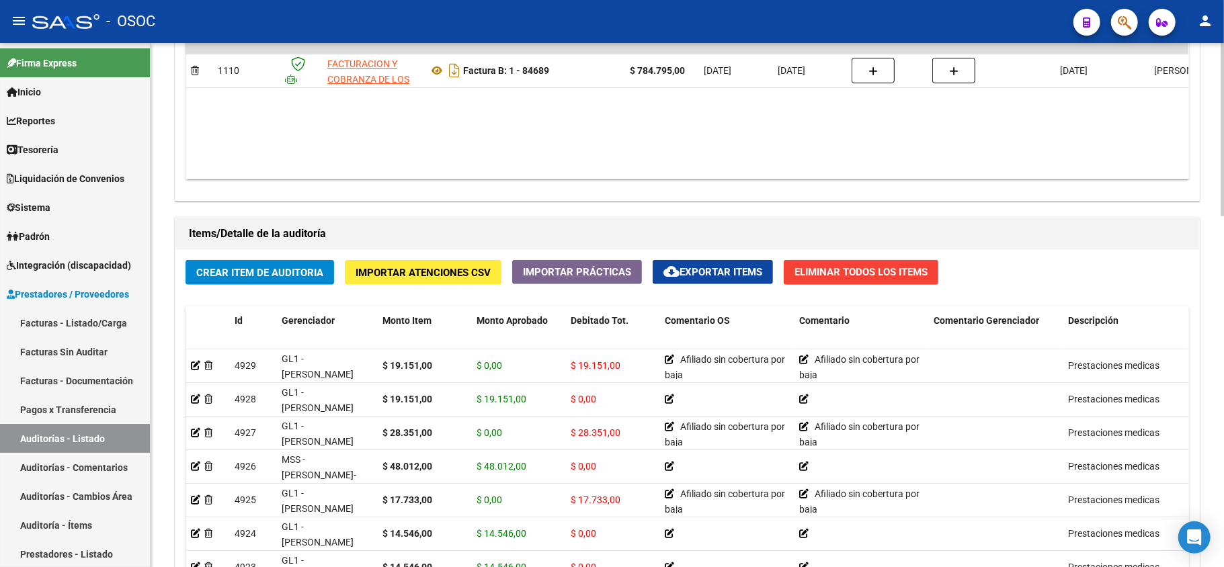
click at [624, 132] on datatable-body "$ 784.795,00 1110 FACTURACION Y COBRANZA DE LOS EFECTORES PUBLICOS S.E. Factura…" at bounding box center [687, 100] width 1003 height 159
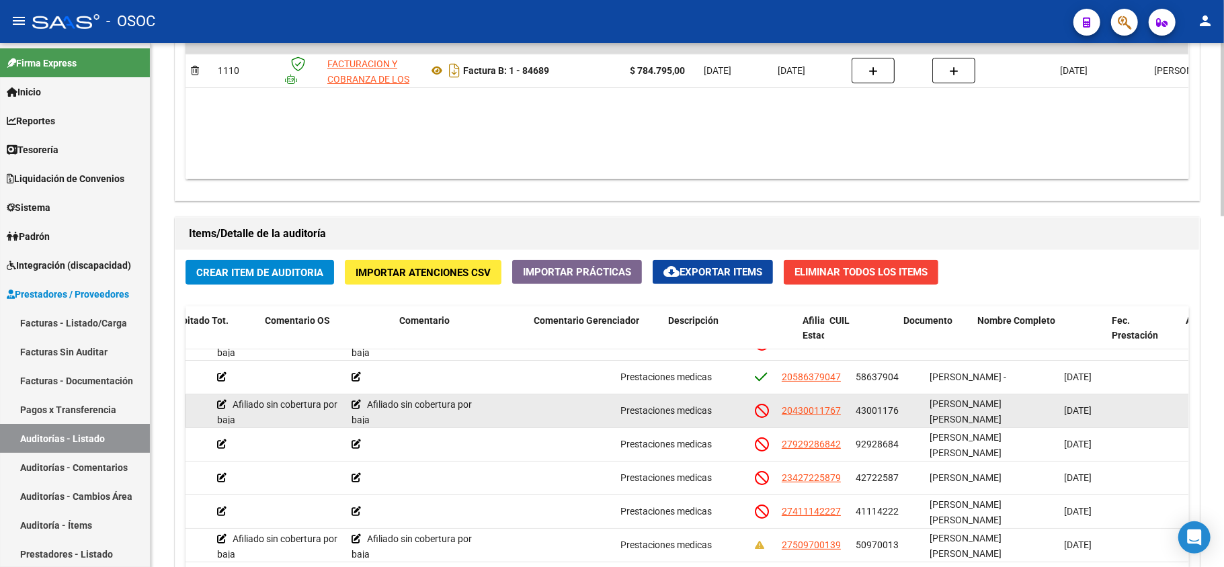
scroll to position [89, 0]
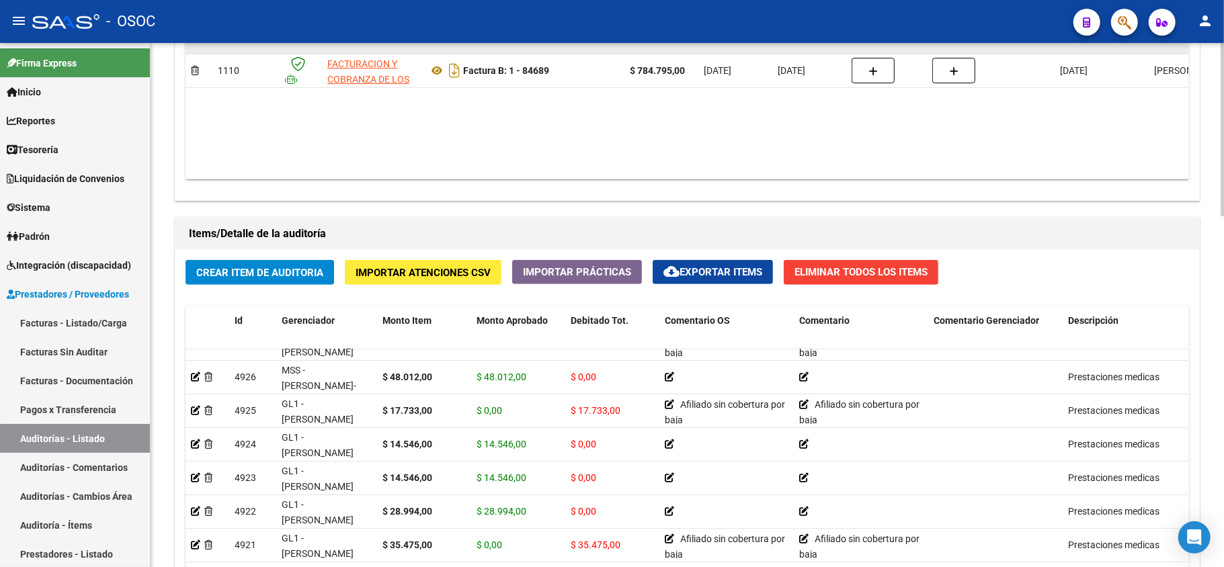
drag, startPoint x: 542, startPoint y: 132, endPoint x: 520, endPoint y: 47, distance: 88.0
click at [542, 132] on datatable-body "$ 784.795,00 1110 FACTURACION Y COBRANZA DE LOS EFECTORES PUBLICOS S.E. Factura…" at bounding box center [687, 100] width 1003 height 159
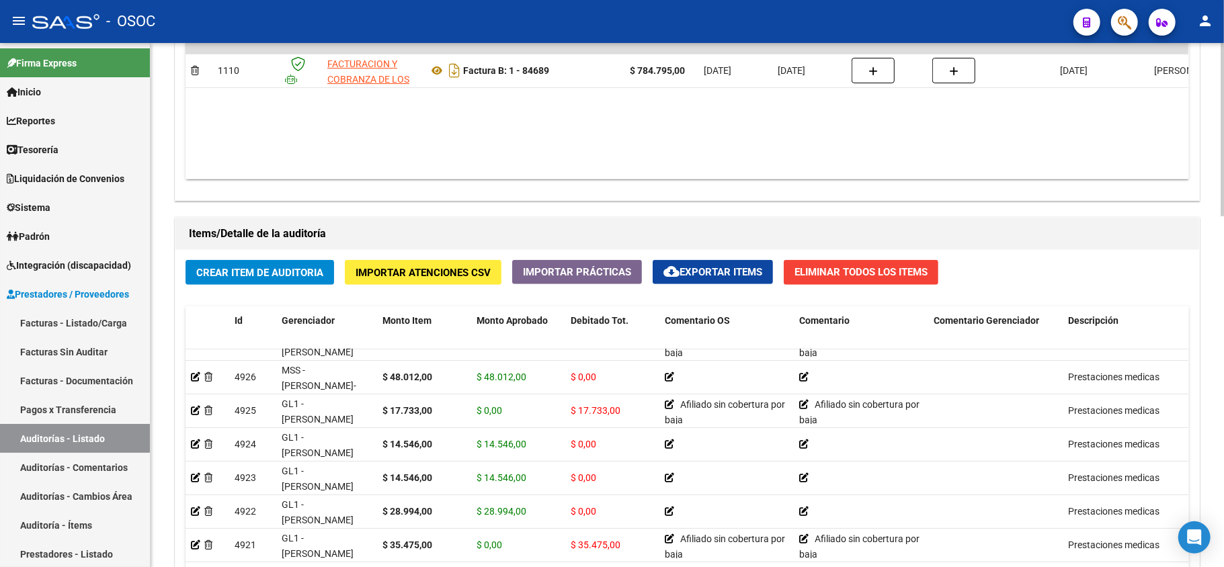
click at [313, 270] on span "Crear Item de Auditoria" at bounding box center [259, 273] width 127 height 12
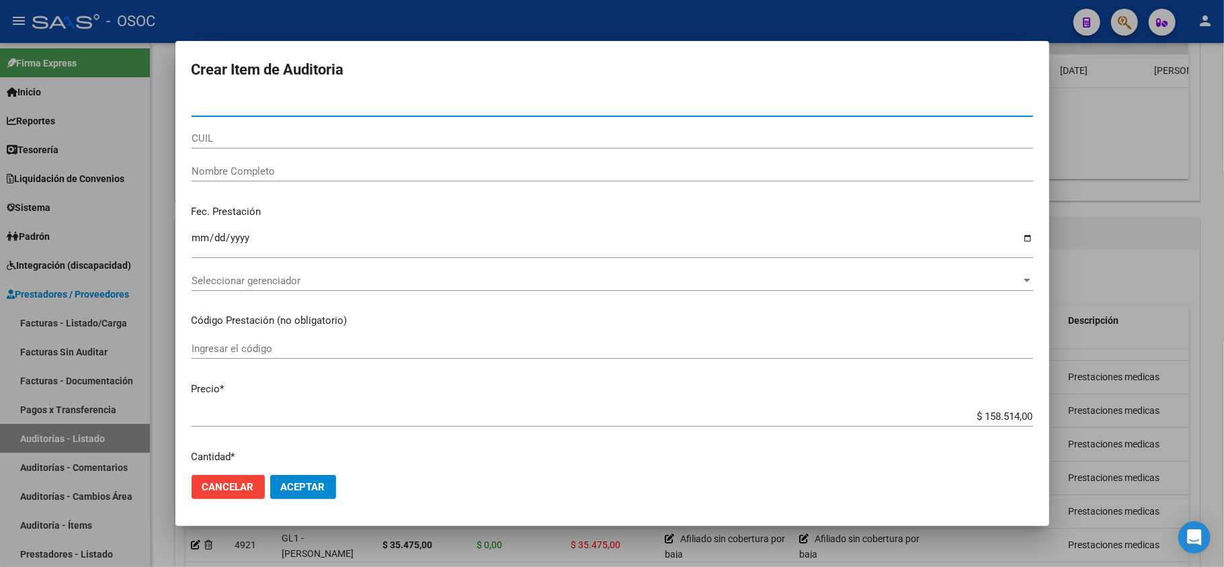
paste input "39646157"
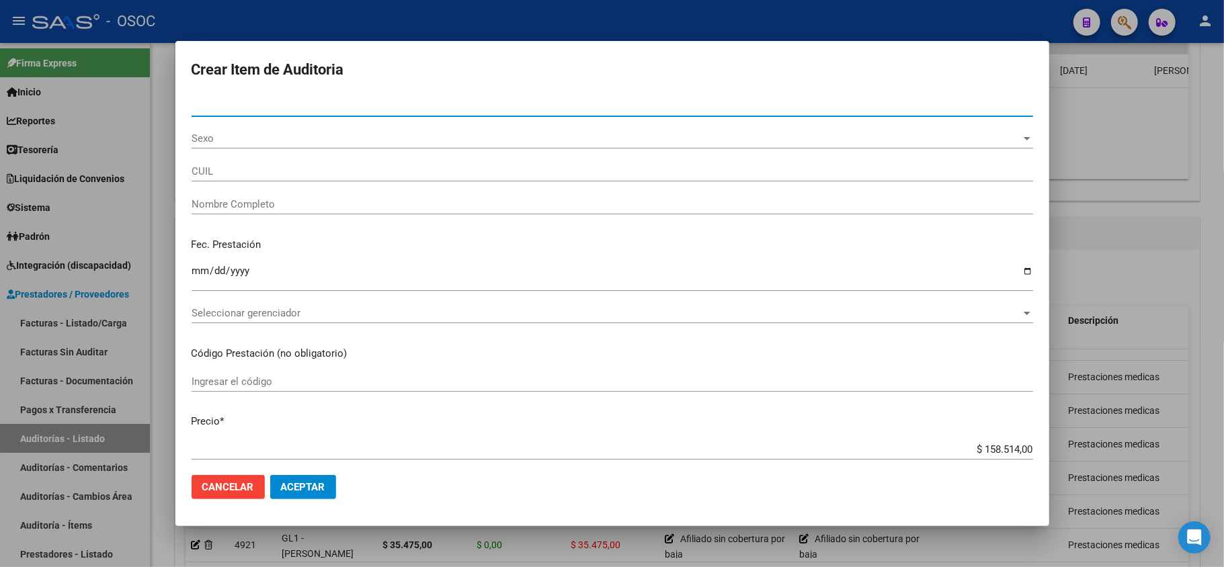
type input "39646157"
type input "27396461574"
type input "[PERSON_NAME]"
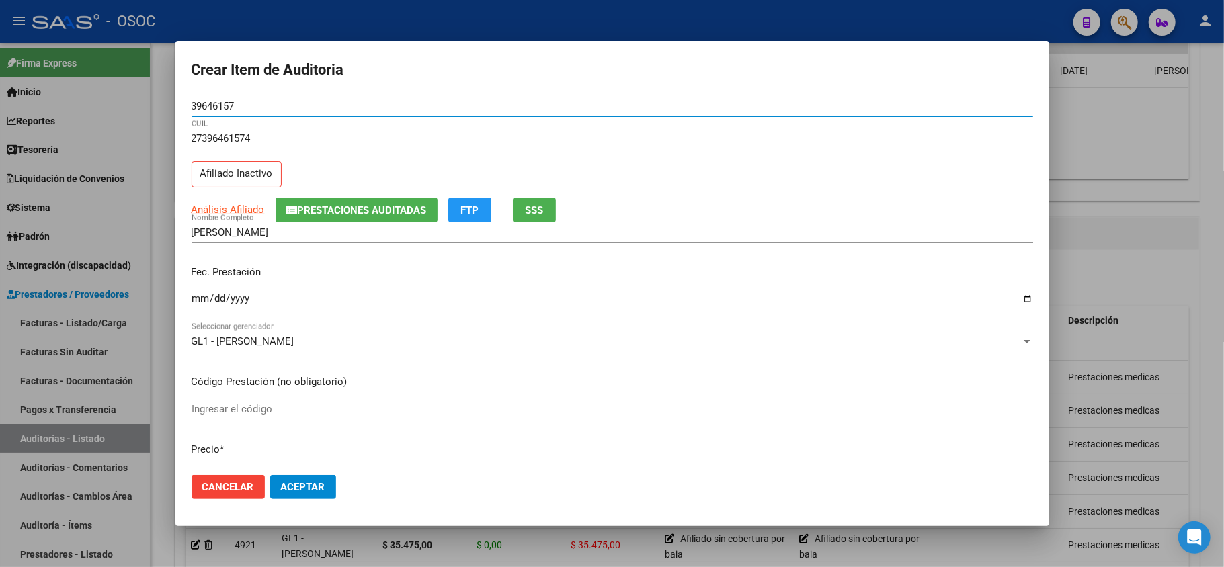
type input "39646157"
click at [199, 300] on input "Ingresar la fecha" at bounding box center [613, 304] width 842 height 22
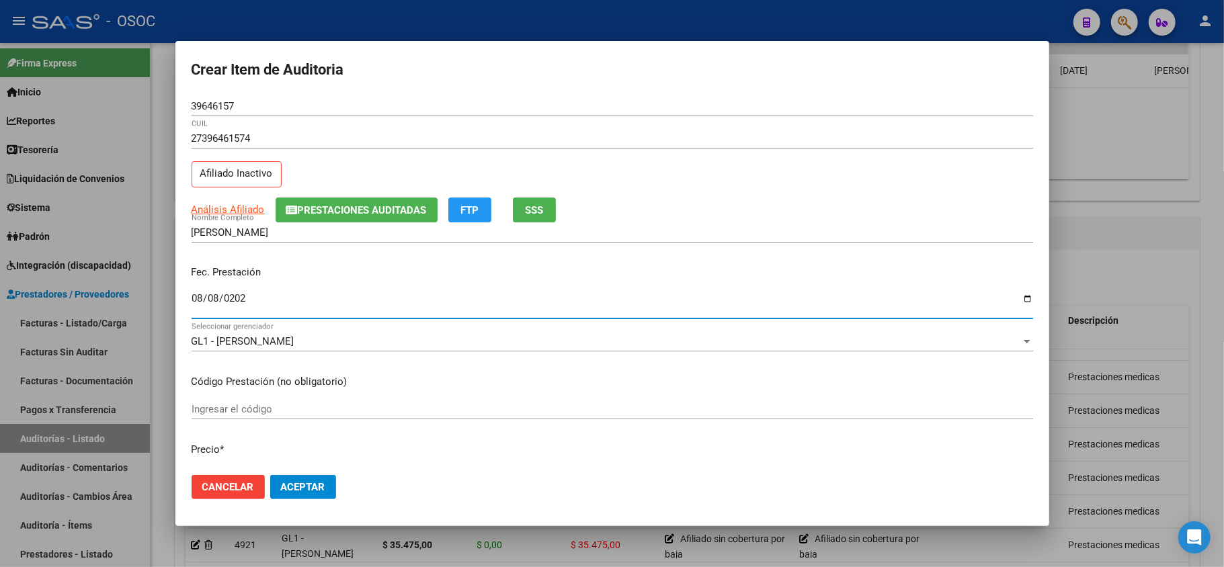
type input "[DATE]"
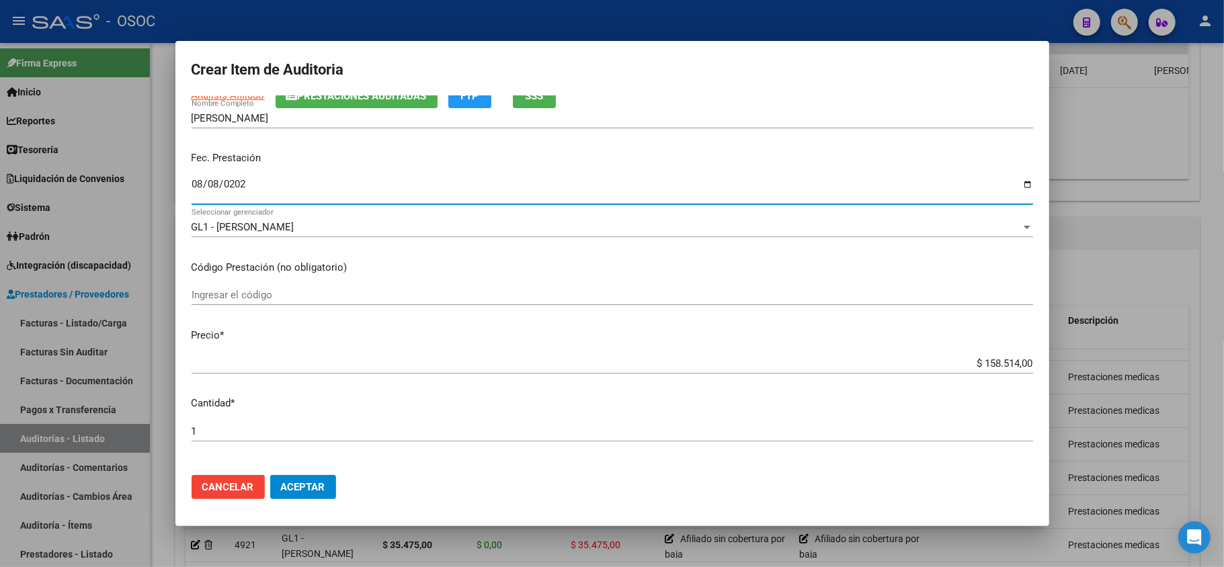
scroll to position [179, 0]
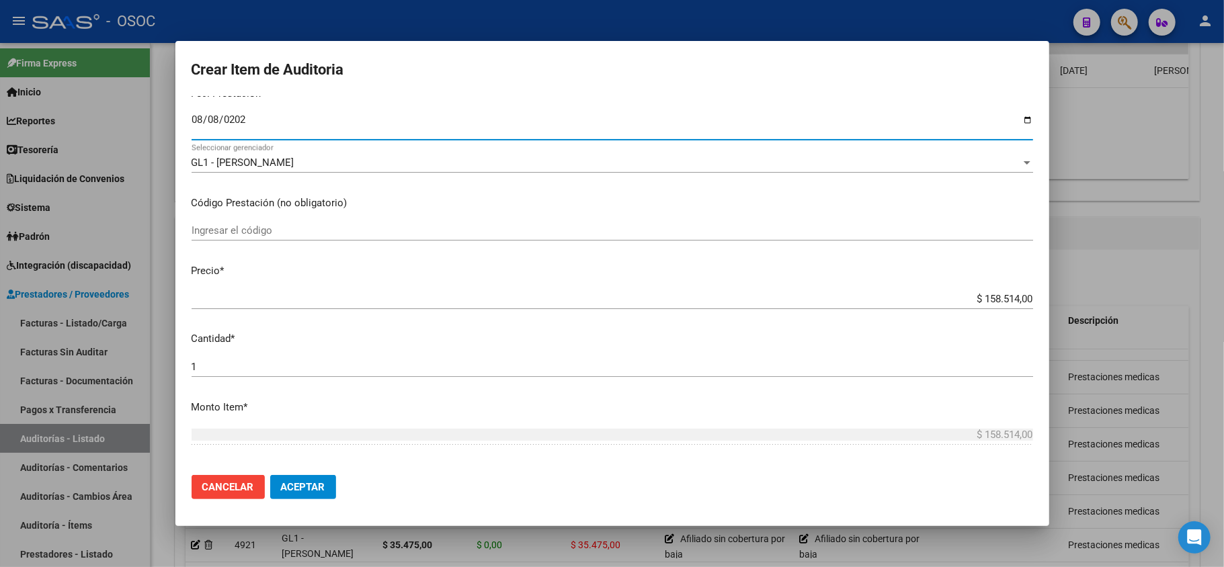
click at [1002, 297] on input "$ 158.514,00" at bounding box center [613, 299] width 842 height 12
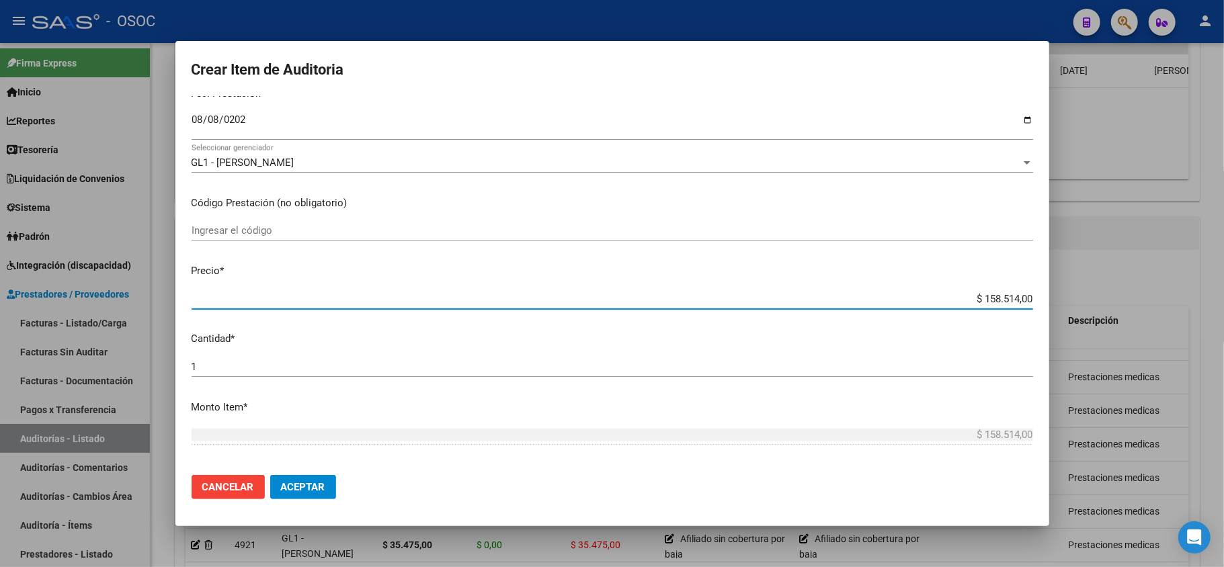
click at [1002, 297] on input "$ 158.514,00" at bounding box center [613, 299] width 842 height 12
paste input "17733.00"
type input "$ 17.733,00"
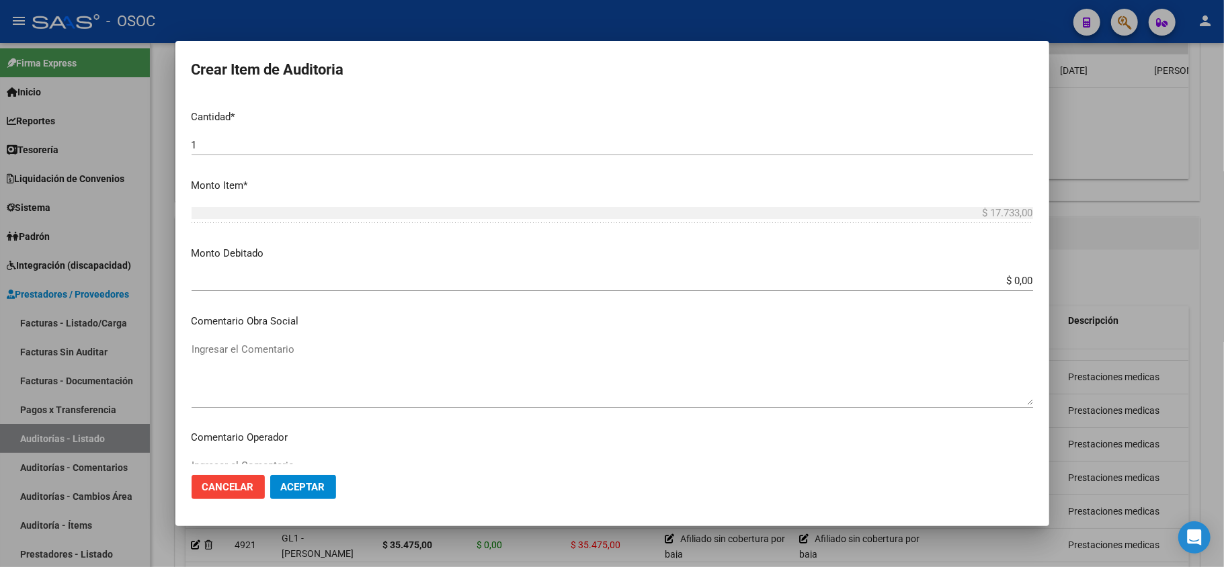
scroll to position [538, 0]
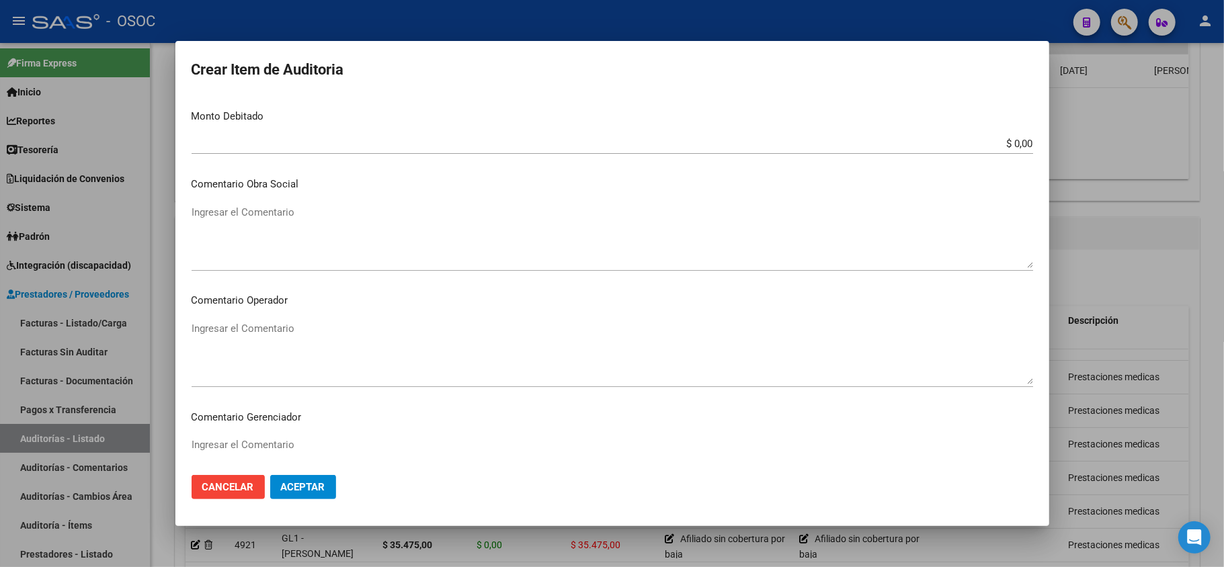
type input "$ 17.733,00"
click at [995, 143] on input "$ 0,00" at bounding box center [613, 144] width 842 height 12
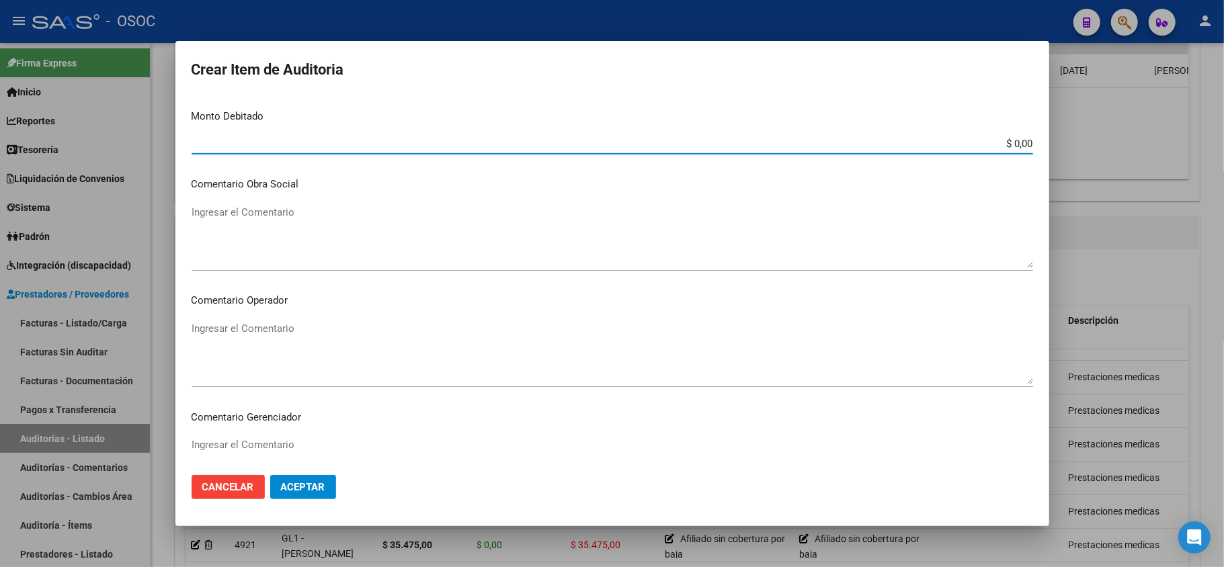
click at [995, 143] on input "$ 0,00" at bounding box center [613, 144] width 842 height 12
paste input "17733."
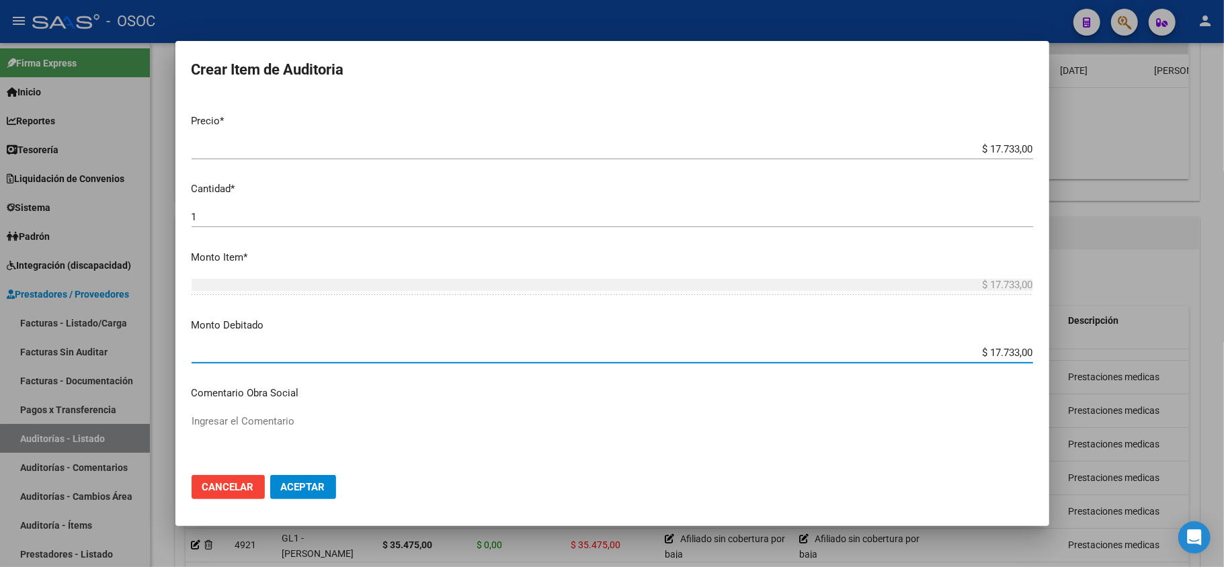
scroll to position [358, 0]
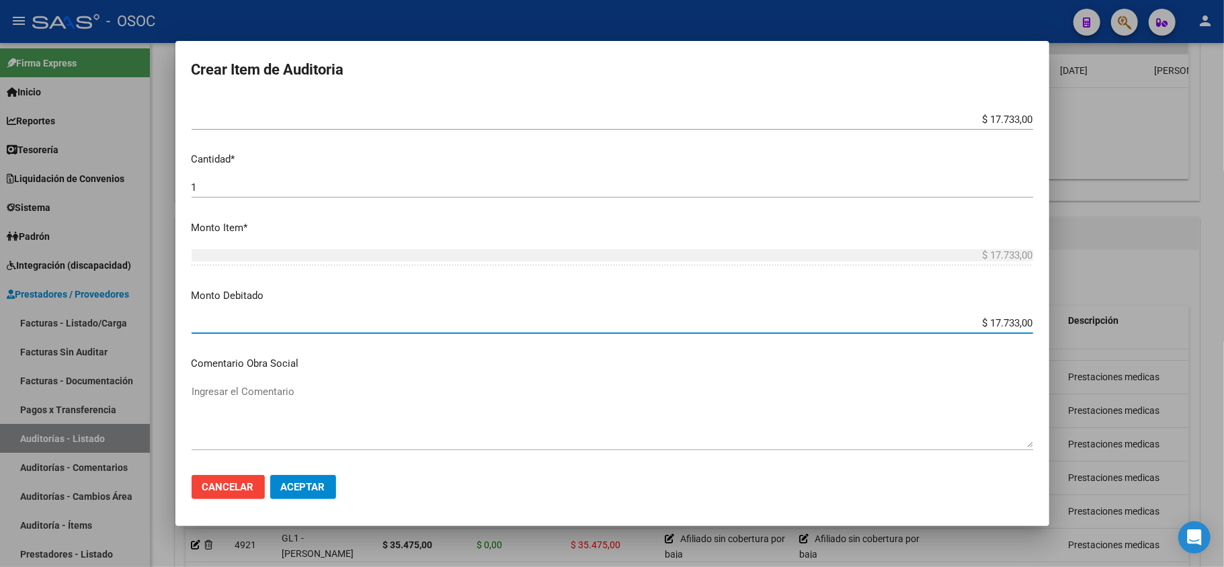
type input "$ 17.733,00"
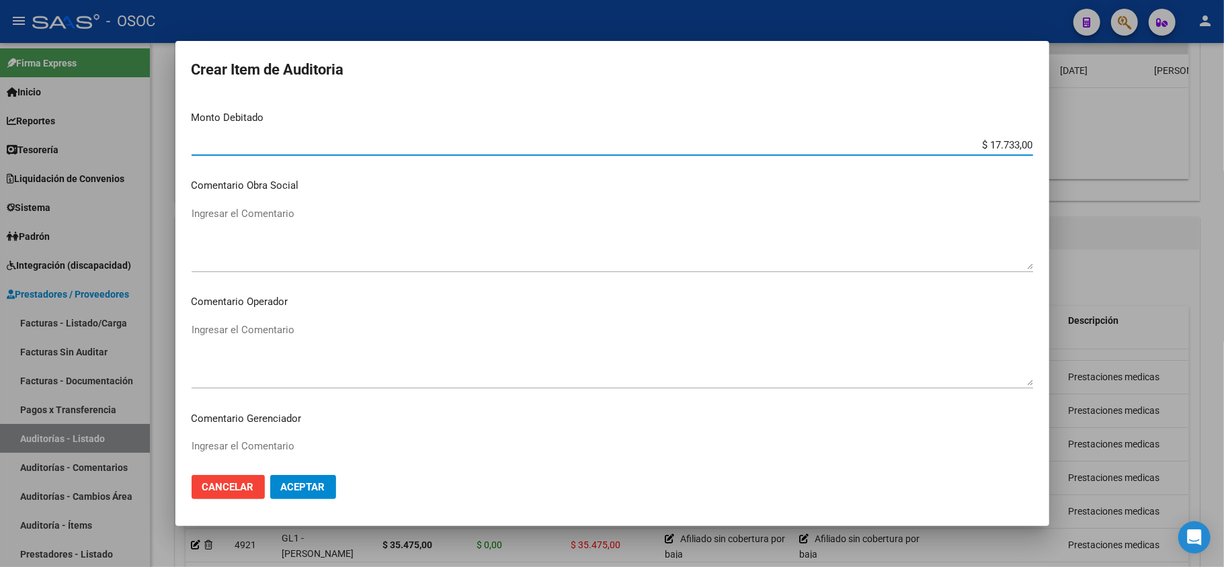
scroll to position [538, 0]
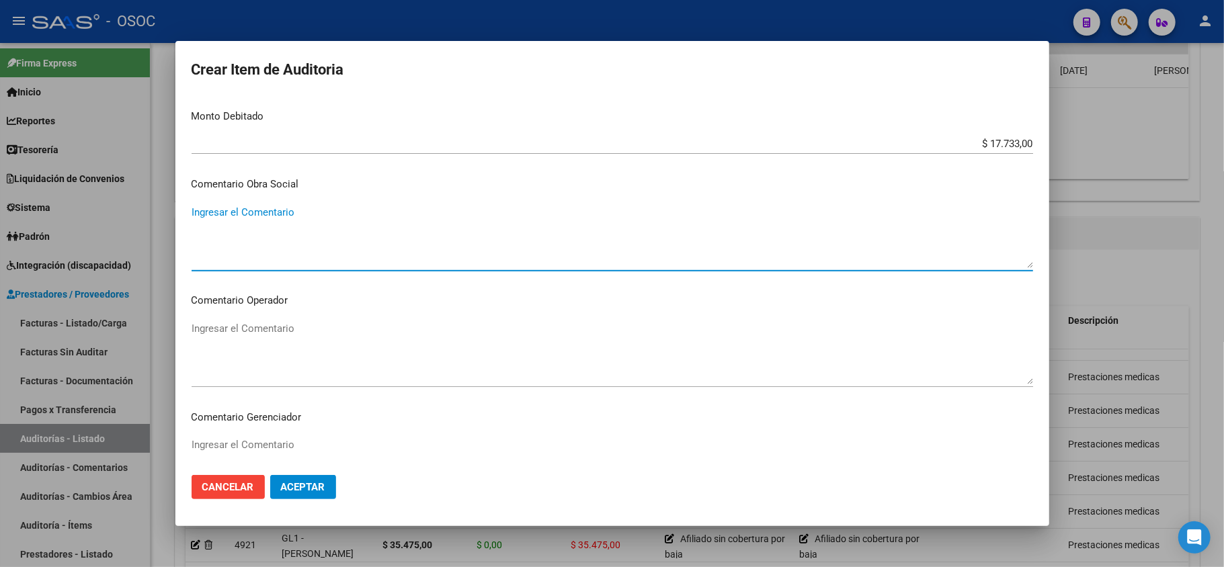
click at [240, 213] on textarea "Ingresar el Comentario" at bounding box center [613, 236] width 842 height 63
paste textarea "Afiliado sin cobertura por baja"
type textarea "Afiliado sin cobertura por baja"
click at [264, 337] on textarea "Ingresar el Comentario" at bounding box center [613, 352] width 842 height 63
paste textarea "Afiliado sin cobertura por baja"
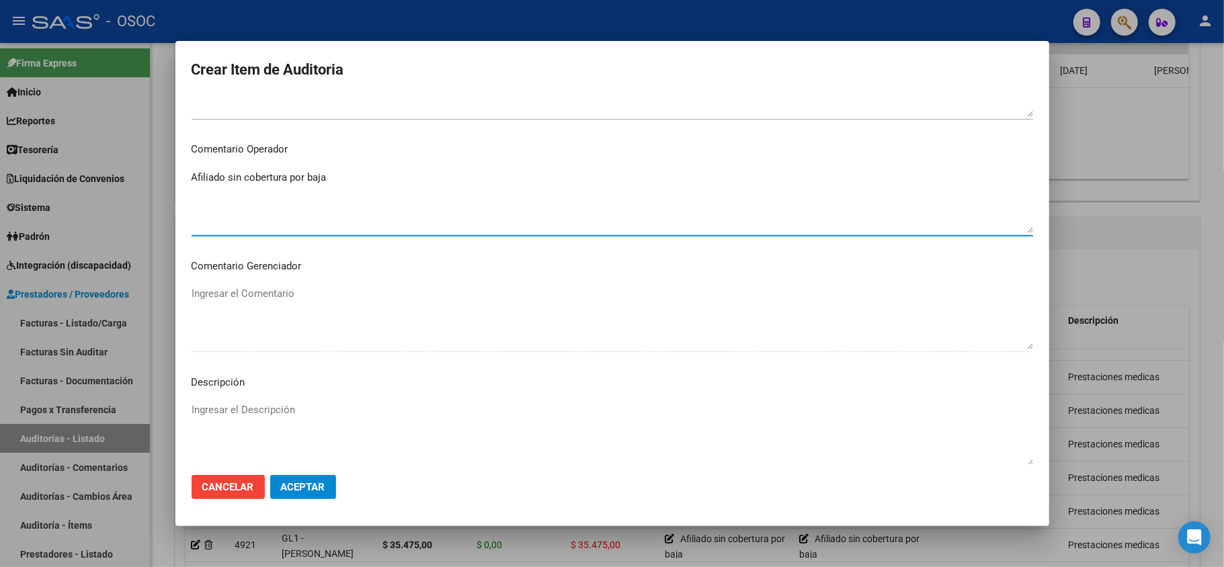
scroll to position [807, 0]
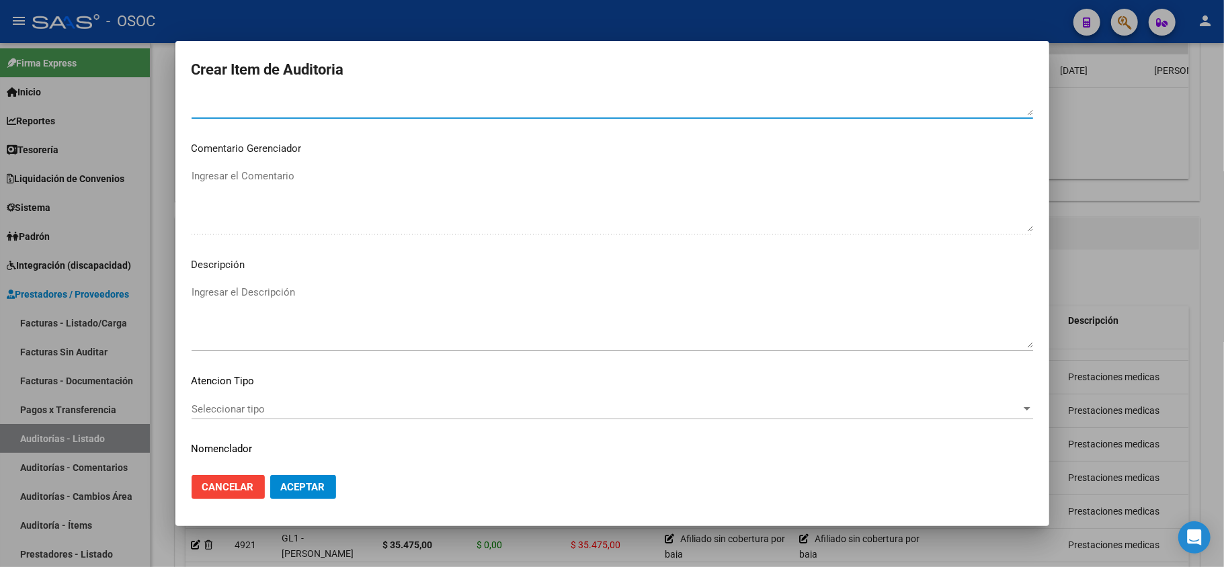
type textarea "Afiliado sin cobertura por baja"
click at [238, 293] on textarea "Ingresar el Descripción" at bounding box center [613, 316] width 842 height 63
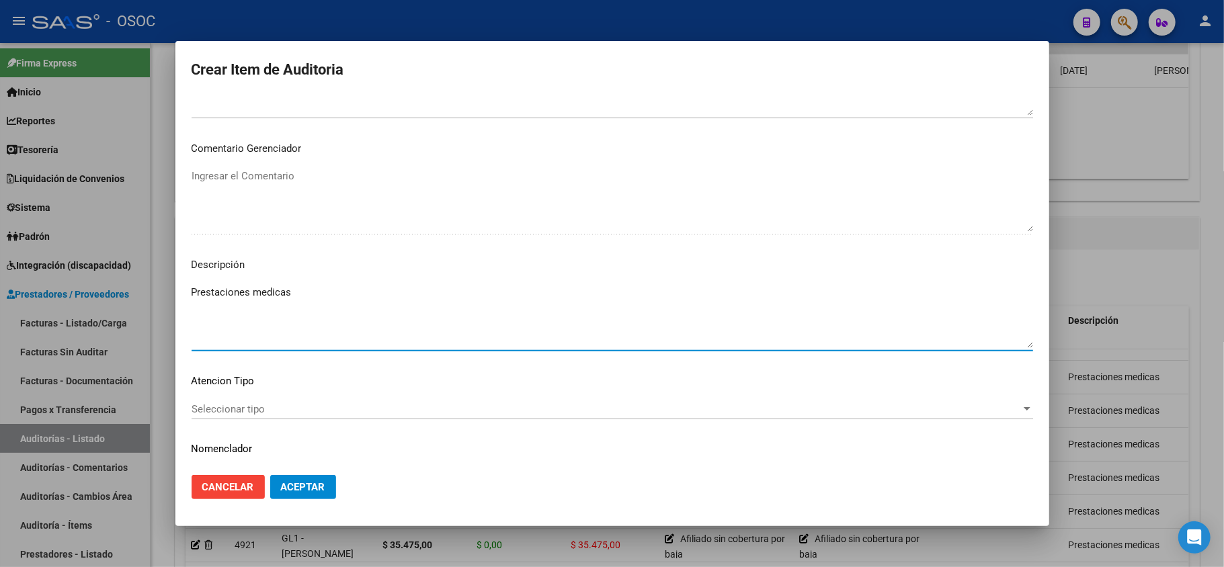
type textarea "Prestaciones medicas"
click at [303, 487] on span "Aceptar" at bounding box center [303, 487] width 44 height 12
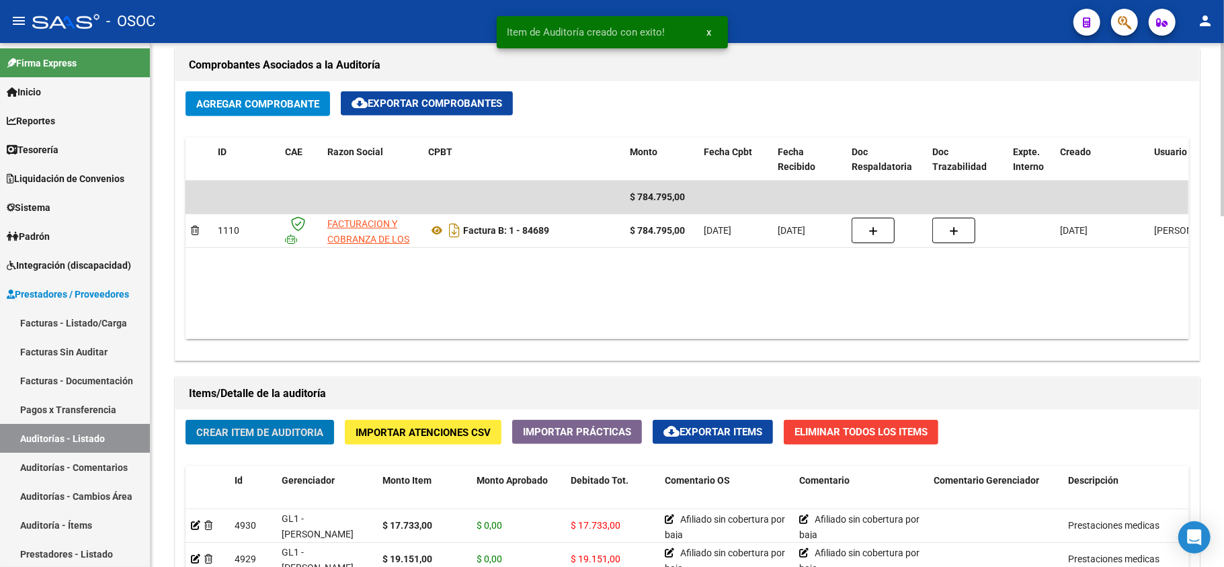
scroll to position [717, 0]
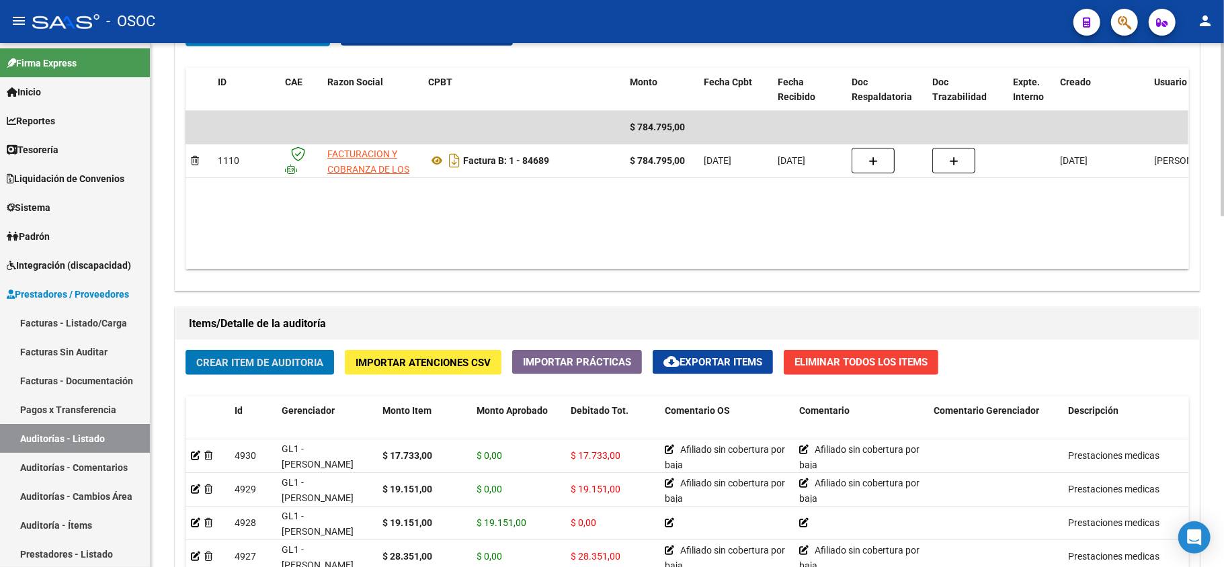
click at [307, 366] on span "Crear Item de Auditoria" at bounding box center [259, 363] width 127 height 12
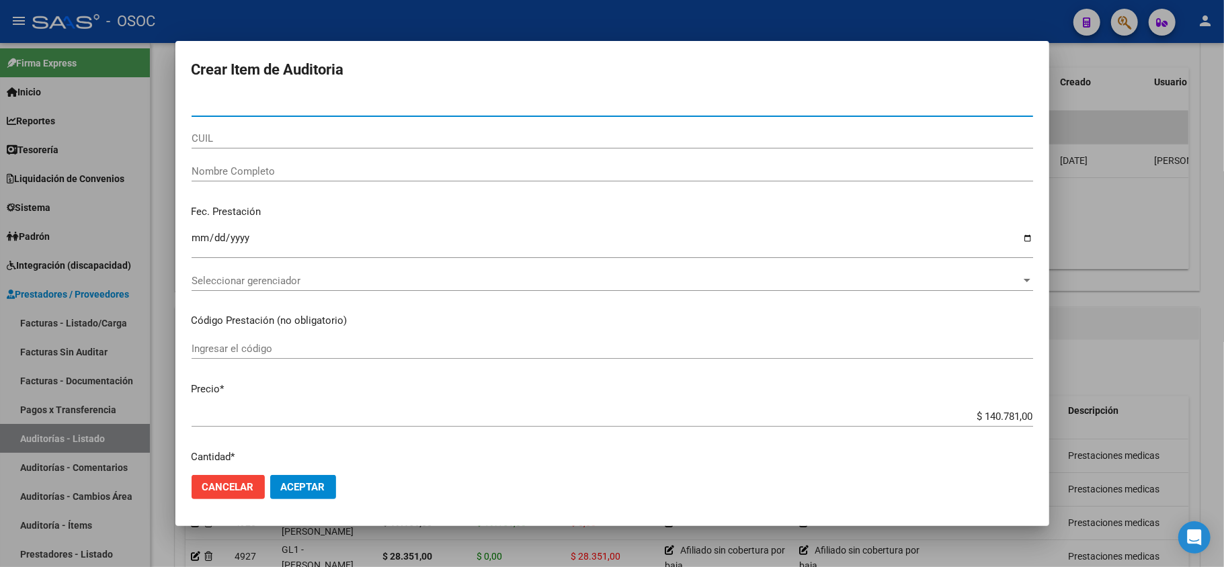
paste input "92920030"
type input "92920030"
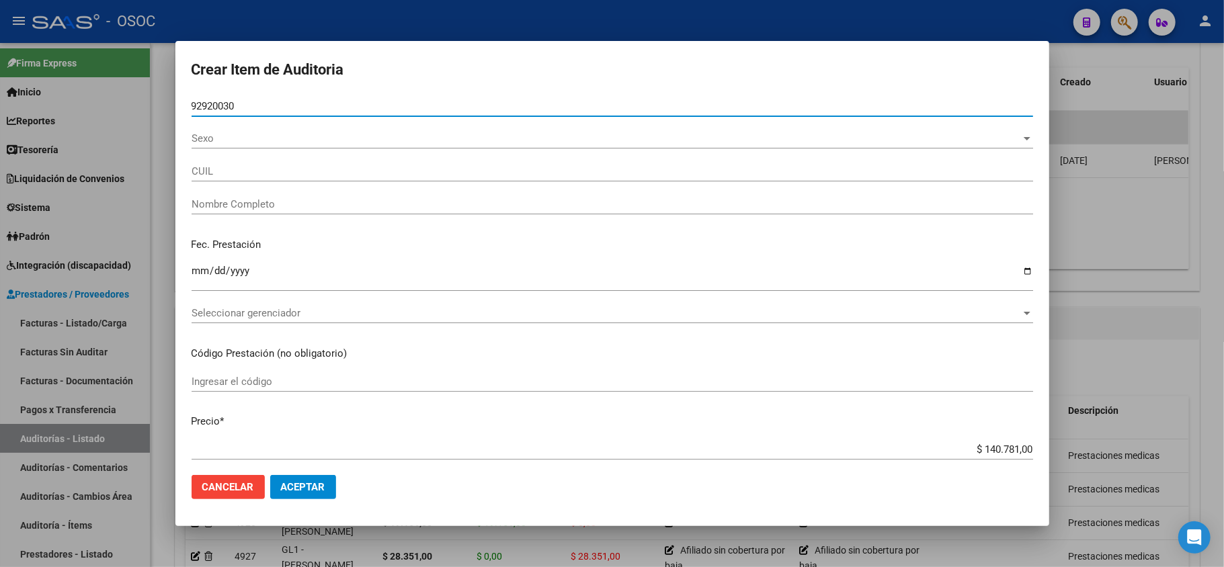
type input "27929200301"
type input "[PERSON_NAME]"
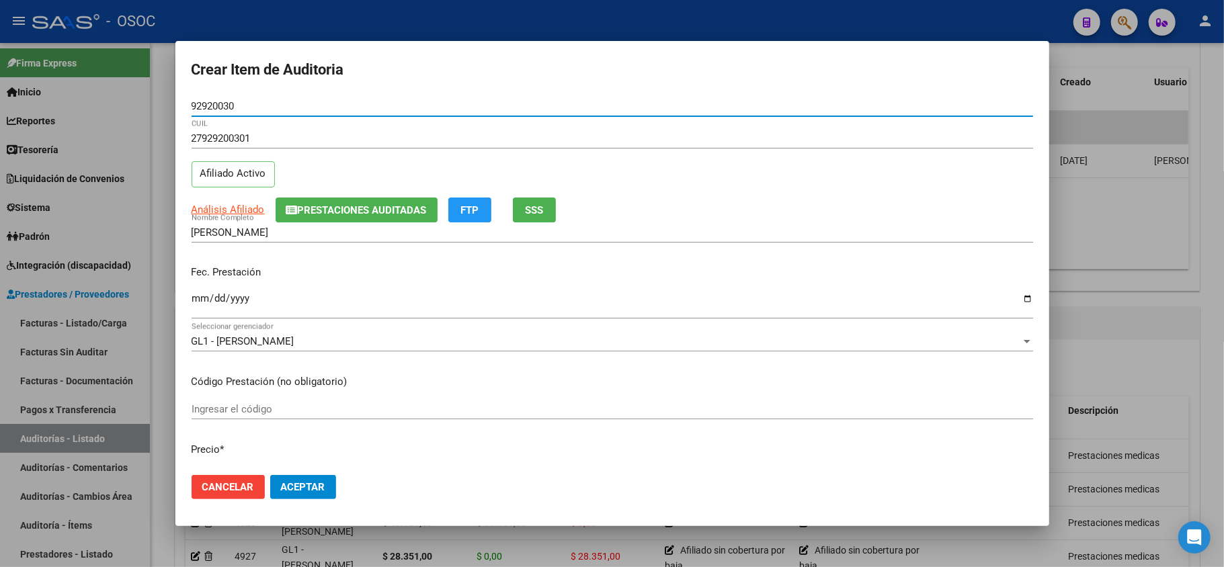
type input "92920030"
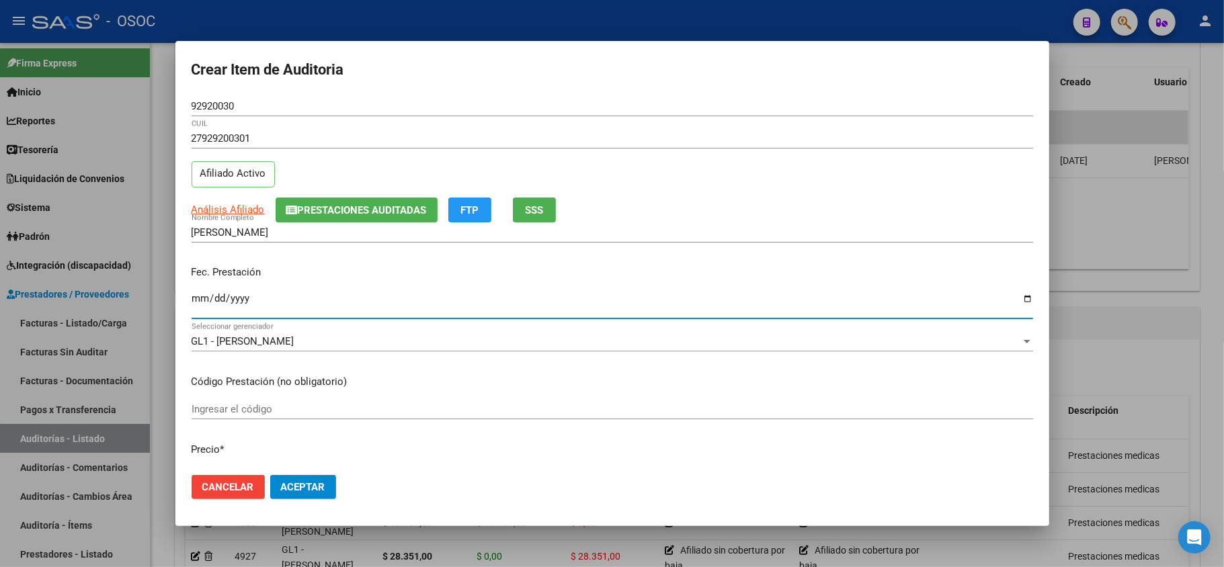
click at [199, 296] on input "Ingresar la fecha" at bounding box center [613, 304] width 842 height 22
type input "[DATE]"
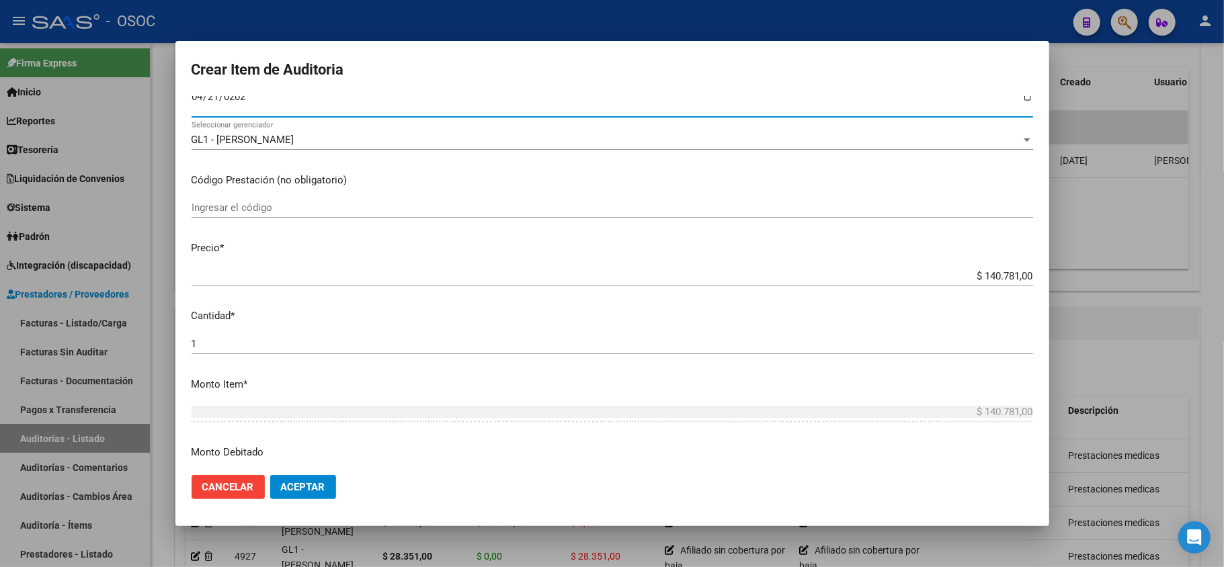
scroll to position [269, 0]
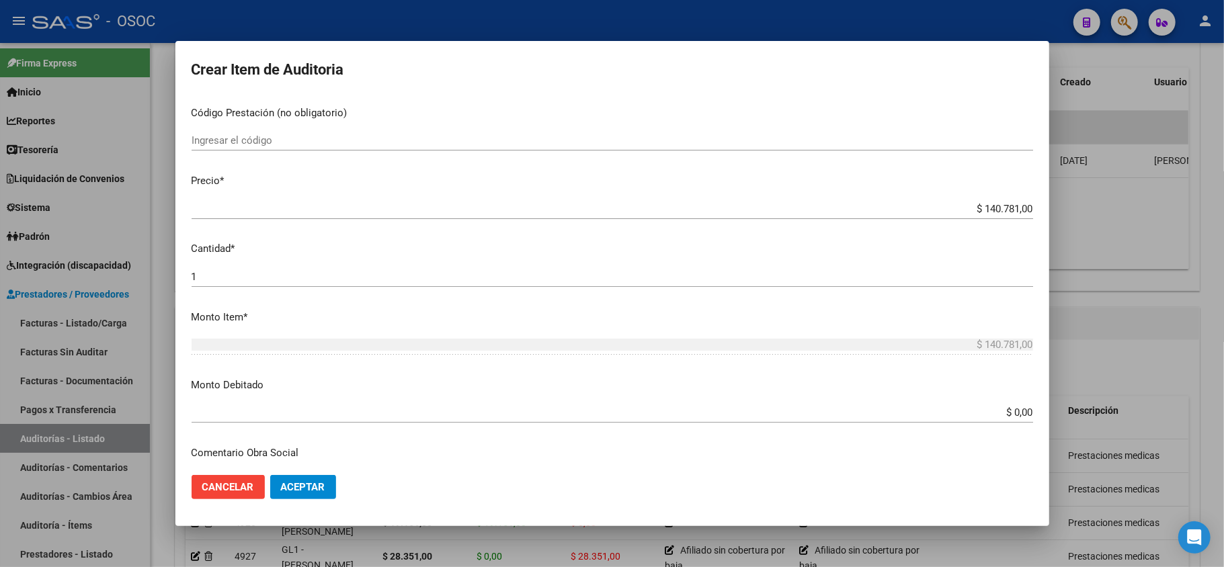
click at [985, 210] on input "$ 140.781,00" at bounding box center [613, 209] width 842 height 12
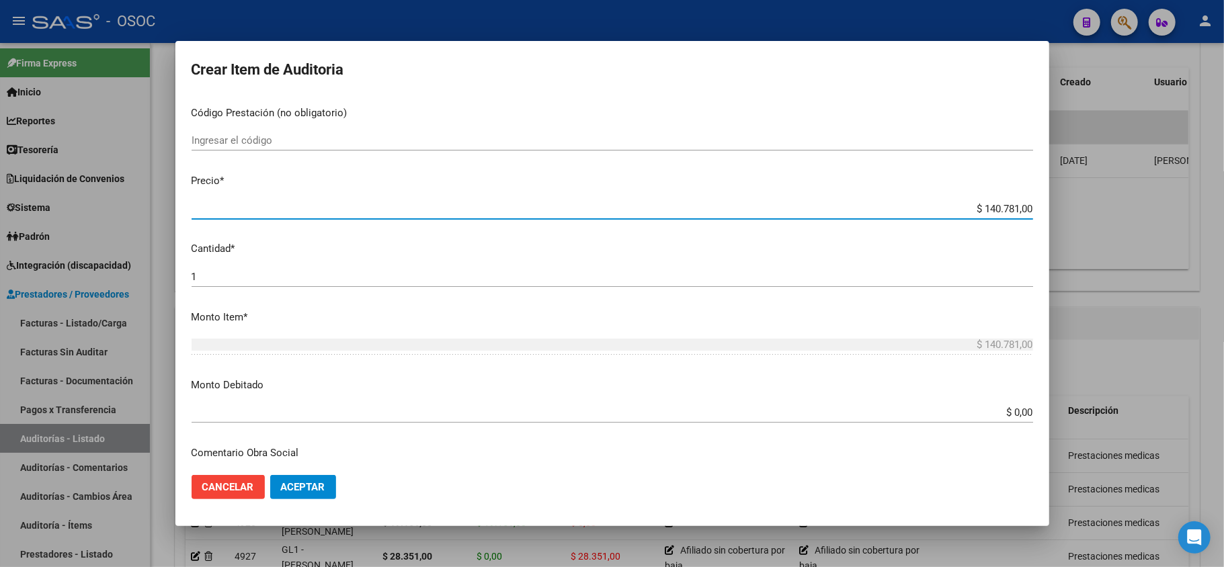
click at [985, 210] on input "$ 140.781,00" at bounding box center [613, 209] width 842 height 12
paste input "37393."
type input "$ 37.393,00"
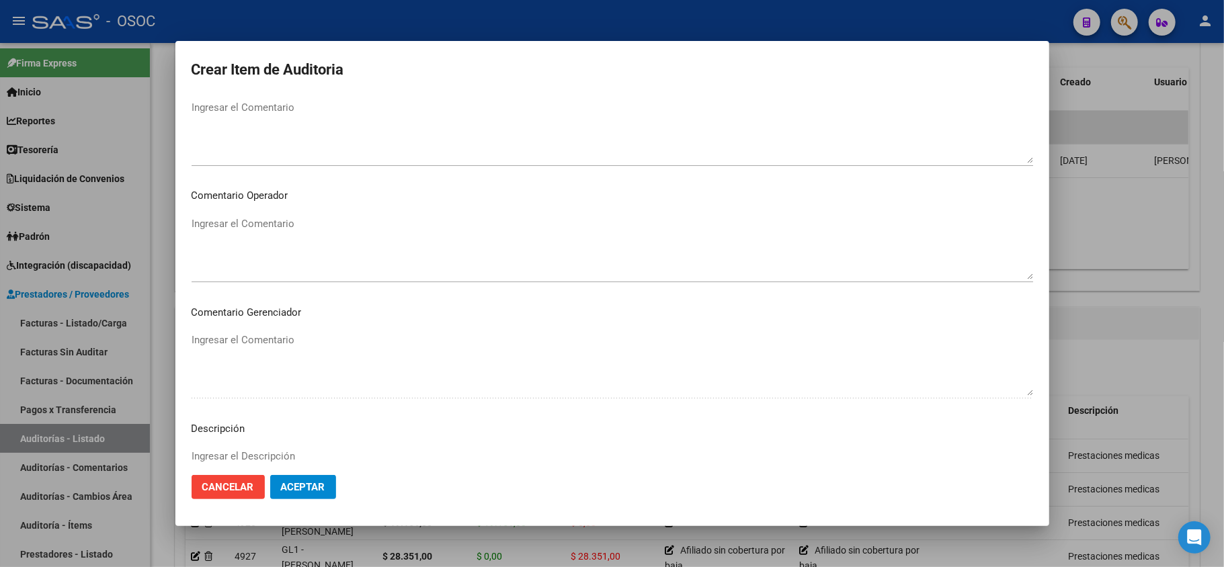
scroll to position [842, 0]
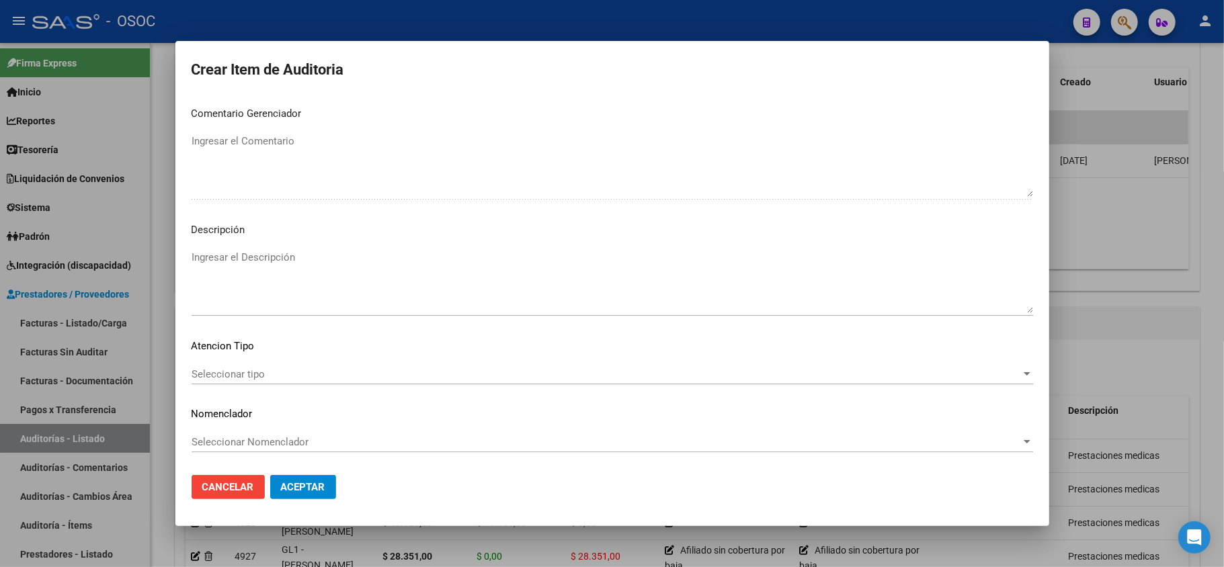
click at [229, 265] on textarea "Ingresar el Descripción" at bounding box center [613, 281] width 842 height 63
click at [321, 492] on span "Aceptar" at bounding box center [303, 487] width 44 height 12
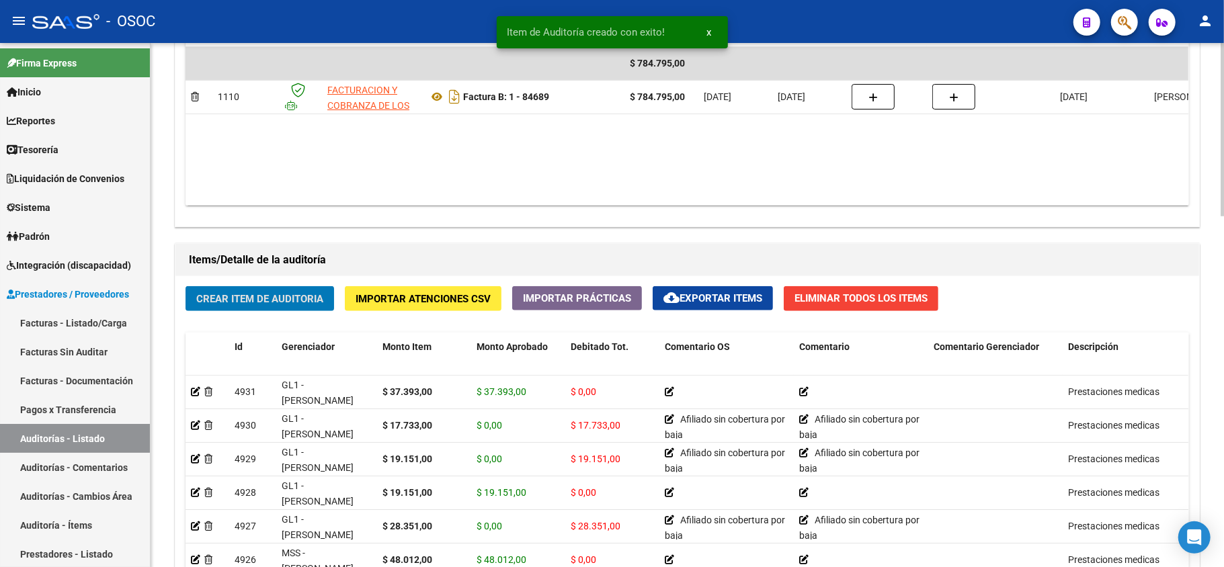
scroll to position [807, 0]
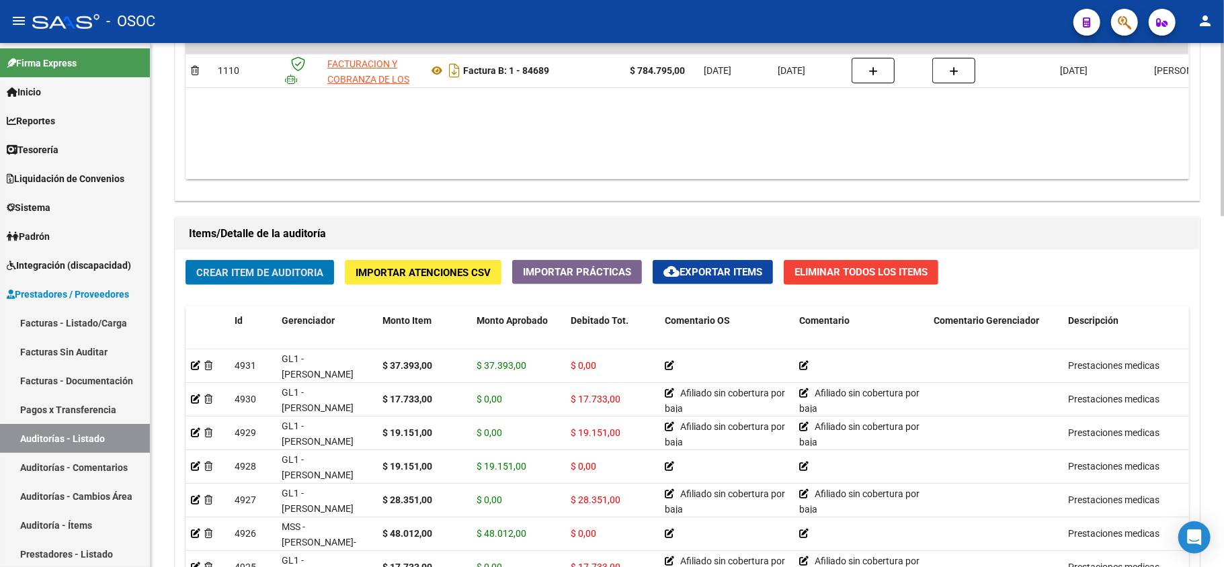
click at [280, 275] on span "Crear Item de Auditoria" at bounding box center [259, 273] width 127 height 12
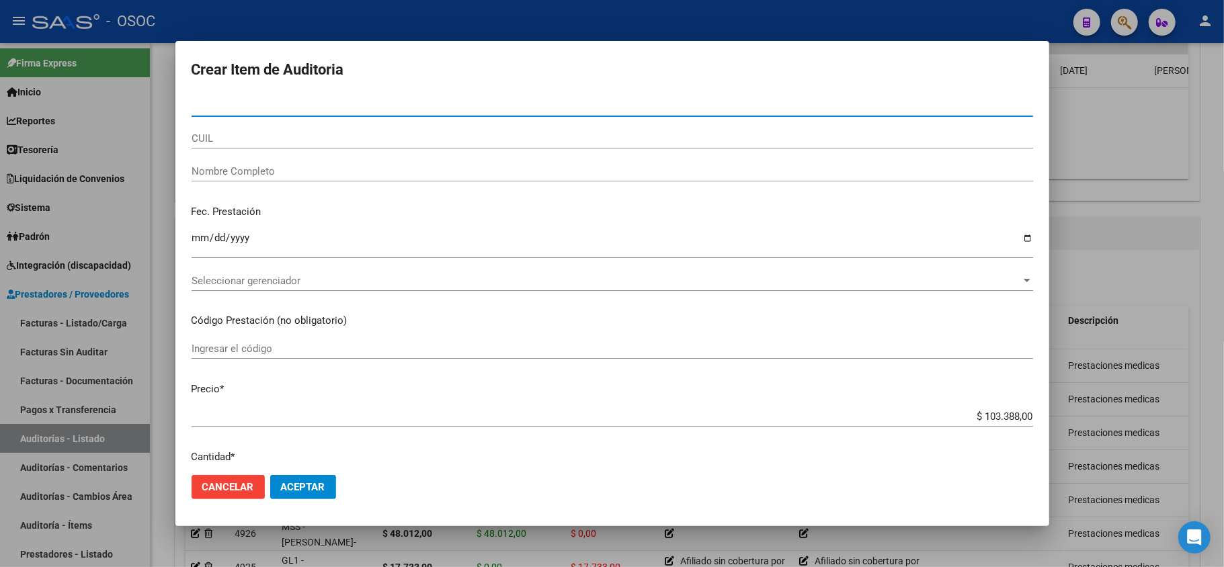
paste input "94315522"
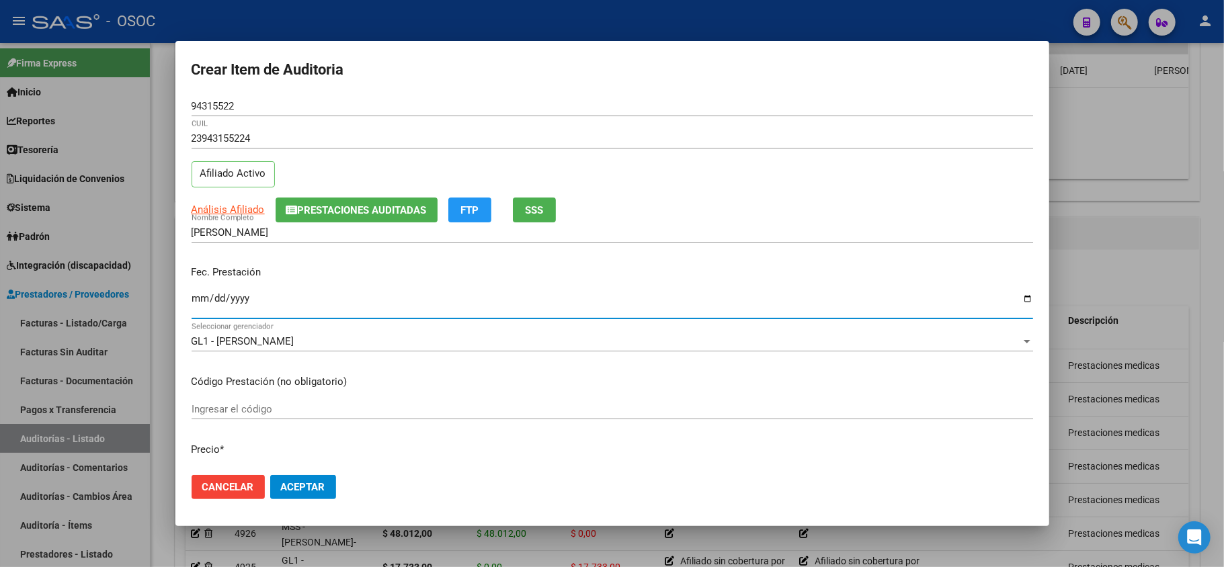
drag, startPoint x: 210, startPoint y: 308, endPoint x: 202, endPoint y: 304, distance: 9.0
click at [208, 308] on input "Ingresar la fecha" at bounding box center [613, 304] width 842 height 22
click at [202, 303] on input "Ingresar la fecha" at bounding box center [613, 304] width 842 height 22
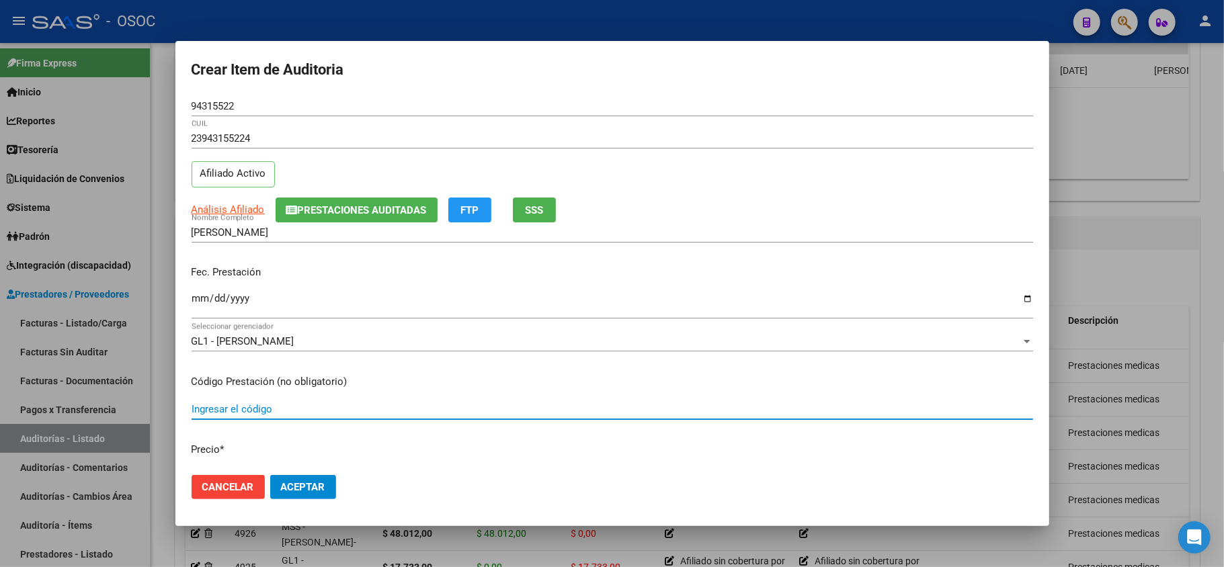
scroll to position [198, 0]
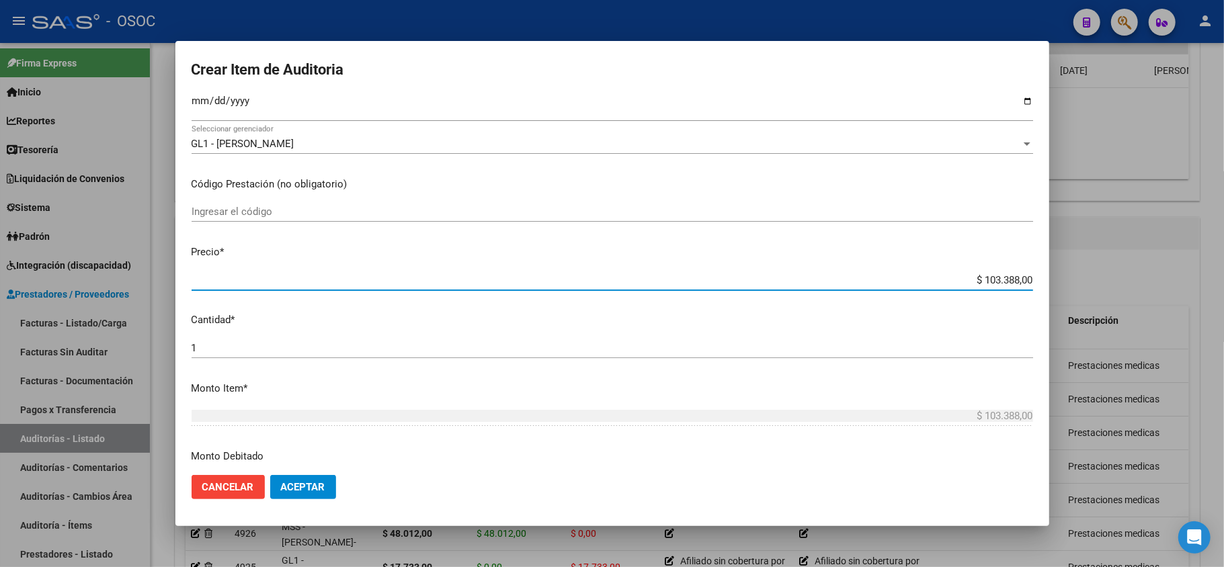
paste input "18203."
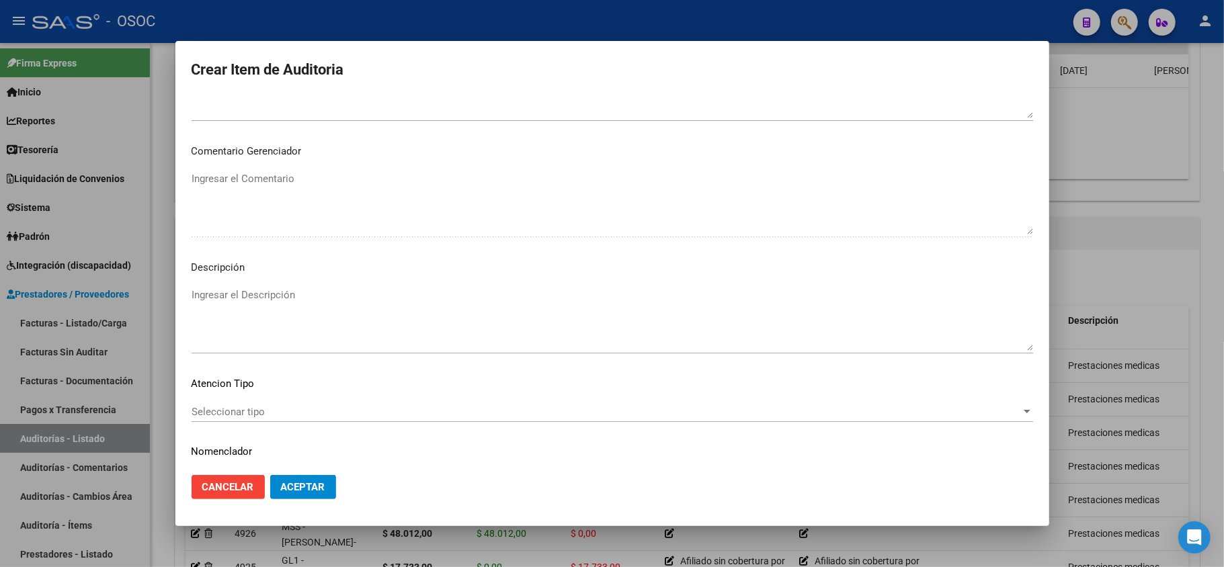
scroll to position [826, 0]
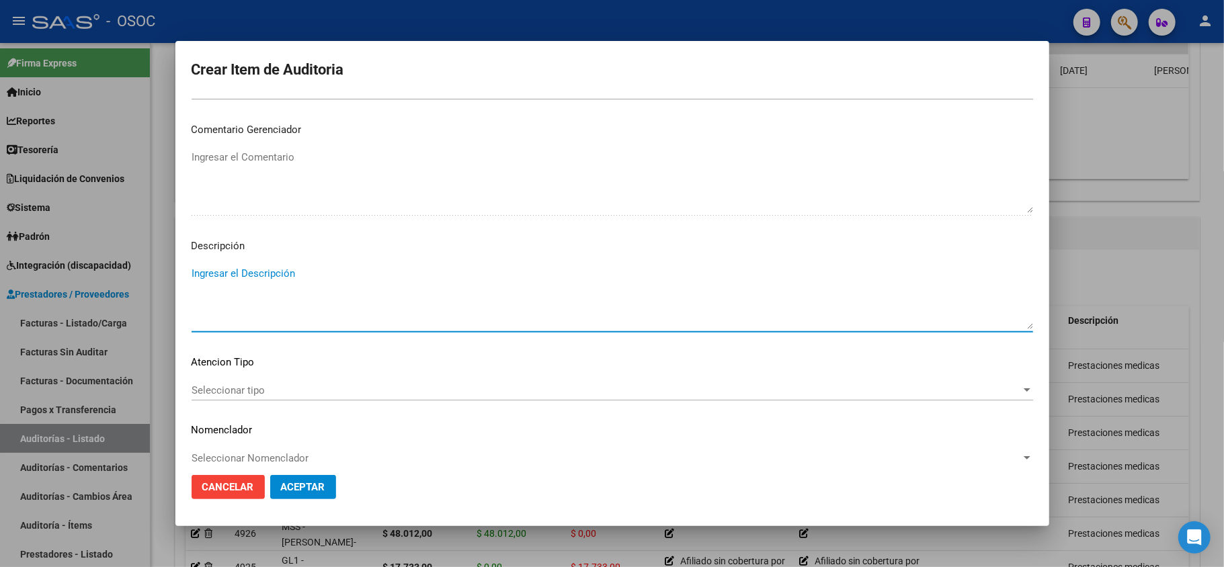
click at [224, 277] on textarea "Ingresar el Descripción" at bounding box center [613, 297] width 842 height 63
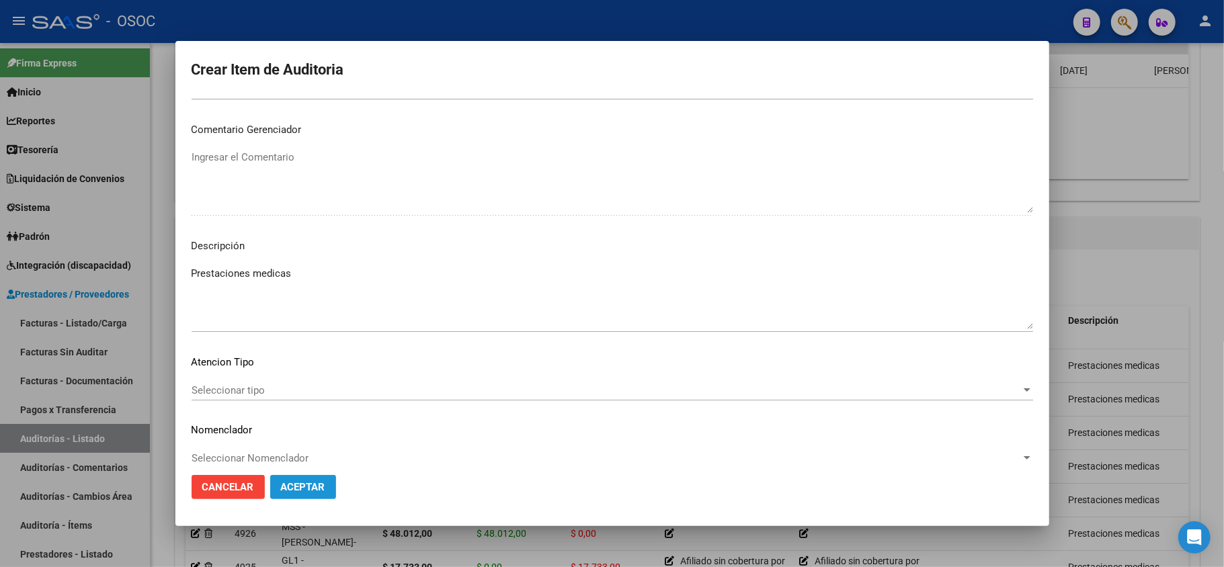
click at [313, 481] on span "Aceptar" at bounding box center [303, 487] width 44 height 12
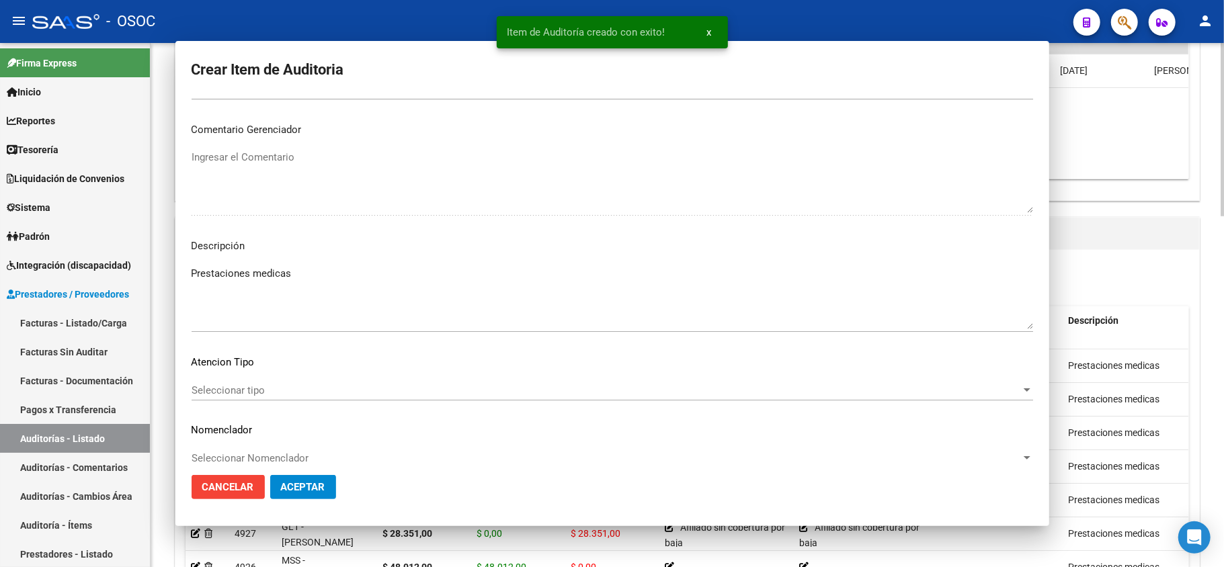
scroll to position [0, 0]
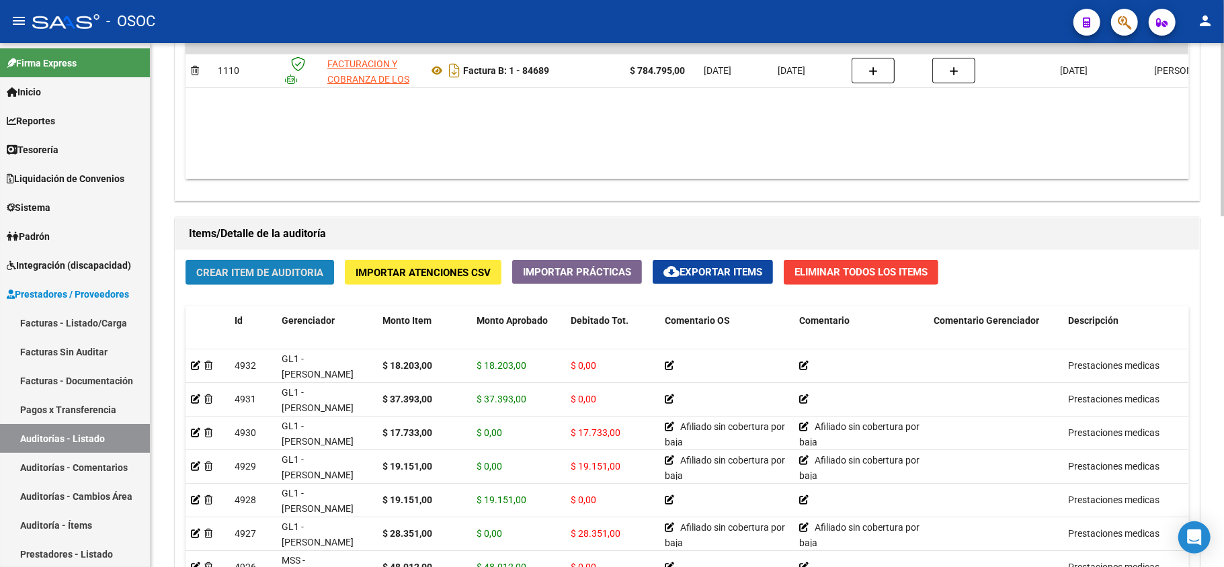
click at [282, 279] on span "Crear Item de Auditoria" at bounding box center [259, 273] width 127 height 12
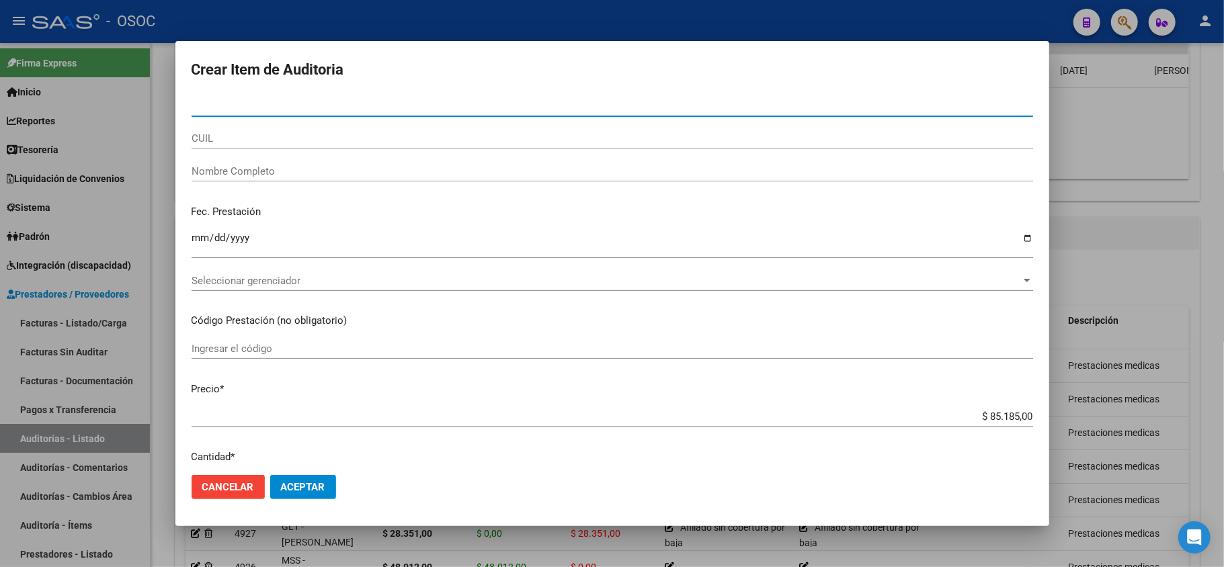
click at [241, 114] on div "Nro Documento" at bounding box center [613, 112] width 842 height 33
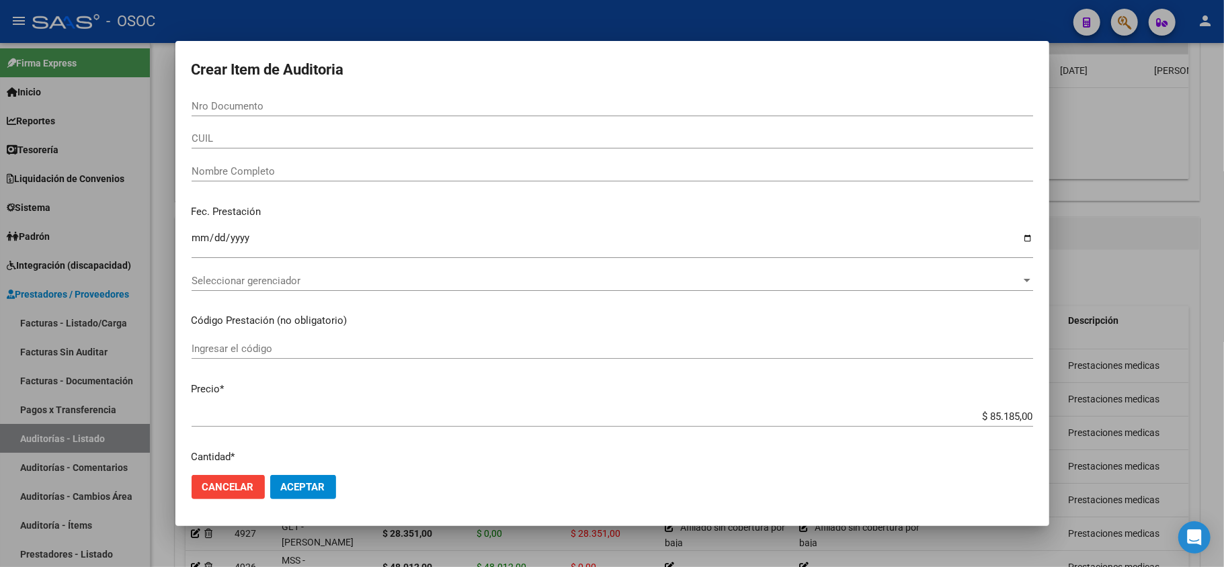
drag, startPoint x: 243, startPoint y: 111, endPoint x: 222, endPoint y: 164, distance: 57.1
click at [242, 114] on div "Nro Documento" at bounding box center [613, 106] width 842 height 20
paste input "39915085"
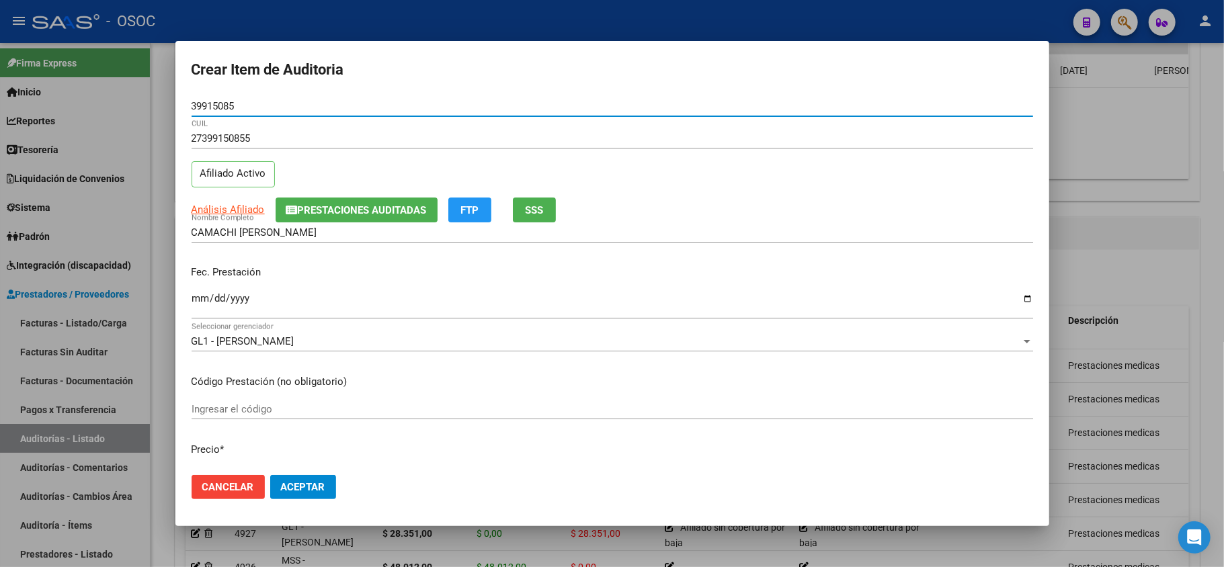
click at [202, 303] on input "Ingresar la fecha" at bounding box center [613, 304] width 842 height 22
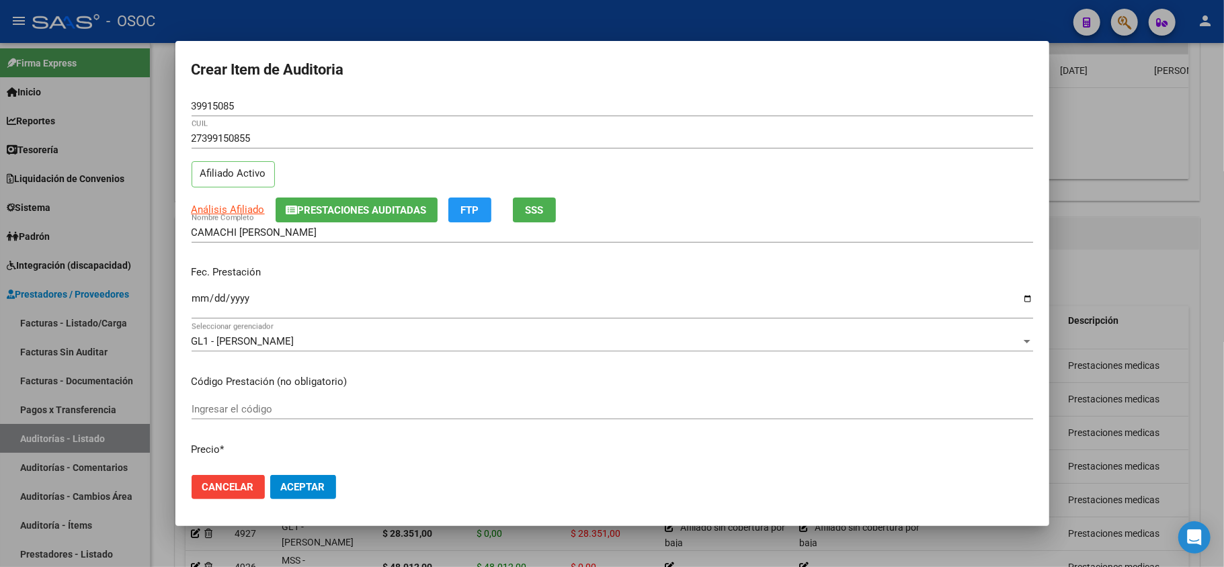
click at [267, 294] on input "[DATE]" at bounding box center [613, 304] width 842 height 22
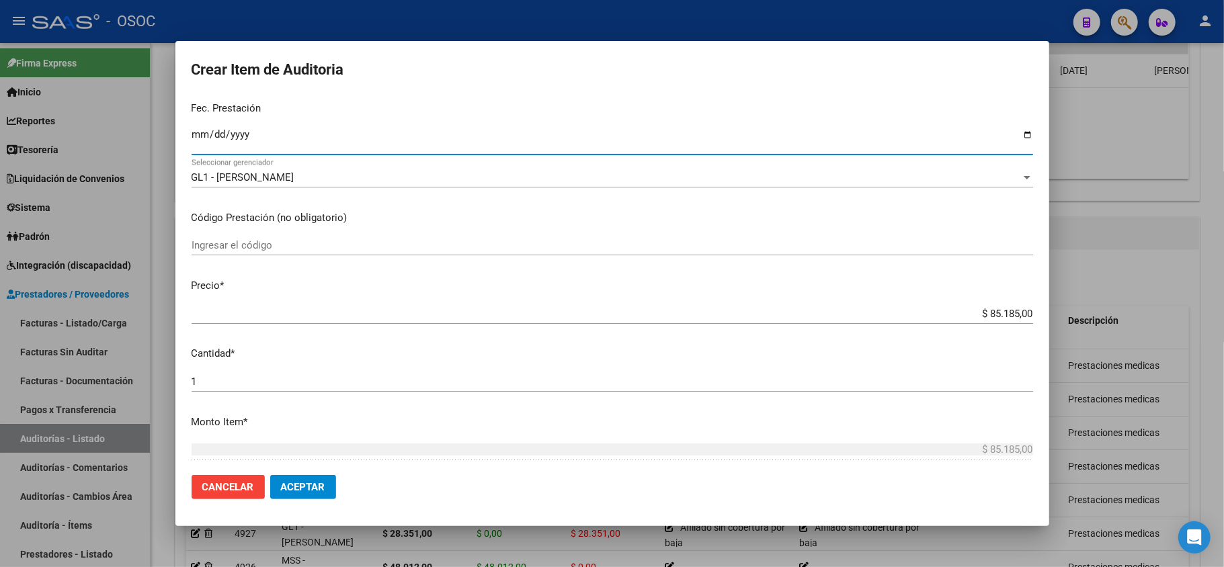
scroll to position [269, 0]
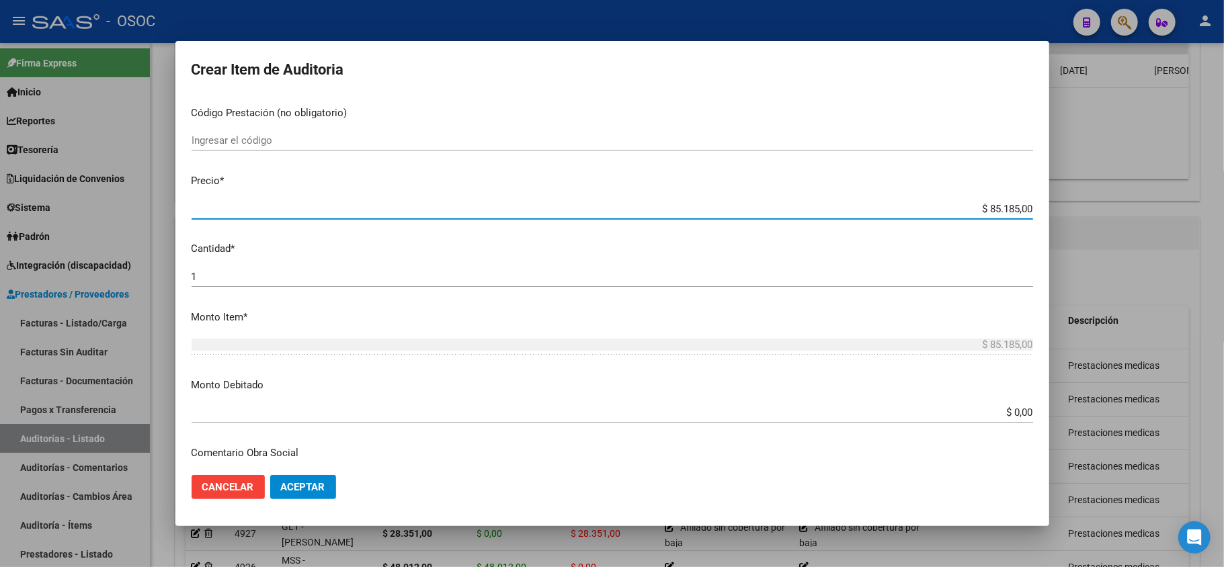
click at [1004, 211] on input "$ 85.185,00" at bounding box center [613, 209] width 842 height 12
paste input "19151.00"
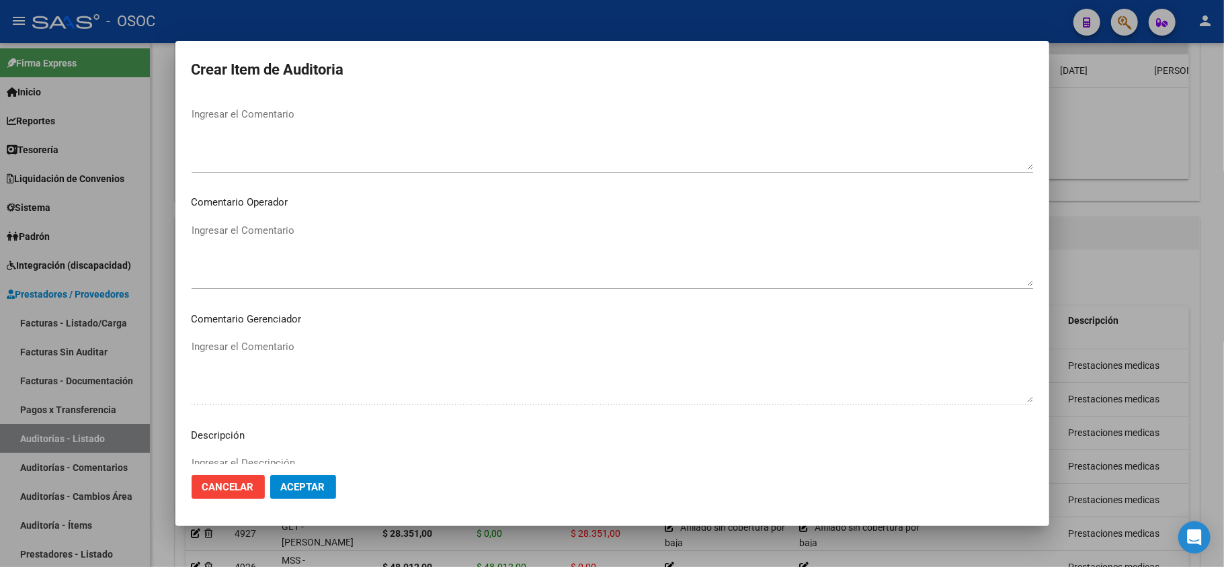
scroll to position [807, 0]
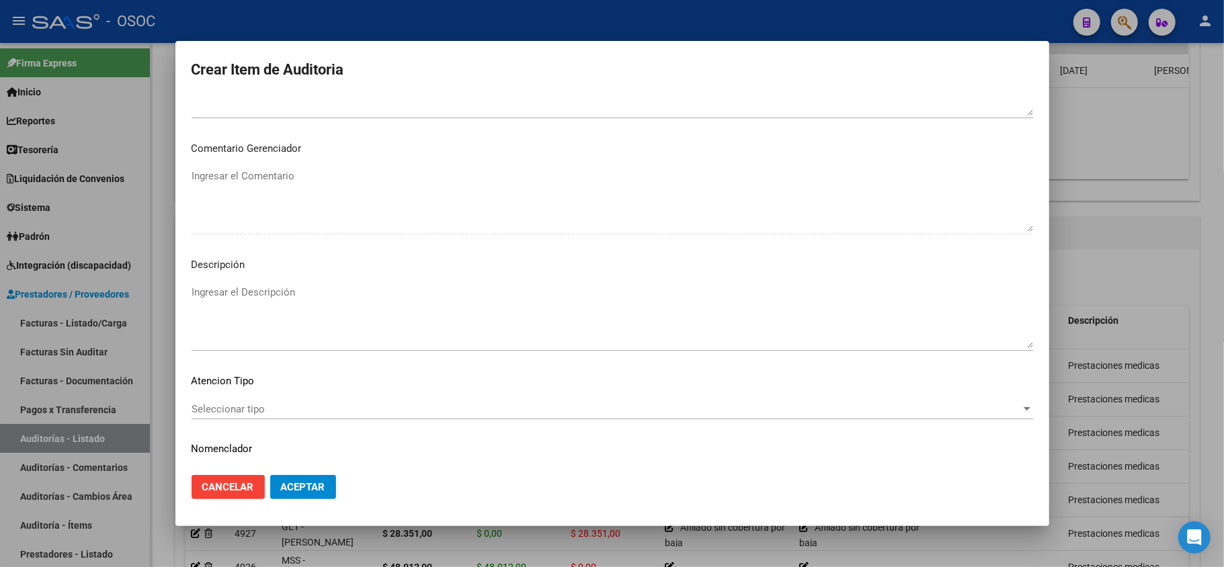
click at [231, 318] on textarea "Ingresar el Descripción" at bounding box center [613, 316] width 842 height 63
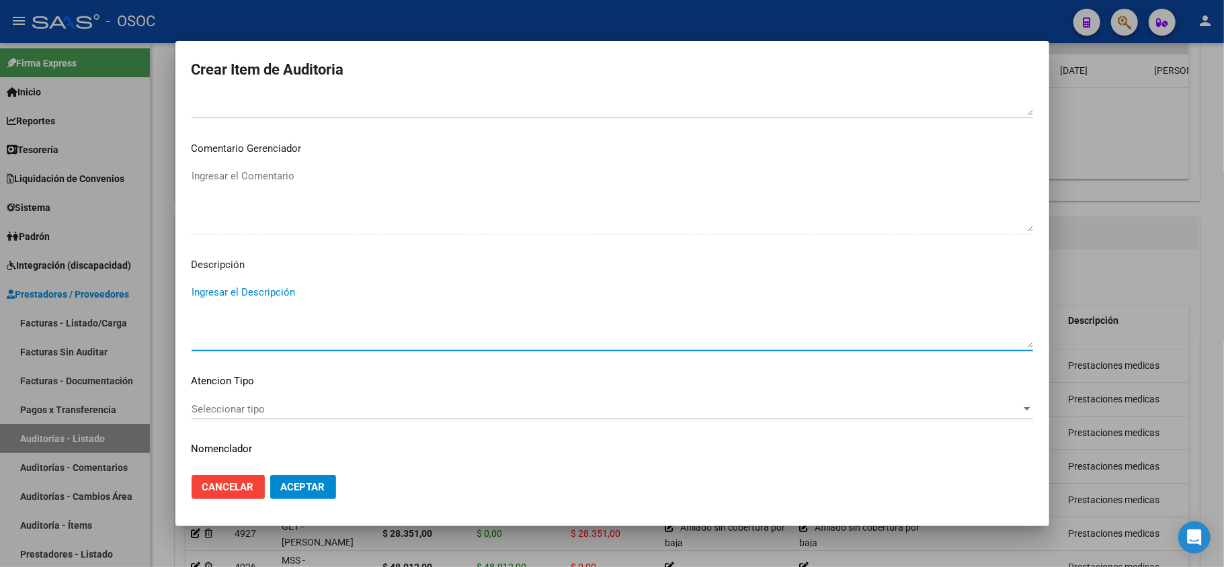
click at [239, 294] on textarea "Ingresar el Descripción" at bounding box center [613, 316] width 842 height 63
click at [308, 482] on span "Aceptar" at bounding box center [303, 487] width 44 height 12
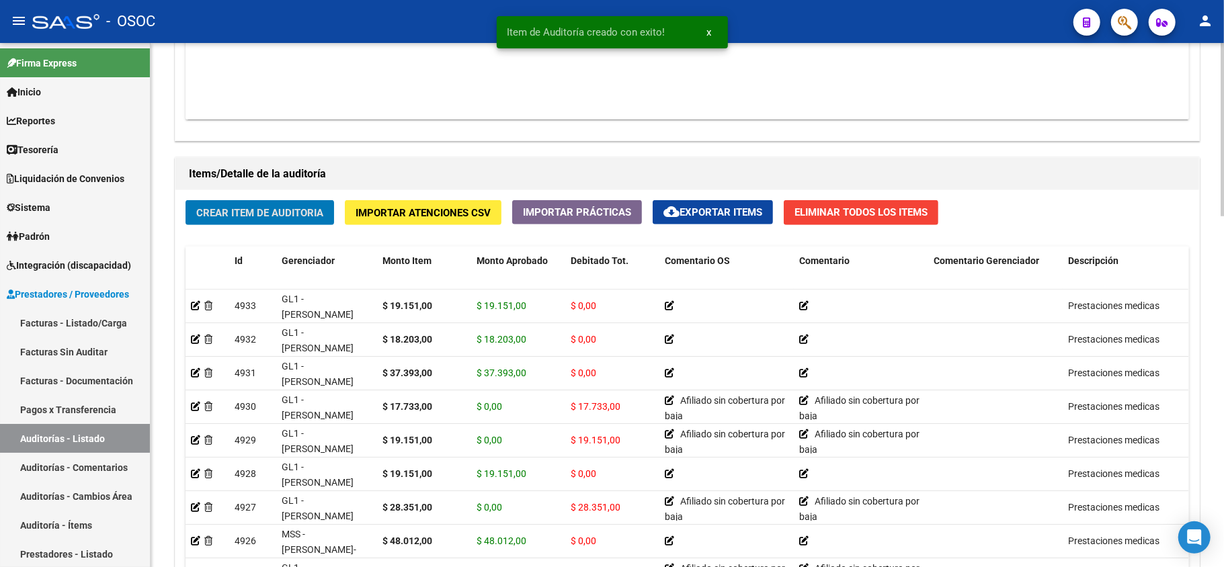
scroll to position [896, 0]
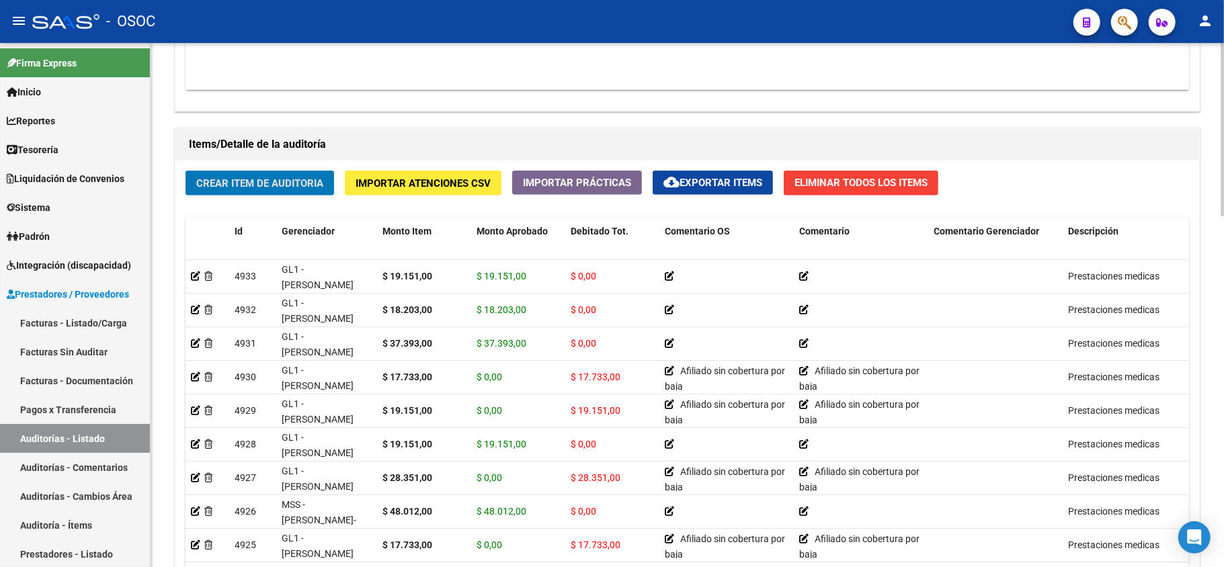
click at [275, 192] on button "Crear Item de Auditoria" at bounding box center [260, 183] width 149 height 25
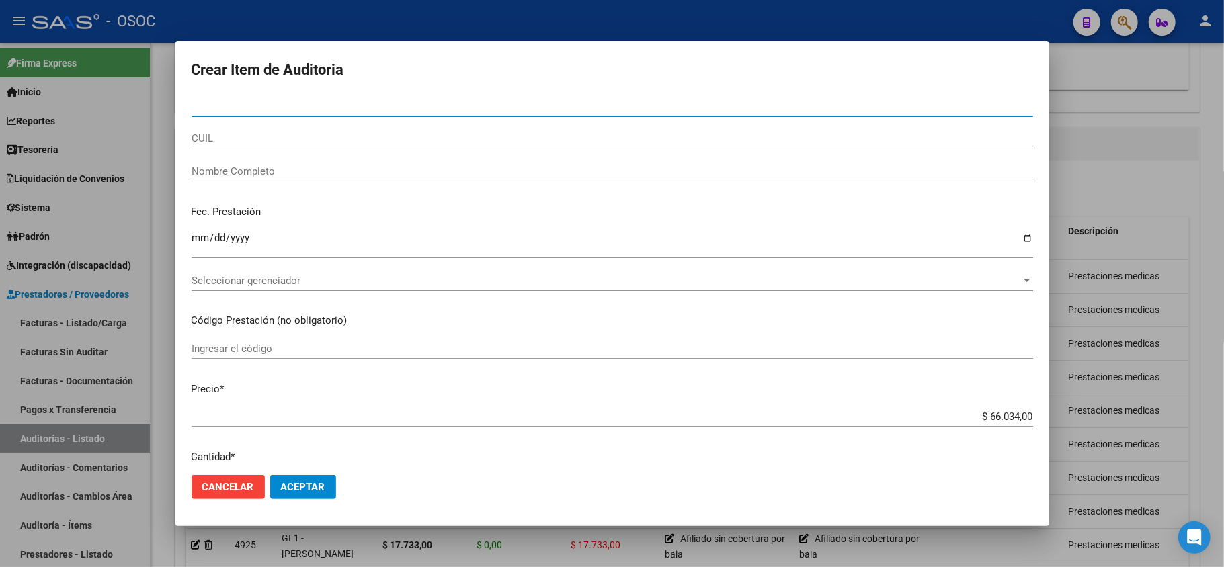
paste input "94717329"
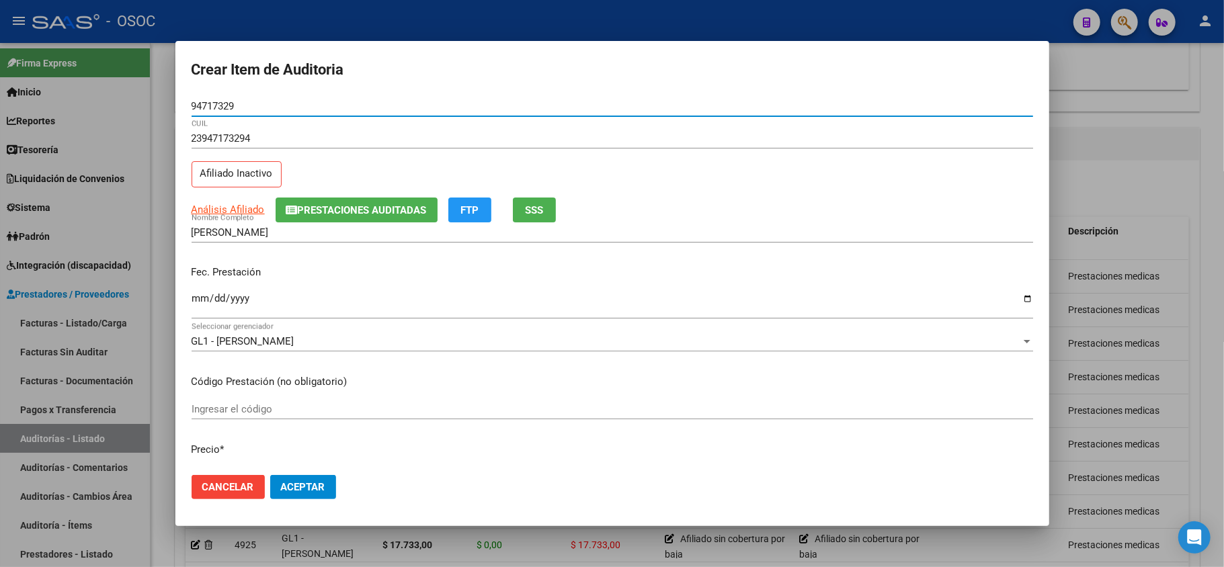
drag, startPoint x: 200, startPoint y: 288, endPoint x: 200, endPoint y: 297, distance: 8.8
click at [200, 291] on div "Fec. Prestación Ingresar la fecha" at bounding box center [613, 293] width 842 height 77
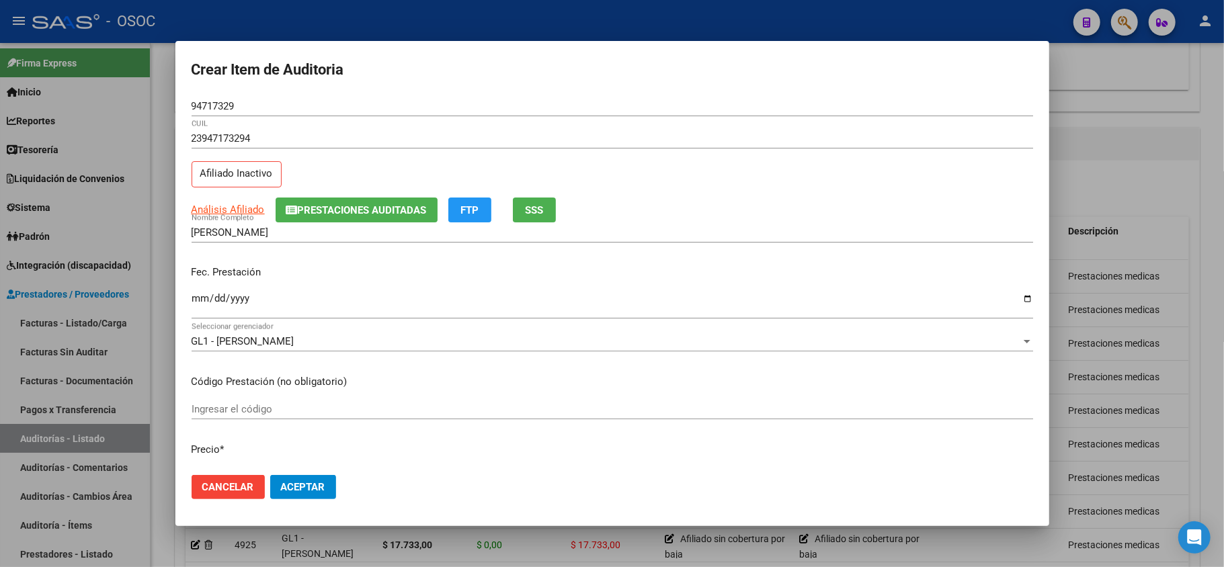
drag, startPoint x: 200, startPoint y: 297, endPoint x: 207, endPoint y: 301, distance: 7.8
click at [203, 298] on input "Ingresar la fecha" at bounding box center [613, 304] width 842 height 22
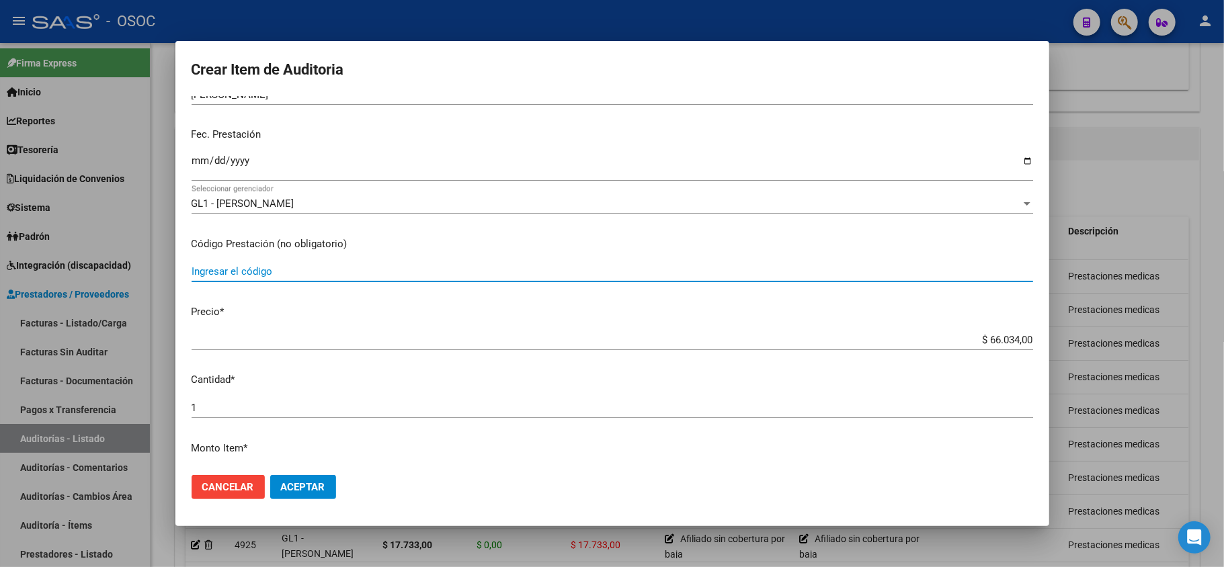
scroll to position [179, 0]
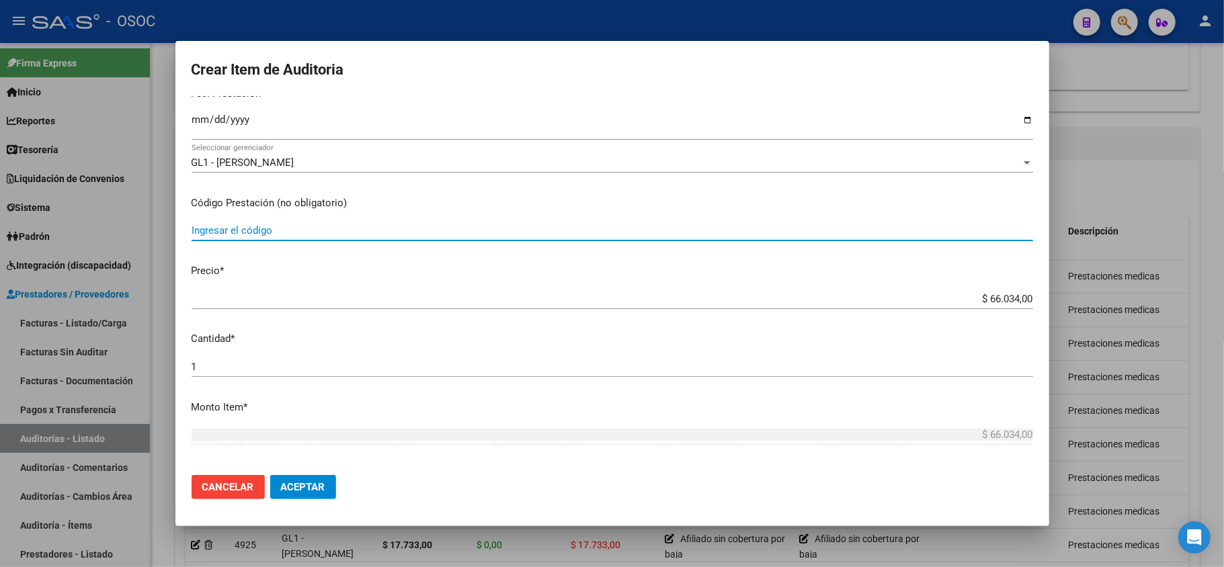
click at [983, 290] on div "$ 66.034,00 Ingresar el precio" at bounding box center [613, 299] width 842 height 20
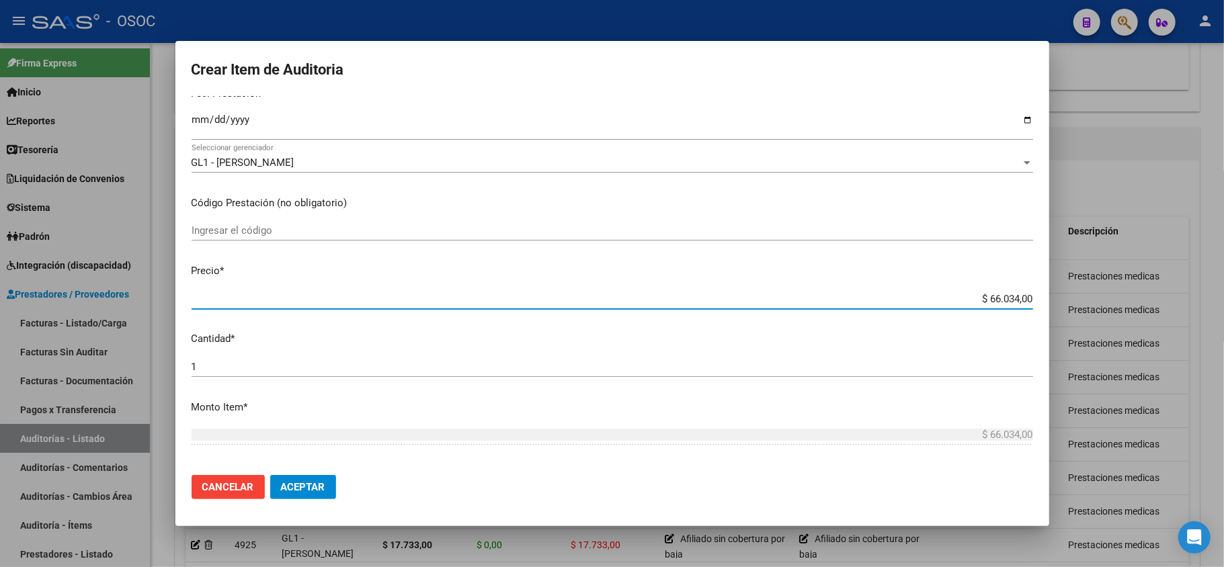
click at [983, 290] on div "$ 66.034,00 Ingresar el precio" at bounding box center [613, 299] width 842 height 20
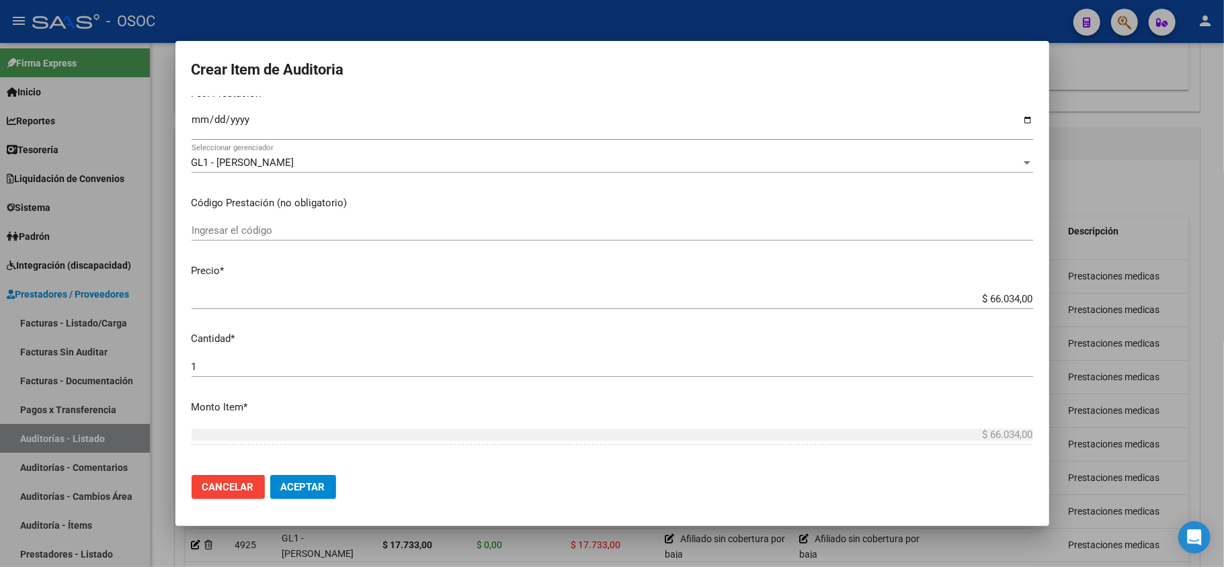
click at [984, 291] on div "$ 66.034,00 Ingresar el precio" at bounding box center [613, 299] width 842 height 20
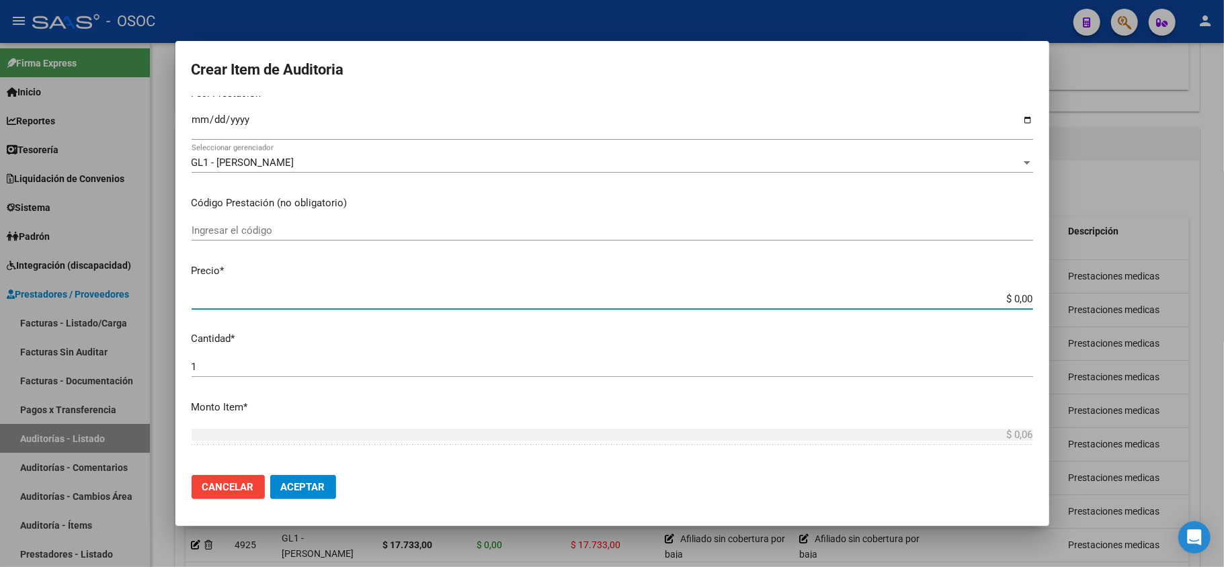
paste input "17733.00"
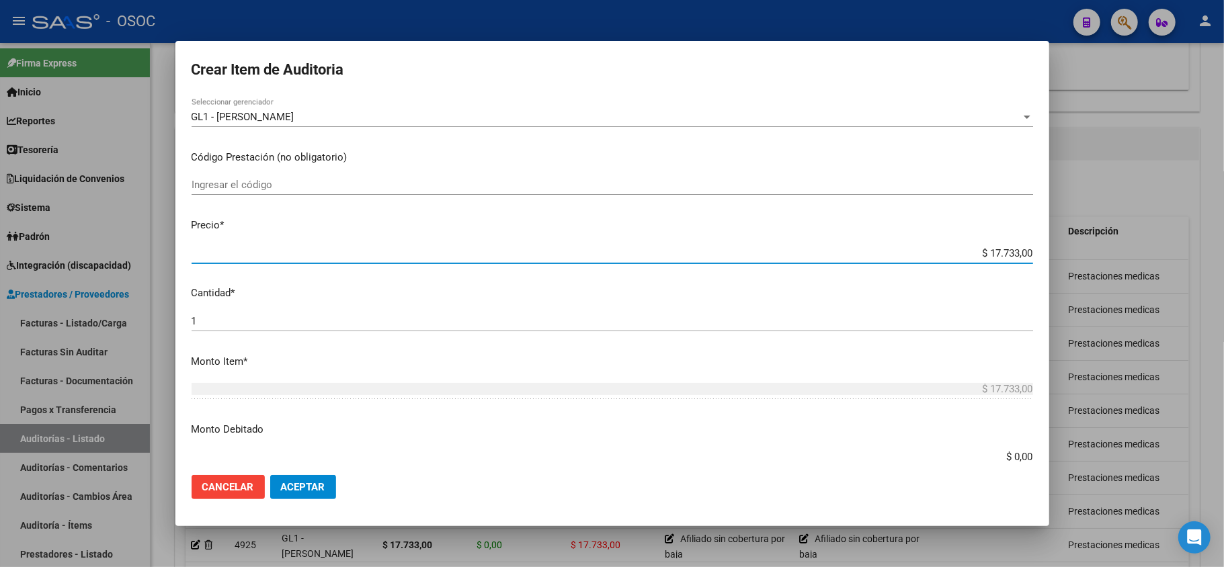
scroll to position [269, 0]
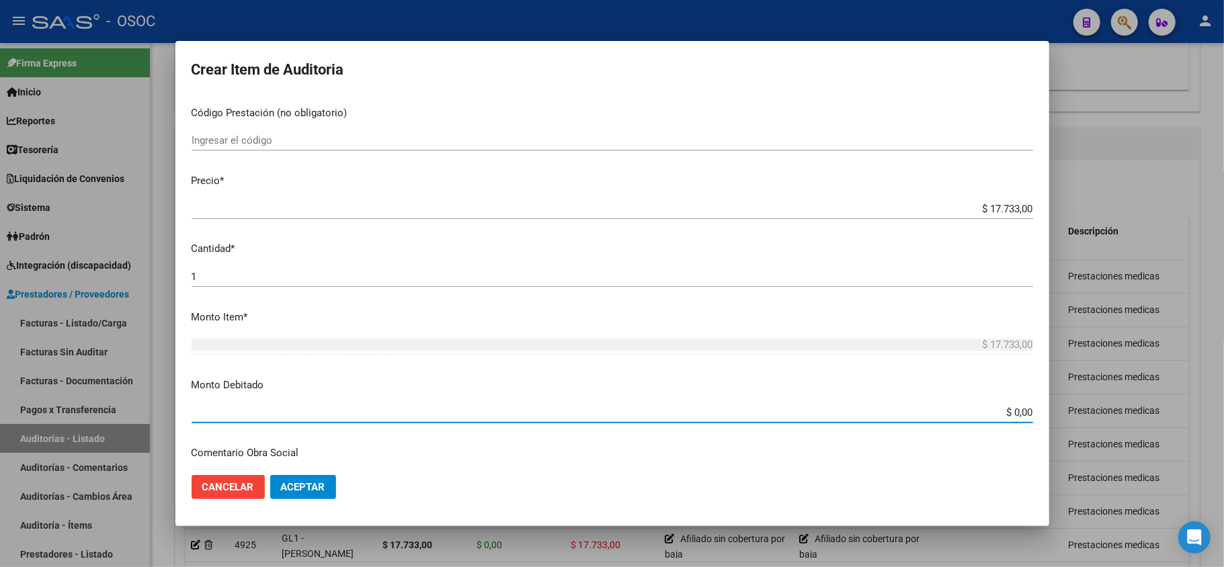
click at [998, 409] on input "$ 0,00" at bounding box center [613, 413] width 842 height 12
paste input "17733.00"
click at [982, 407] on input "$ 17.733.000,00" at bounding box center [613, 413] width 842 height 12
paste input "733."
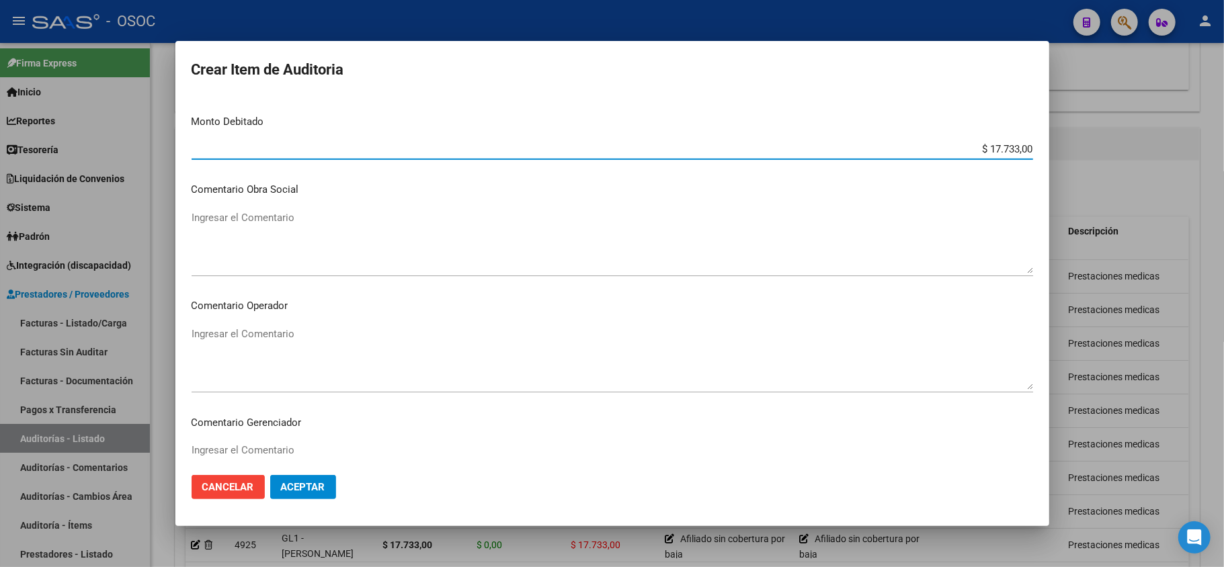
scroll to position [538, 0]
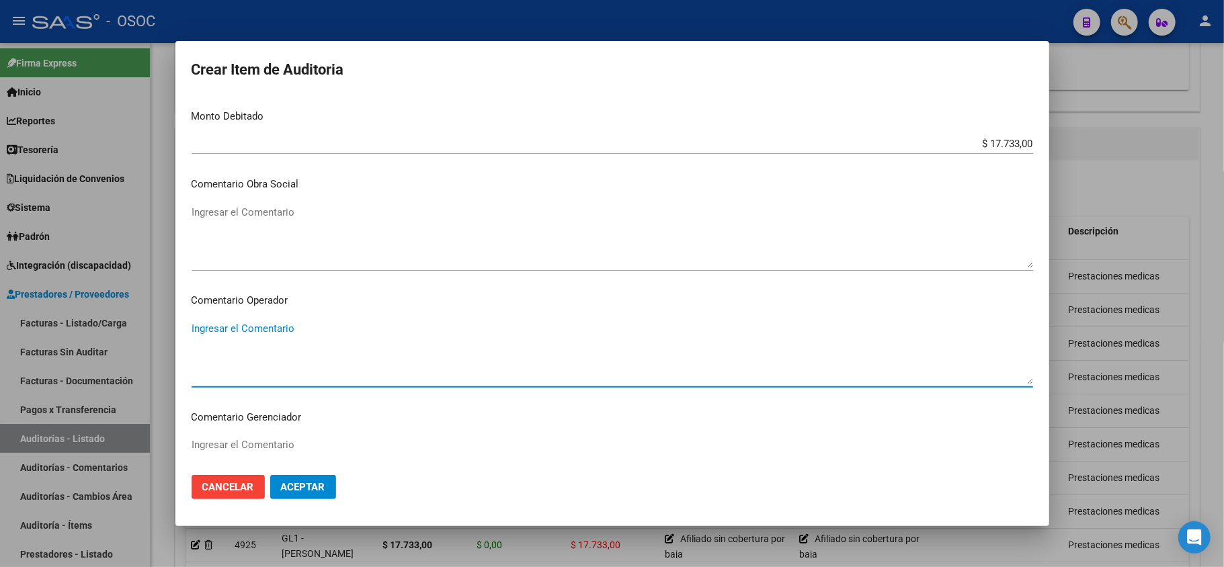
click at [278, 346] on textarea "Ingresar el Comentario" at bounding box center [613, 352] width 842 height 63
paste textarea "Afiliado sin cobertura por baja"
click at [288, 221] on textarea "Ingresar el Comentario" at bounding box center [613, 236] width 842 height 63
paste textarea "Afiliado sin cobertura por baja"
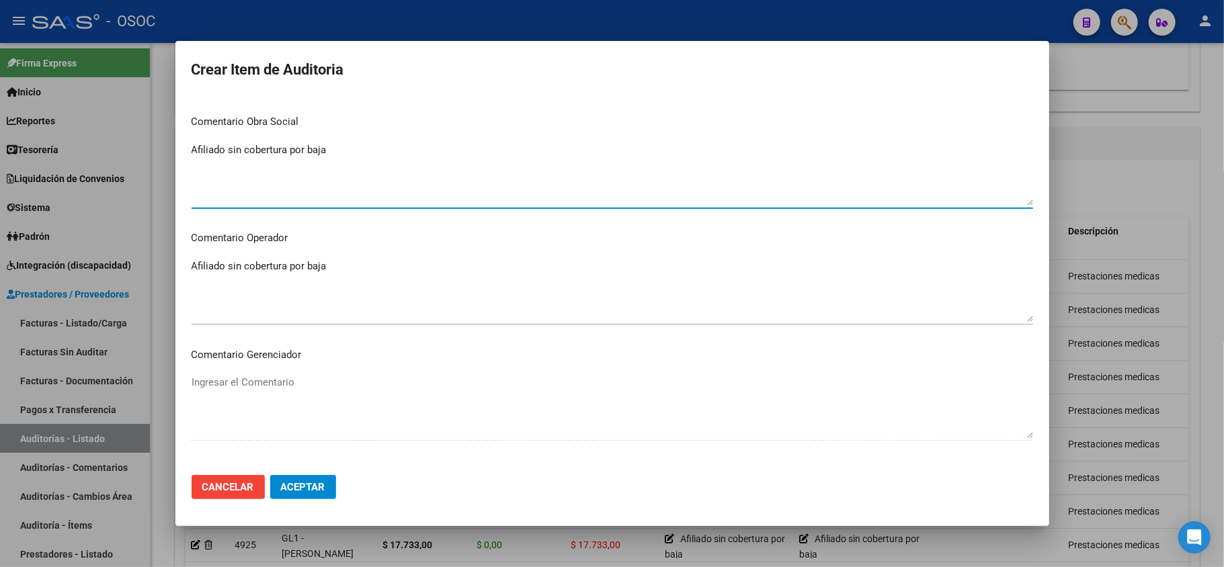
scroll to position [807, 0]
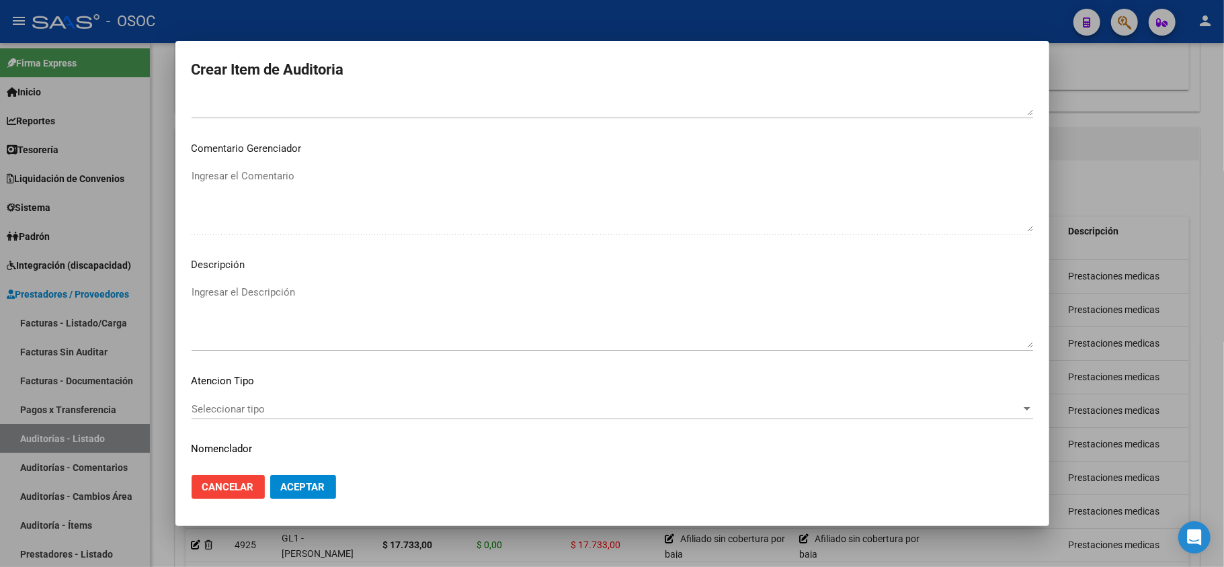
click at [267, 296] on textarea "Ingresar el Descripción" at bounding box center [613, 316] width 842 height 63
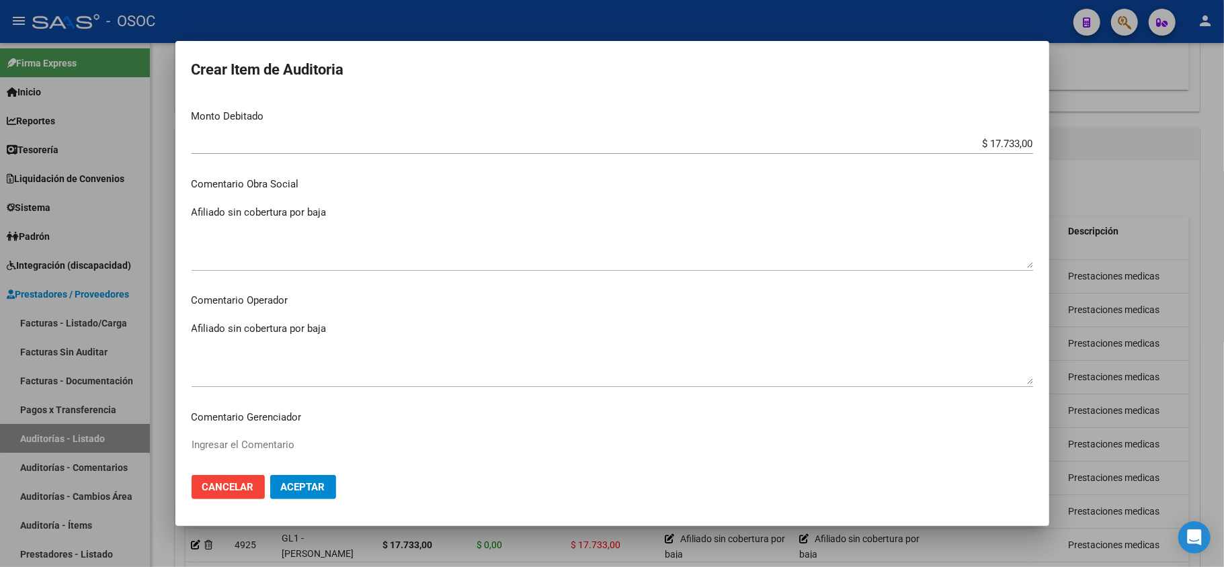
scroll to position [448, 0]
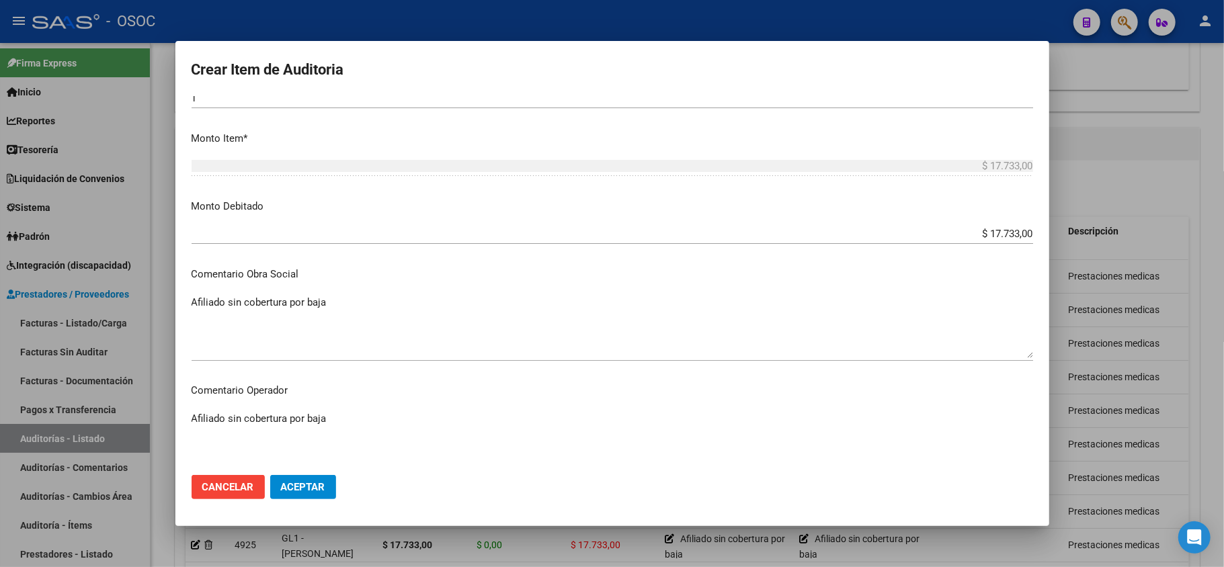
click at [298, 492] on span "Aceptar" at bounding box center [303, 487] width 44 height 12
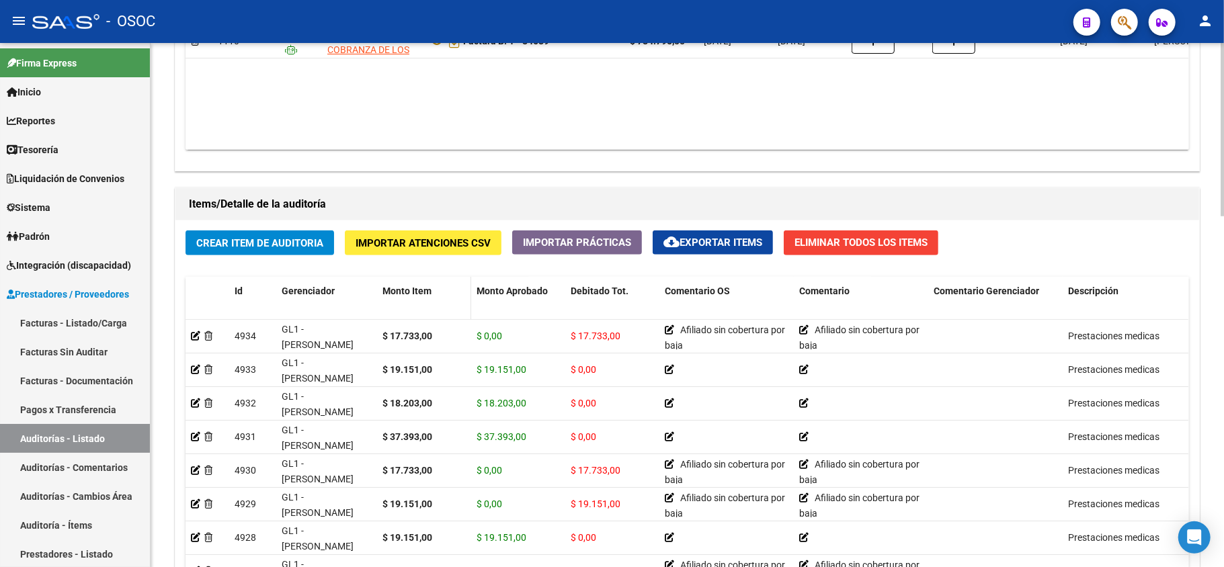
scroll to position [807, 0]
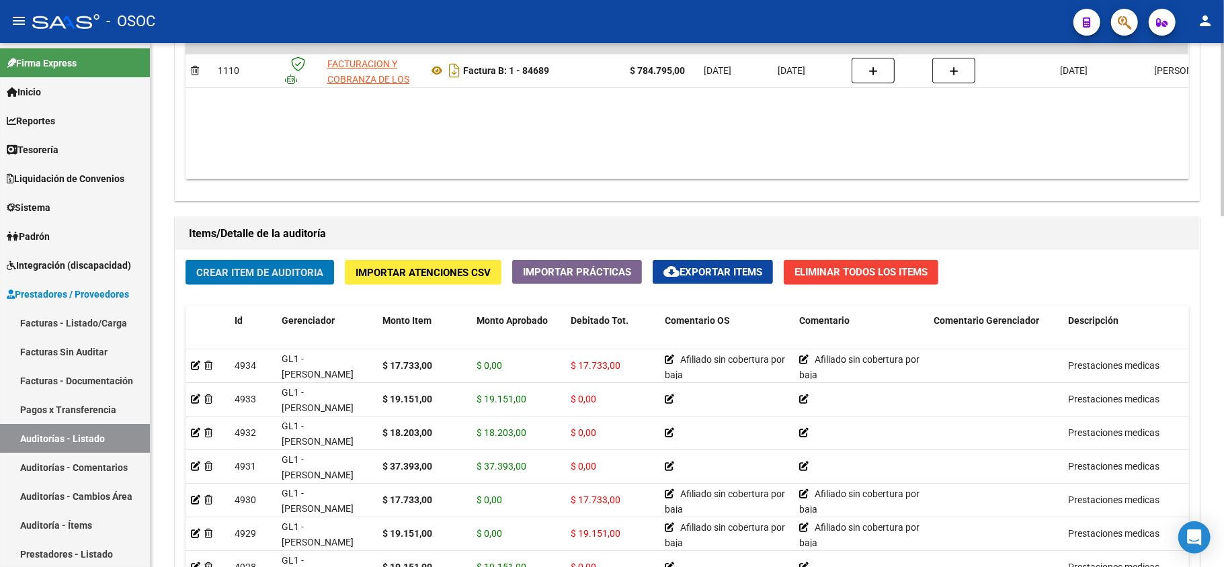
click at [286, 272] on span "Crear Item de Auditoria" at bounding box center [259, 273] width 127 height 12
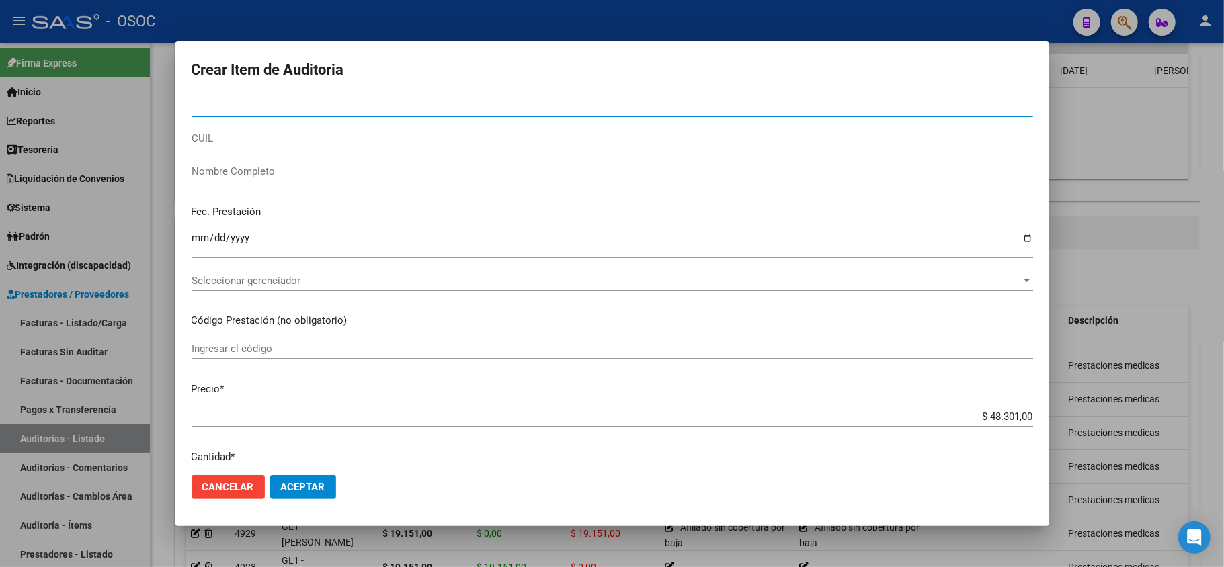
paste input "92459374"
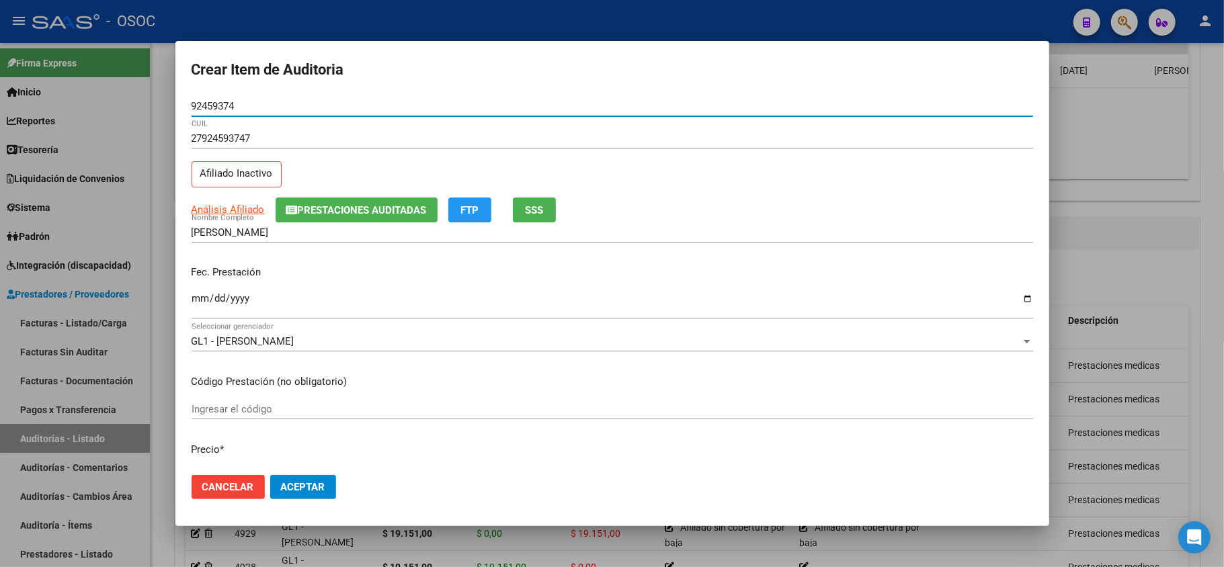
click at [200, 294] on input "Ingresar la fecha" at bounding box center [613, 304] width 842 height 22
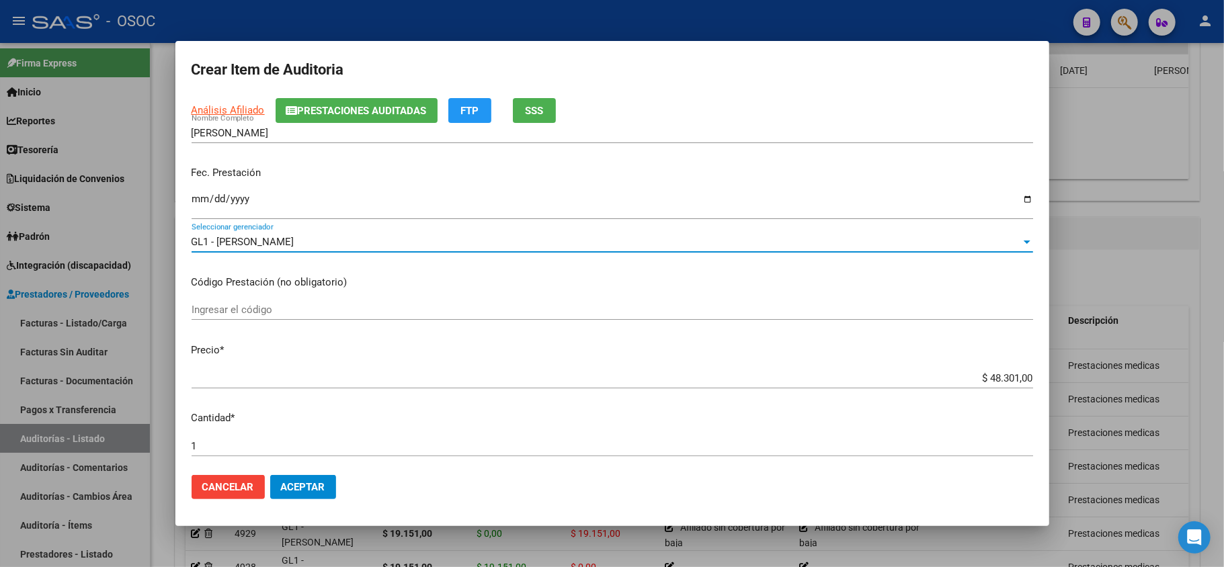
scroll to position [179, 0]
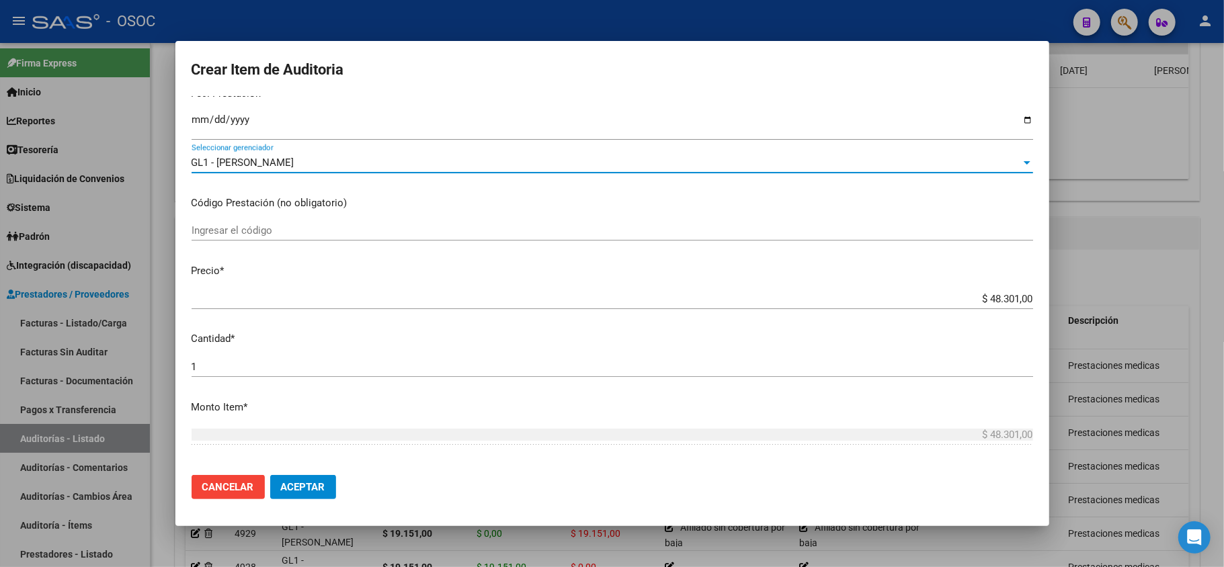
click at [990, 289] on div "$ 48.301,00 Ingresar el precio" at bounding box center [613, 299] width 842 height 20
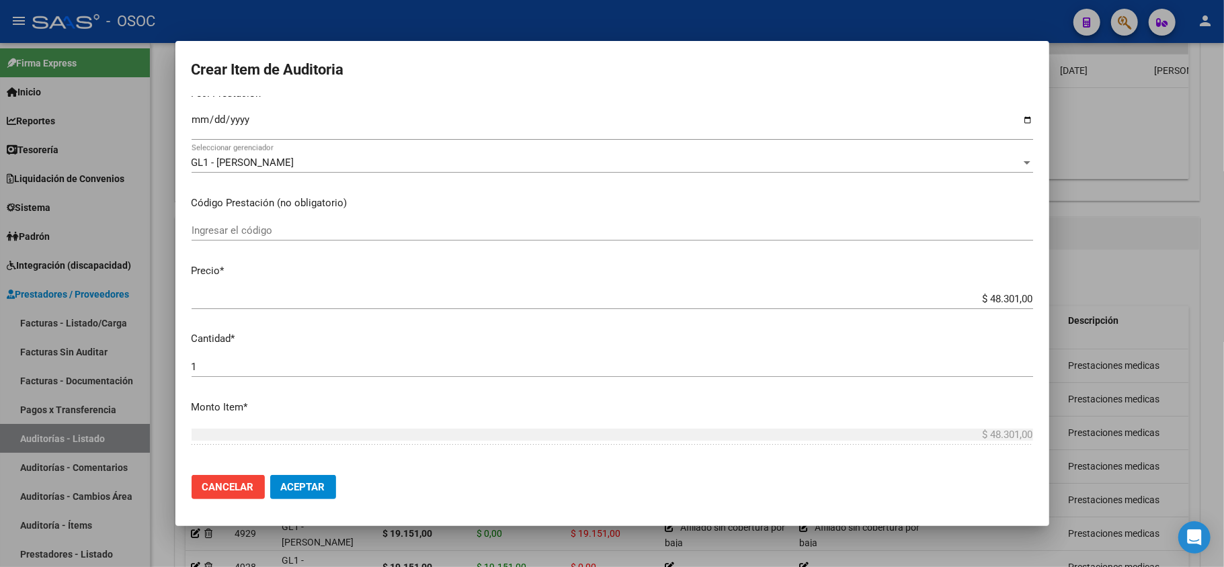
click at [990, 289] on div "$ 48.301,00 Ingresar el precio" at bounding box center [613, 299] width 842 height 20
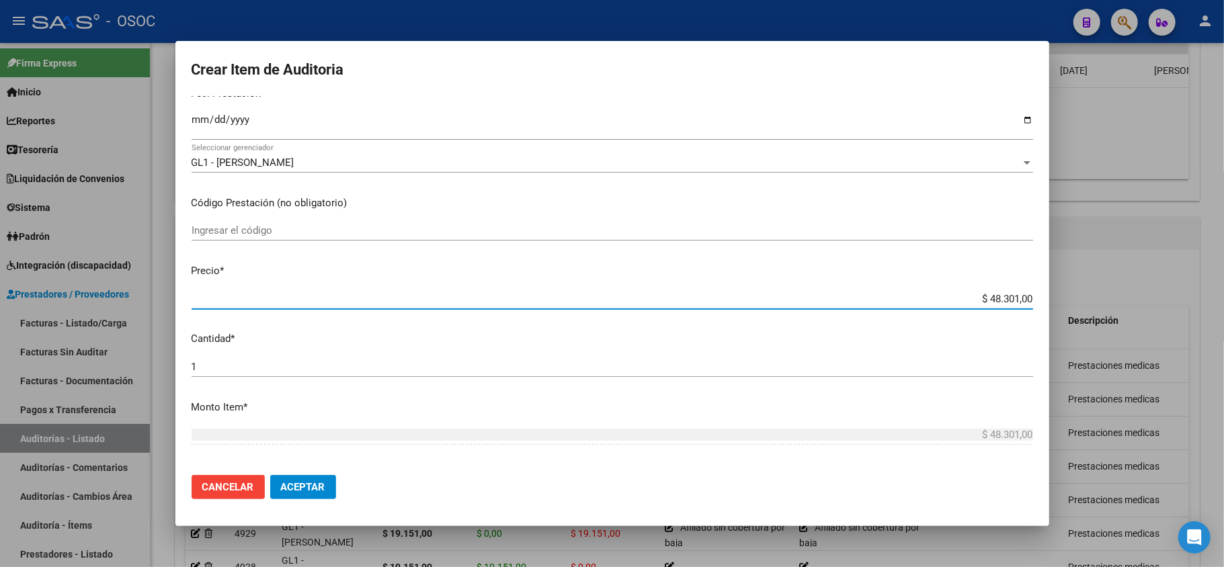
click at [990, 294] on input "$ 48.301,00" at bounding box center [613, 299] width 842 height 12
paste input "15484."
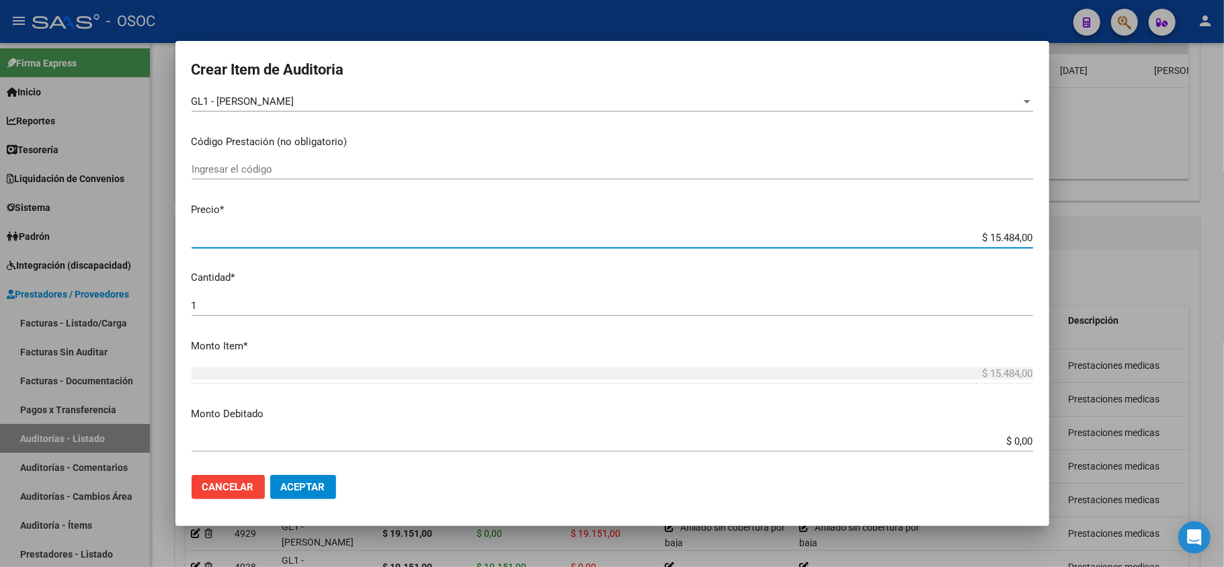
scroll to position [269, 0]
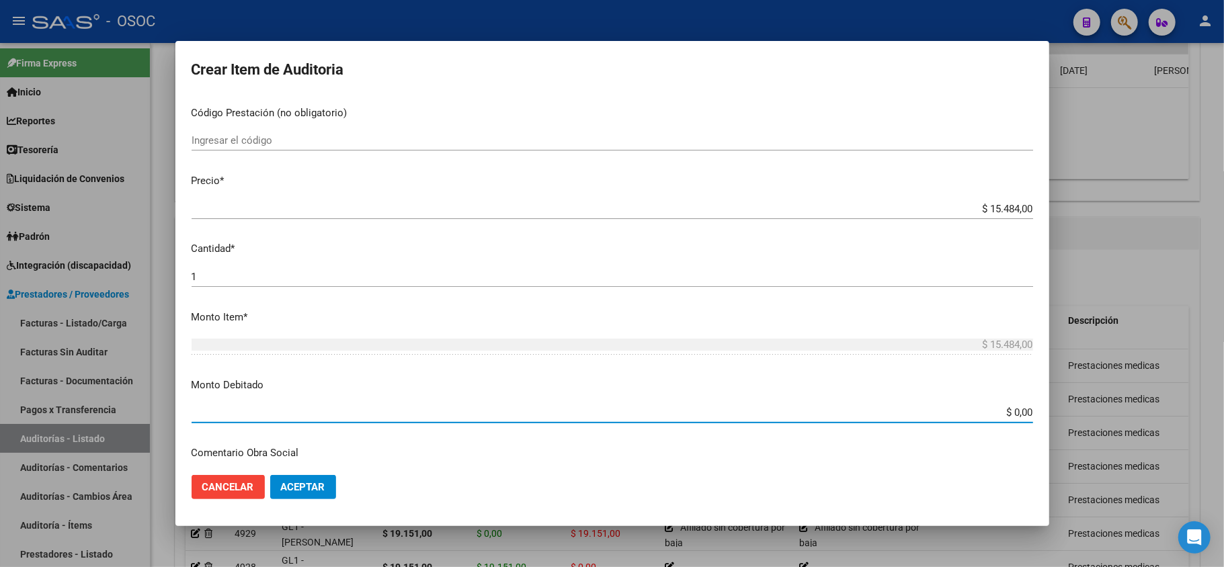
click at [999, 415] on input "$ 0,00" at bounding box center [613, 413] width 842 height 12
paste input "15484.00"
click at [987, 417] on div "$ 15.484.000,00 Ingresar el monto" at bounding box center [613, 413] width 842 height 20
click at [988, 417] on input "$ 15.484.000,00" at bounding box center [613, 413] width 842 height 12
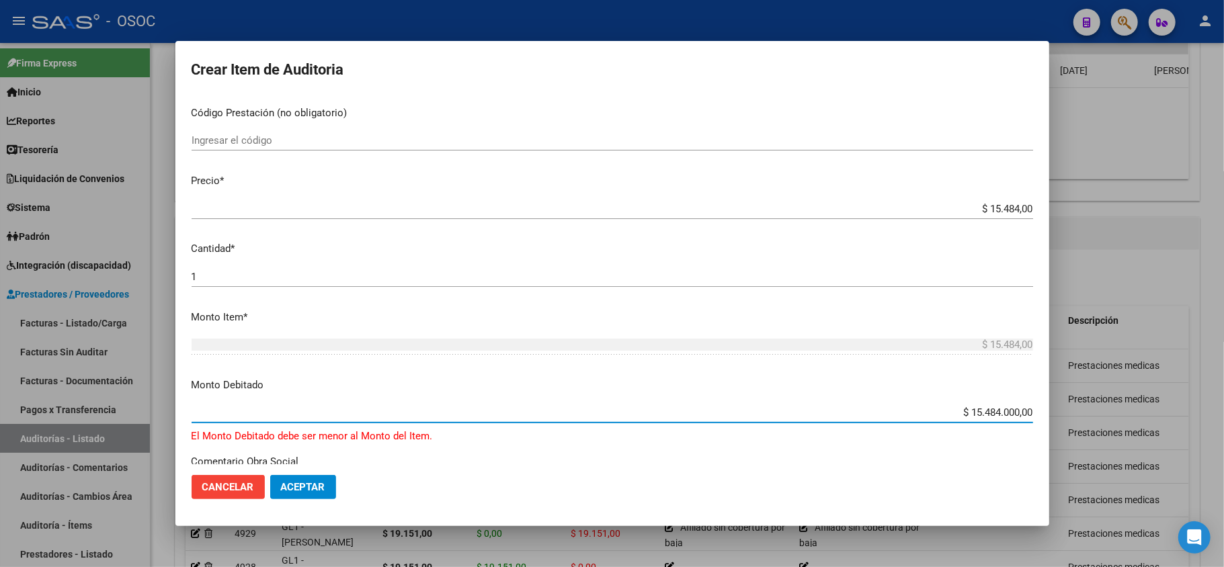
click at [988, 417] on input "$ 15.484.000,00" at bounding box center [613, 413] width 842 height 12
paste input "484."
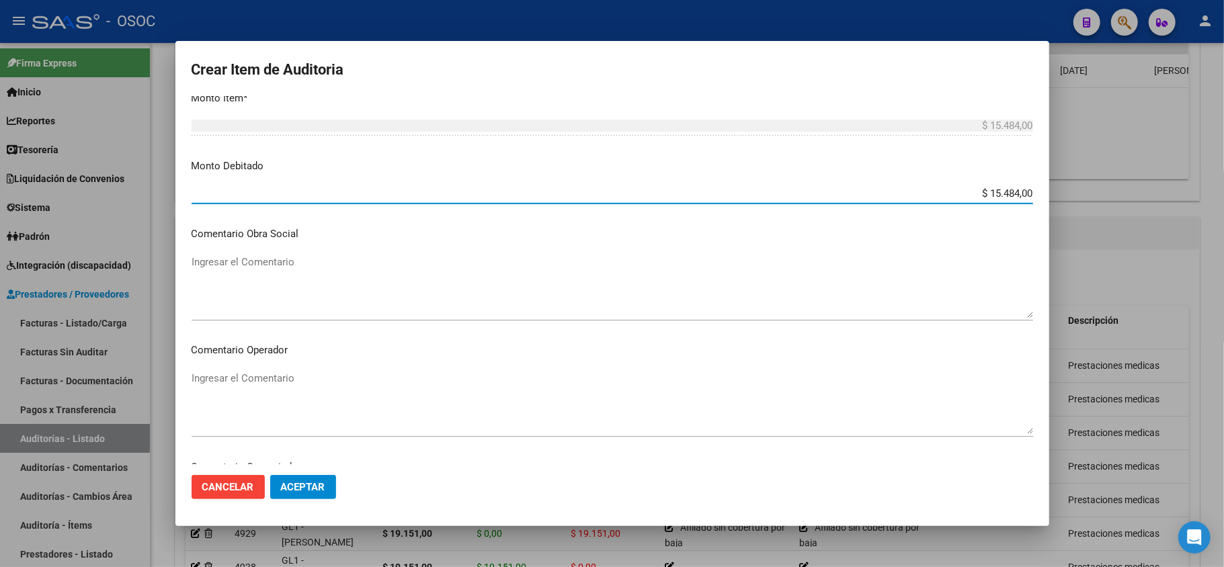
scroll to position [627, 0]
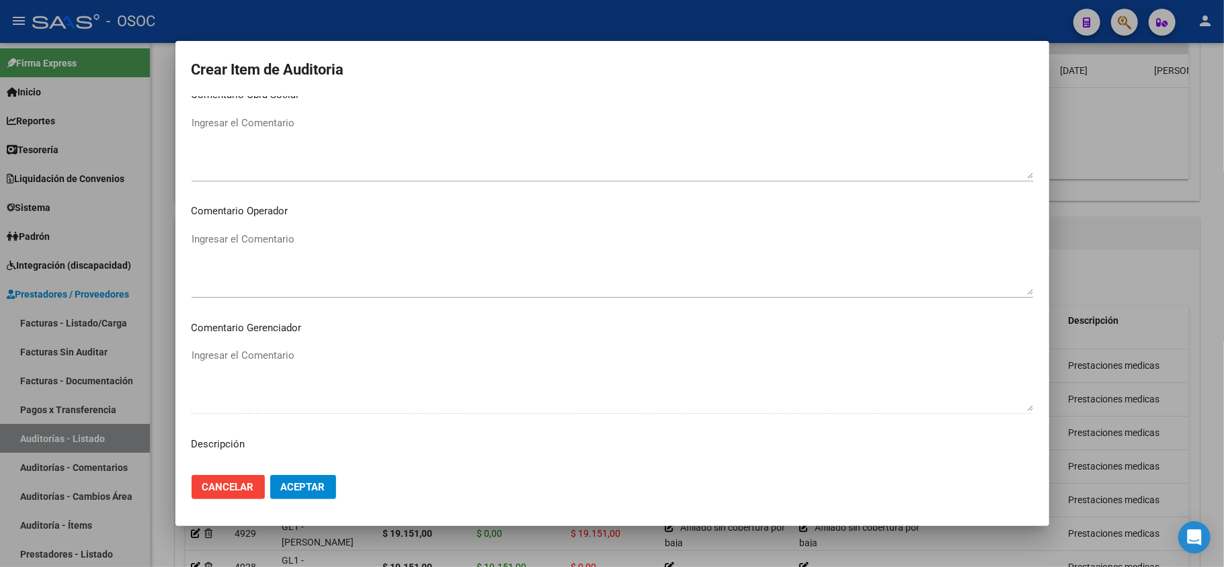
click at [280, 264] on textarea "Ingresar el Comentario" at bounding box center [613, 263] width 842 height 63
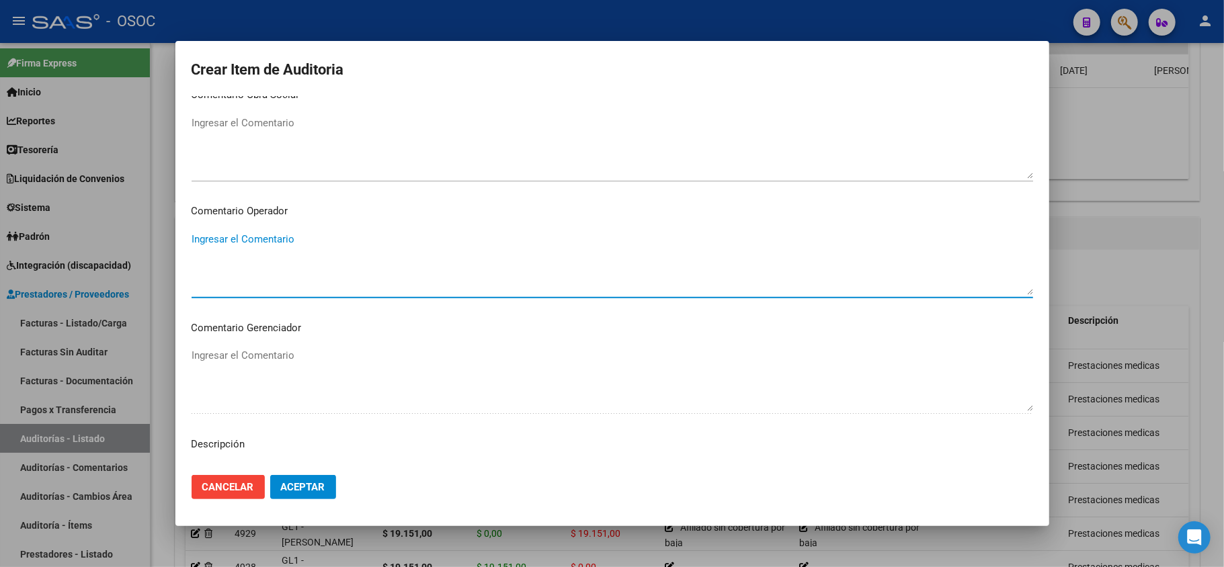
paste textarea "Afiliado sin cobertura por baja"
drag, startPoint x: 303, startPoint y: 125, endPoint x: 300, endPoint y: 133, distance: 8.5
click at [302, 129] on textarea "Ingresar el Comentario" at bounding box center [613, 147] width 842 height 63
paste textarea "Afiliado sin cobertura por baja"
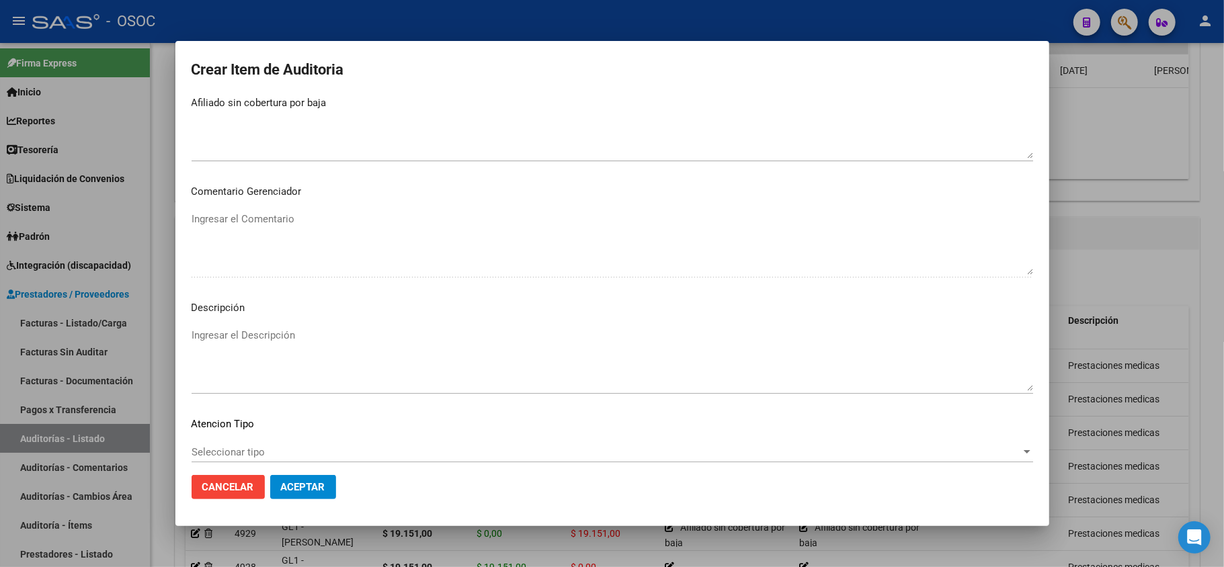
scroll to position [842, 0]
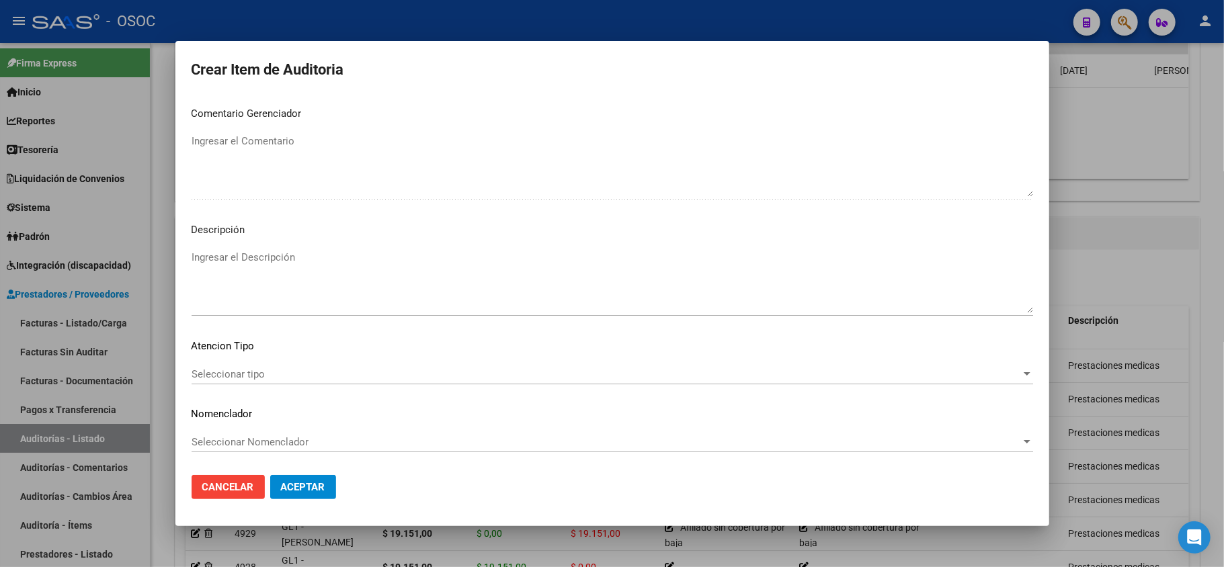
click at [239, 264] on textarea "Ingresar el Descripción" at bounding box center [613, 281] width 842 height 63
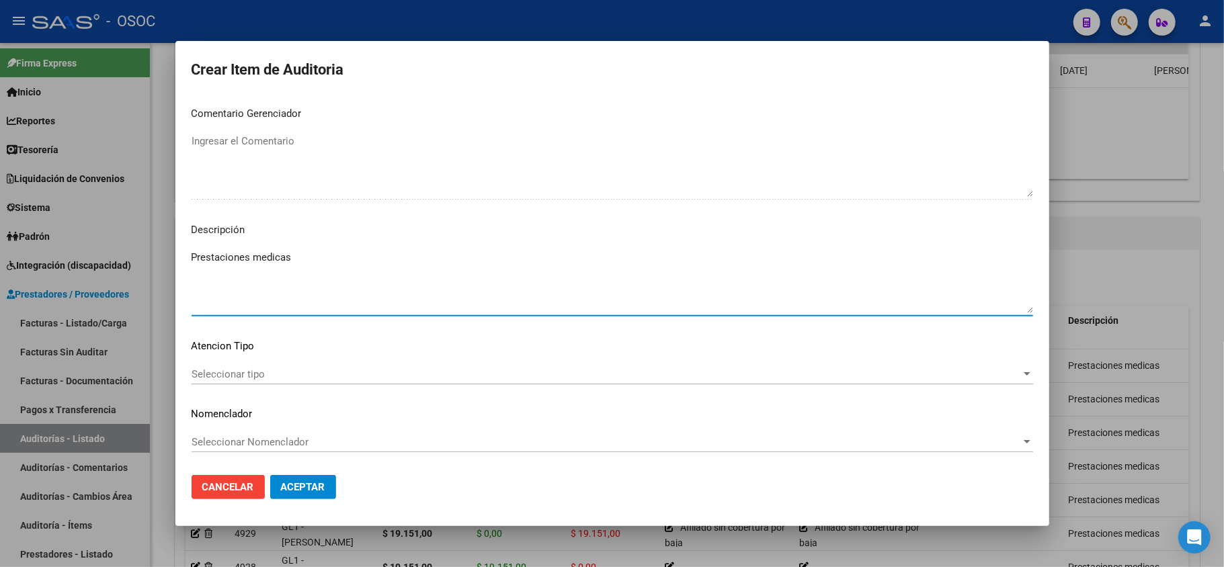
click at [305, 493] on button "Aceptar" at bounding box center [303, 487] width 66 height 24
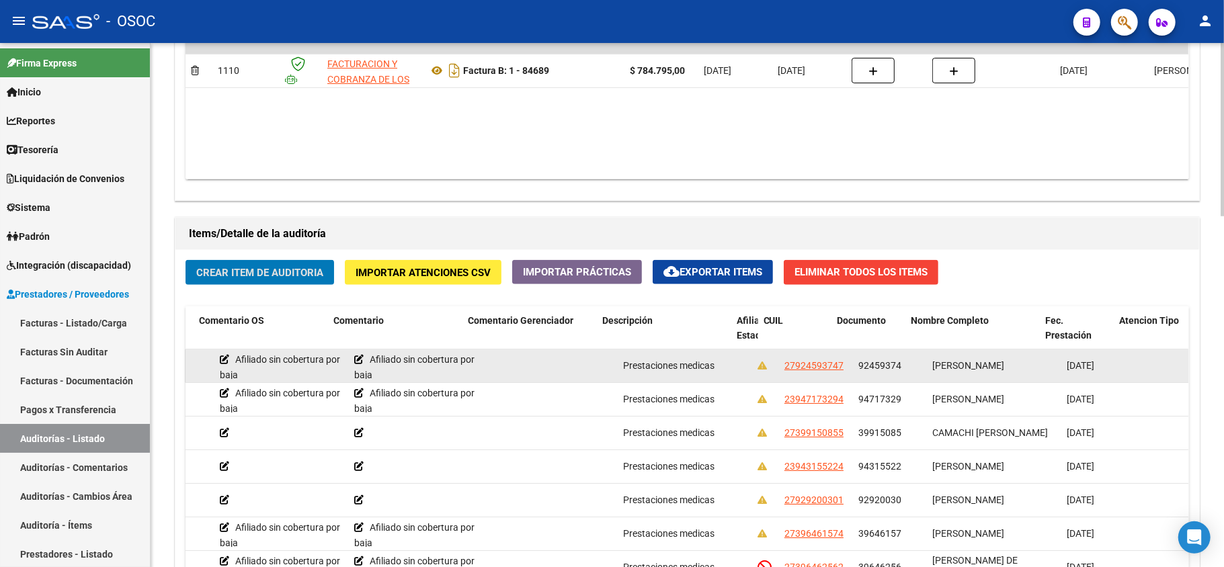
scroll to position [0, 0]
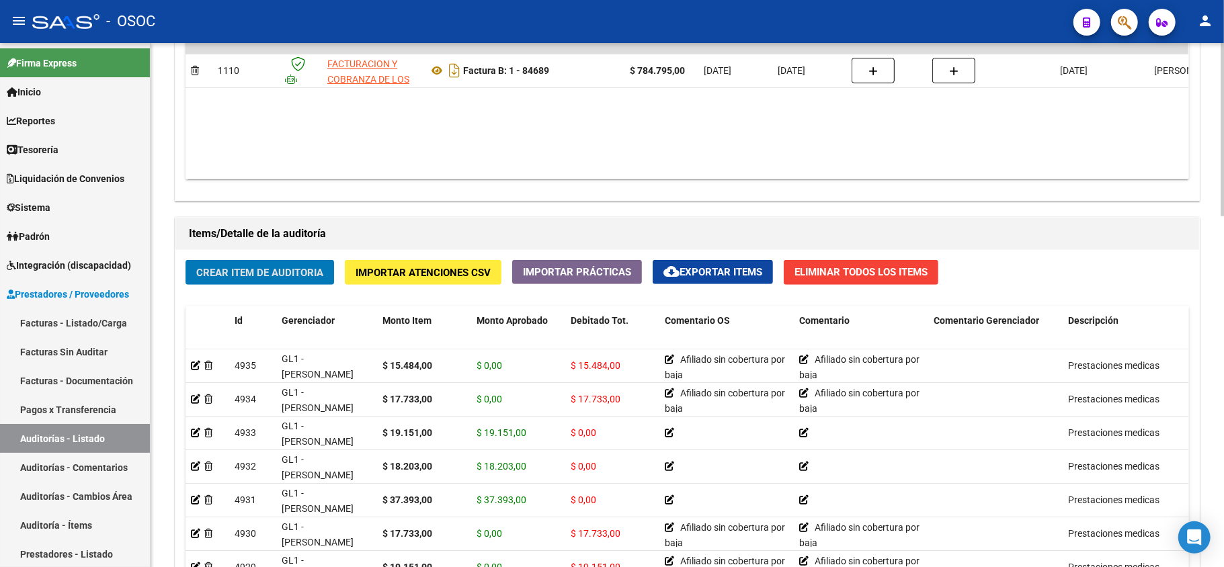
click at [227, 284] on button "Crear Item de Auditoria" at bounding box center [260, 272] width 149 height 25
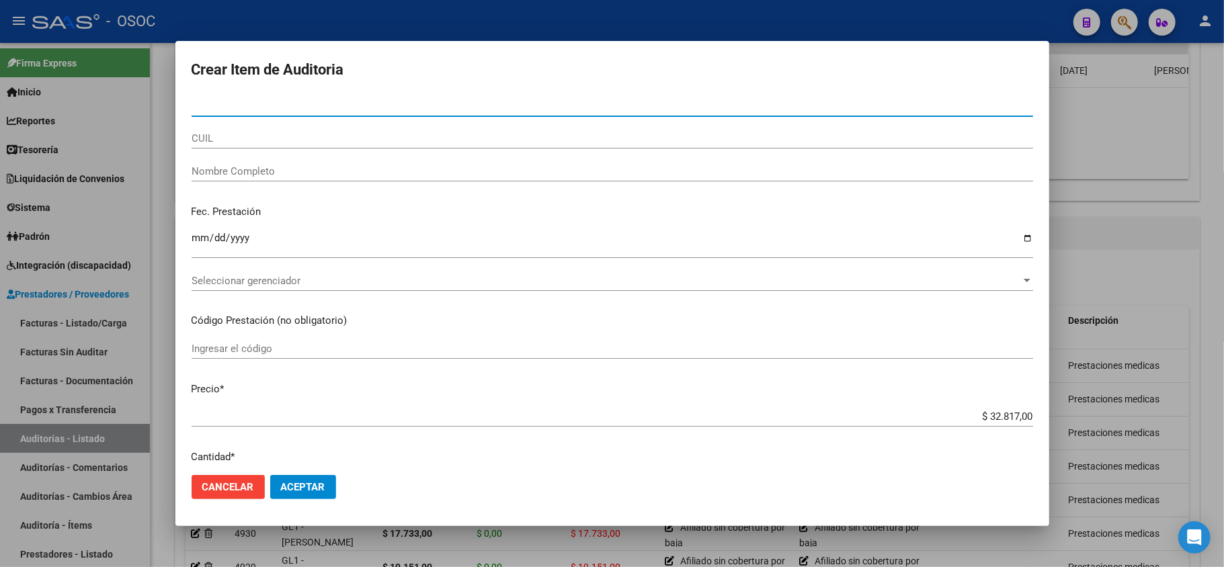
paste input "43989898"
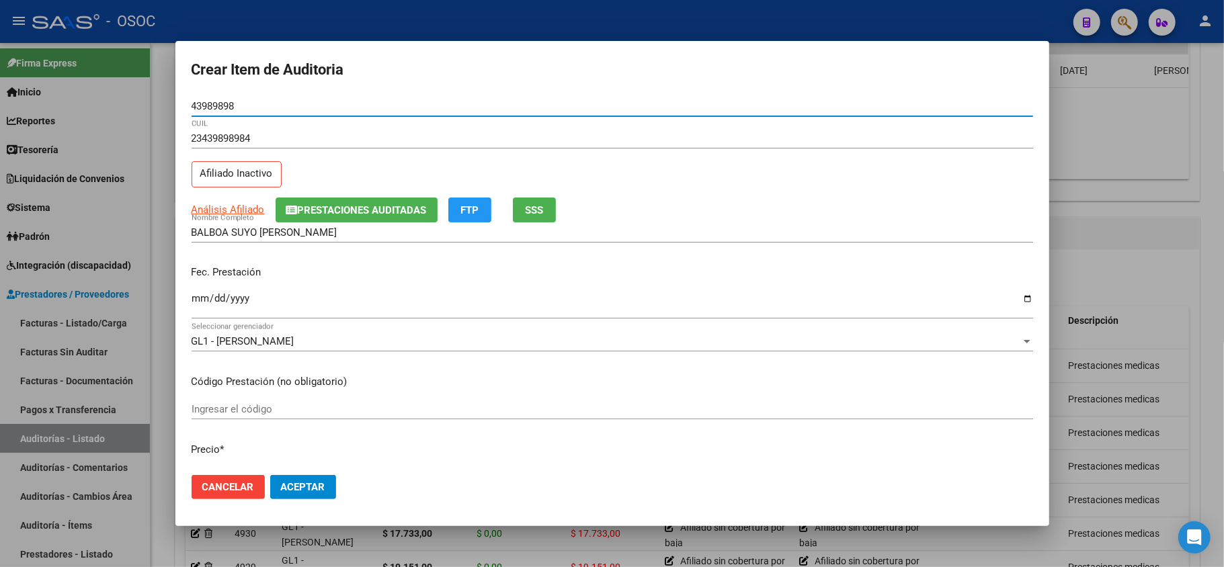
click at [202, 304] on input "Ingresar la fecha" at bounding box center [613, 304] width 842 height 22
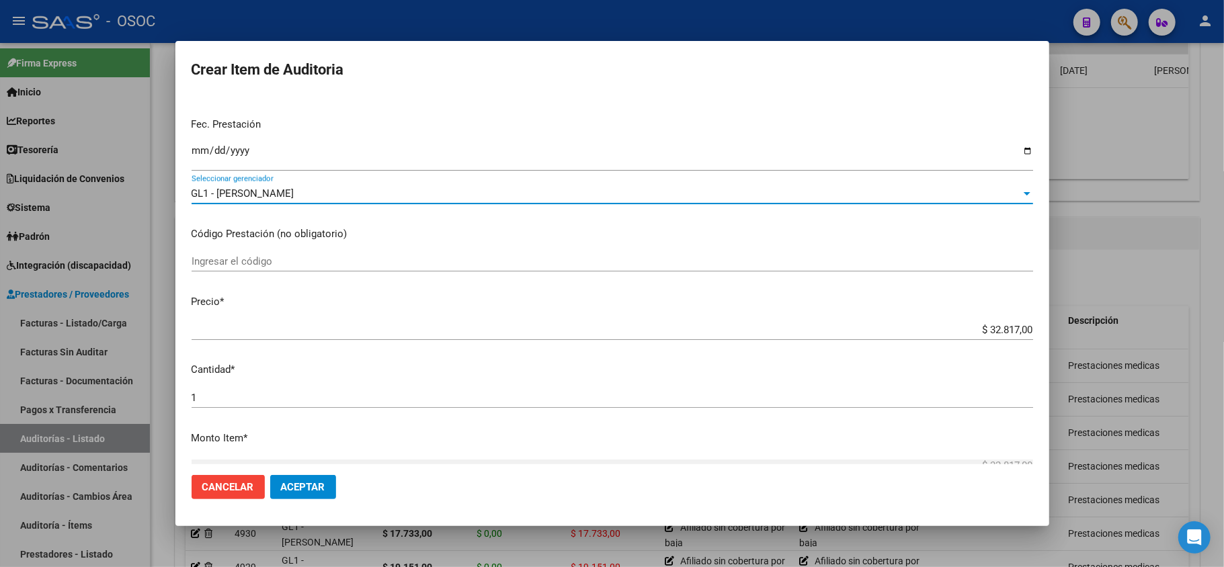
scroll to position [179, 0]
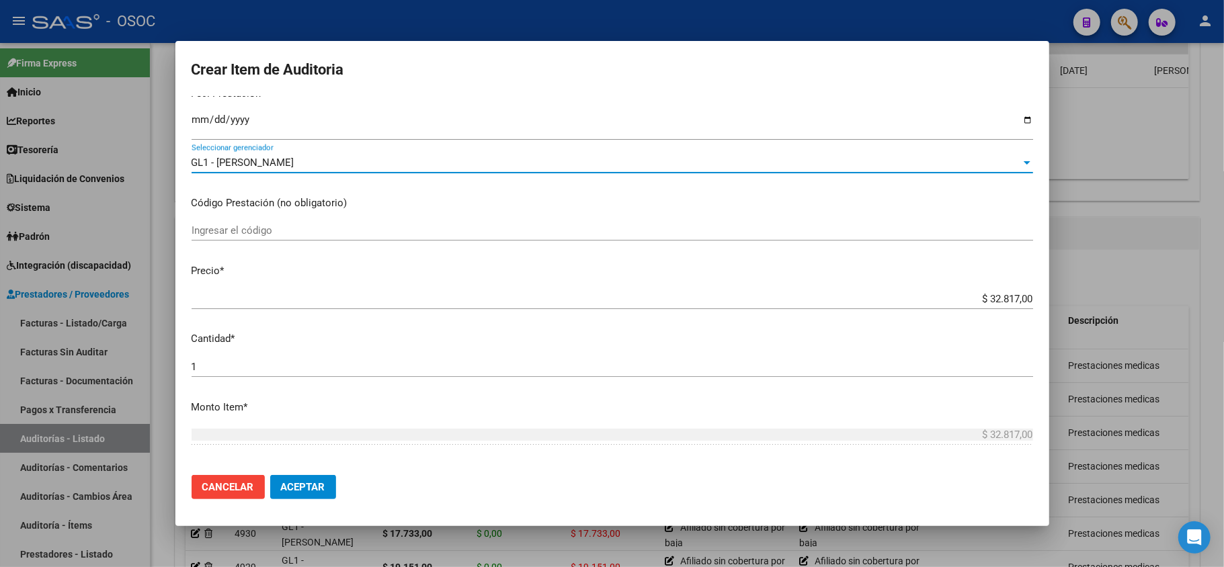
click at [988, 296] on input "$ 32.817,00" at bounding box center [613, 299] width 842 height 12
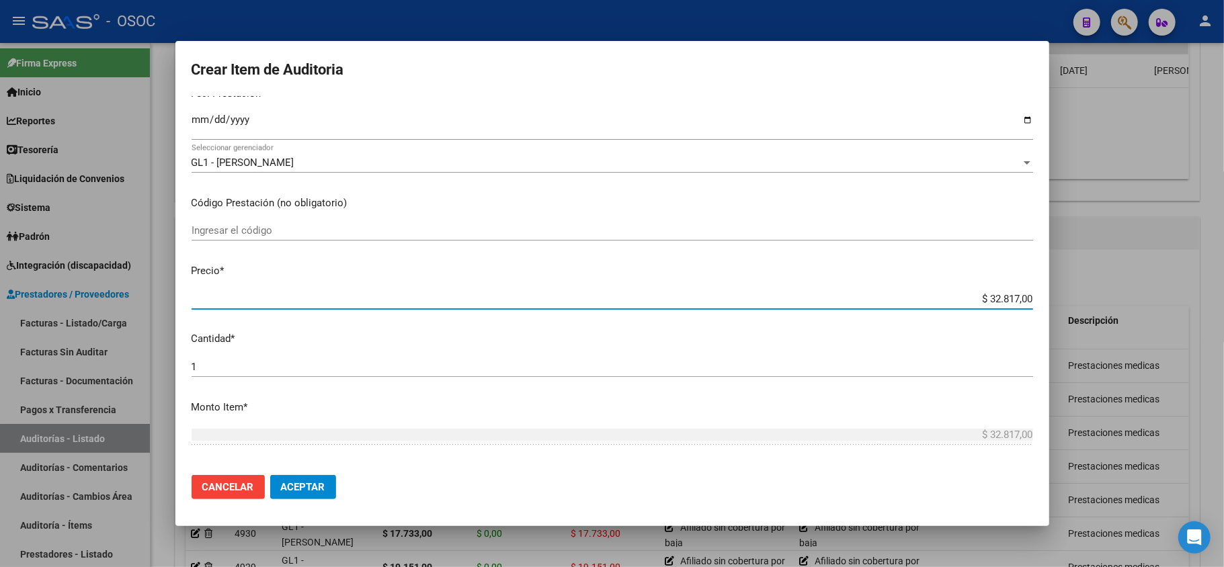
click at [988, 296] on input "$ 32.817,00" at bounding box center [613, 299] width 842 height 12
paste input "17733.00"
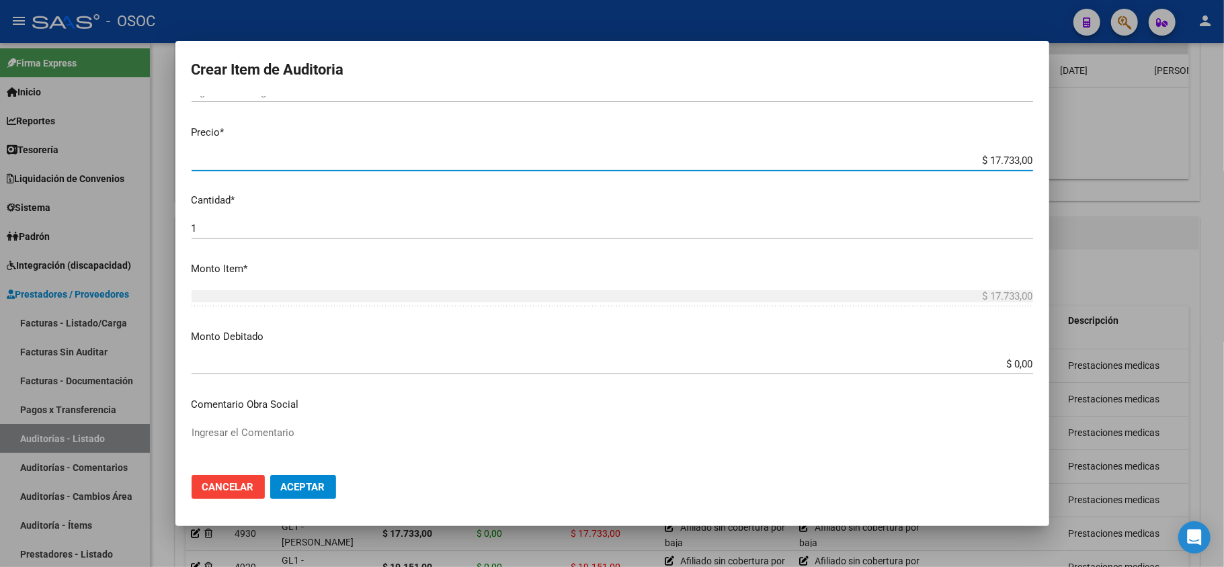
scroll to position [358, 0]
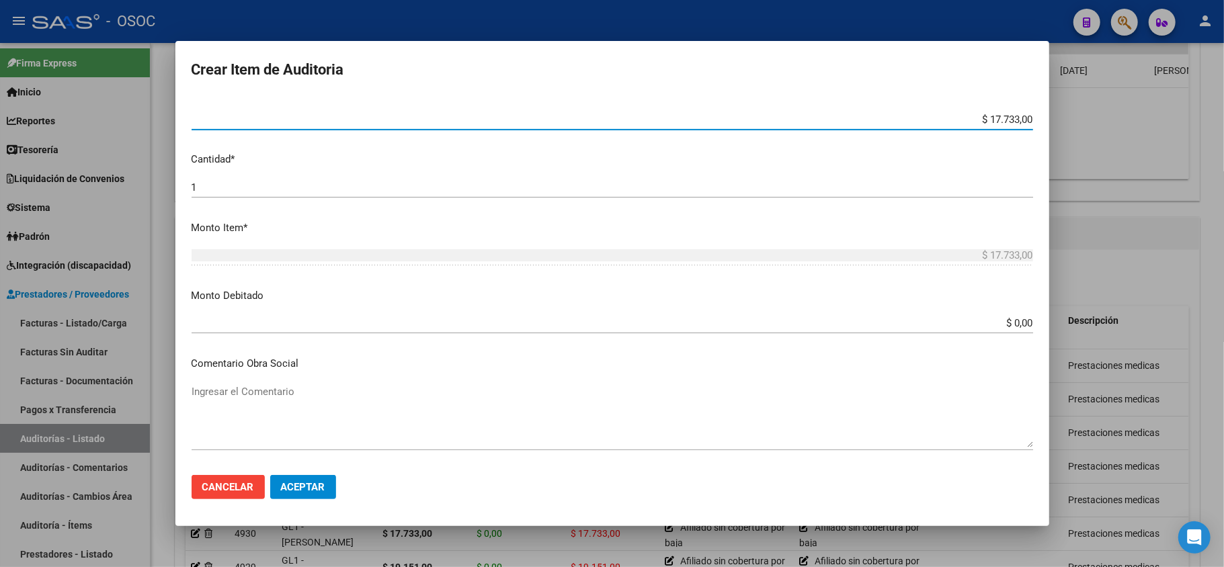
click at [1006, 325] on input "$ 0,00" at bounding box center [613, 323] width 842 height 12
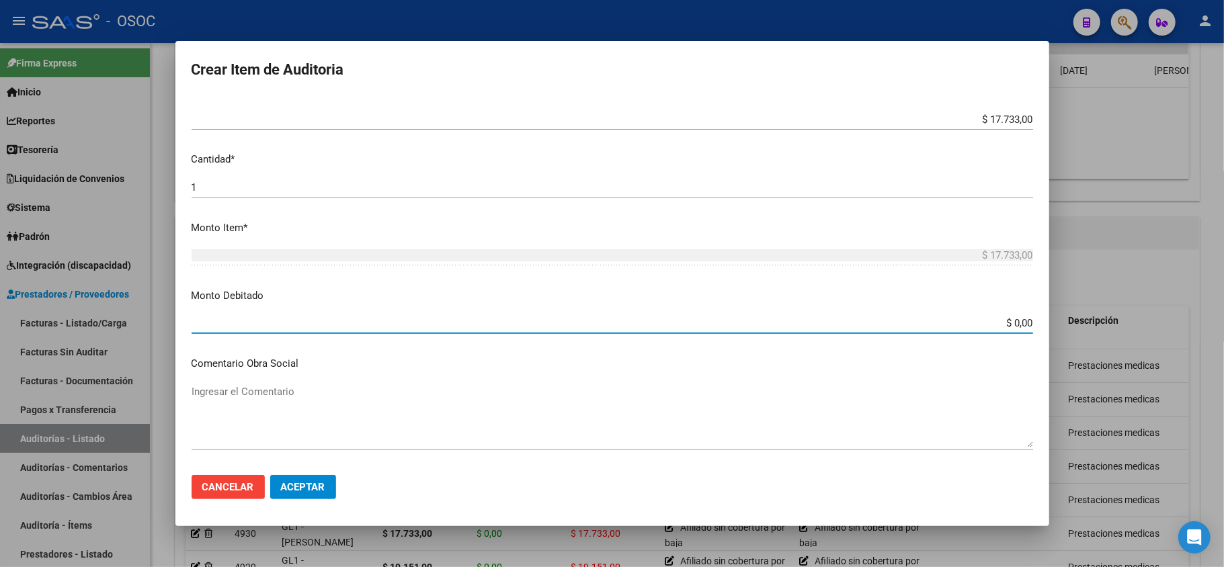
click at [1006, 325] on input "$ 0,00" at bounding box center [613, 323] width 842 height 12
paste input "17733."
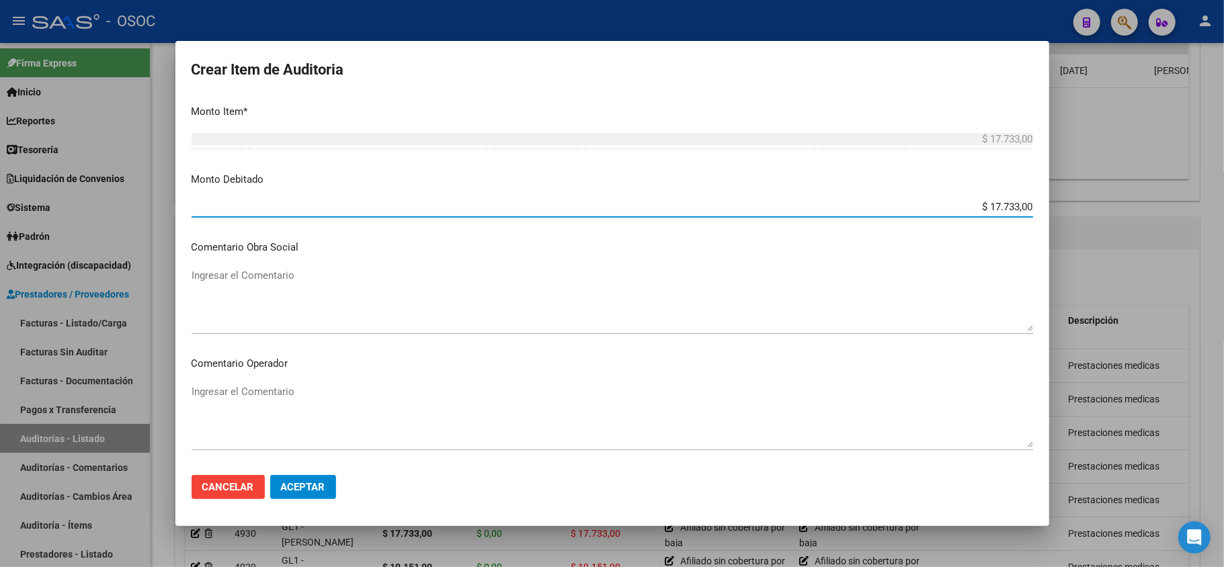
scroll to position [538, 0]
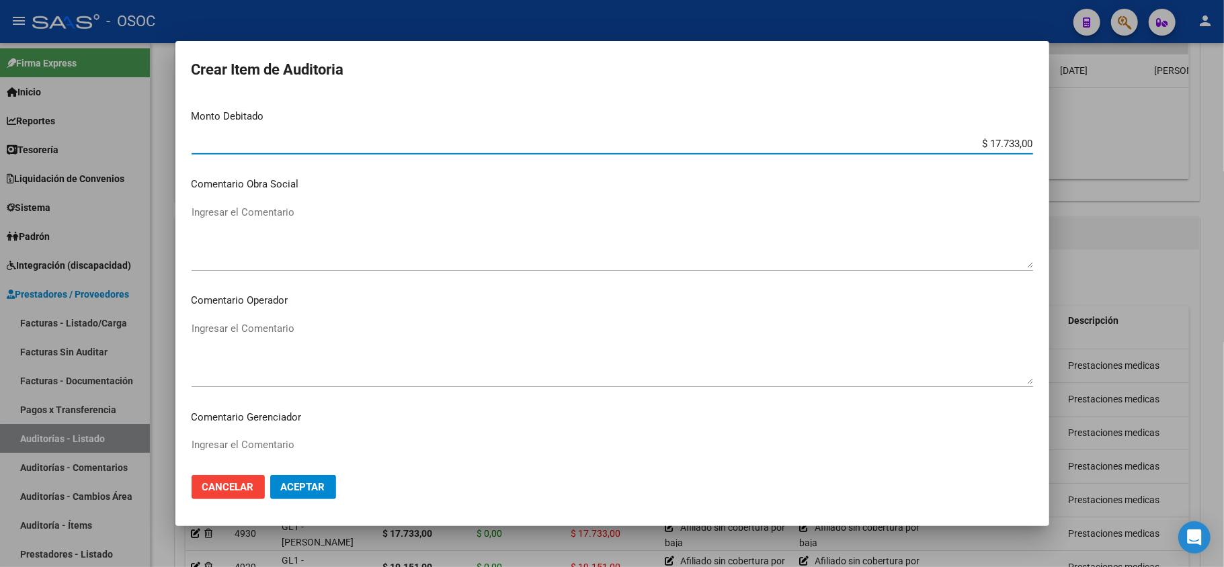
click at [286, 202] on div "Ingresar el Comentario" at bounding box center [613, 236] width 842 height 69
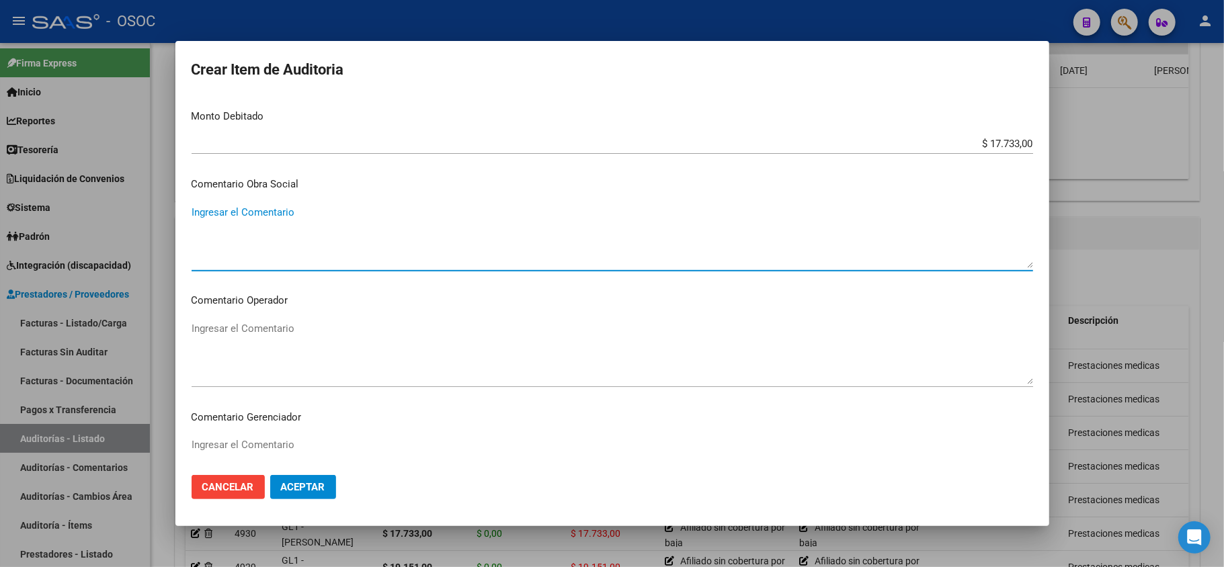
paste textarea "Afiliado sin cobertura por baja"
click at [254, 343] on textarea "Ingresar el Comentario" at bounding box center [613, 352] width 842 height 63
paste textarea "Afiliado sin cobertura por baja"
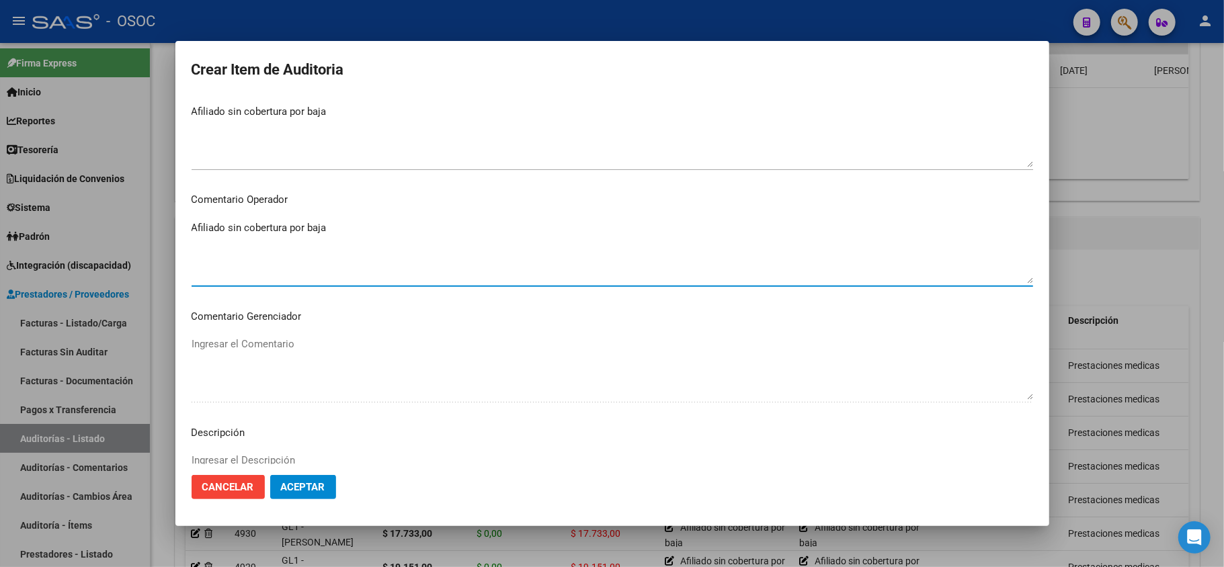
scroll to position [717, 0]
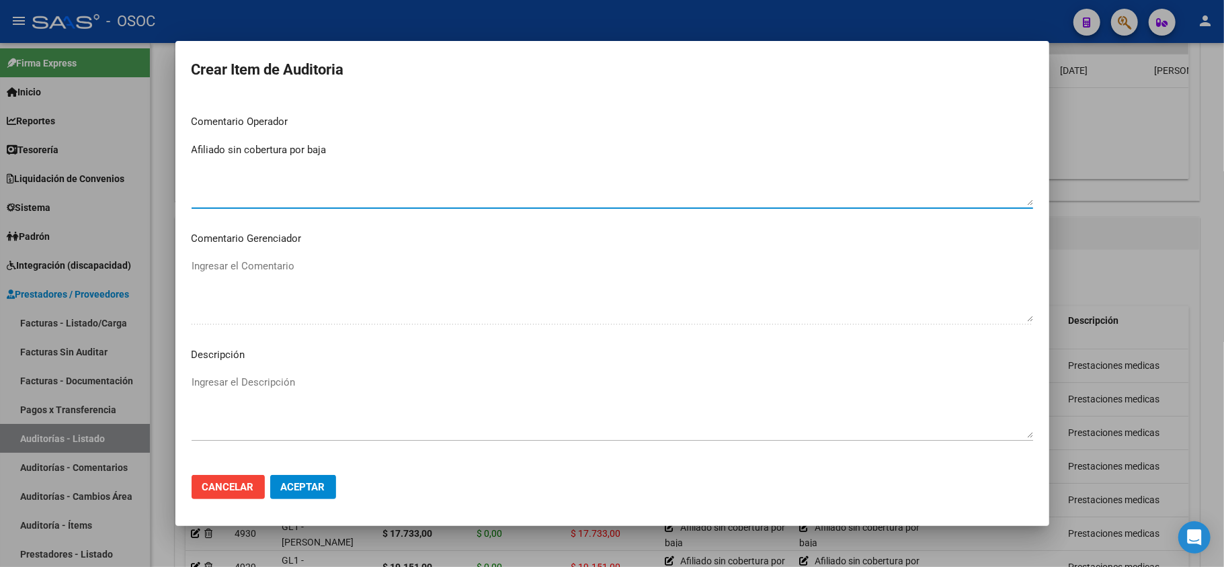
click at [246, 375] on textarea "Ingresar el Descripción" at bounding box center [613, 406] width 842 height 63
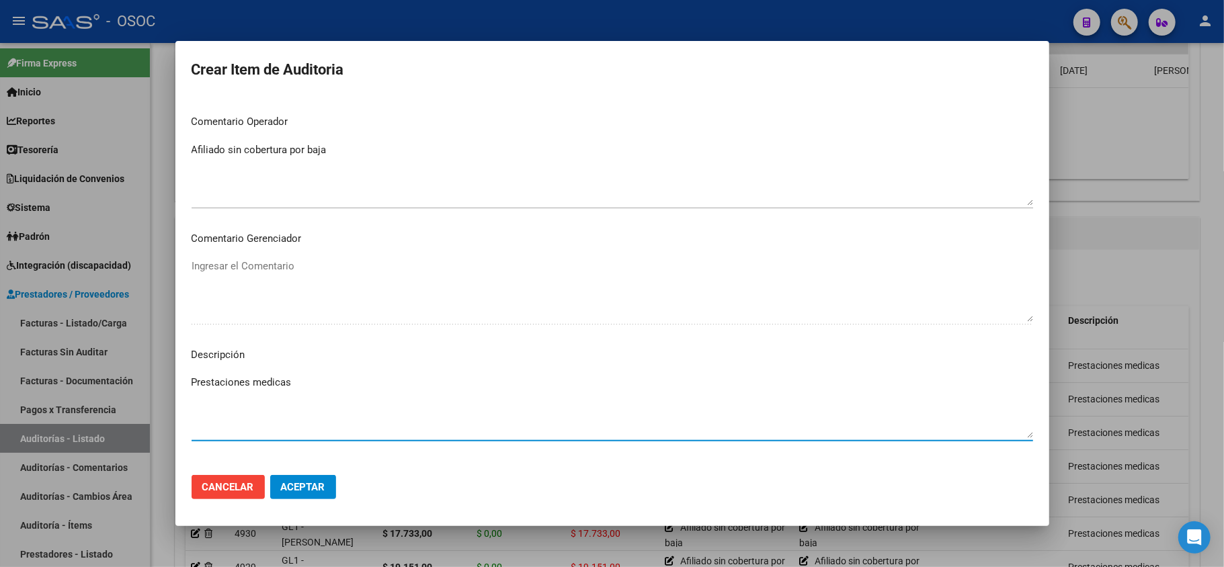
click at [285, 479] on button "Aceptar" at bounding box center [303, 487] width 66 height 24
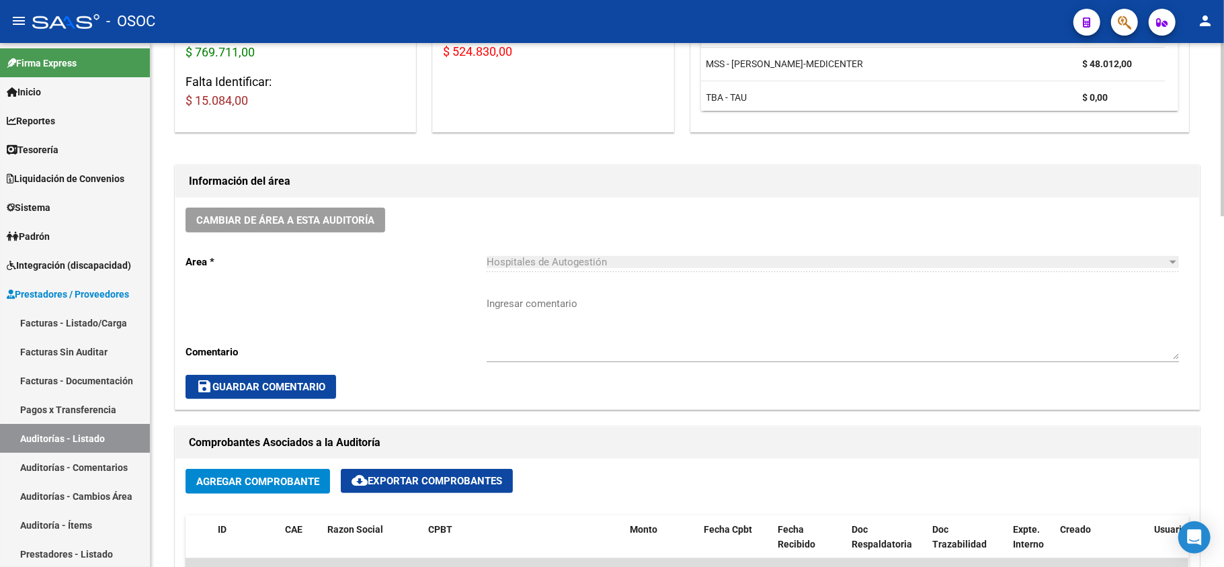
scroll to position [0, 0]
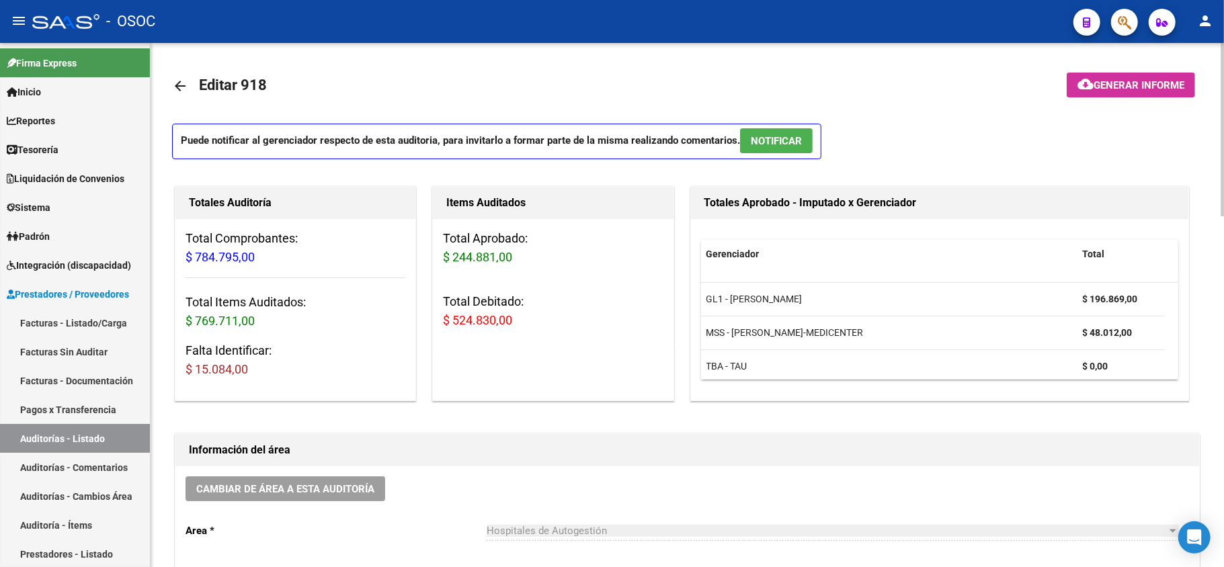
click at [215, 370] on span "$ 15.084,00" at bounding box center [217, 369] width 63 height 14
drag, startPoint x: 215, startPoint y: 370, endPoint x: 342, endPoint y: 374, distance: 126.5
click at [216, 372] on span "$ 15.084,00" at bounding box center [217, 369] width 63 height 14
click at [343, 376] on h3 "Falta Identificar: $ 15.084,00" at bounding box center [296, 361] width 220 height 38
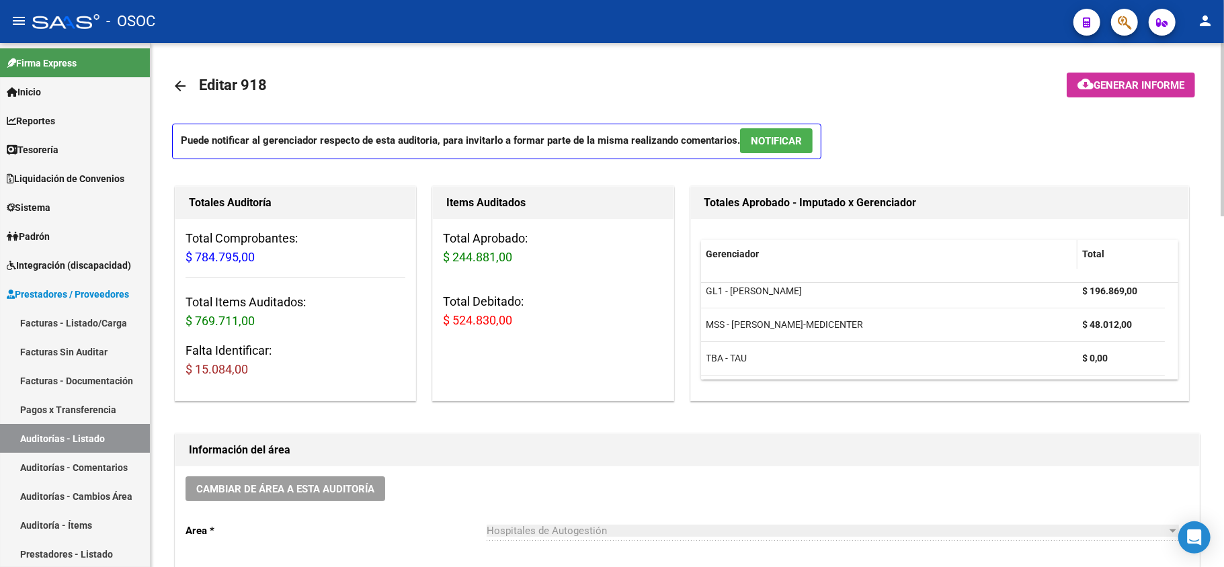
drag, startPoint x: 1219, startPoint y: 259, endPoint x: 813, endPoint y: 259, distance: 406.0
click at [356, 138] on p "Puede notificar al gerenciador respecto de esta auditoria, para invitarlo a for…" at bounding box center [496, 142] width 649 height 36
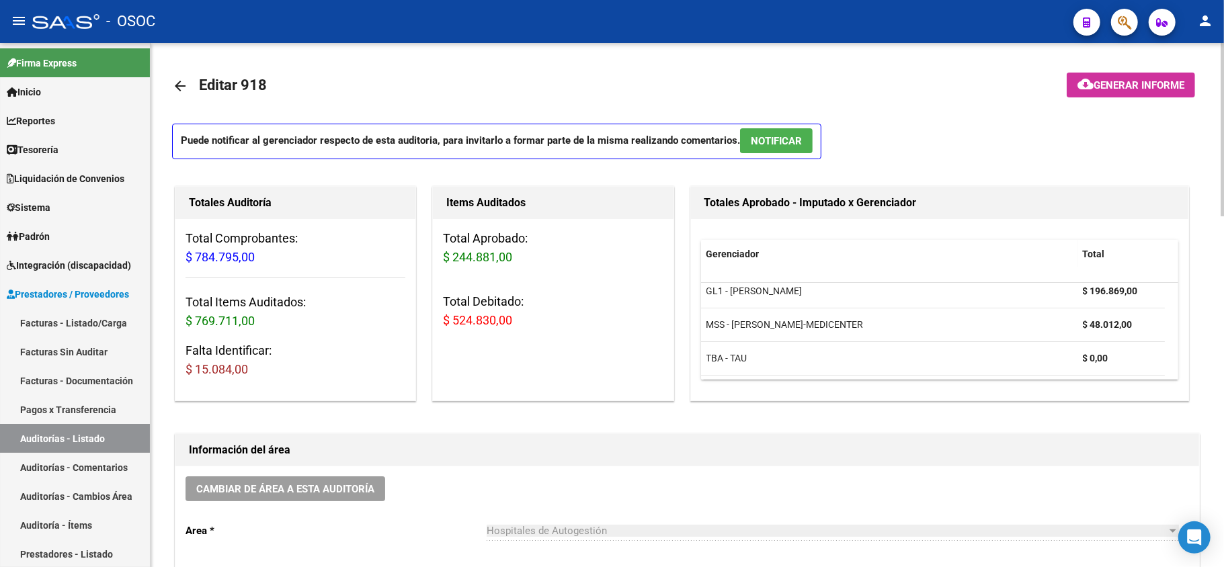
click at [391, 100] on mat-toolbar-row "arrow_back Editar 918" at bounding box center [574, 86] width 804 height 43
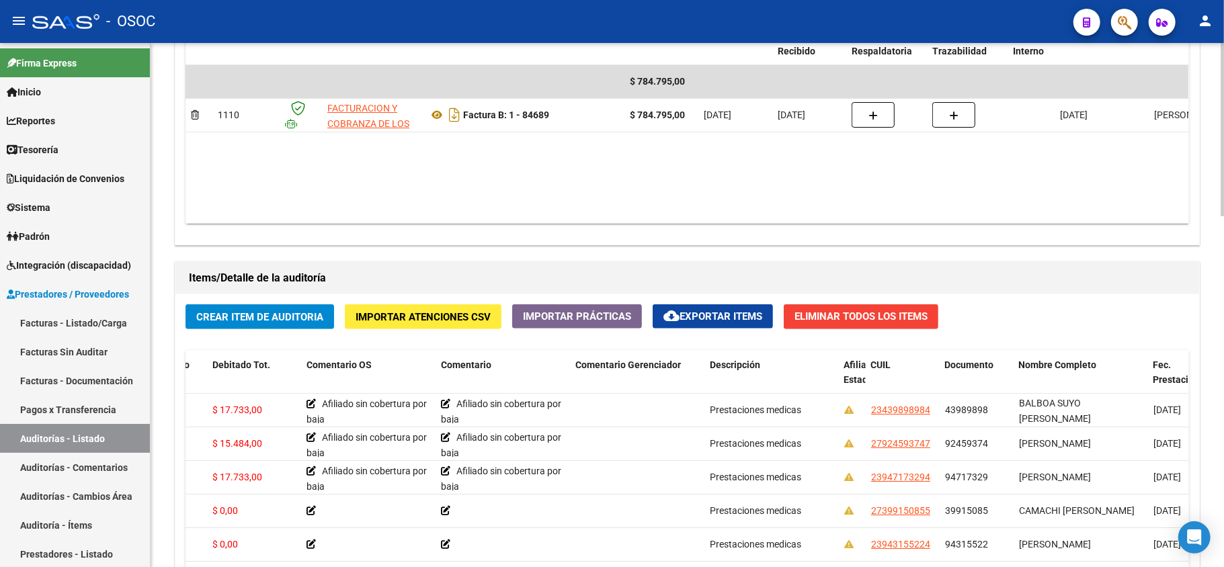
scroll to position [896, 0]
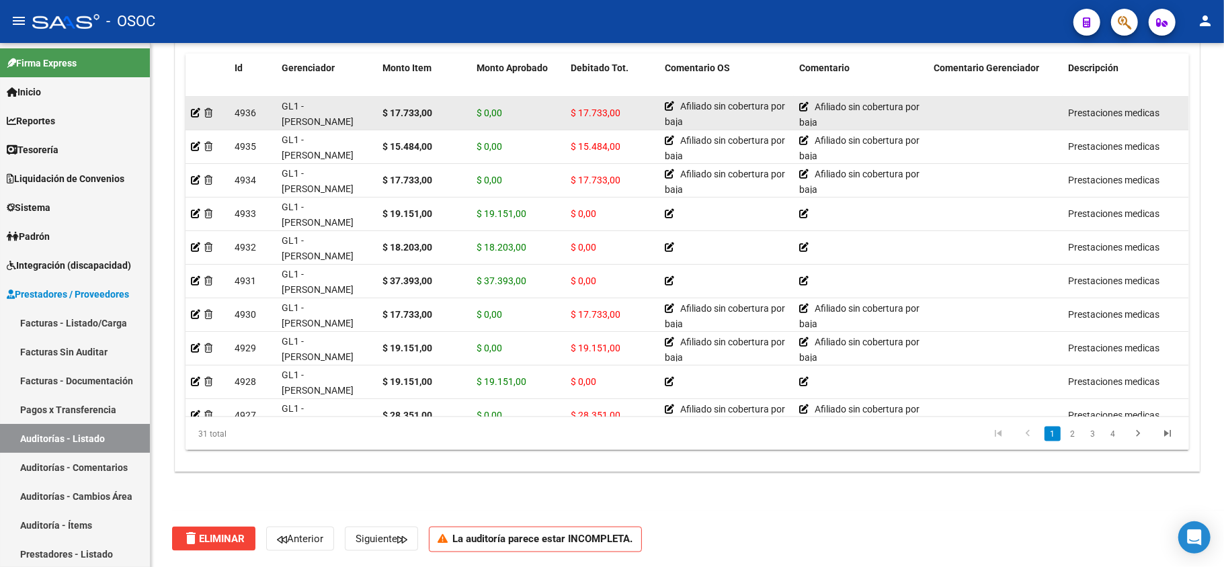
scroll to position [971, 0]
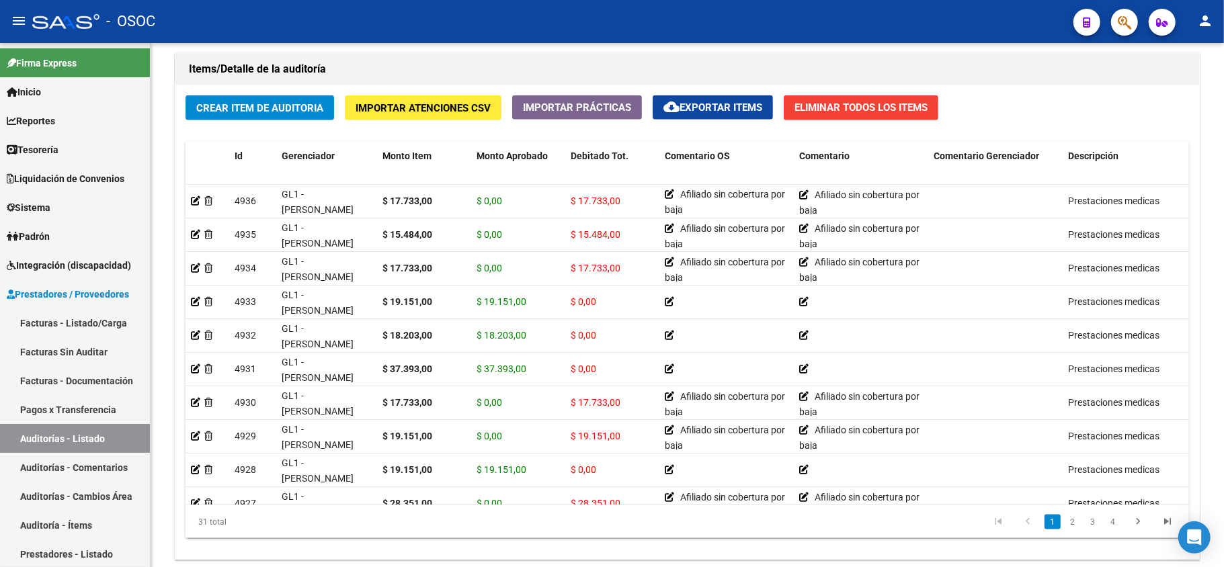
click at [1018, 94] on div "Crear Item de Auditoria Importar Atenciones CSV Importar Prácticas cloud_downlo…" at bounding box center [687, 322] width 1024 height 475
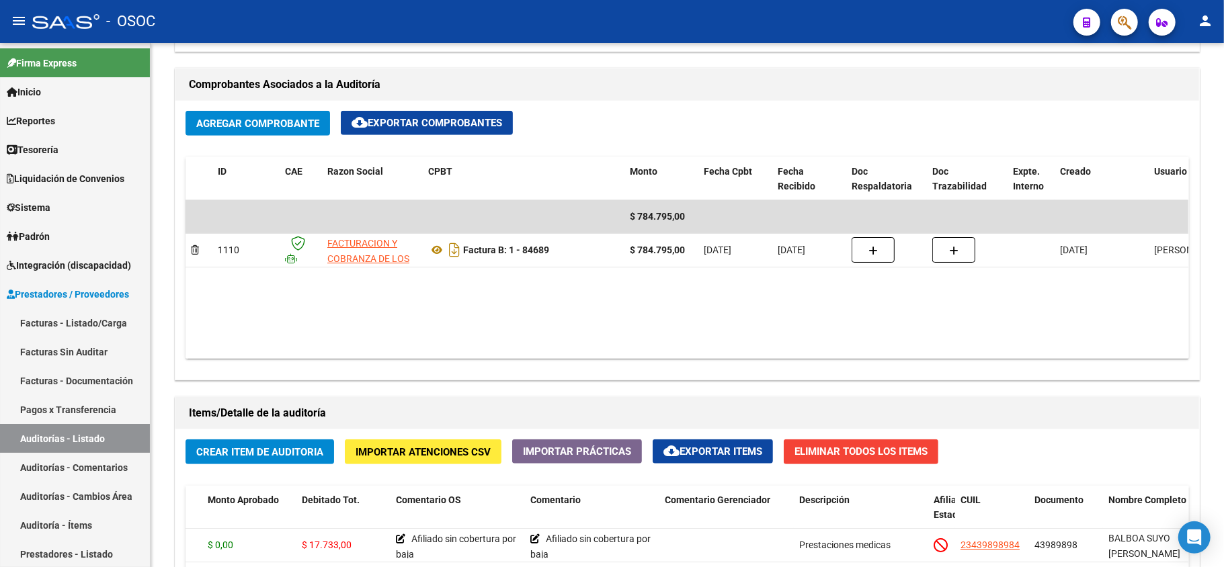
scroll to position [269, 0]
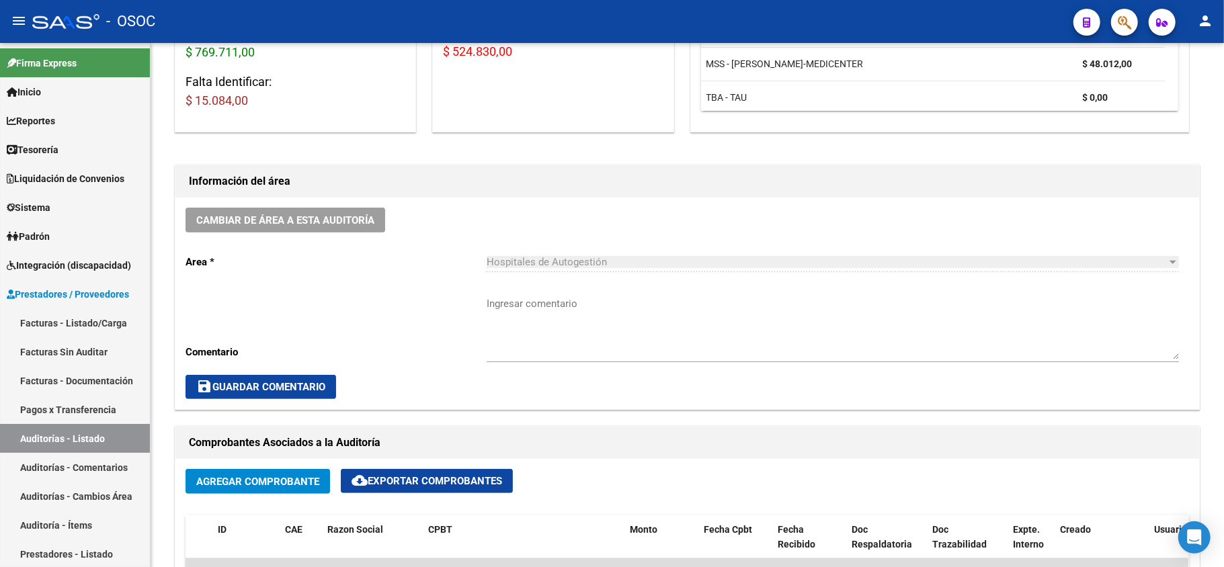
click at [208, 101] on span "$ 15.084,00" at bounding box center [217, 100] width 63 height 14
copy span "15.084,00"
click at [598, 207] on div "Cambiar de área a esta auditoría Area * Hospitales de Autogestión Seleccionar a…" at bounding box center [687, 304] width 1024 height 212
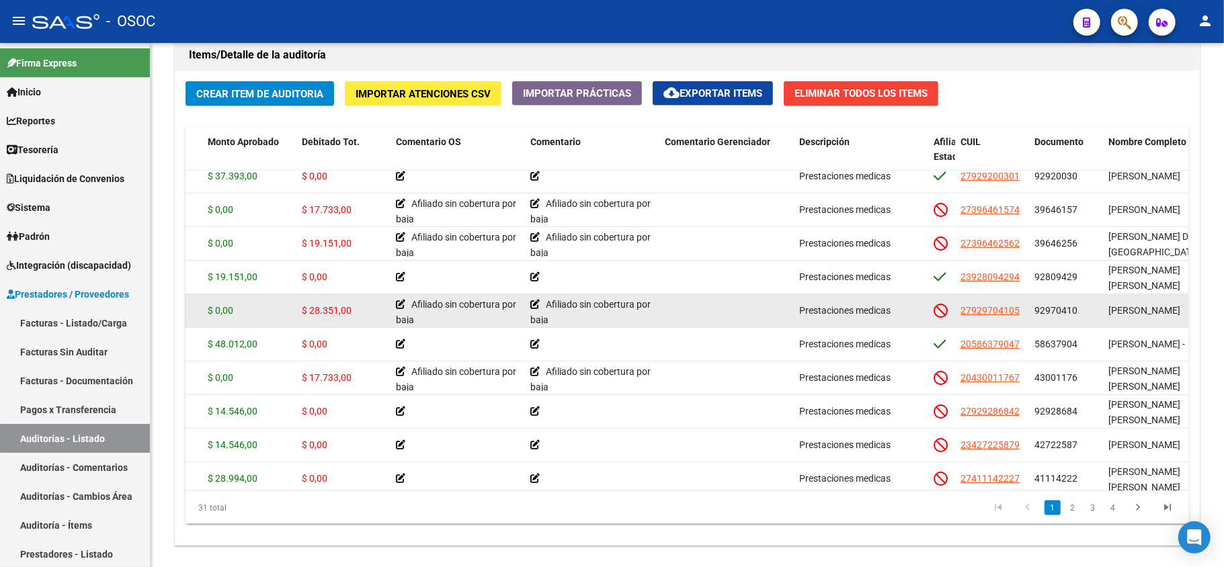
scroll to position [89, 269]
